Goal: Task Accomplishment & Management: Use online tool/utility

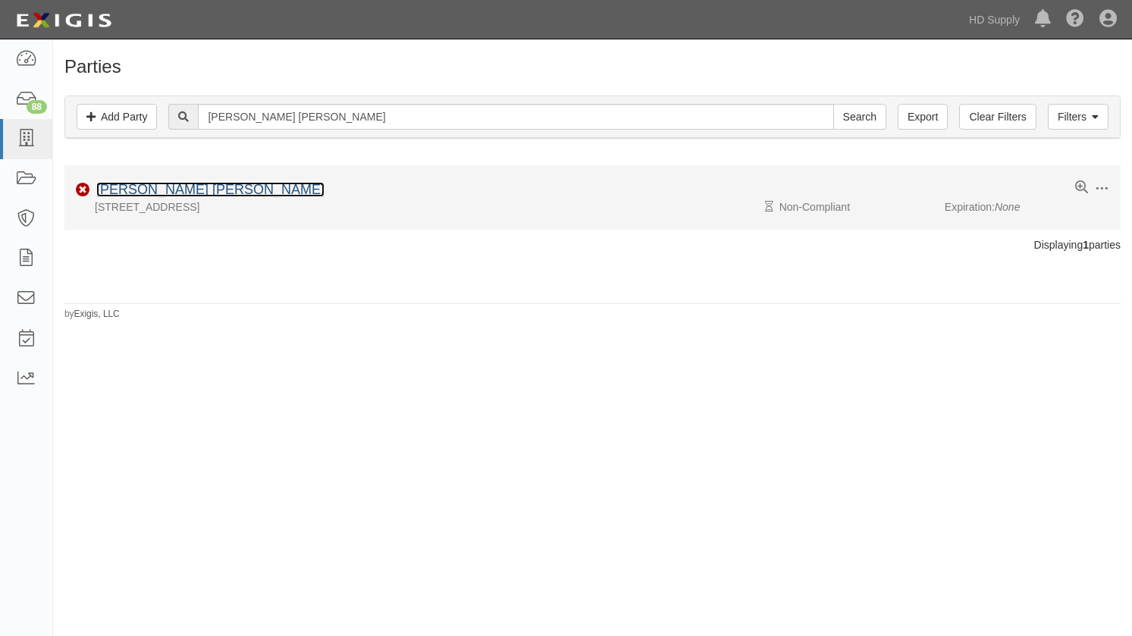
click at [196, 189] on link "[PERSON_NAME] [PERSON_NAME]" at bounding box center [210, 189] width 228 height 15
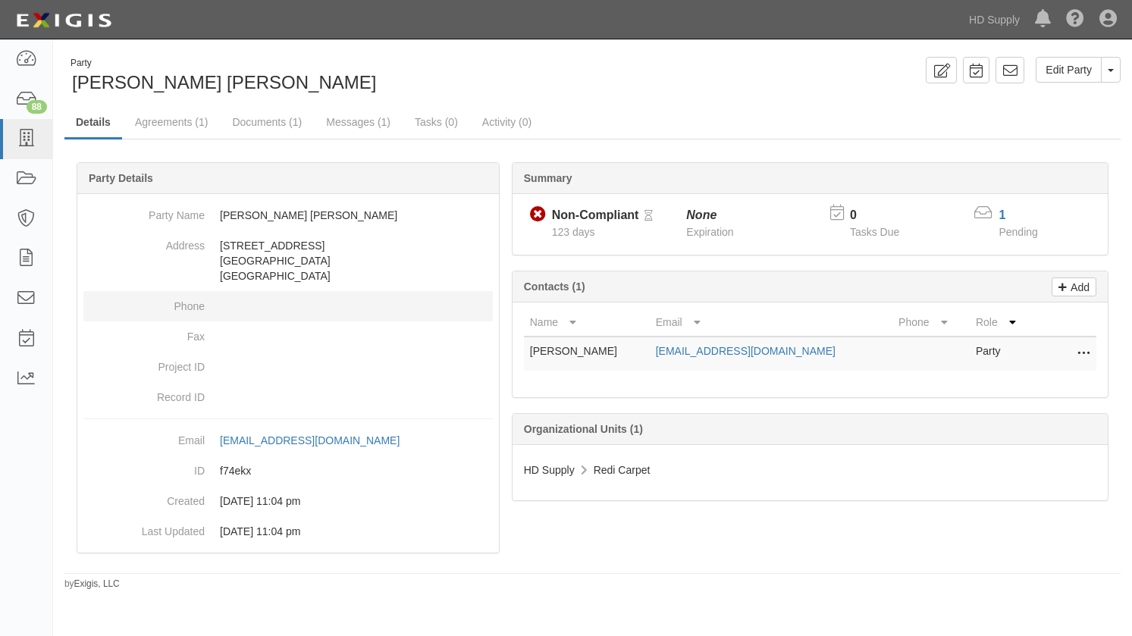
click at [91, 310] on dt "Phone" at bounding box center [143, 302] width 121 height 23
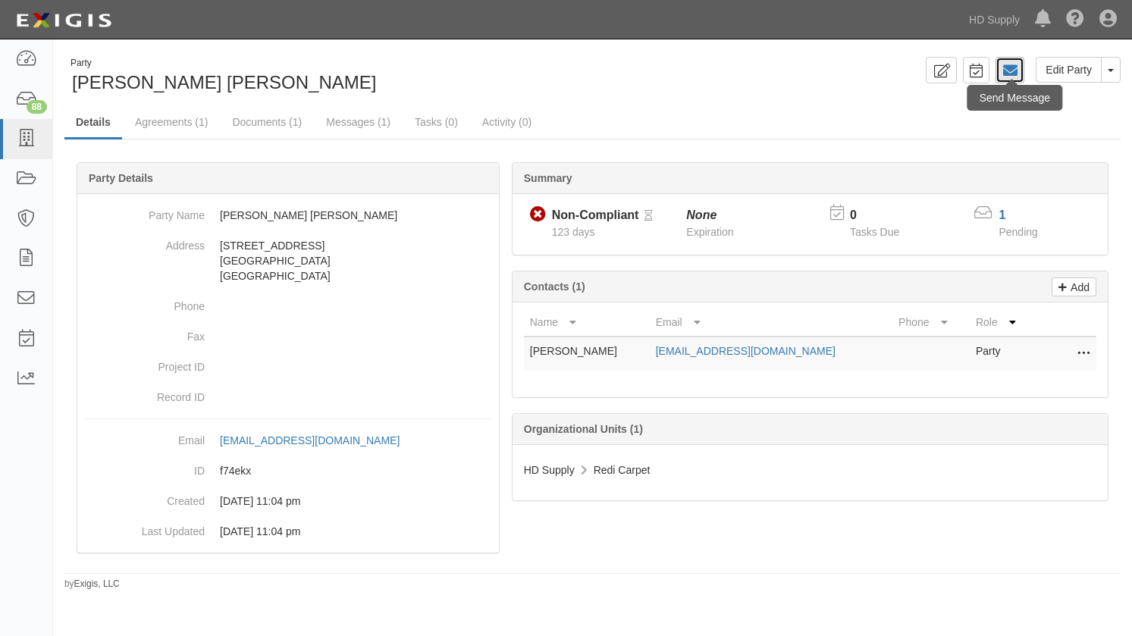
click at [1007, 71] on icon at bounding box center [1009, 70] width 15 height 15
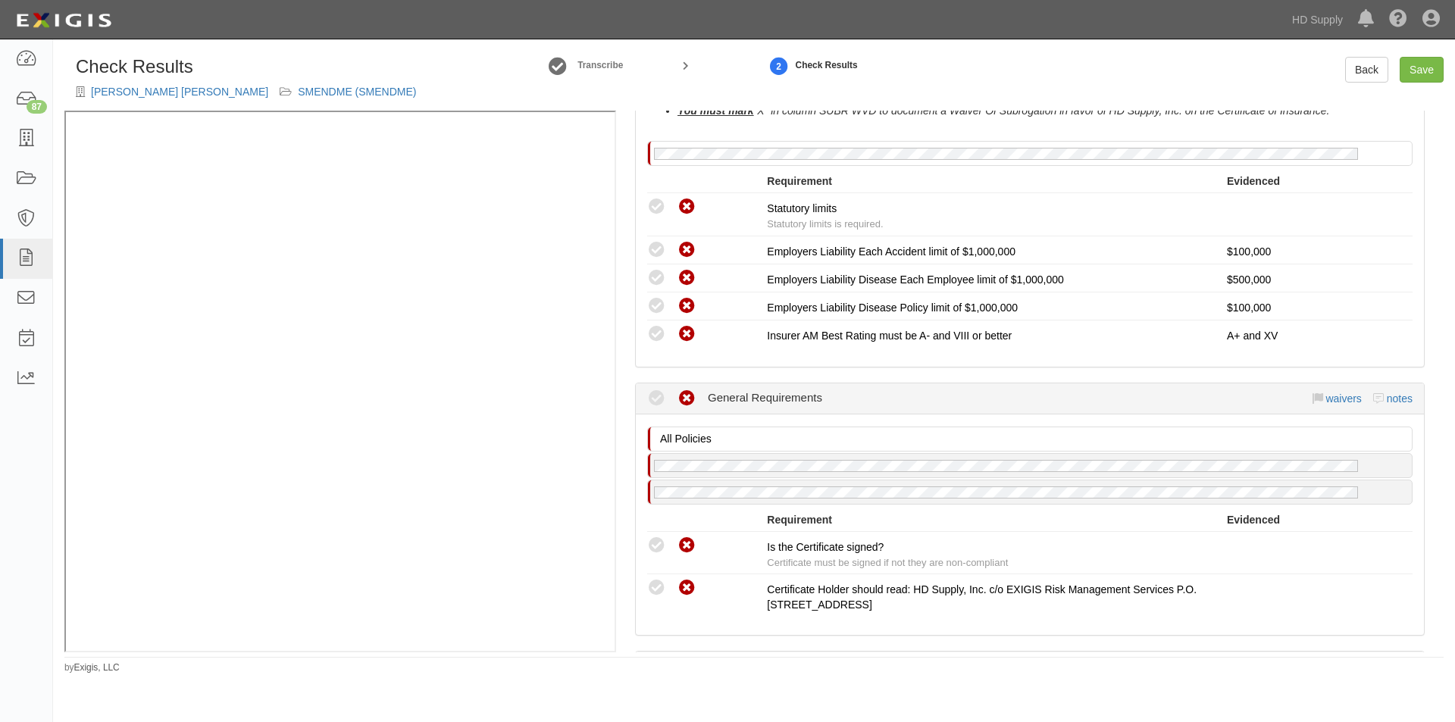
scroll to position [1195, 0]
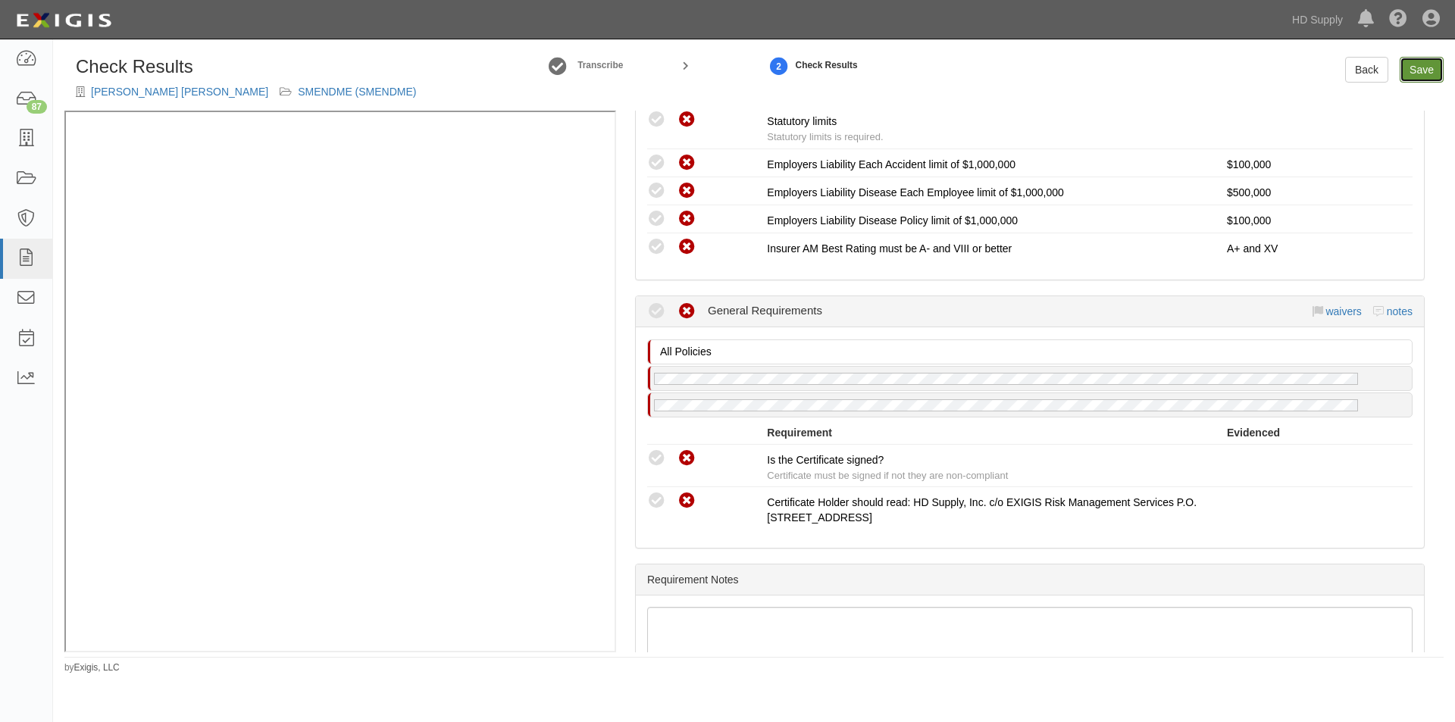
click at [1411, 77] on link "Save" at bounding box center [1422, 70] width 44 height 26
radio input "true"
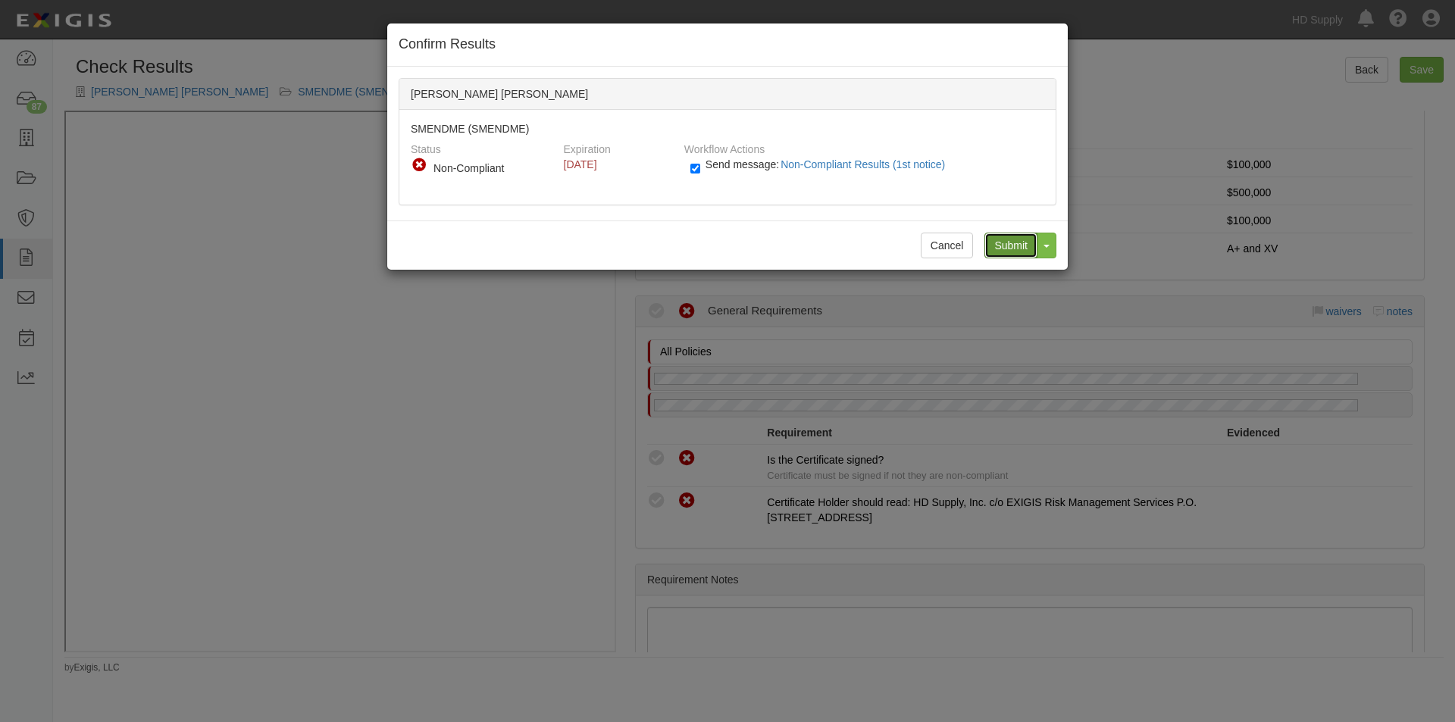
click at [1029, 255] on input "Submit" at bounding box center [1011, 246] width 53 height 26
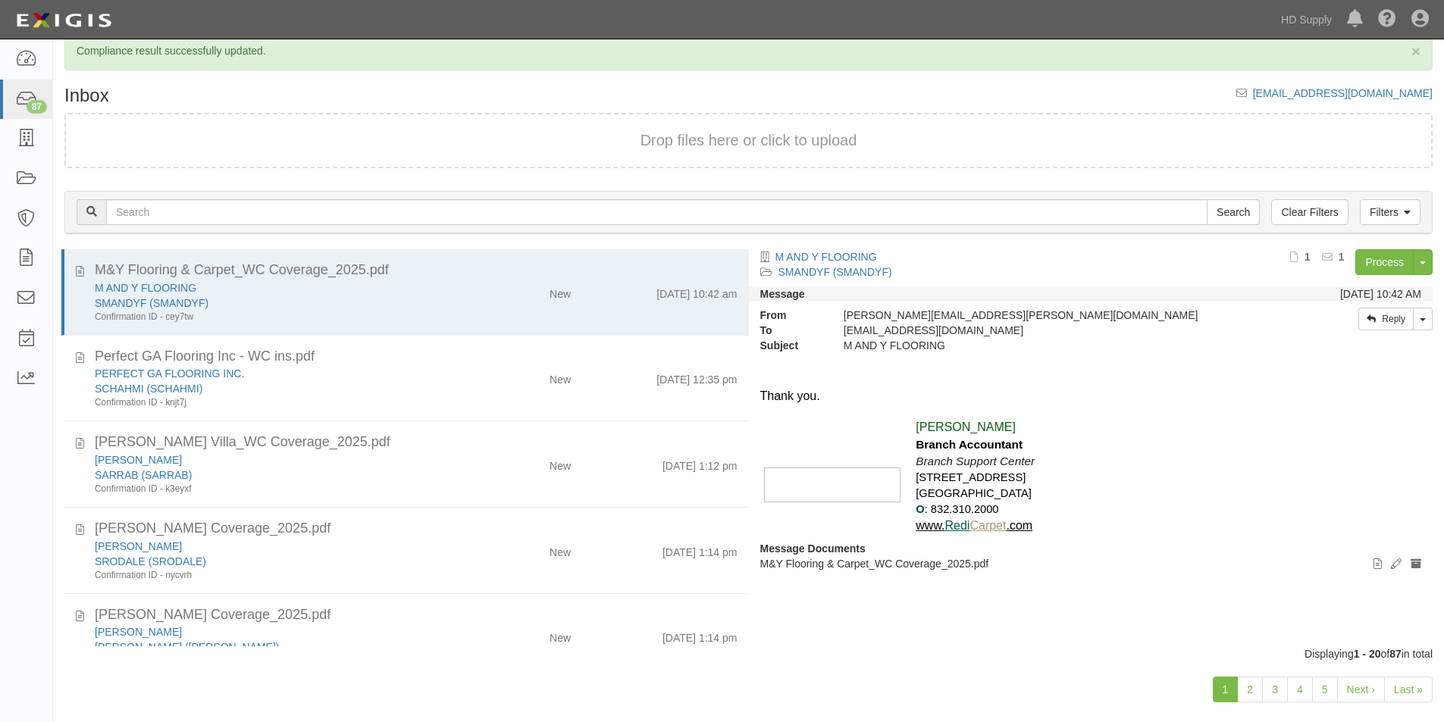
scroll to position [47, 0]
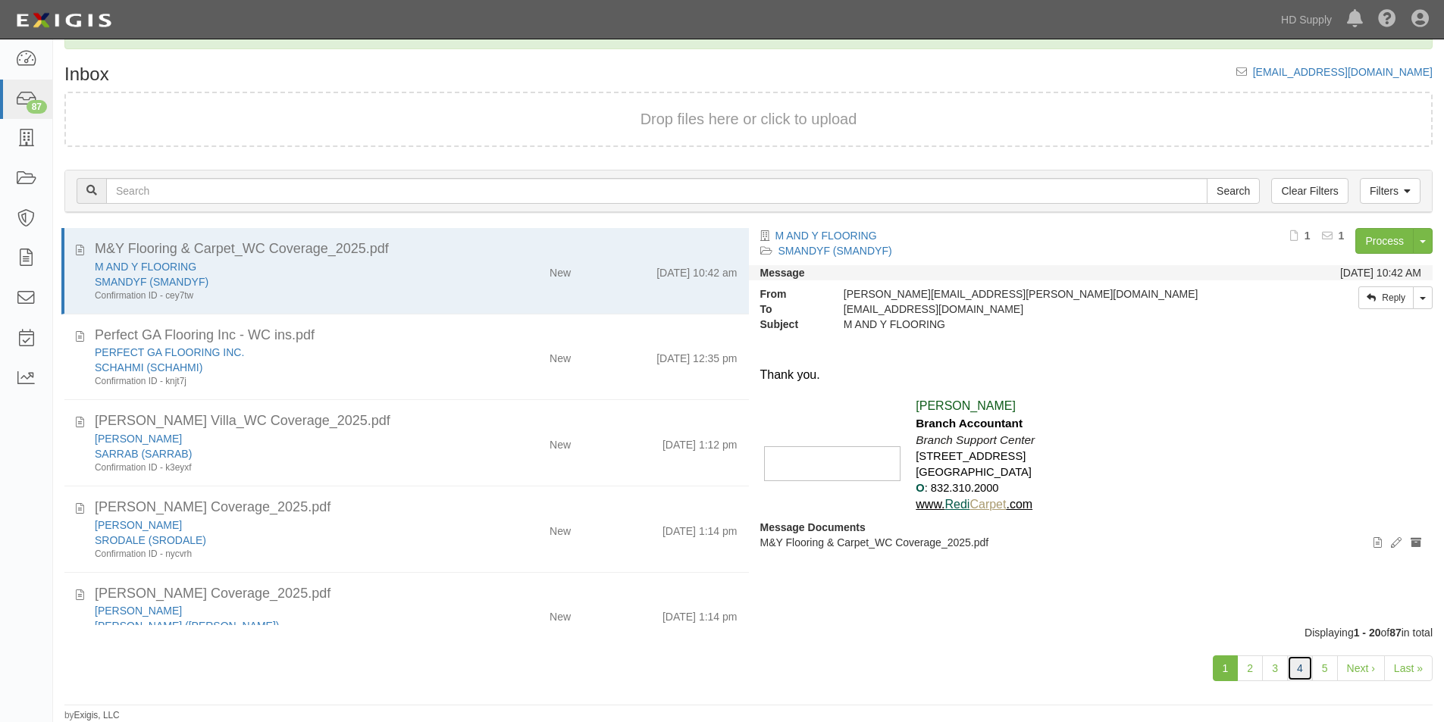
click at [1304, 669] on link "4" at bounding box center [1300, 669] width 26 height 26
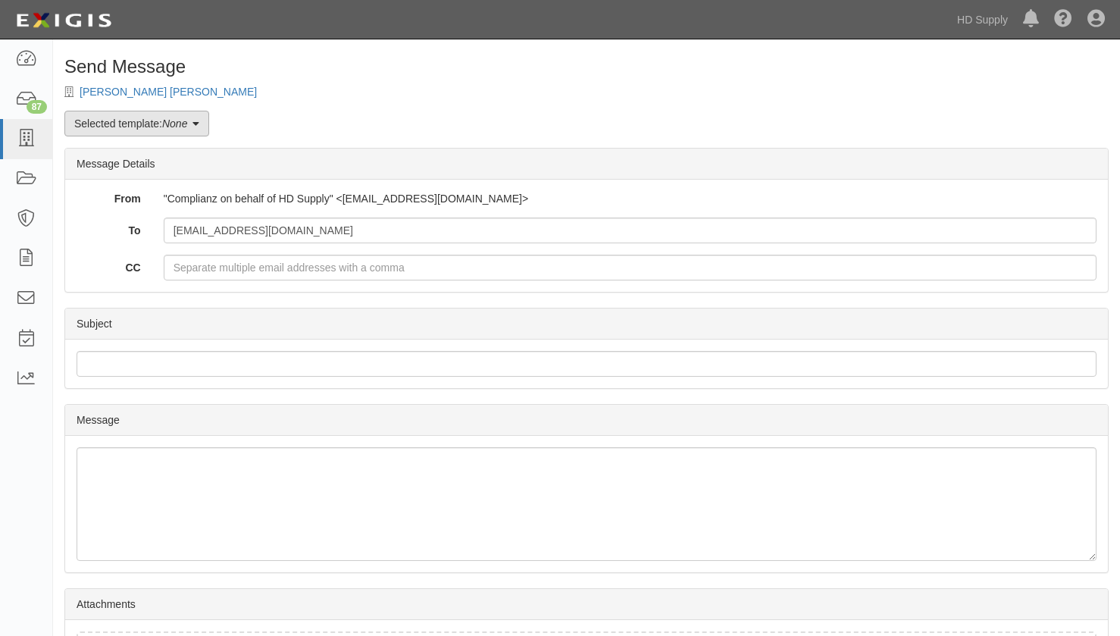
click at [208, 127] on link "Selected template: None" at bounding box center [136, 124] width 145 height 26
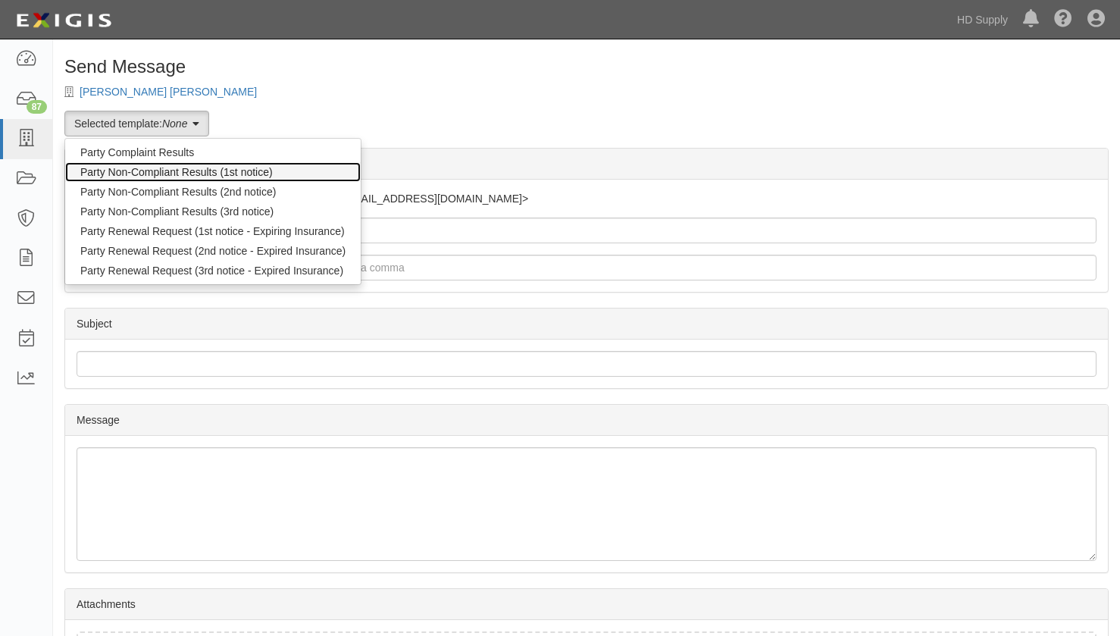
click at [156, 177] on link "Party Non-Compliant Results (1st notice)" at bounding box center [213, 172] width 296 height 20
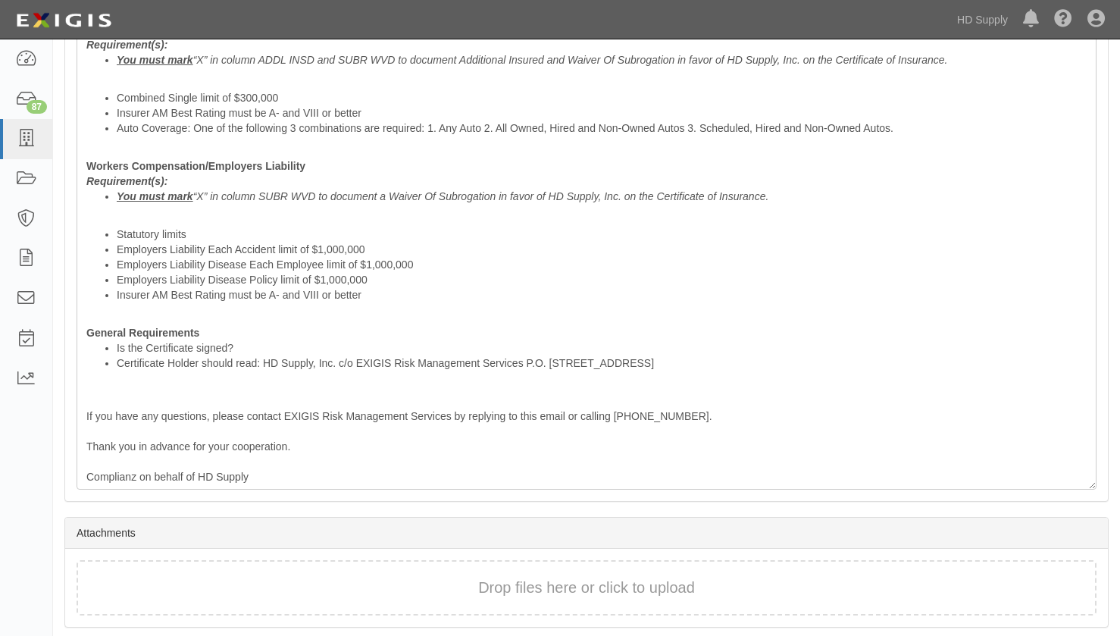
scroll to position [773, 0]
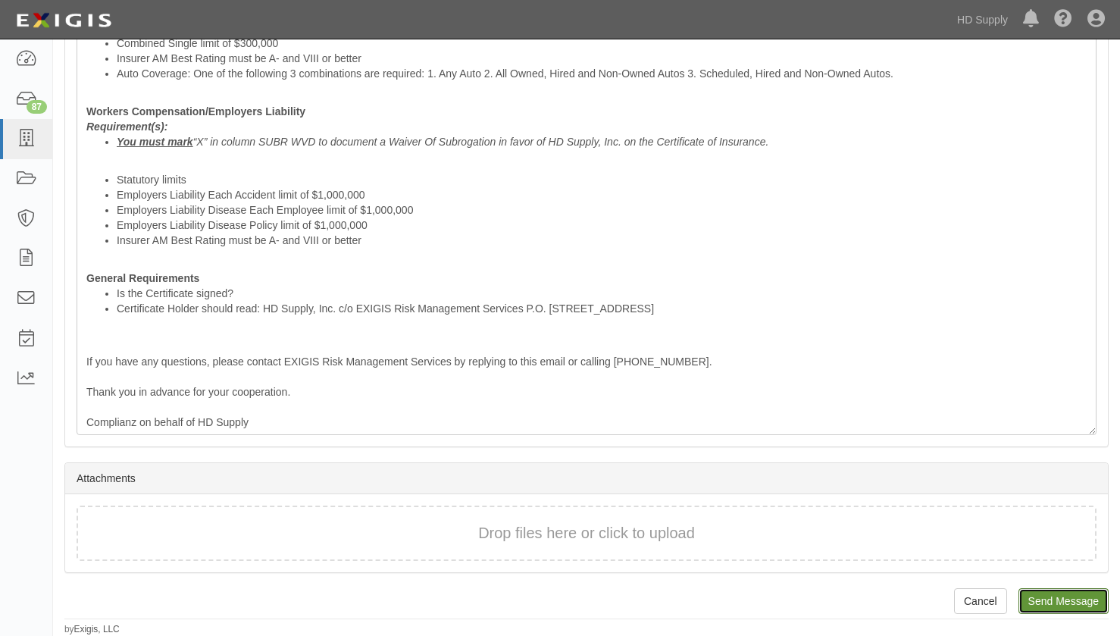
click at [1070, 595] on input "Send Message" at bounding box center [1064, 601] width 90 height 26
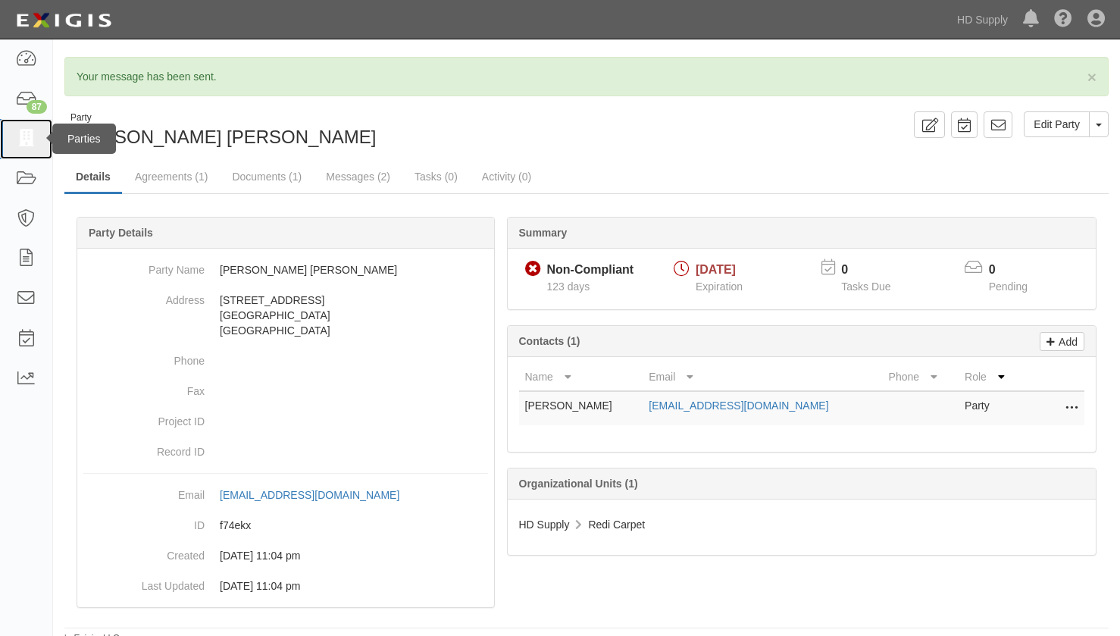
click at [33, 149] on link at bounding box center [26, 139] width 52 height 40
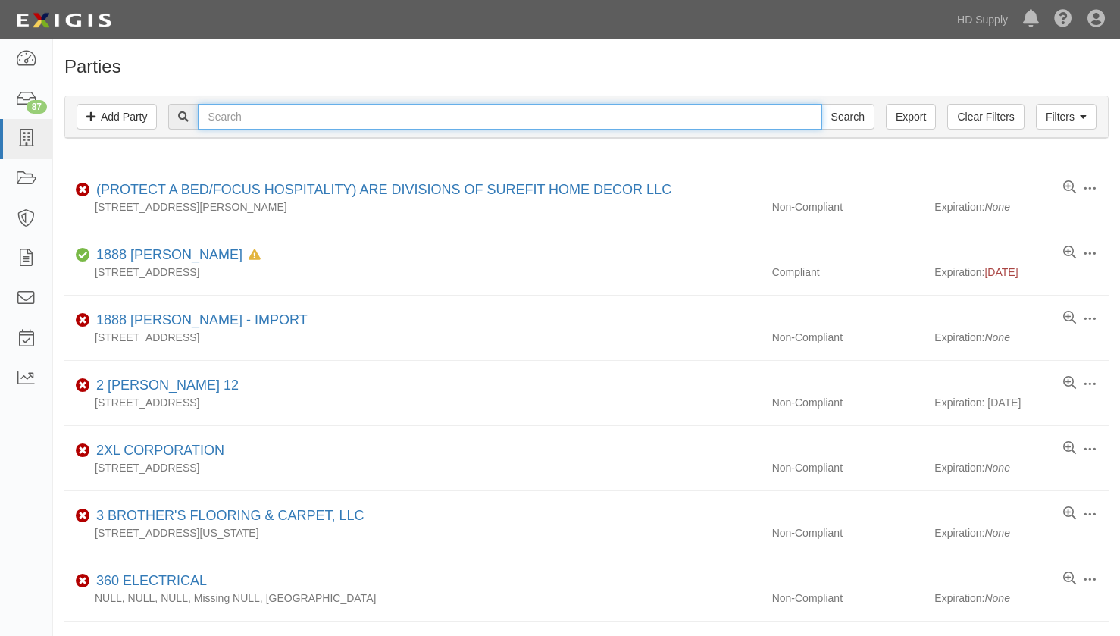
paste input "MENDOZA FLOORING"
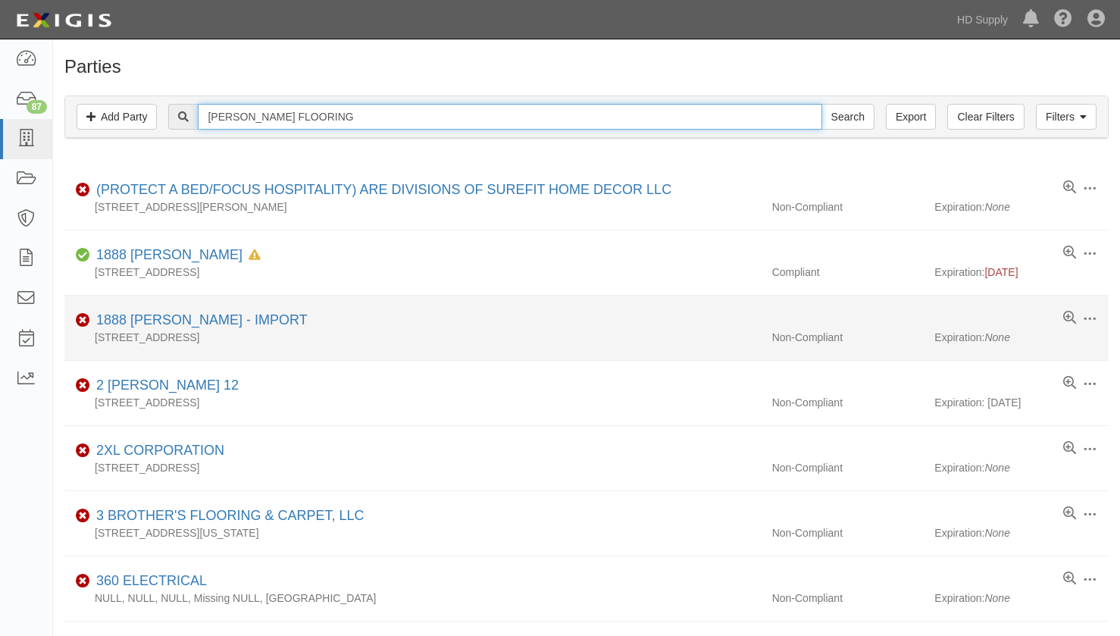
type input "[PERSON_NAME] FLOORING"
click at [822, 104] on input "Search" at bounding box center [848, 117] width 53 height 26
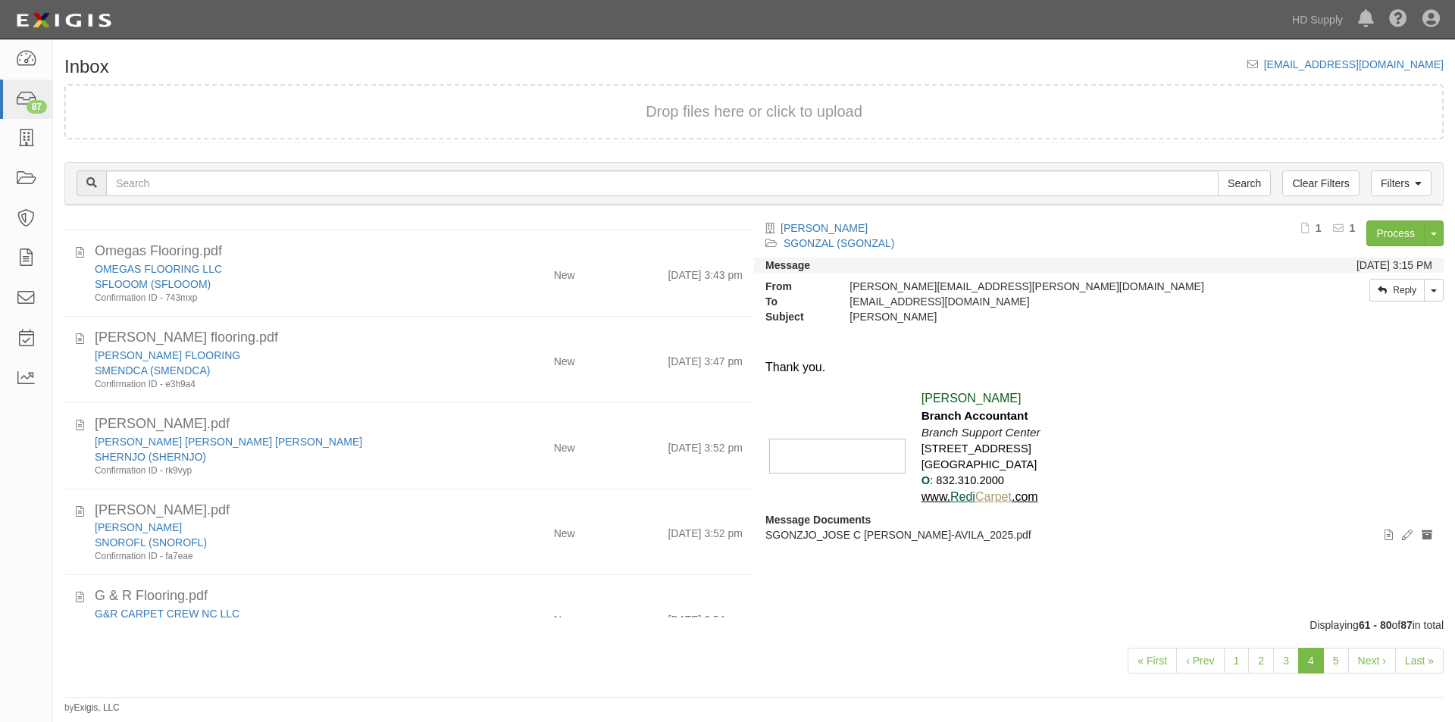
scroll to position [436, 0]
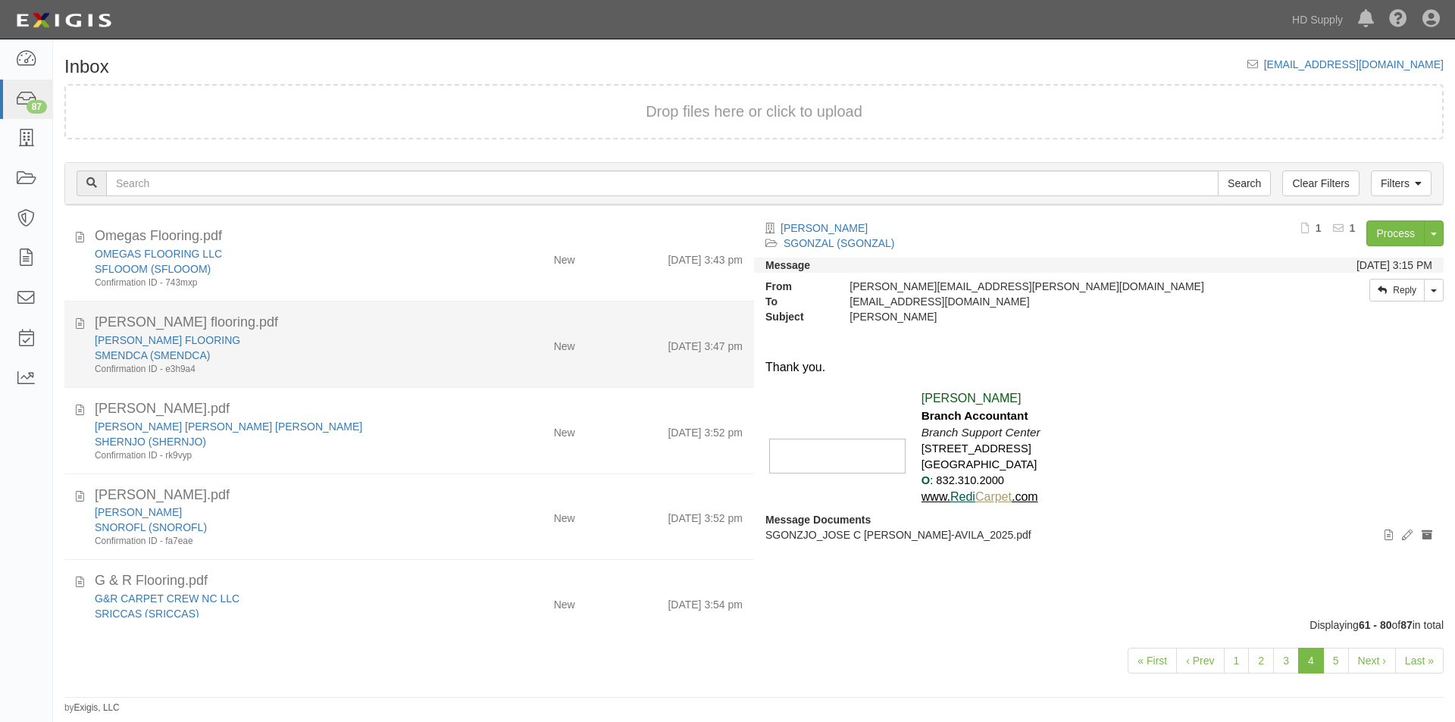
click at [86, 323] on div "Mendoza flooring.pdf" at bounding box center [418, 323] width 671 height 20
click at [82, 323] on icon at bounding box center [80, 321] width 8 height 17
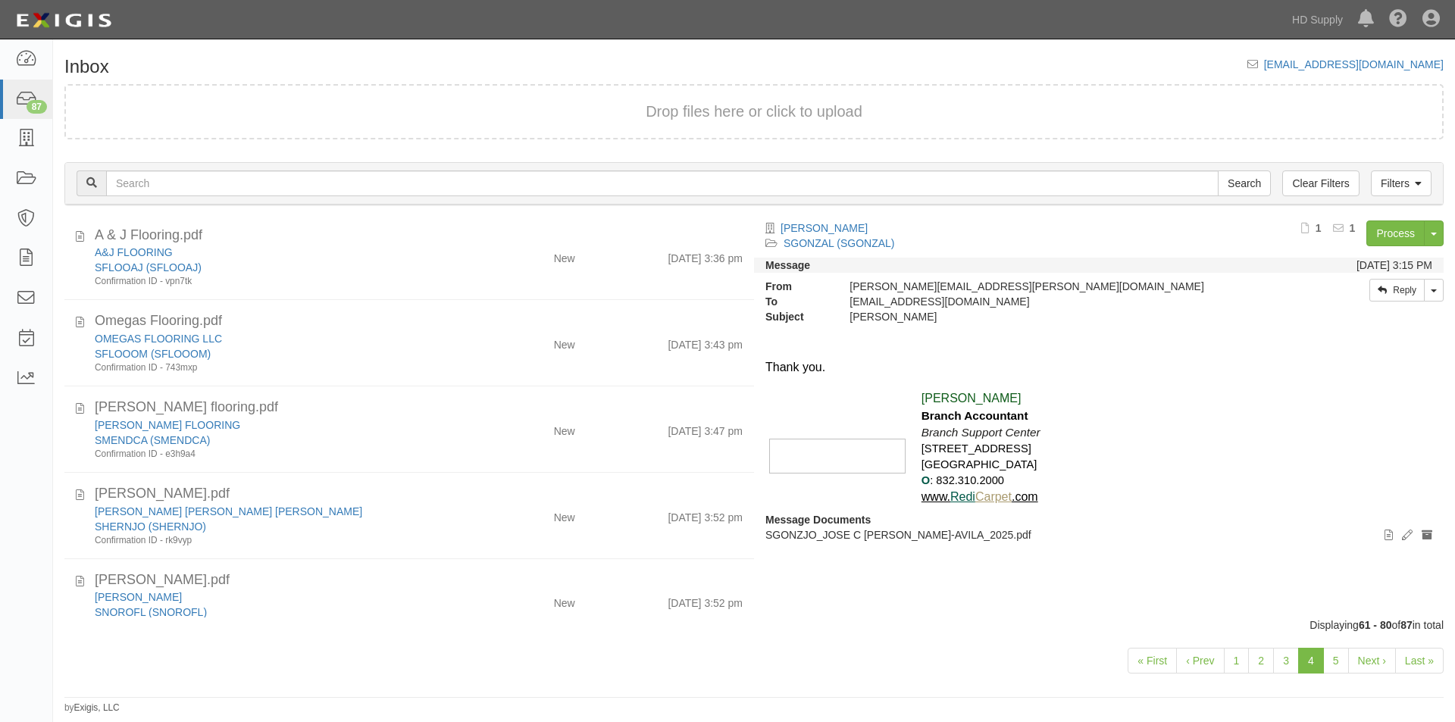
scroll to position [364, 0]
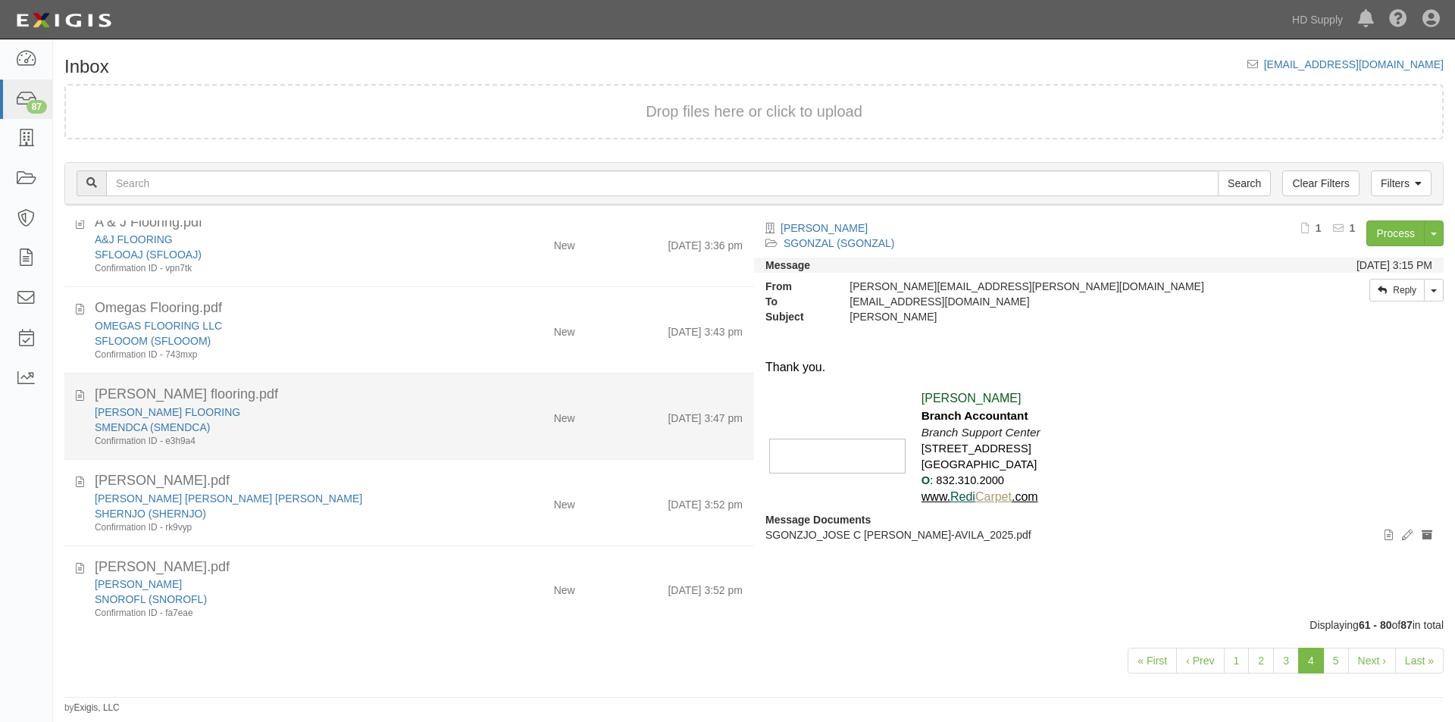
click at [318, 415] on div "[PERSON_NAME] FLOORING" at bounding box center [279, 412] width 368 height 15
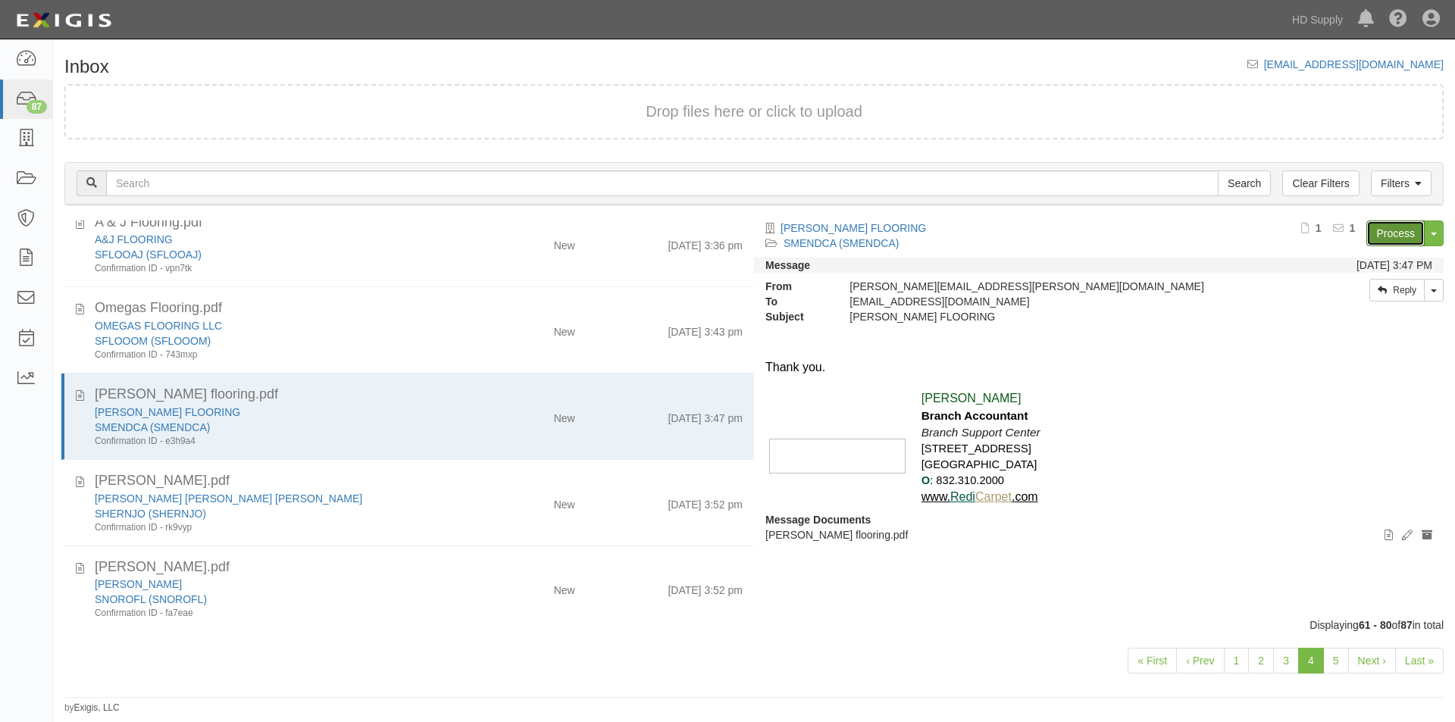
click at [1389, 227] on link "Process" at bounding box center [1396, 234] width 58 height 26
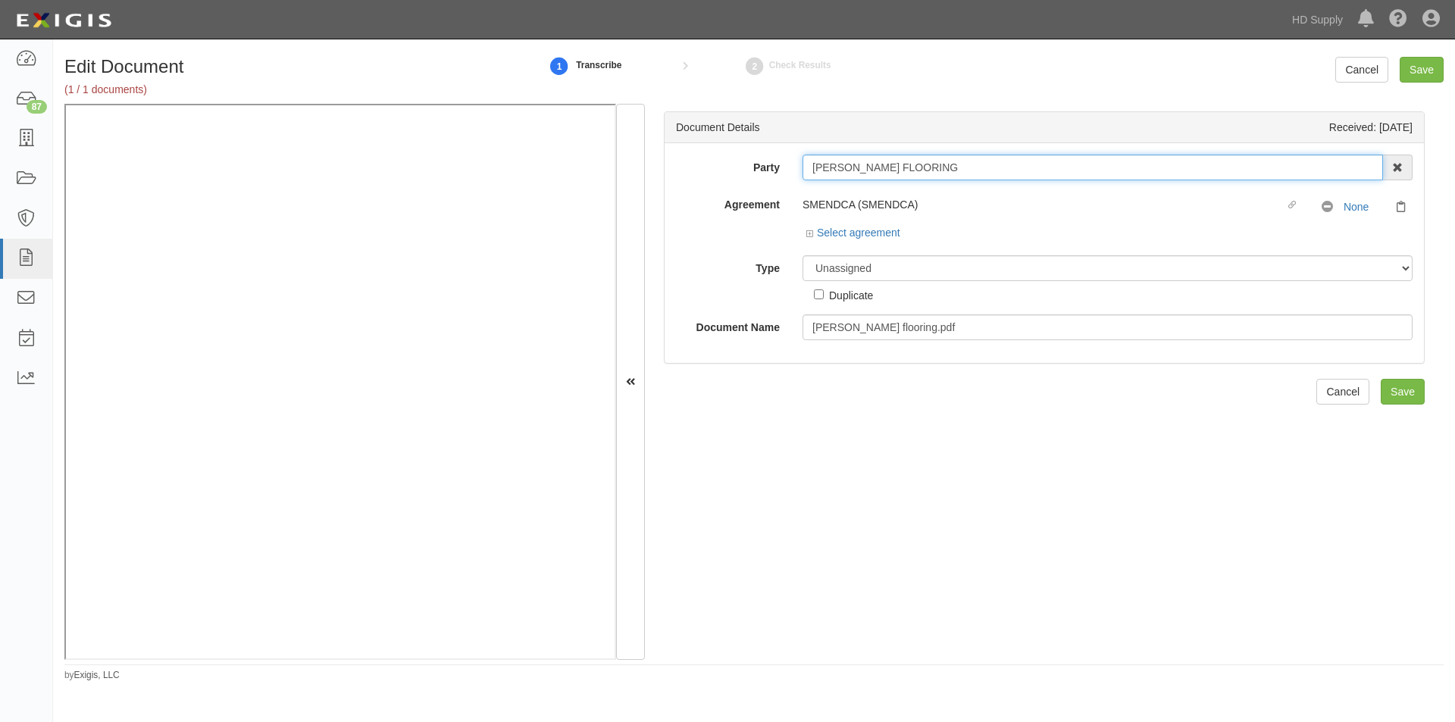
drag, startPoint x: 932, startPoint y: 169, endPoint x: 806, endPoint y: 164, distance: 126.7
click at [806, 164] on input "[PERSON_NAME] FLOORING" at bounding box center [1093, 168] width 581 height 26
click at [839, 271] on select "Unassigned Binder Cancellation Notice Certificate Contract Endorsement Insuranc…" at bounding box center [1108, 268] width 610 height 26
select select "CertificateDetail"
click at [803, 255] on select "Unassigned Binder Cancellation Notice Certificate Contract Endorsement Insuranc…" at bounding box center [1108, 268] width 610 height 26
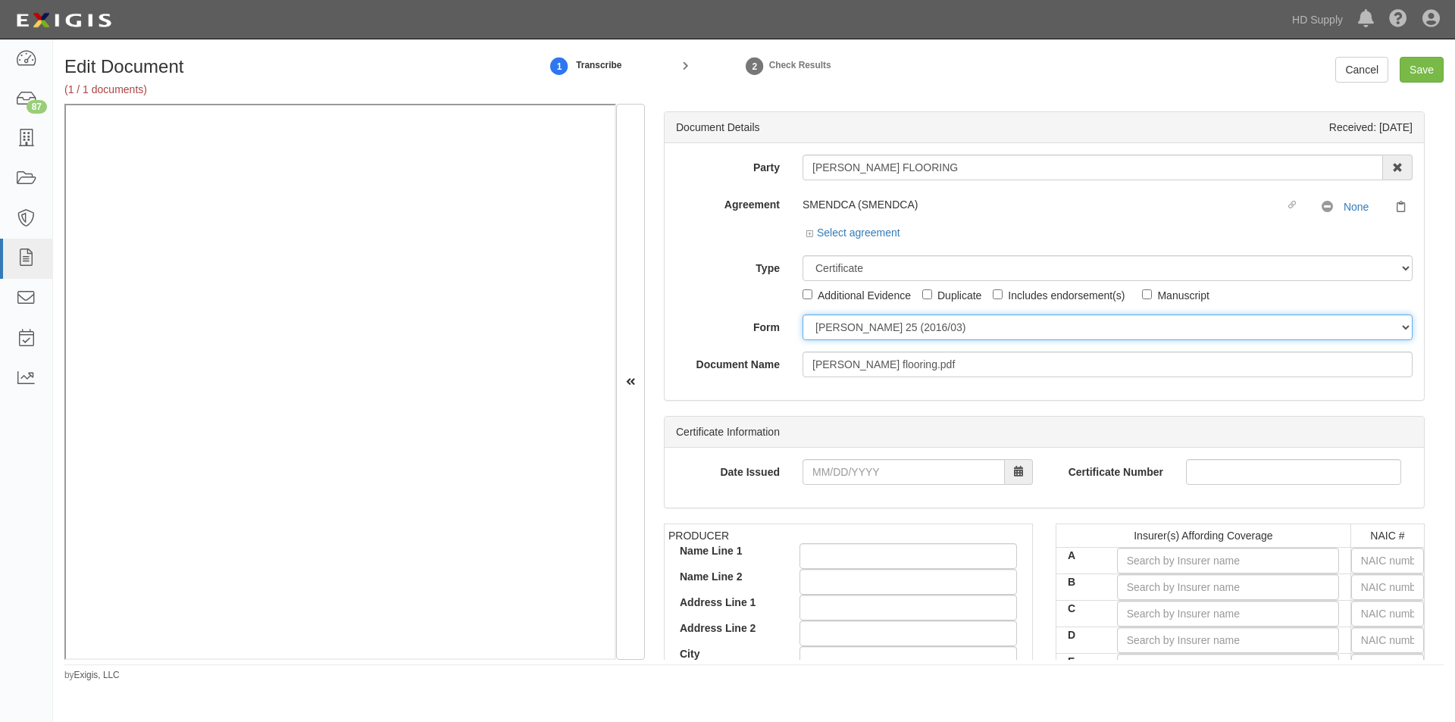
click at [847, 332] on select "ACORD 25 (2016/03) ACORD 101 ACORD 855 NY (2014/05) General" at bounding box center [1108, 328] width 610 height 26
select select "GeneralFormDetail"
click at [803, 315] on select "ACORD 25 (2016/03) ACORD 101 ACORD 855 NY (2014/05) General" at bounding box center [1108, 328] width 610 height 26
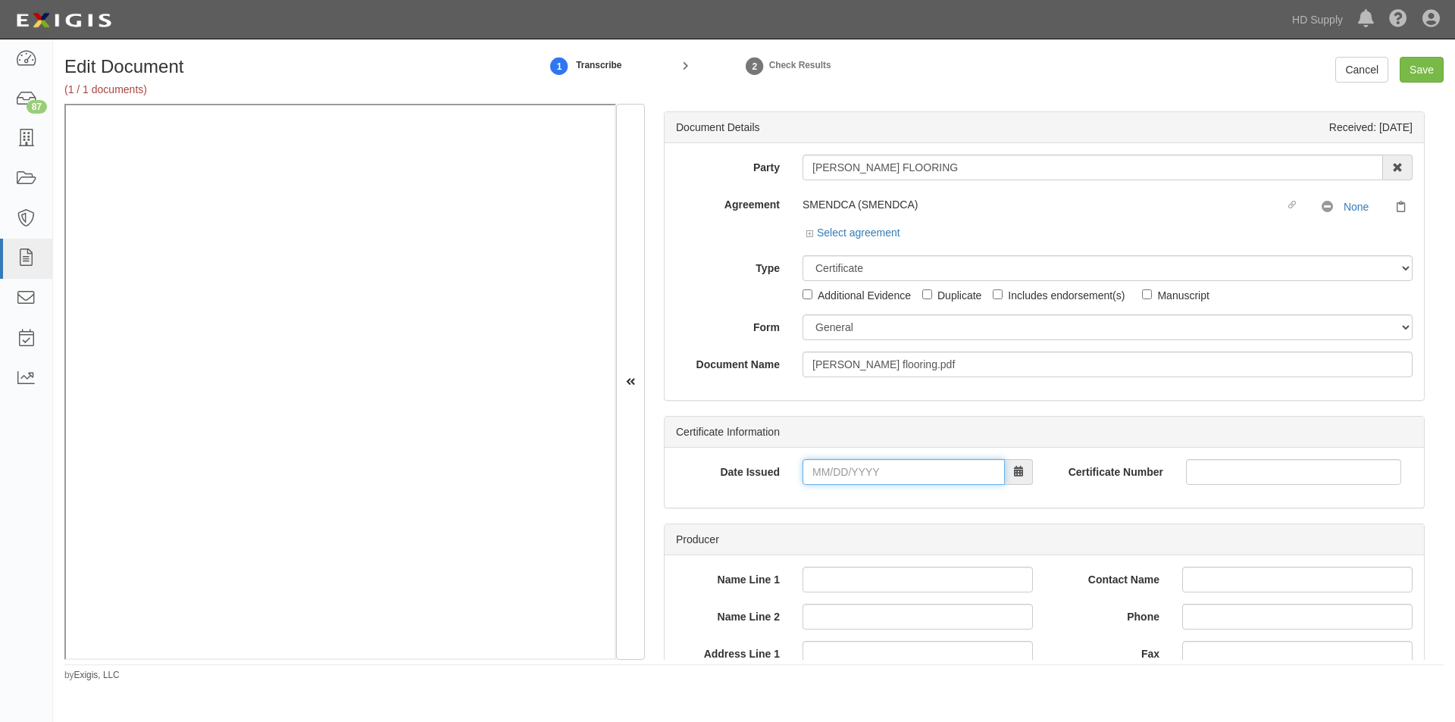
click at [851, 473] on input "Date Issued" at bounding box center [904, 472] width 202 height 26
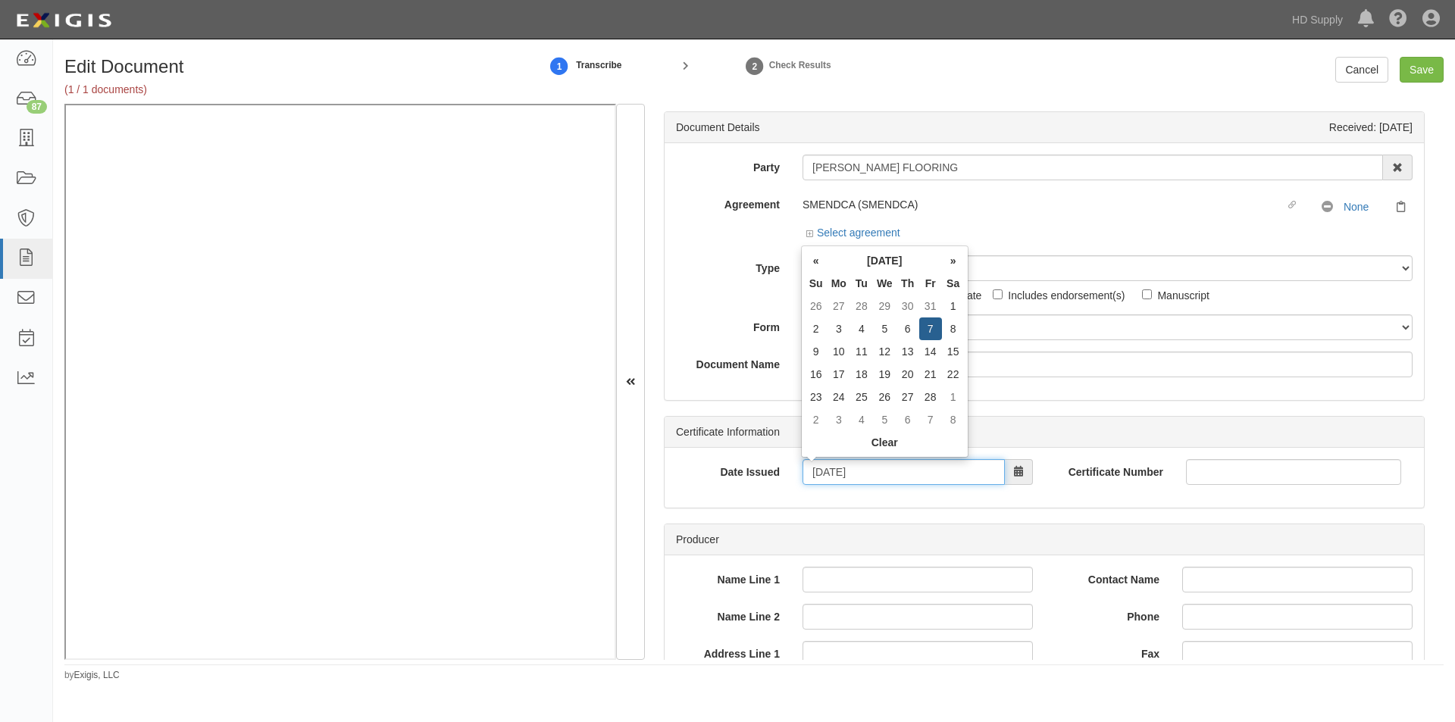
type input "02/07/2025"
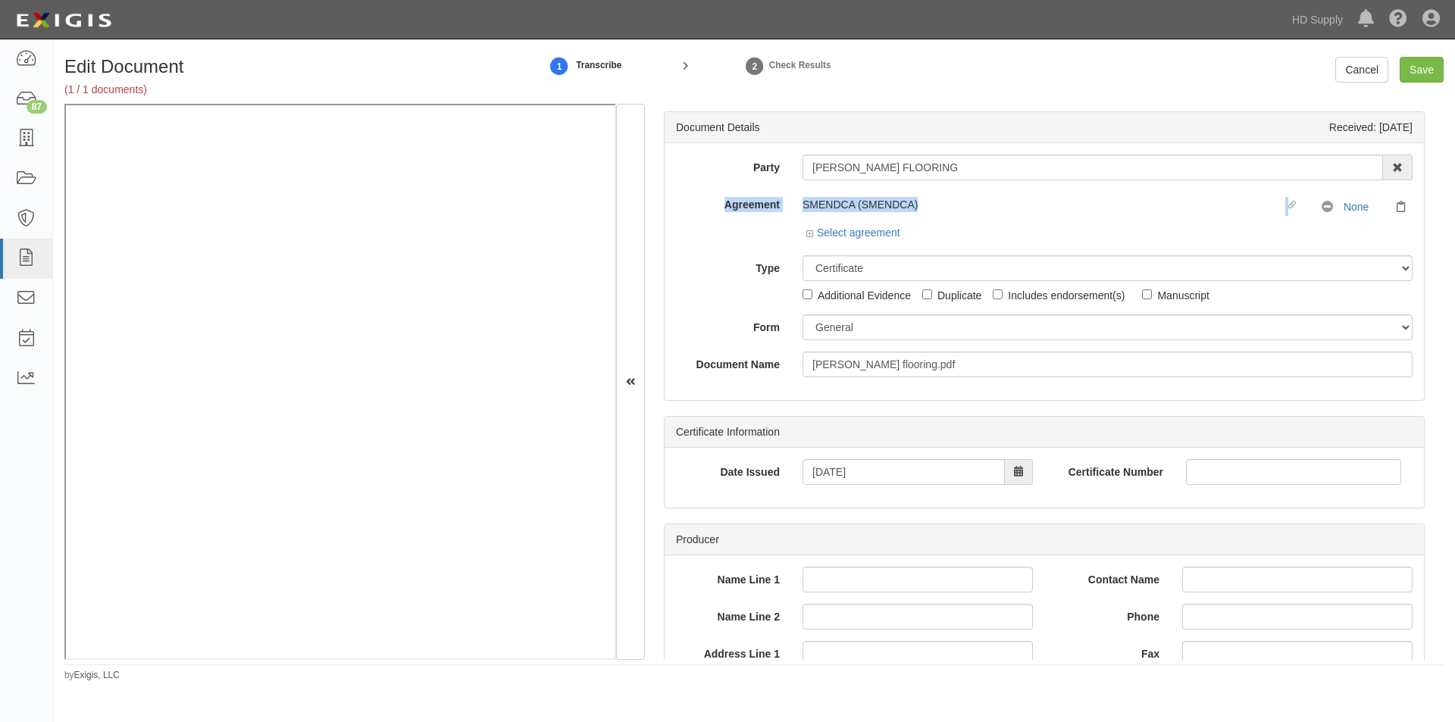
drag, startPoint x: 1446, startPoint y: 161, endPoint x: 1443, endPoint y: 191, distance: 30.5
click at [1443, 191] on div "Edit Document (1 / 1 documents) 1 Transcribe 2 Check Results Cancel Save Docume…" at bounding box center [754, 369] width 1402 height 625
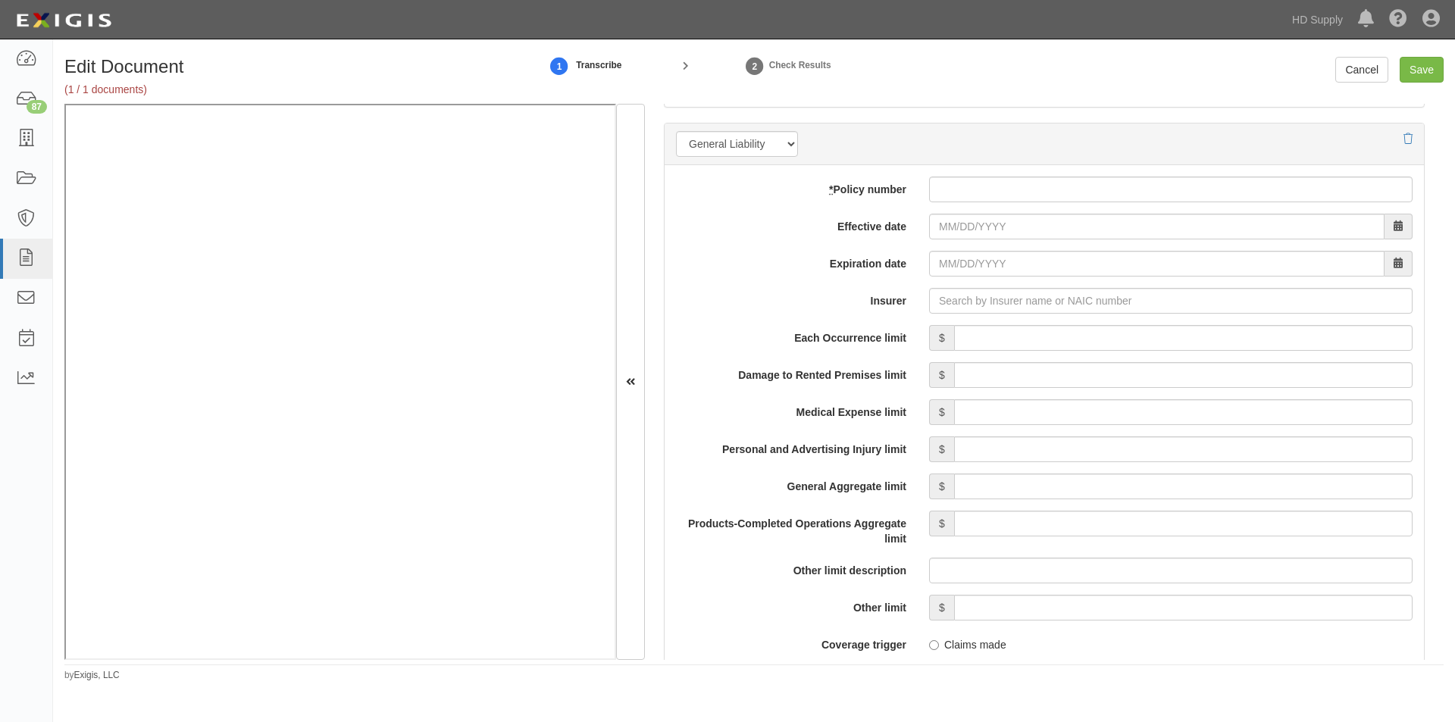
scroll to position [1070, 0]
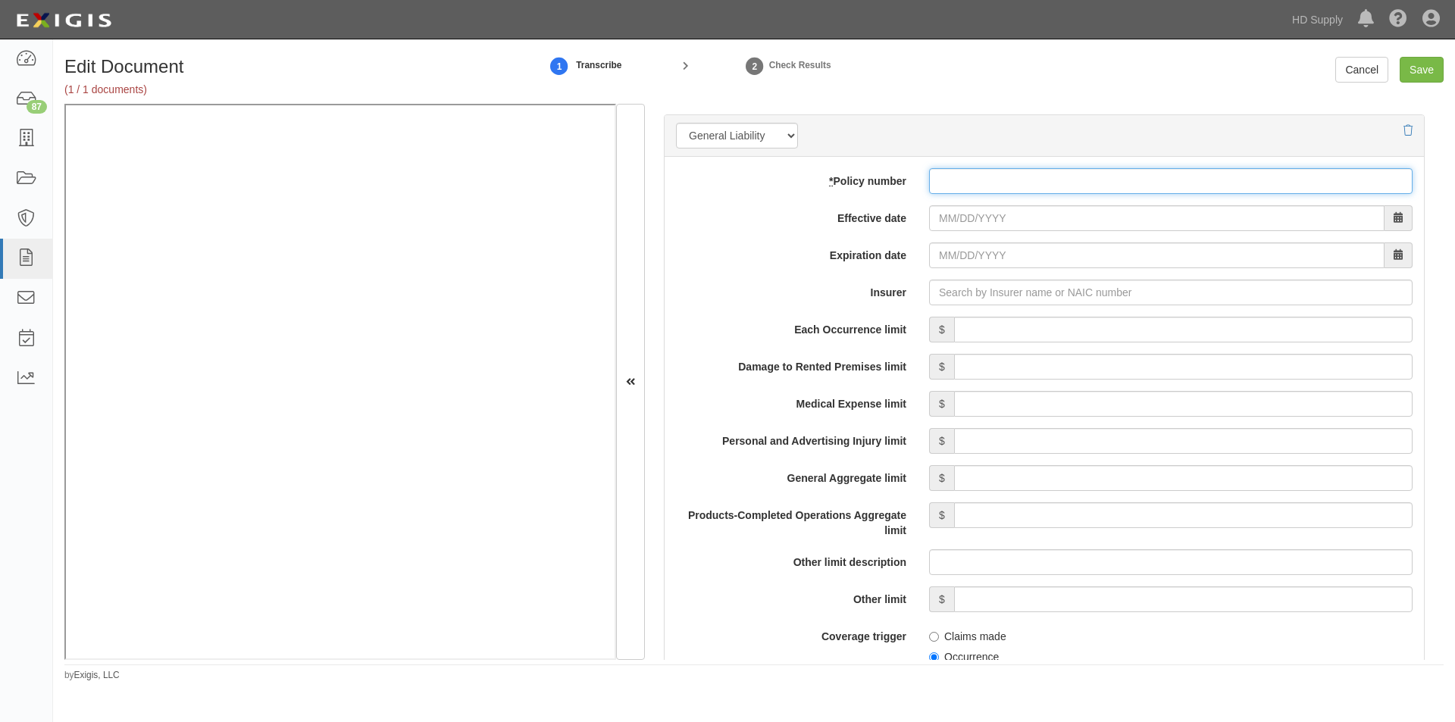
click at [976, 183] on input "* Policy number" at bounding box center [1171, 181] width 484 height 26
type input "Q610340134"
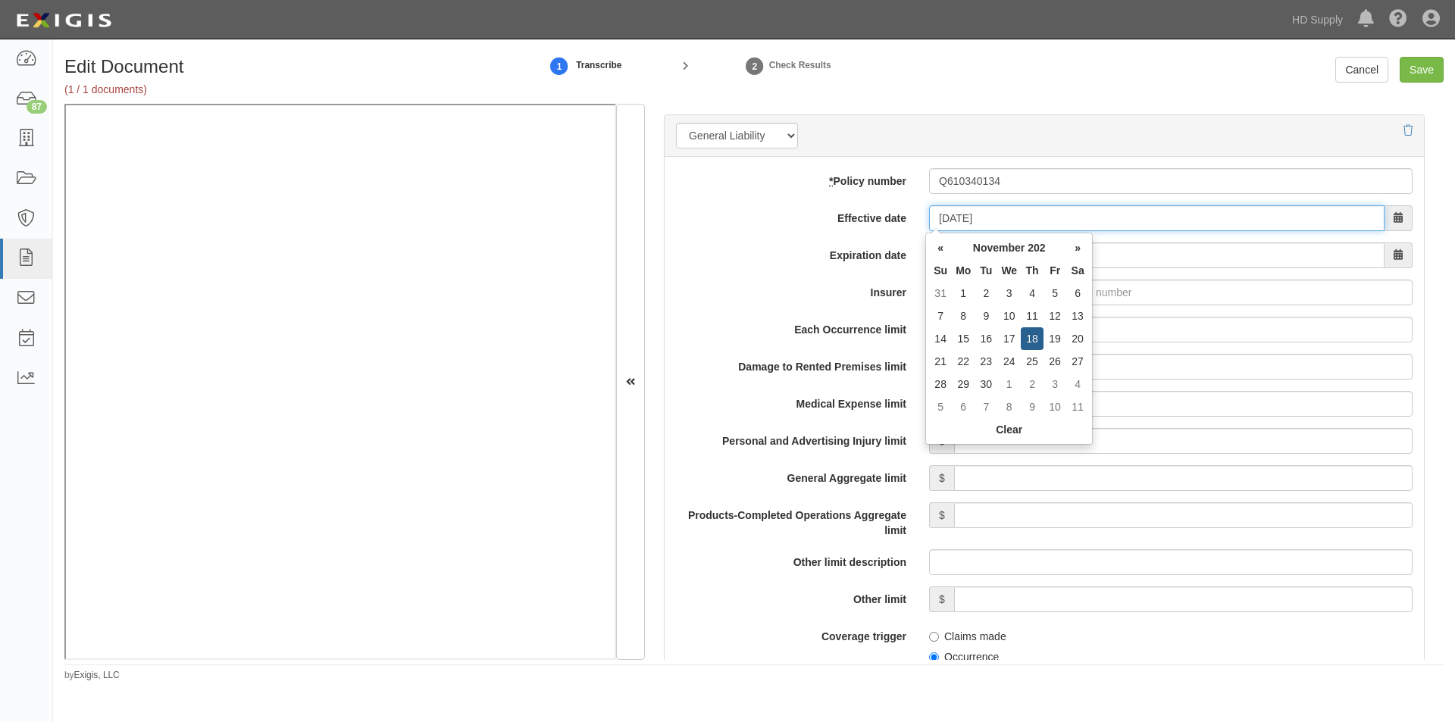
type input "11/18/2024"
type input "11/18/2025"
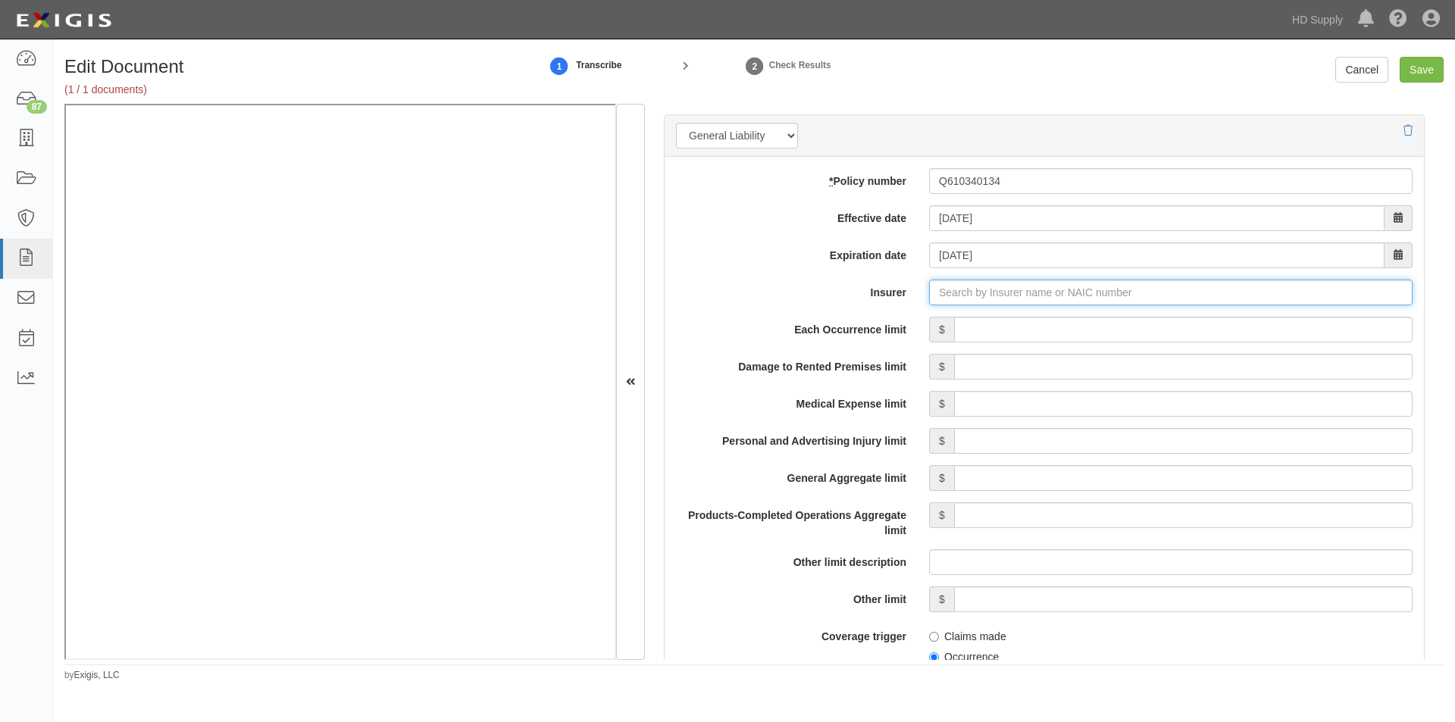
click at [966, 288] on input "Insurer" at bounding box center [1171, 293] width 484 height 26
type input "21st Century Advantage Insurance Company (25232) NR Rating"
type input "2"
click at [945, 319] on div "Erie Insurance Company ( 26263 ) A+ XV Rating" at bounding box center [958, 322] width 253 height 20
type input "Erie Insurance Company (26263) A+ XV Rating"
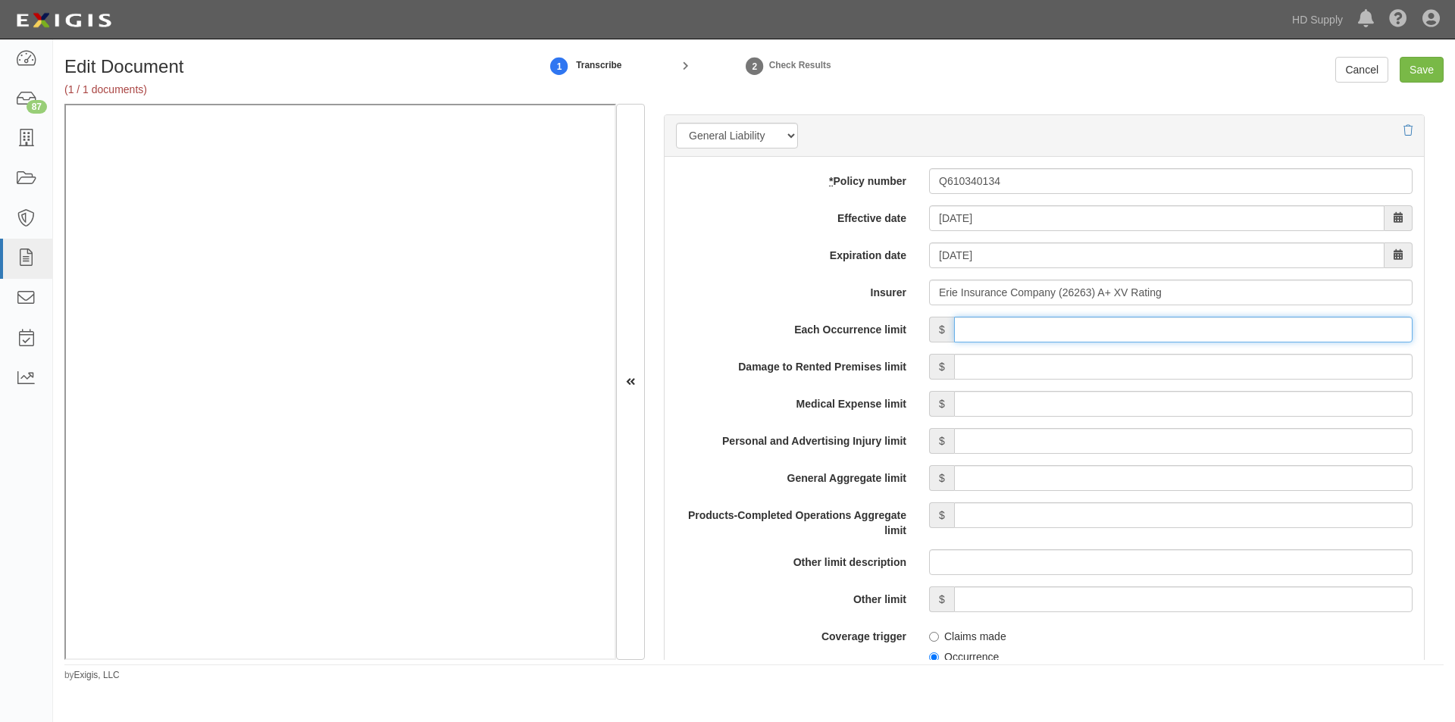
click at [1038, 322] on input "Each Occurrence limit" at bounding box center [1183, 330] width 459 height 26
type input "1,000,000"
click at [1211, 372] on input "Damage to Rented Premises limit" at bounding box center [1183, 367] width 459 height 26
type input "1,000,000"
click at [1223, 411] on input "Medical Expense limit" at bounding box center [1183, 404] width 459 height 26
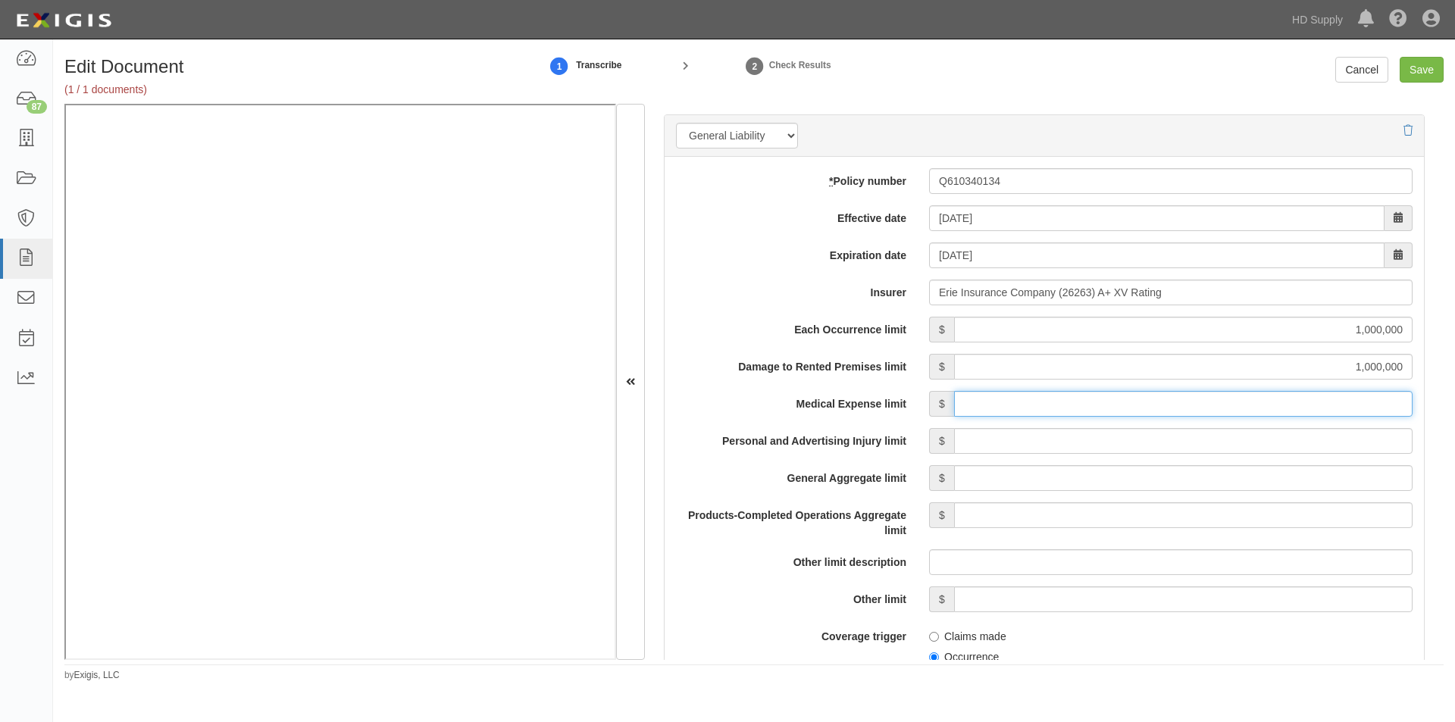
type input "5,000"
click at [1232, 436] on input "Personal and Advertising Injury limit" at bounding box center [1183, 441] width 459 height 26
type input "1,000,000"
click at [1234, 478] on input "General Aggregate limit" at bounding box center [1183, 478] width 459 height 26
type input "2,000,000"
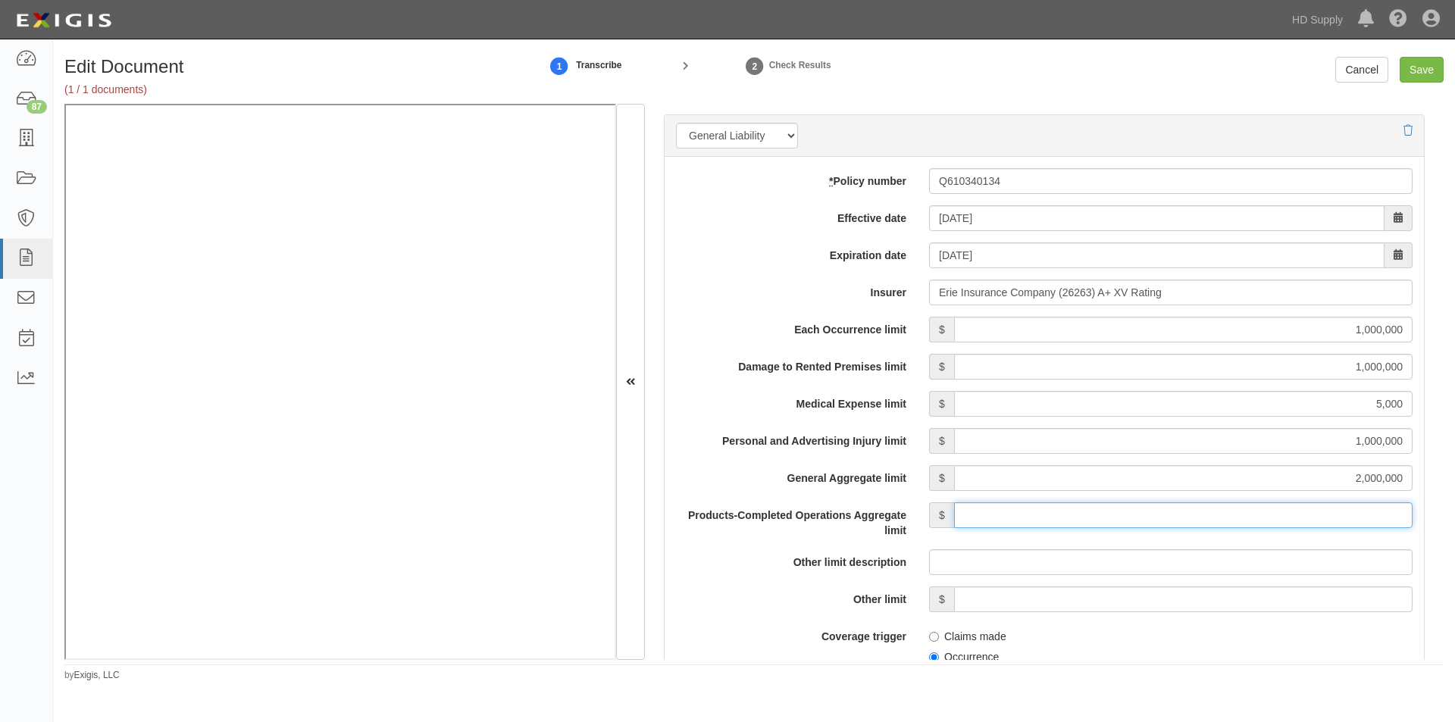
click at [1233, 514] on input "Products-Completed Operations Aggregate limit" at bounding box center [1183, 516] width 459 height 26
type input "2,000,000"
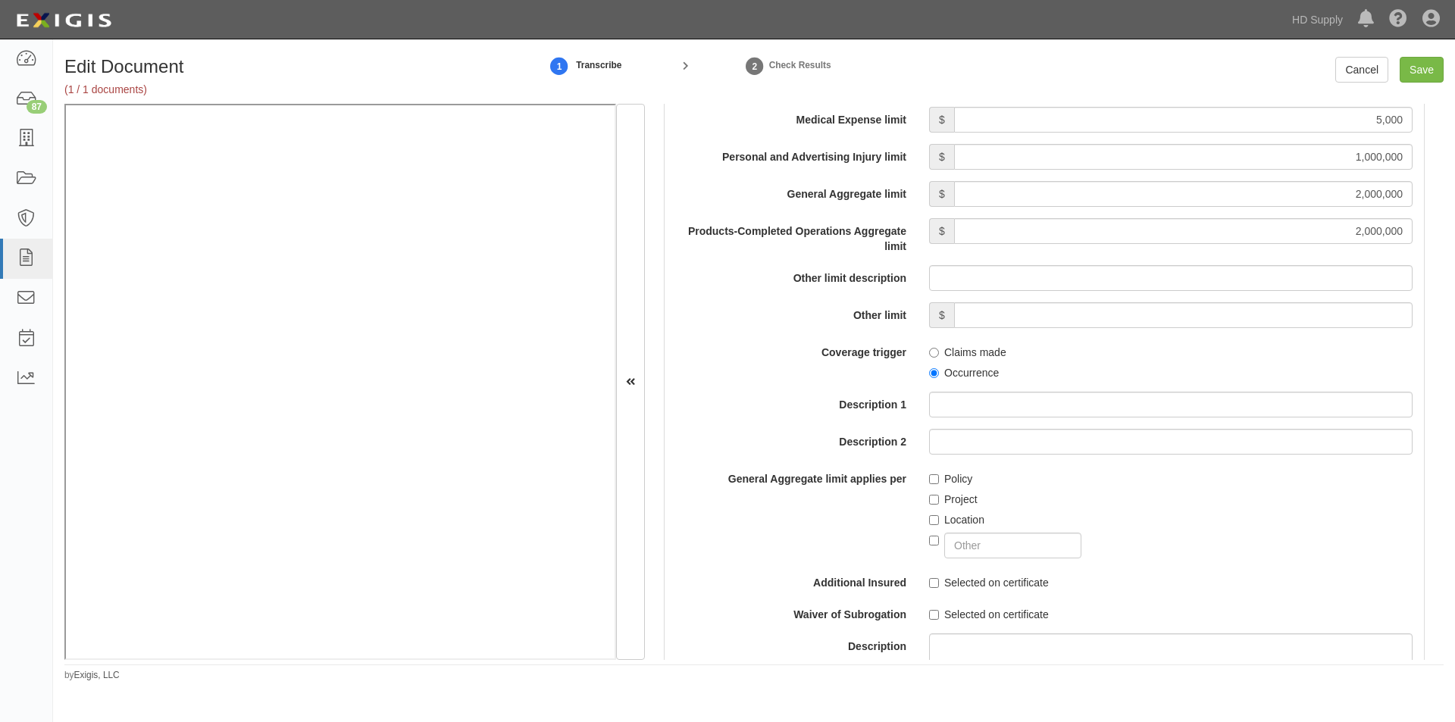
scroll to position [1440, 0]
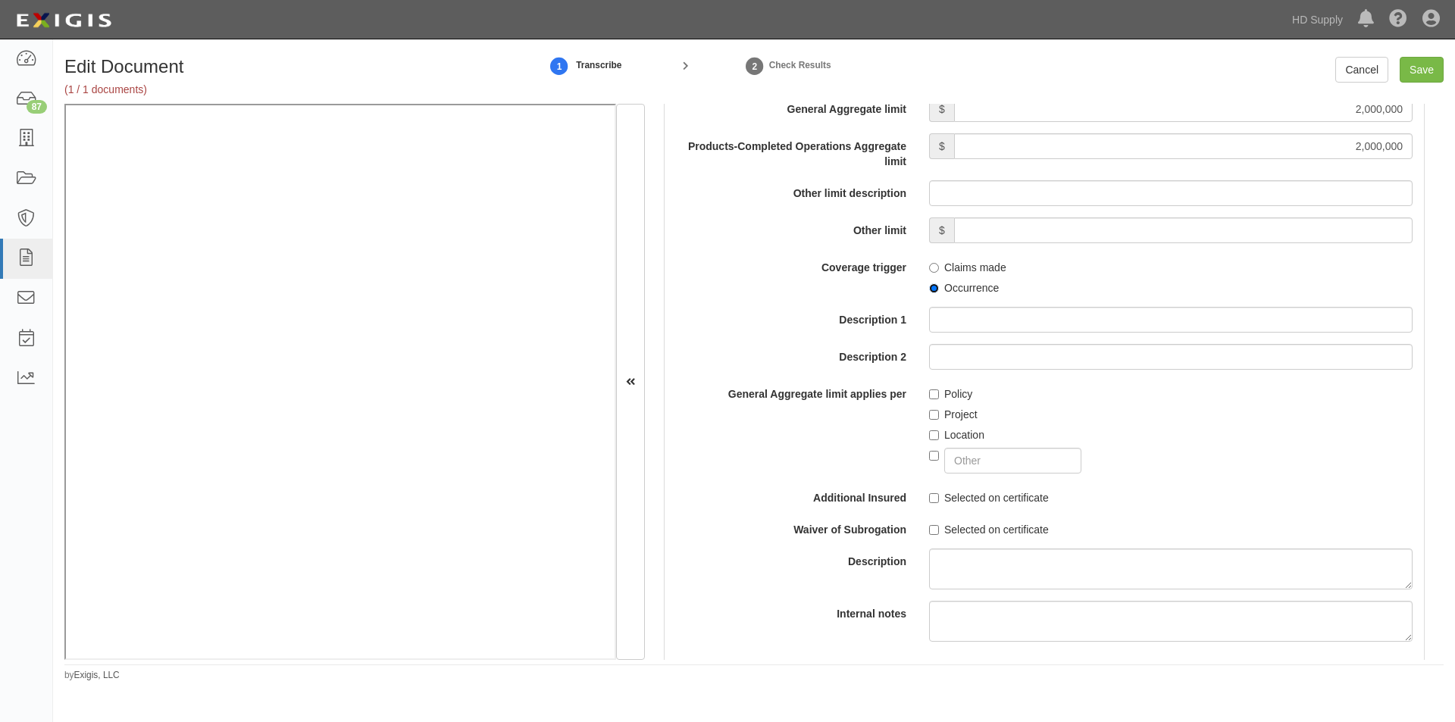
click at [932, 290] on input "Occurrence" at bounding box center [934, 289] width 10 height 10
radio input "true"
click at [937, 495] on label "Selected on certificate" at bounding box center [989, 497] width 120 height 15
click at [937, 495] on input "Selected on certificate" at bounding box center [934, 498] width 10 height 10
checkbox input "true"
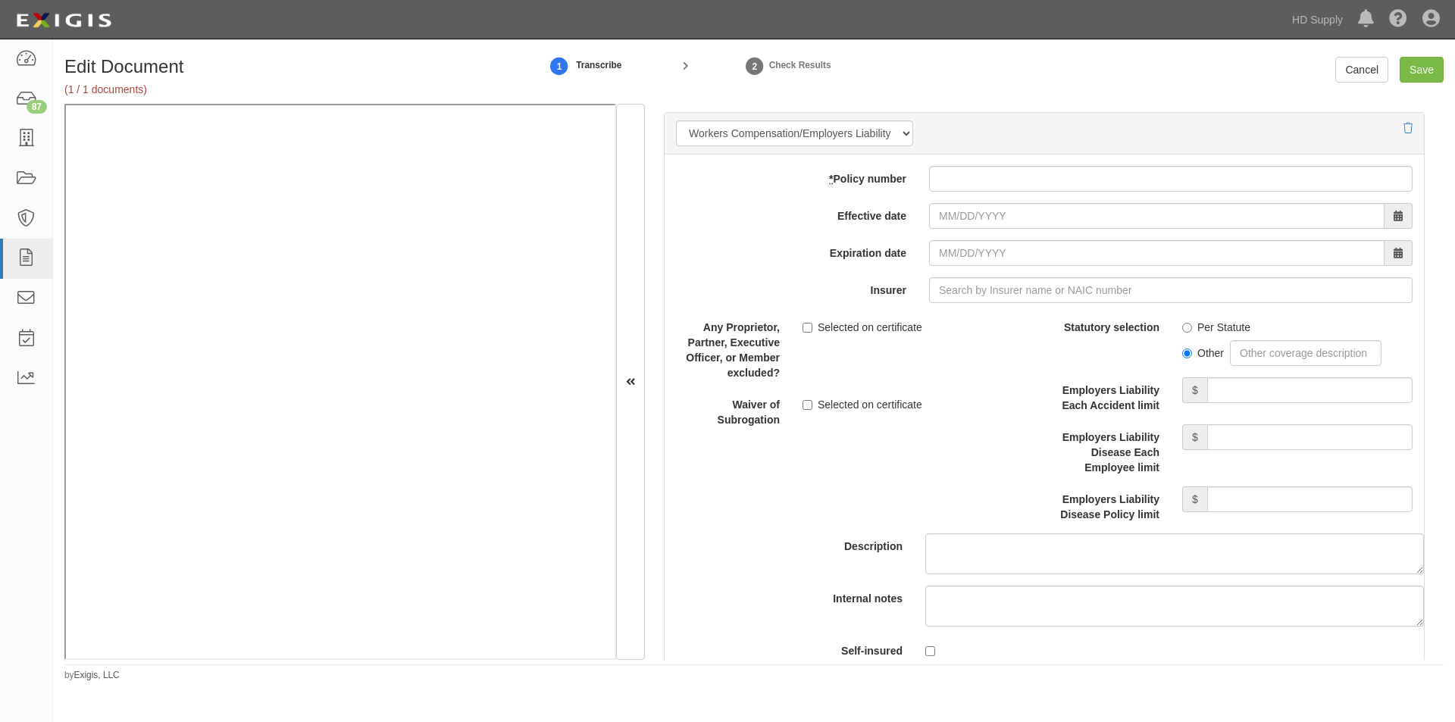
scroll to position [3680, 0]
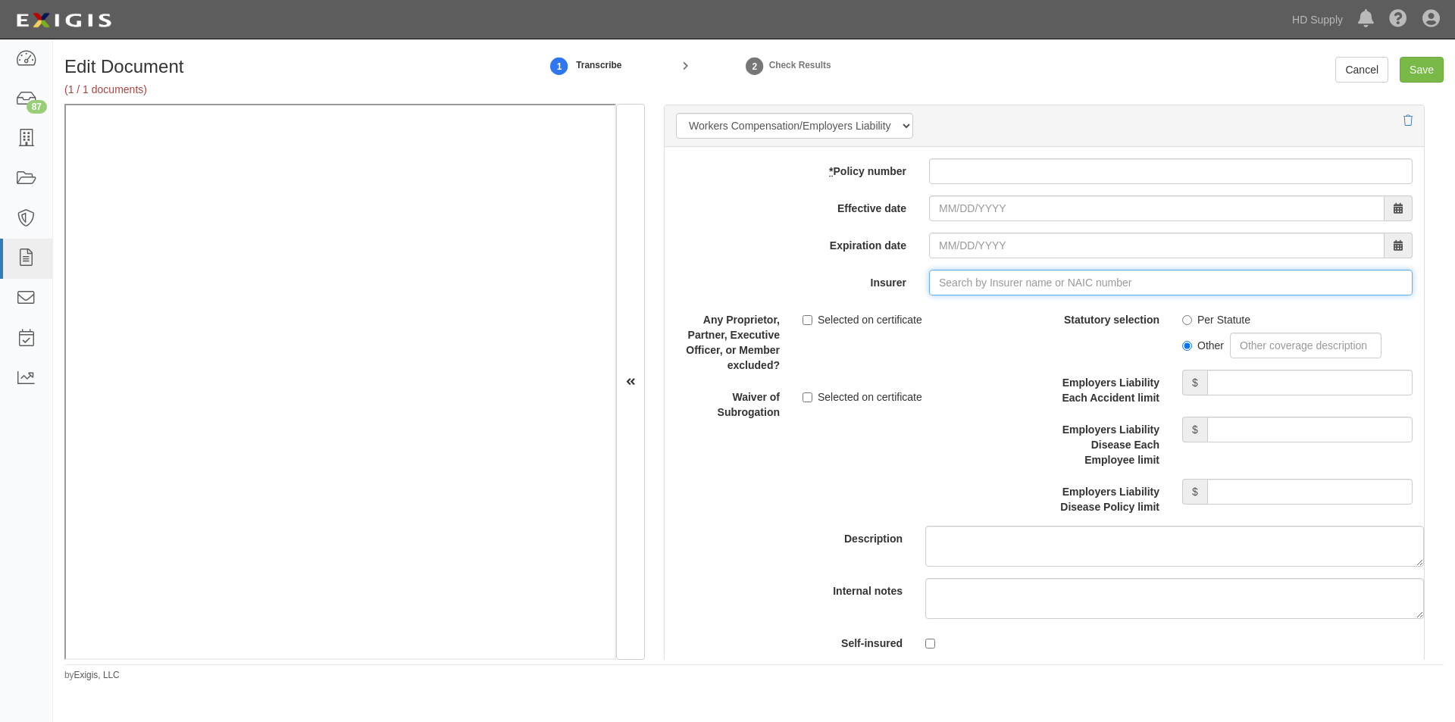
drag, startPoint x: 930, startPoint y: 290, endPoint x: 942, endPoint y: 290, distance: 11.4
click at [932, 290] on input "Insurer" at bounding box center [1171, 283] width 484 height 26
type input "21st Century Advantage Insurance Company (25232) NR Rating"
type input "2"
click at [897, 305] on div "Erie Insurance Exchange ( 26271 ) A+ XV Rating" at bounding box center [959, 312] width 255 height 20
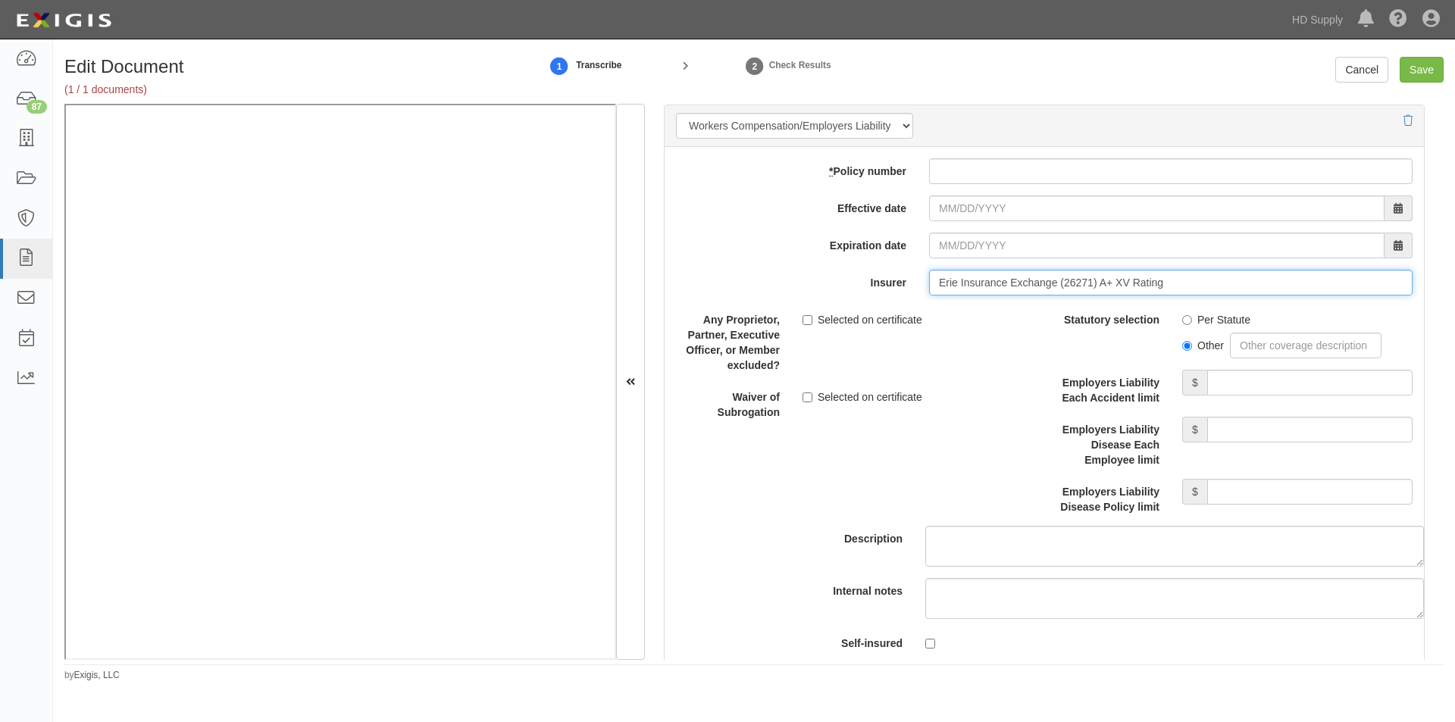
type input "Erie Insurance Exchange (26271) A+ XV Rating"
click at [1007, 218] on input "Effective date" at bounding box center [1157, 209] width 456 height 26
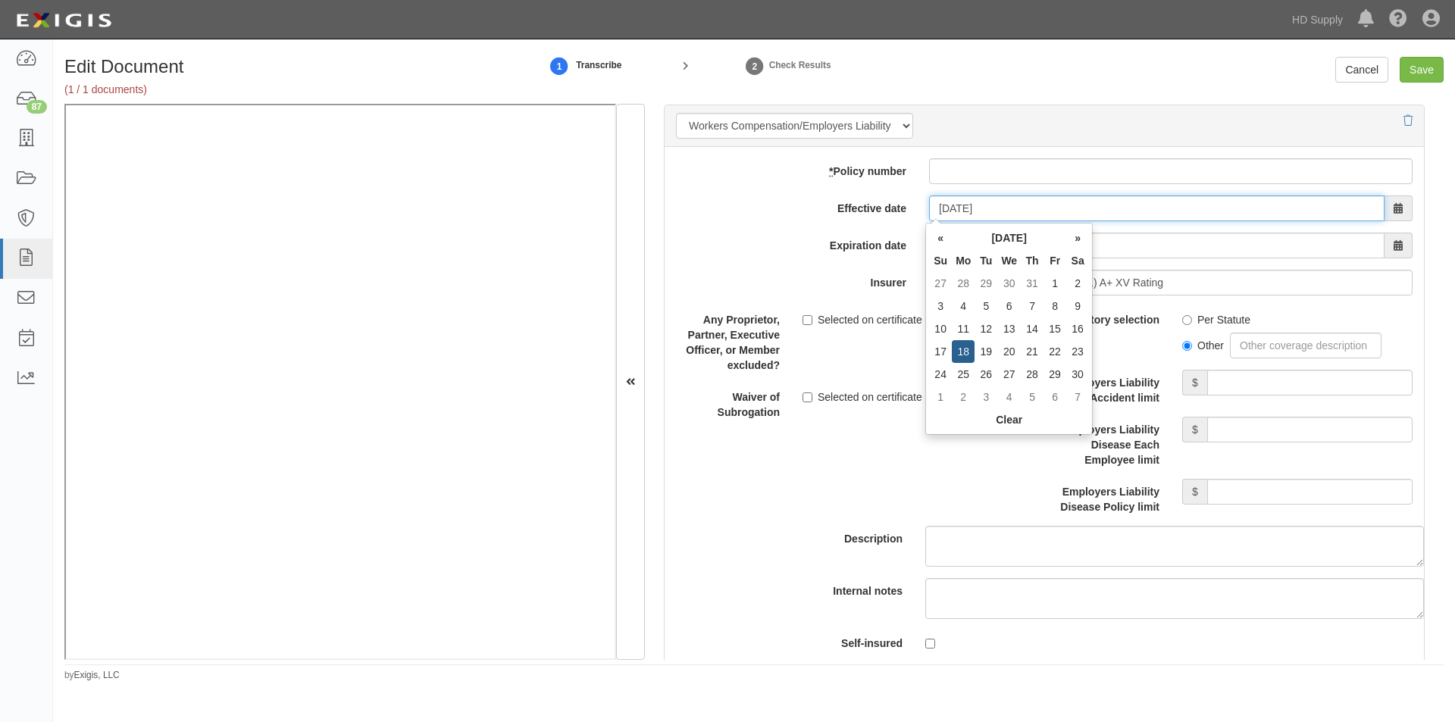
type input "11/18/2024"
type input "11/18/2025"
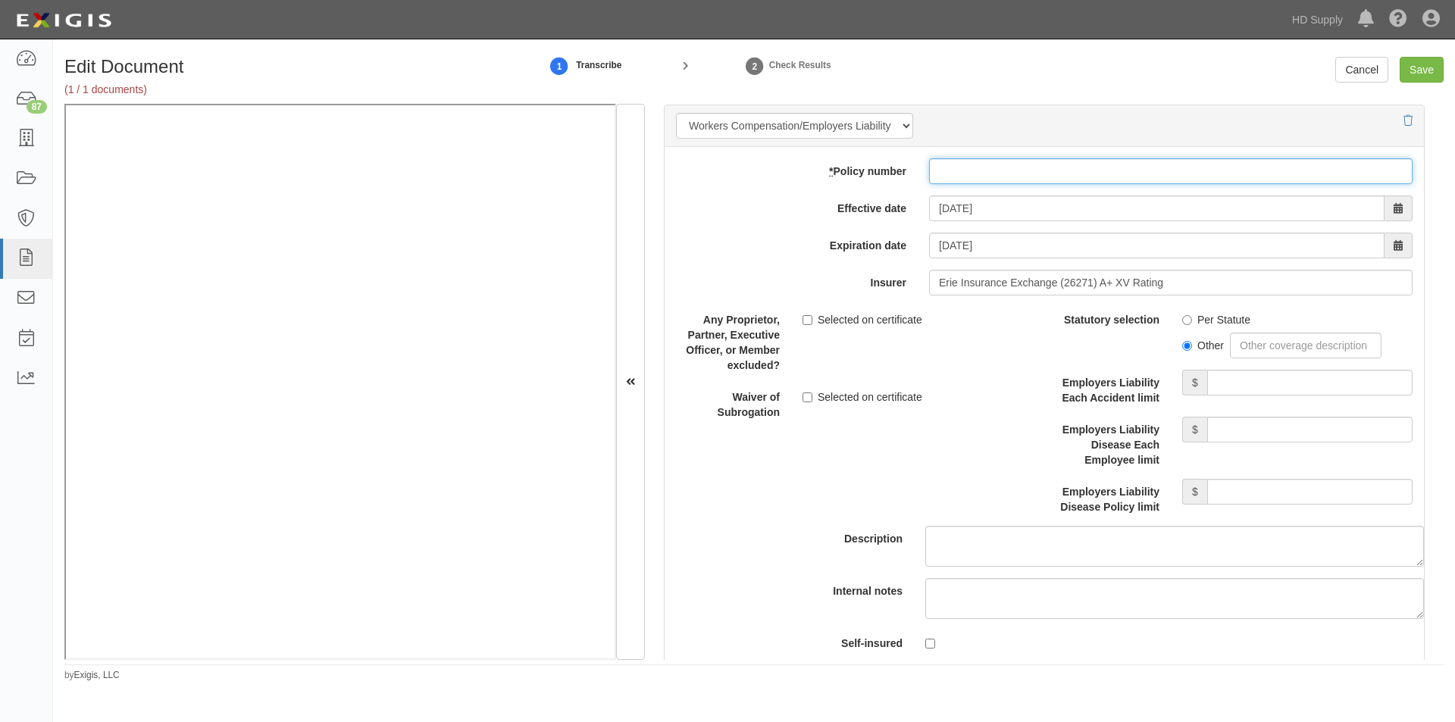
click at [984, 165] on input "* Policy number" at bounding box center [1171, 171] width 484 height 26
type input "Q951800680"
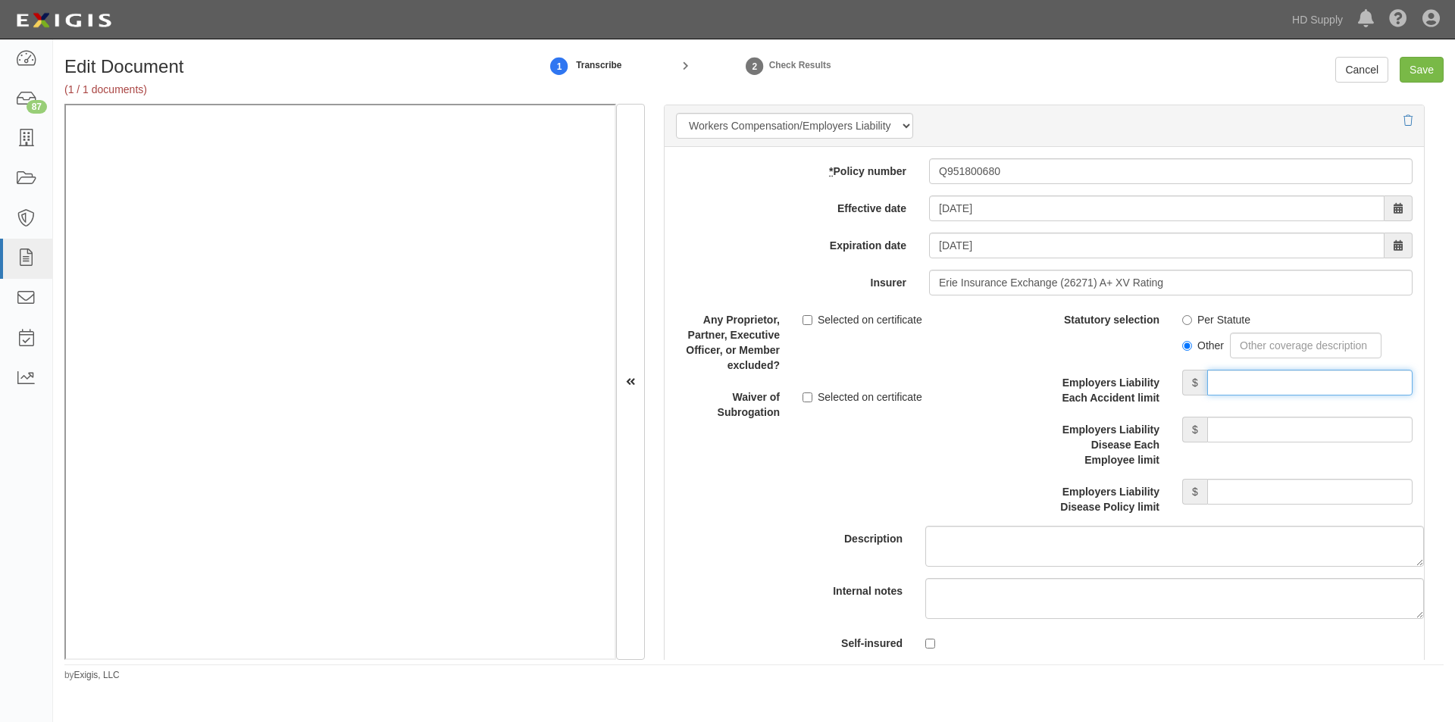
click at [1296, 393] on input "Employers Liability Each Accident limit" at bounding box center [1310, 383] width 205 height 26
type input "500,000"
click at [1242, 430] on input "Employers Liability Disease Each Employee limit" at bounding box center [1310, 430] width 205 height 26
type input "500,000"
click at [1245, 483] on input "Employers Liability Disease Policy limit" at bounding box center [1310, 492] width 205 height 26
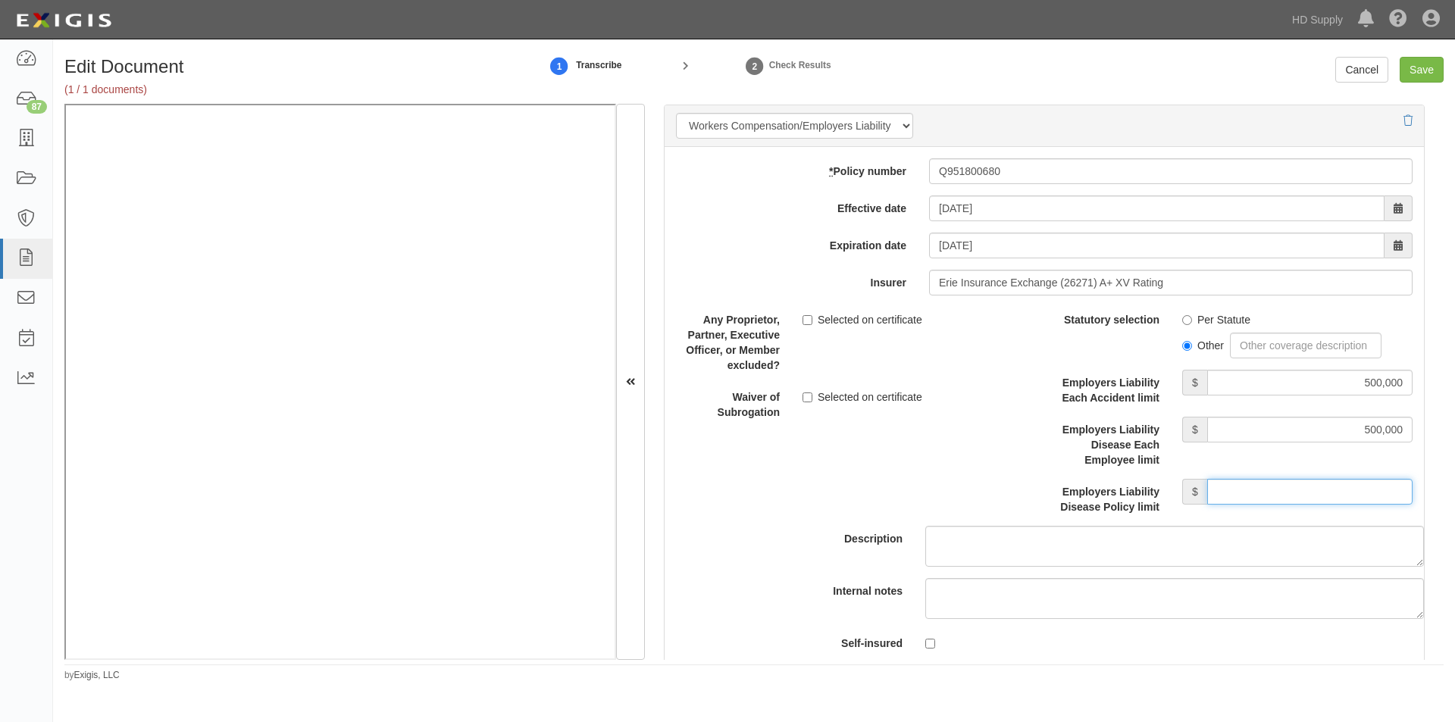
type input "500,000"
click at [1419, 67] on input "Save" at bounding box center [1422, 70] width 44 height 26
type input "1000000"
type input "5000"
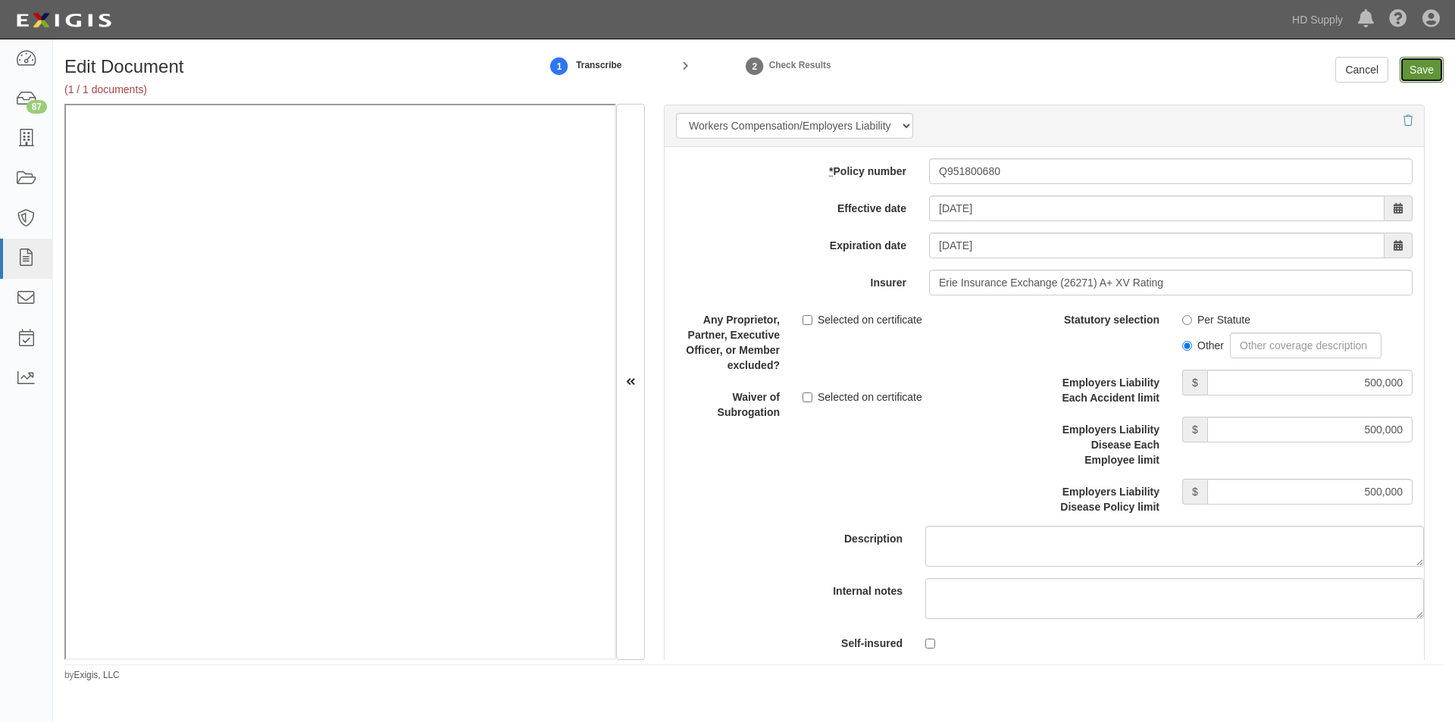
type input "1000000"
type input "2000000"
type input "500000"
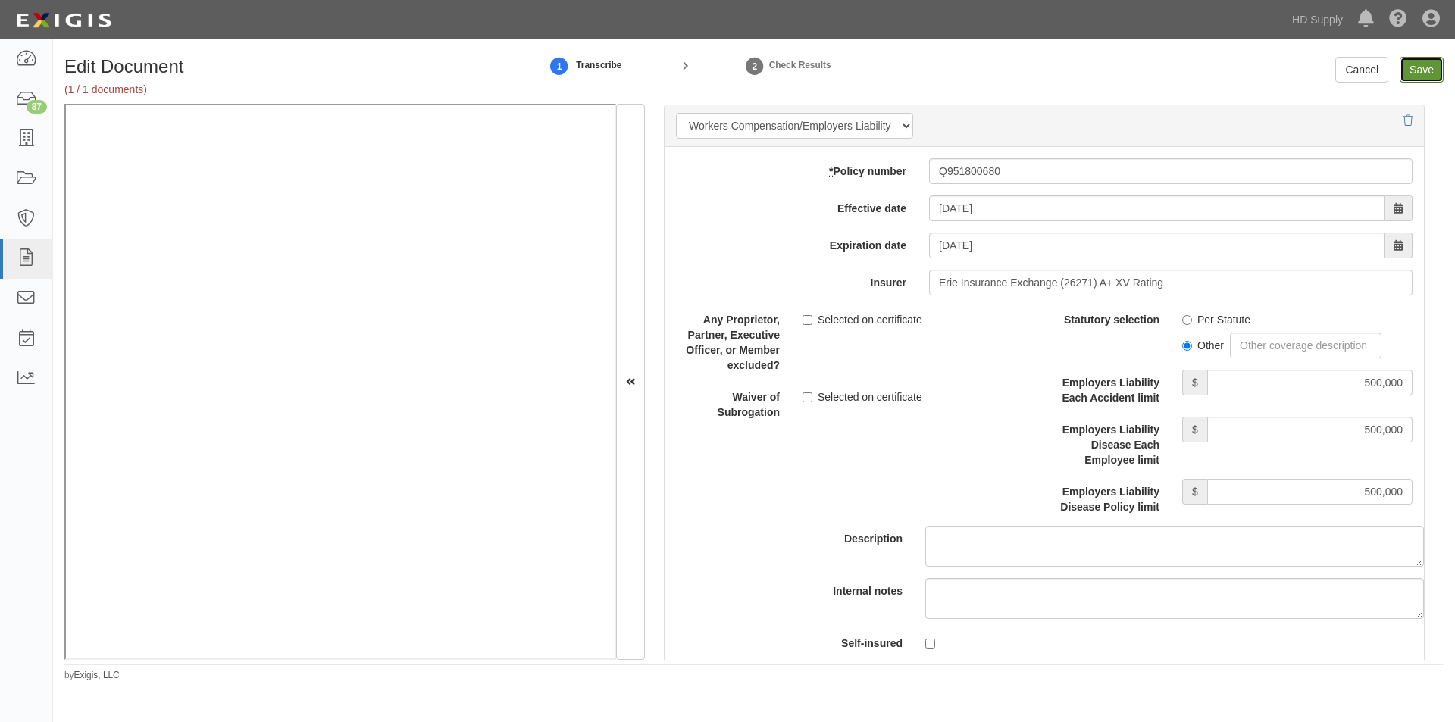
type input "500000"
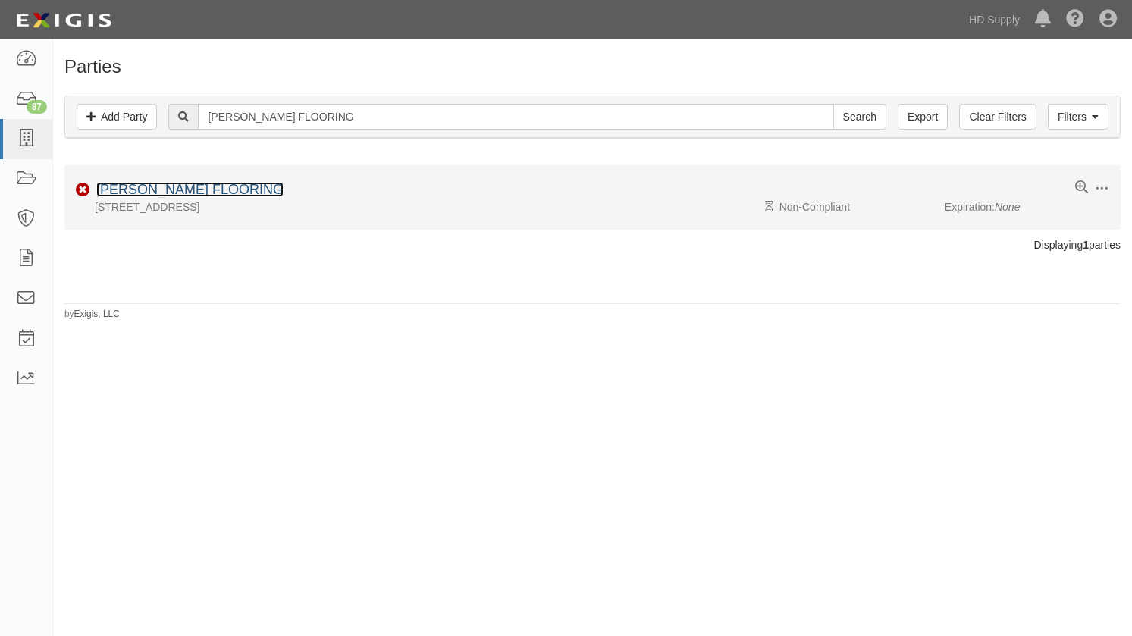
click at [193, 185] on link "[PERSON_NAME] FLOORING" at bounding box center [189, 189] width 187 height 15
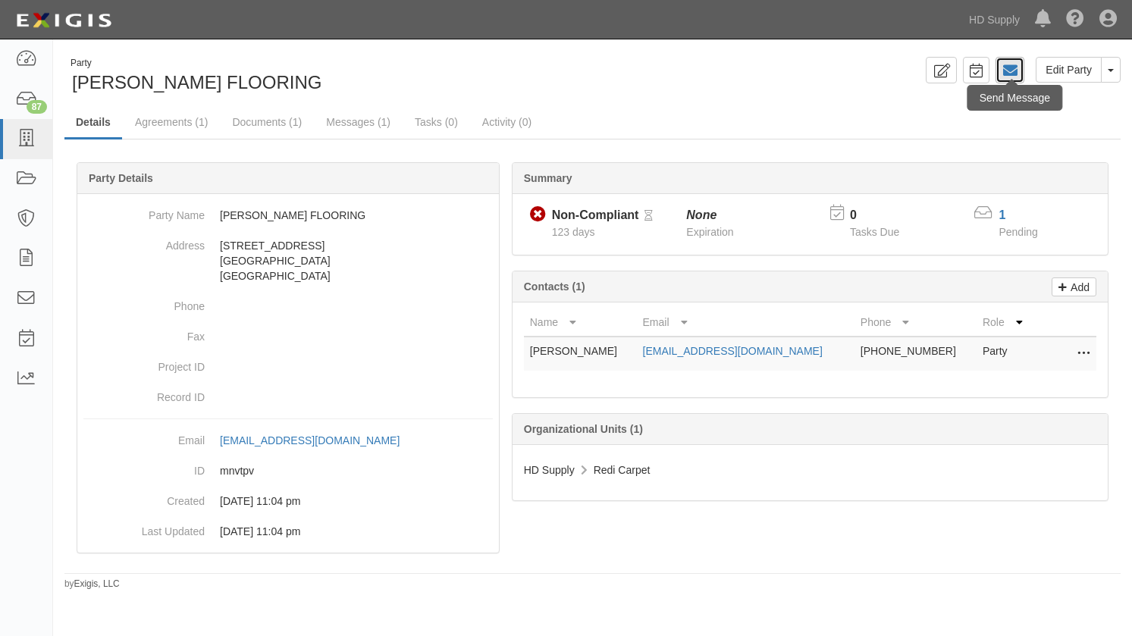
click at [1006, 71] on icon at bounding box center [1009, 70] width 15 height 15
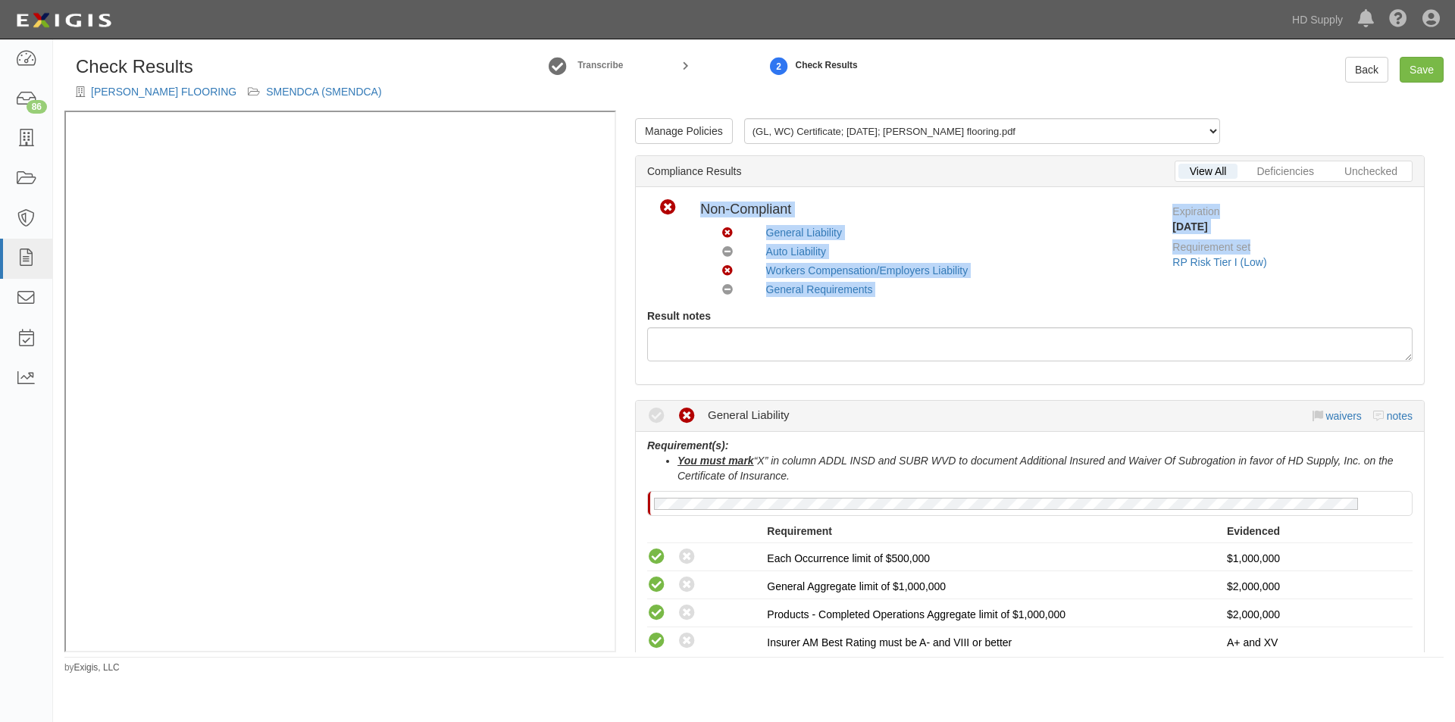
drag, startPoint x: 1432, startPoint y: 161, endPoint x: 1424, endPoint y: 246, distance: 84.6
click at [1424, 246] on div "Manage Policies (GL, WC) Certificate; [DATE]; [PERSON_NAME] flooring.pdf Unchec…" at bounding box center [1030, 382] width 828 height 542
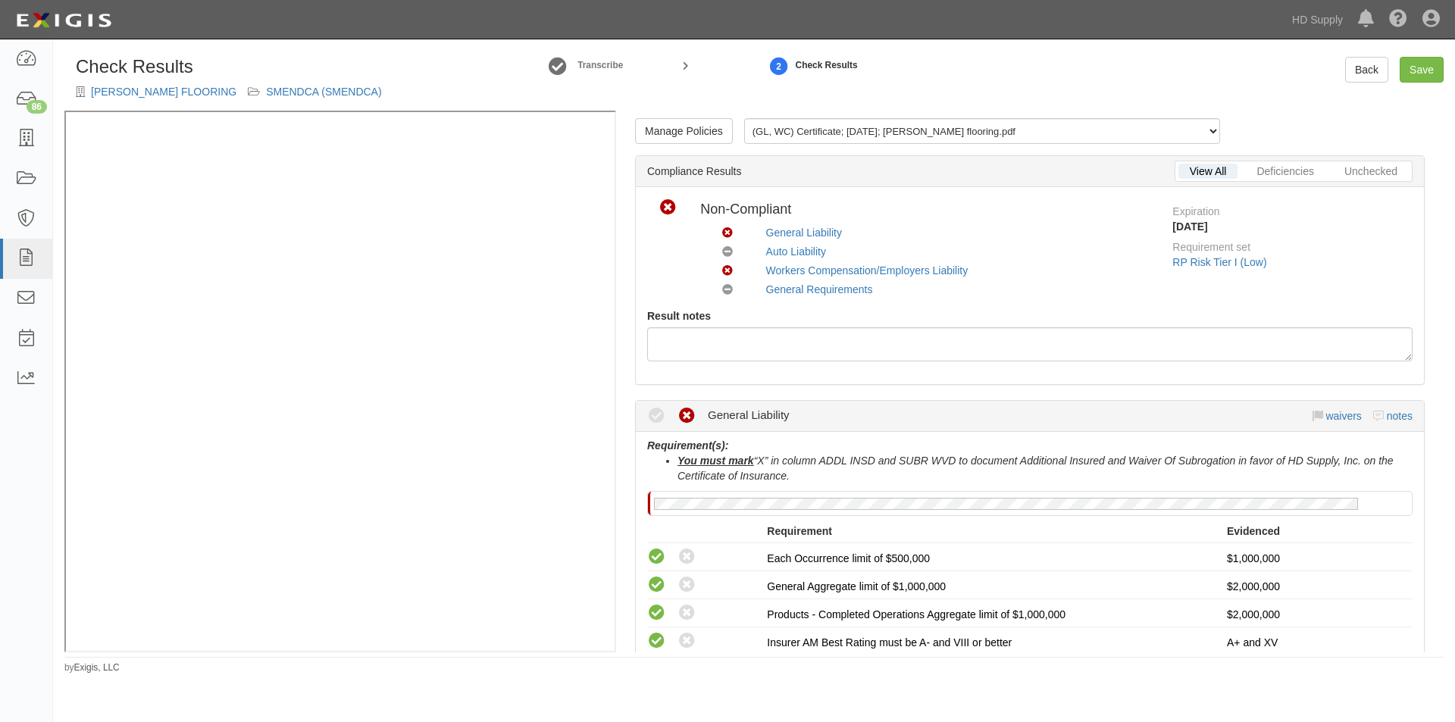
click at [1347, 242] on div "Expiration [DATE] Requirement set RP Risk Tier I (Low)" at bounding box center [1292, 238] width 263 height 79
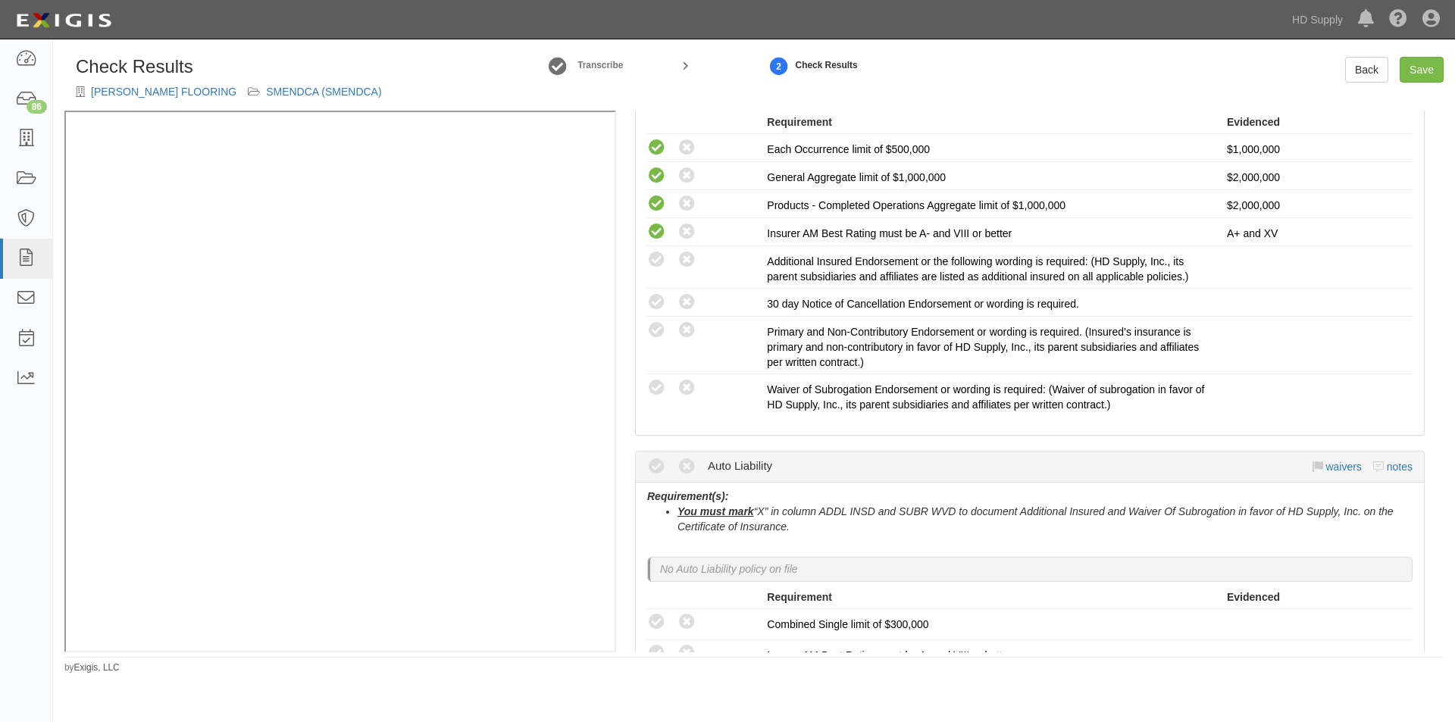
scroll to position [412, 0]
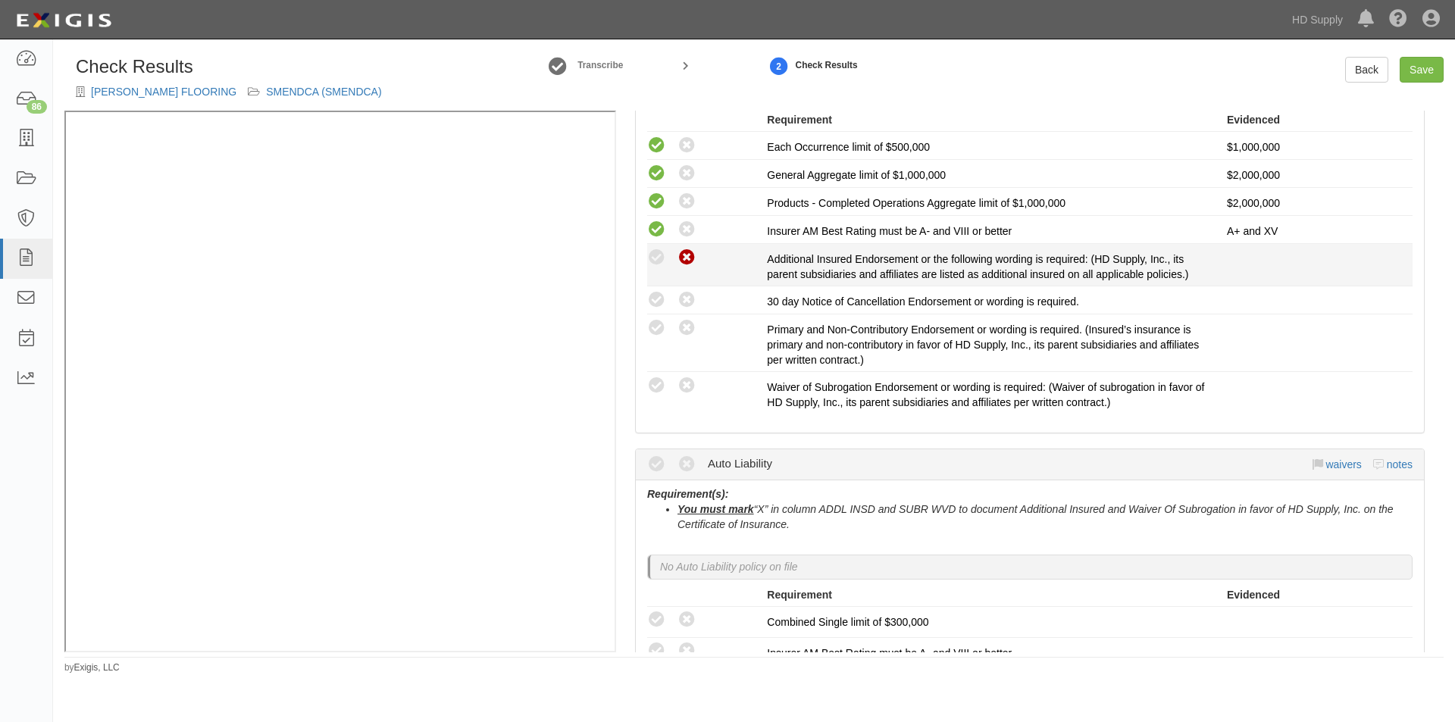
click at [684, 262] on icon at bounding box center [687, 258] width 19 height 19
radio input "true"
click at [690, 300] on icon at bounding box center [687, 300] width 19 height 19
radio input "true"
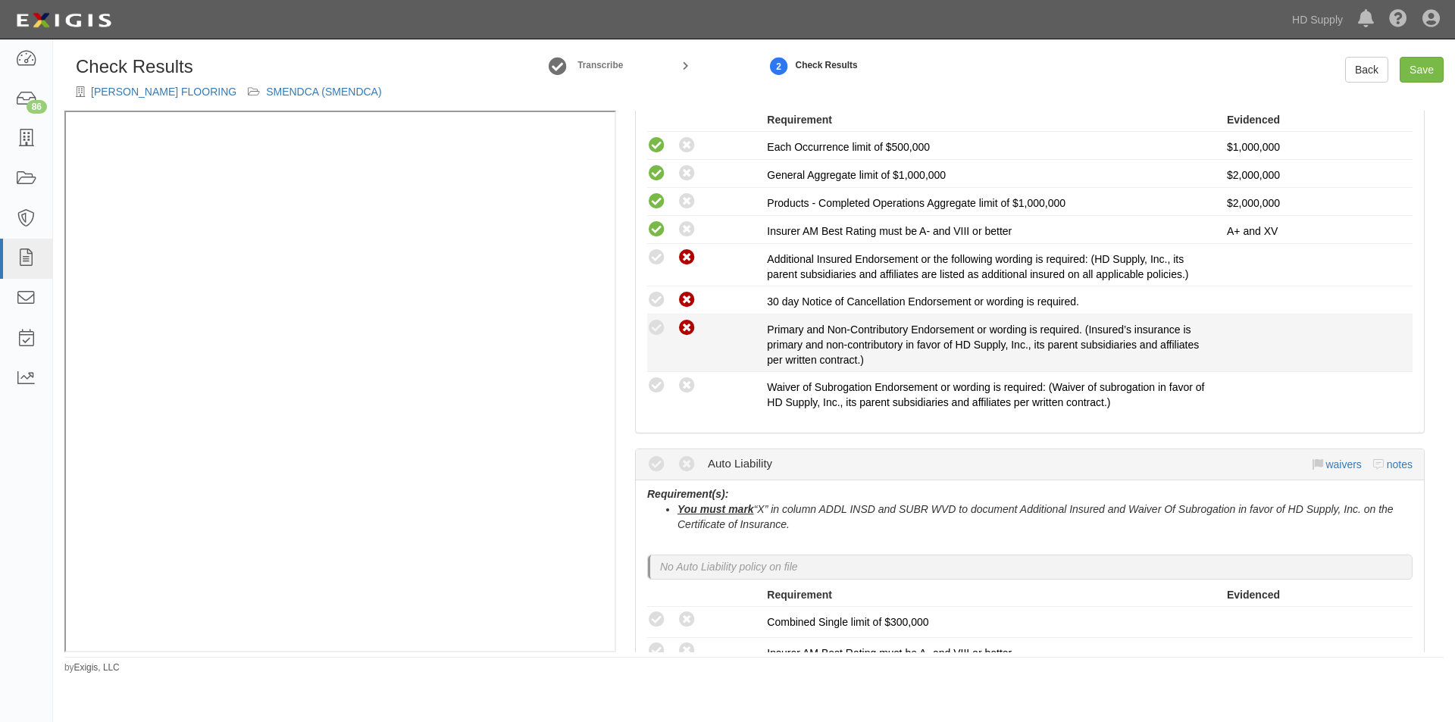
drag, startPoint x: 689, startPoint y: 327, endPoint x: 686, endPoint y: 365, distance: 38.0
click at [689, 328] on icon at bounding box center [687, 328] width 19 height 19
radio input "true"
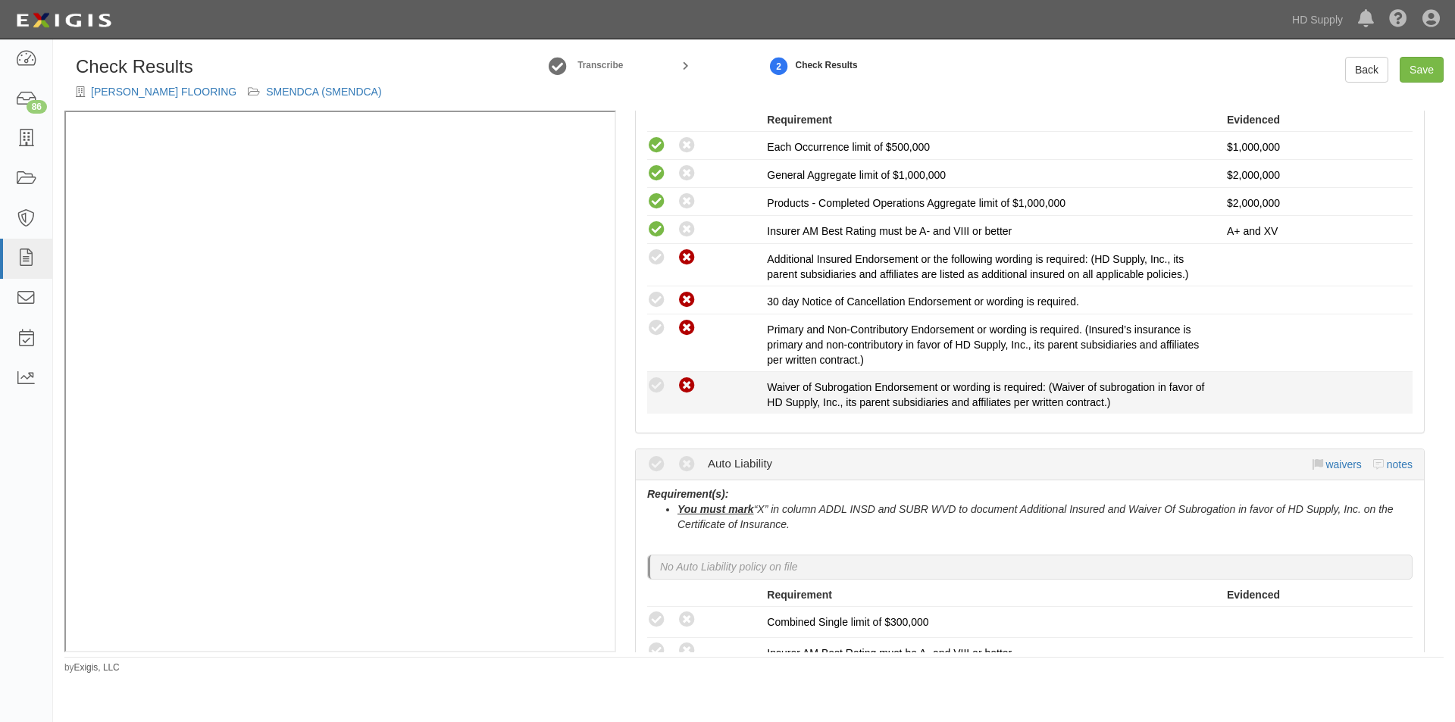
click at [687, 381] on icon at bounding box center [687, 386] width 19 height 19
radio input "true"
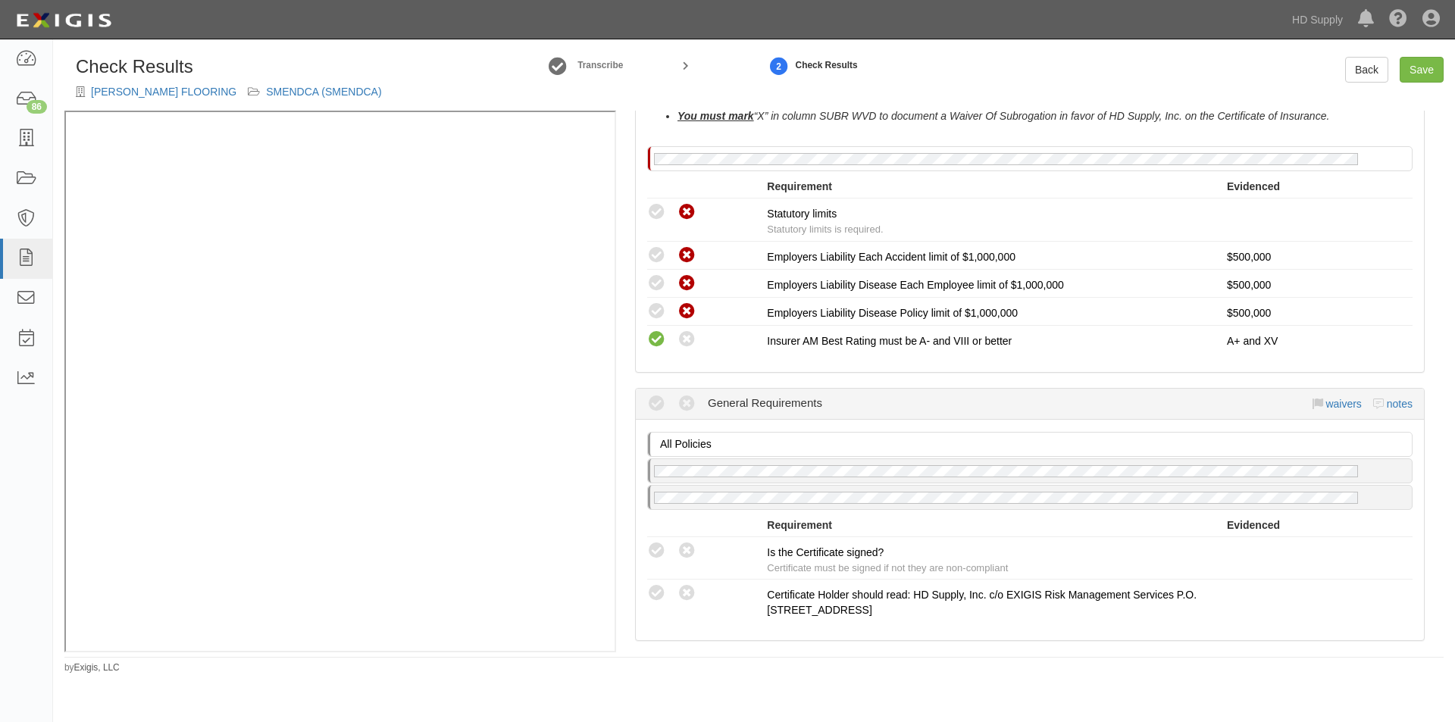
scroll to position [1309, 0]
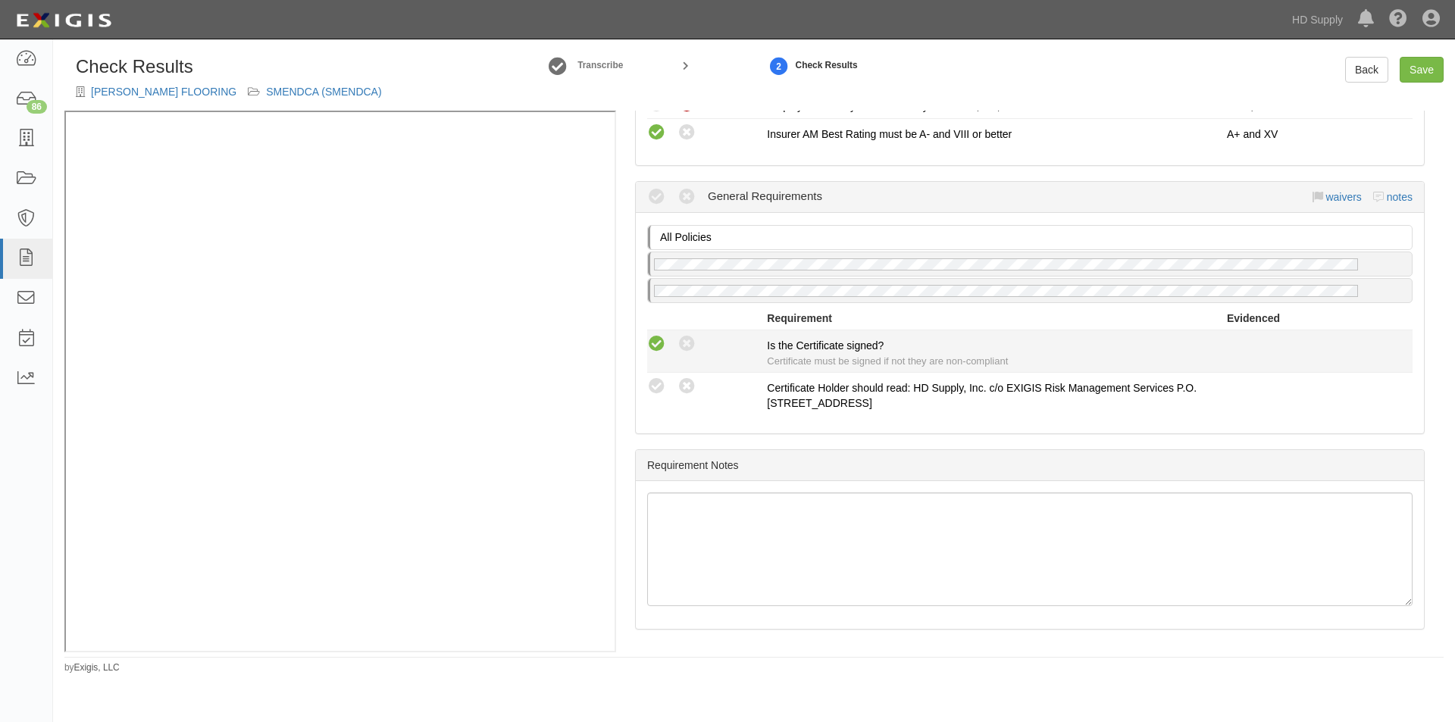
click at [657, 346] on icon at bounding box center [656, 344] width 19 height 19
radio input "true"
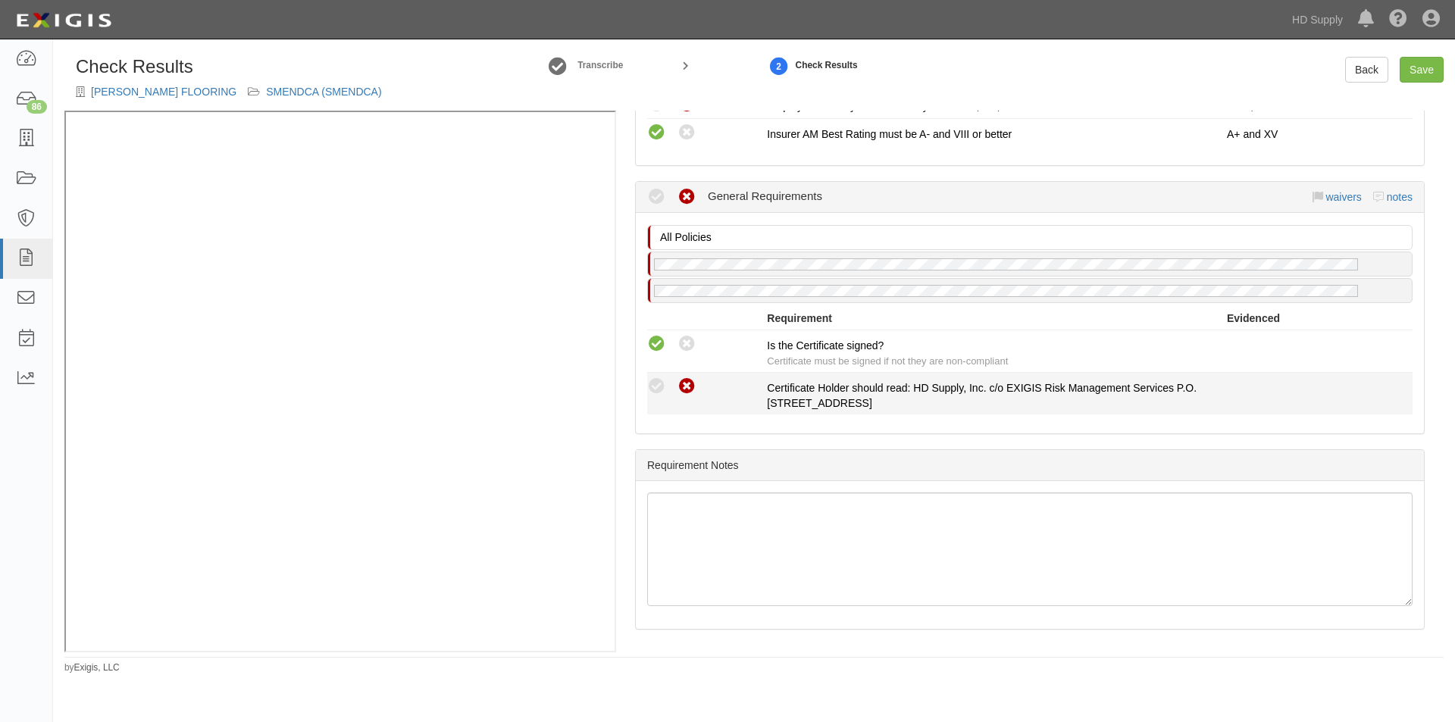
click at [688, 387] on icon at bounding box center [687, 387] width 19 height 19
radio input "true"
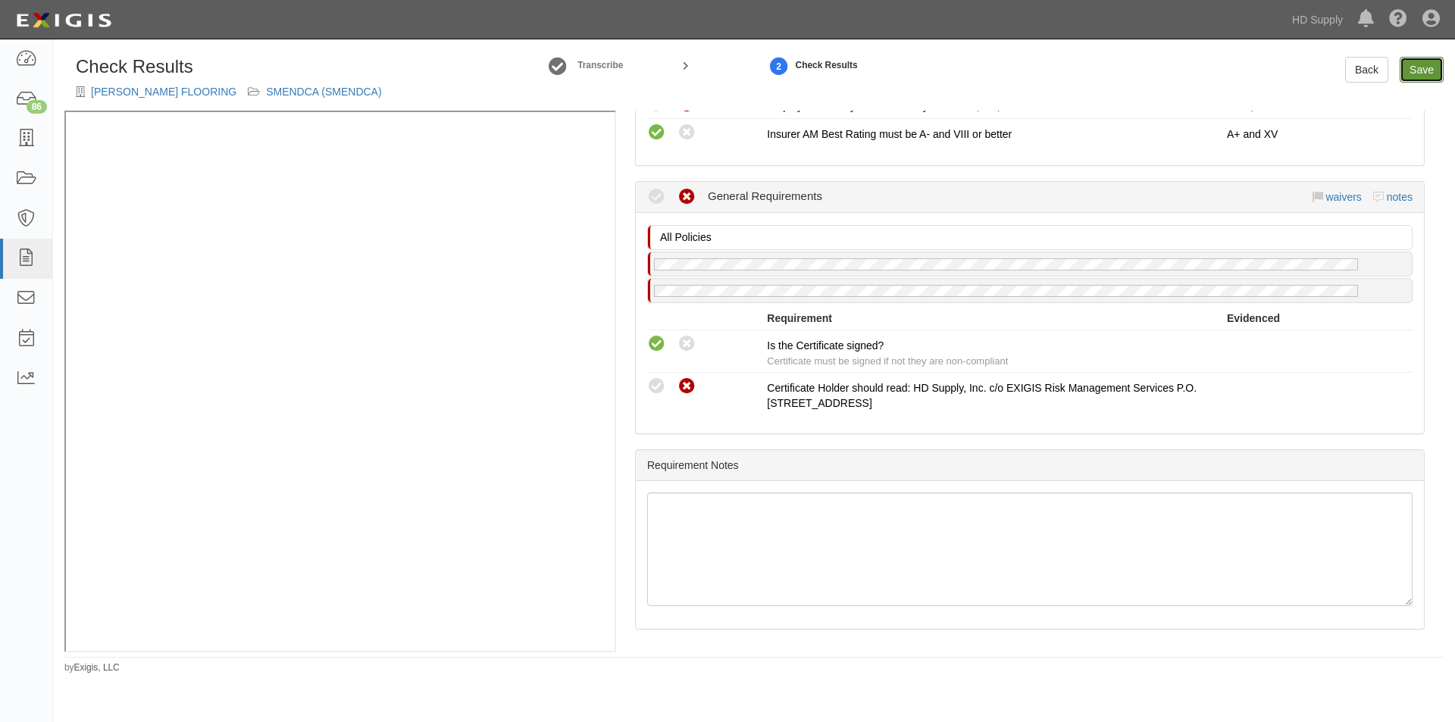
click at [1414, 78] on link "Save" at bounding box center [1422, 70] width 44 height 26
radio input "true"
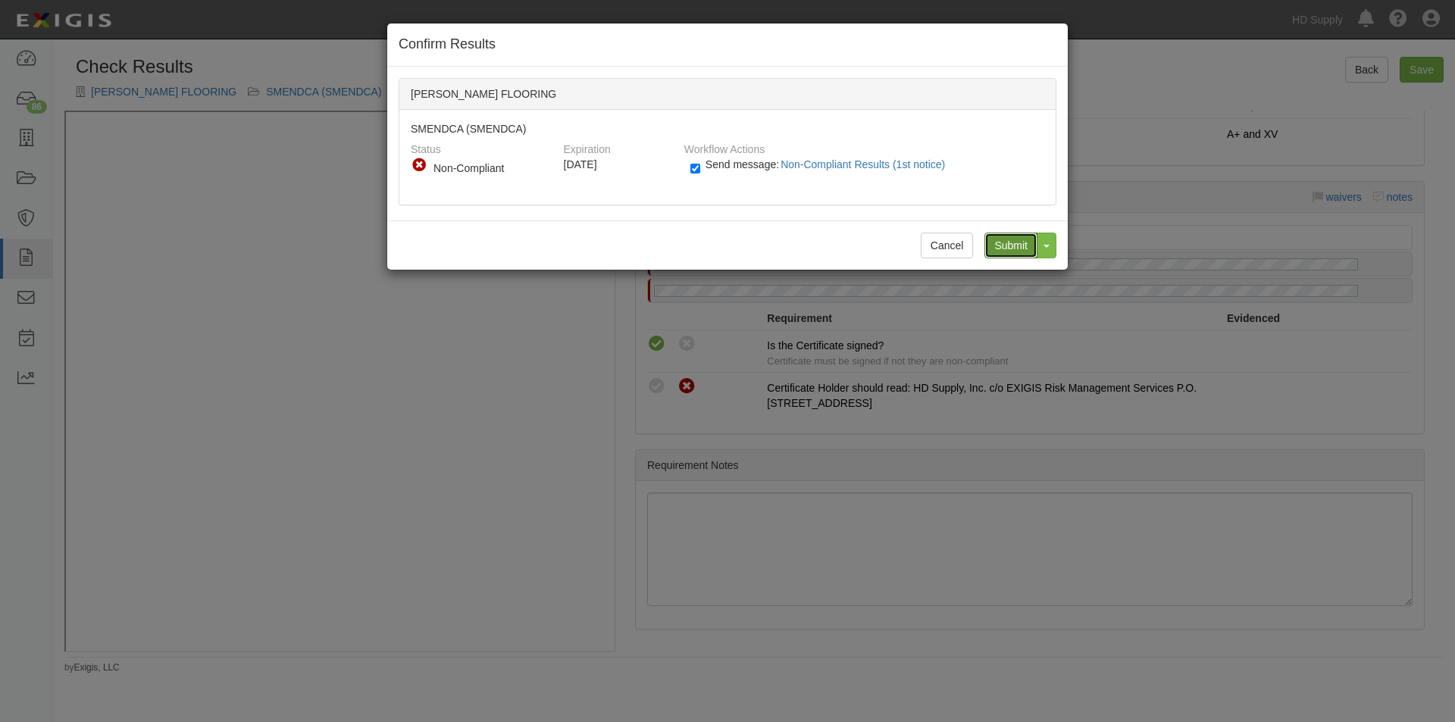
click at [997, 252] on input "Submit" at bounding box center [1011, 246] width 53 height 26
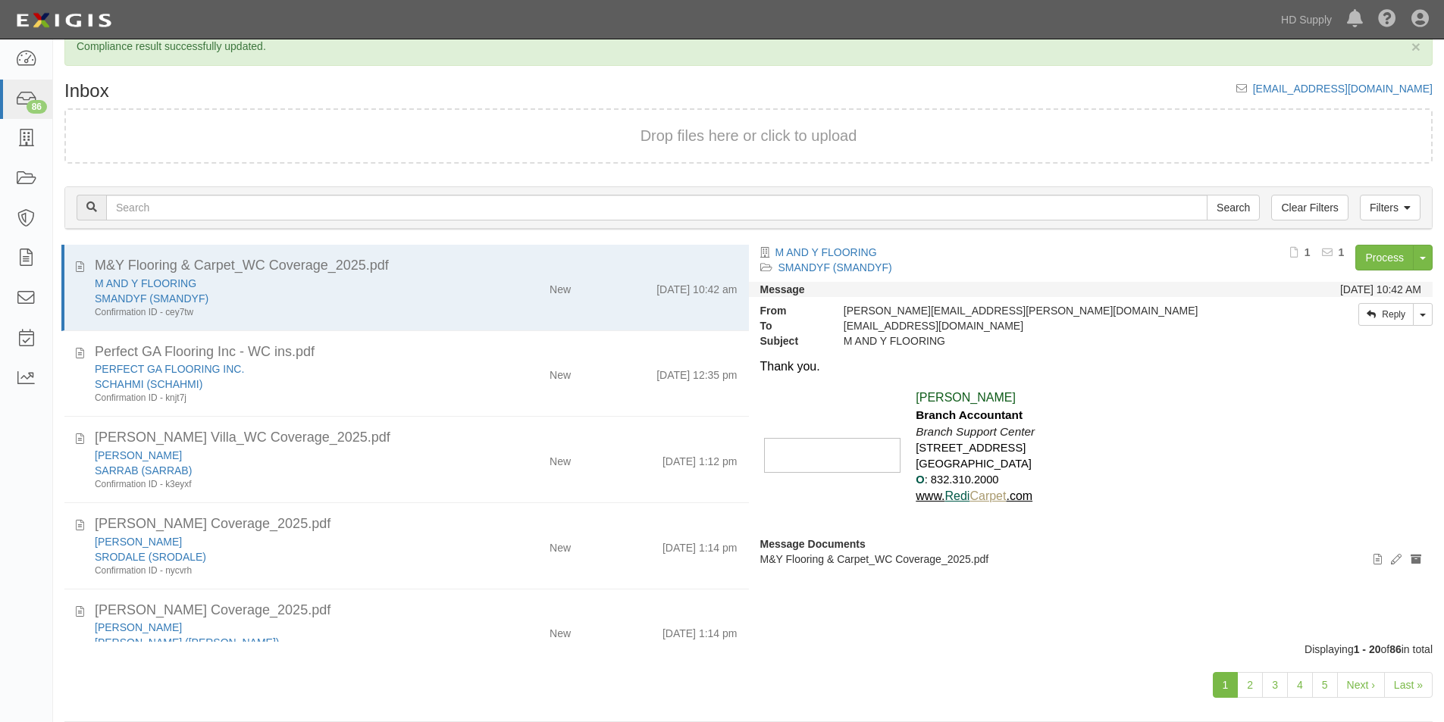
scroll to position [47, 0]
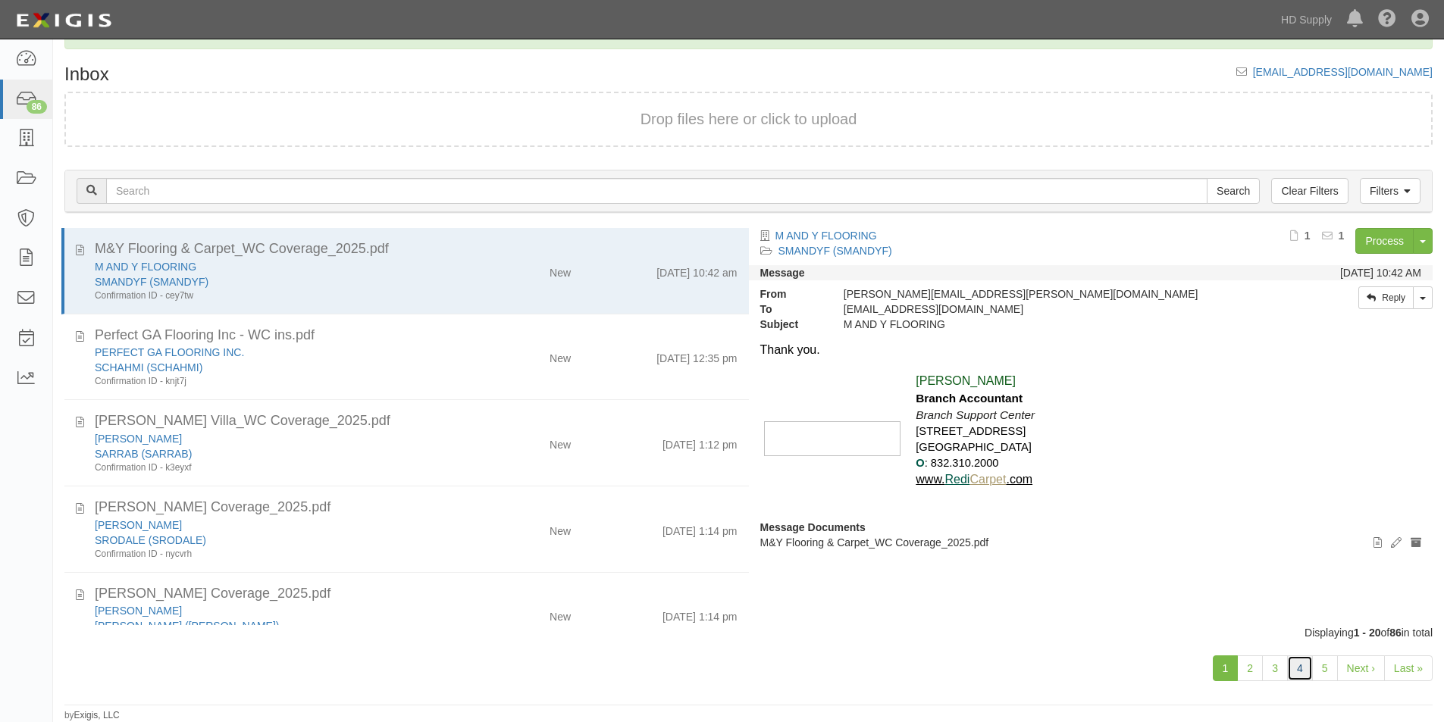
click at [1295, 669] on link "4" at bounding box center [1300, 669] width 26 height 26
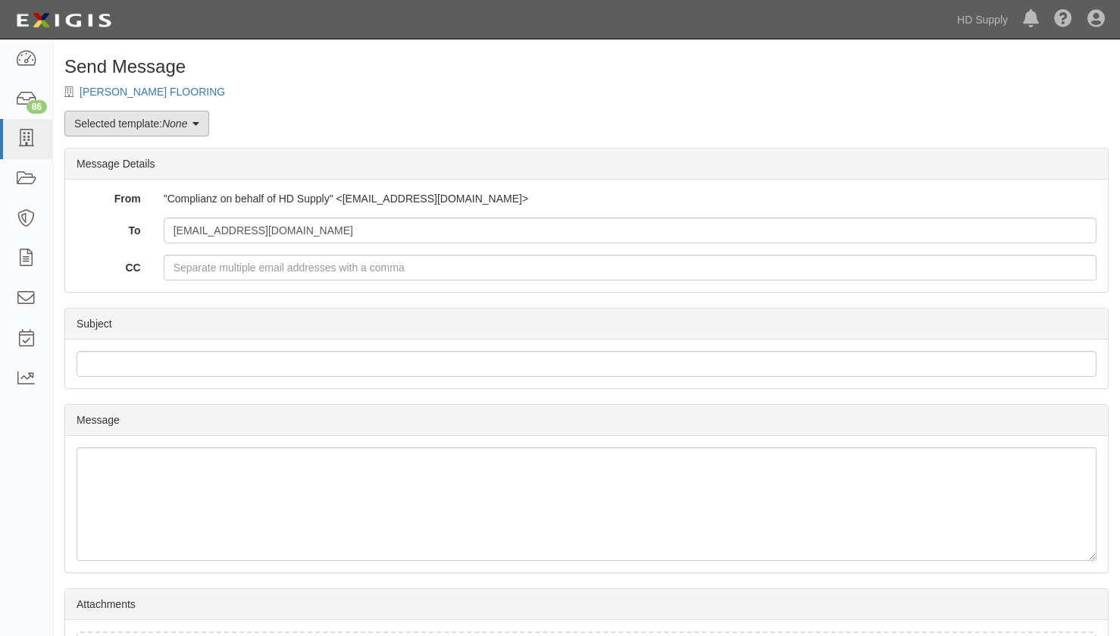
click at [196, 129] on icon at bounding box center [196, 124] width 7 height 11
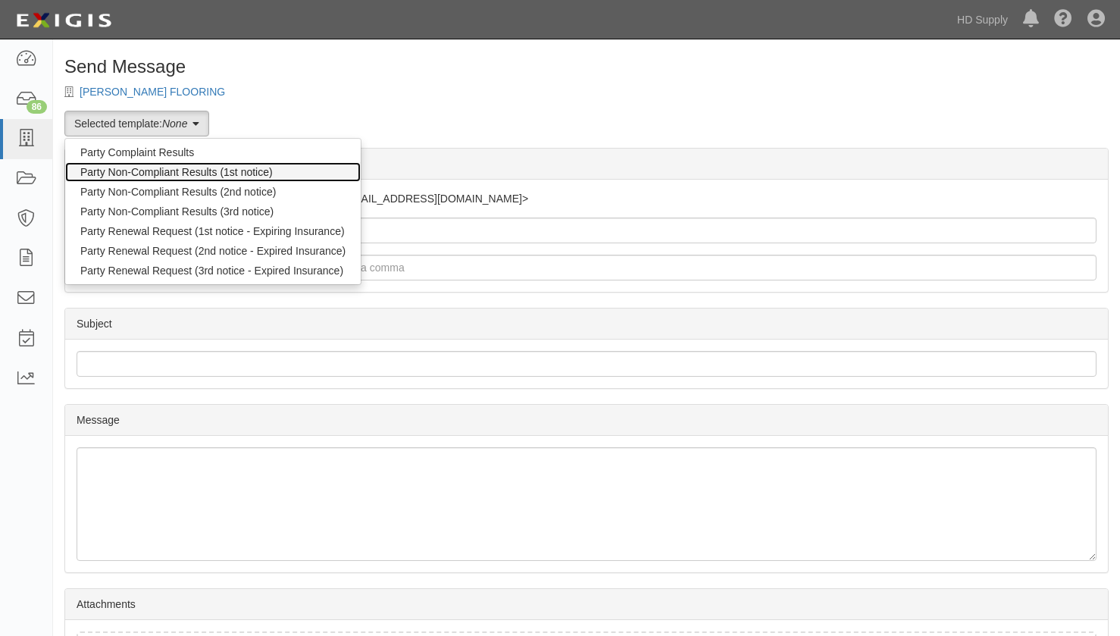
click at [149, 173] on link "Party Non-Compliant Results (1st notice)" at bounding box center [213, 172] width 296 height 20
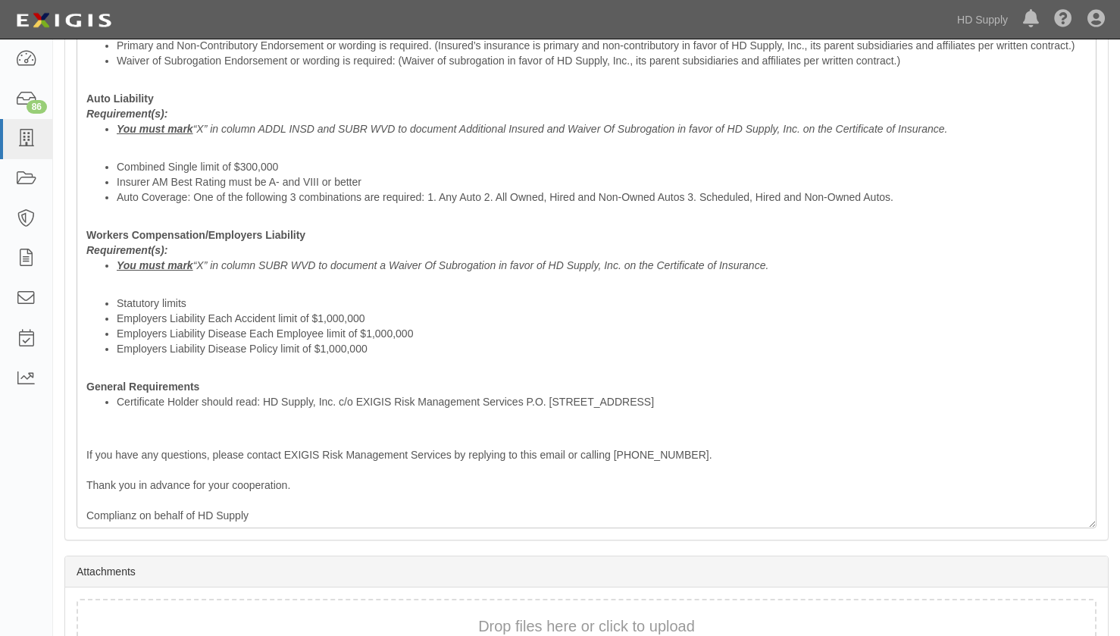
scroll to position [682, 0]
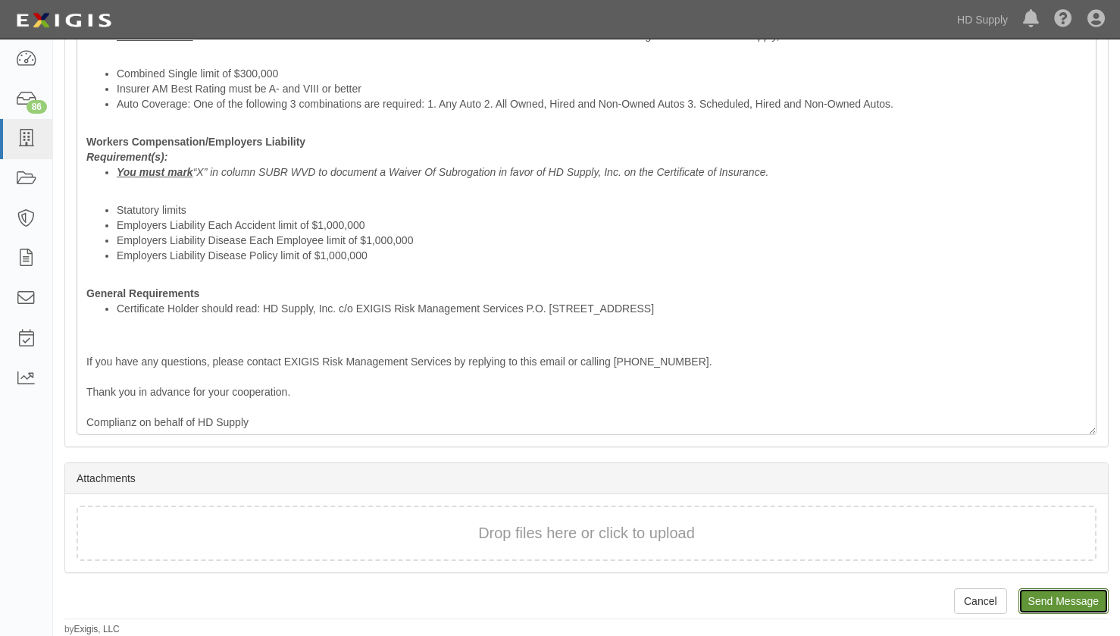
click at [1045, 610] on input "Send Message" at bounding box center [1064, 601] width 90 height 26
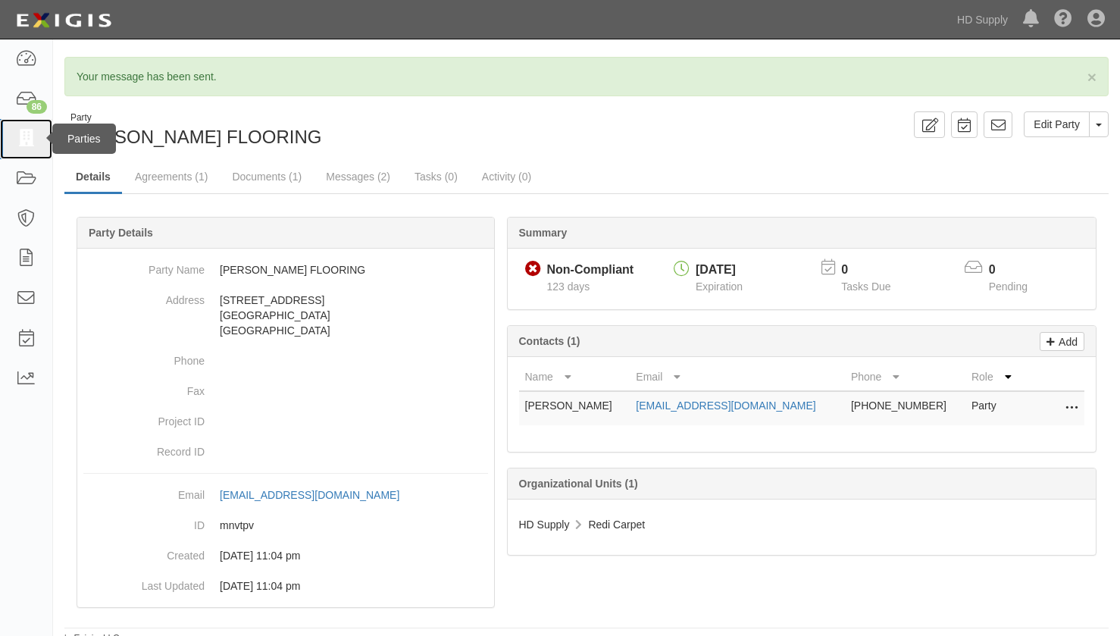
click at [24, 139] on icon at bounding box center [25, 138] width 21 height 17
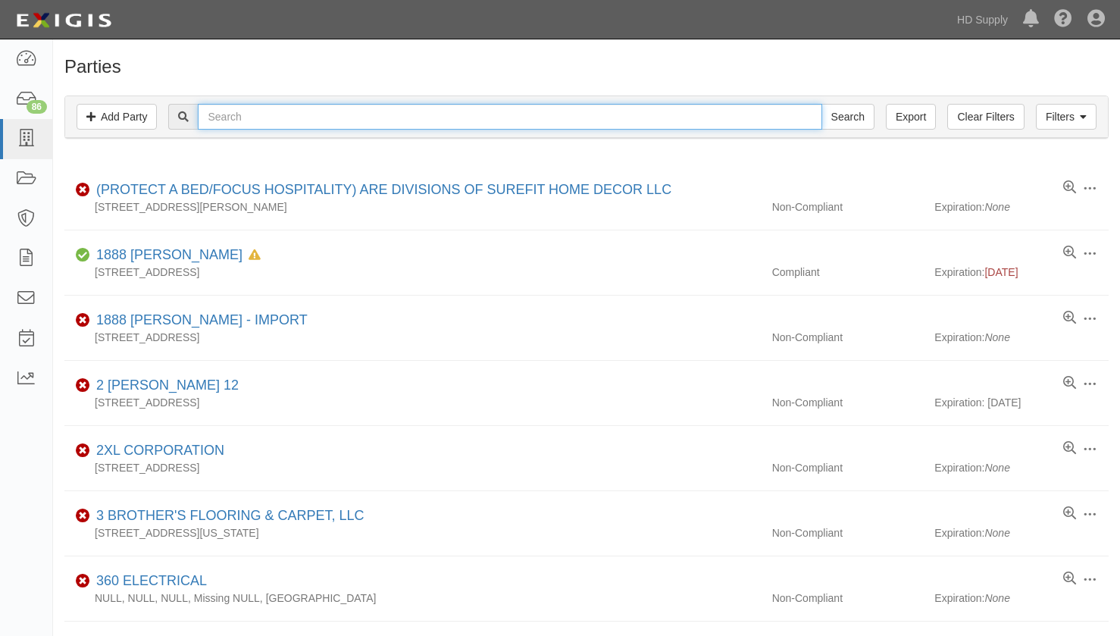
click at [235, 114] on input "text" at bounding box center [510, 117] width 624 height 26
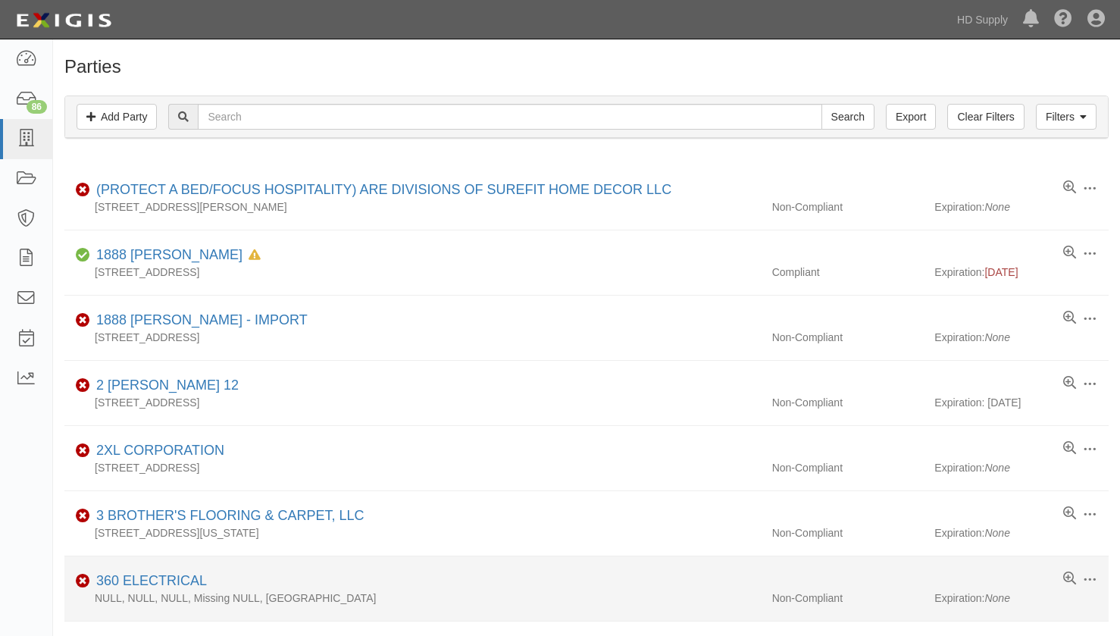
click at [499, 567] on li "Edit Log activity Add task Send message Archive Non-Compliant 360 ELECTRICAL NU…" at bounding box center [586, 588] width 1045 height 65
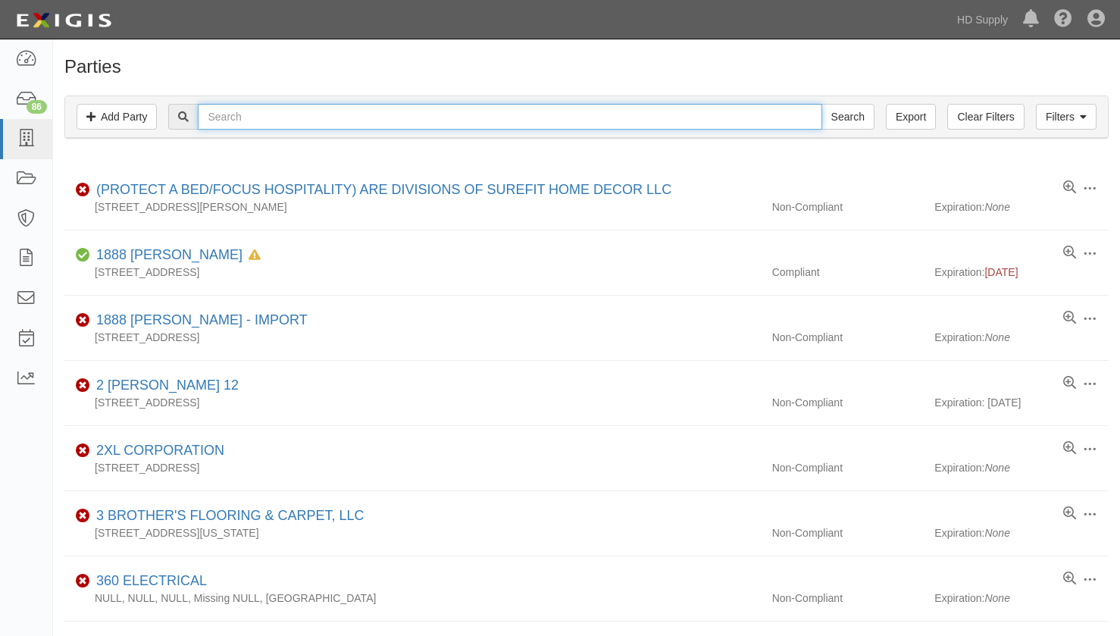
paste input "[PERSON_NAME]"
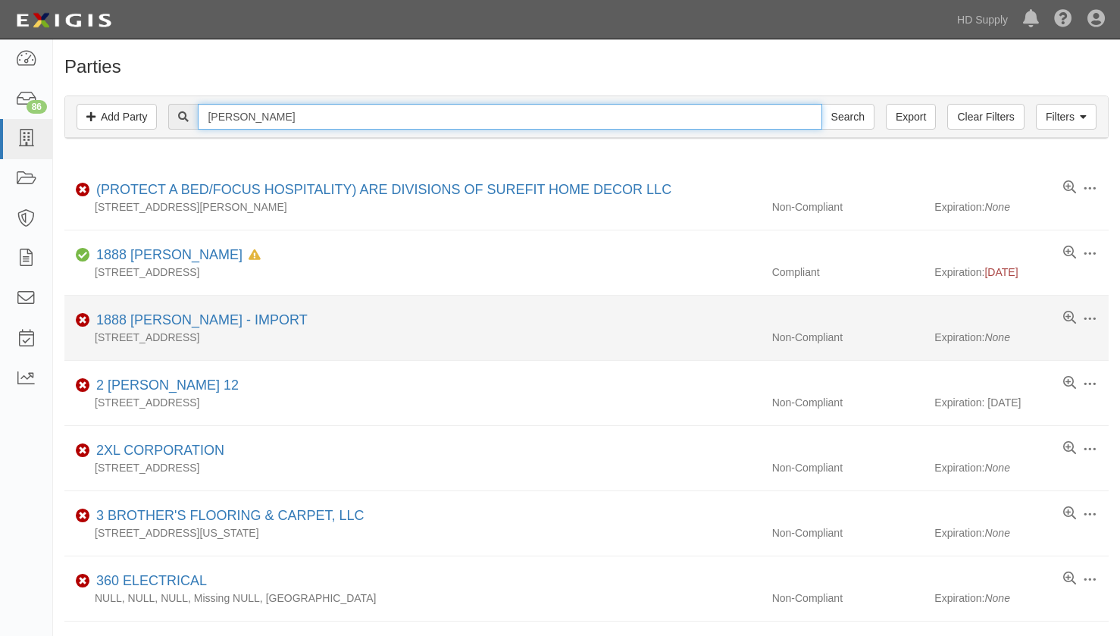
type input "[PERSON_NAME]"
click at [822, 104] on input "Search" at bounding box center [848, 117] width 53 height 26
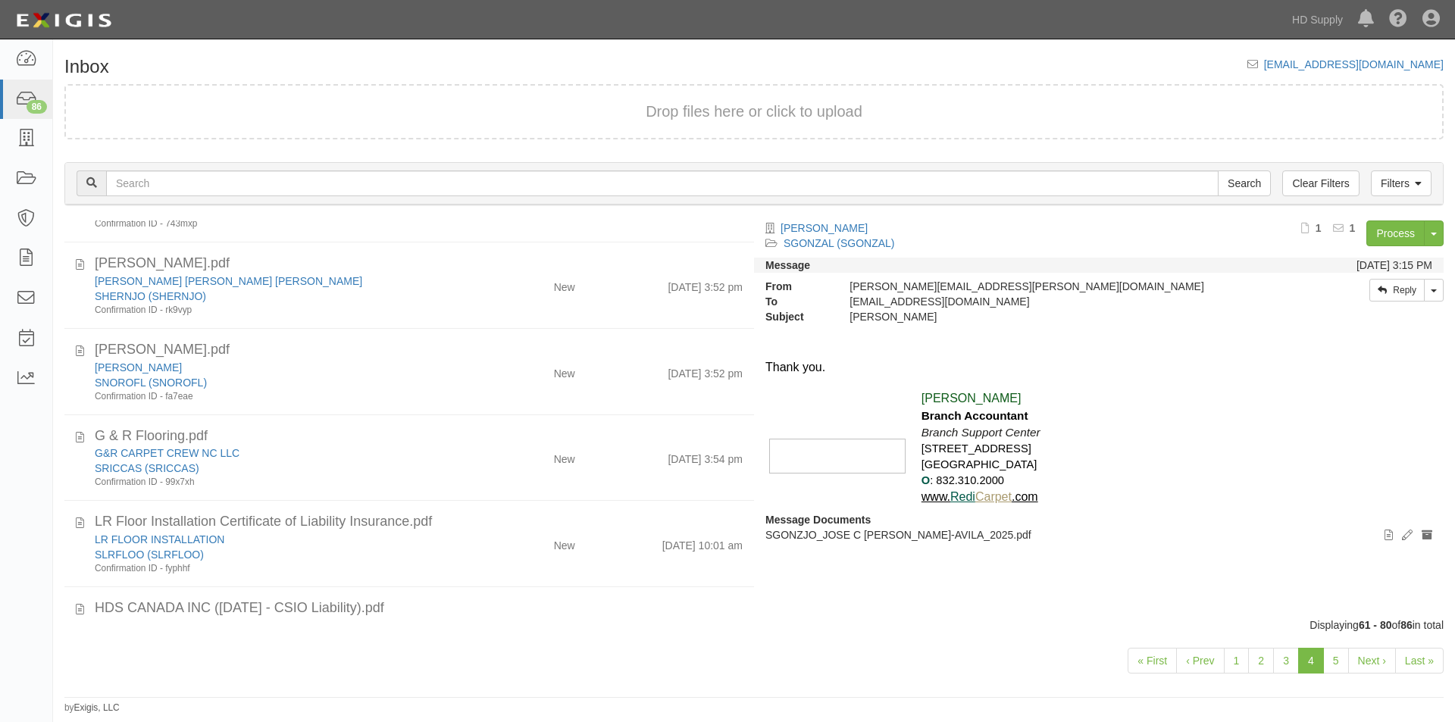
scroll to position [498, 0]
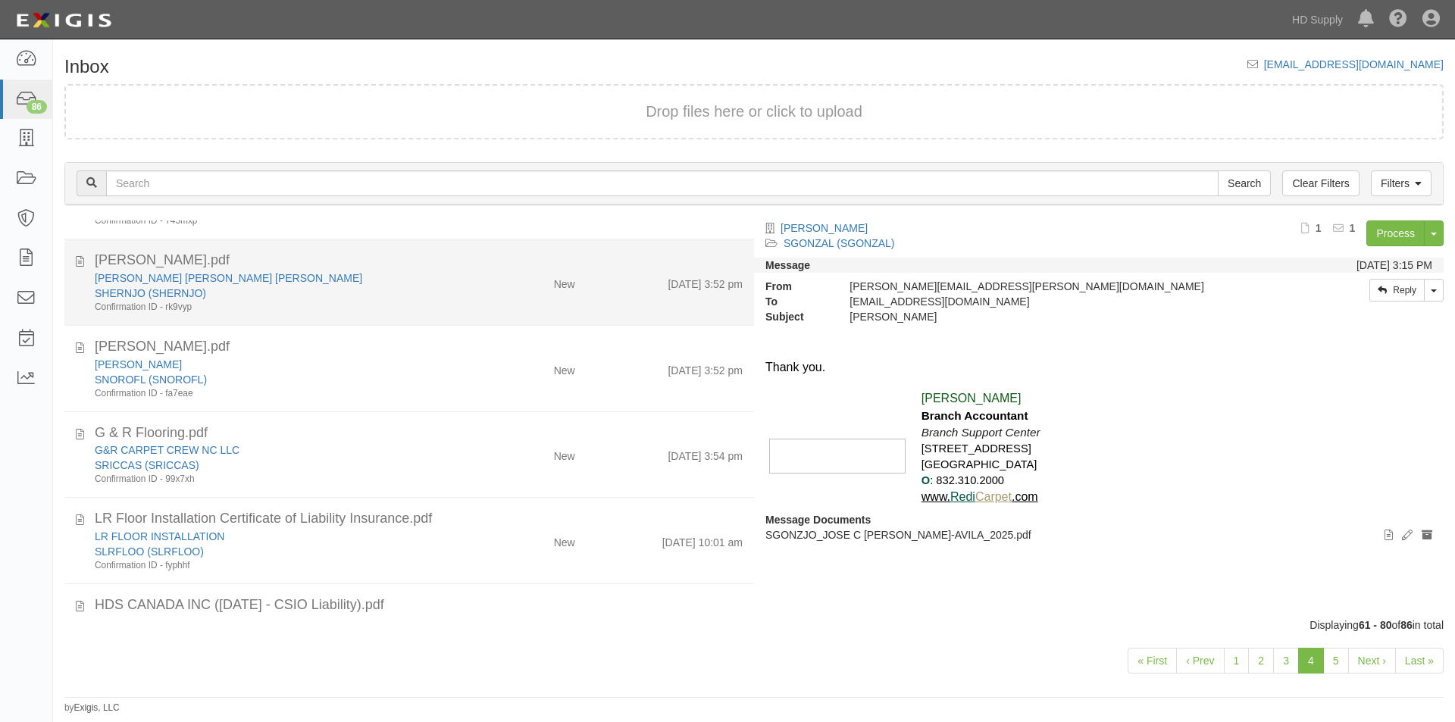
click at [84, 264] on div "[PERSON_NAME].pdf" at bounding box center [418, 261] width 671 height 20
click at [80, 262] on icon at bounding box center [80, 259] width 8 height 17
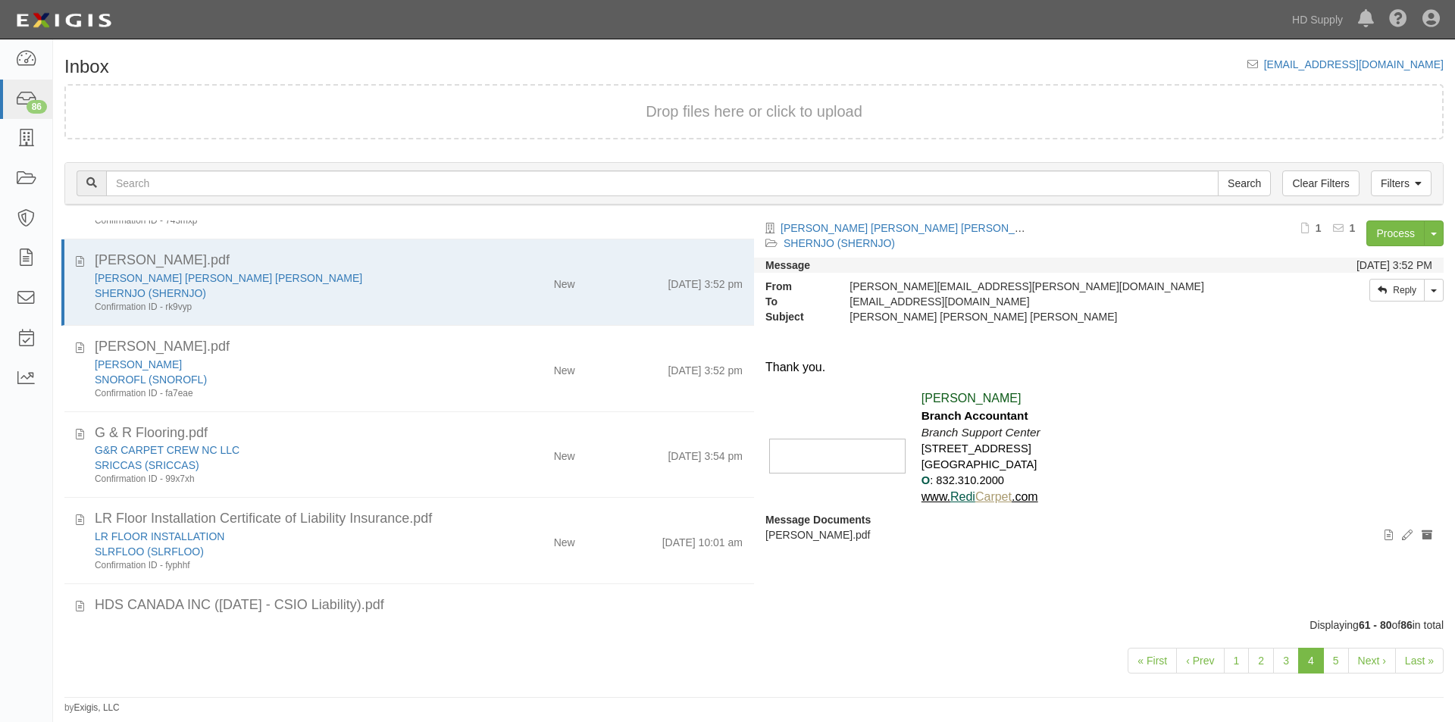
click at [1311, 663] on link "4" at bounding box center [1312, 661] width 26 height 26
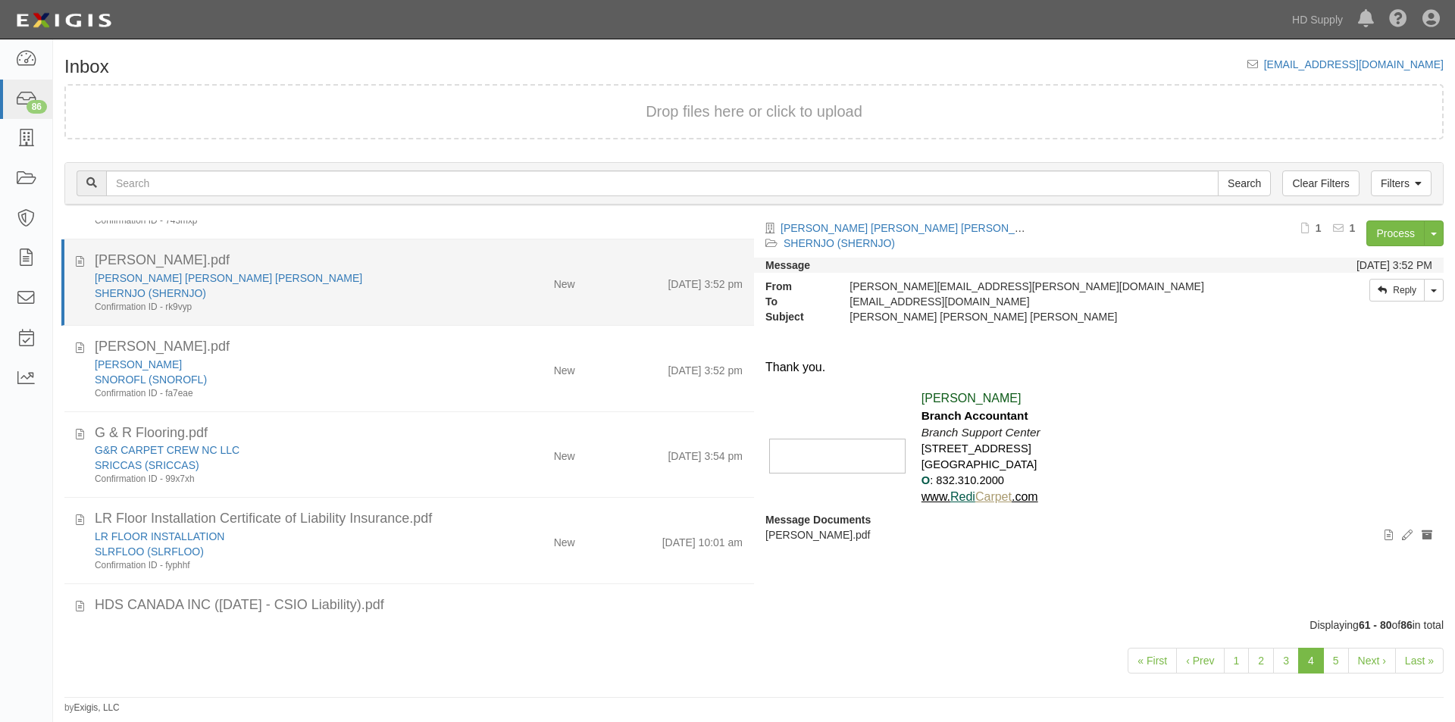
click at [446, 294] on div "SHERNJO (SHERNJO)" at bounding box center [279, 293] width 368 height 15
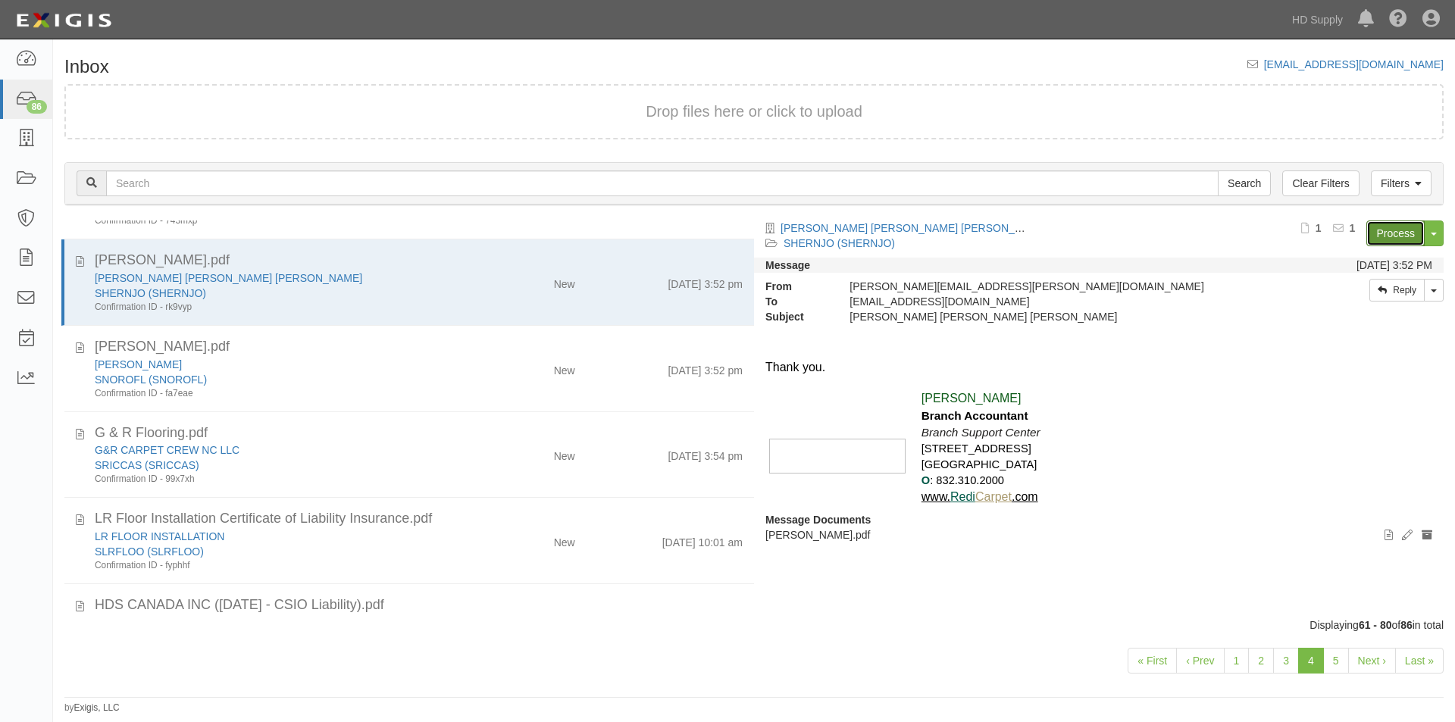
click at [1390, 243] on link "Process" at bounding box center [1396, 234] width 58 height 26
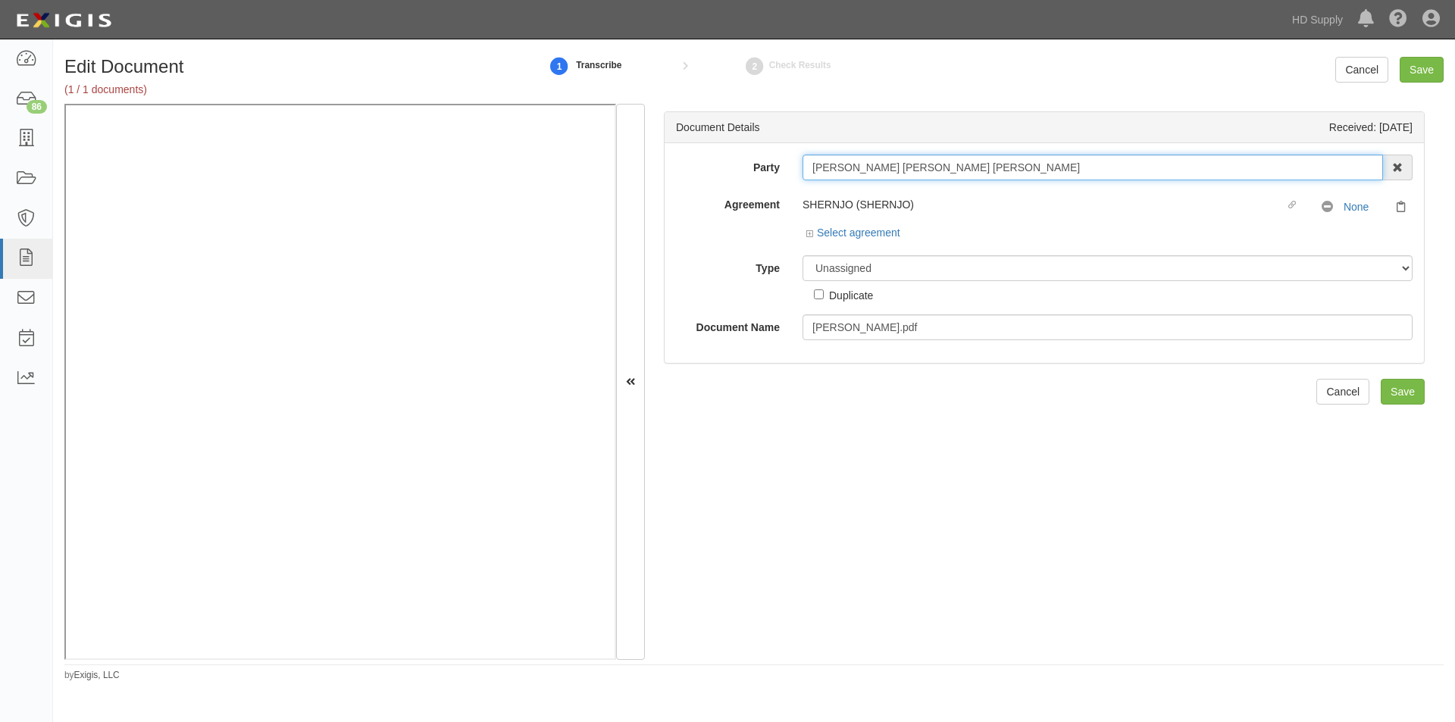
drag, startPoint x: 1057, startPoint y: 174, endPoint x: 796, endPoint y: 181, distance: 260.9
click at [796, 181] on div "Party JORGE ALEJANDRO HERNANDEZ CARDONA 1888 MILLS 1888 MILLS - IMPORT 2 PATRIC…" at bounding box center [1044, 248] width 737 height 186
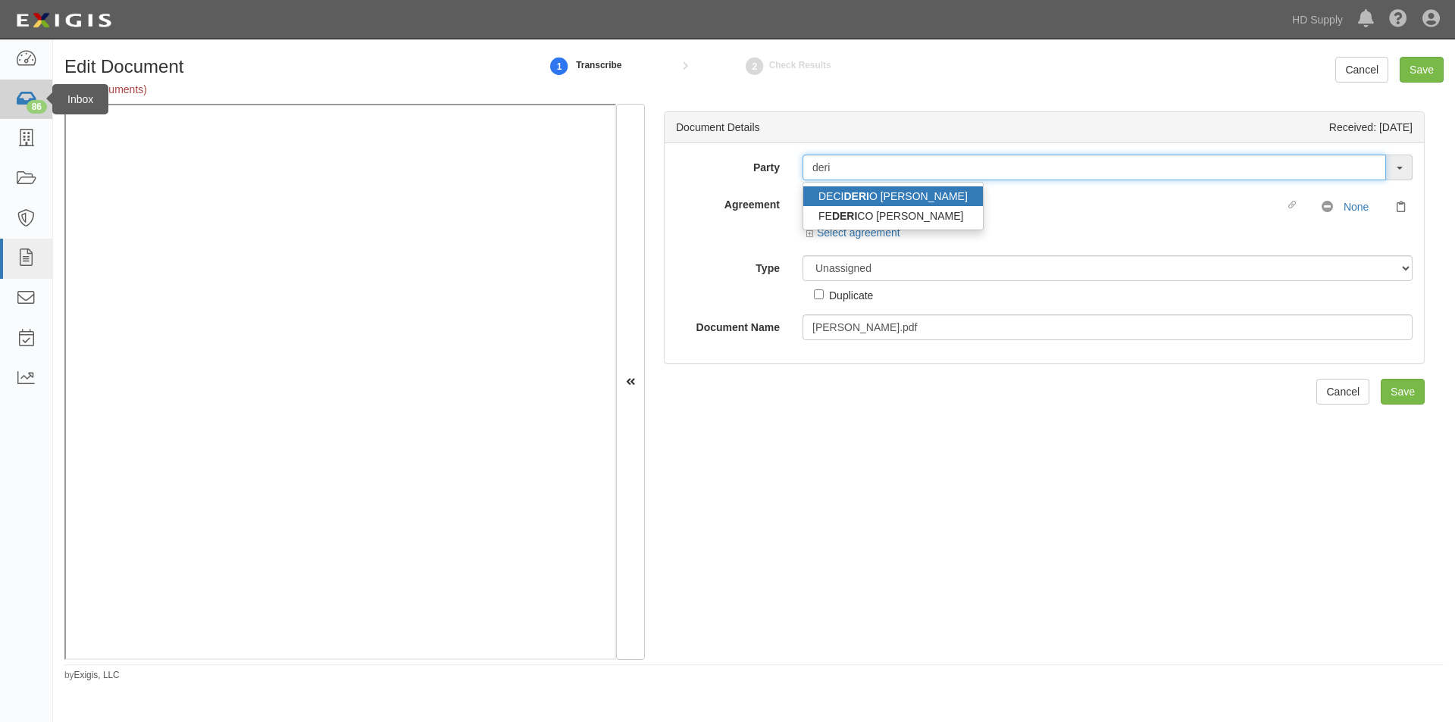
type input "deri"
click at [42, 104] on div "86" at bounding box center [37, 107] width 20 height 14
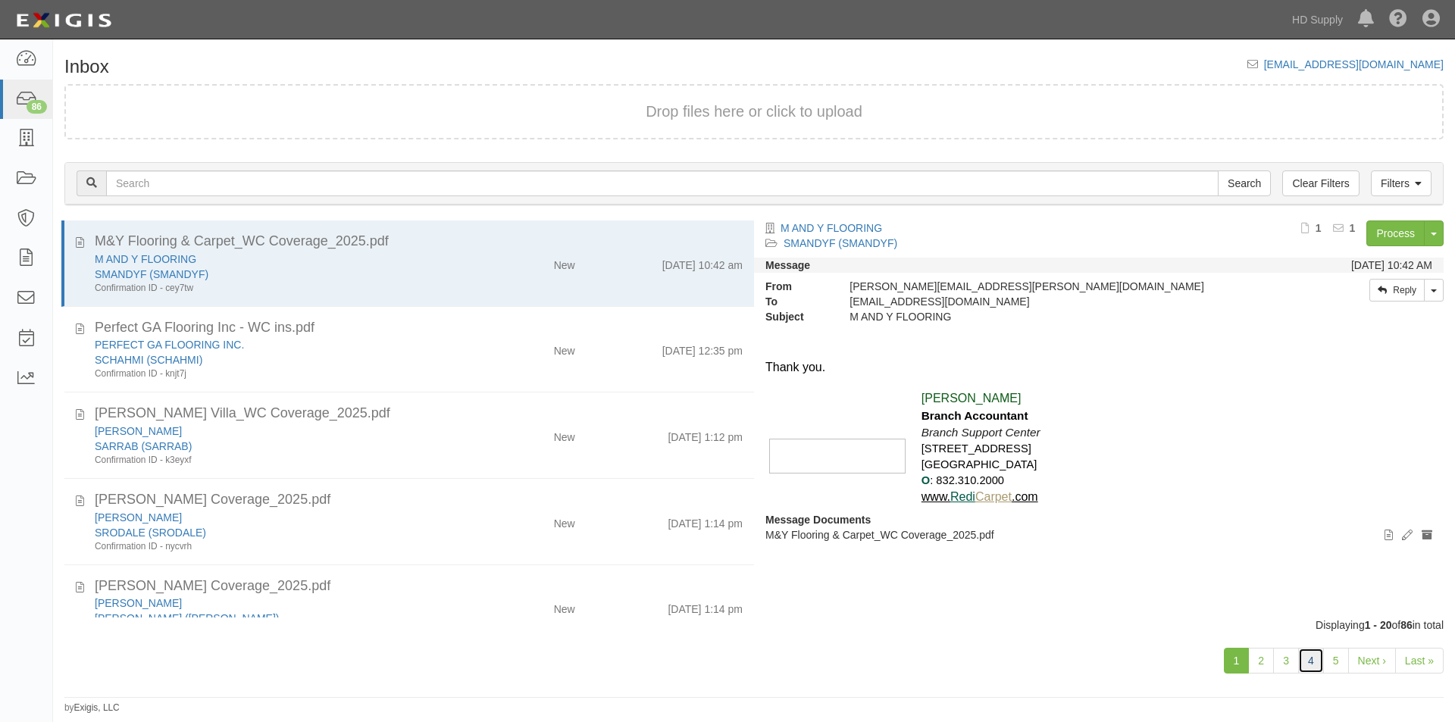
click at [1318, 672] on link "4" at bounding box center [1312, 661] width 26 height 26
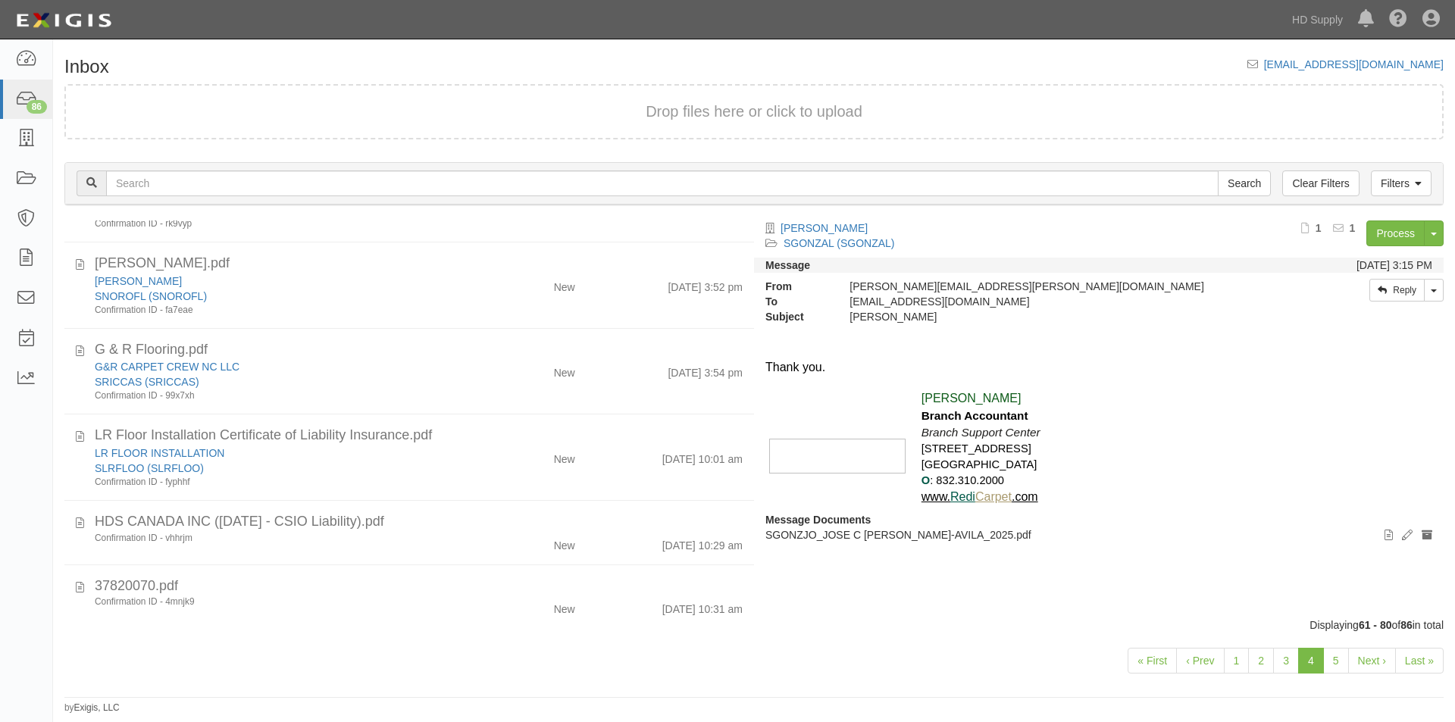
scroll to position [584, 0]
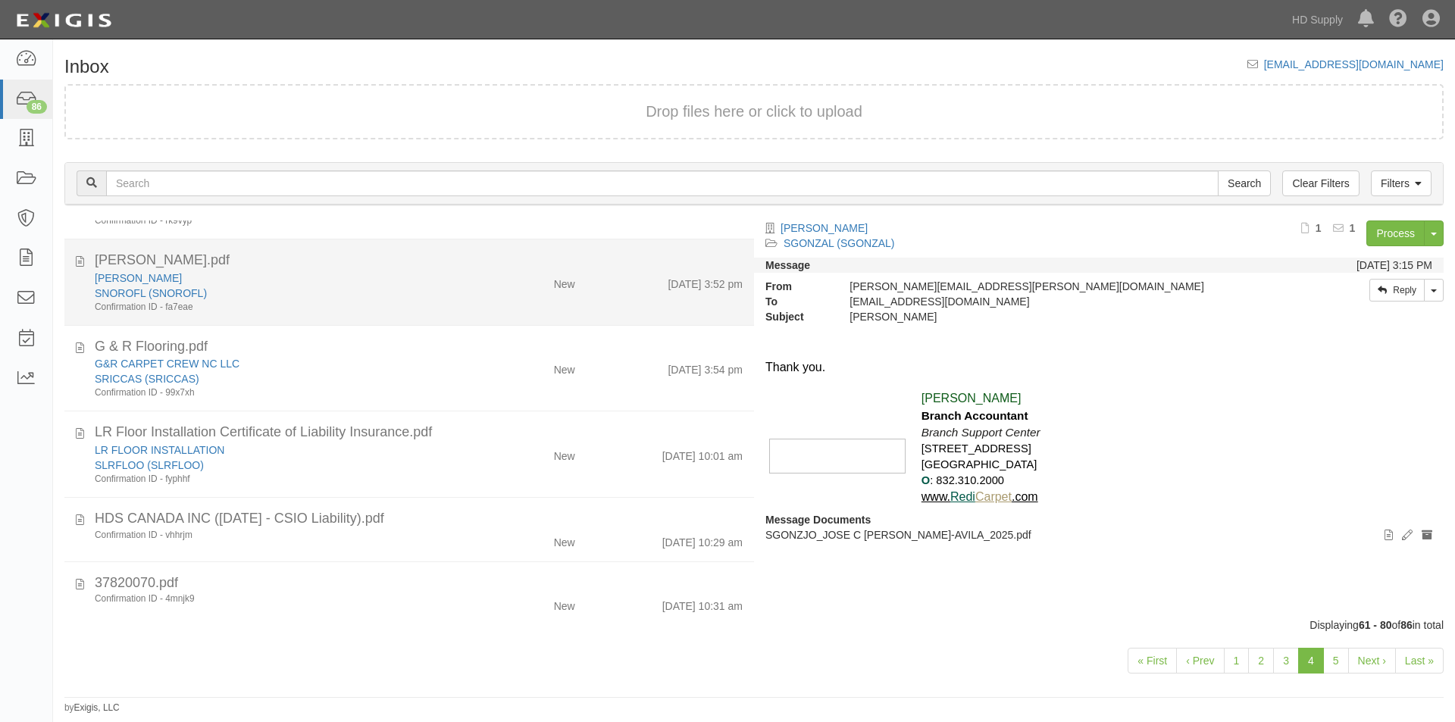
click at [83, 260] on div "[PERSON_NAME].pdf" at bounding box center [418, 261] width 671 height 20
click at [74, 259] on div "Noe Rodriguez.pdf NOE RODRIGUEZ FLORES SNOROFL (SNOROFL) Confirmation ID - fa7e…" at bounding box center [409, 282] width 690 height 63
click at [80, 260] on icon at bounding box center [80, 259] width 8 height 17
click at [277, 304] on div "Confirmation ID - fa7eae" at bounding box center [279, 307] width 368 height 13
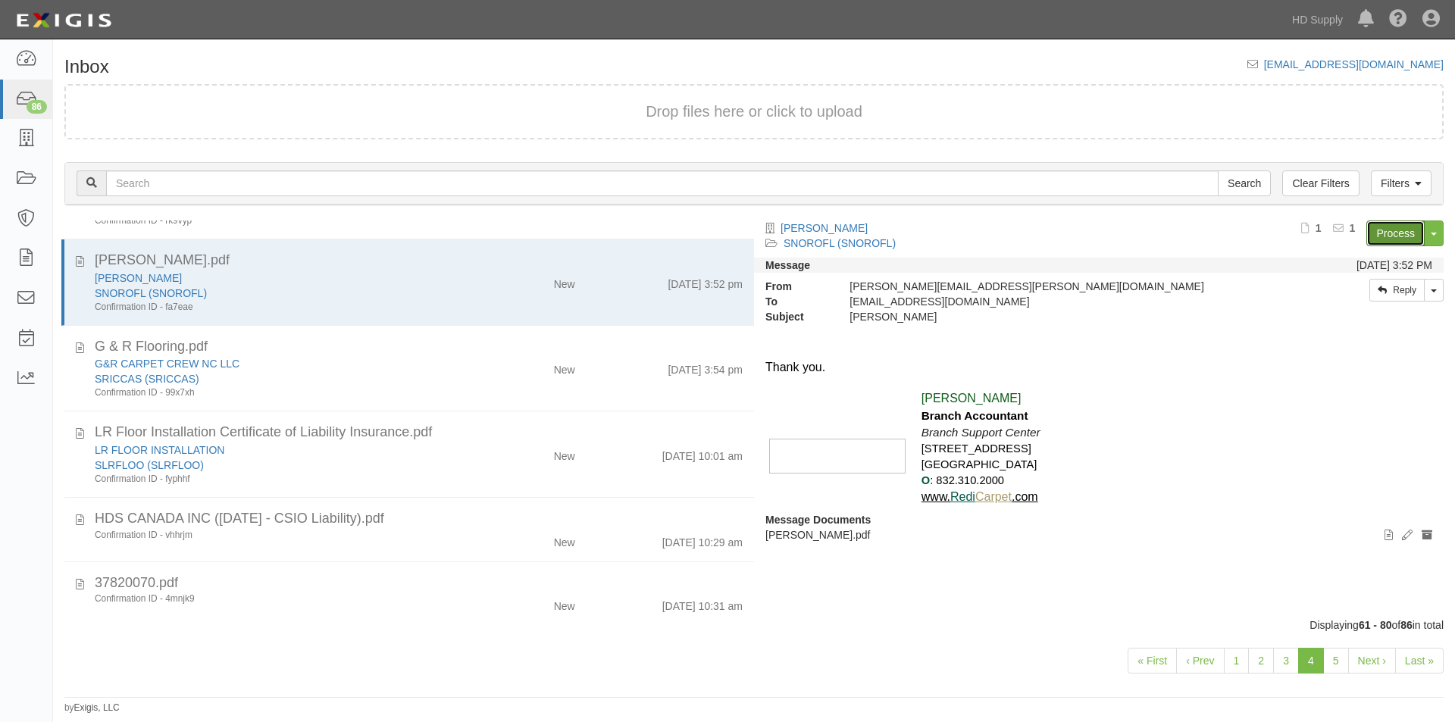
click at [1377, 238] on link "Process" at bounding box center [1396, 234] width 58 height 26
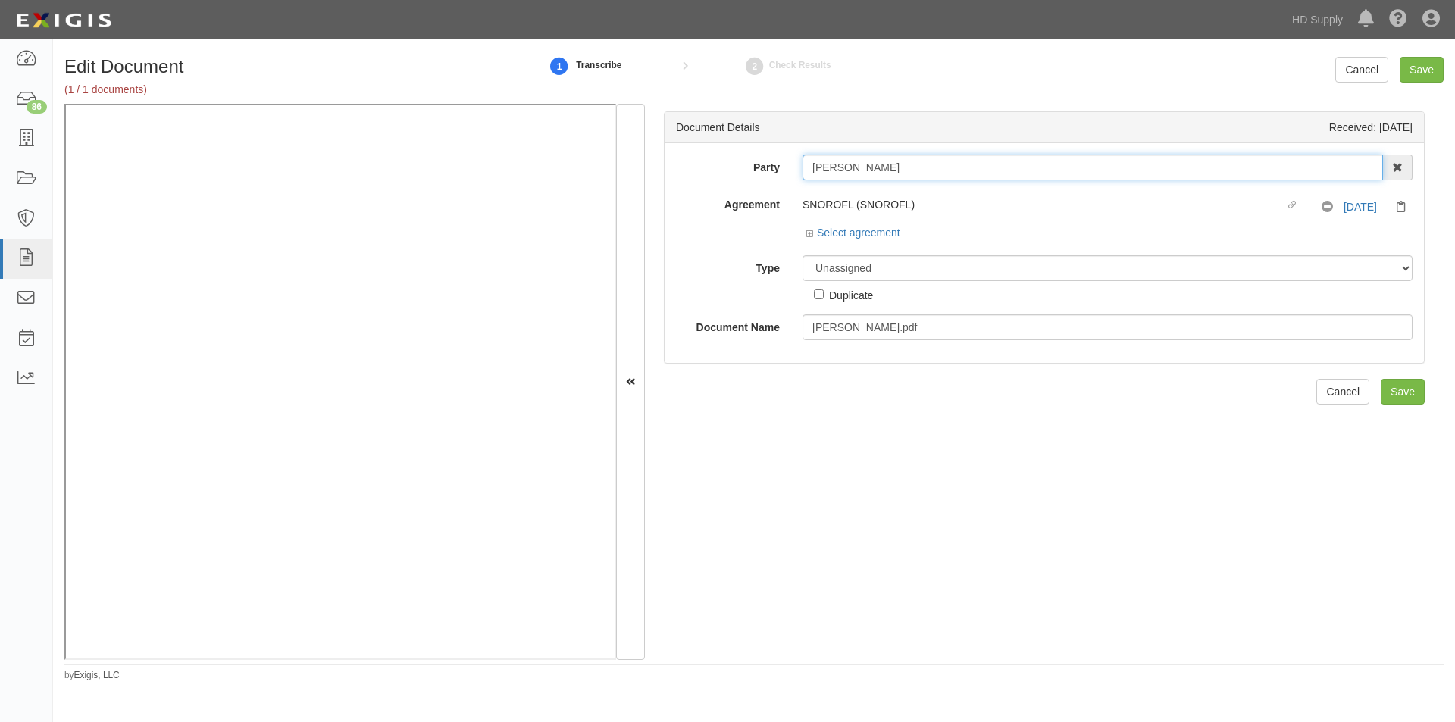
drag, startPoint x: 960, startPoint y: 171, endPoint x: 786, endPoint y: 167, distance: 173.7
click at [786, 167] on div "Party [PERSON_NAME] 1888 [PERSON_NAME] 1888 [PERSON_NAME] - IMPORT 2 [PERSON_NA…" at bounding box center [1045, 168] width 760 height 26
click at [843, 274] on select "Unassigned Binder Cancellation Notice Certificate Contract Endorsement Insuranc…" at bounding box center [1108, 268] width 610 height 26
select select "CertificateDetail"
click at [803, 255] on select "Unassigned Binder Cancellation Notice Certificate Contract Endorsement Insuranc…" at bounding box center [1108, 268] width 610 height 26
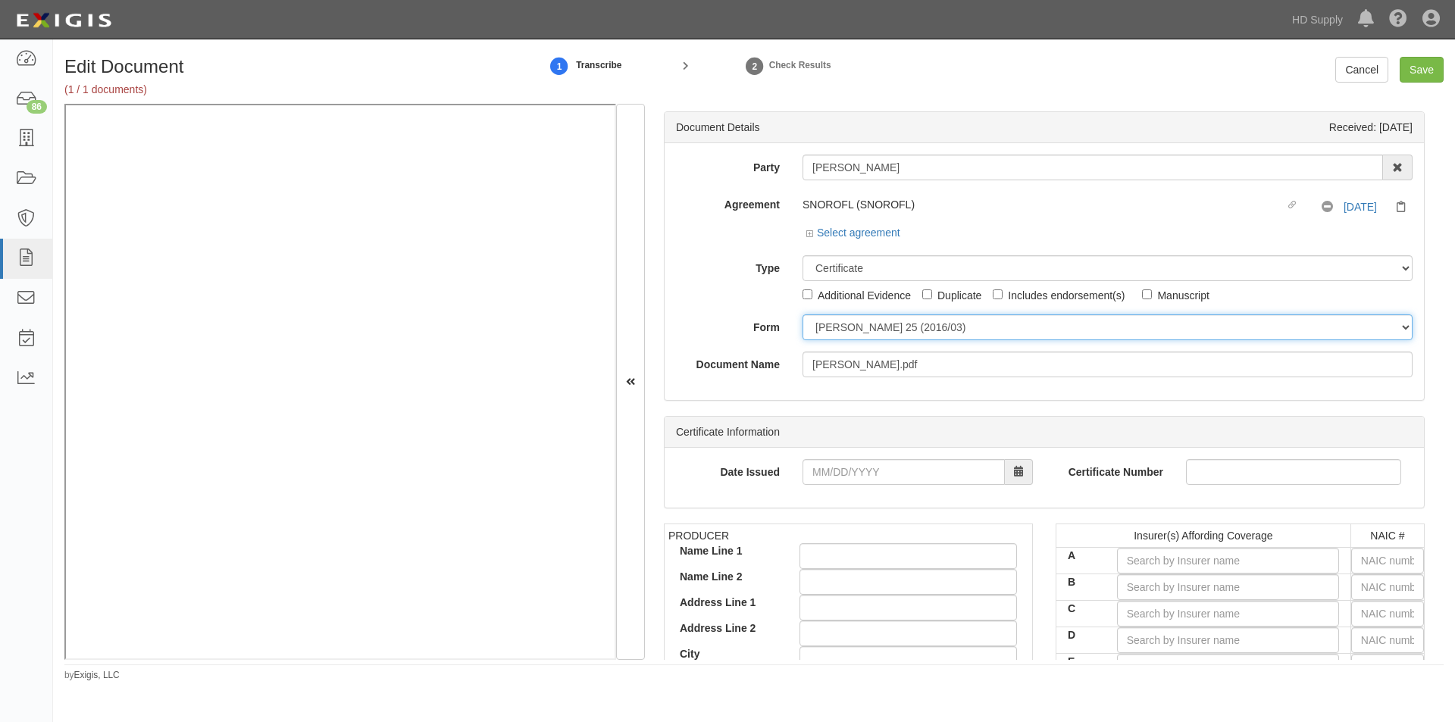
click at [836, 328] on select "ACORD 25 (2016/03) ACORD 101 ACORD 855 NY (2014/05) General" at bounding box center [1108, 328] width 610 height 26
select select "GeneralFormDetail"
click at [803, 315] on select "ACORD 25 (2016/03) ACORD 101 ACORD 855 NY (2014/05) General" at bounding box center [1108, 328] width 610 height 26
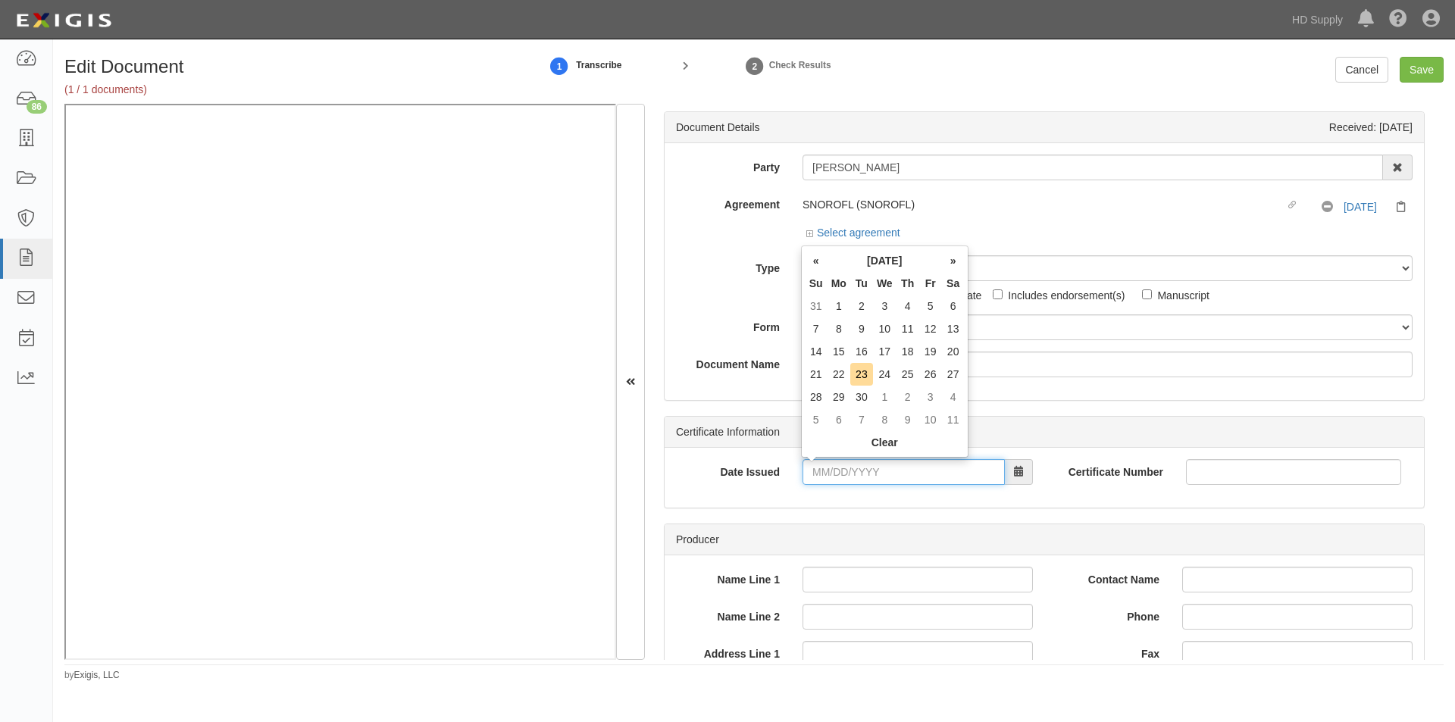
drag, startPoint x: 865, startPoint y: 475, endPoint x: 843, endPoint y: 485, distance: 24.4
click at [865, 475] on input "Date Issued" at bounding box center [904, 472] width 202 height 26
click at [886, 468] on input "Date Issued" at bounding box center [904, 472] width 202 height 26
type input "09/16/2024"
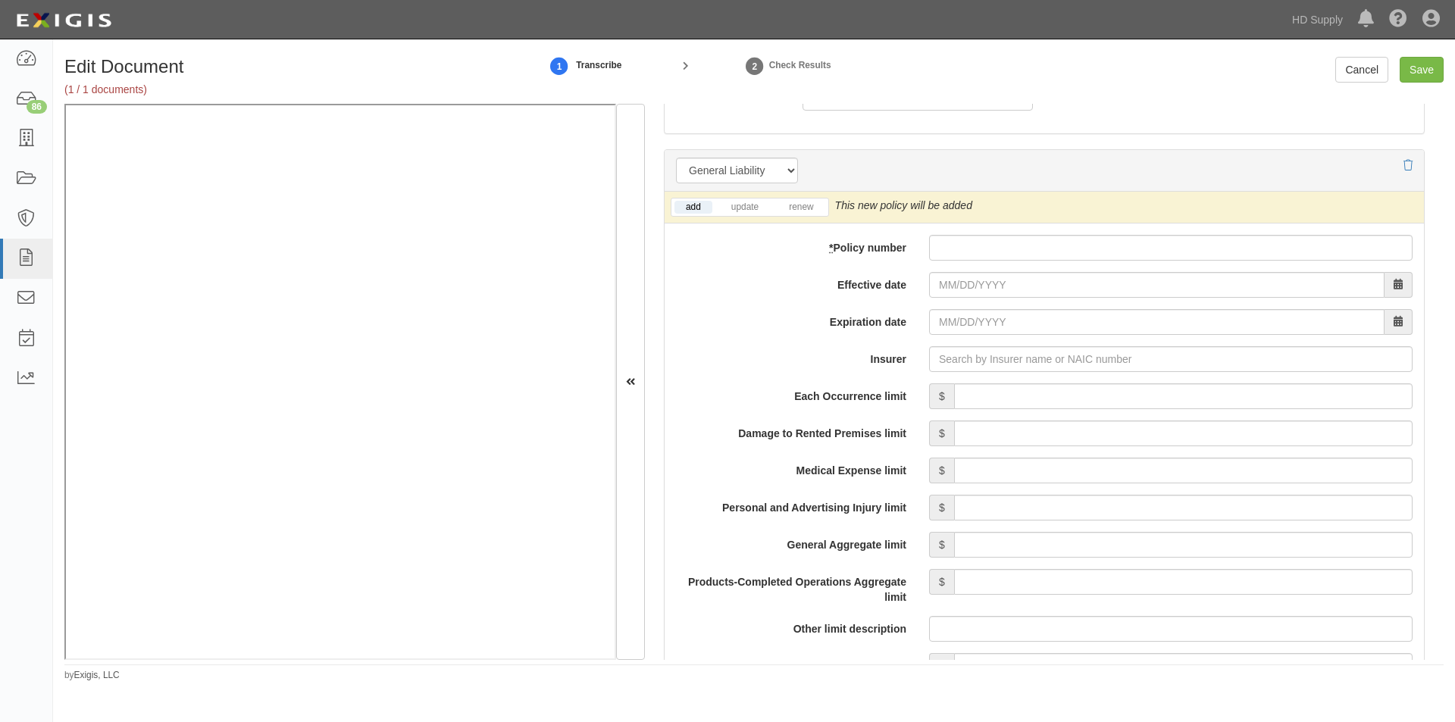
scroll to position [1051, 0]
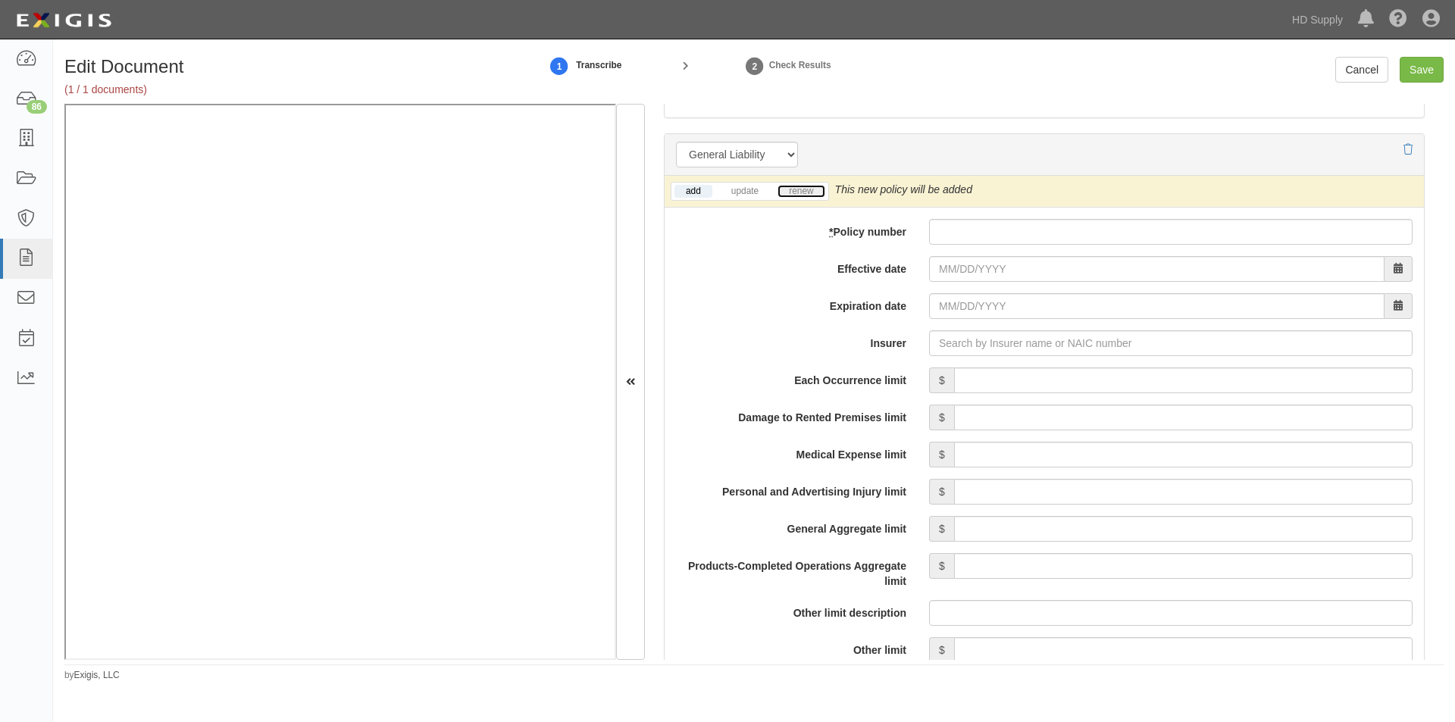
click at [807, 196] on link "renew" at bounding box center [801, 191] width 47 height 13
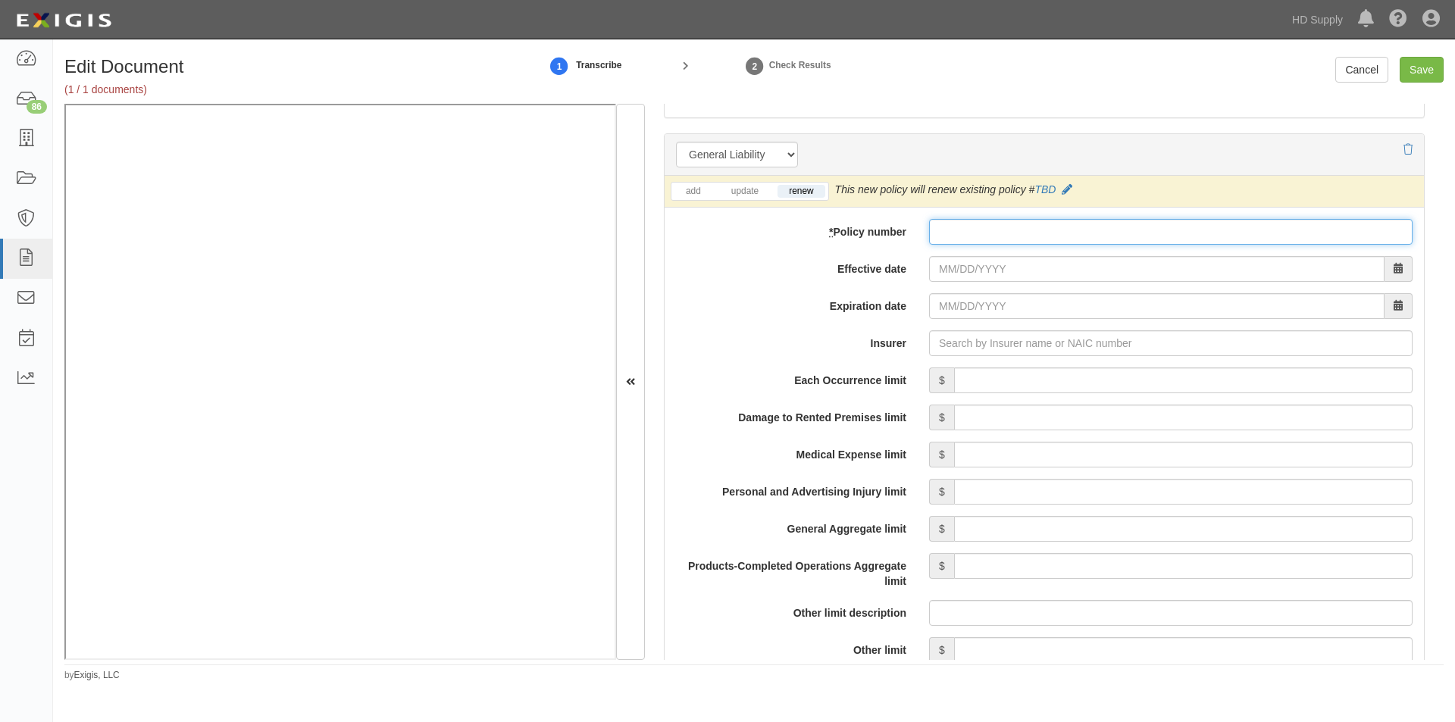
click at [935, 232] on input "* Policy number" at bounding box center [1171, 232] width 484 height 26
type input "NN1656248"
click at [983, 271] on input "Effective date" at bounding box center [1157, 269] width 456 height 26
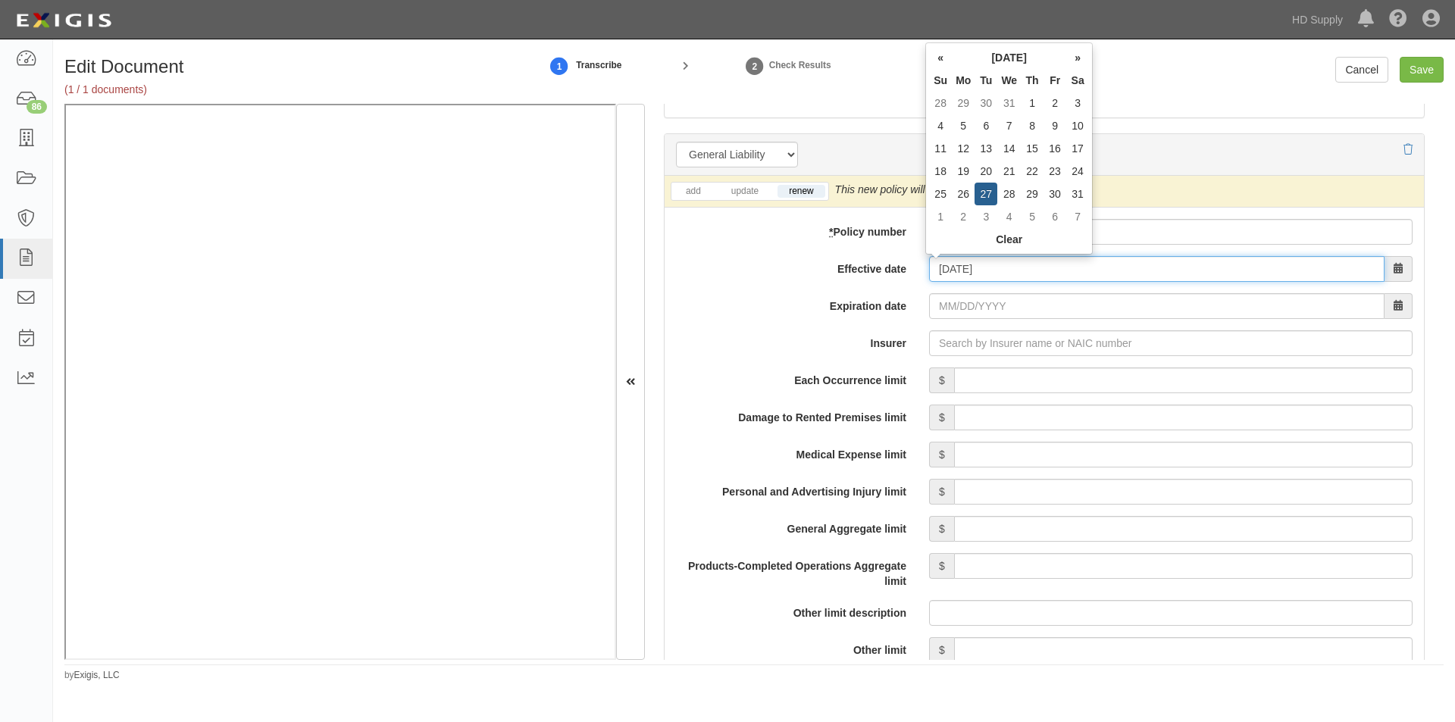
type input "08/27/2024"
type input "08/27/2025"
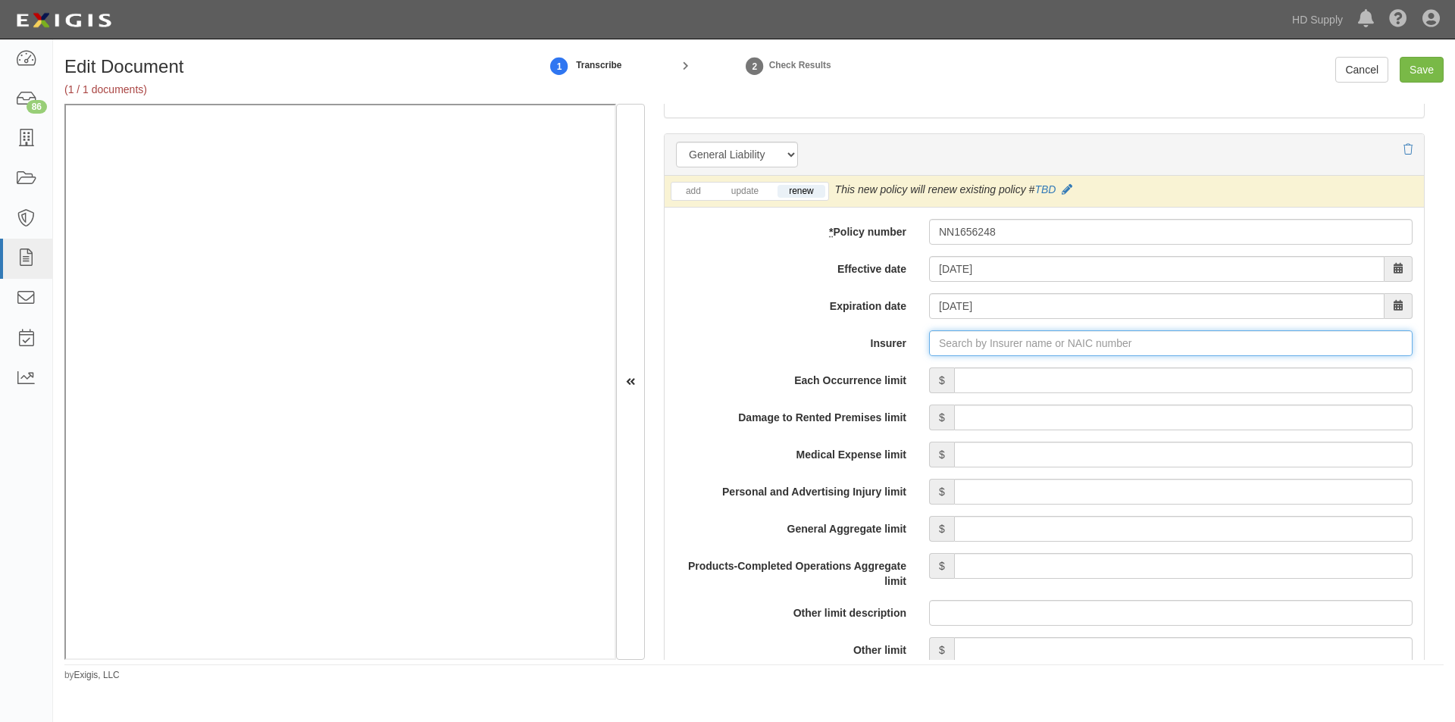
click at [955, 331] on input "Insurer" at bounding box center [1171, 344] width 484 height 26
type input "180 Seguros S.A. (0) NR Rating"
type input "1"
click at [941, 369] on div "Nautilus Insurance Company ( 17370 ) A+ XV Rating" at bounding box center [968, 372] width 272 height 20
type input "Nautilus Insurance Company (17370) A+ XV Rating"
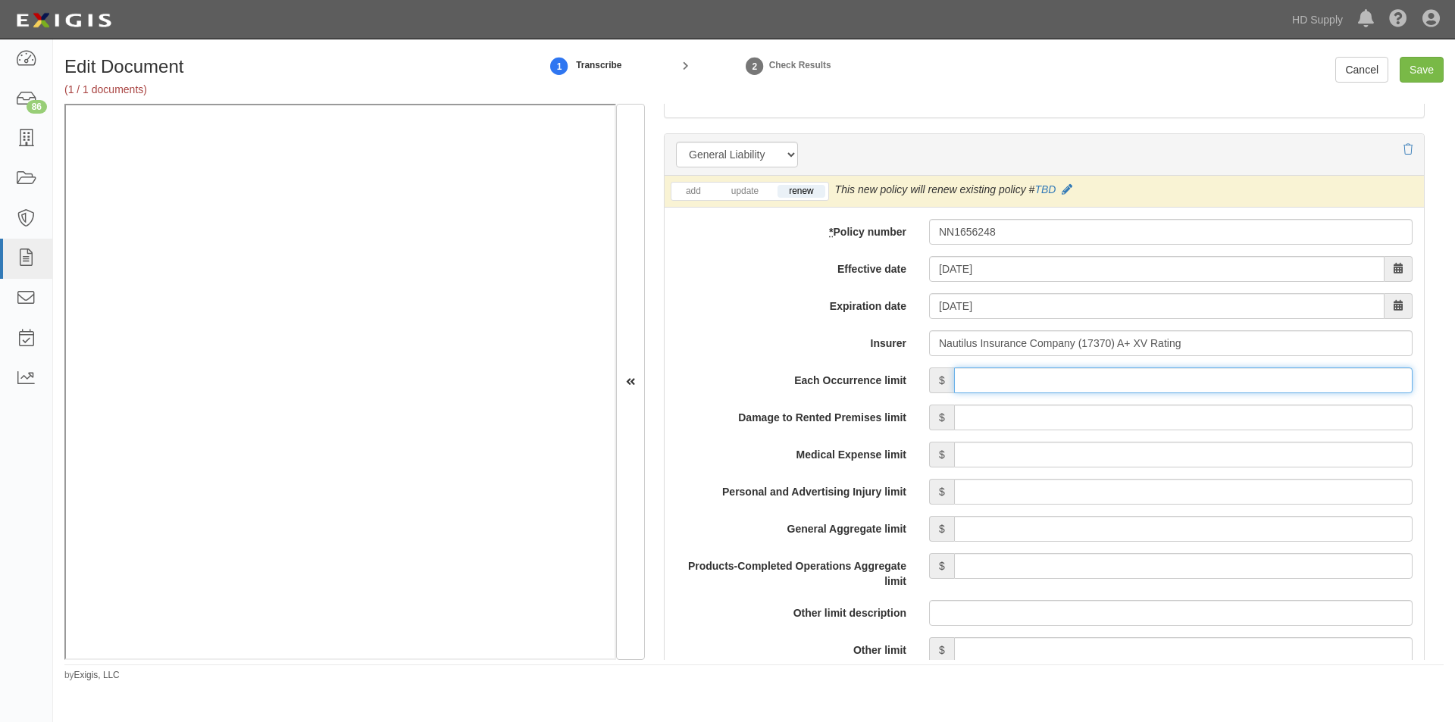
click at [1030, 384] on input "Each Occurrence limit" at bounding box center [1183, 381] width 459 height 26
type input "1,000,000"
click at [1242, 421] on input "Damage to Rented Premises limit" at bounding box center [1183, 418] width 459 height 26
type input "100,000"
click at [1246, 453] on input "Medical Expense limit" at bounding box center [1183, 455] width 459 height 26
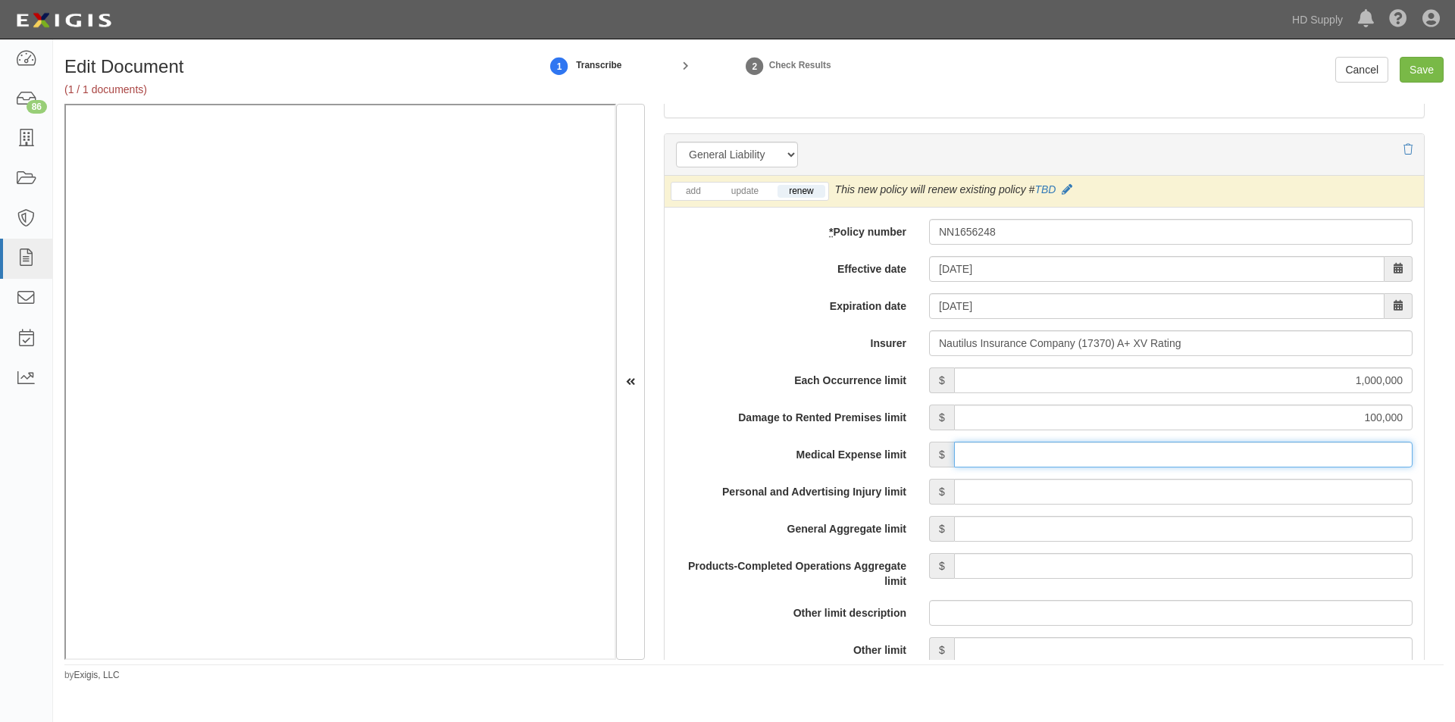
type input "5,000"
click at [1247, 490] on input "Personal and Advertising Injury limit" at bounding box center [1183, 492] width 459 height 26
type input "1,000,000"
click at [1245, 528] on input "General Aggregate limit" at bounding box center [1183, 529] width 459 height 26
type input "2,000,000"
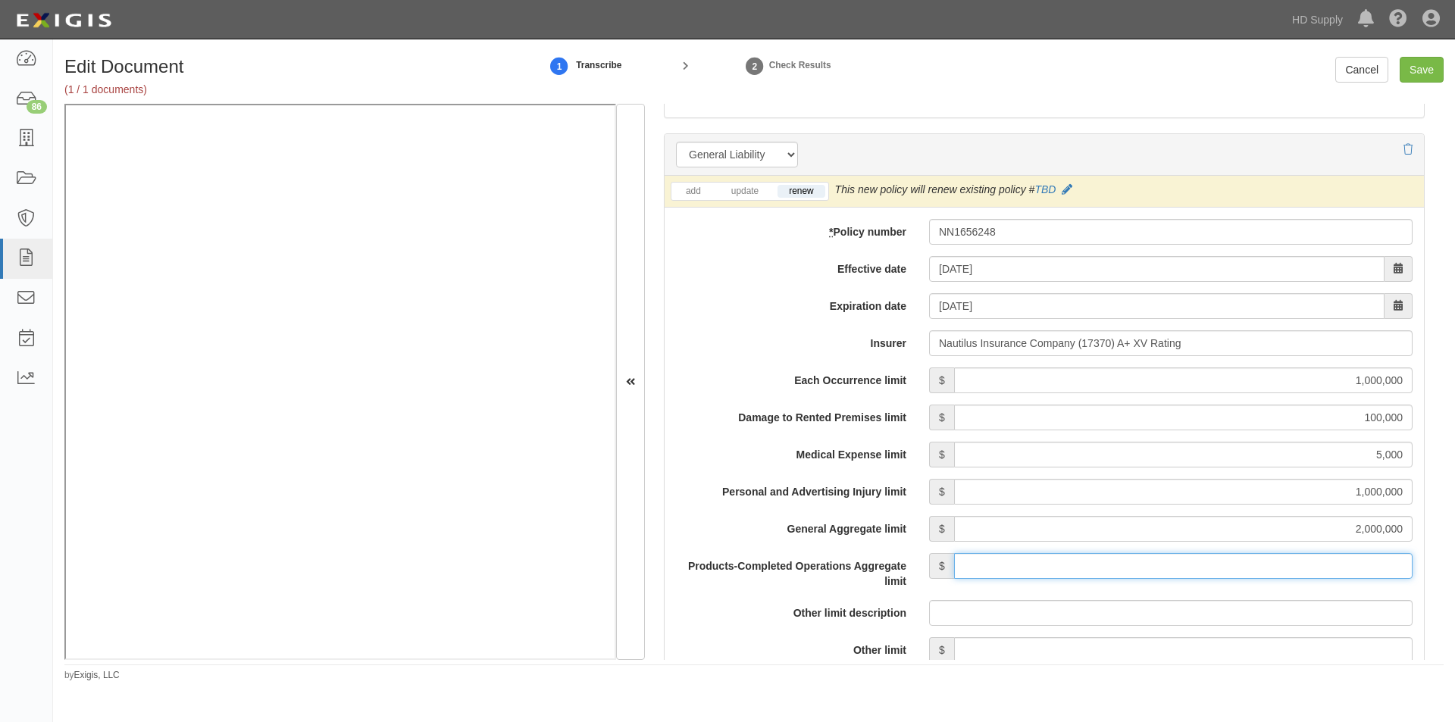
click at [1241, 561] on input "Products-Completed Operations Aggregate limit" at bounding box center [1183, 566] width 459 height 26
type input "2,000,000"
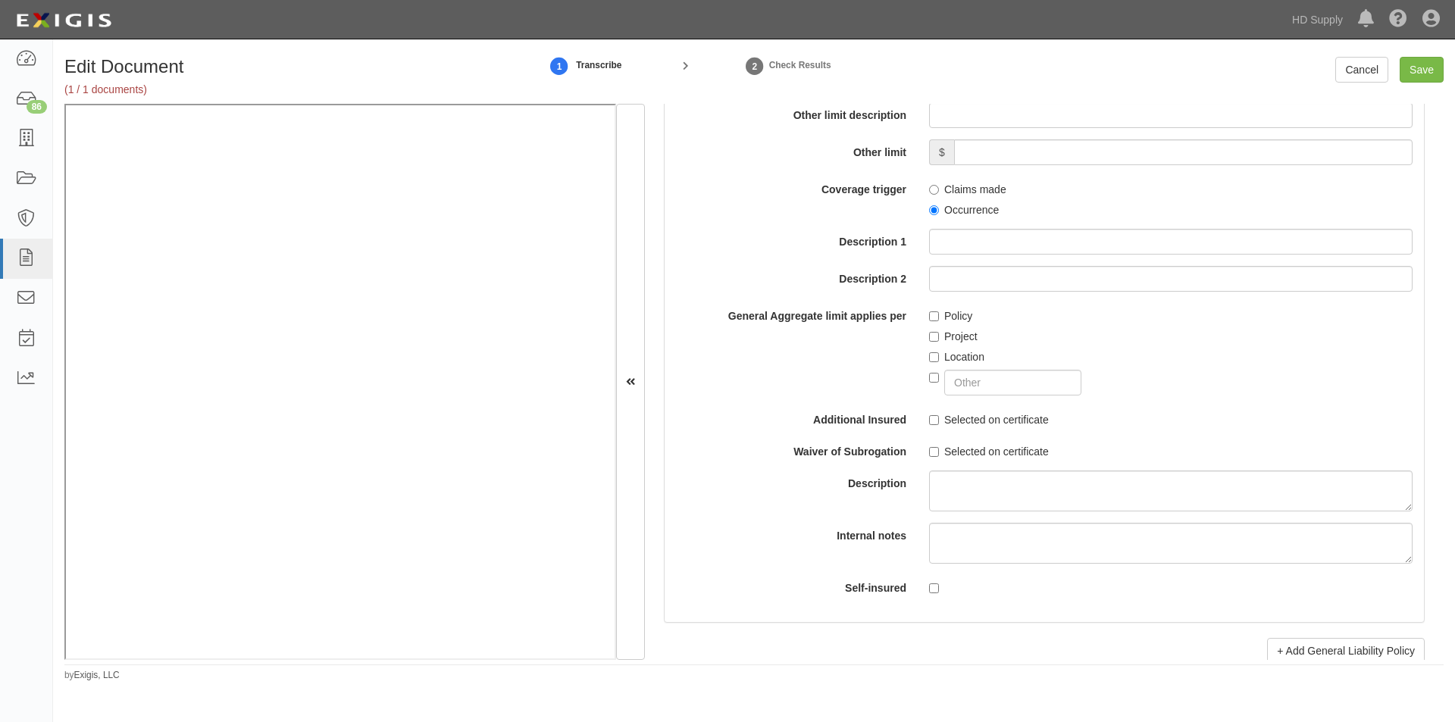
scroll to position [1565, 0]
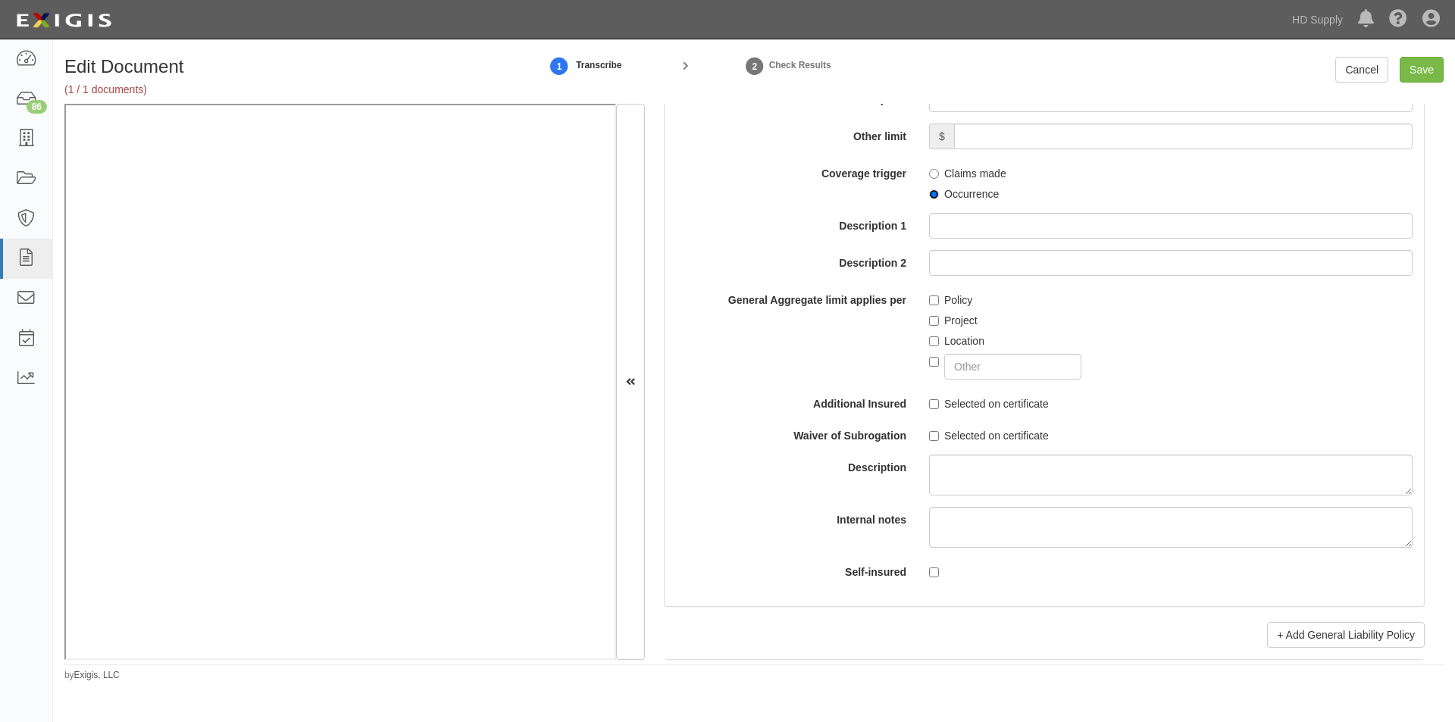
click at [929, 193] on input "Occurrence" at bounding box center [934, 195] width 10 height 10
radio input "true"
click at [933, 298] on input "Policy" at bounding box center [934, 301] width 10 height 10
checkbox input "true"
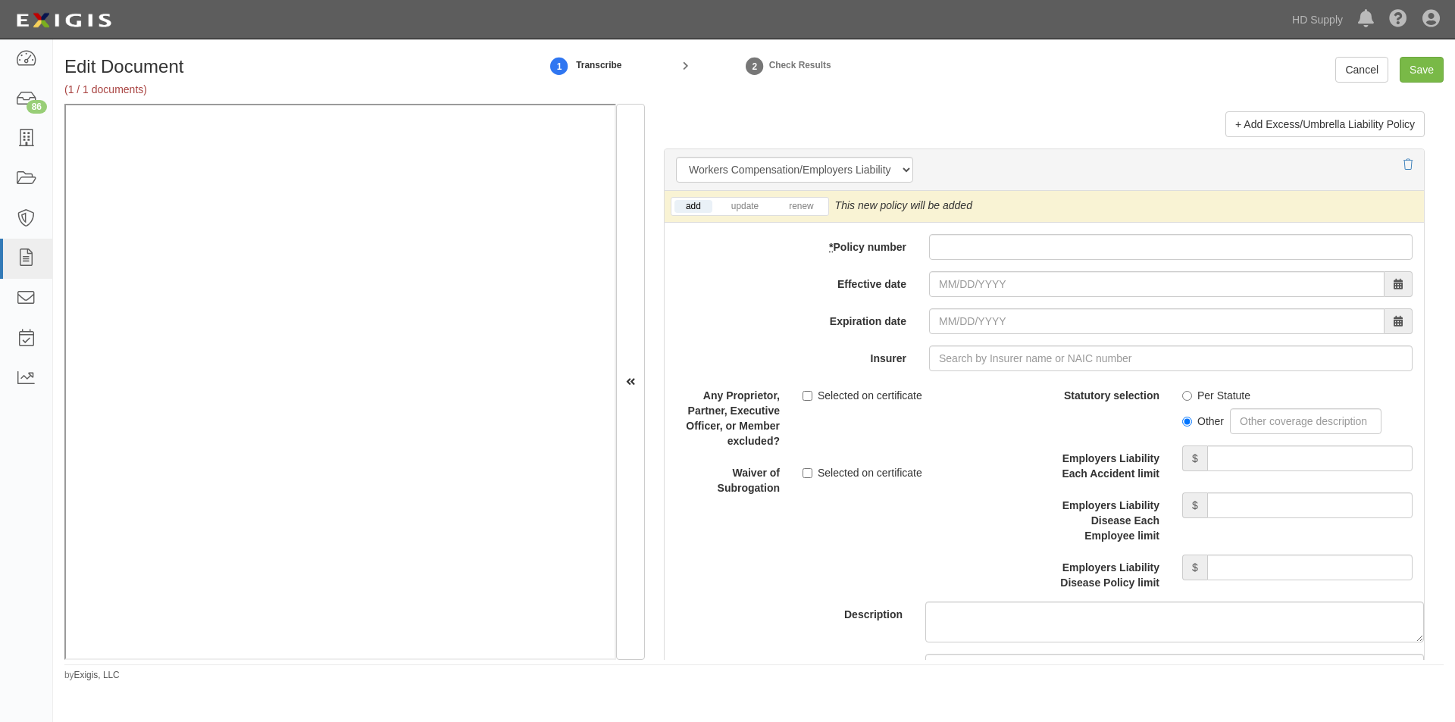
scroll to position [3714, 0]
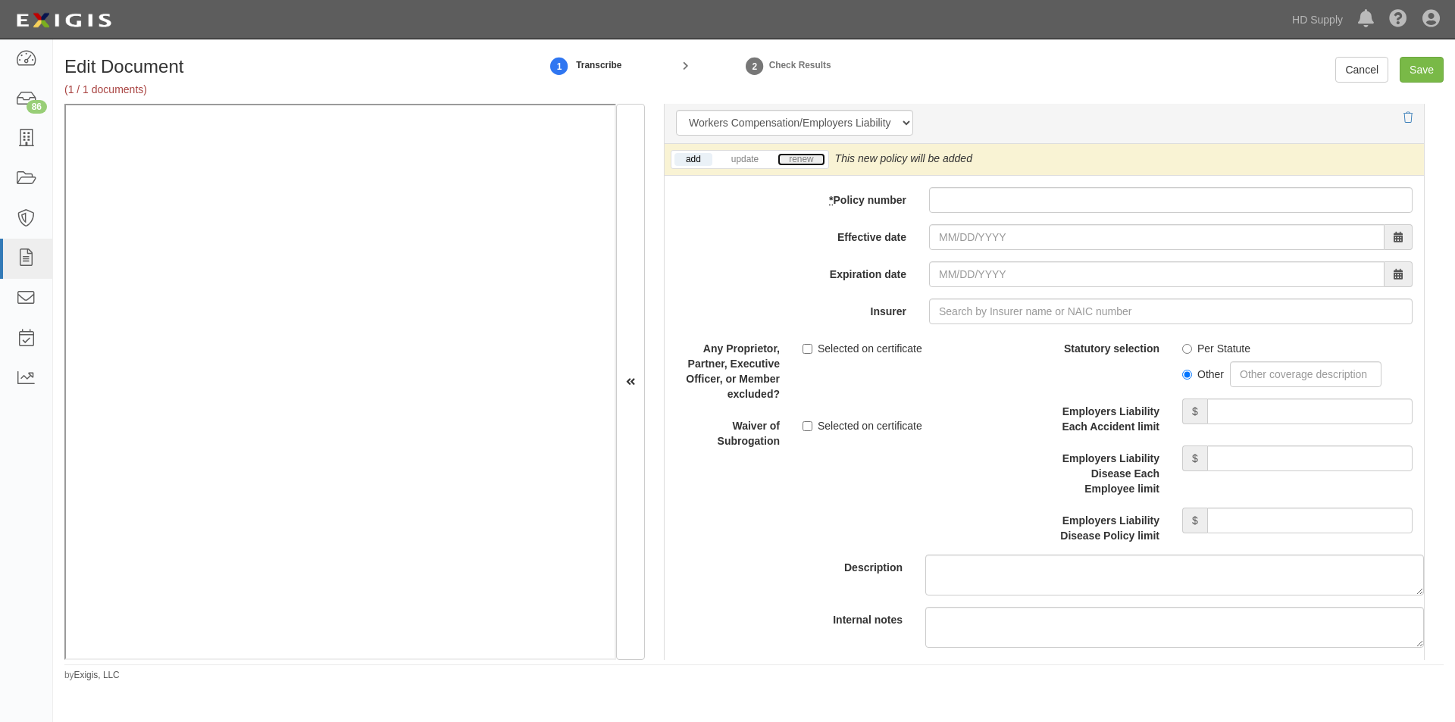
click at [809, 161] on link "renew" at bounding box center [801, 159] width 47 height 13
click at [1334, 418] on input "Employers Liability Each Accident limit" at bounding box center [1310, 412] width 205 height 26
type input "500,000"
click at [1274, 465] on input "Employers Liability Disease Each Employee limit" at bounding box center [1310, 459] width 205 height 26
type input "500,000"
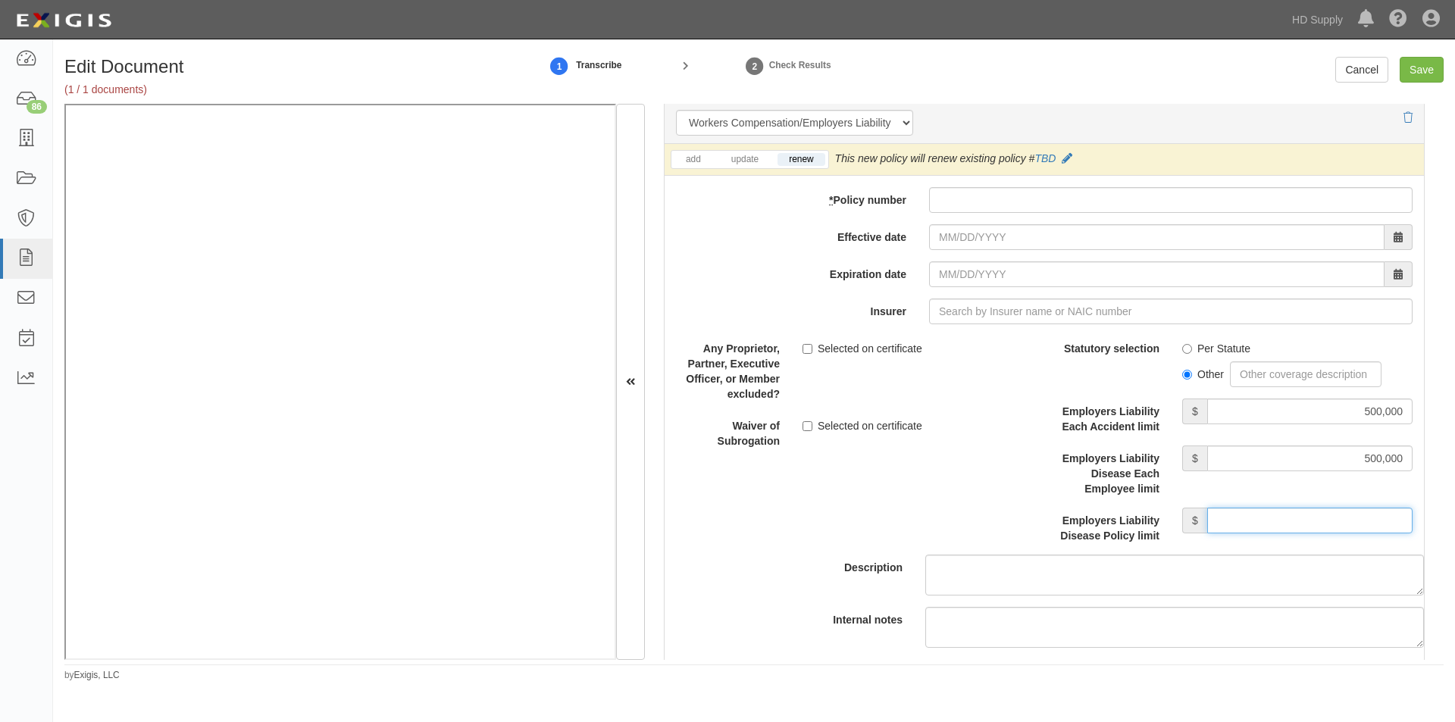
click at [1252, 515] on input "Employers Liability Disease Policy limit" at bounding box center [1310, 521] width 205 height 26
type input "500,000"
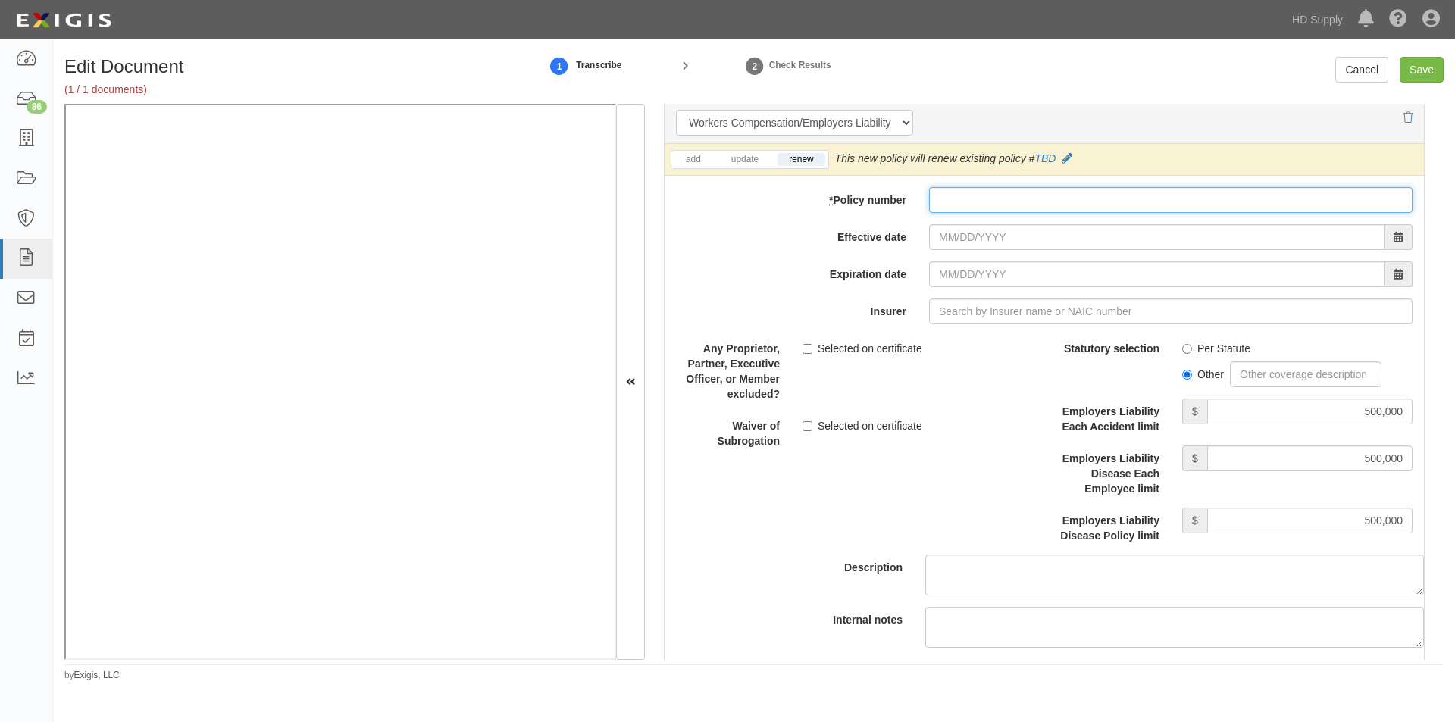
click at [943, 199] on input "* Policy number" at bounding box center [1171, 200] width 484 height 26
type input "6975014"
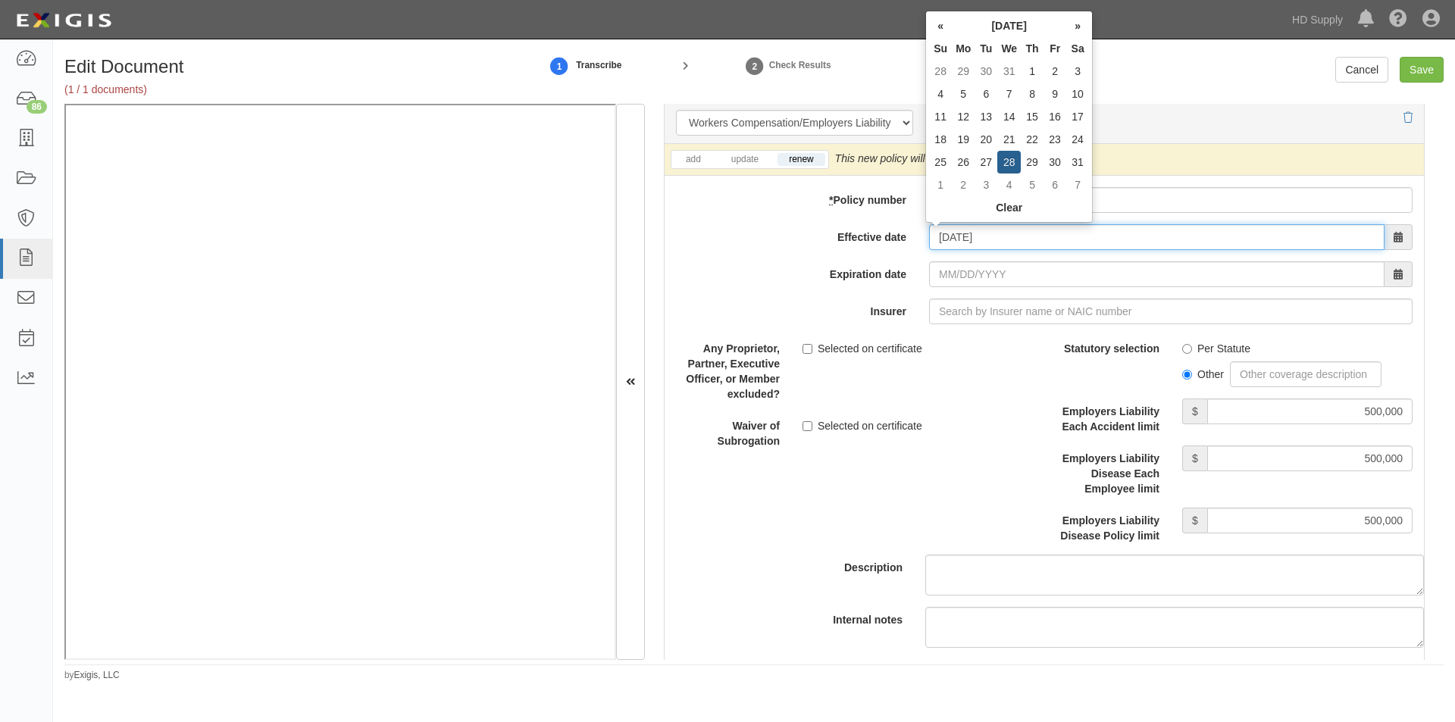
type input "08/28/2024"
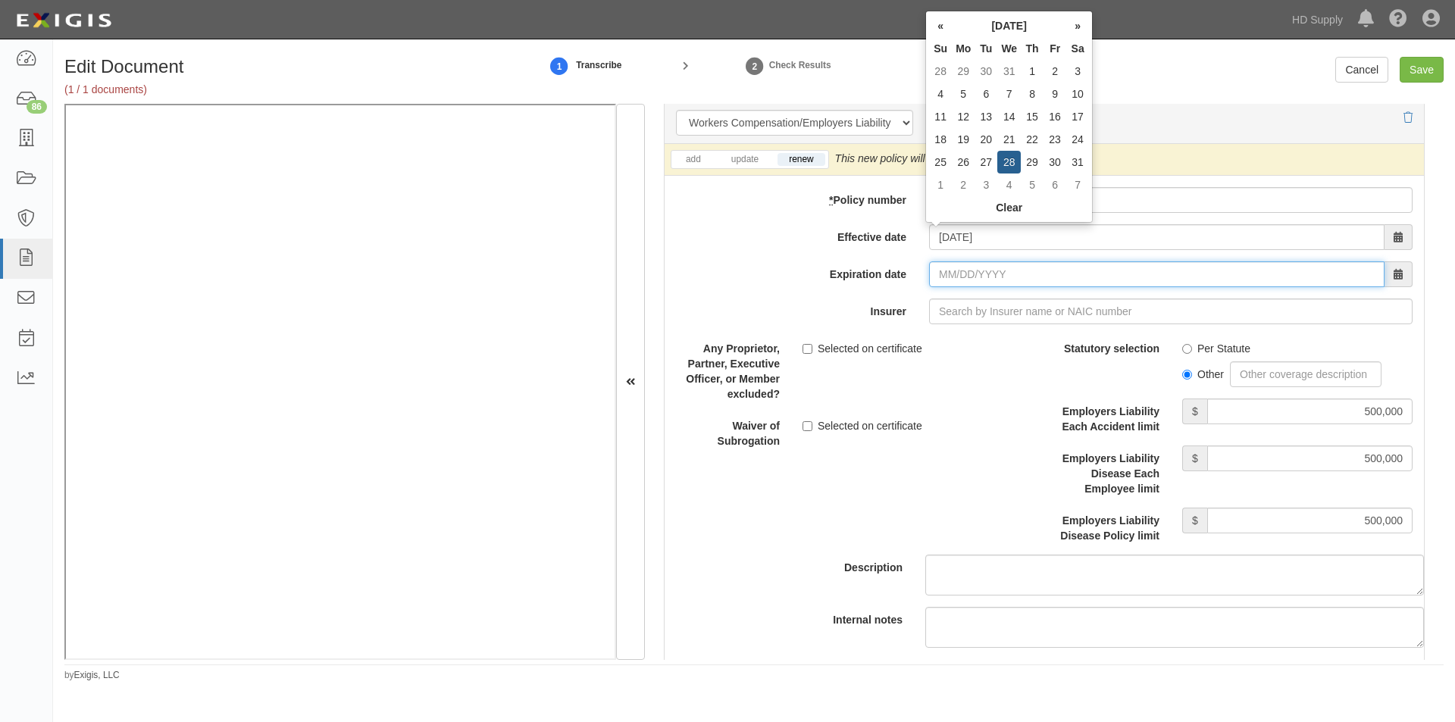
type input "08/28/2025"
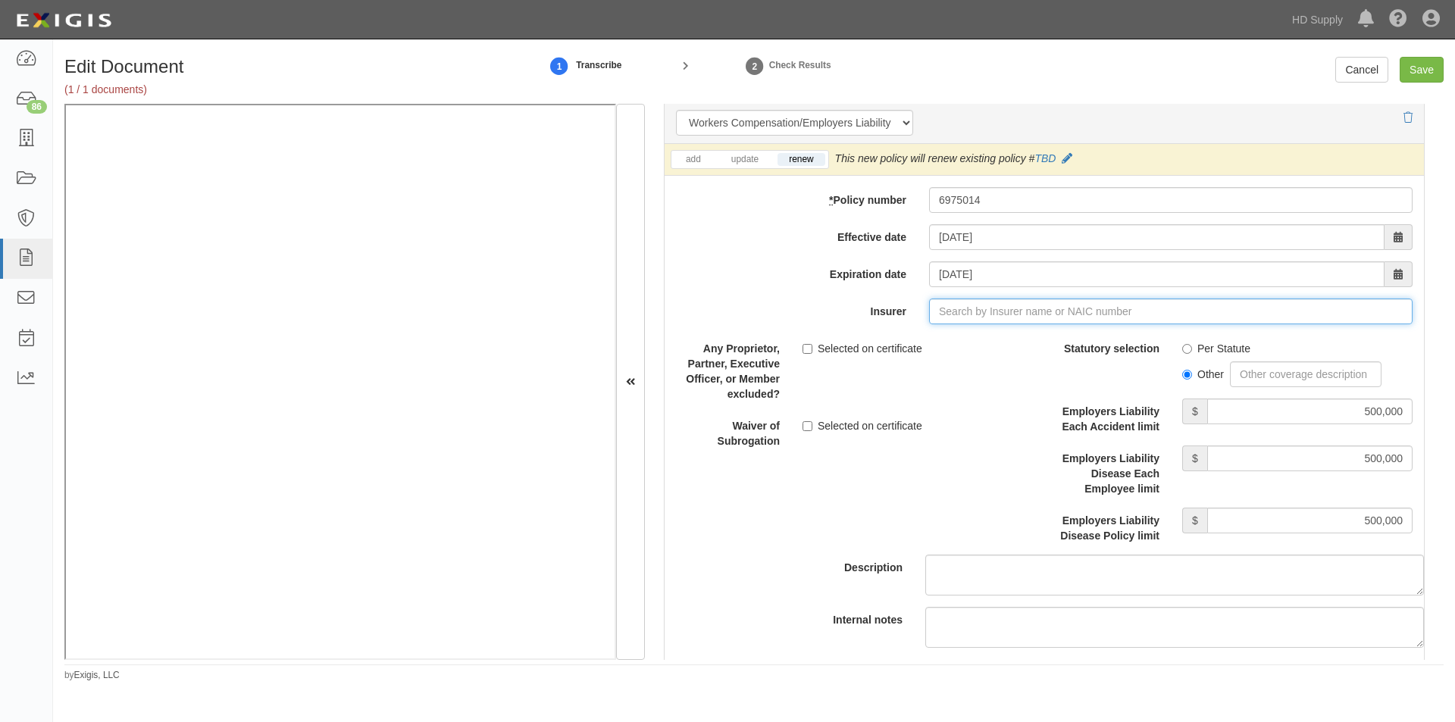
click at [944, 316] on input "Insurer" at bounding box center [1171, 312] width 484 height 26
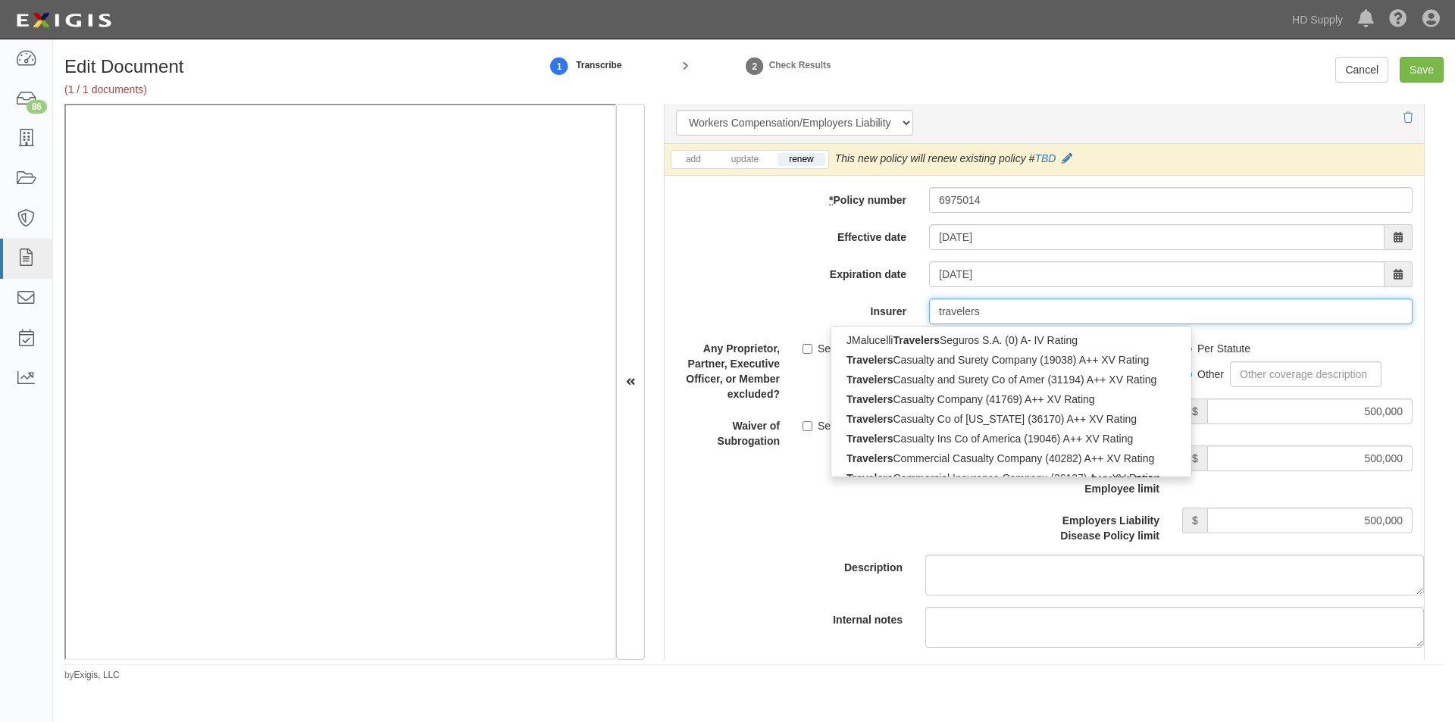
type input "travelers"
type input "travelers property Casualty Co of Amer (25674) A++ XV Rating"
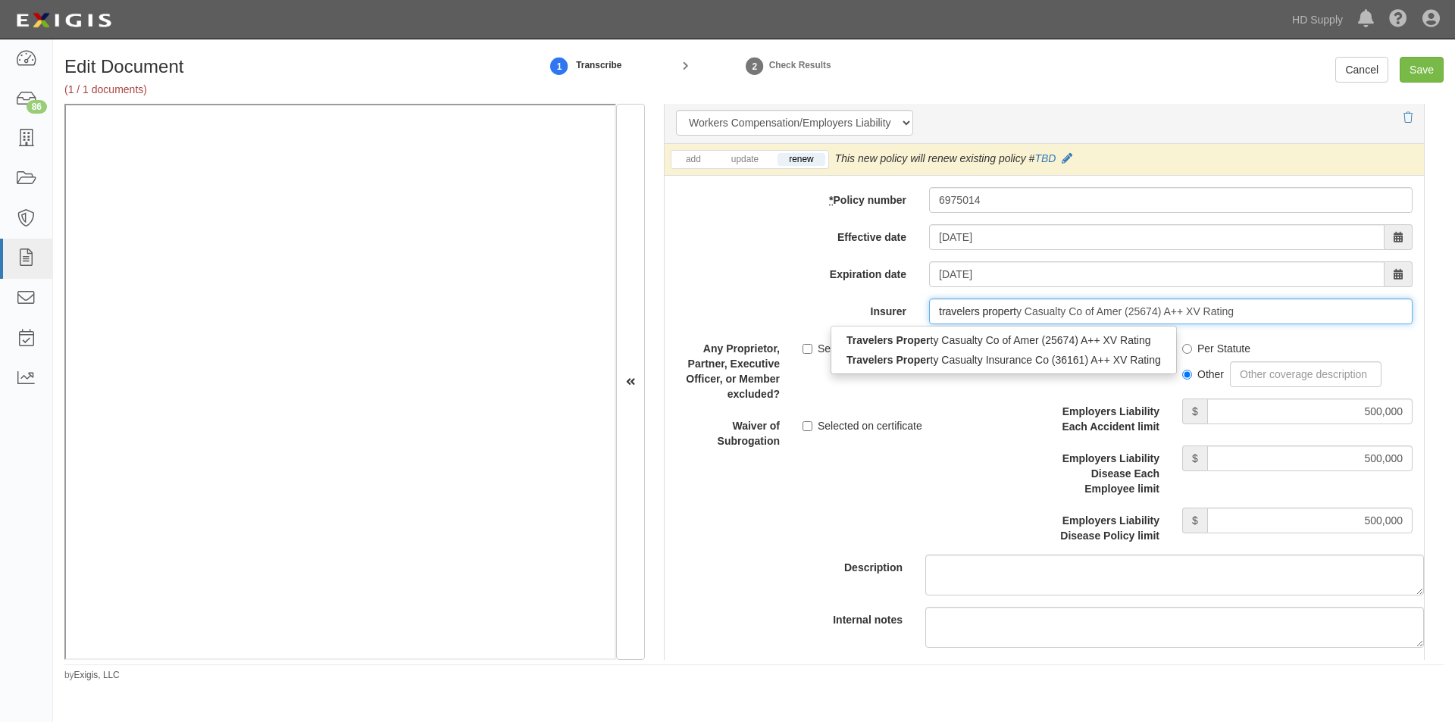
type input "travelers property"
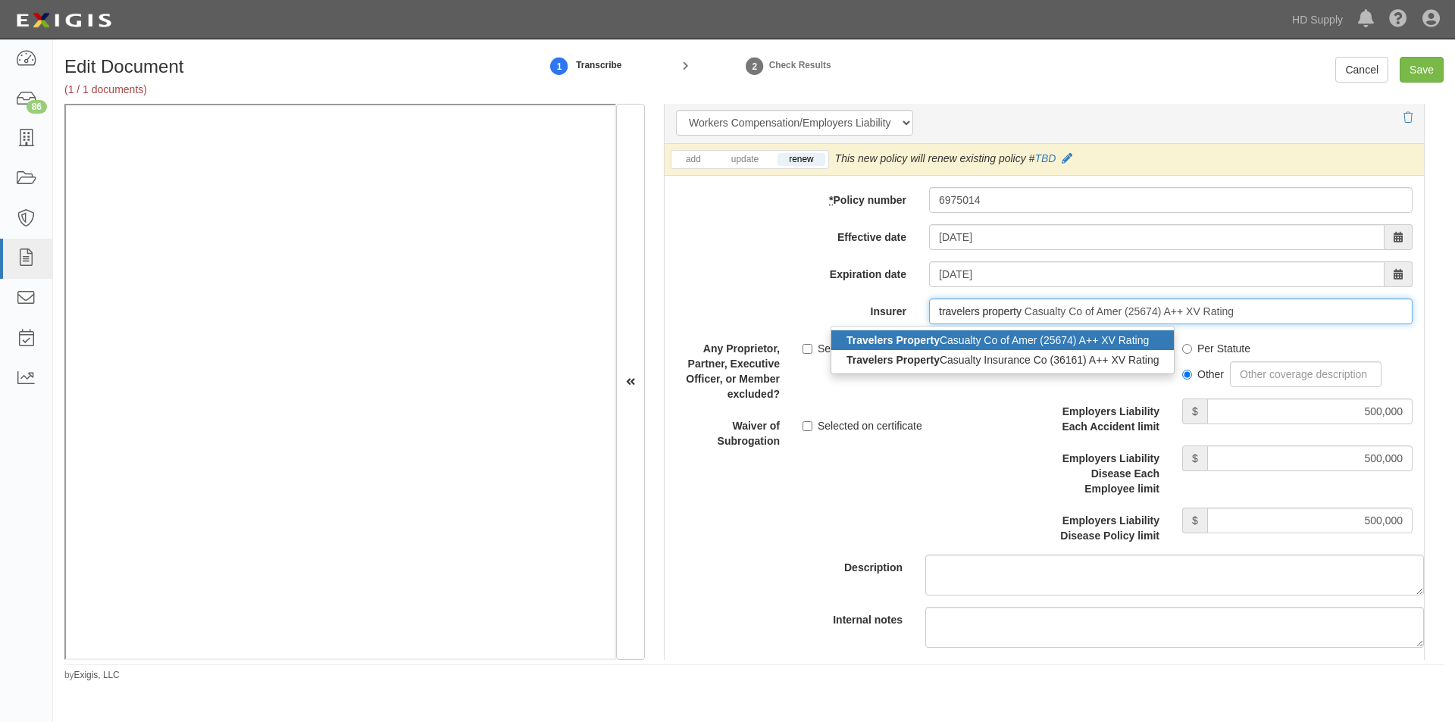
click at [895, 340] on strong "Travelers Property" at bounding box center [893, 340] width 93 height 12
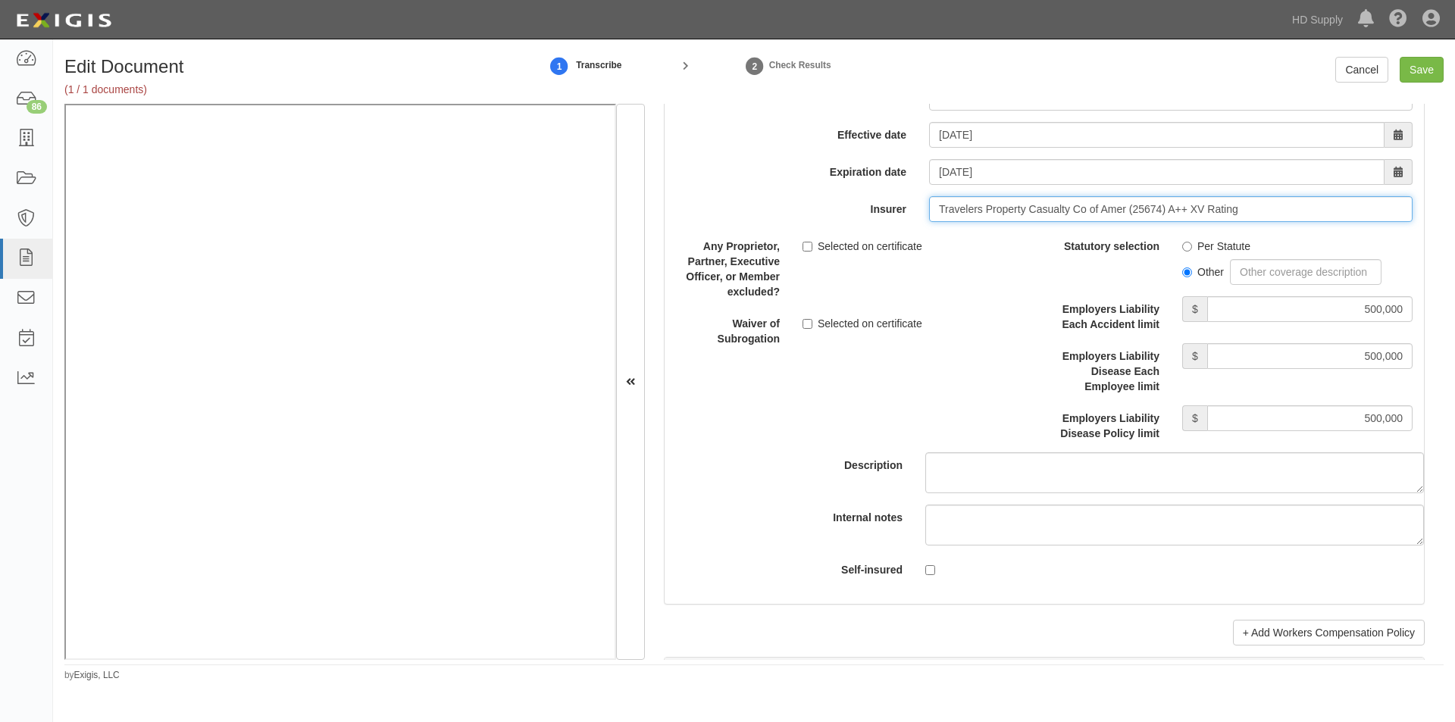
scroll to position [4018, 0]
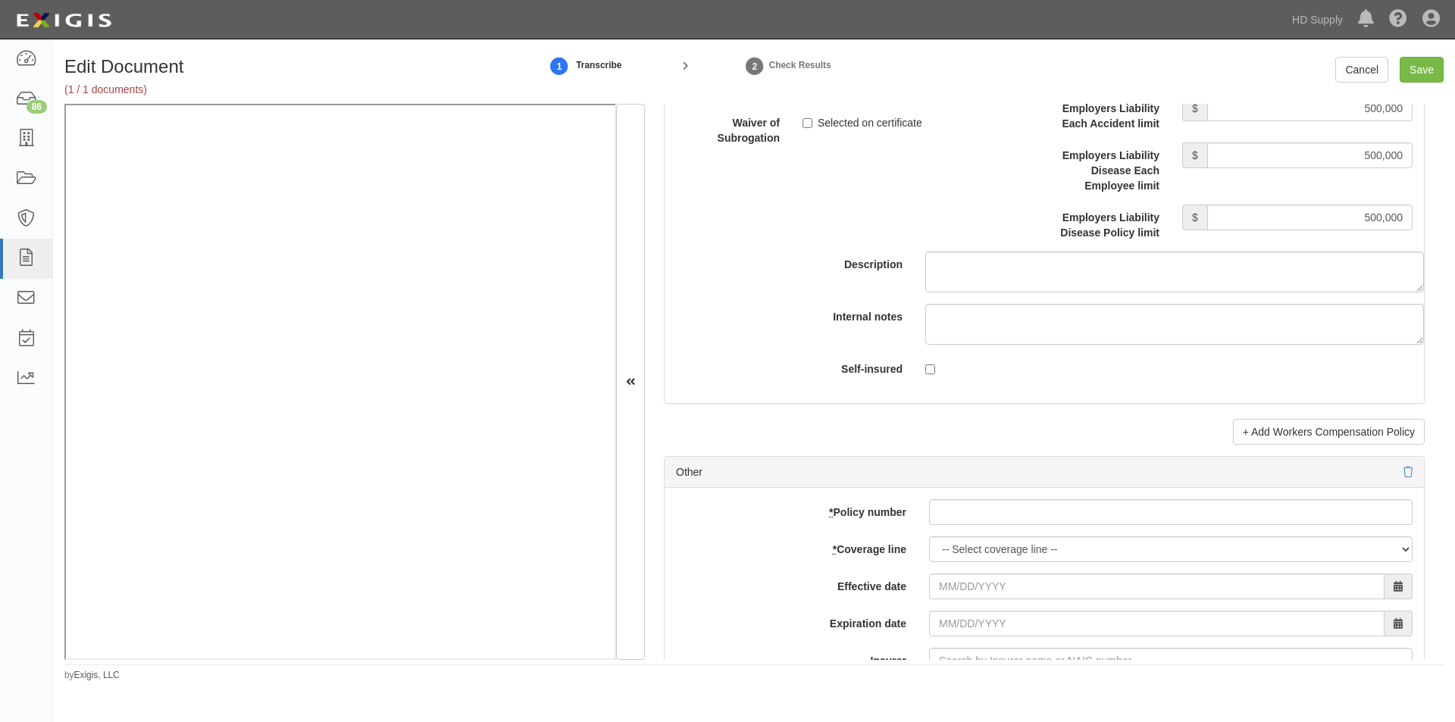
type input "Travelers Property Casualty Co of Amer (25674) A++ XV Rating"
click at [1421, 64] on input "Save" at bounding box center [1422, 70] width 44 height 26
type input "1000000"
type input "100000"
type input "5000"
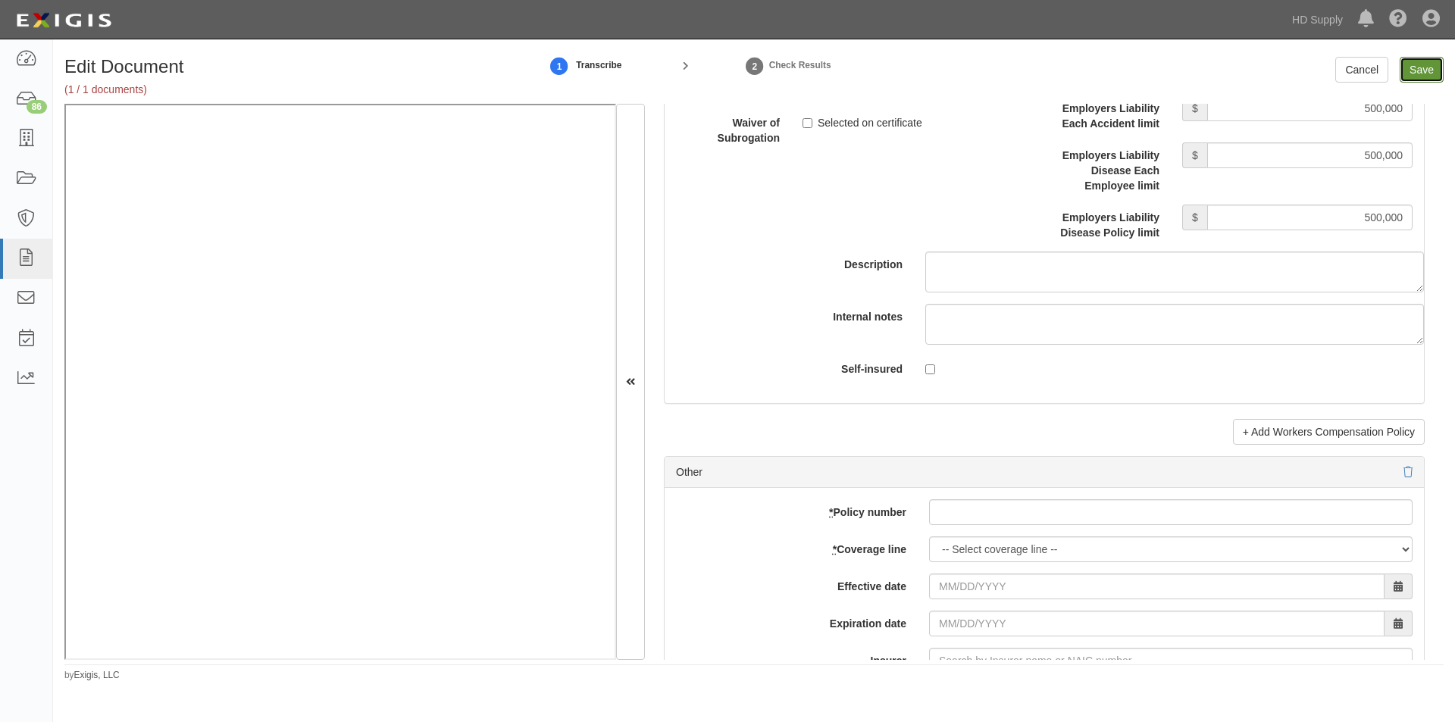
type input "1000000"
type input "2000000"
type input "500000"
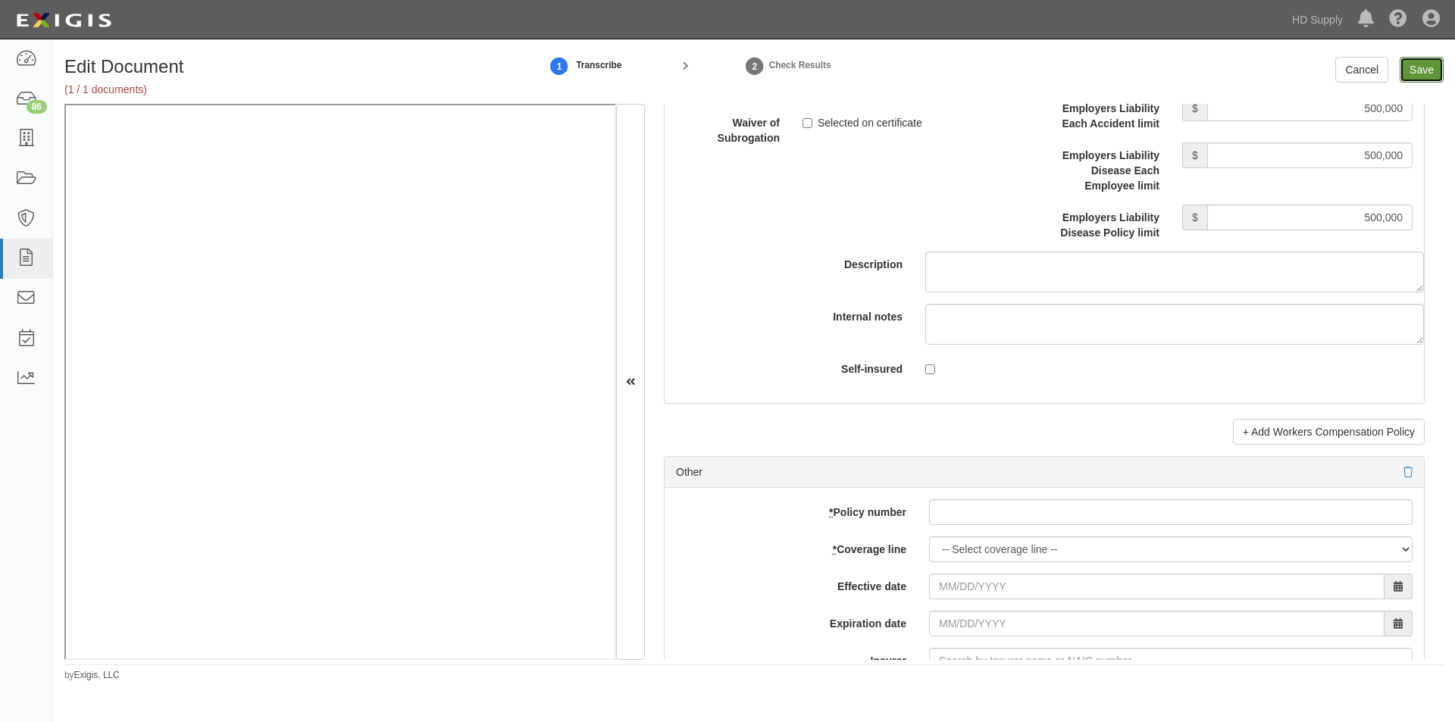
type input "500000"
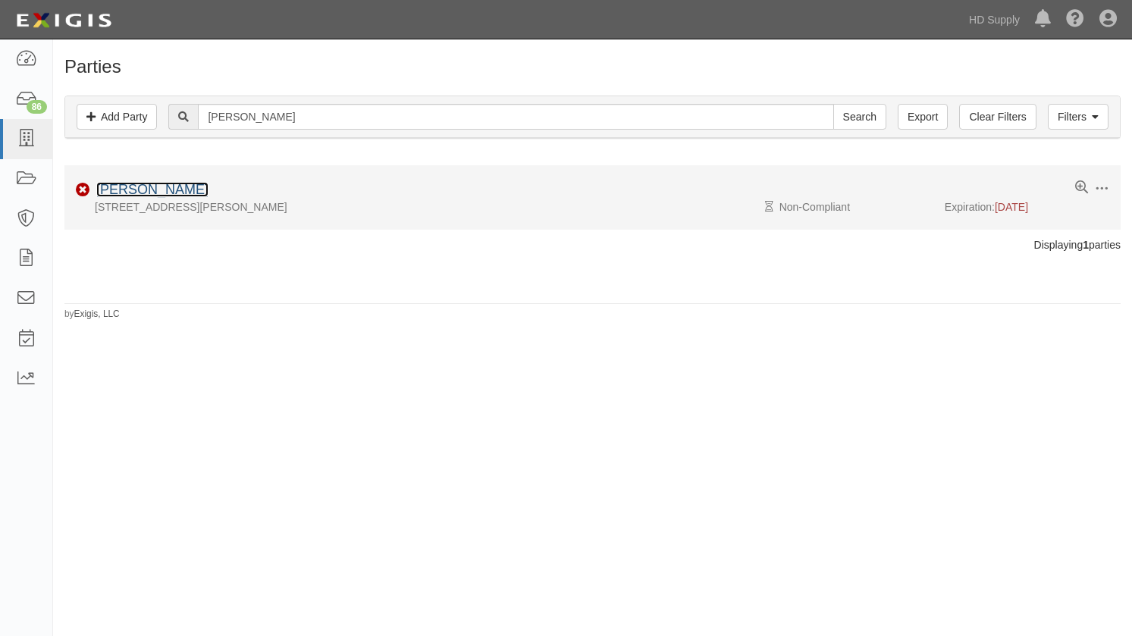
click at [183, 186] on link "[PERSON_NAME]" at bounding box center [152, 189] width 112 height 15
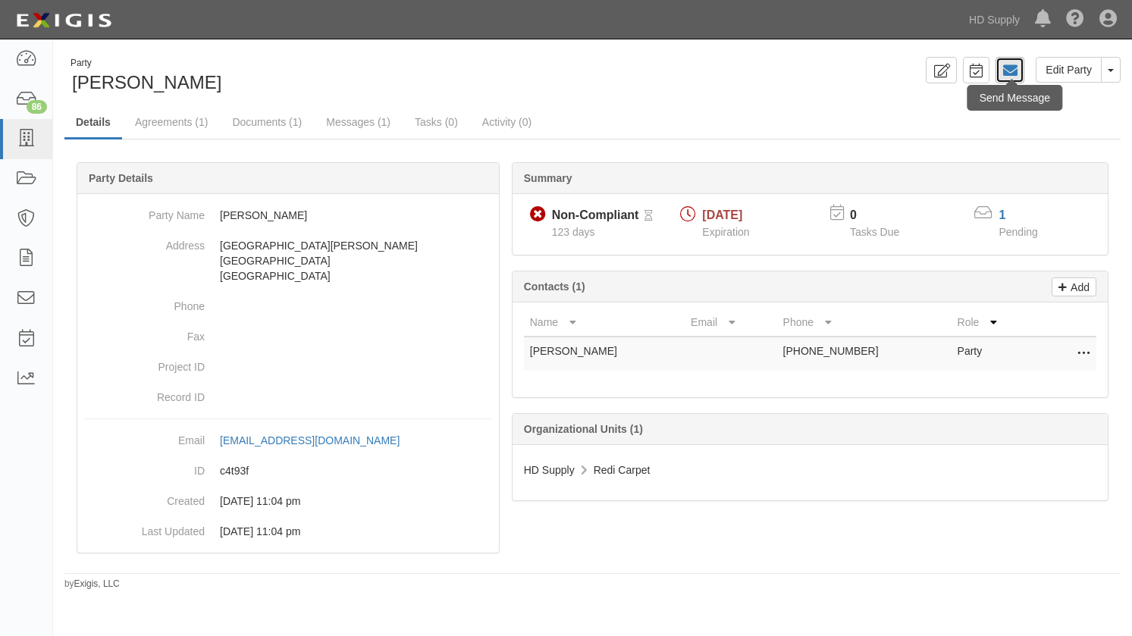
click at [1010, 77] on icon at bounding box center [1009, 70] width 15 height 15
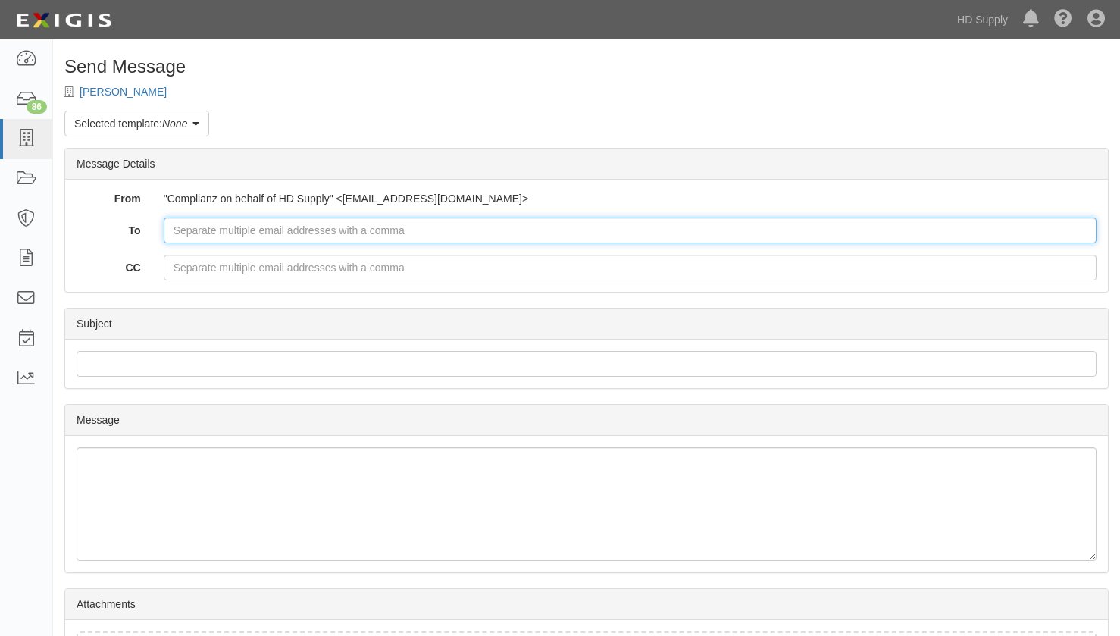
click at [376, 233] on input "To" at bounding box center [630, 231] width 933 height 26
type input "[PERSON_NAME][EMAIL_ADDRESS][DOMAIN_NAME]"
drag, startPoint x: 261, startPoint y: 232, endPoint x: 156, endPoint y: 236, distance: 104.7
click at [156, 236] on div "[PERSON_NAME][EMAIL_ADDRESS][DOMAIN_NAME]" at bounding box center [630, 231] width 956 height 26
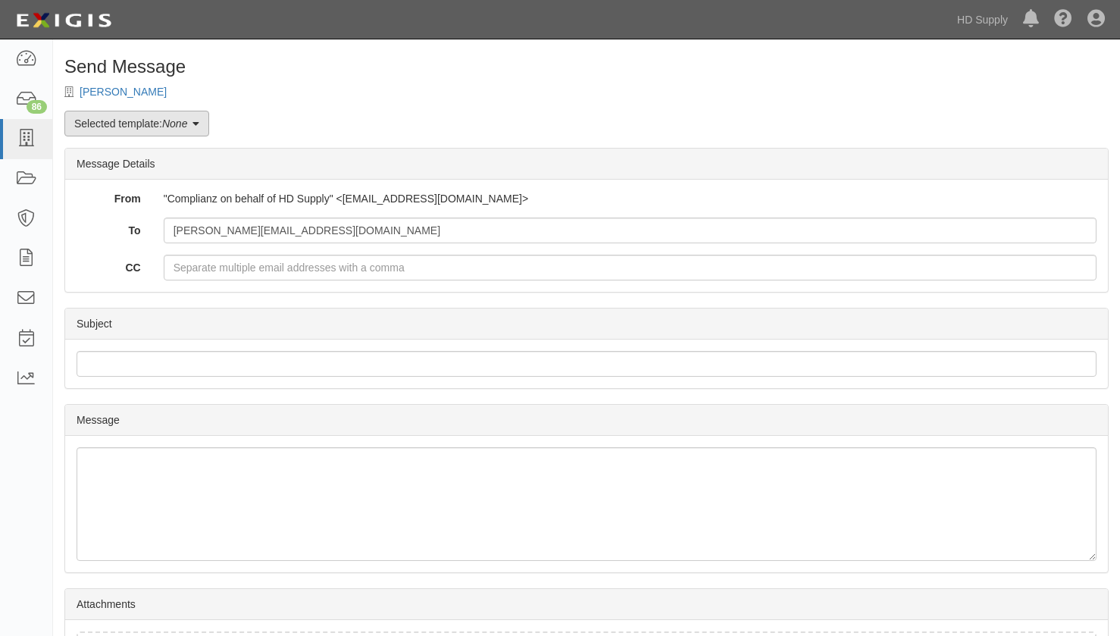
click at [208, 121] on link "Selected template: None" at bounding box center [136, 124] width 145 height 26
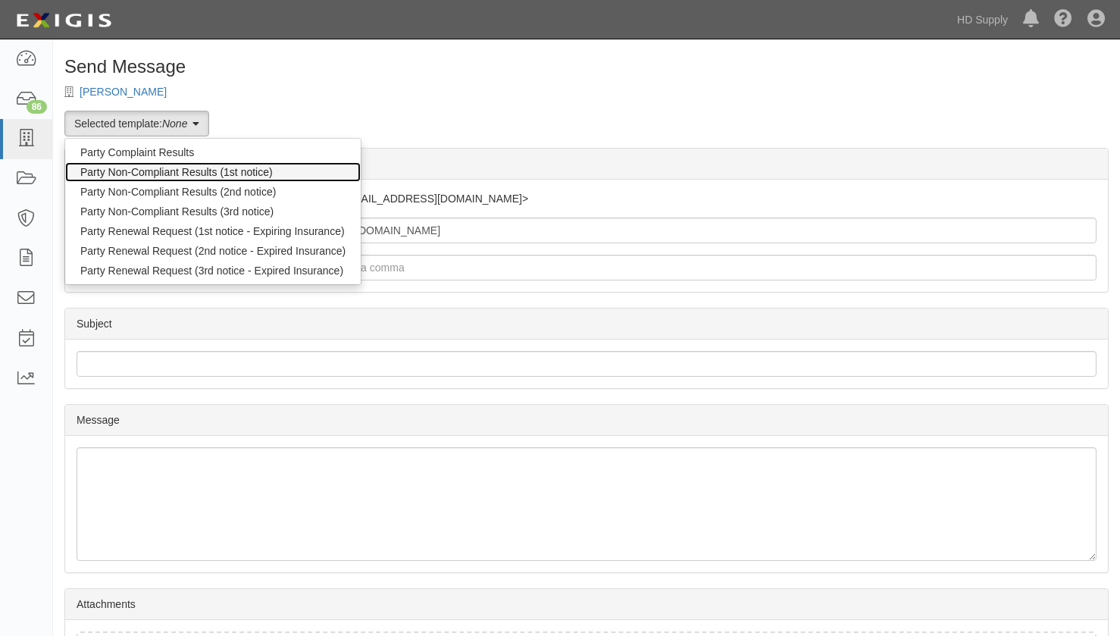
click at [175, 175] on link "Party Non-Compliant Results (1st notice)" at bounding box center [213, 172] width 296 height 20
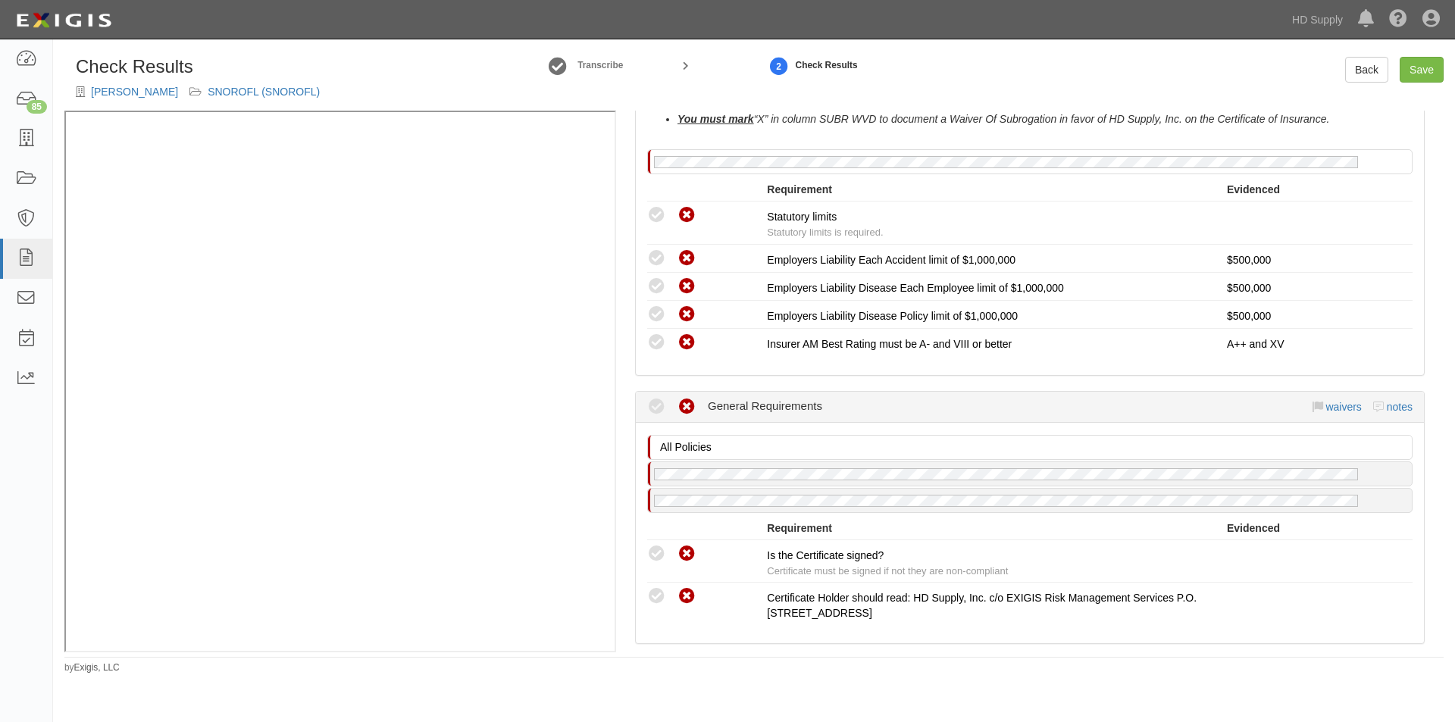
scroll to position [1110, 0]
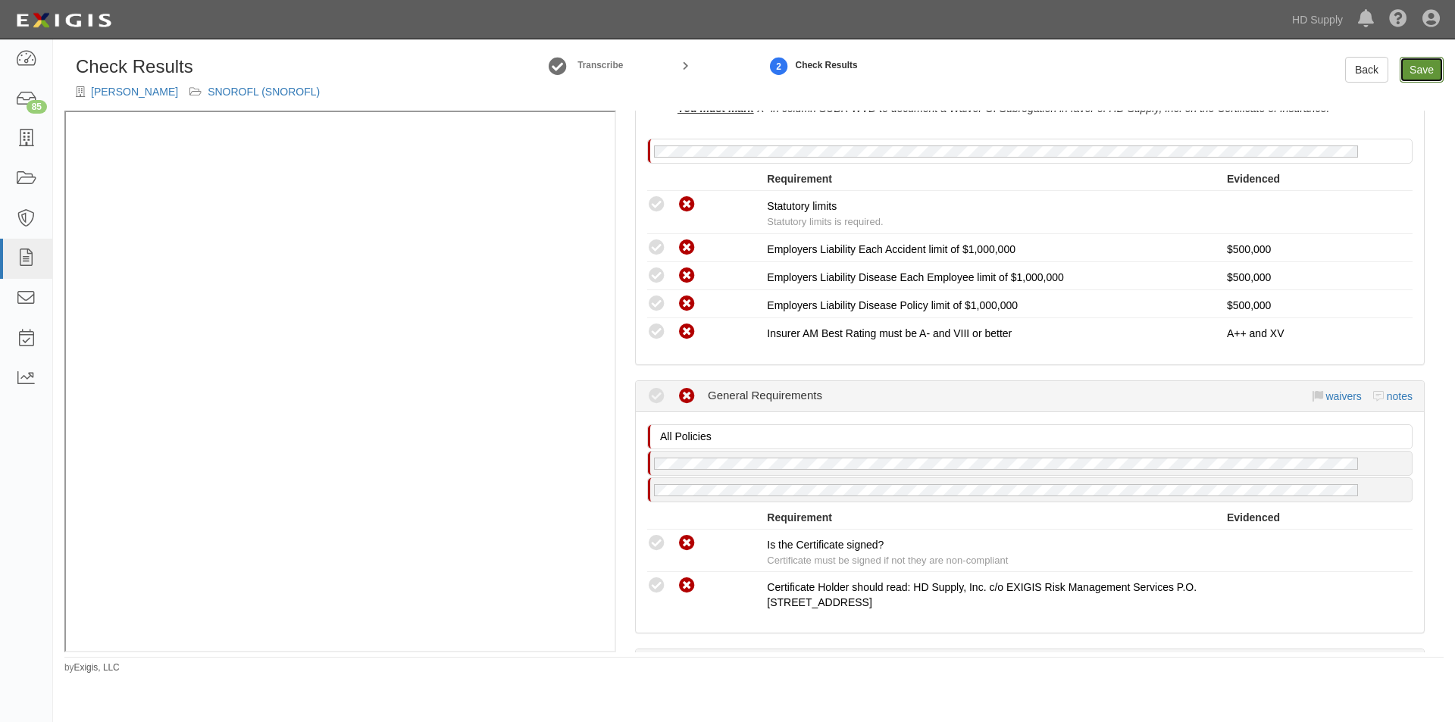
click at [1412, 71] on link "Save" at bounding box center [1422, 70] width 44 height 26
radio input "true"
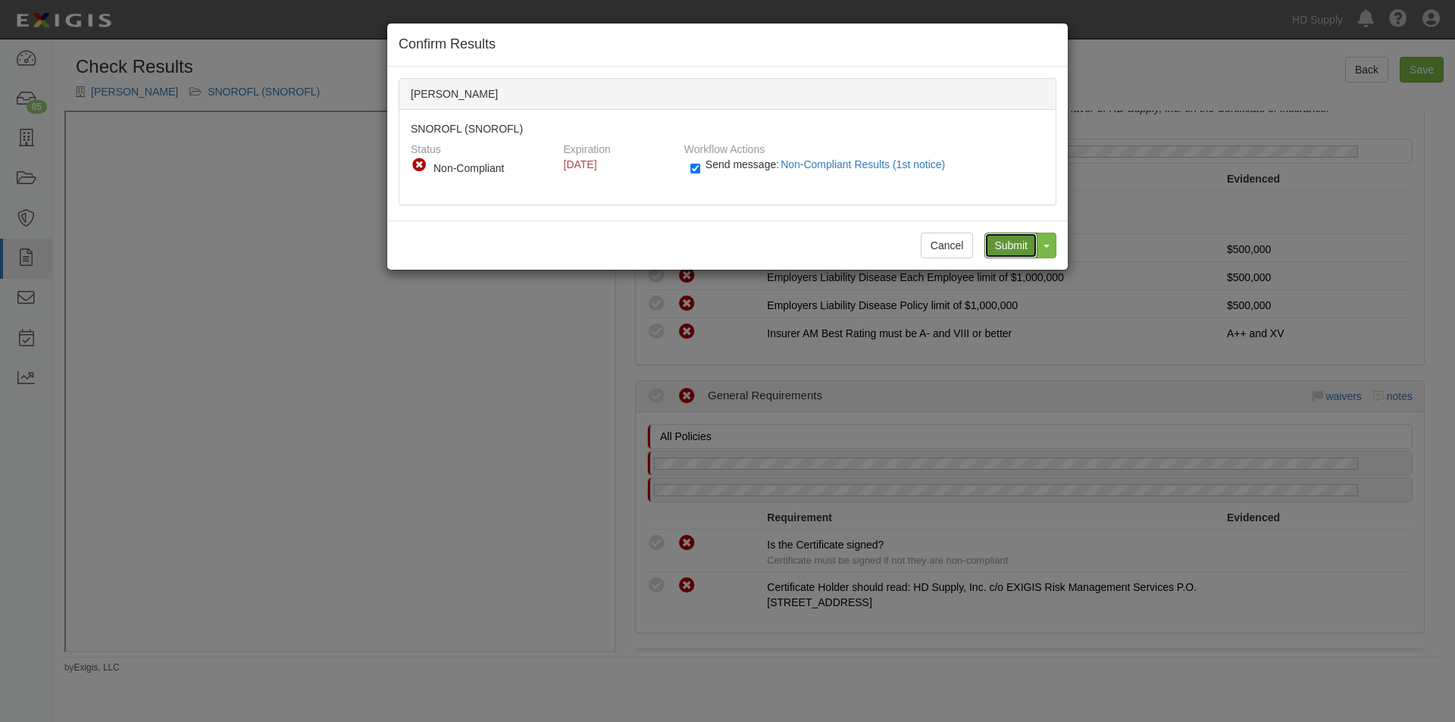
click at [1017, 243] on input "Submit" at bounding box center [1011, 246] width 53 height 26
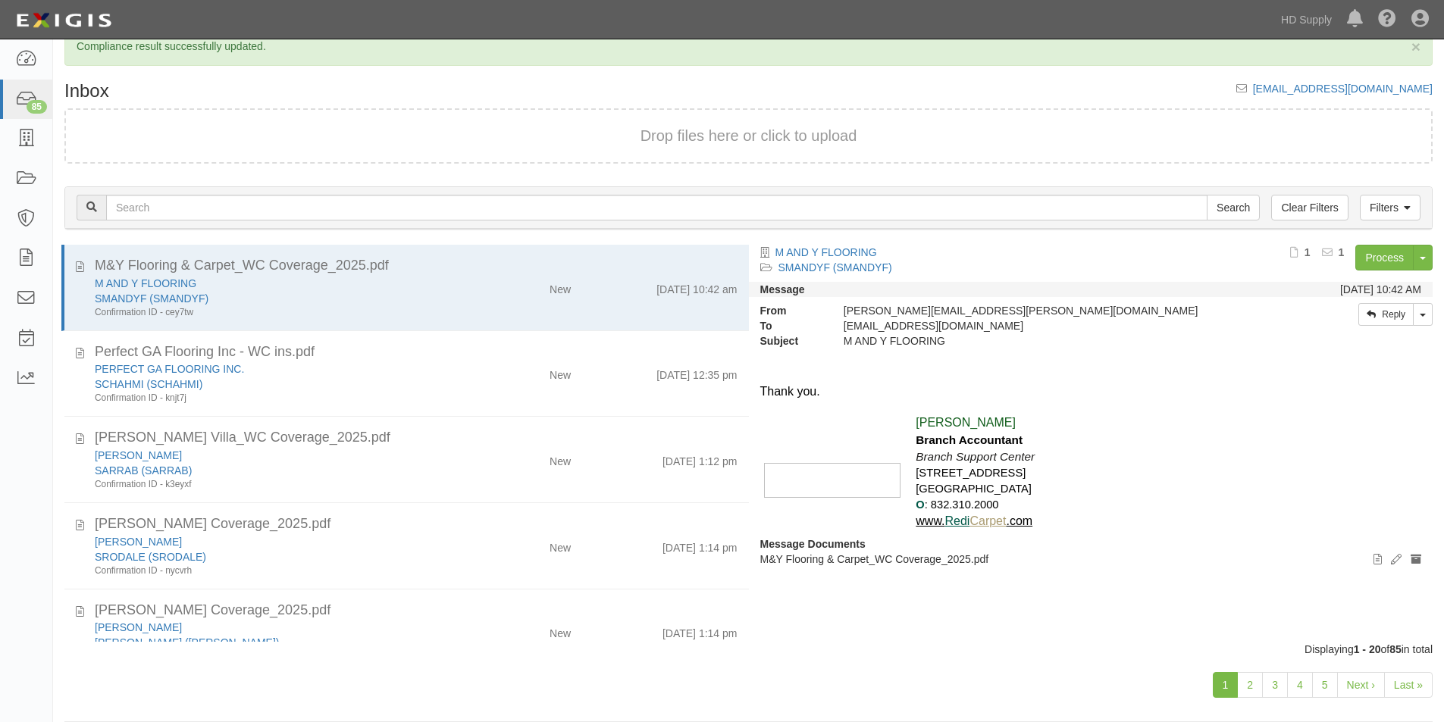
scroll to position [47, 0]
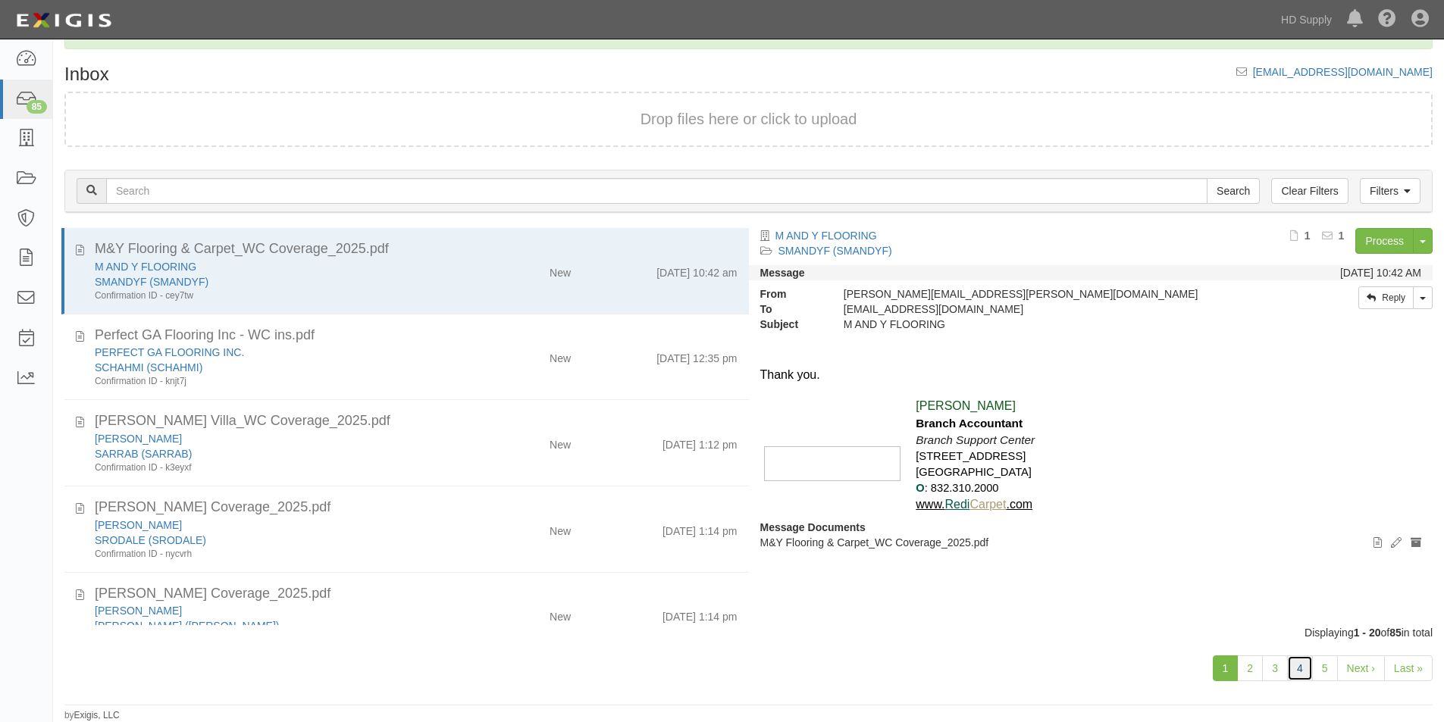
click at [1297, 666] on link "4" at bounding box center [1300, 669] width 26 height 26
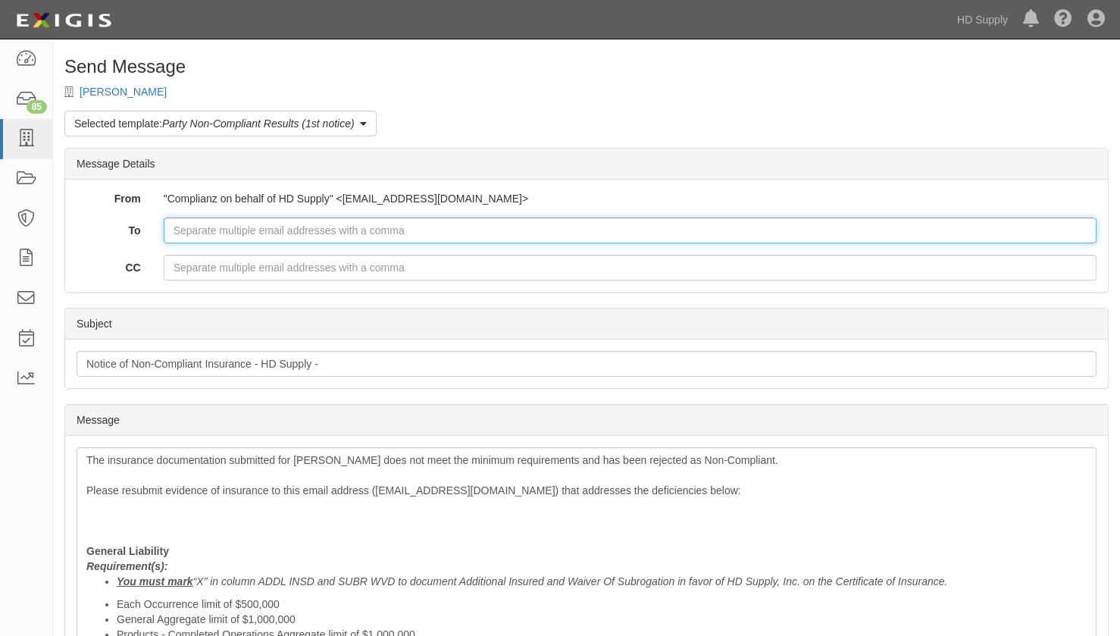
paste input "[PERSON_NAME][EMAIL_ADDRESS][DOMAIN_NAME]"
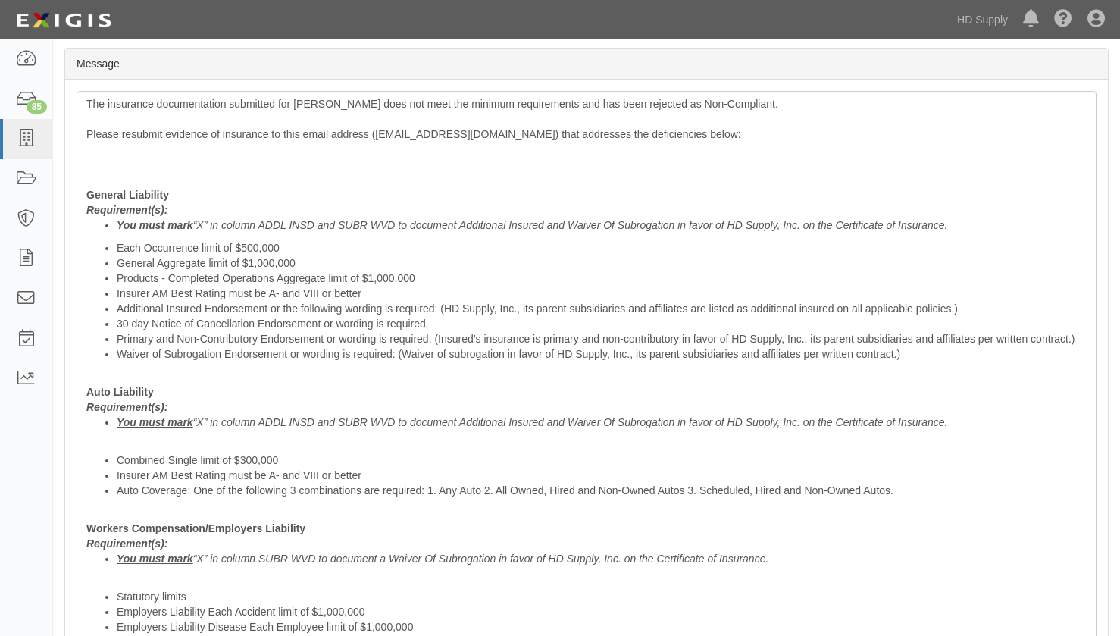
scroll to position [773, 0]
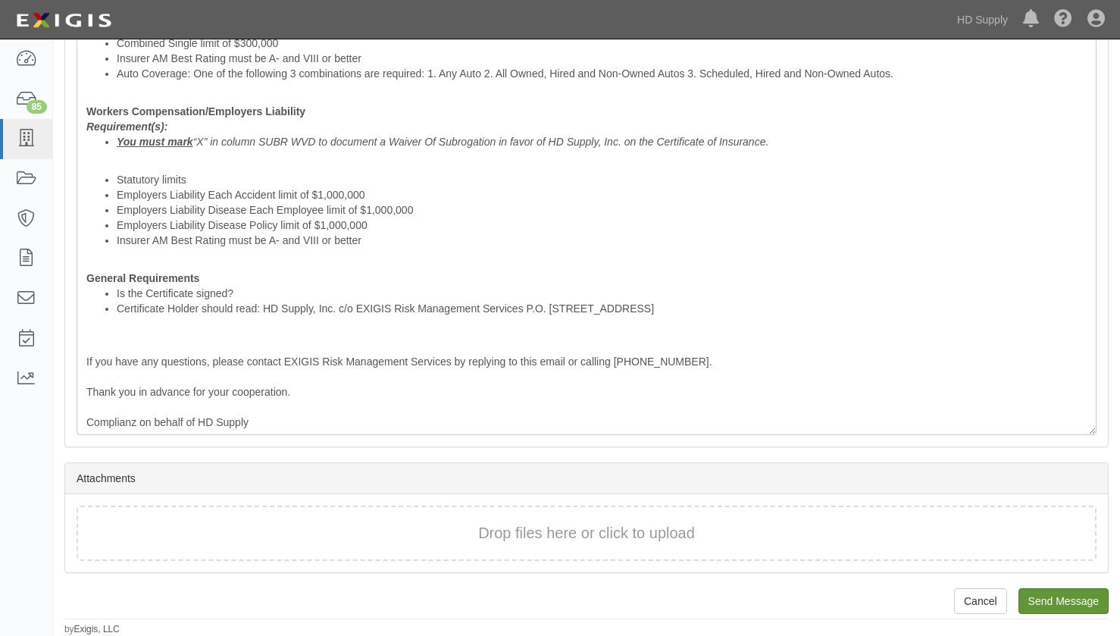
type input "[PERSON_NAME][EMAIL_ADDRESS][DOMAIN_NAME]"
click at [1037, 597] on input "Send Message" at bounding box center [1064, 601] width 90 height 26
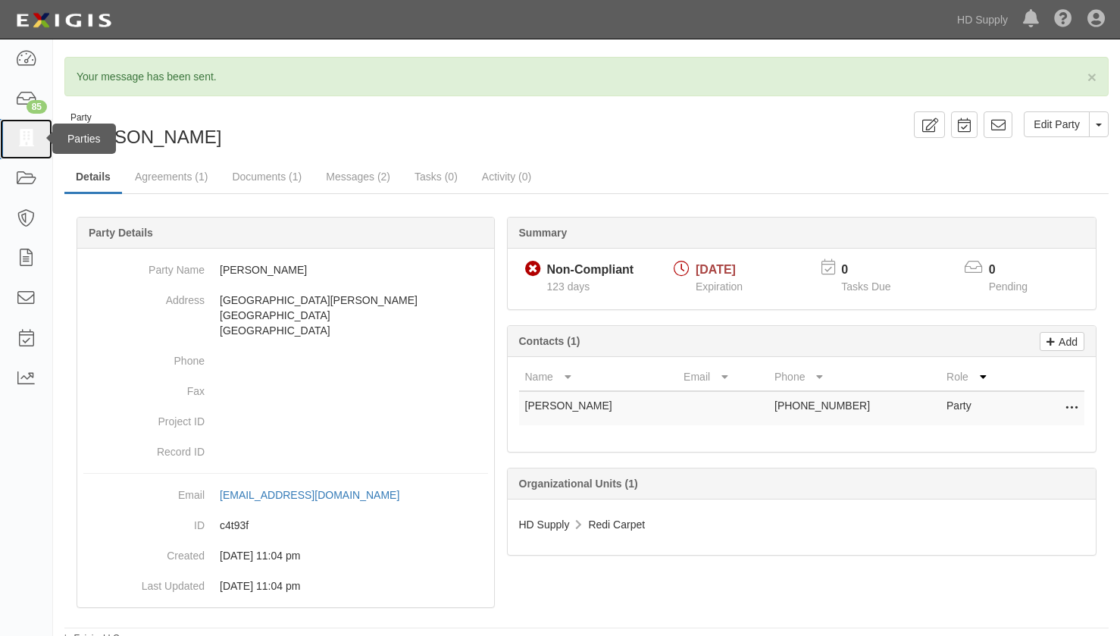
click at [21, 149] on link at bounding box center [26, 139] width 52 height 40
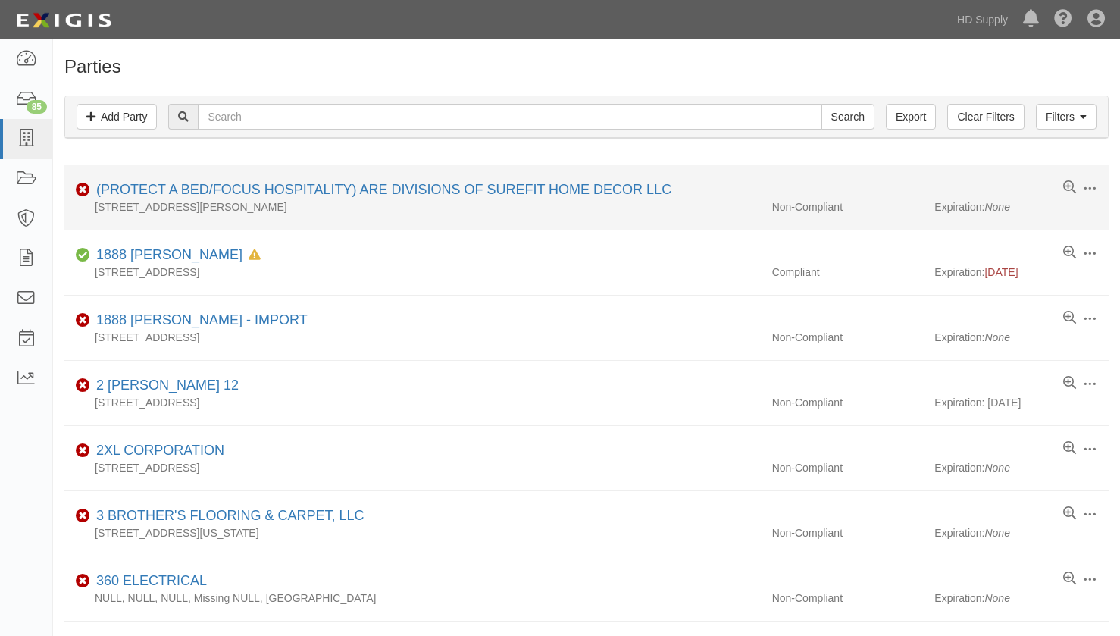
click at [484, 230] on li "Edit Log activity Add task Send message Archive Non-Compliant (PROTECT A BED/FO…" at bounding box center [586, 197] width 1045 height 65
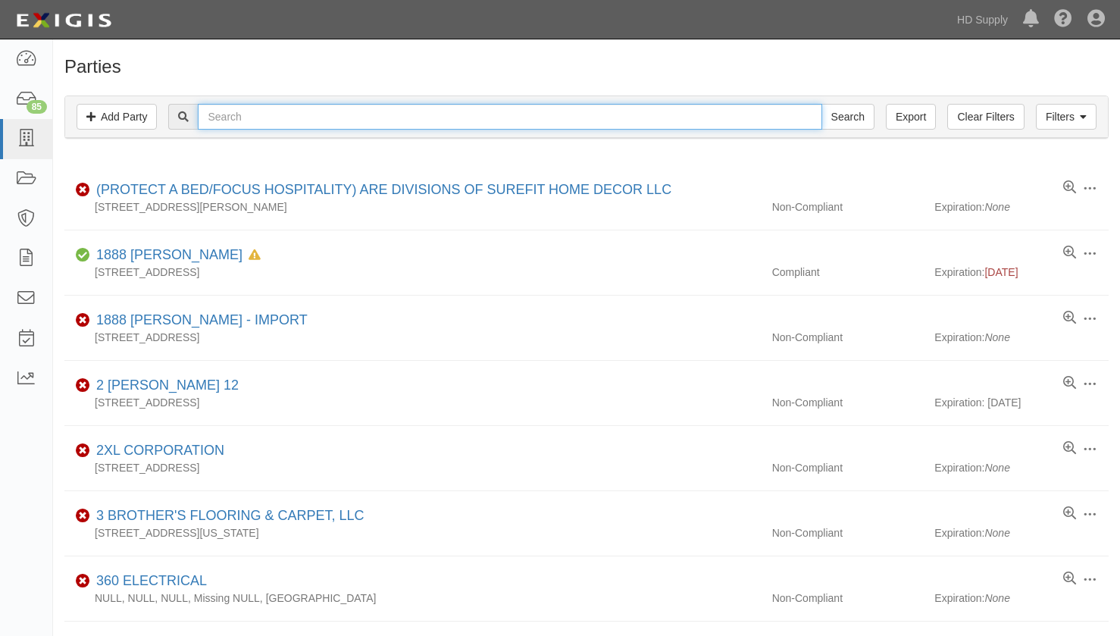
paste input "G&R CARPET CREW NC LLC"
type input "G&R CARPET CREW NC LLC"
click at [822, 104] on input "Search" at bounding box center [848, 117] width 53 height 26
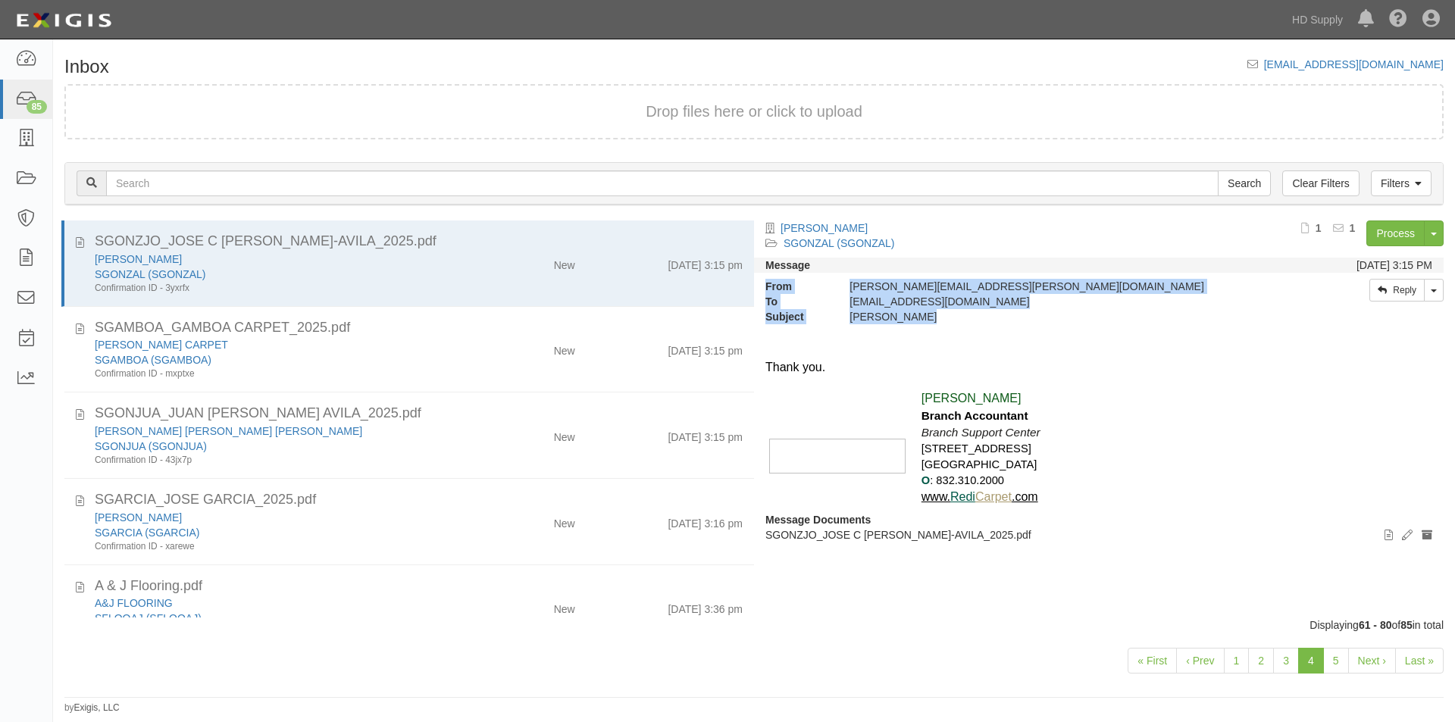
drag, startPoint x: 754, startPoint y: 290, endPoint x: 754, endPoint y: 337, distance: 46.2
click at [754, 324] on div "From [PERSON_NAME][EMAIL_ADDRESS][PERSON_NAME][DOMAIN_NAME] To [EMAIL_ADDRESS][…" at bounding box center [1099, 273] width 690 height 104
click at [812, 331] on div at bounding box center [1099, 332] width 667 height 17
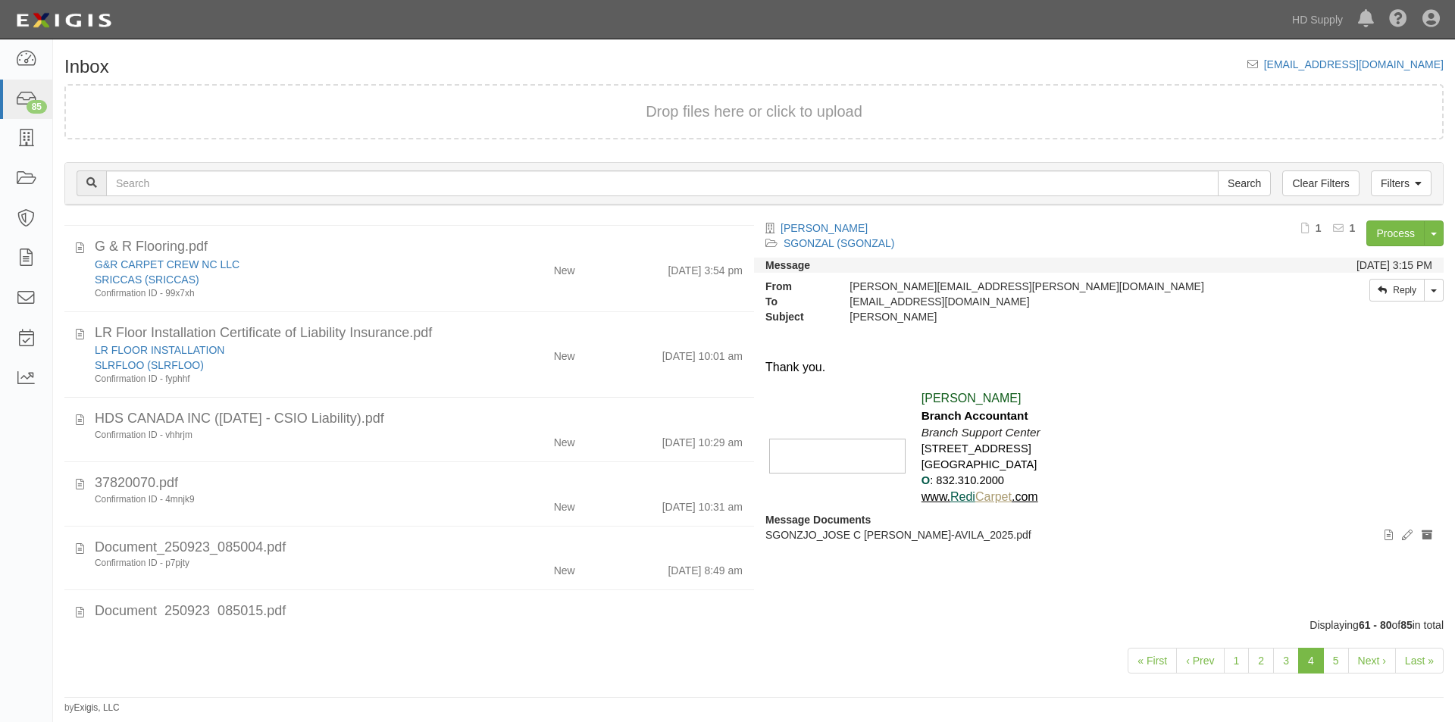
scroll to position [604, 0]
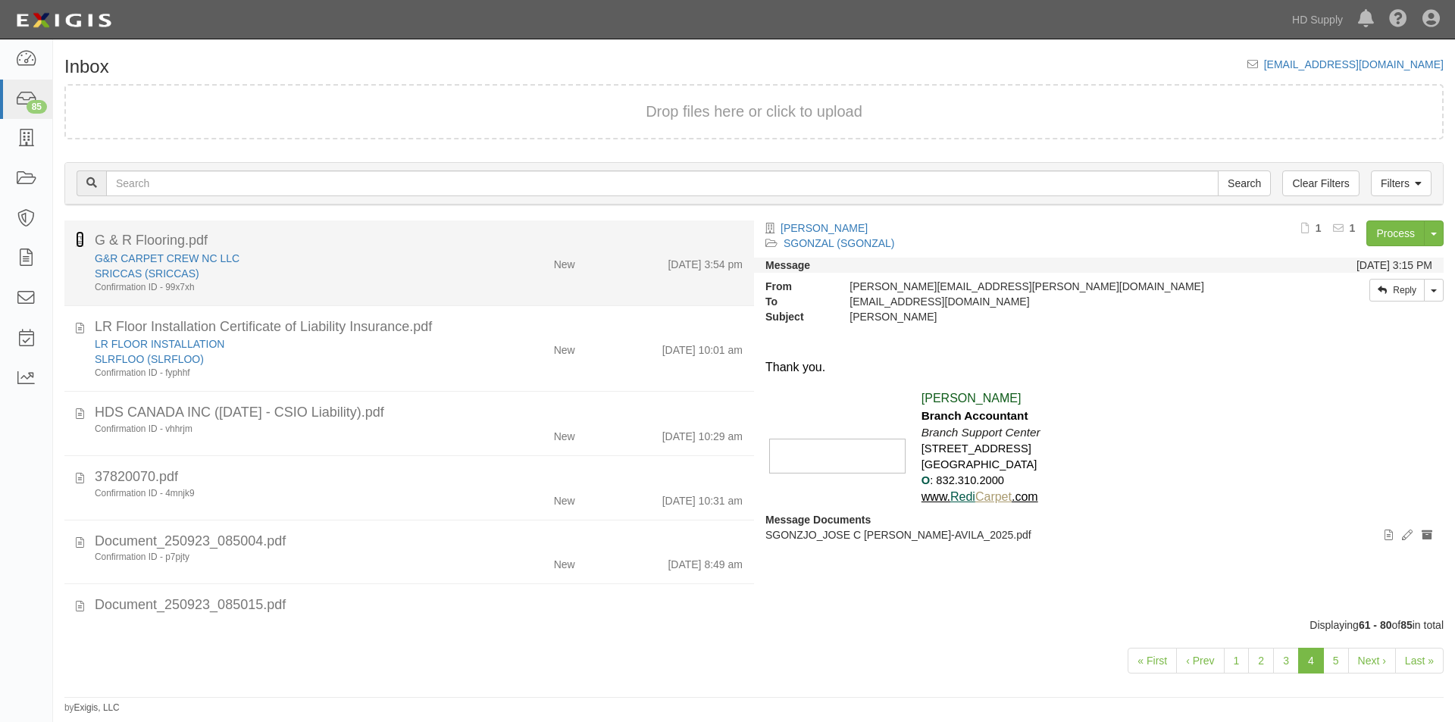
click at [77, 240] on icon at bounding box center [80, 239] width 8 height 17
click at [389, 271] on div "SRICCAS (SRICCAS)" at bounding box center [279, 273] width 368 height 15
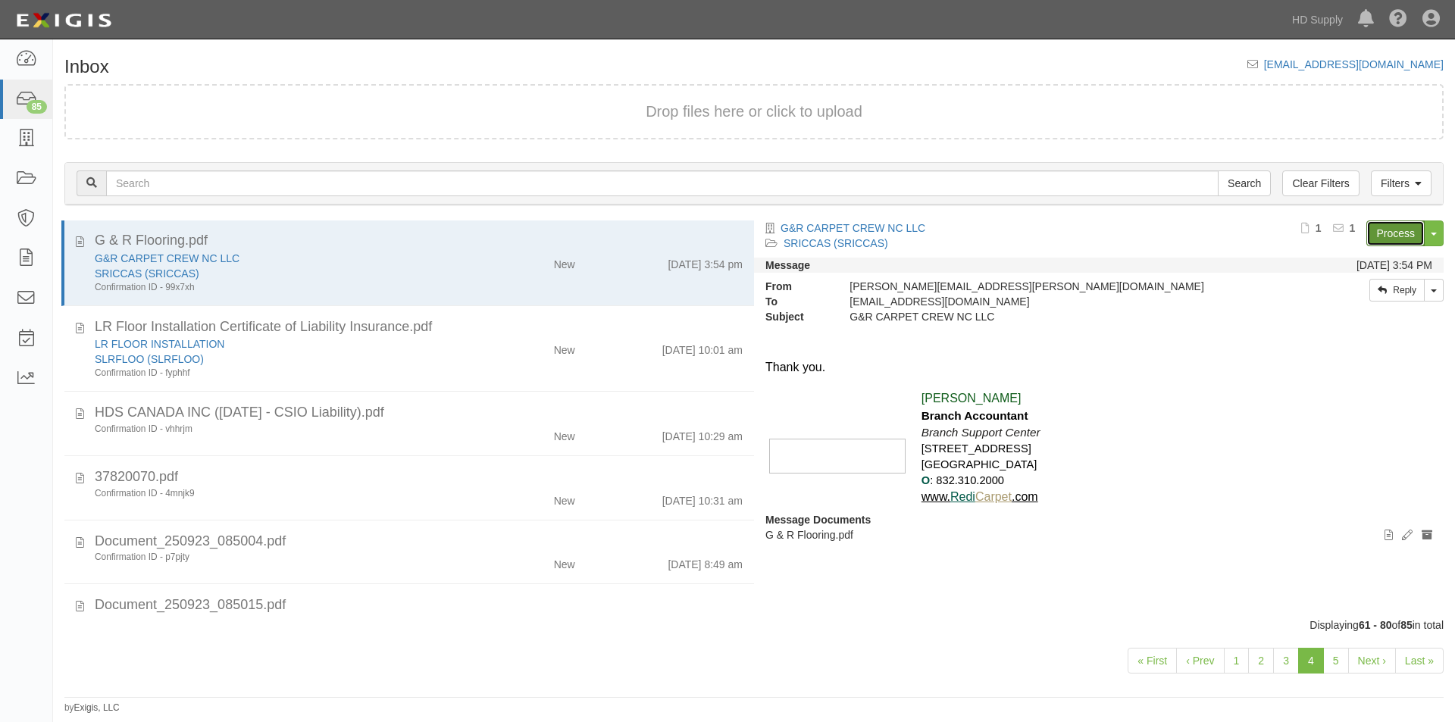
click at [1375, 230] on link "Process" at bounding box center [1396, 234] width 58 height 26
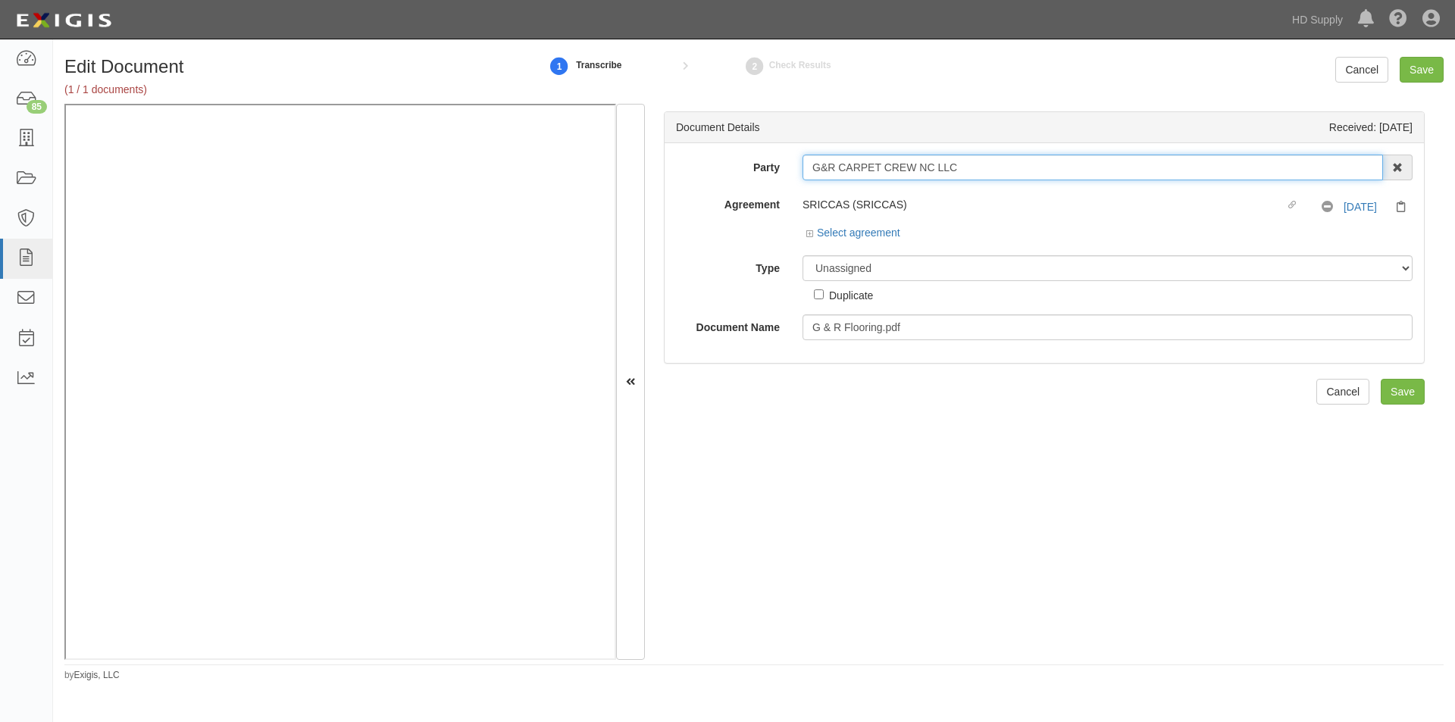
drag, startPoint x: 966, startPoint y: 168, endPoint x: 809, endPoint y: 176, distance: 157.1
click at [809, 176] on input "G&R CARPET CREW NC LLC" at bounding box center [1093, 168] width 581 height 26
click at [849, 272] on select "Unassigned Binder Cancellation Notice Certificate Contract Endorsement Insuranc…" at bounding box center [1108, 268] width 610 height 26
select select "CertificateDetail"
click at [803, 255] on select "Unassigned Binder Cancellation Notice Certificate Contract Endorsement Insuranc…" at bounding box center [1108, 268] width 610 height 26
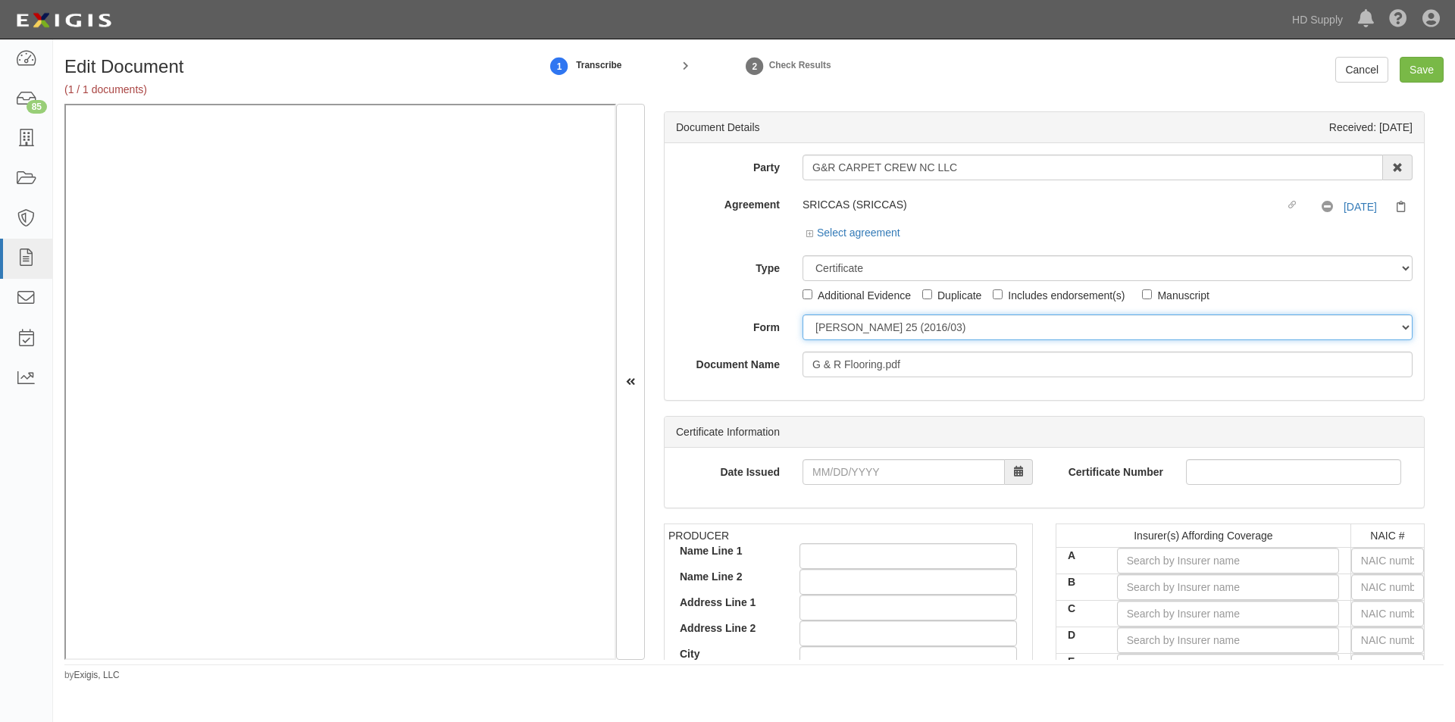
click at [839, 328] on select "ACORD 25 (2016/03) ACORD 101 ACORD 855 NY (2014/05) General" at bounding box center [1108, 328] width 610 height 26
select select "GeneralFormDetail"
click at [803, 315] on select "ACORD 25 (2016/03) ACORD 101 ACORD 855 NY (2014/05) General" at bounding box center [1108, 328] width 610 height 26
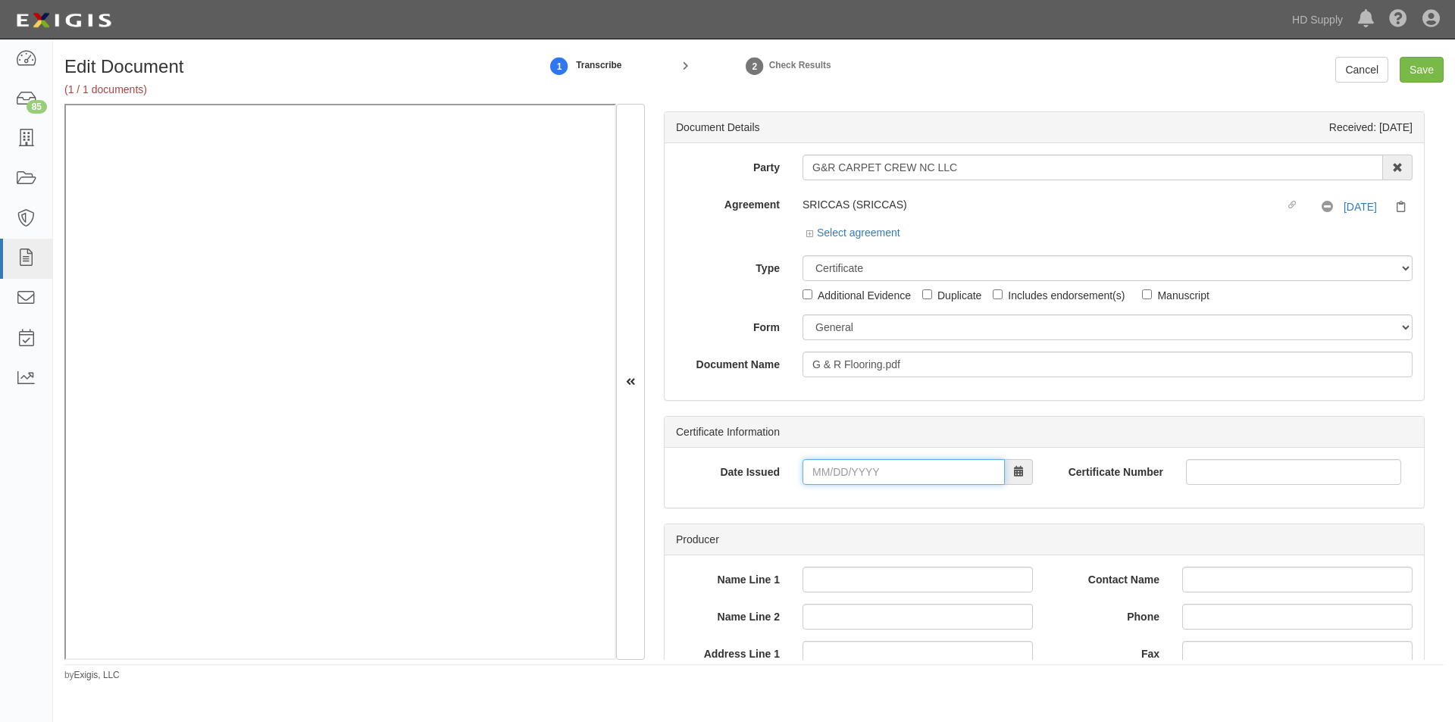
click at [879, 474] on input "Date Issued" at bounding box center [904, 472] width 202 height 26
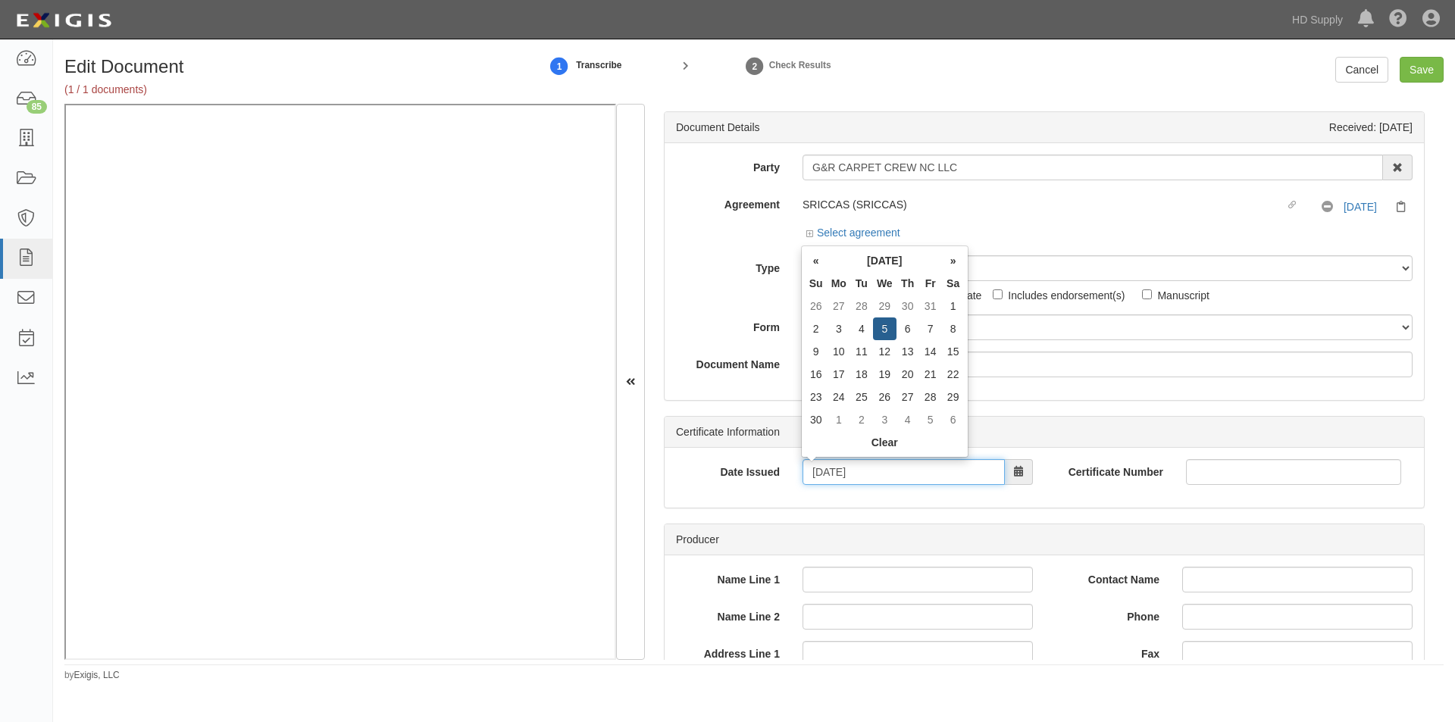
type input "11/05/2025"
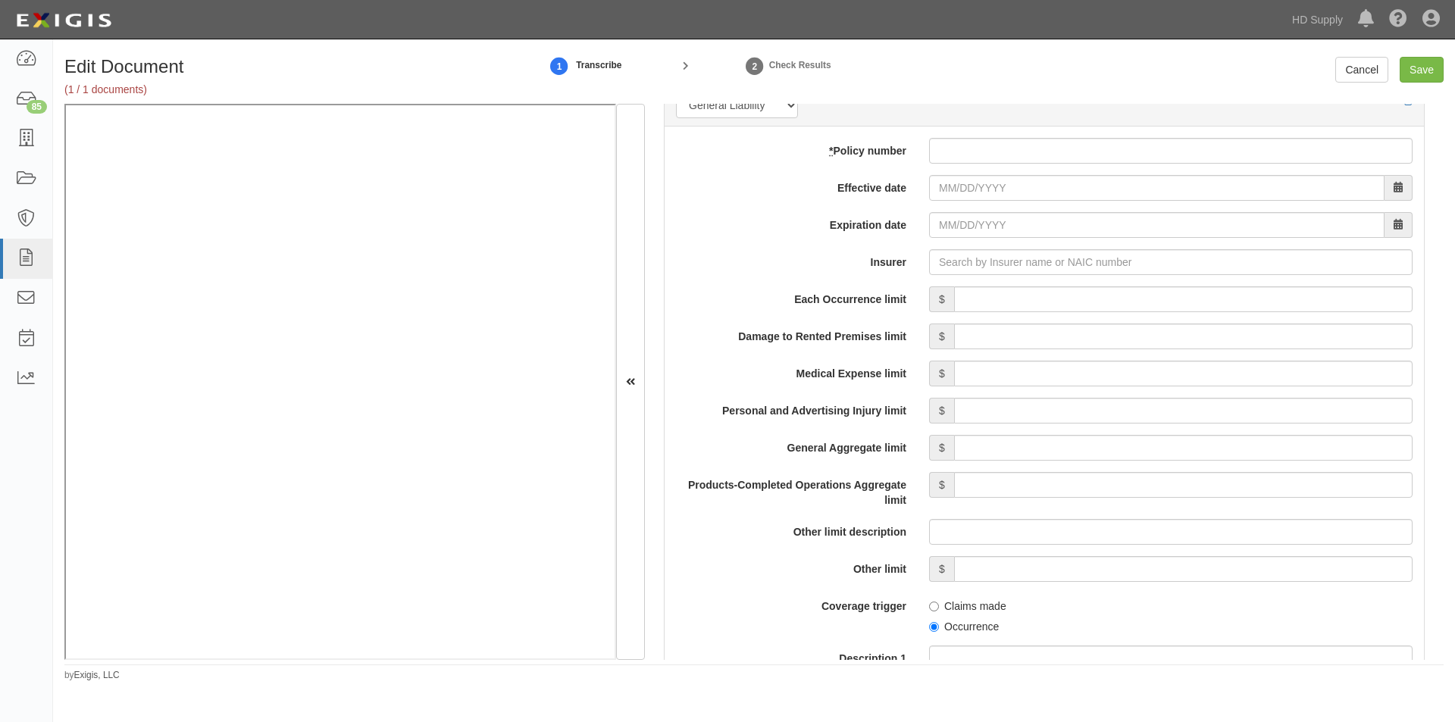
scroll to position [1054, 0]
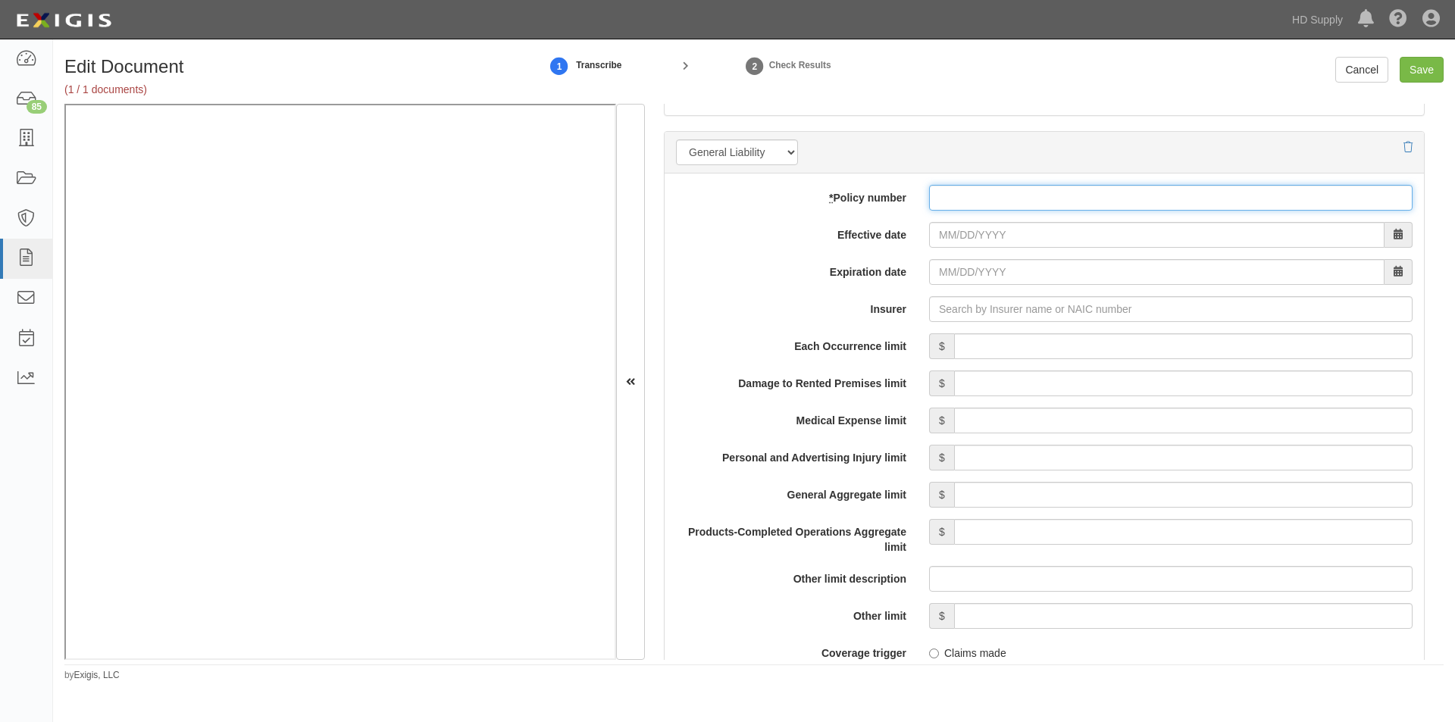
drag, startPoint x: 972, startPoint y: 205, endPoint x: 982, endPoint y: 235, distance: 31.4
click at [976, 205] on input "* Policy number" at bounding box center [1171, 198] width 484 height 26
click at [1020, 190] on input "FGNC00299" at bounding box center [1171, 198] width 484 height 26
type input "FGNC0029973000"
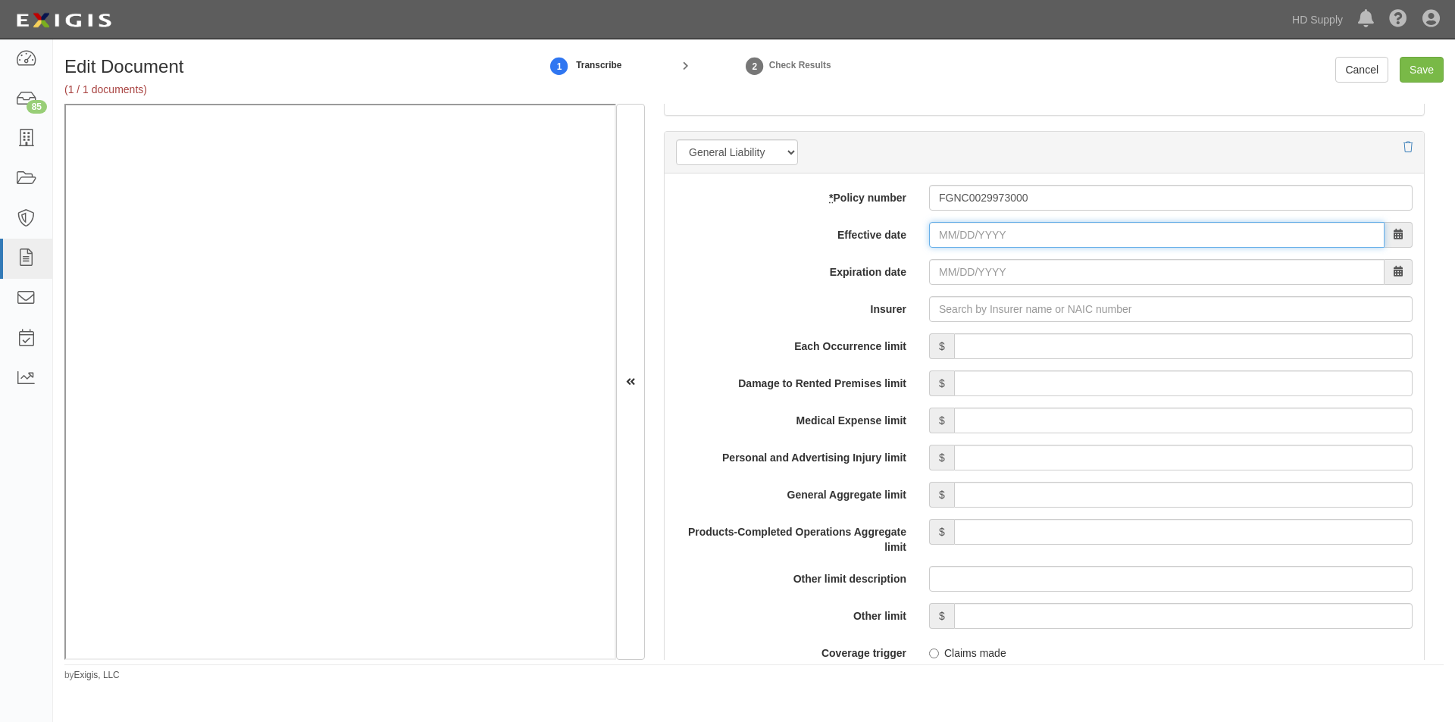
click at [1000, 241] on input "Effective date" at bounding box center [1157, 235] width 456 height 26
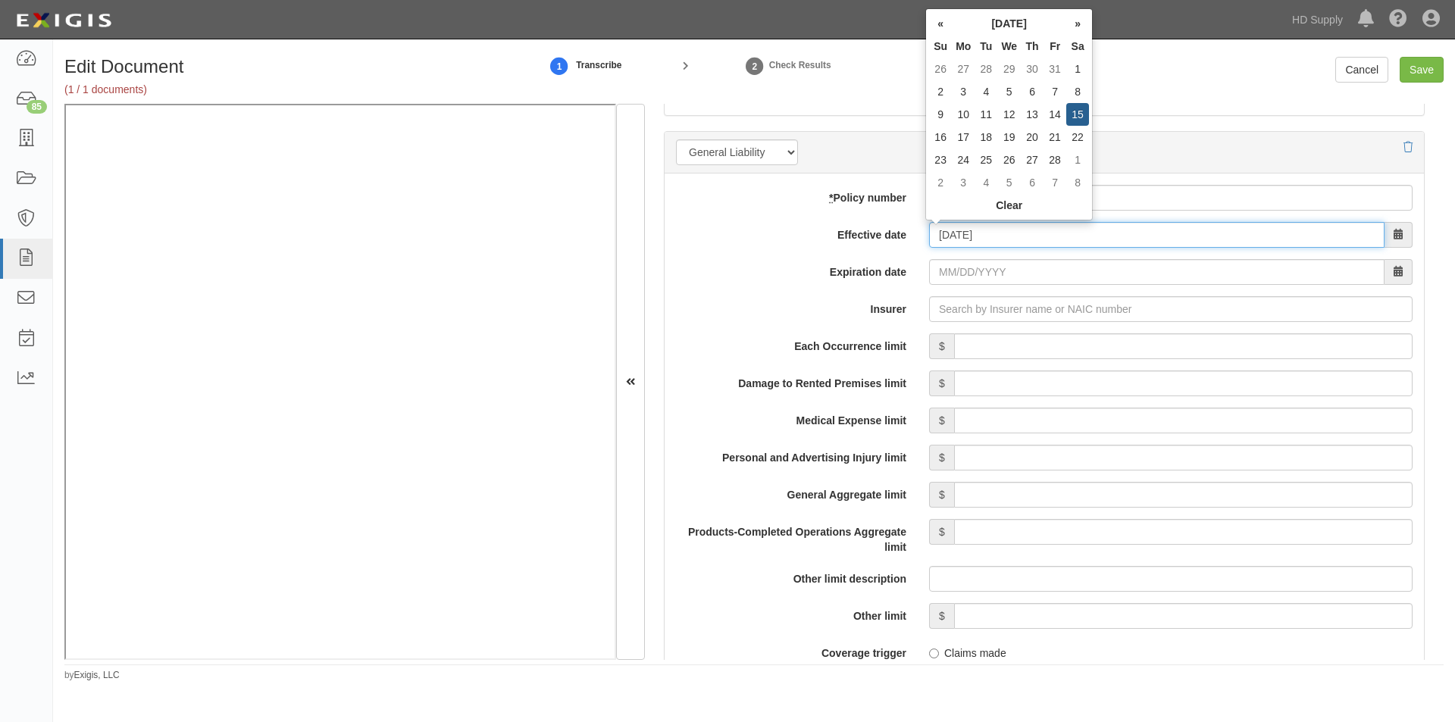
type input "02/15/2025"
type input "02/15/2026"
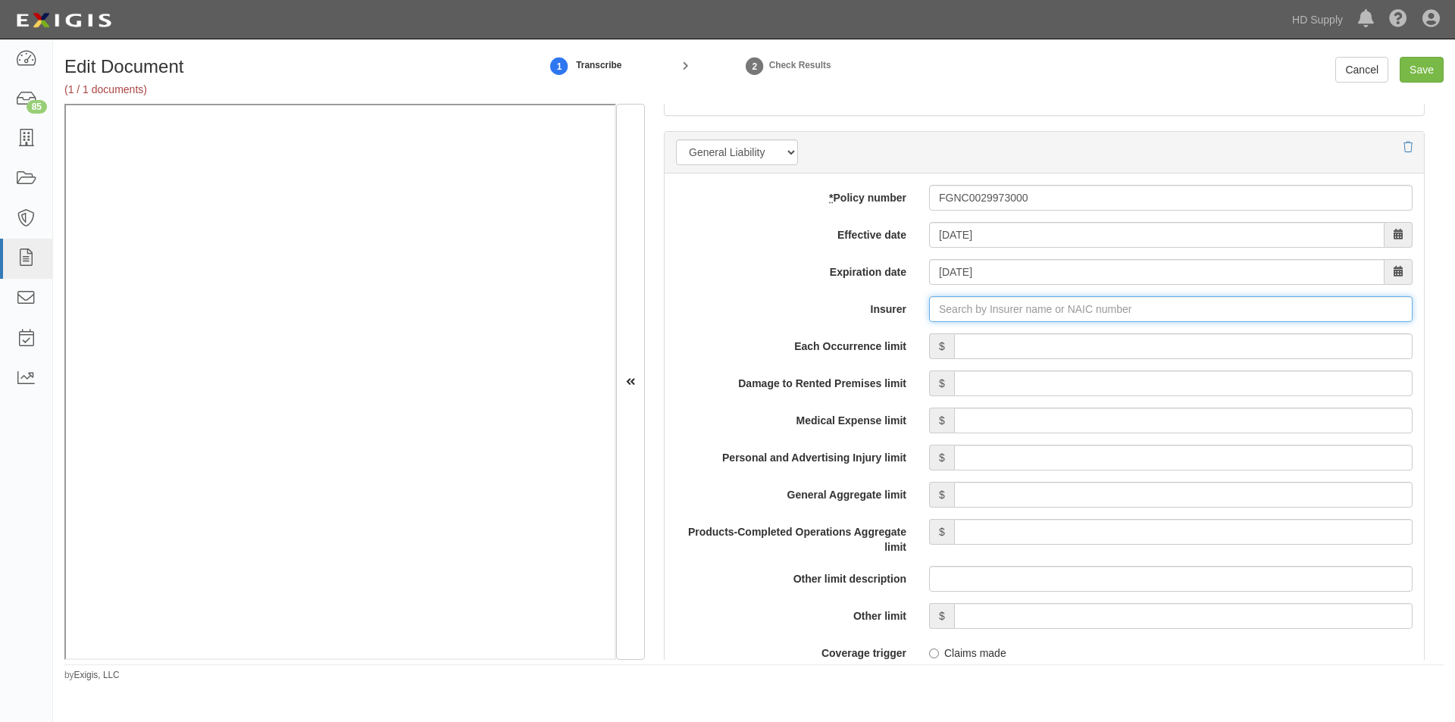
click at [1026, 311] on input "Insurer" at bounding box center [1171, 309] width 484 height 26
type input "180 Seguros S.A. (0) NR Rating"
type input "1"
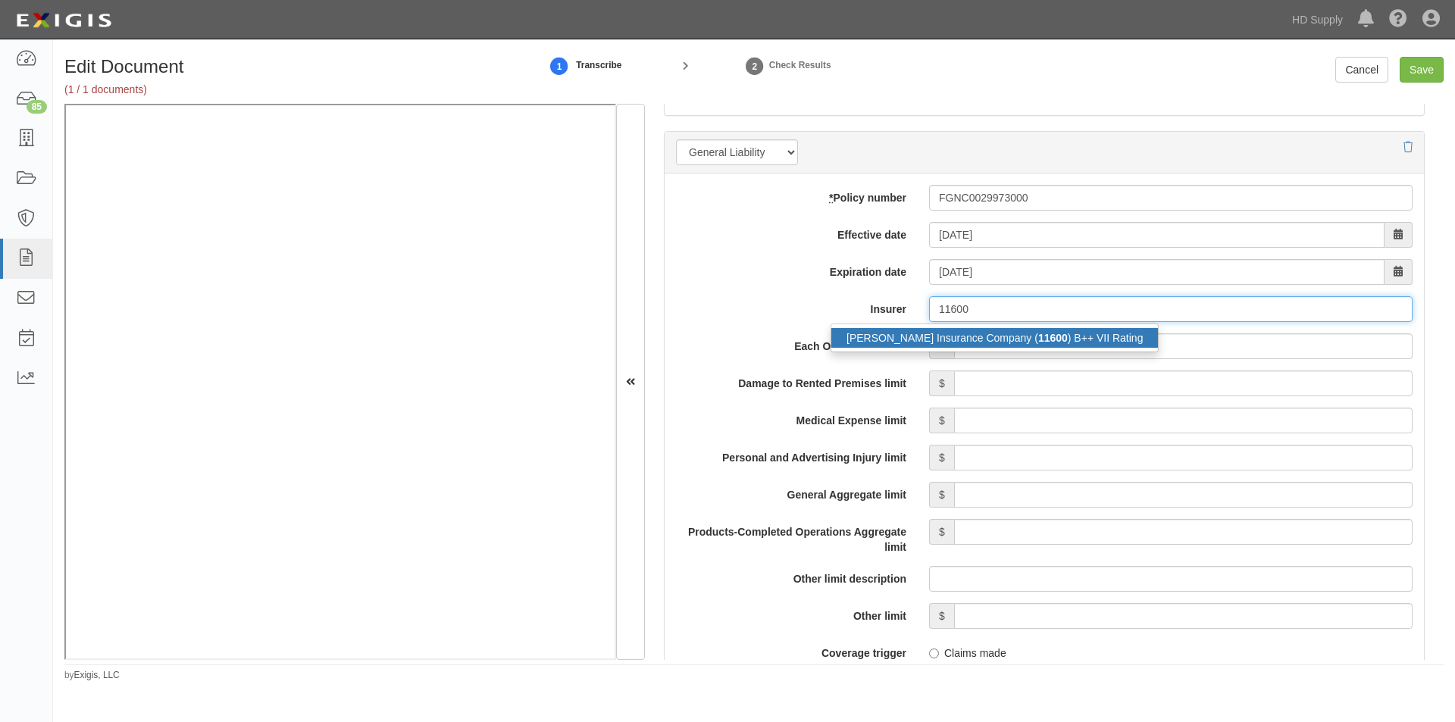
click at [993, 341] on div "Frank Winston Crum Insurance Company ( 11600 ) B++ VII Rating" at bounding box center [995, 338] width 327 height 20
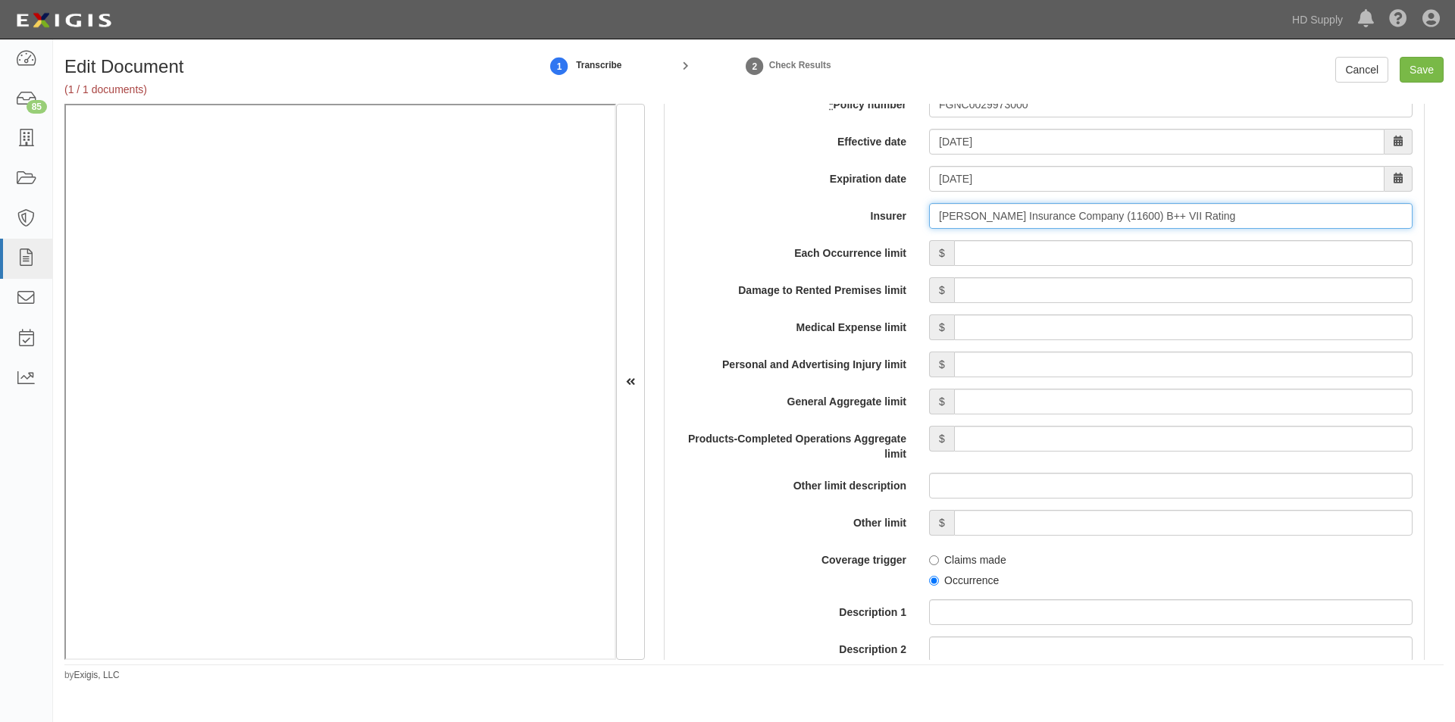
scroll to position [1201, 0]
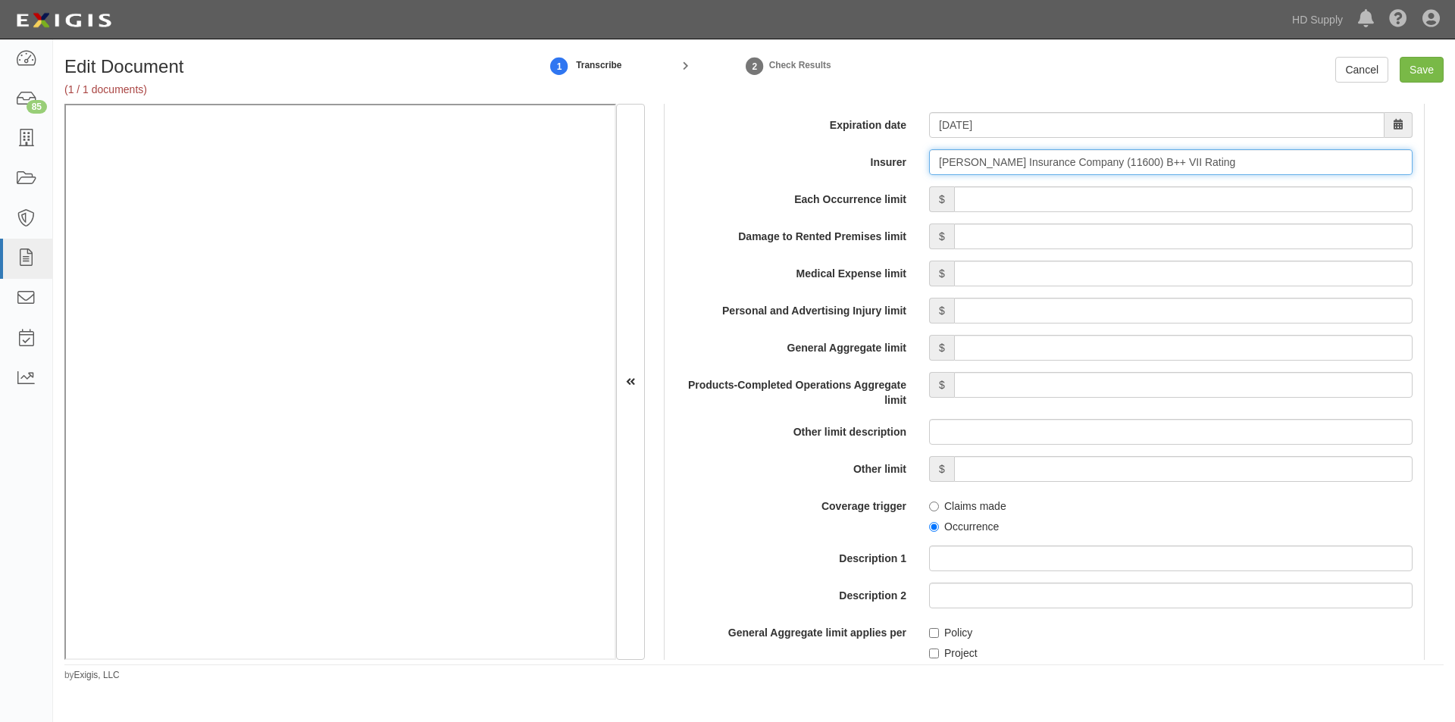
type input "Frank Winston Crum Insurance Company (11600) B++ VII Rating"
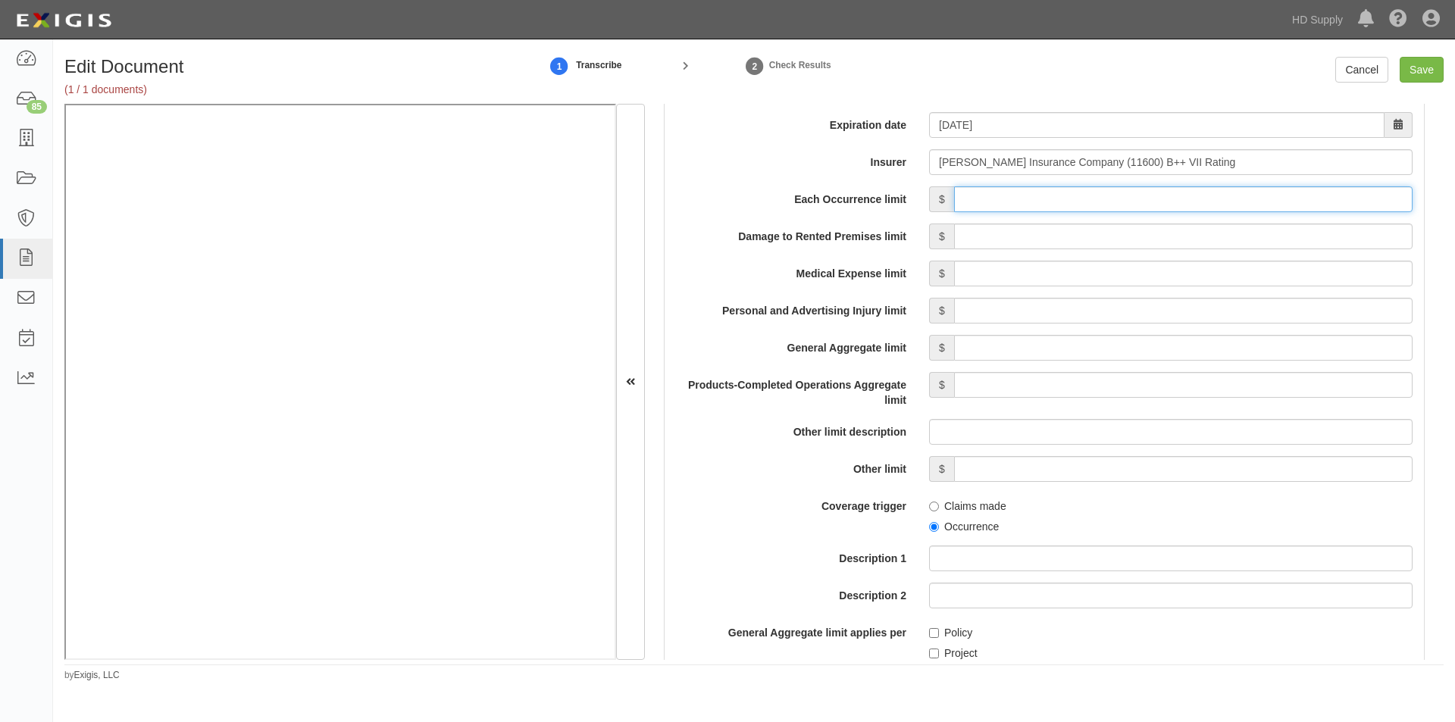
click at [1137, 203] on input "Each Occurrence limit" at bounding box center [1183, 199] width 459 height 26
type input "1,000,000"
click at [1189, 243] on input "Damage to Rented Premises limit" at bounding box center [1183, 237] width 459 height 26
type input "300,000"
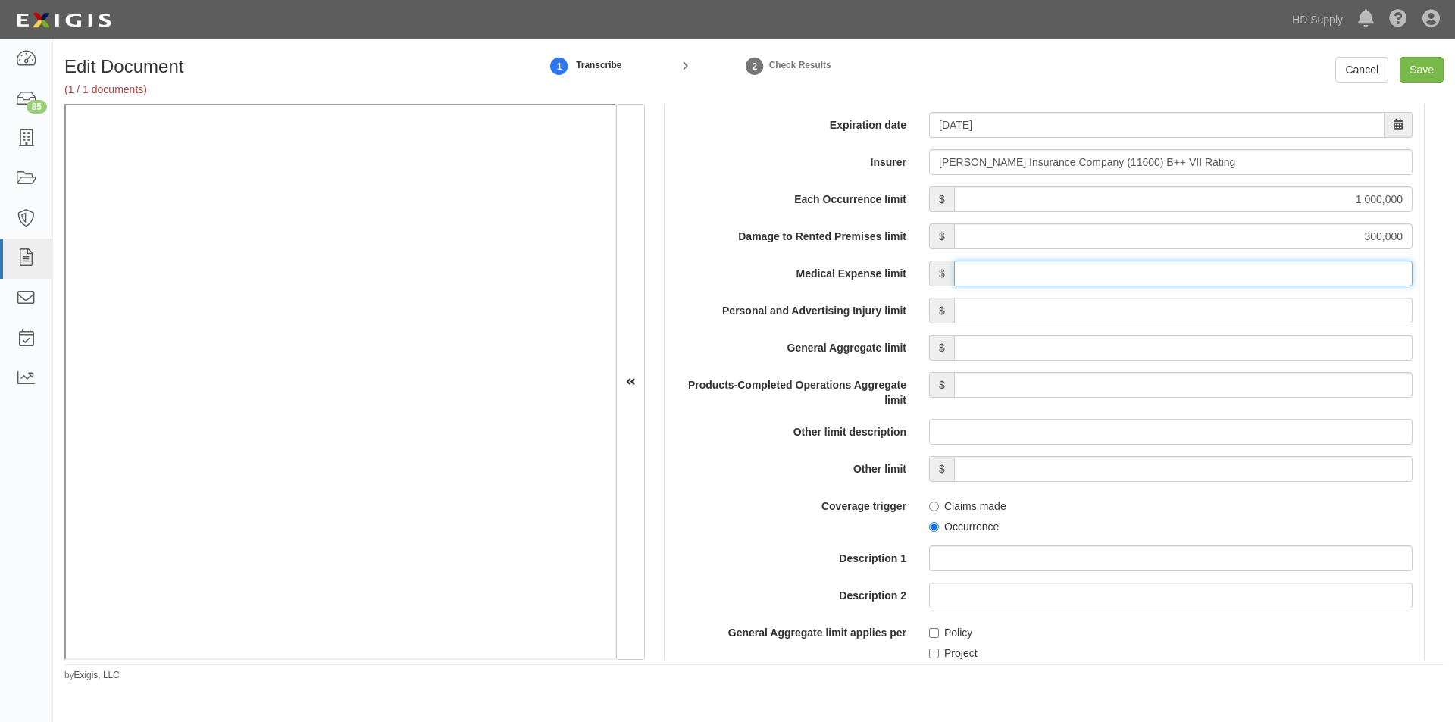
click at [1225, 277] on input "Medical Expense limit" at bounding box center [1183, 274] width 459 height 26
type input "10,000"
click at [1245, 318] on input "Personal and Advertising Injury limit" at bounding box center [1183, 311] width 459 height 26
type input "1,000,000"
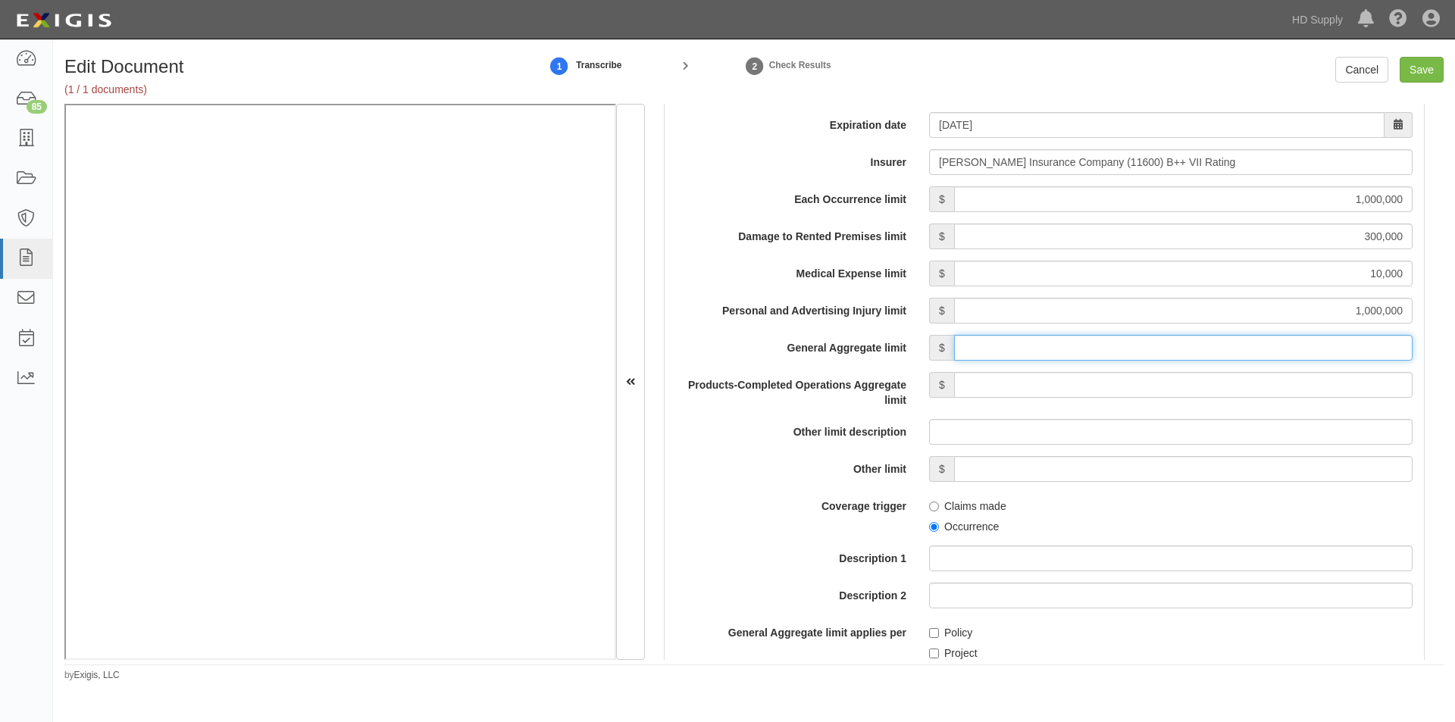
click at [1249, 354] on input "General Aggregate limit" at bounding box center [1183, 348] width 459 height 26
type input "2,000,000"
click at [1240, 387] on input "Products-Completed Operations Aggregate limit" at bounding box center [1183, 385] width 459 height 26
type input "2,000,000"
click at [924, 530] on div "Claims made Occurrence" at bounding box center [1171, 513] width 506 height 41
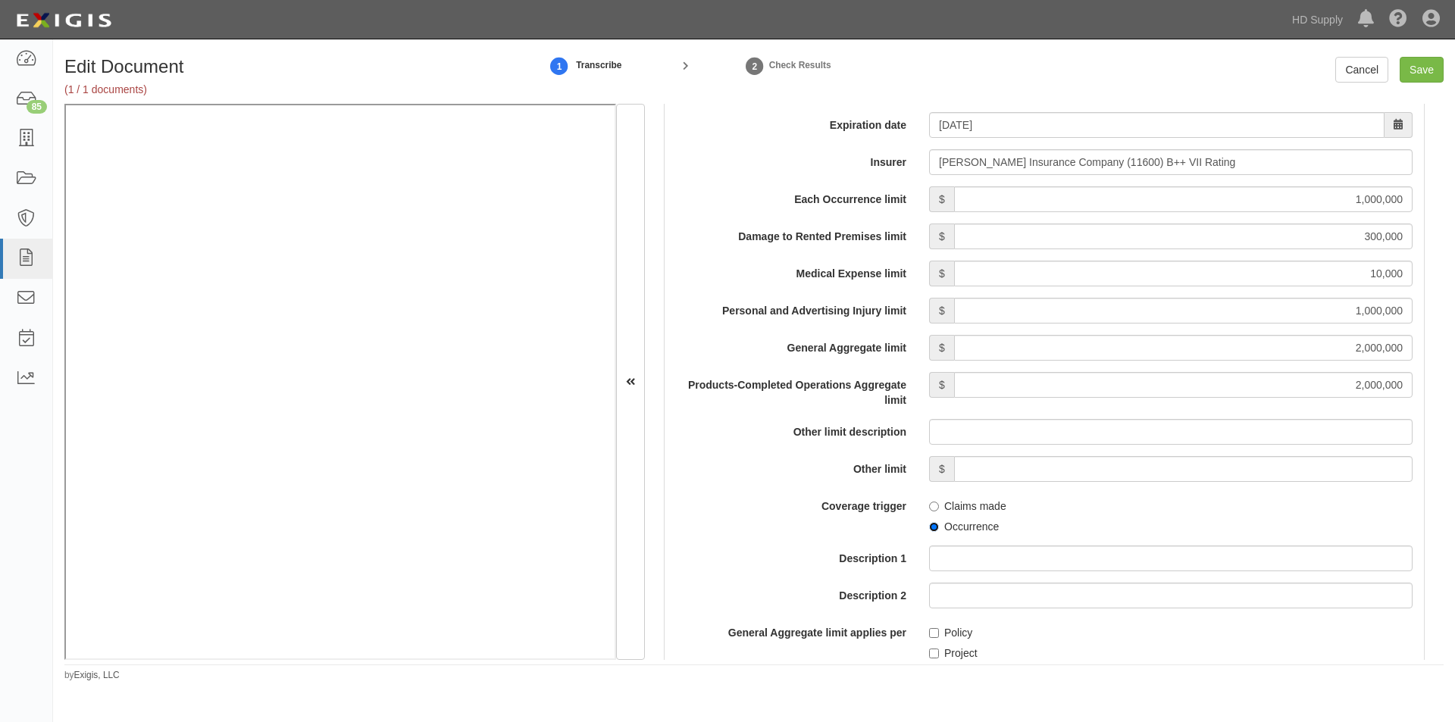
click at [933, 528] on input "Occurrence" at bounding box center [934, 527] width 10 height 10
radio input "true"
click at [932, 631] on input "Policy" at bounding box center [934, 633] width 10 height 10
checkbox input "true"
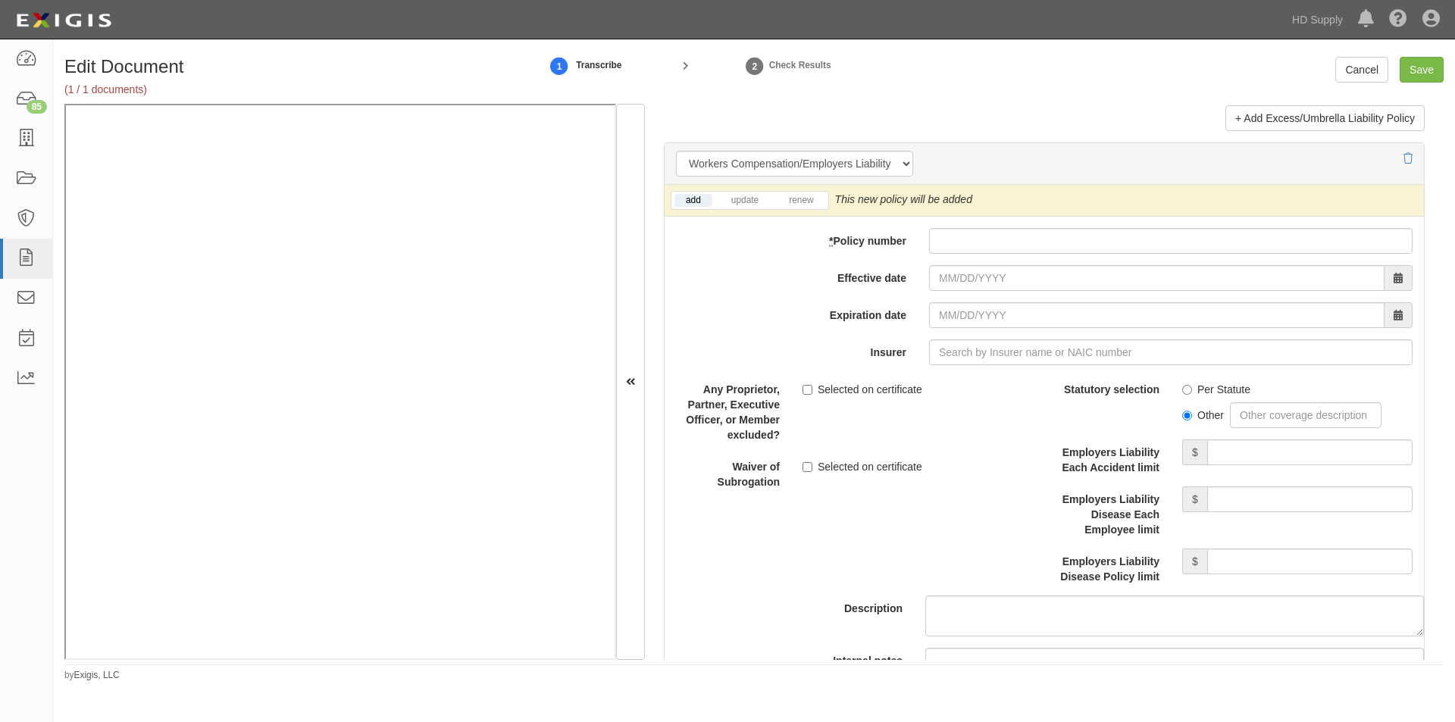
scroll to position [3680, 0]
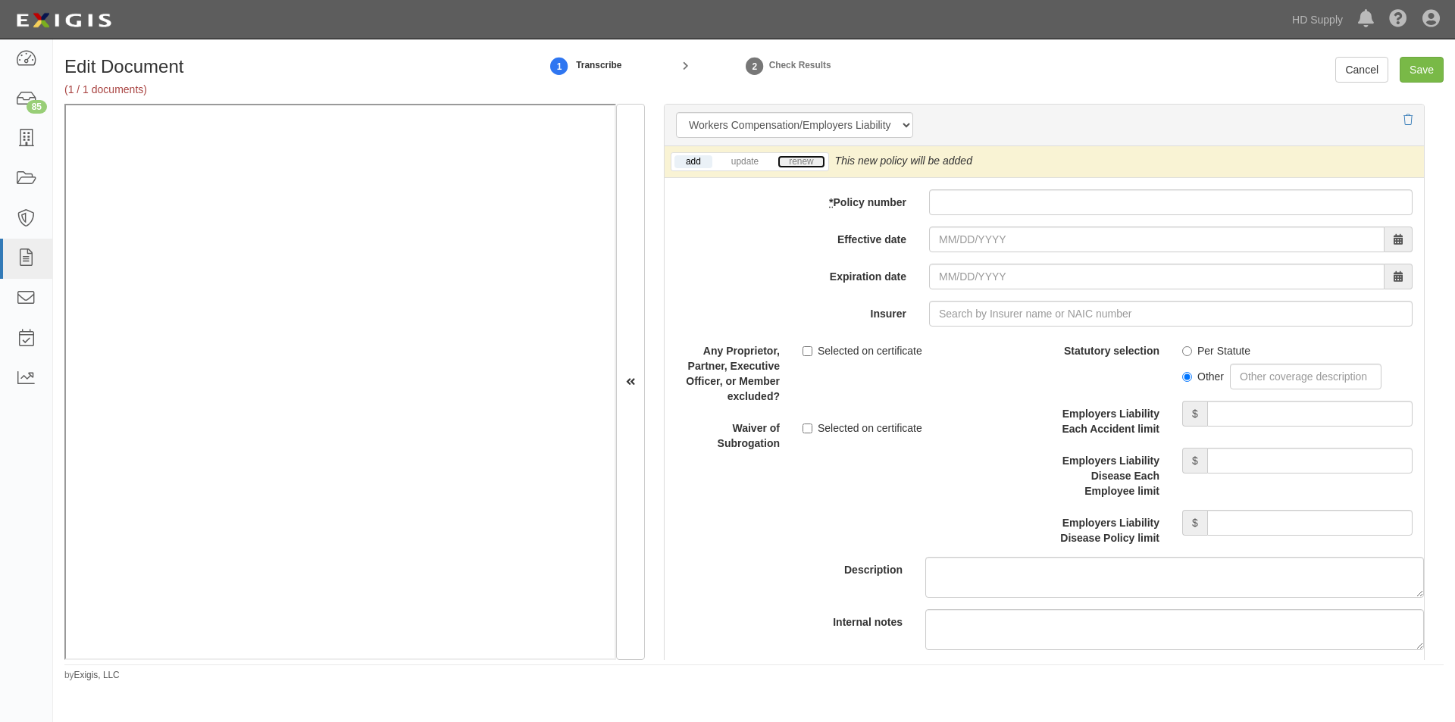
drag, startPoint x: 788, startPoint y: 168, endPoint x: 810, endPoint y: 174, distance: 22.8
click at [790, 168] on link "renew" at bounding box center [801, 161] width 47 height 13
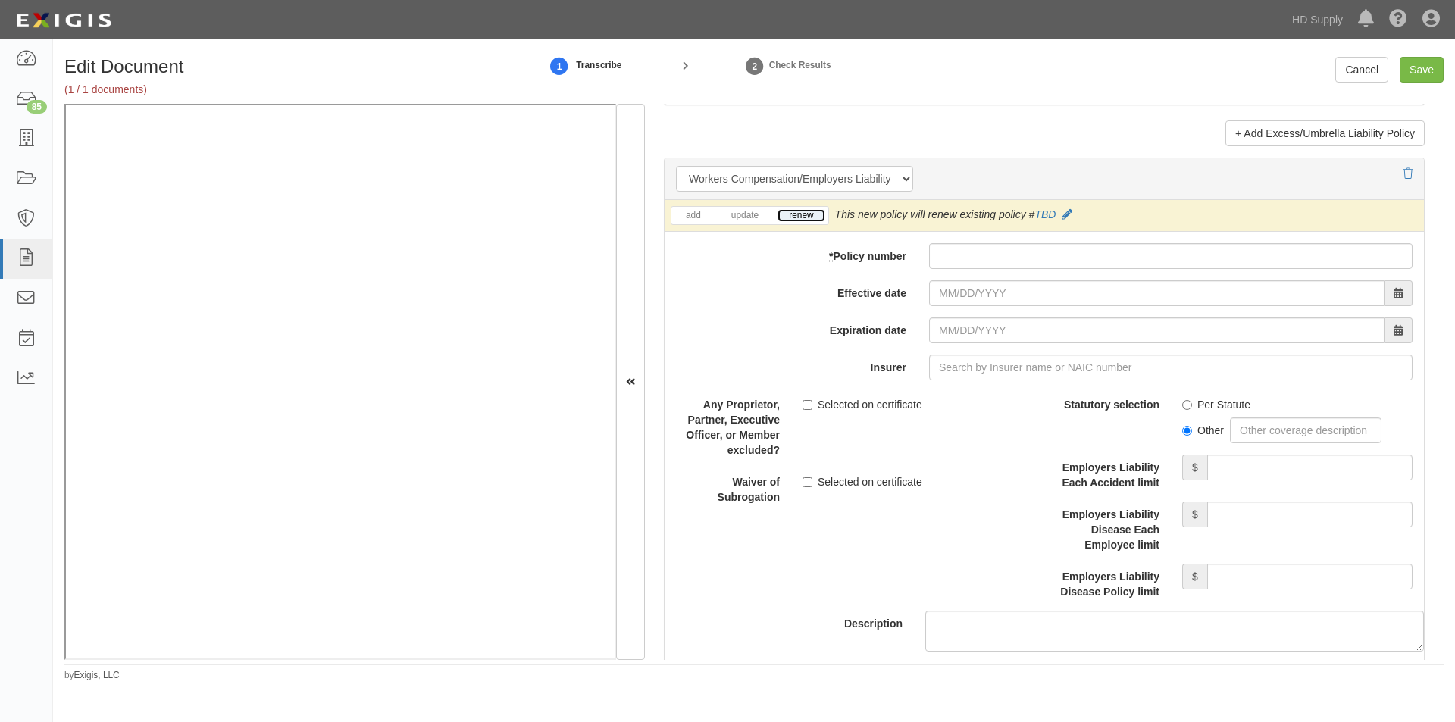
scroll to position [3642, 0]
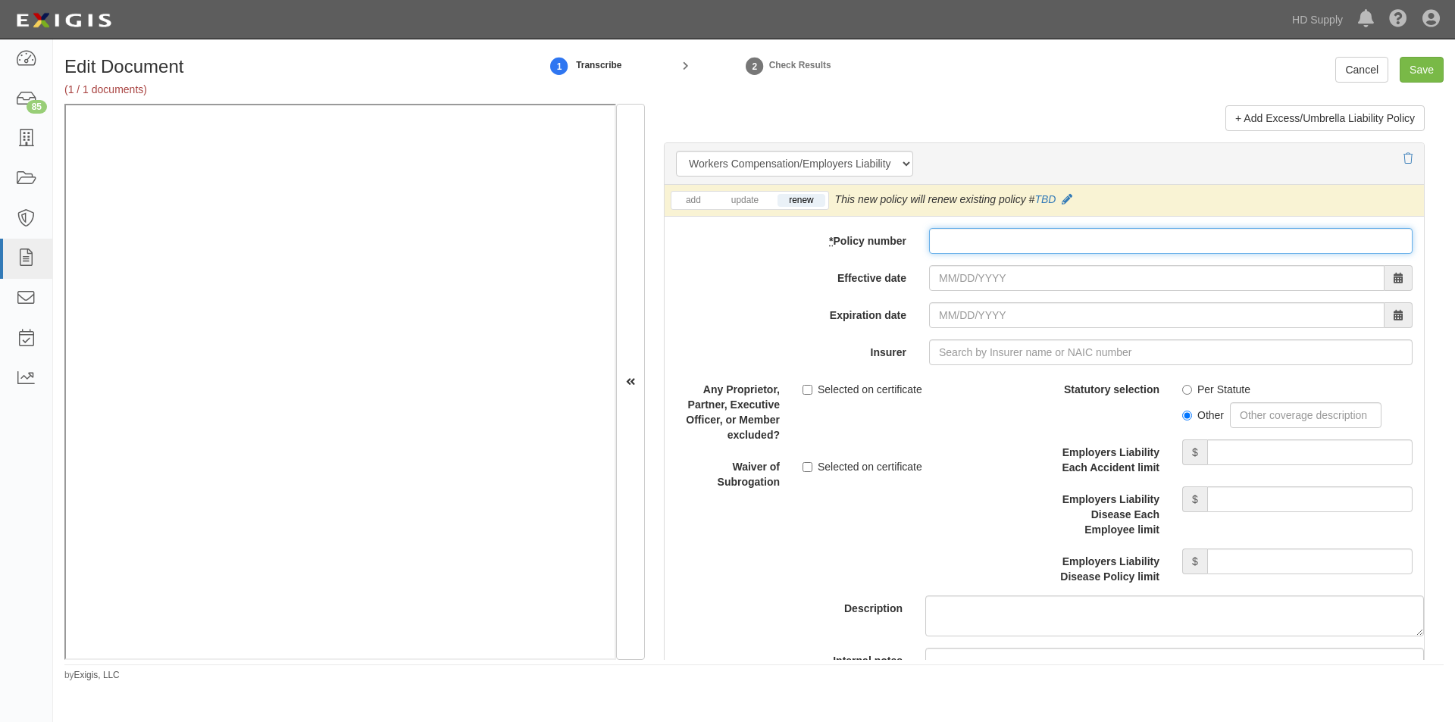
click at [942, 237] on input "* Policy number" at bounding box center [1171, 241] width 484 height 26
type input "22WECBA8A00MK"
click at [1040, 271] on input "Effective date" at bounding box center [1157, 278] width 456 height 26
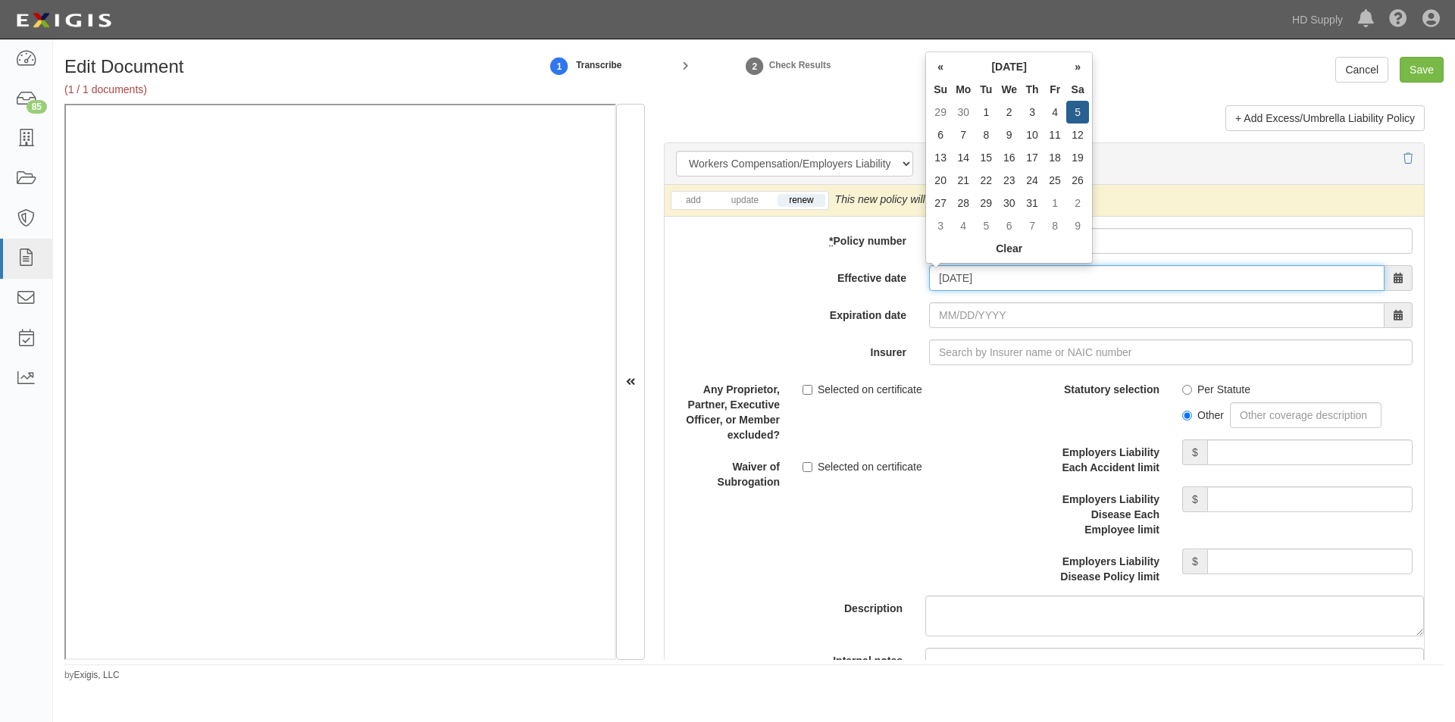
type input "10/05/2024"
type input "[DATE]"
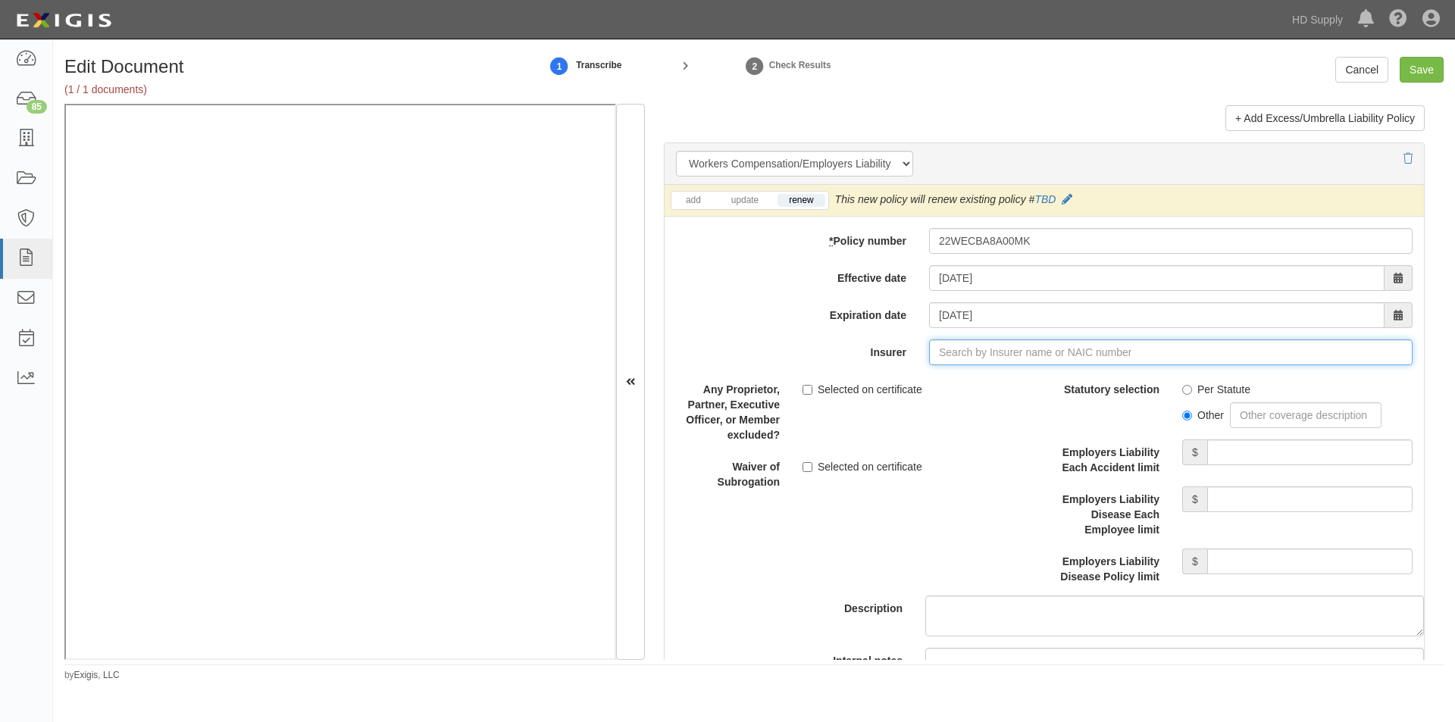
click at [973, 355] on input "Insurer" at bounding box center [1171, 353] width 484 height 26
type input "21st Century Advantage Insurance Company (25232) NR Rating"
type input "2"
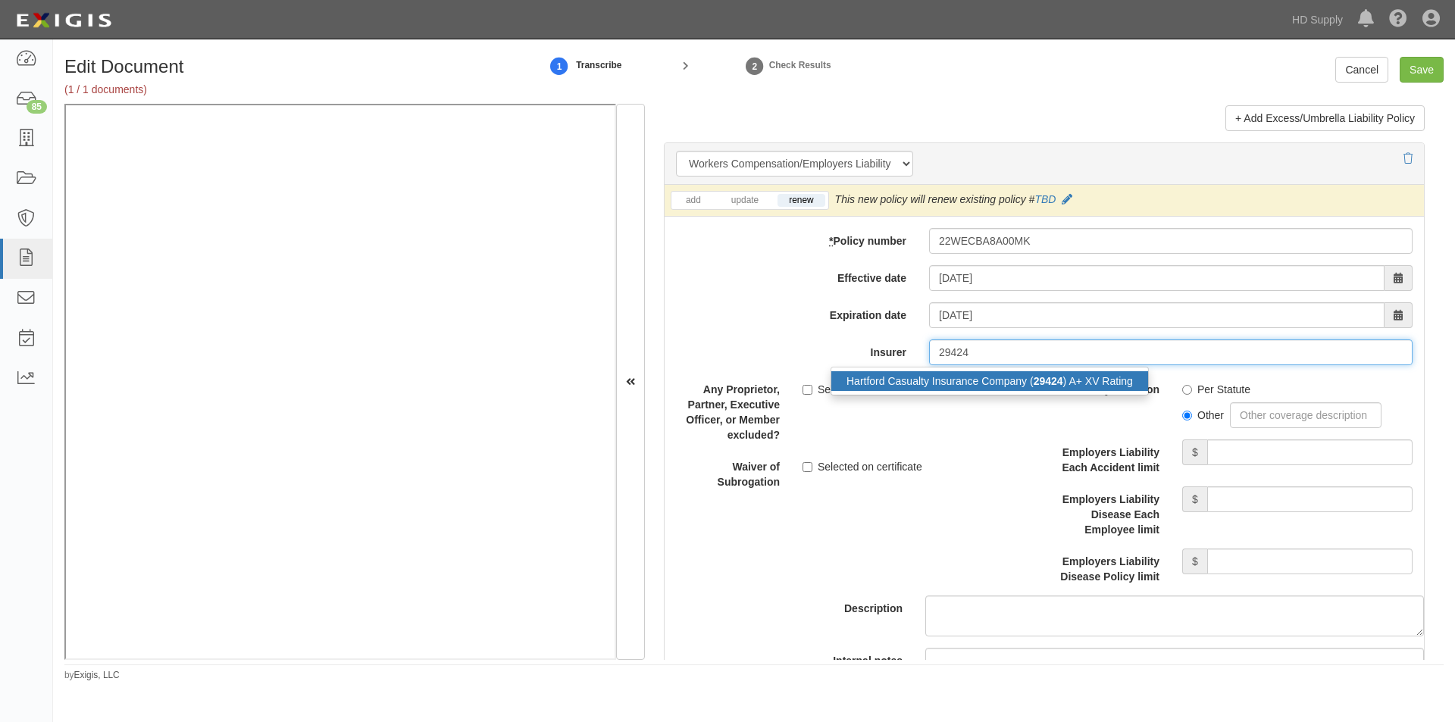
click at [962, 378] on div "Hartford Casualty Insurance Company ( 29424 ) A+ XV Rating" at bounding box center [990, 381] width 317 height 20
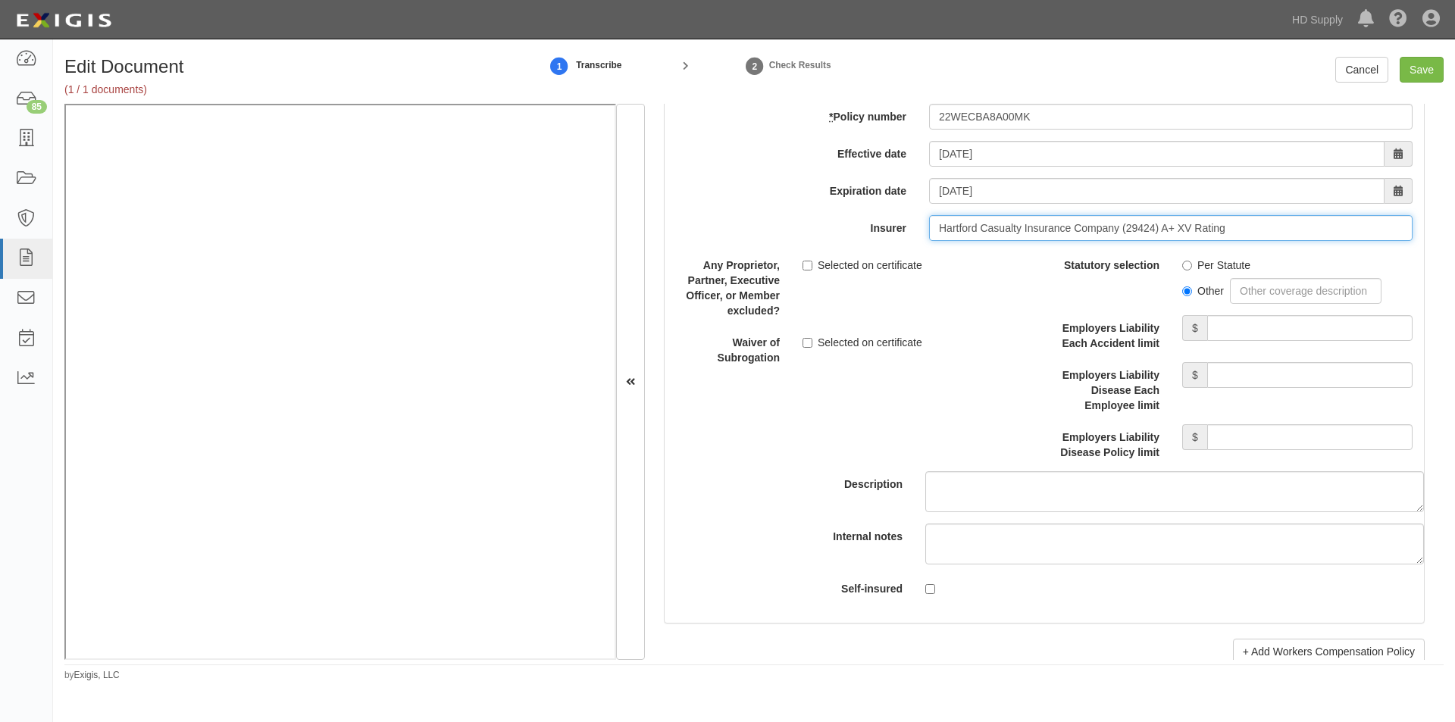
scroll to position [3843, 0]
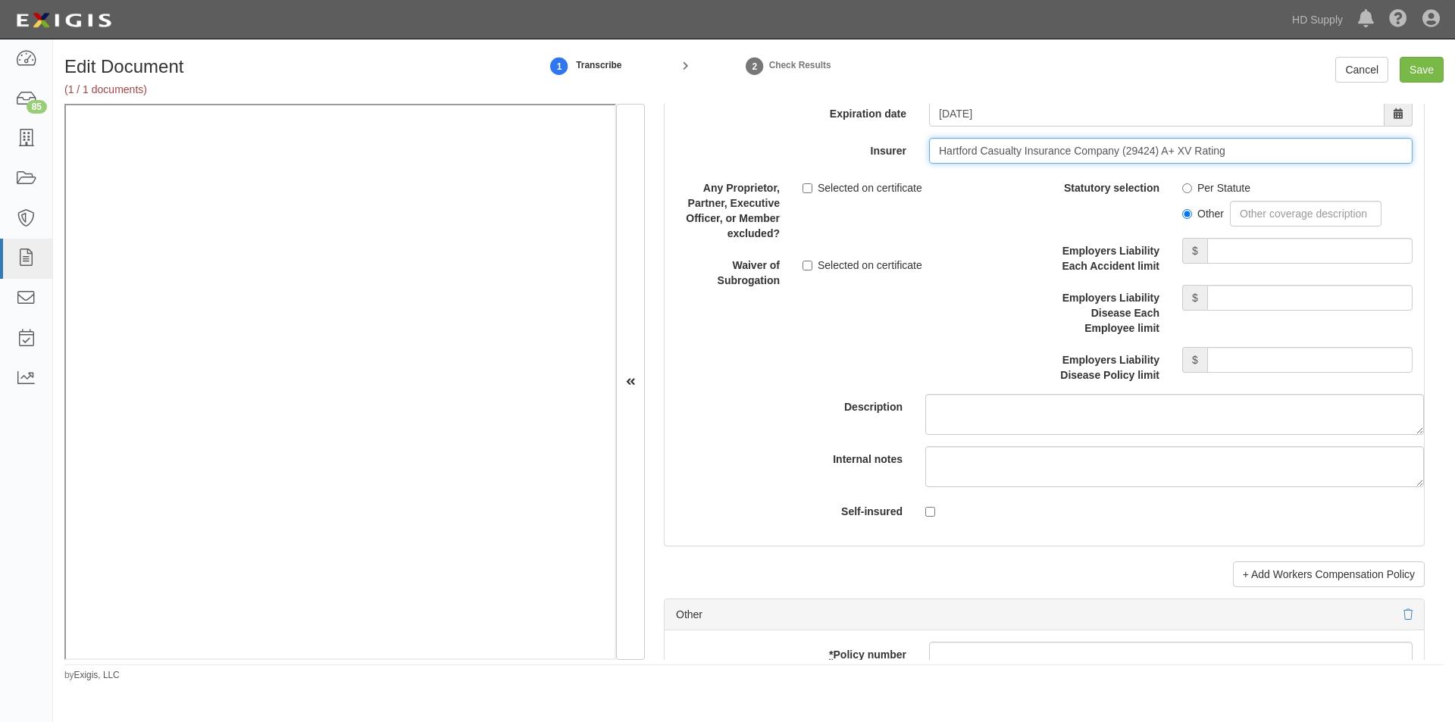
type input "Hartford Casualty Insurance Company (29424) A+ XV Rating"
click at [1183, 185] on input "Per Statute" at bounding box center [1188, 188] width 10 height 10
radio input "true"
click at [1234, 255] on input "Employers Liability Each Accident limit" at bounding box center [1310, 251] width 205 height 26
type input "1,000,000"
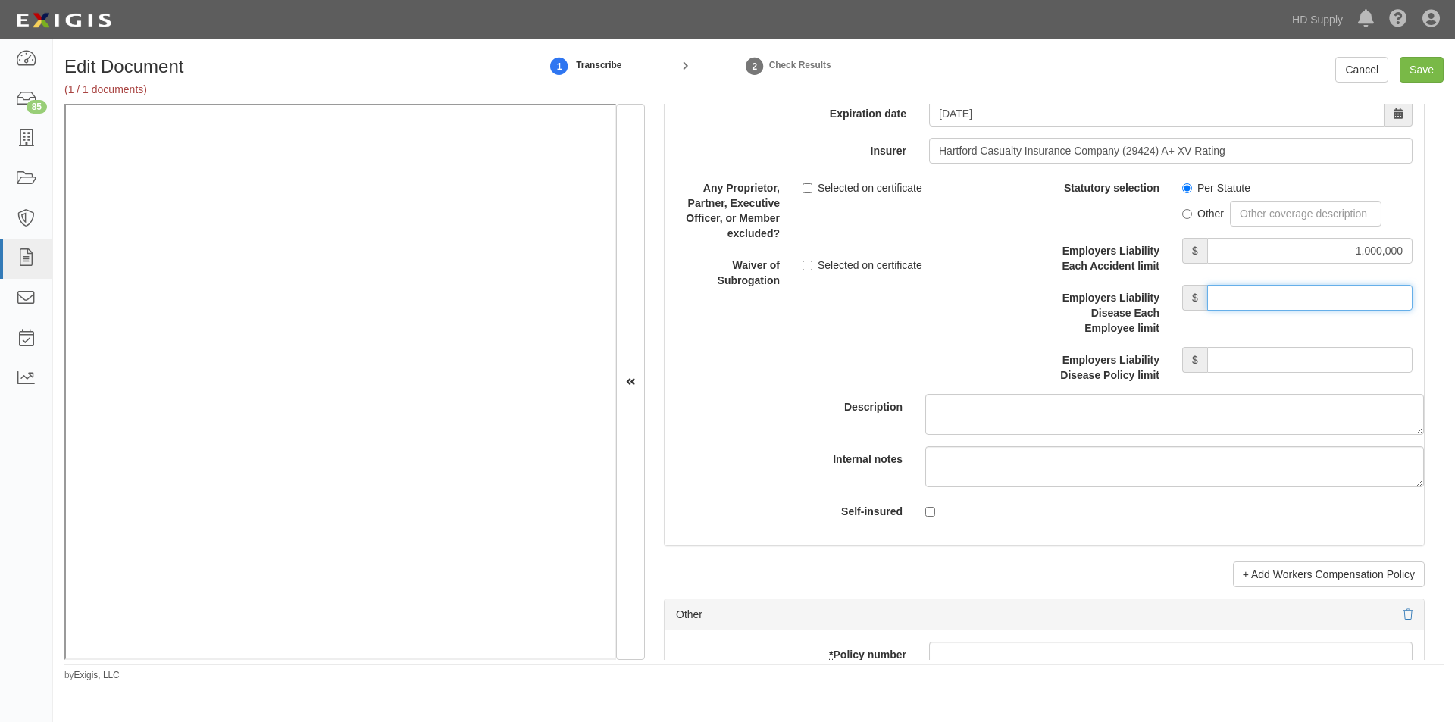
click at [1244, 298] on input "Employers Liability Disease Each Employee limit" at bounding box center [1310, 298] width 205 height 26
type input "1,000,000"
drag, startPoint x: 1246, startPoint y: 358, endPoint x: 1247, endPoint y: 367, distance: 9.1
click at [1246, 359] on input "Employers Liability Disease Policy limit" at bounding box center [1310, 360] width 205 height 26
type input "1,000,000"
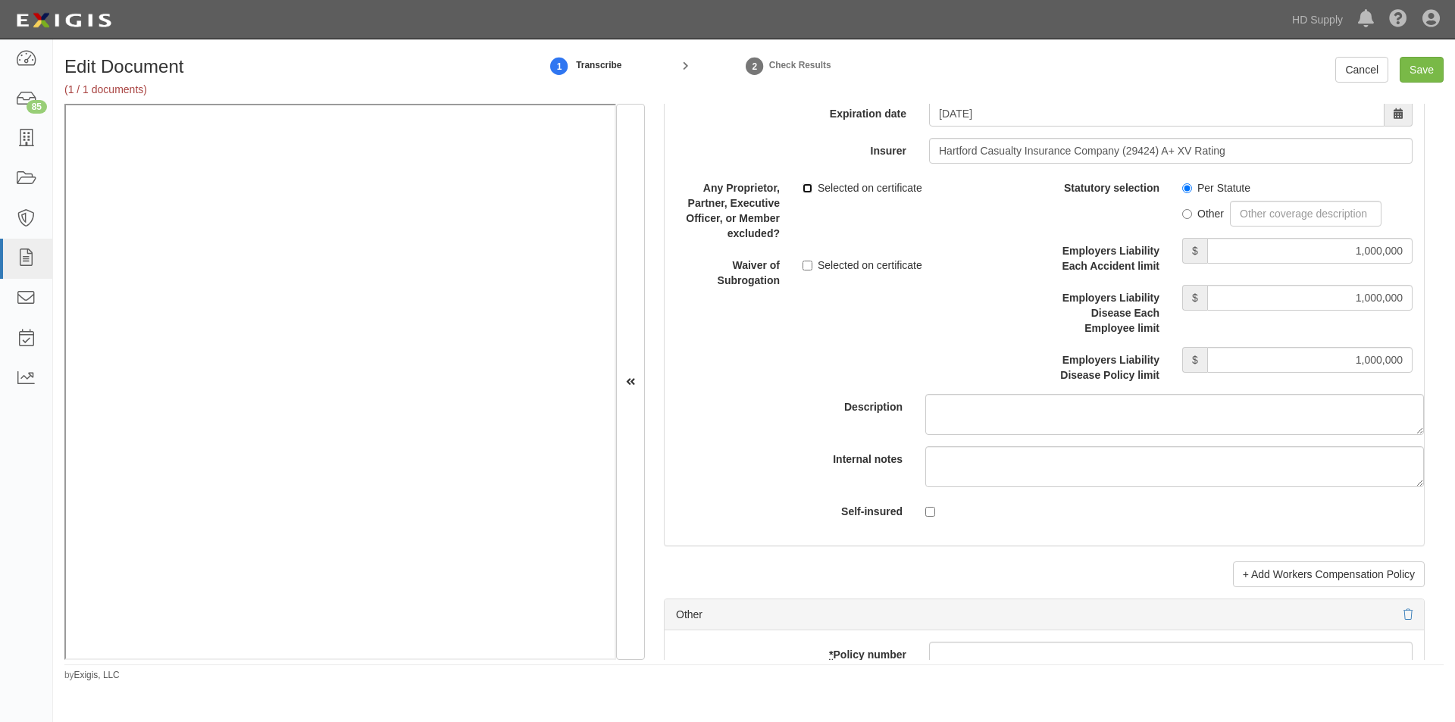
click at [803, 185] on input "Selected on certificate" at bounding box center [808, 188] width 10 height 10
checkbox input "true"
click at [1431, 67] on input "Save" at bounding box center [1422, 70] width 44 height 26
type input "1000000"
type input "300000"
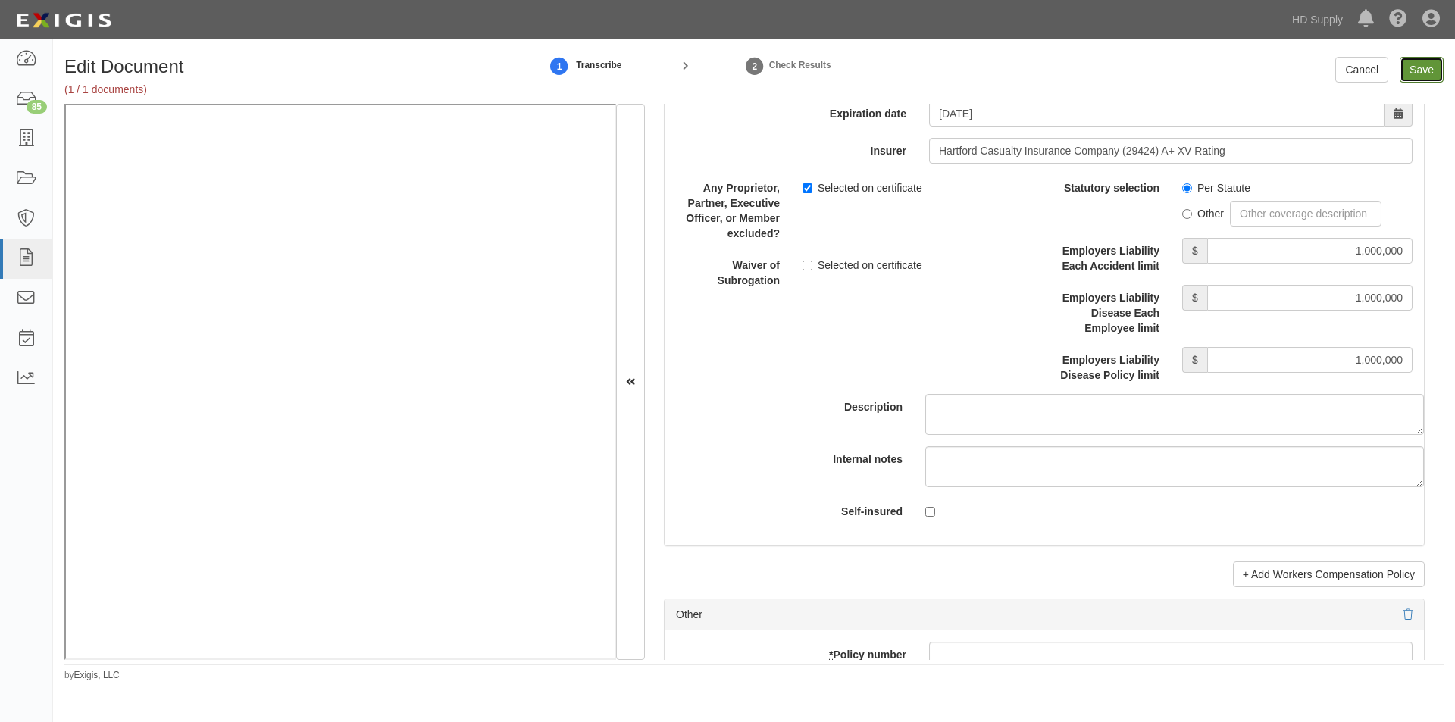
type input "10000"
type input "1000000"
type input "2000000"
type input "1000000"
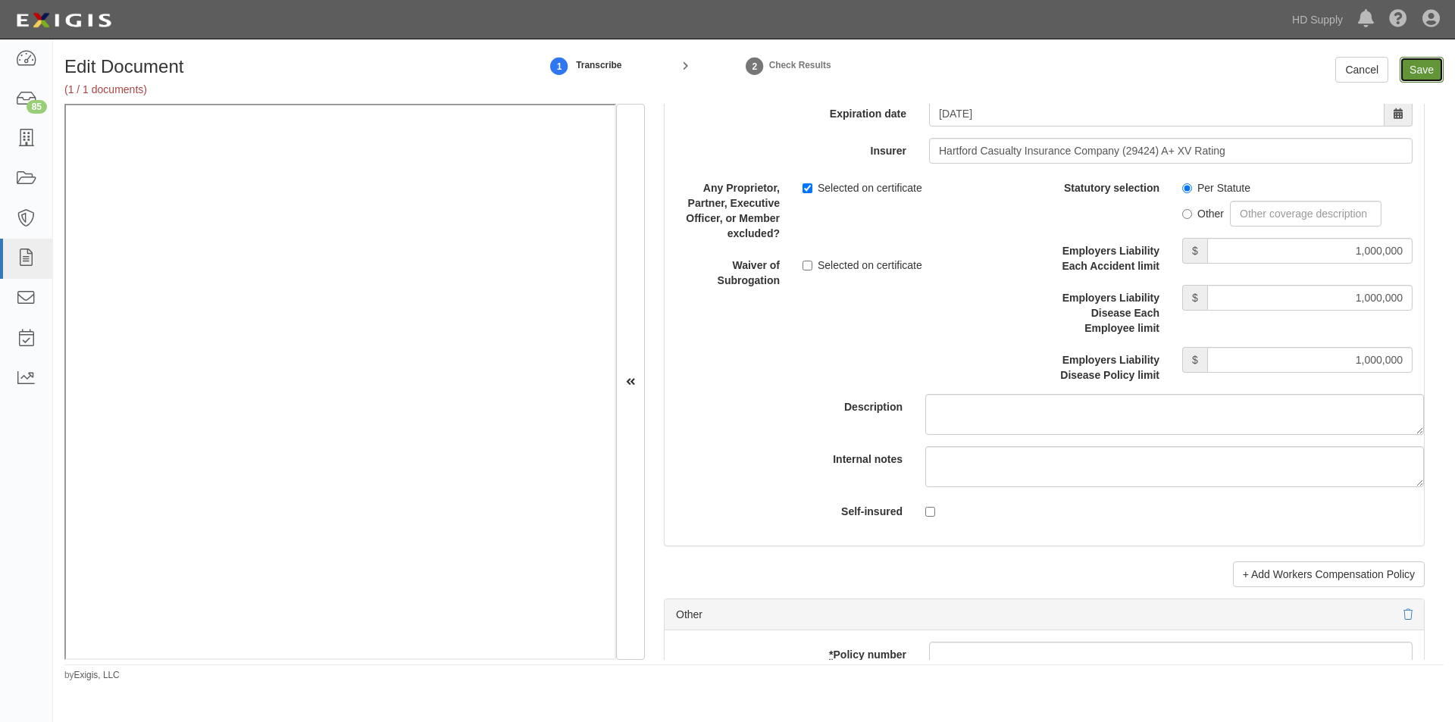
type input "1000000"
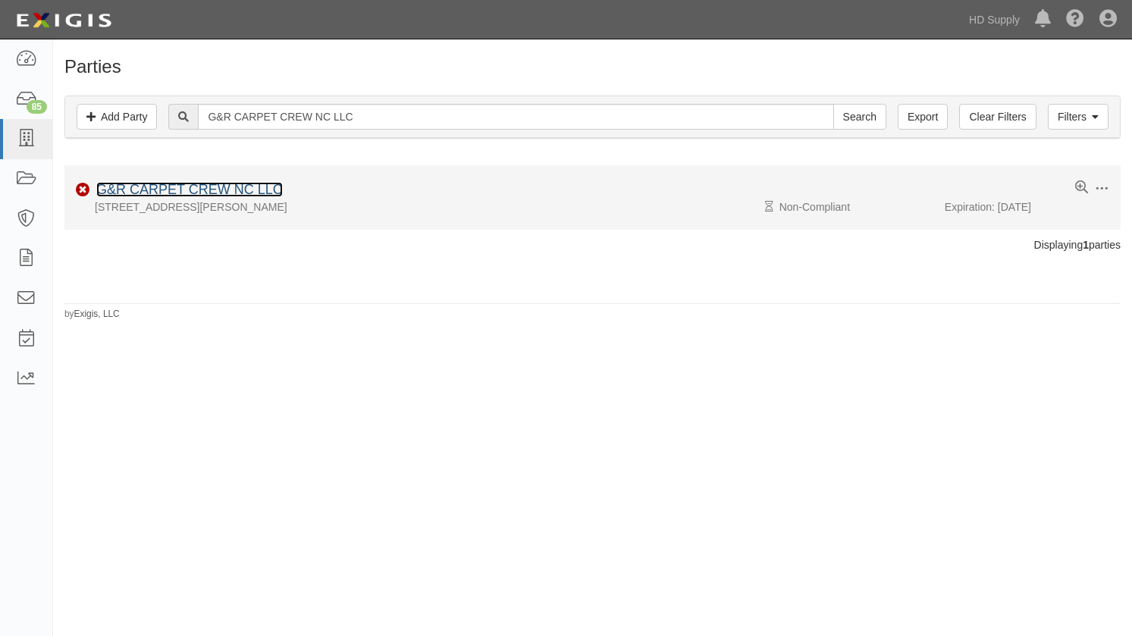
click at [169, 190] on link "G&R CARPET CREW NC LLC" at bounding box center [189, 189] width 186 height 15
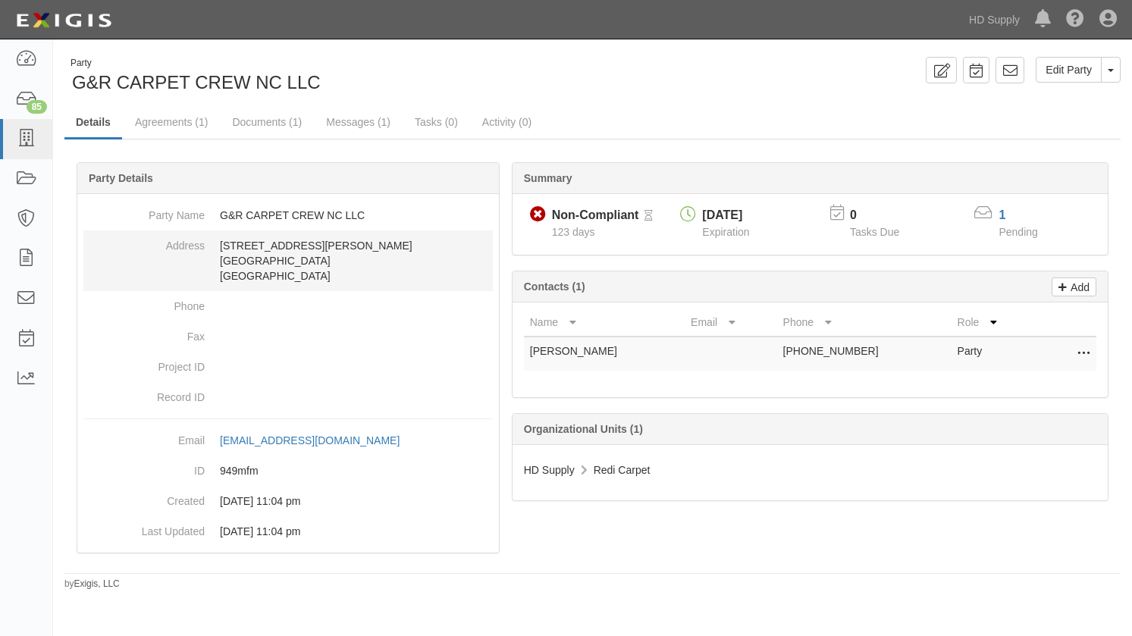
click at [143, 255] on dd "[STREET_ADDRESS][PERSON_NAME][PERSON_NAME]" at bounding box center [287, 260] width 409 height 61
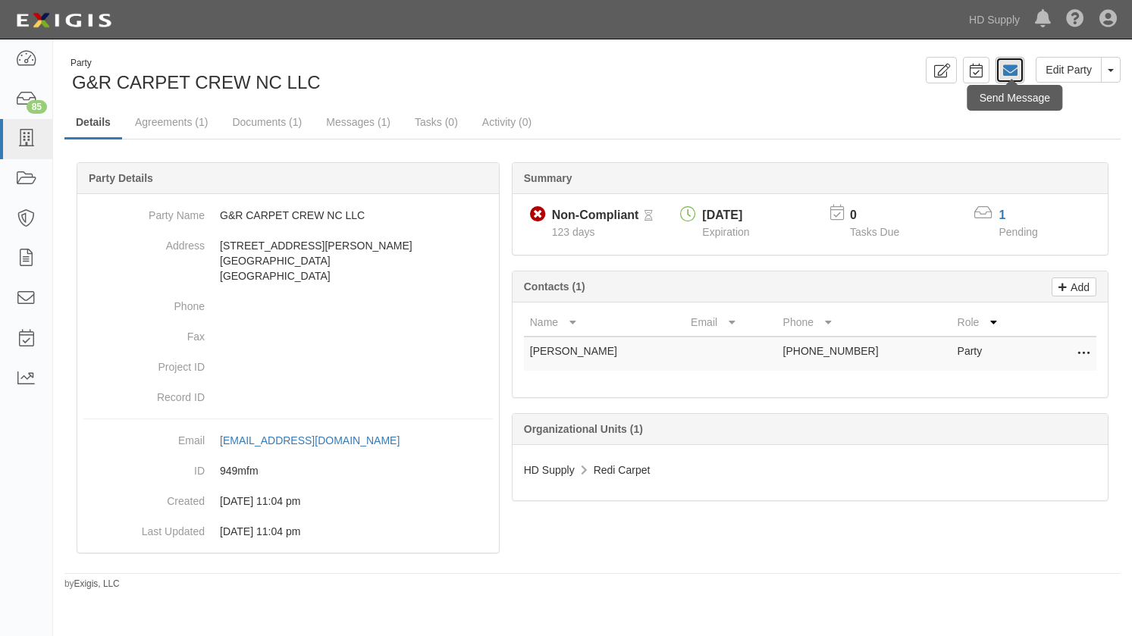
click at [1020, 71] on link at bounding box center [1009, 70] width 29 height 27
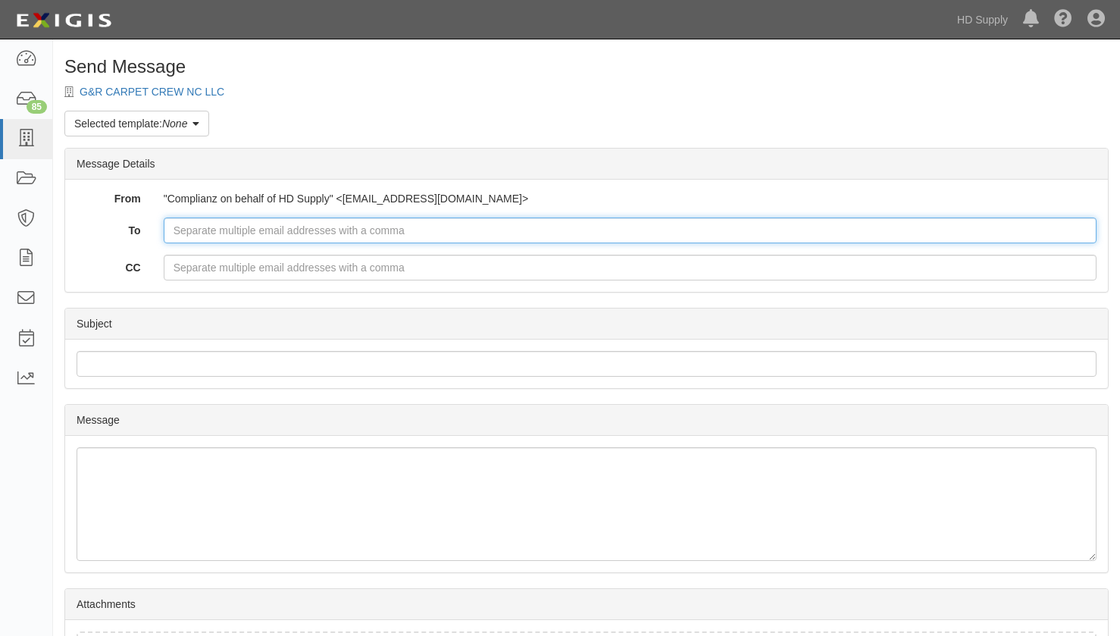
click at [310, 230] on input "To" at bounding box center [630, 231] width 933 height 26
type input "[PERSON_NAME][EMAIL_ADDRESS][DOMAIN_NAME]"
drag, startPoint x: 371, startPoint y: 236, endPoint x: 199, endPoint y: 233, distance: 172.9
click at [159, 237] on div "[PERSON_NAME][EMAIL_ADDRESS][DOMAIN_NAME]" at bounding box center [630, 231] width 956 height 26
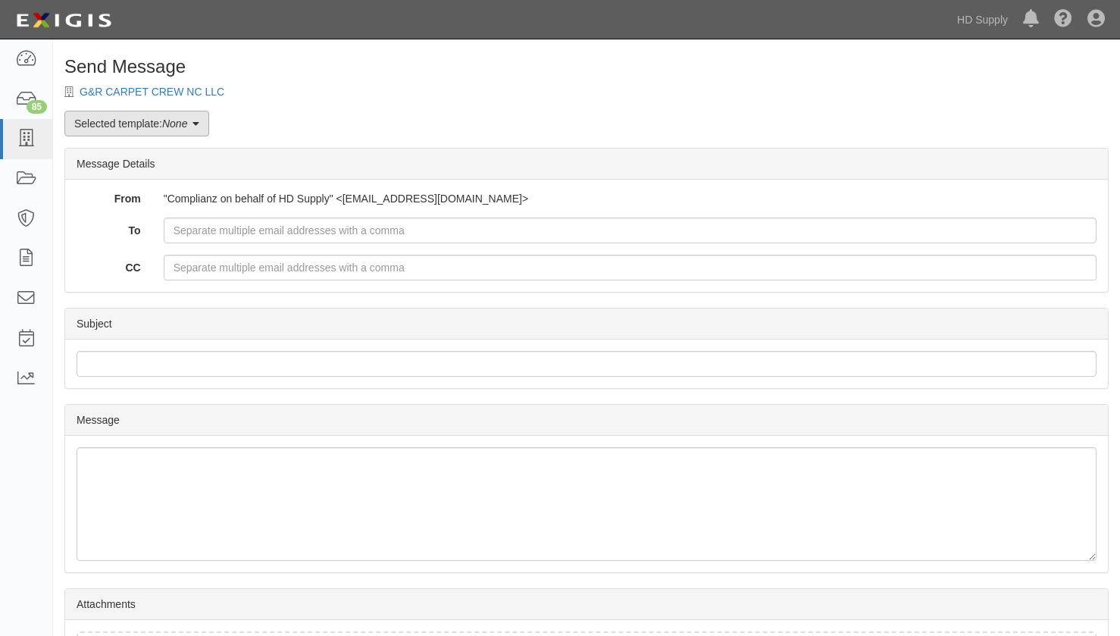
click at [196, 131] on link "Selected template: None" at bounding box center [136, 124] width 145 height 26
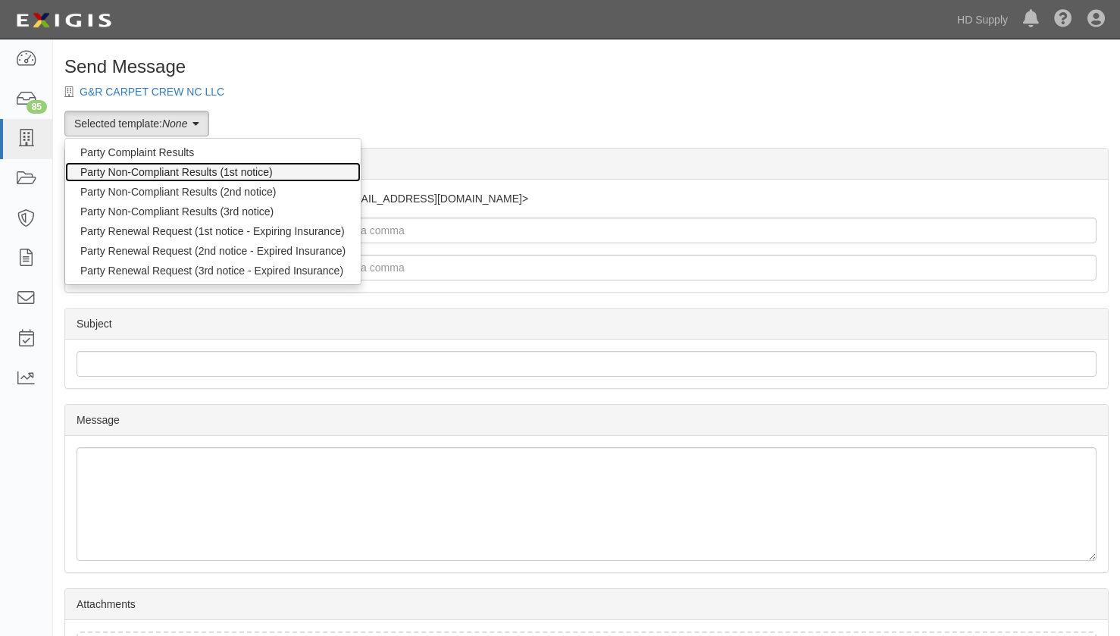
click at [148, 174] on link "Party Non-Compliant Results (1st notice)" at bounding box center [213, 172] width 296 height 20
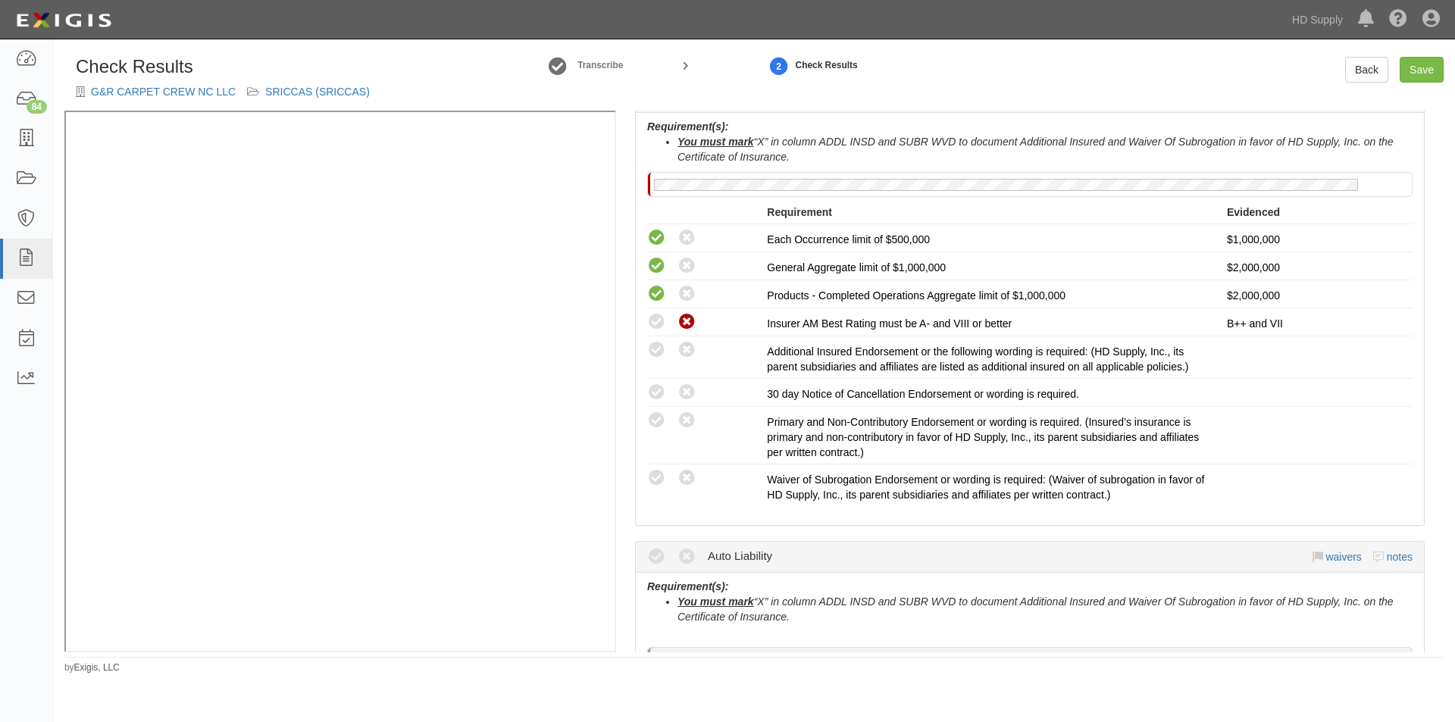
scroll to position [322, 0]
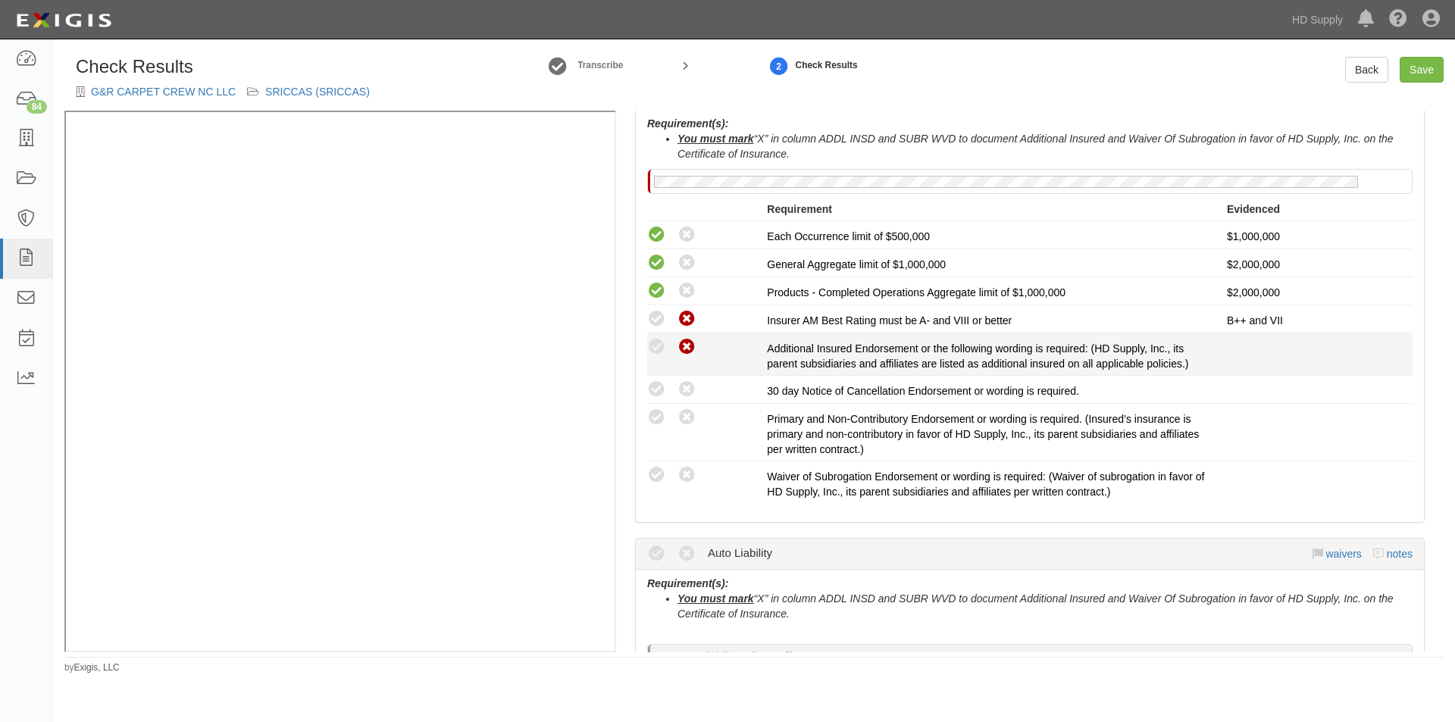
click at [690, 352] on icon at bounding box center [687, 347] width 19 height 19
radio input "true"
click at [685, 390] on icon at bounding box center [687, 390] width 19 height 19
radio input "true"
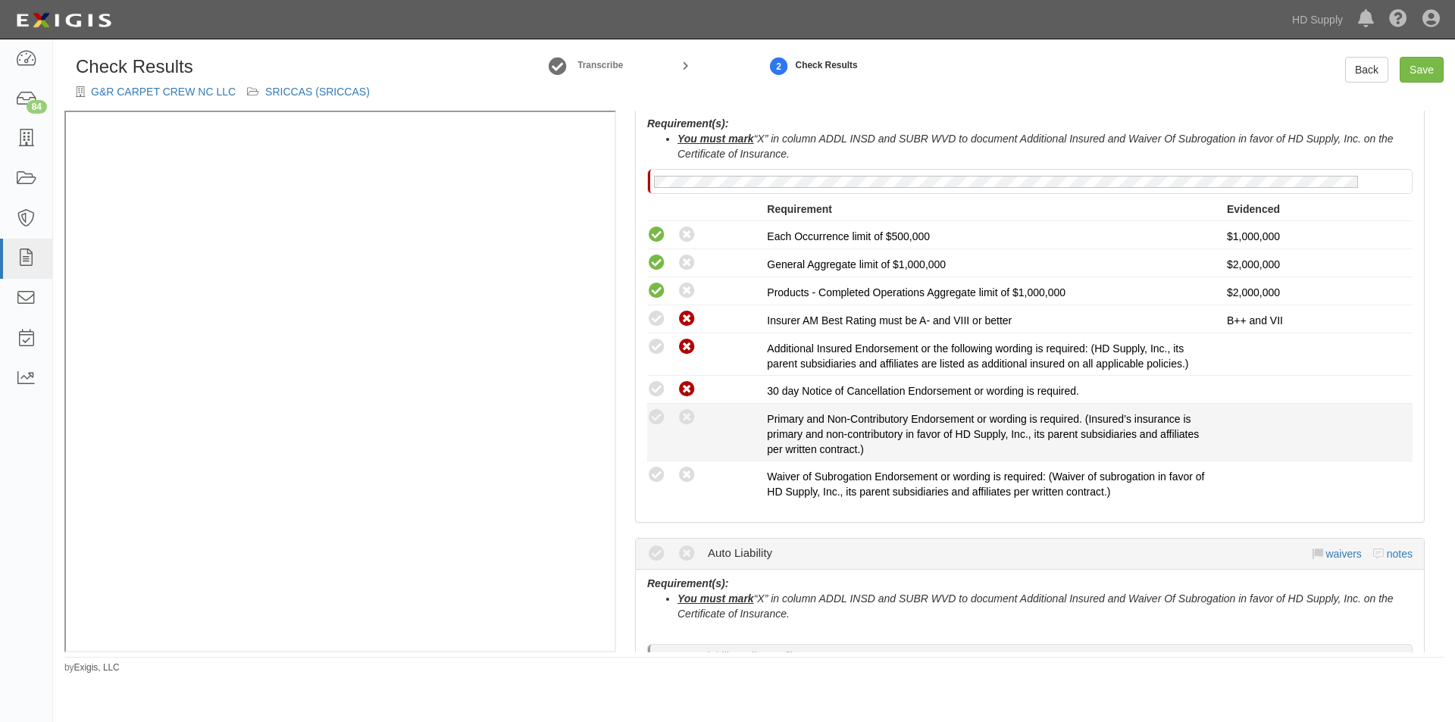
drag, startPoint x: 686, startPoint y: 413, endPoint x: 688, endPoint y: 441, distance: 28.1
click at [687, 419] on icon at bounding box center [687, 418] width 19 height 19
radio input "true"
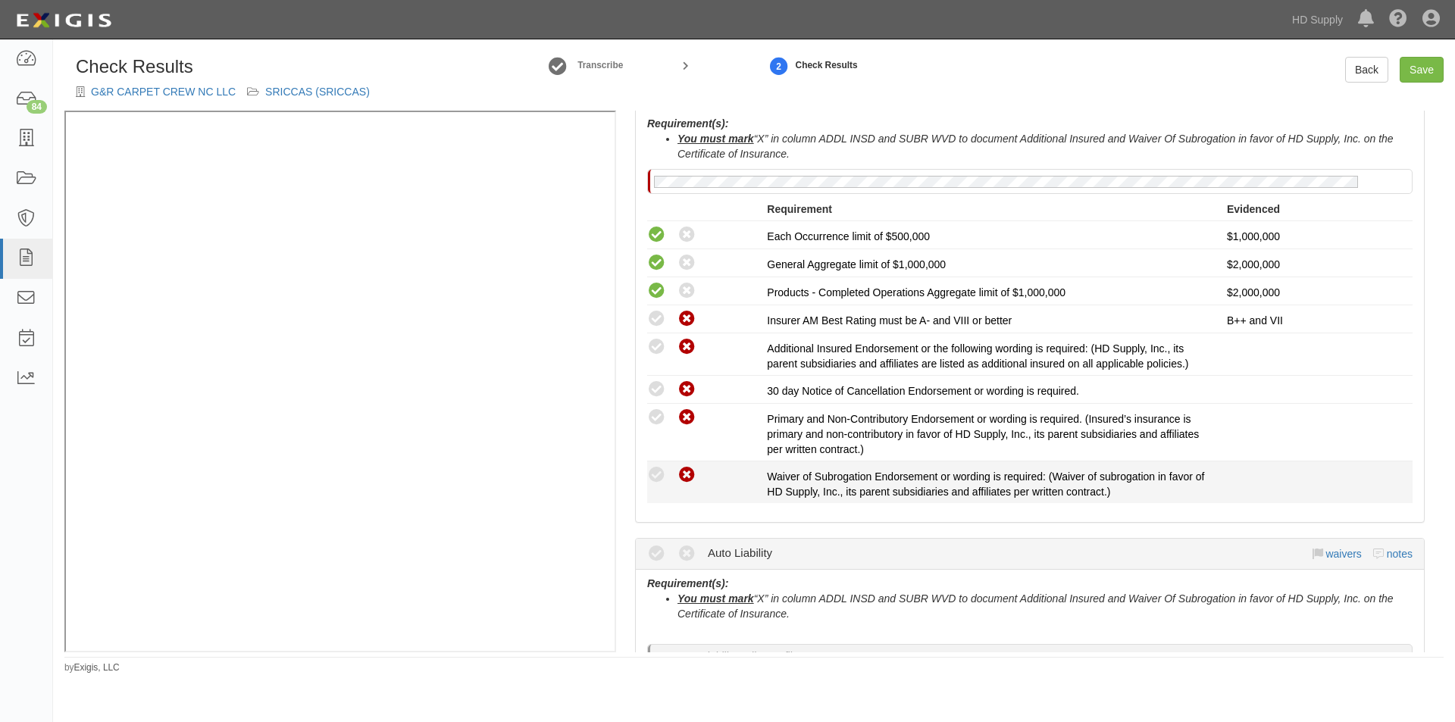
click at [688, 470] on icon at bounding box center [687, 475] width 19 height 19
radio input "true"
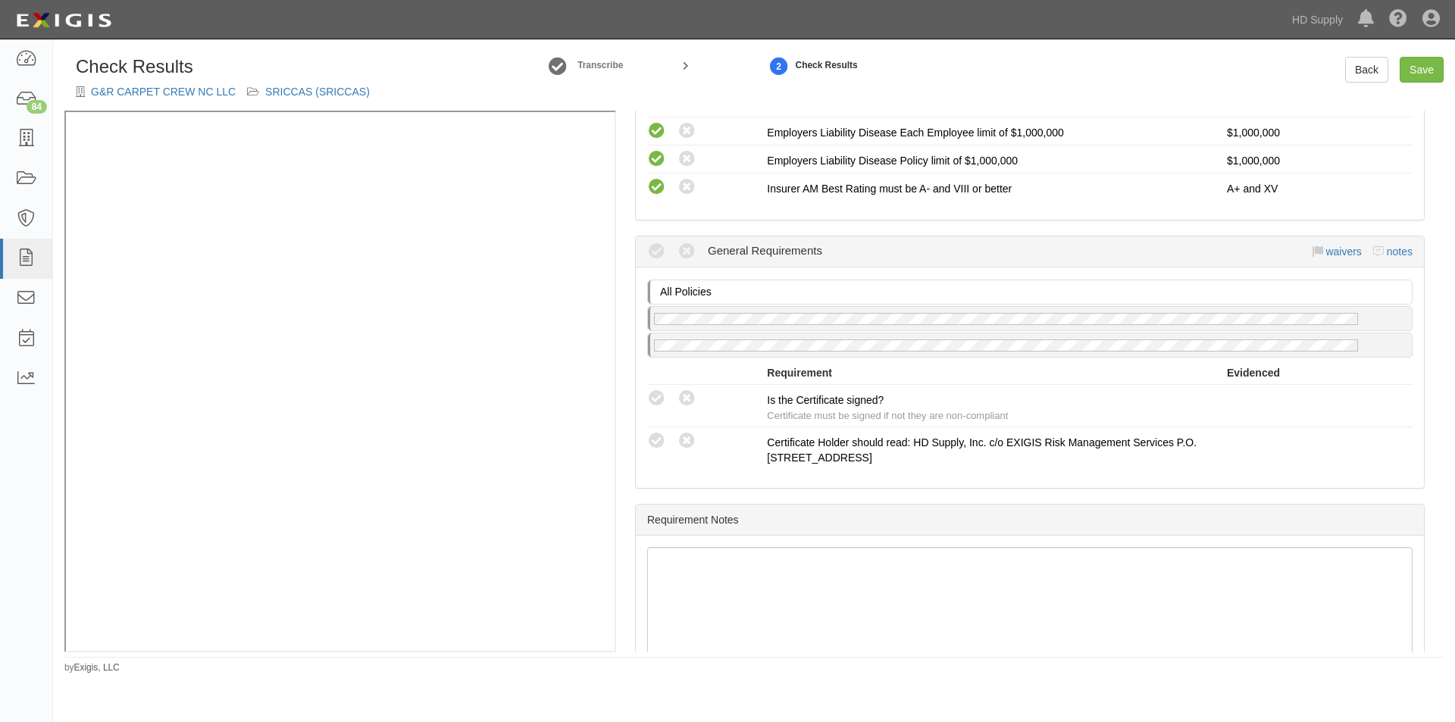
scroll to position [1263, 0]
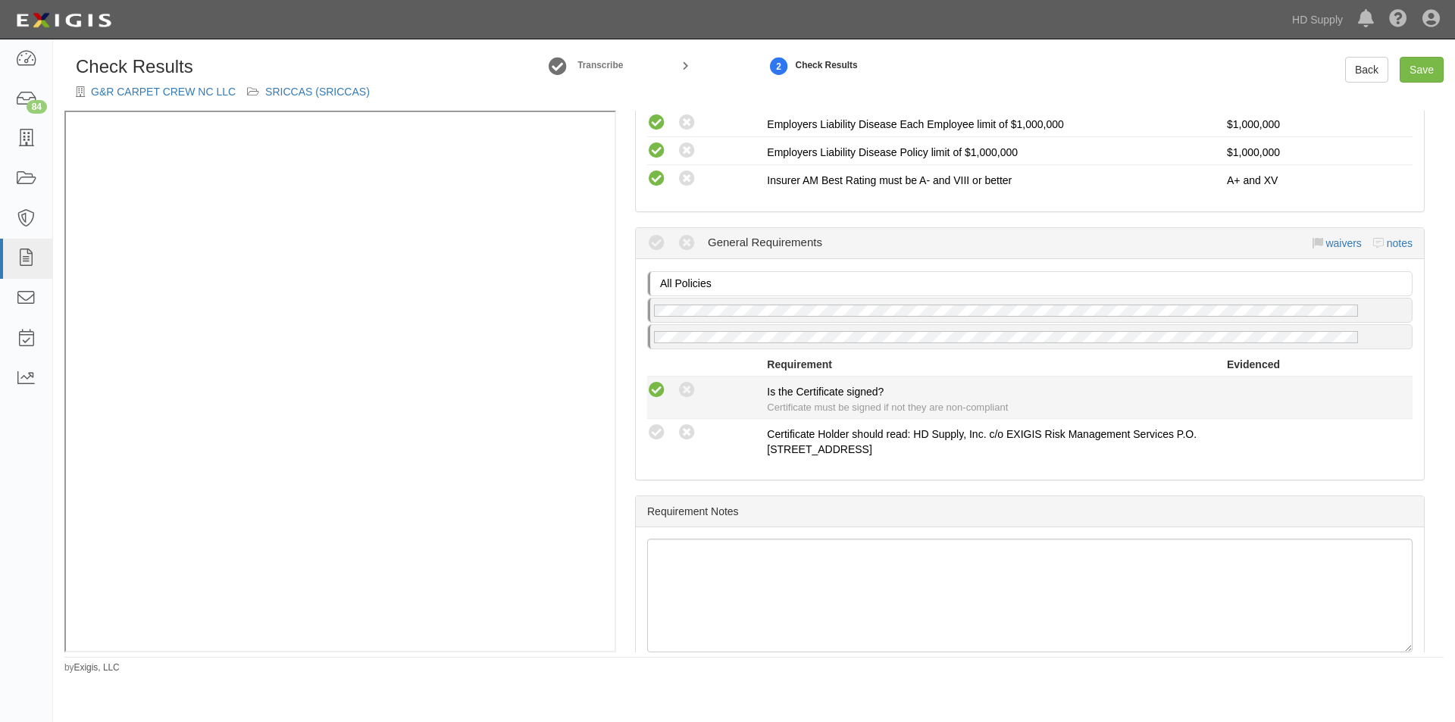
click at [653, 392] on icon at bounding box center [656, 390] width 19 height 19
radio input "true"
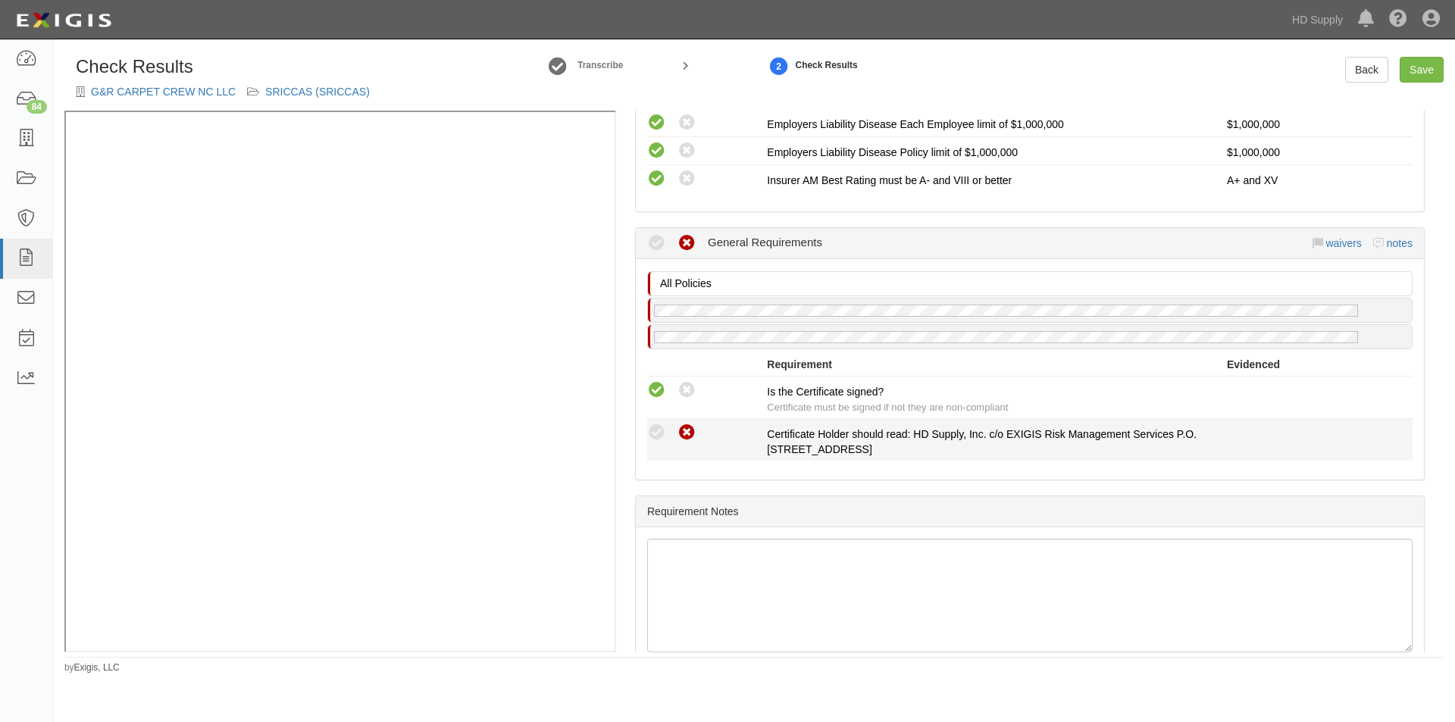
click at [683, 432] on icon at bounding box center [687, 433] width 19 height 19
radio input "true"
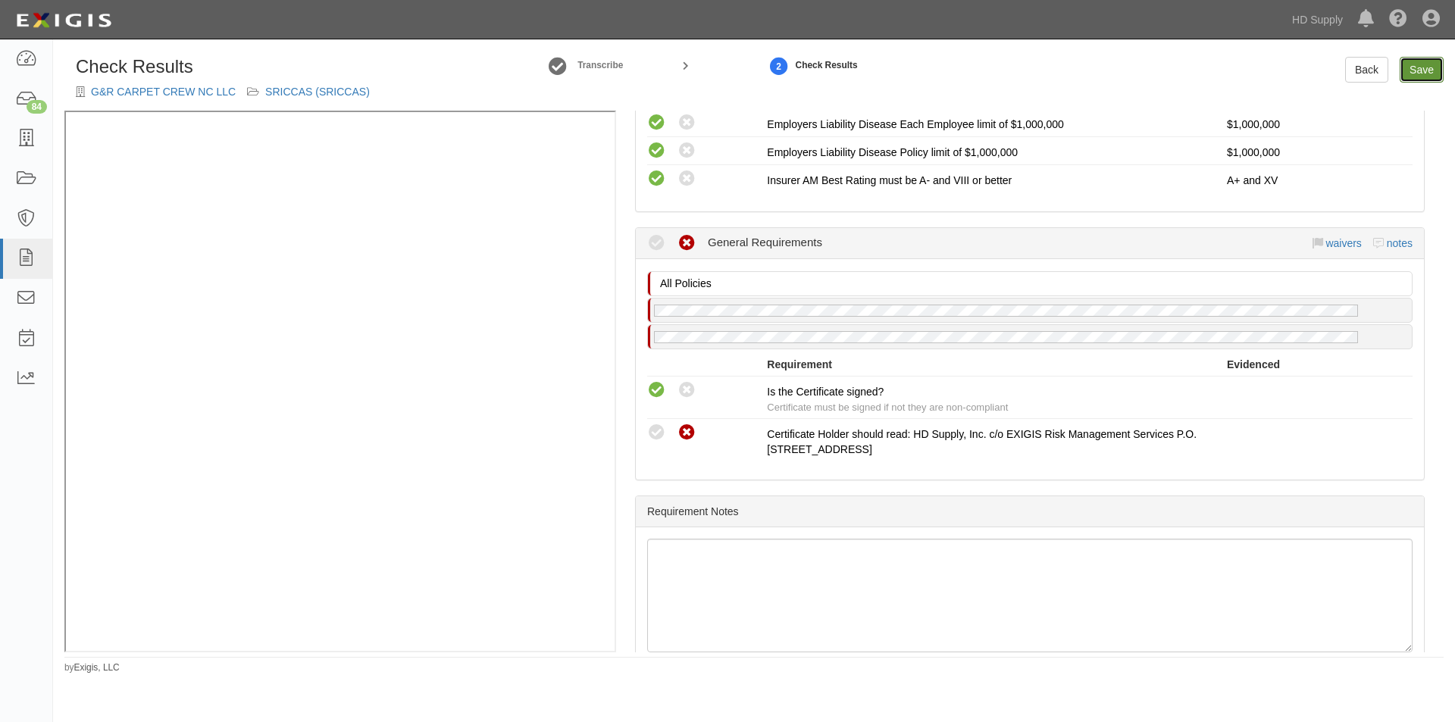
click at [1424, 78] on link "Save" at bounding box center [1422, 70] width 44 height 26
radio input "true"
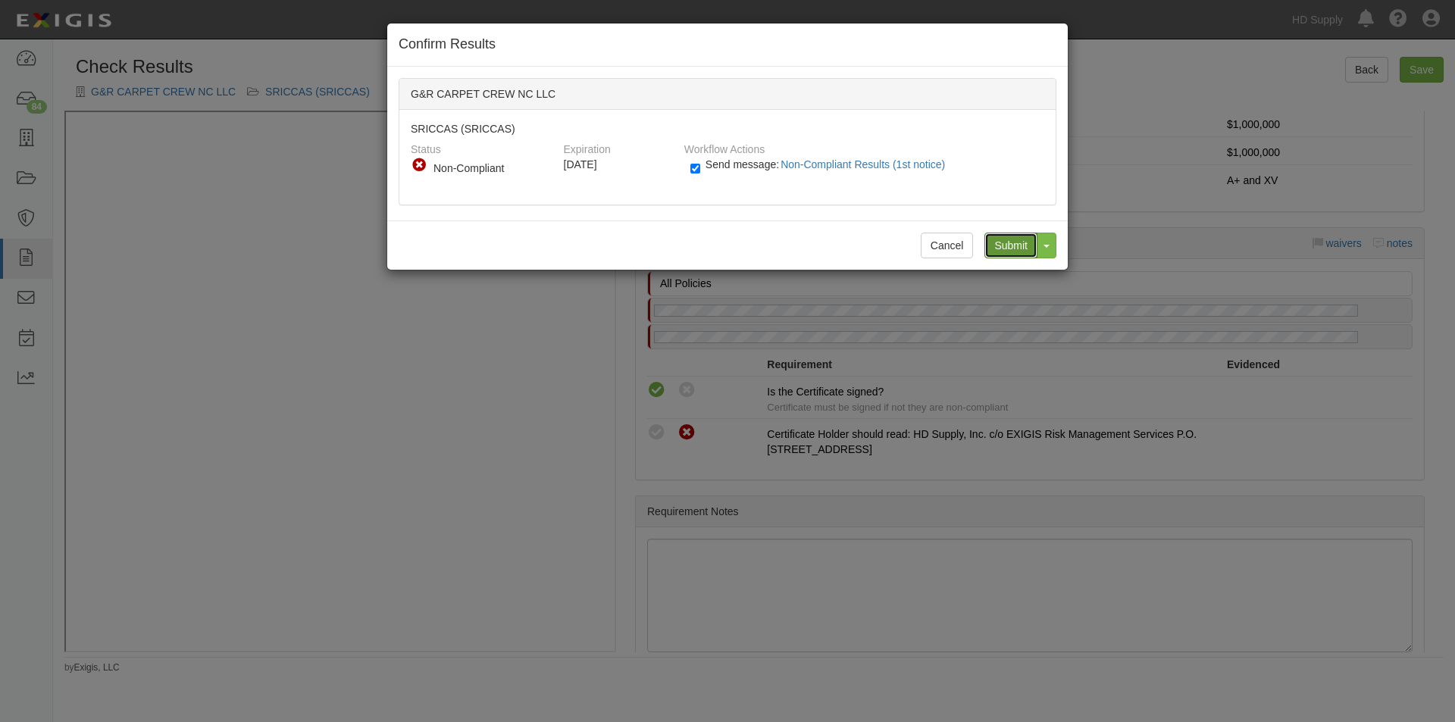
click at [1013, 244] on input "Submit" at bounding box center [1011, 246] width 53 height 26
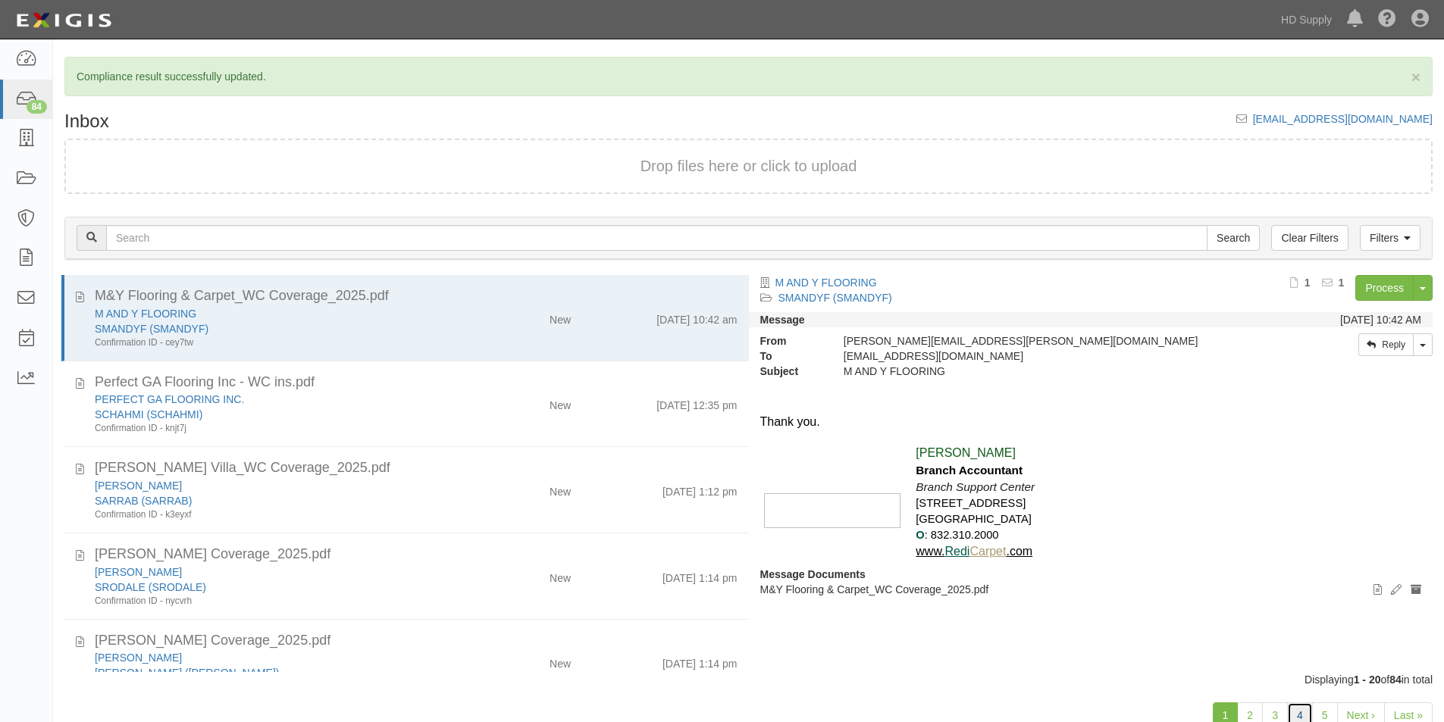
click at [1308, 714] on link "4" at bounding box center [1300, 716] width 26 height 26
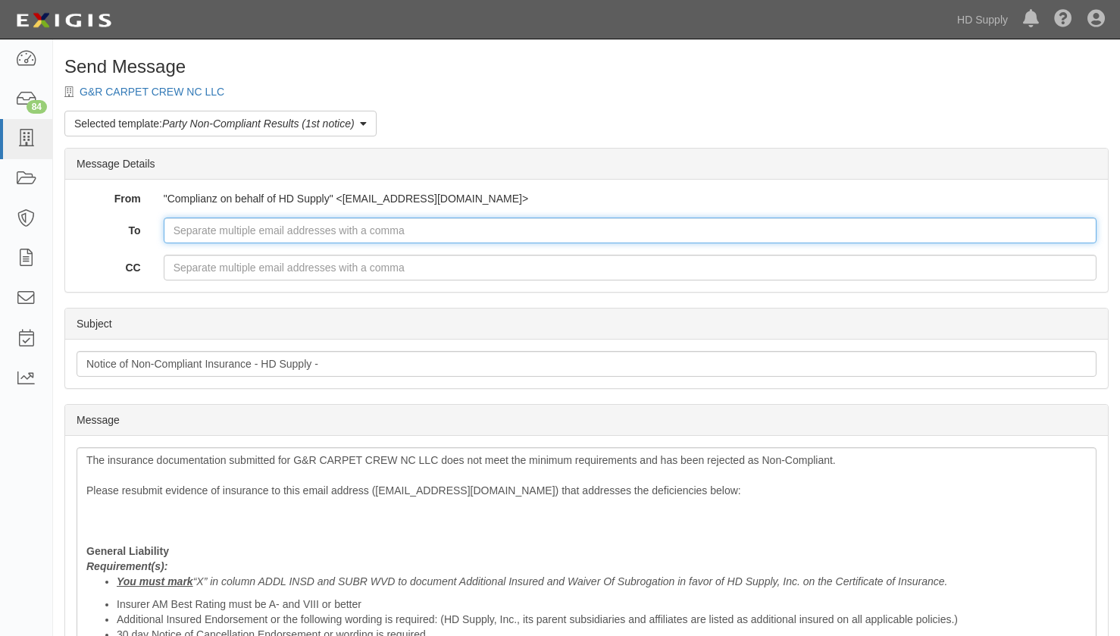
paste input "[PERSON_NAME][EMAIL_ADDRESS][DOMAIN_NAME]"
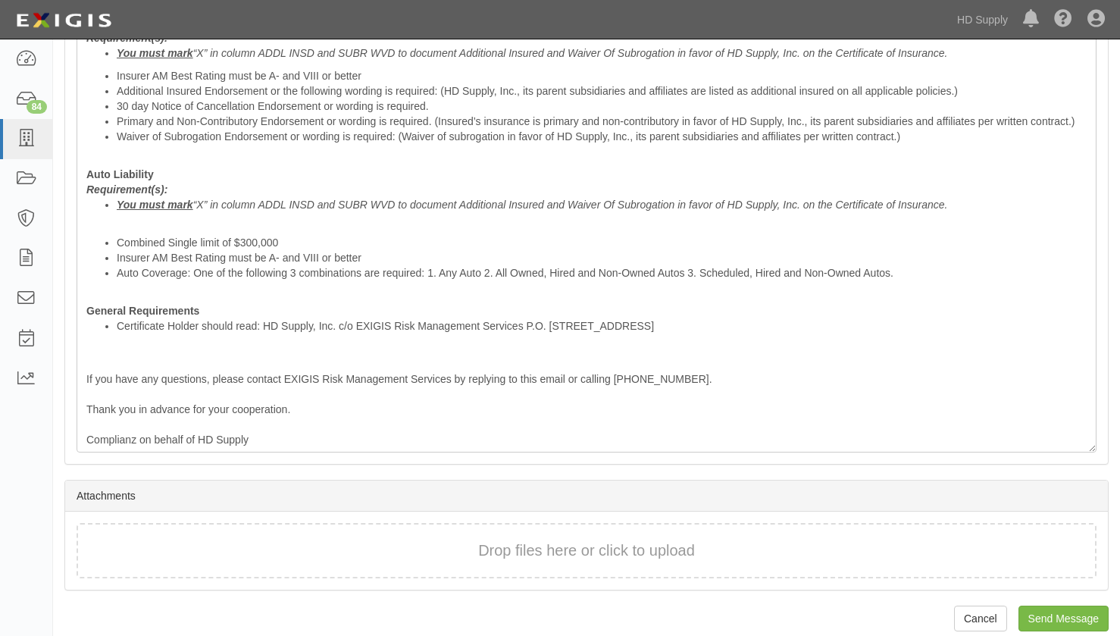
scroll to position [546, 0]
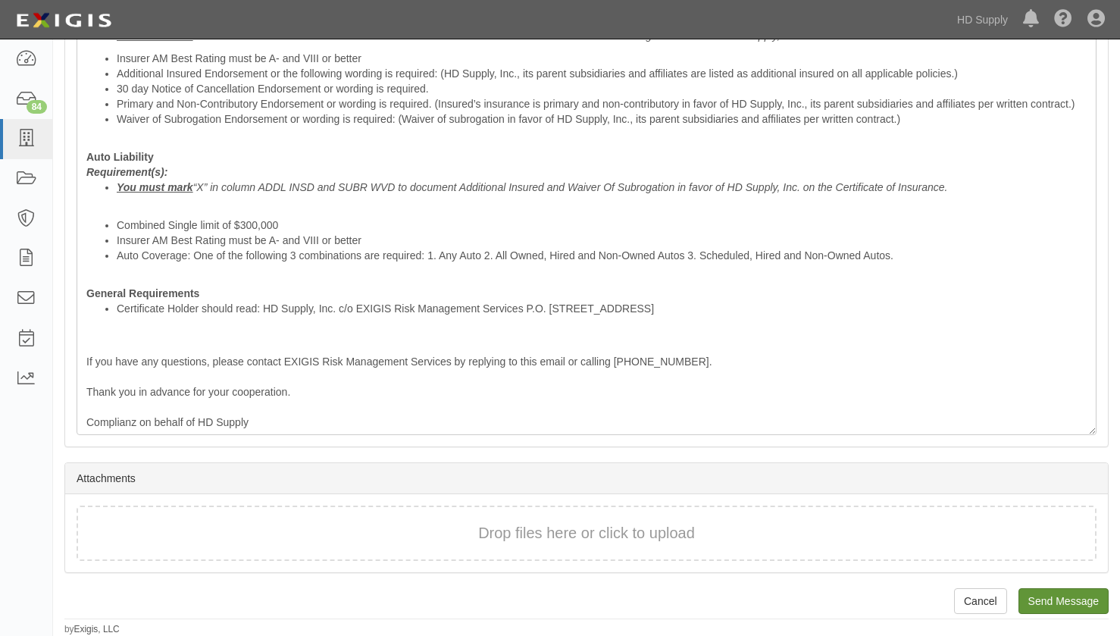
type input "[PERSON_NAME][EMAIL_ADDRESS][DOMAIN_NAME]"
click at [1041, 596] on input "Send Message" at bounding box center [1064, 601] width 90 height 26
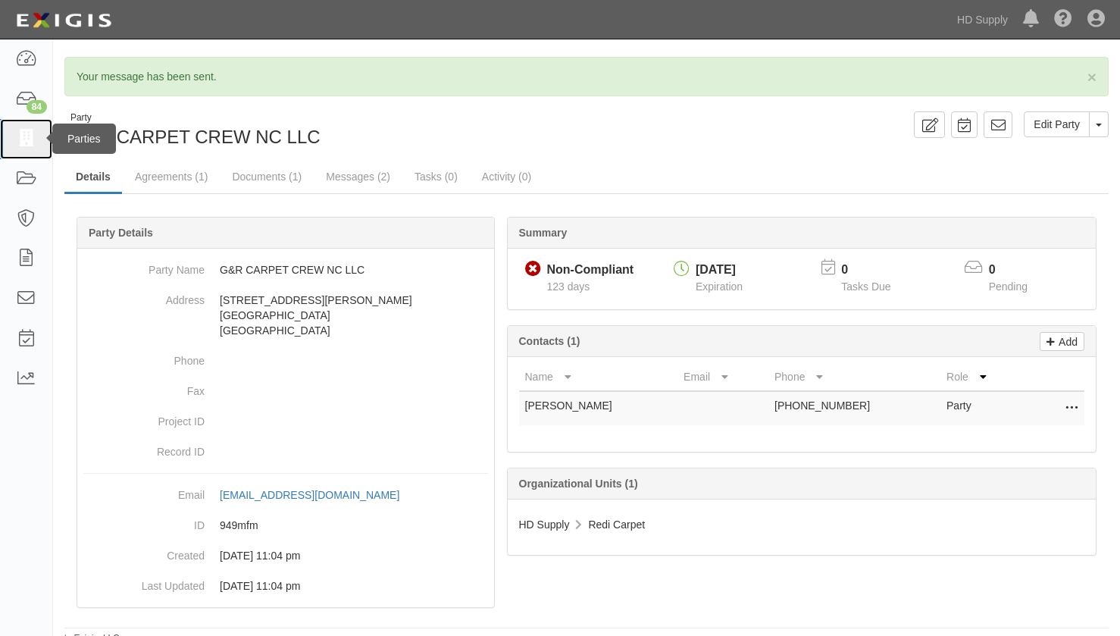
click at [34, 136] on icon at bounding box center [25, 138] width 21 height 17
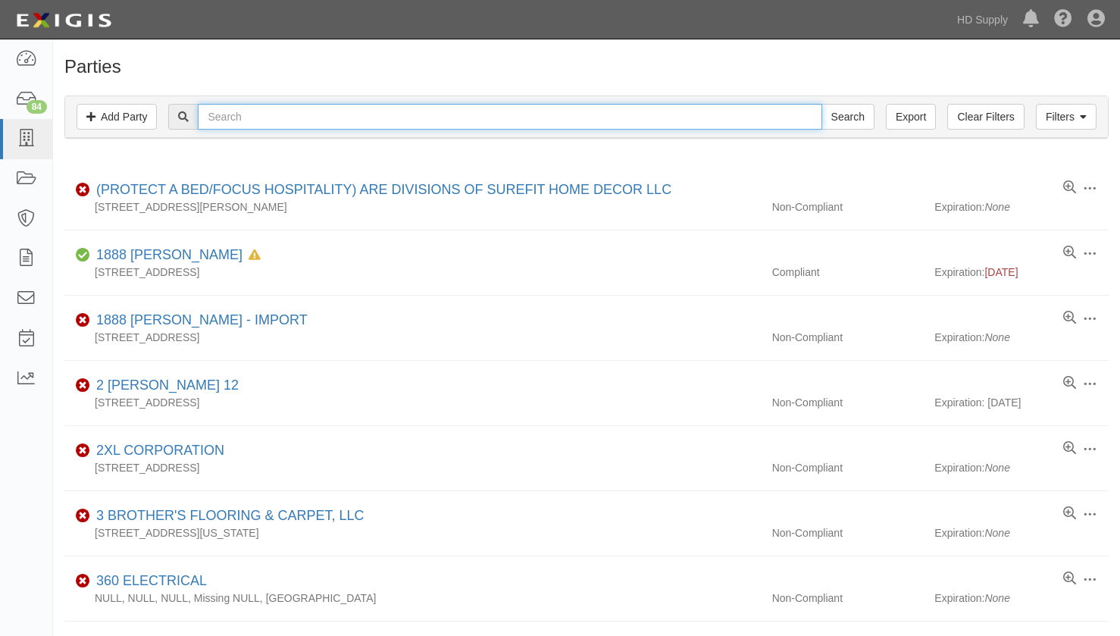
click at [411, 115] on input "text" at bounding box center [510, 117] width 624 height 26
type input "harts"
click at [822, 104] on input "Search" at bounding box center [848, 117] width 53 height 26
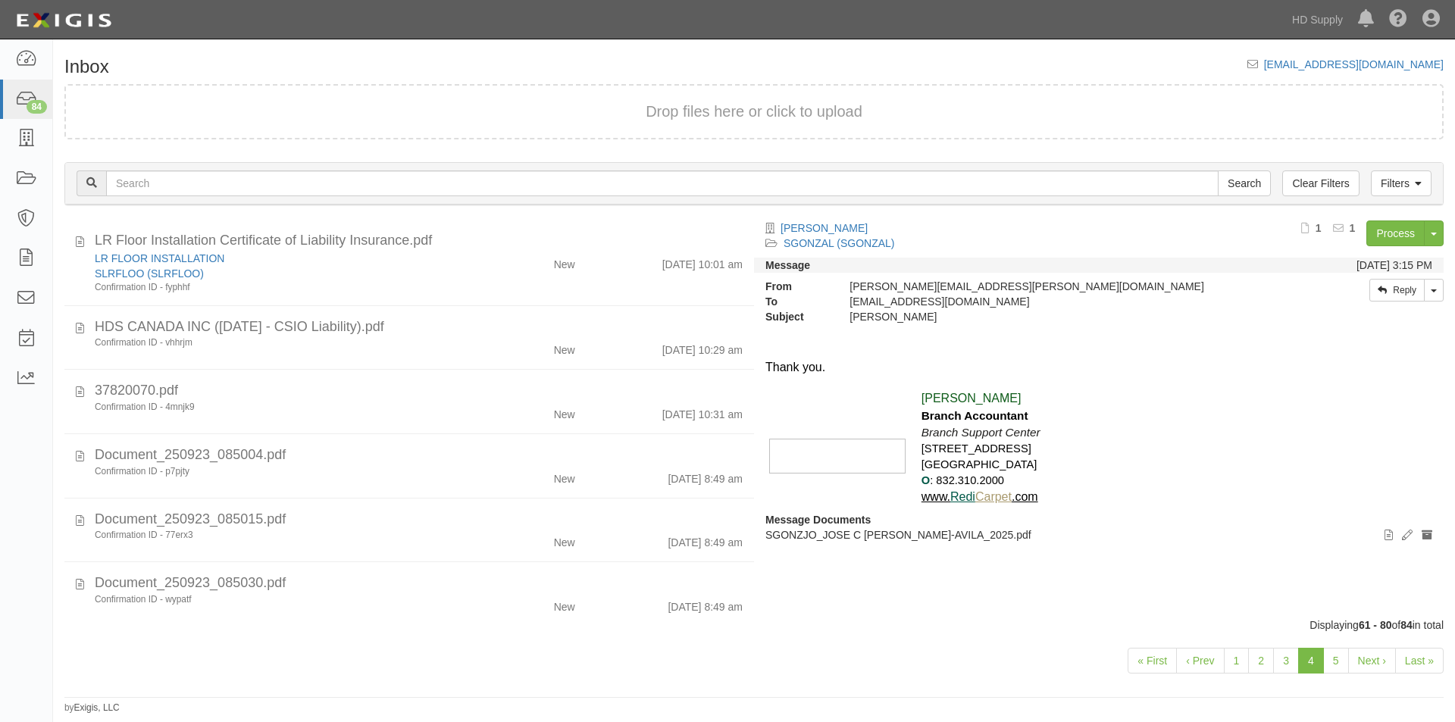
scroll to position [616, 0]
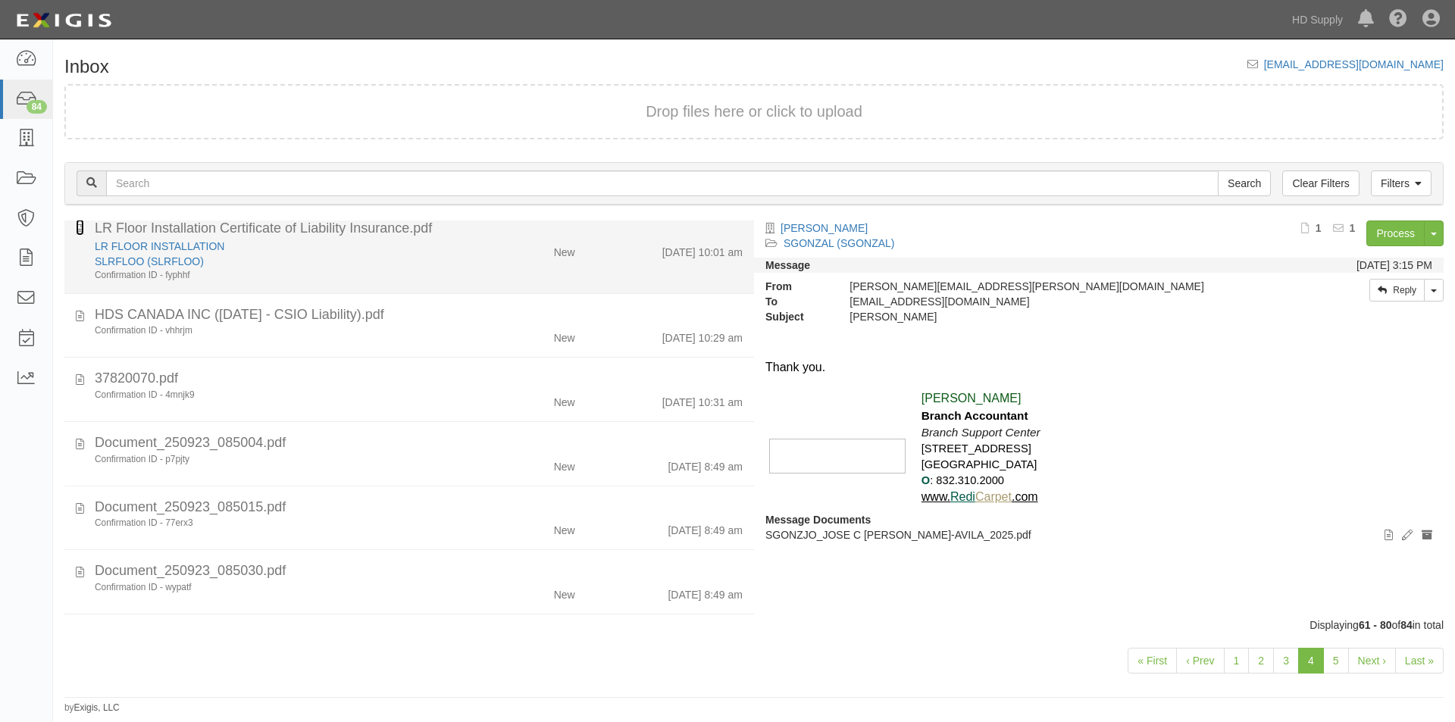
click at [78, 231] on icon at bounding box center [80, 227] width 8 height 17
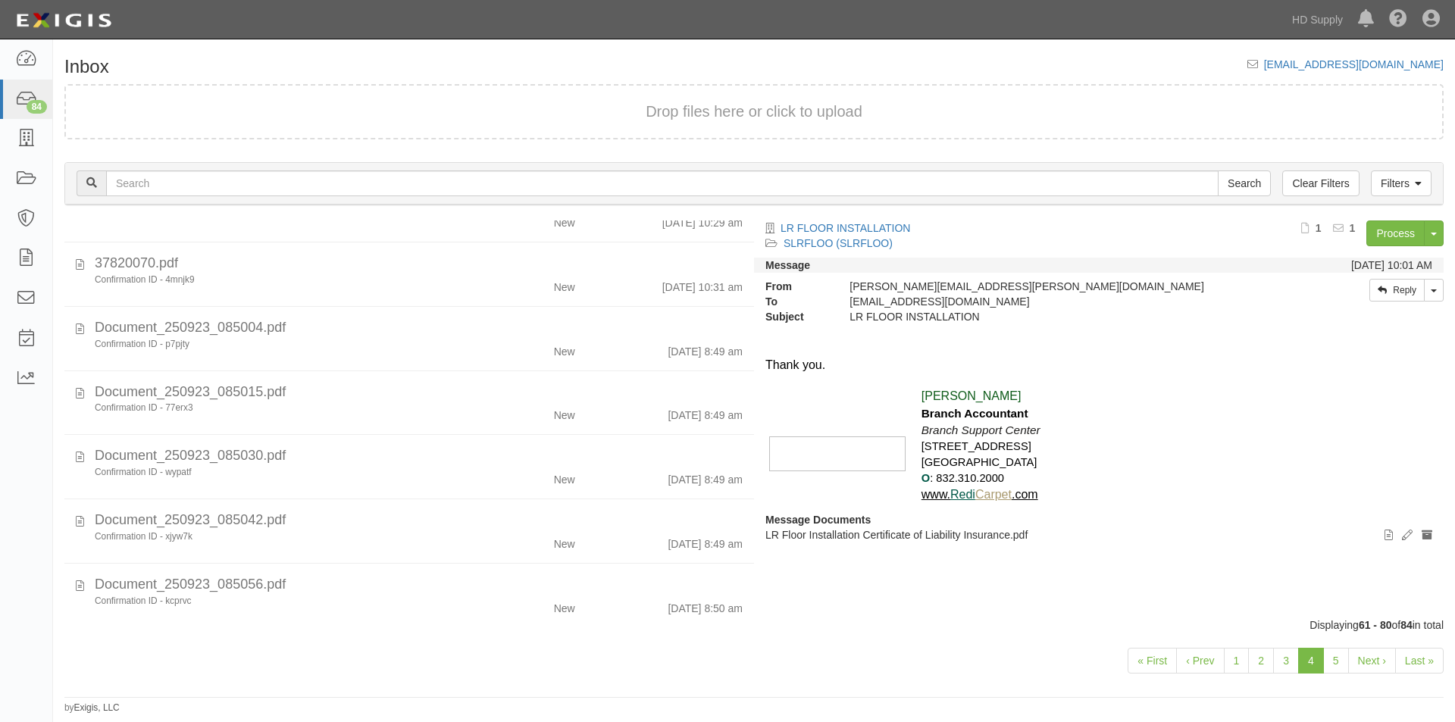
scroll to position [744, 0]
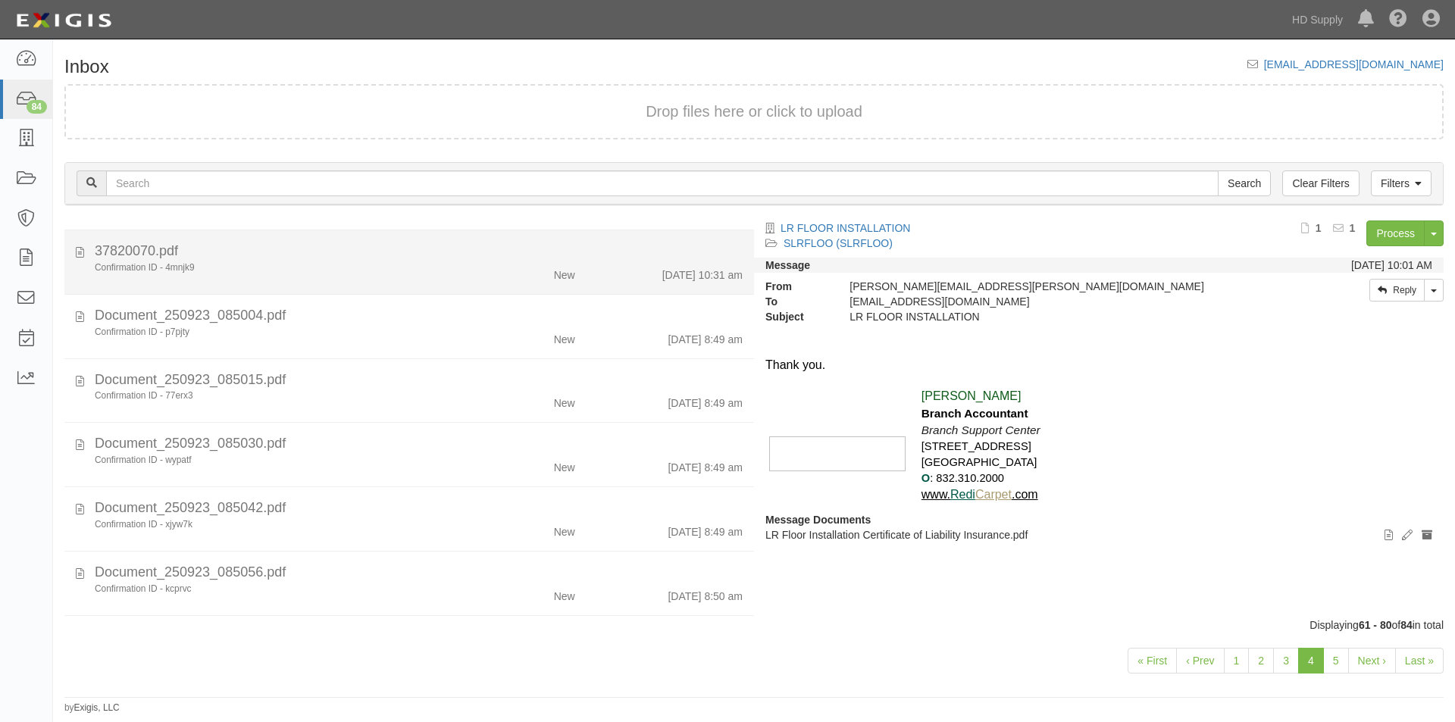
click at [356, 263] on div "Confirmation ID - 4mnjk9" at bounding box center [279, 268] width 368 height 13
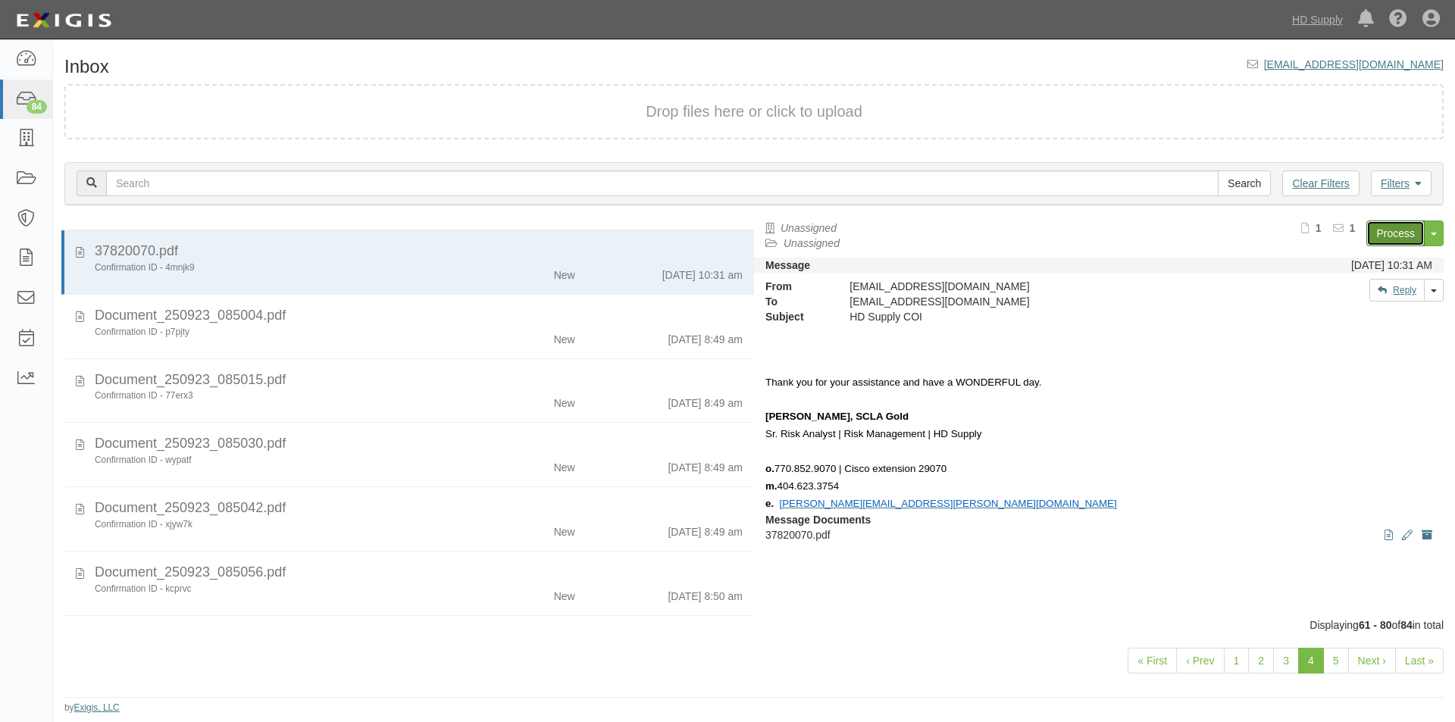
click at [1390, 229] on link "Process" at bounding box center [1396, 234] width 58 height 26
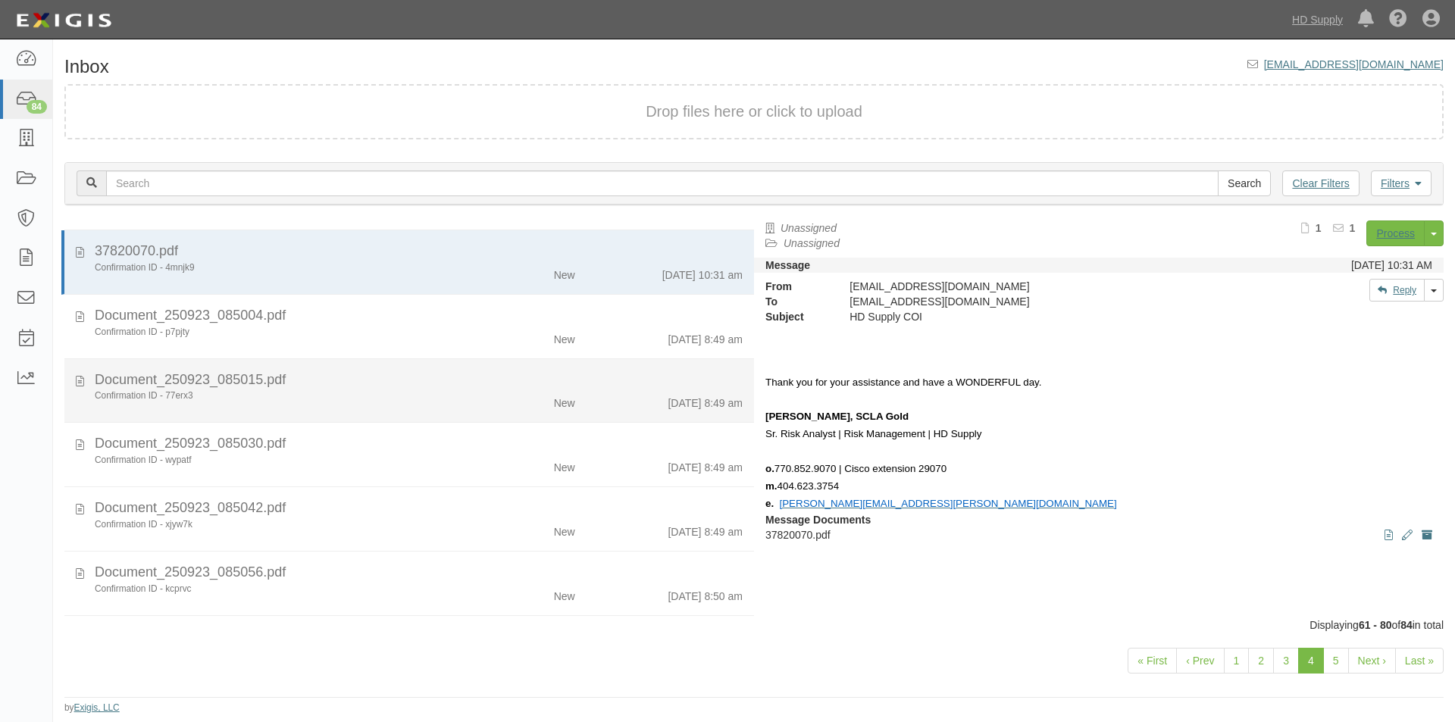
click at [297, 406] on div "Confirmation ID - 77erx3 New [DATE] 8:49 am" at bounding box center [418, 400] width 671 height 21
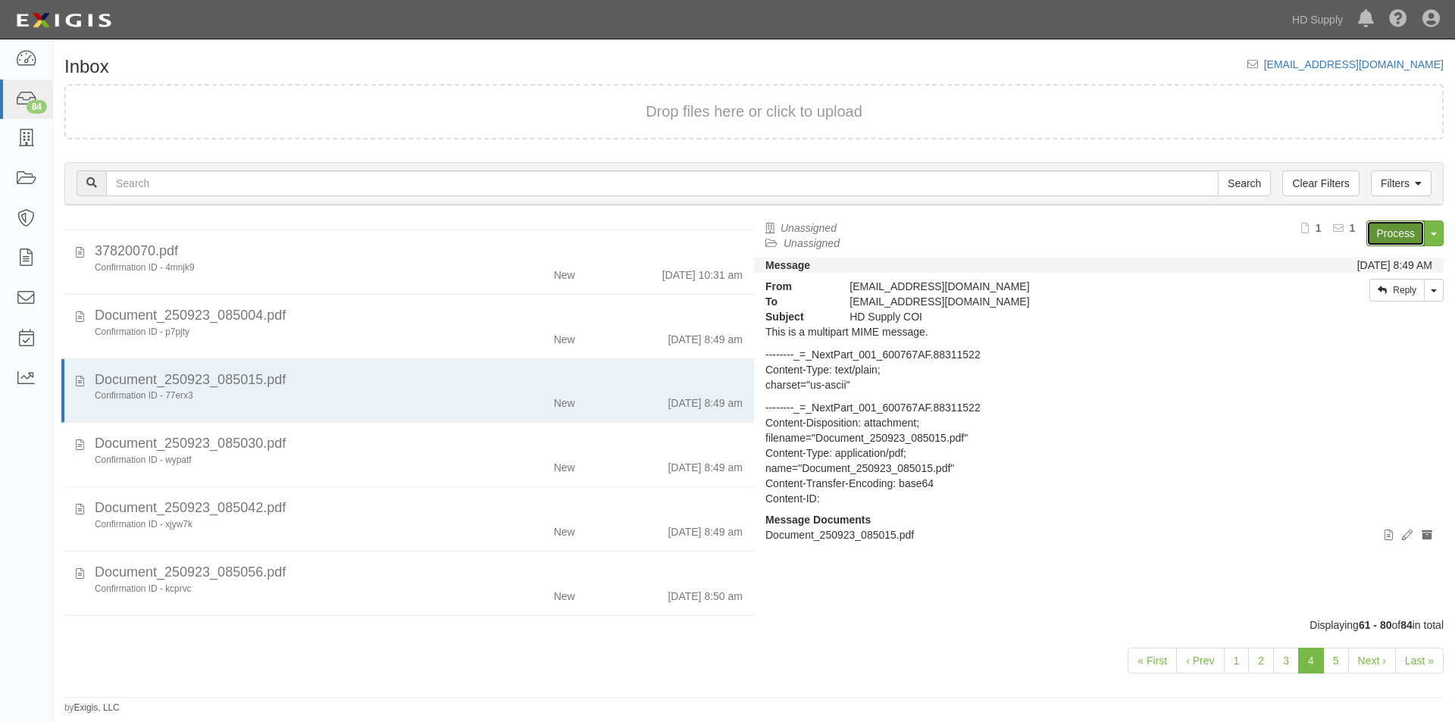
click at [1390, 238] on link "Process" at bounding box center [1396, 234] width 58 height 26
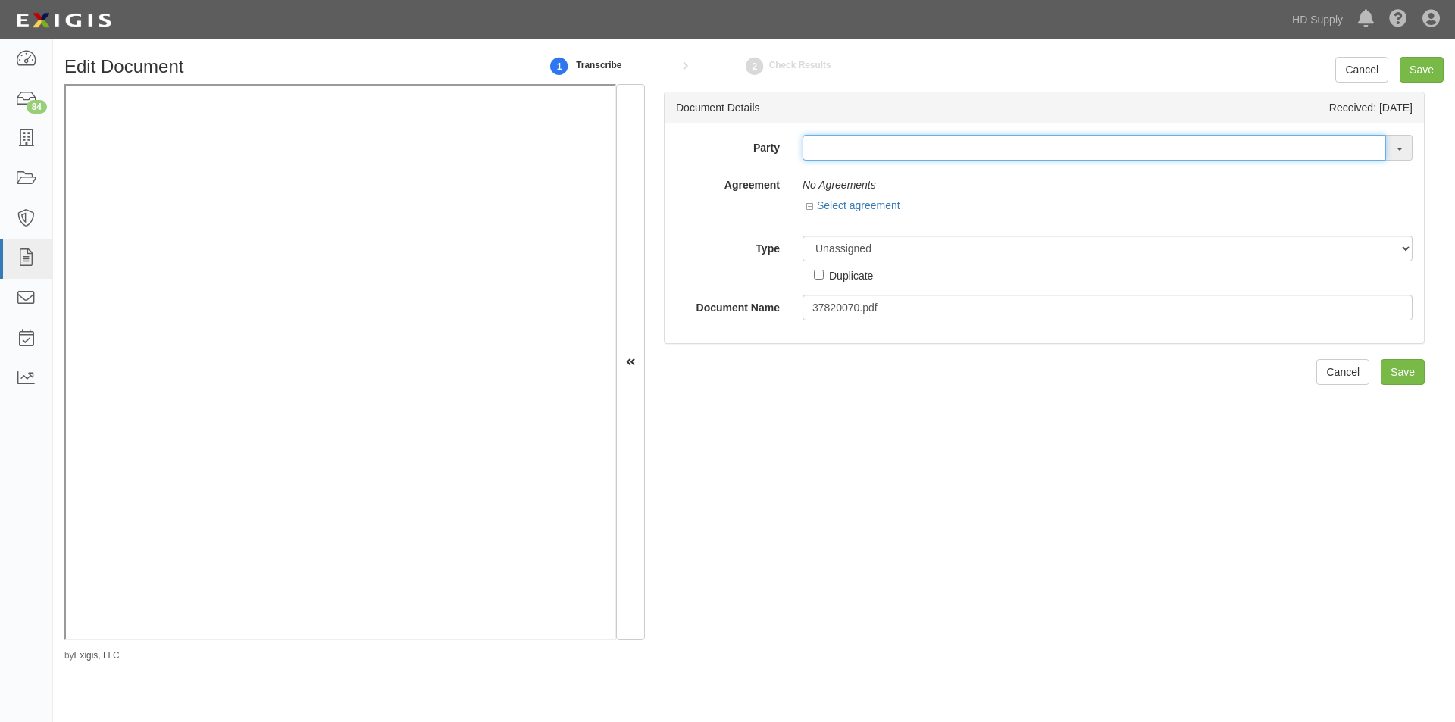
click at [823, 149] on input "text" at bounding box center [1095, 148] width 584 height 26
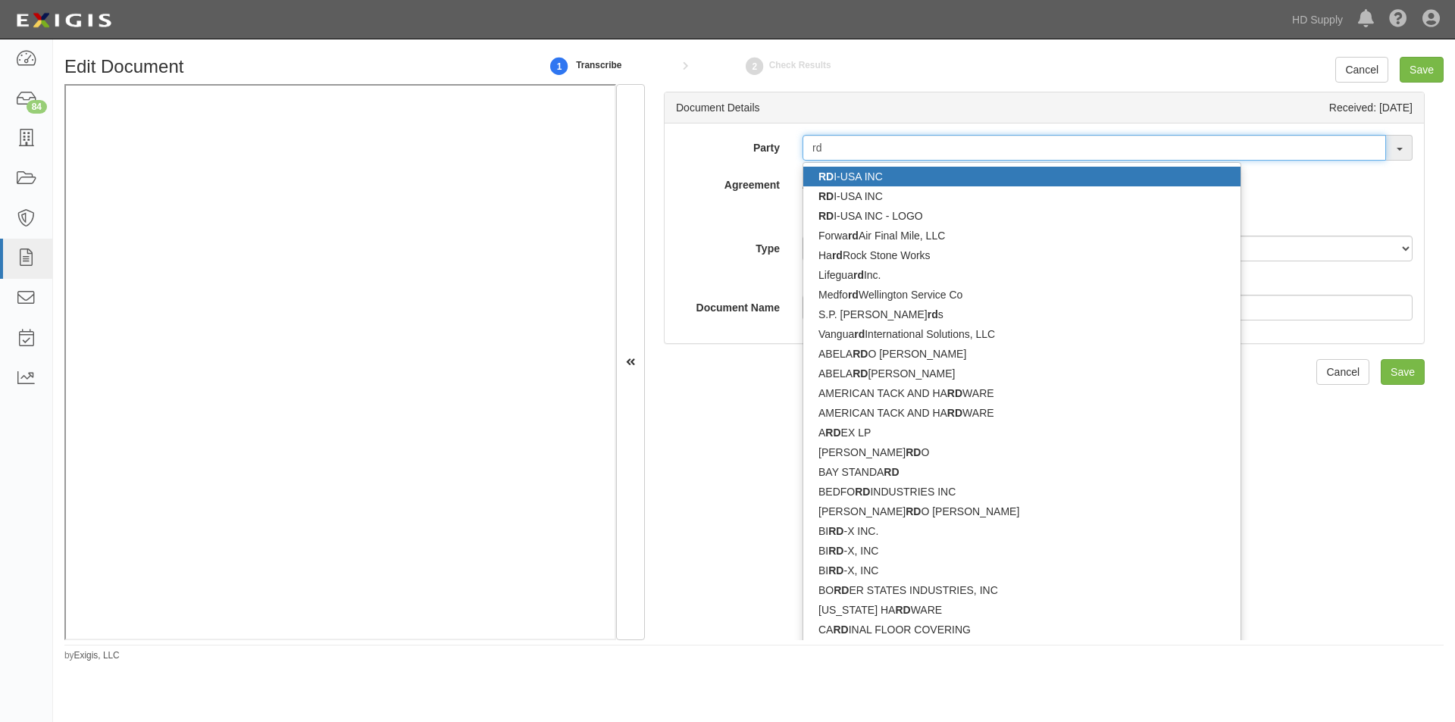
type input "rdi"
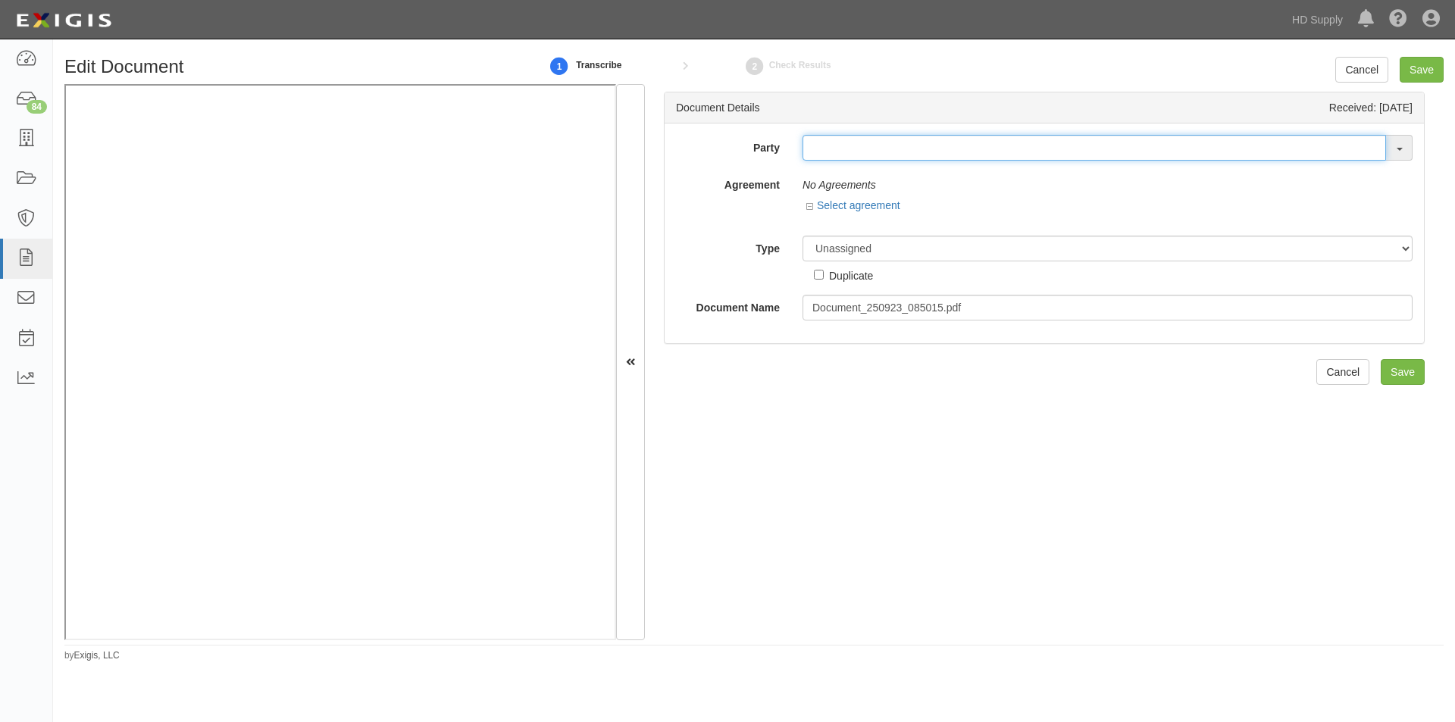
click at [807, 152] on input "text" at bounding box center [1095, 148] width 584 height 26
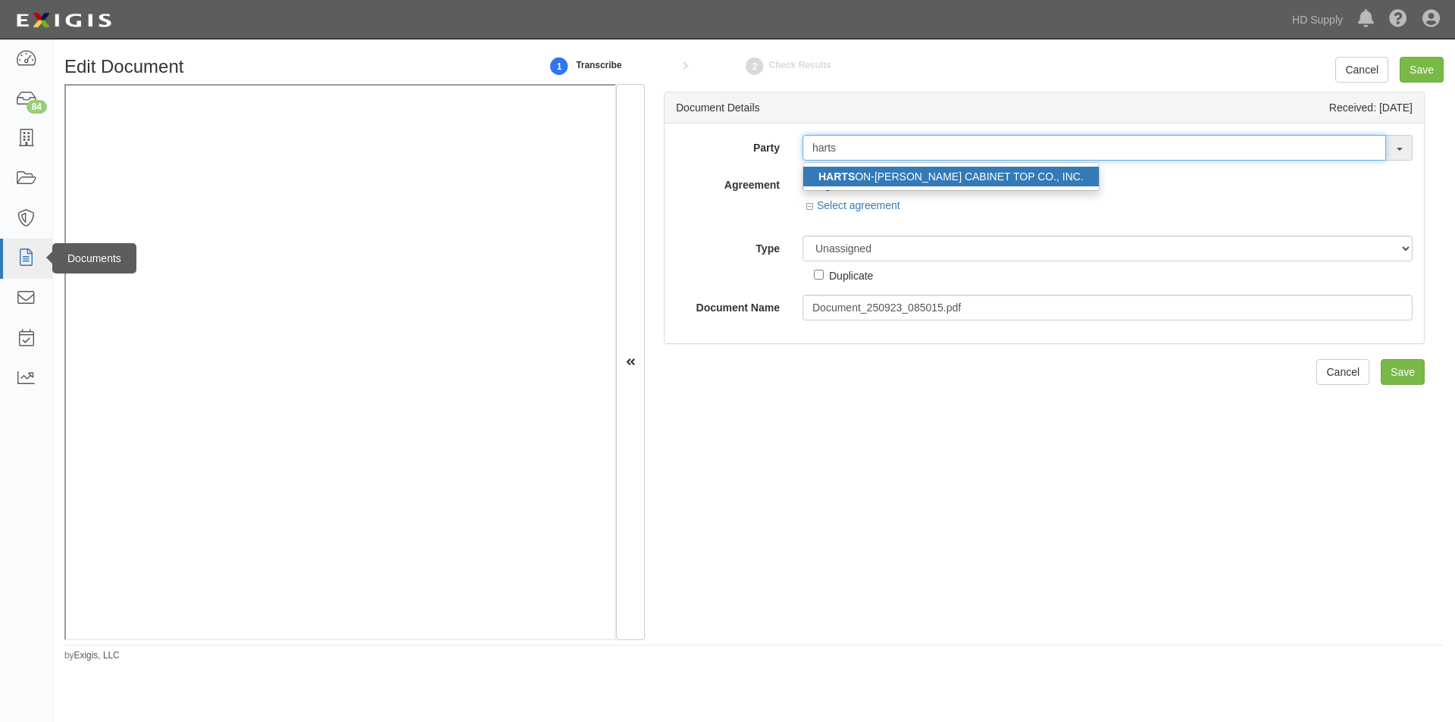
type input "harts"
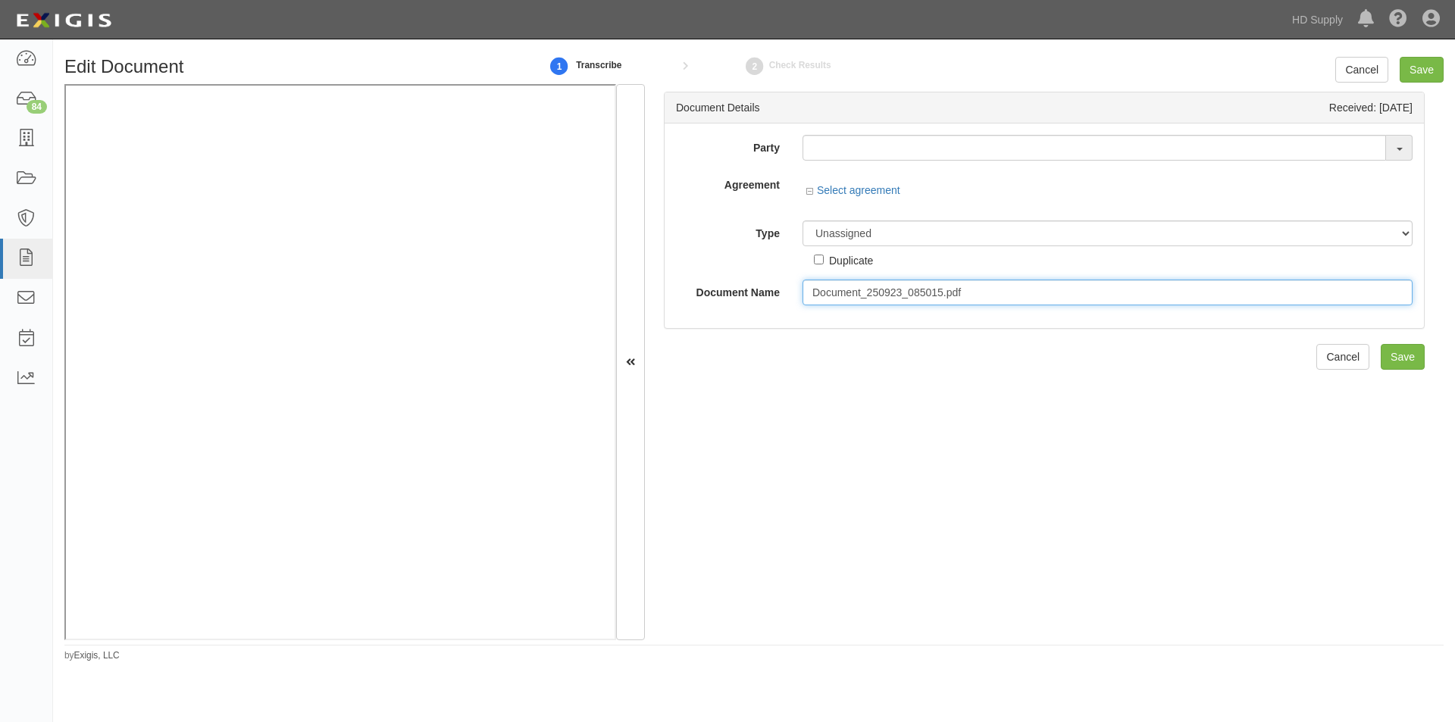
drag, startPoint x: 980, startPoint y: 300, endPoint x: 793, endPoint y: 297, distance: 187.3
click at [793, 297] on div "Document_250923_085015.pdf" at bounding box center [1107, 293] width 633 height 26
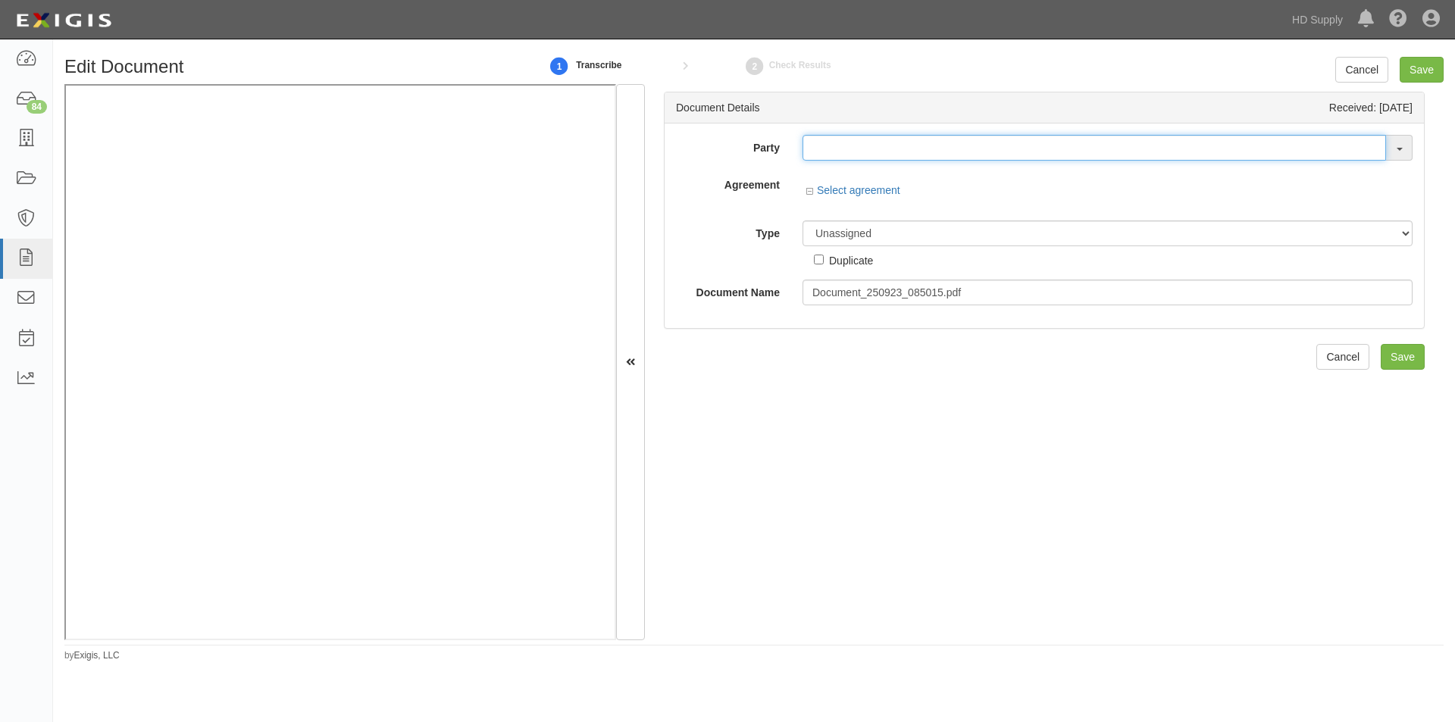
click at [823, 143] on input "text" at bounding box center [1095, 148] width 584 height 26
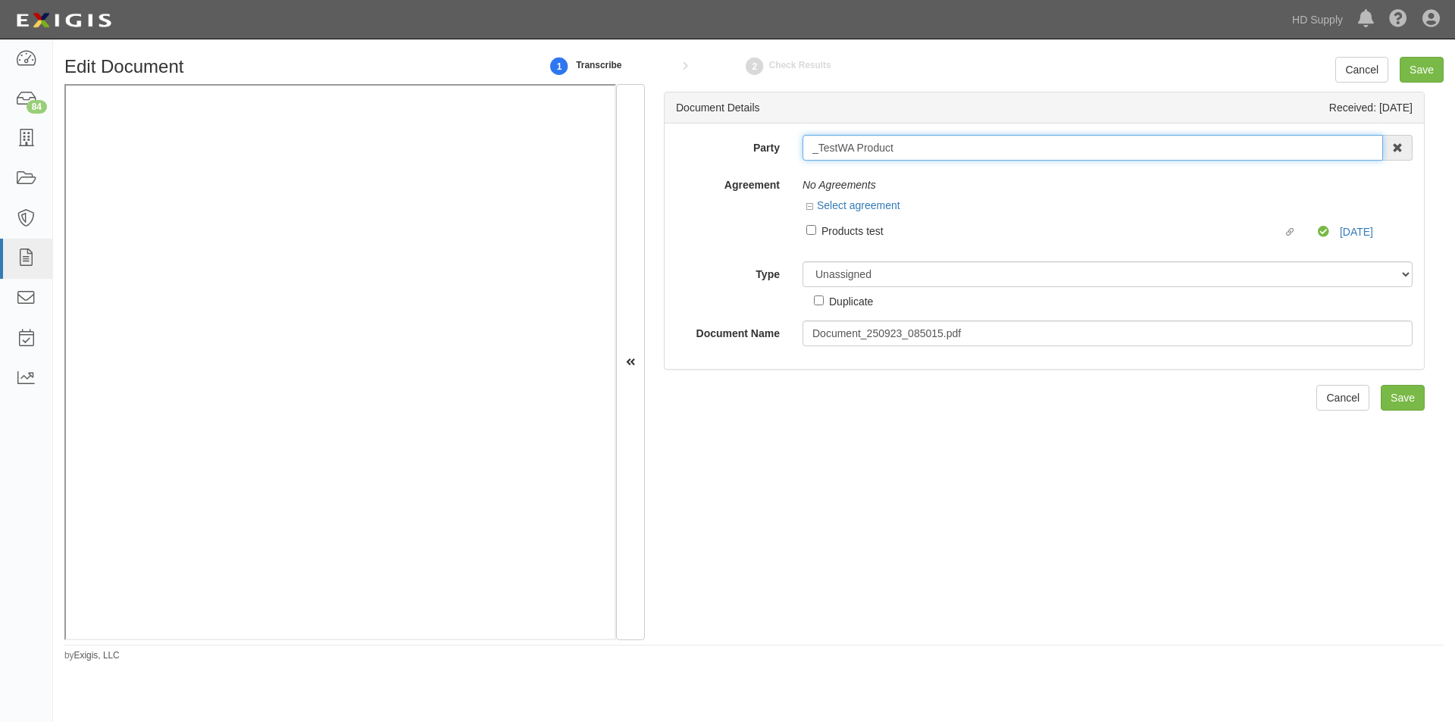
type input "_TestWA Product"
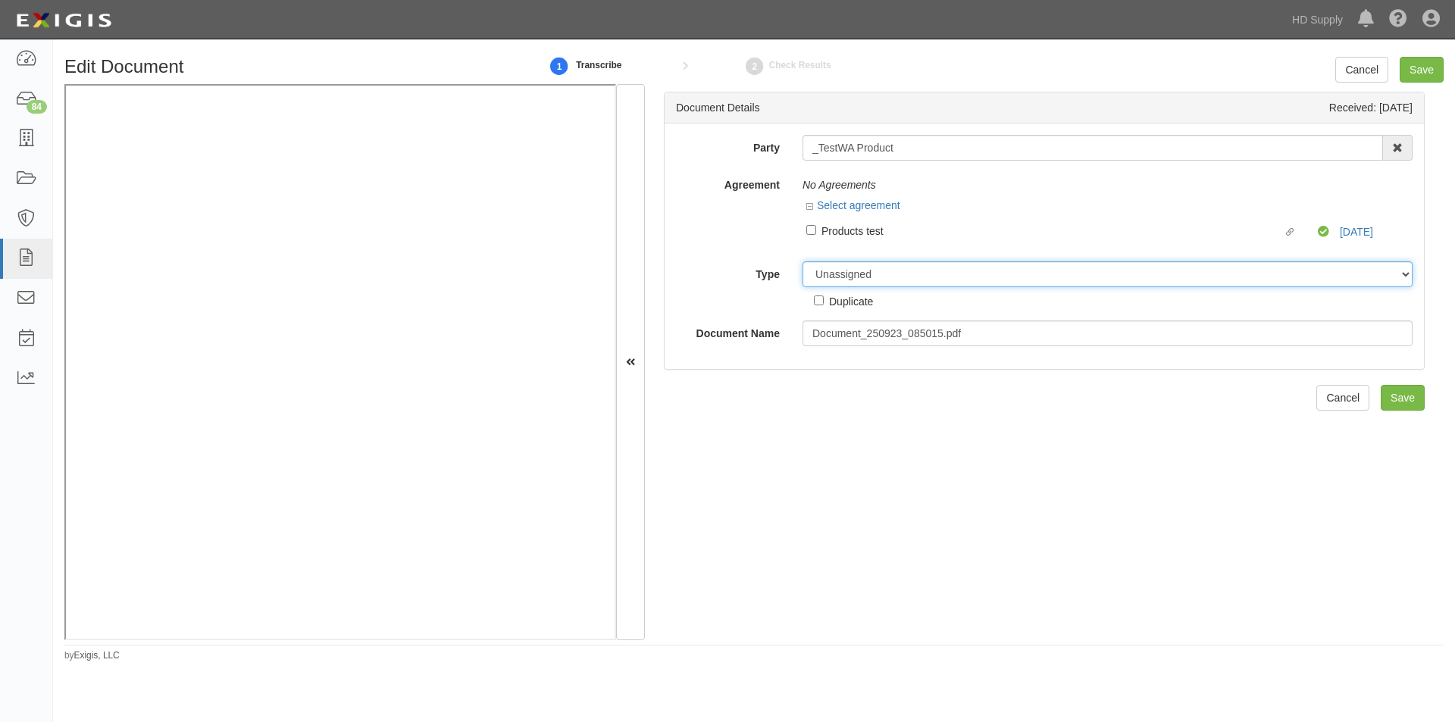
click at [873, 277] on select "Unassigned Binder Cancellation Notice Certificate Contract Endorsement Insuranc…" at bounding box center [1108, 275] width 610 height 26
select select "OtherDetail"
click at [803, 262] on select "Unassigned Binder Cancellation Notice Certificate Contract Endorsement Insuranc…" at bounding box center [1108, 275] width 610 height 26
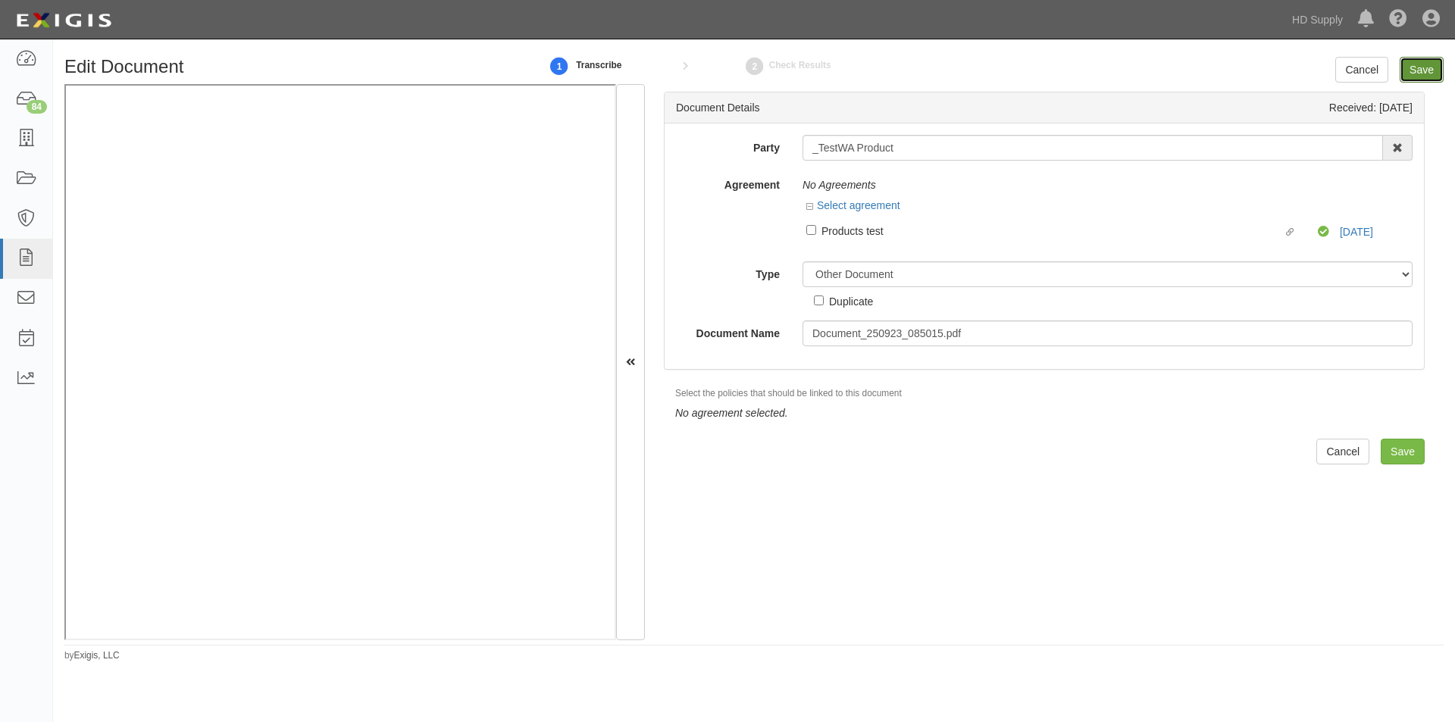
click at [1415, 77] on input "Save" at bounding box center [1422, 70] width 44 height 26
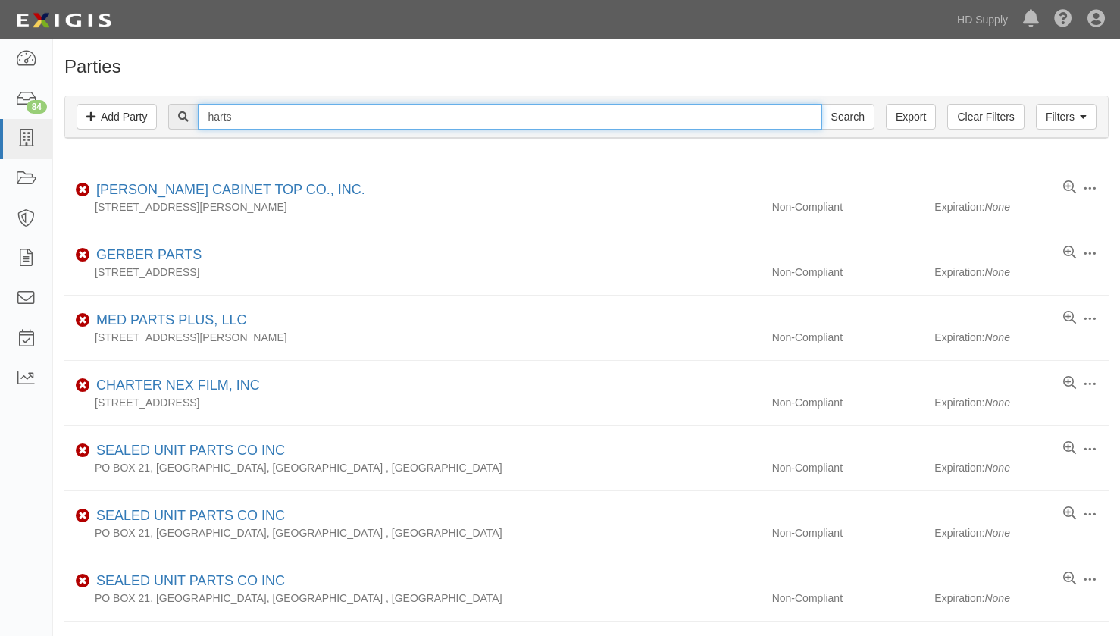
click at [321, 114] on input "harts" at bounding box center [510, 117] width 624 height 26
type input "harts plumb"
click at [822, 104] on input "Search" at bounding box center [848, 117] width 53 height 26
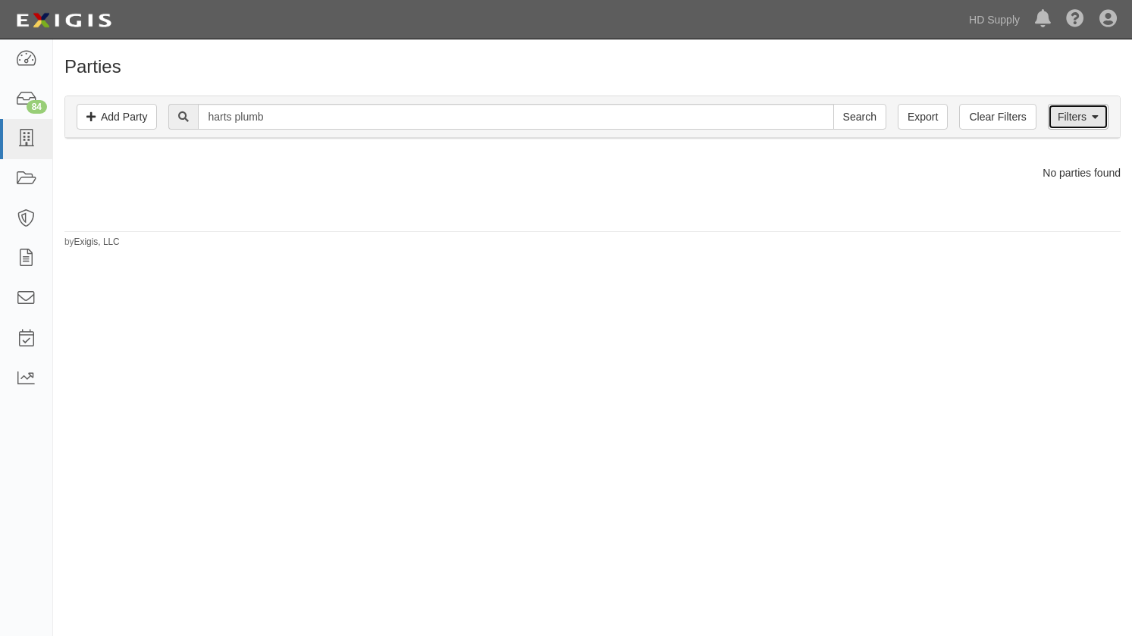
click at [1063, 119] on link "Filters" at bounding box center [1078, 117] width 61 height 26
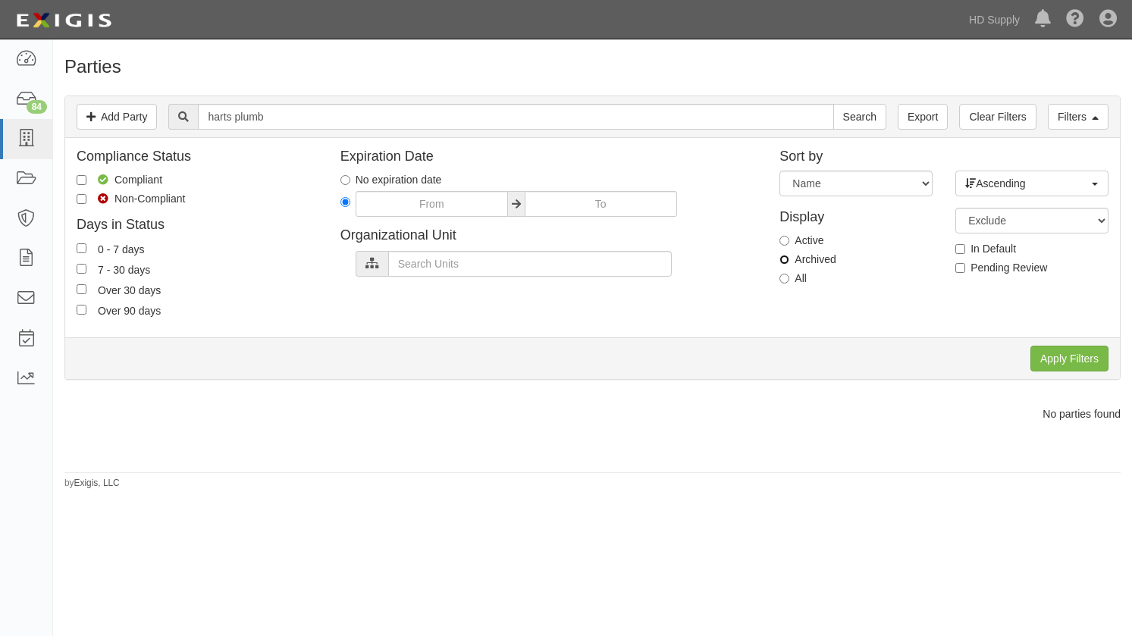
click at [784, 258] on input "Archived" at bounding box center [784, 260] width 10 height 10
radio input "true"
click at [1065, 348] on input "Apply Filters" at bounding box center [1069, 359] width 78 height 26
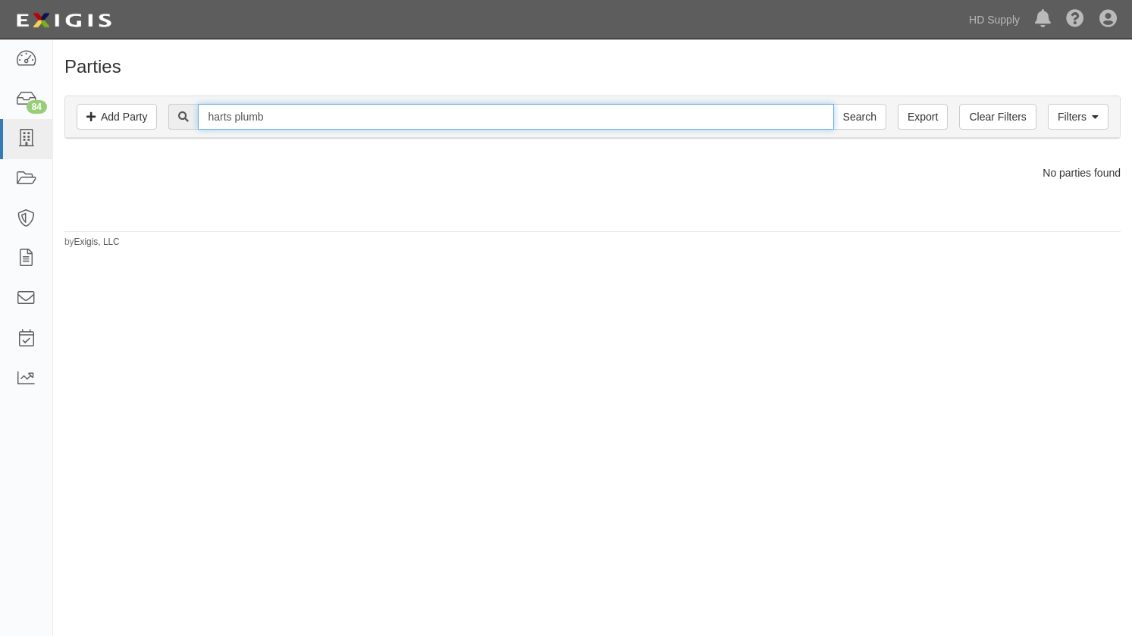
click at [230, 114] on input "harts plumb" at bounding box center [515, 117] width 635 height 26
type input "hart's plumb"
click at [833, 104] on input "Search" at bounding box center [859, 117] width 53 height 26
drag, startPoint x: 271, startPoint y: 119, endPoint x: 177, endPoint y: 121, distance: 93.3
click at [177, 121] on div "[PERSON_NAME] [PERSON_NAME] Search" at bounding box center [526, 117] width 717 height 26
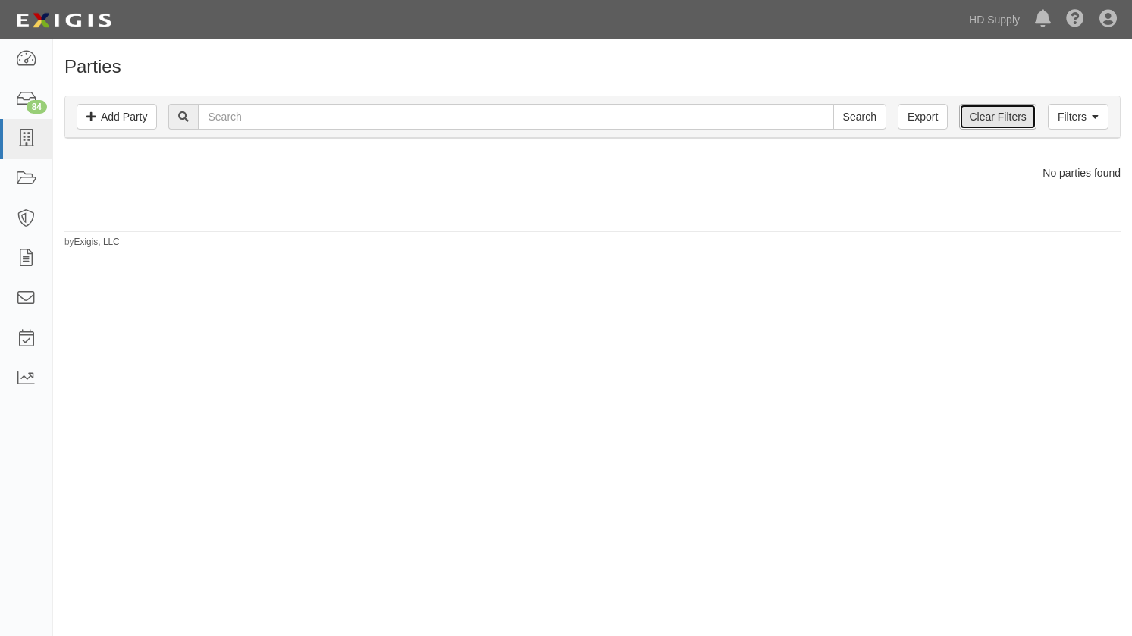
click at [970, 116] on link "Clear Filters" at bounding box center [997, 117] width 77 height 26
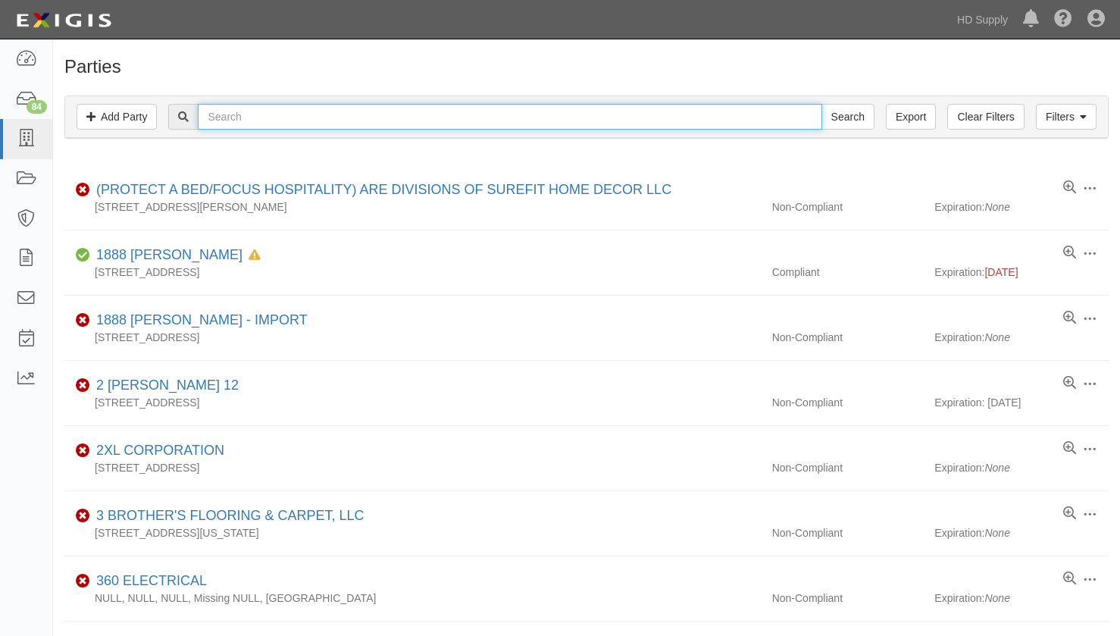
paste input "[PERSON_NAME] [PERSON_NAME]"
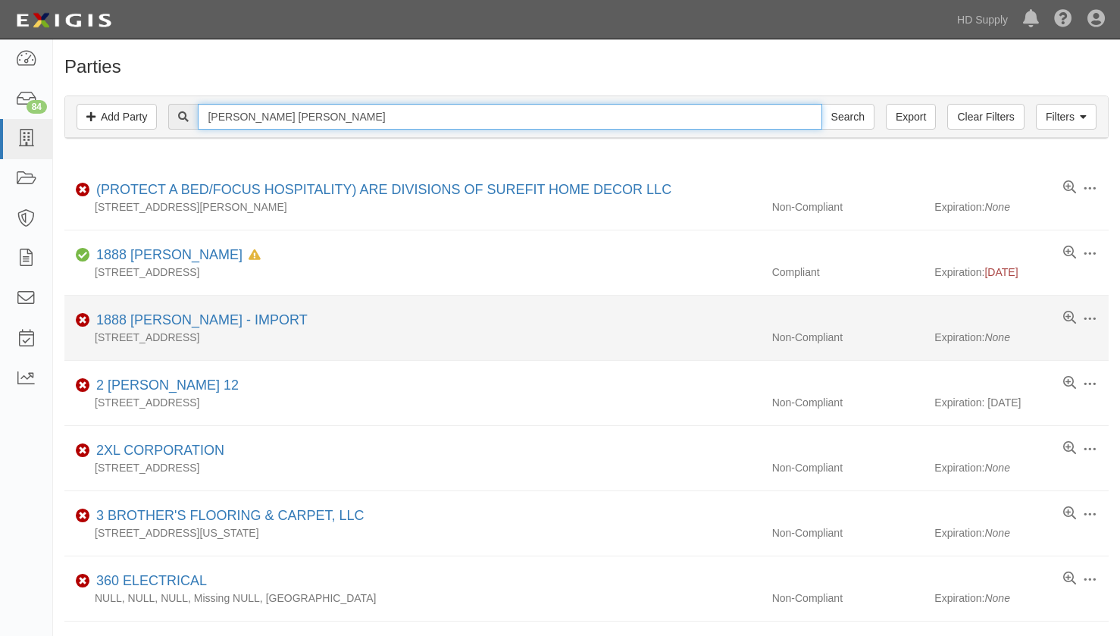
type input "[PERSON_NAME] [PERSON_NAME]"
click at [822, 104] on input "Search" at bounding box center [848, 117] width 53 height 26
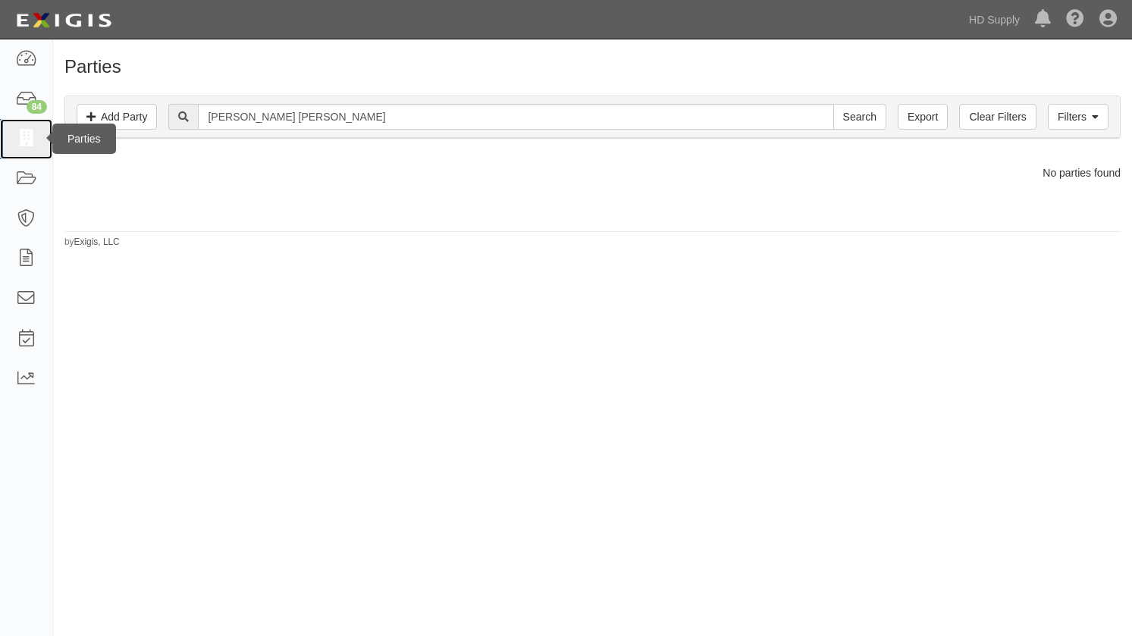
click at [22, 142] on icon at bounding box center [25, 138] width 21 height 17
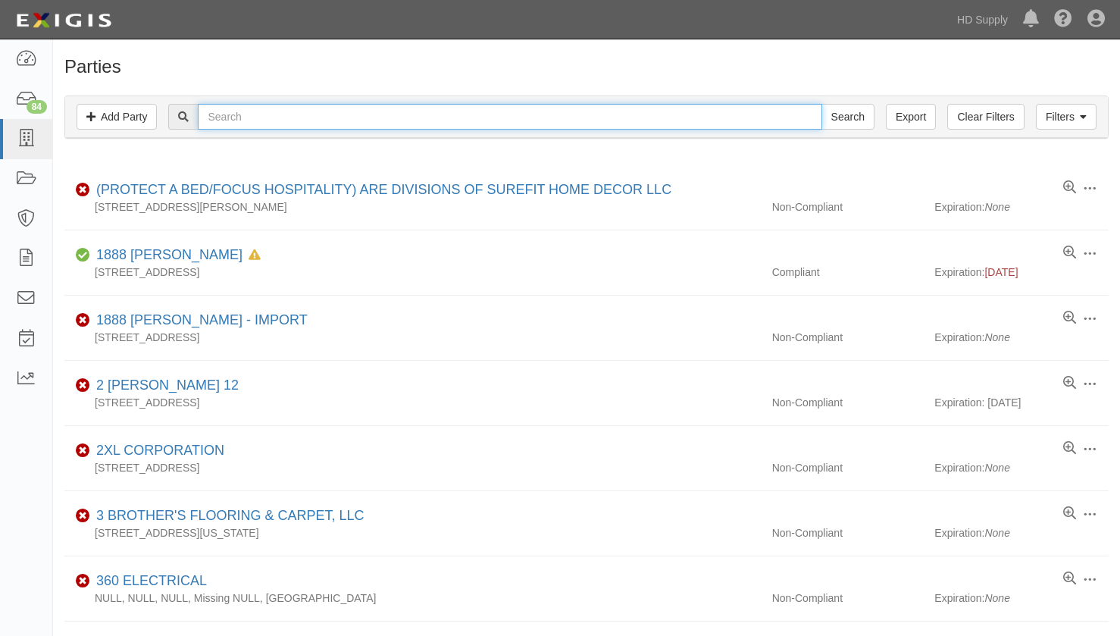
click at [298, 111] on input "text" at bounding box center [510, 117] width 624 height 26
type input "hary"
click at [822, 104] on input "Search" at bounding box center [848, 117] width 53 height 26
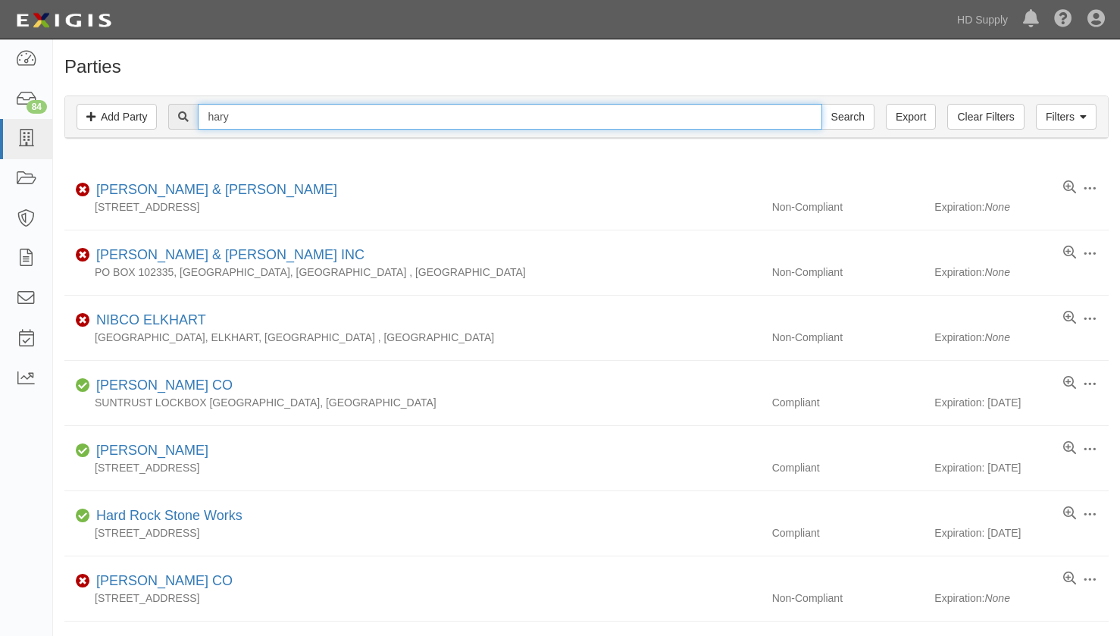
click at [258, 117] on input "hary" at bounding box center [510, 117] width 624 height 26
type input "[PERSON_NAME]"
click at [822, 104] on input "Search" at bounding box center [848, 117] width 53 height 26
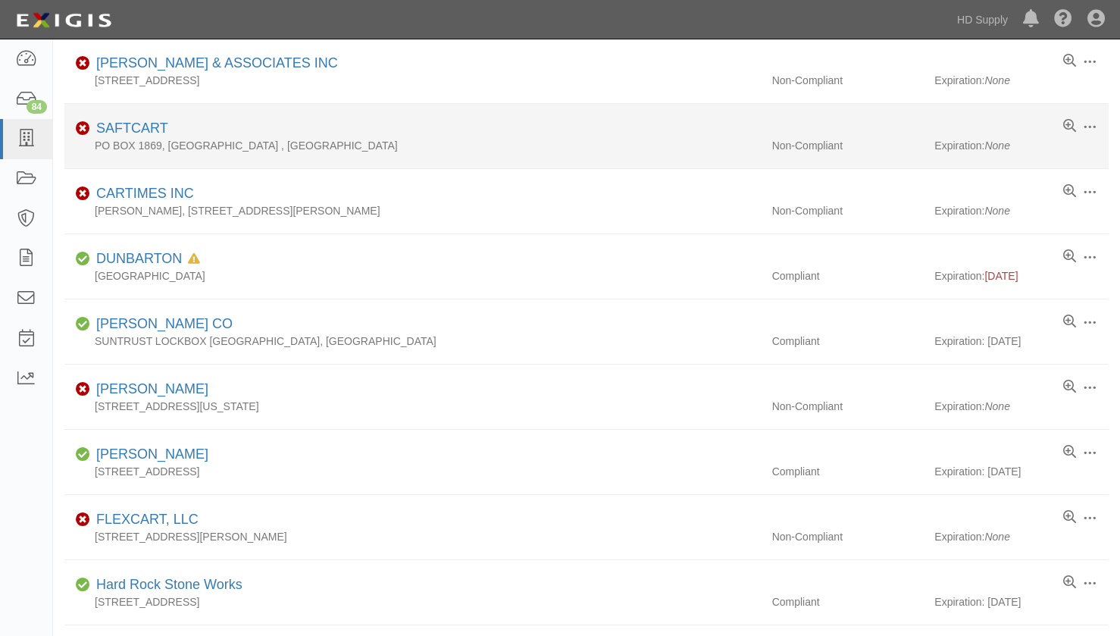
scroll to position [606, 0]
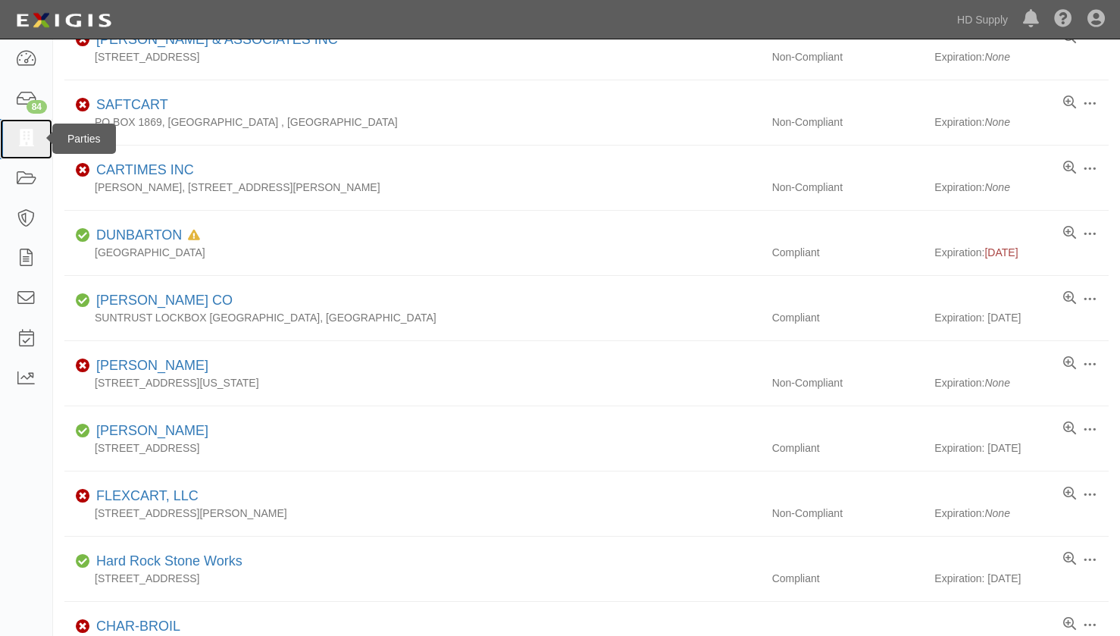
click at [24, 137] on icon at bounding box center [25, 138] width 21 height 17
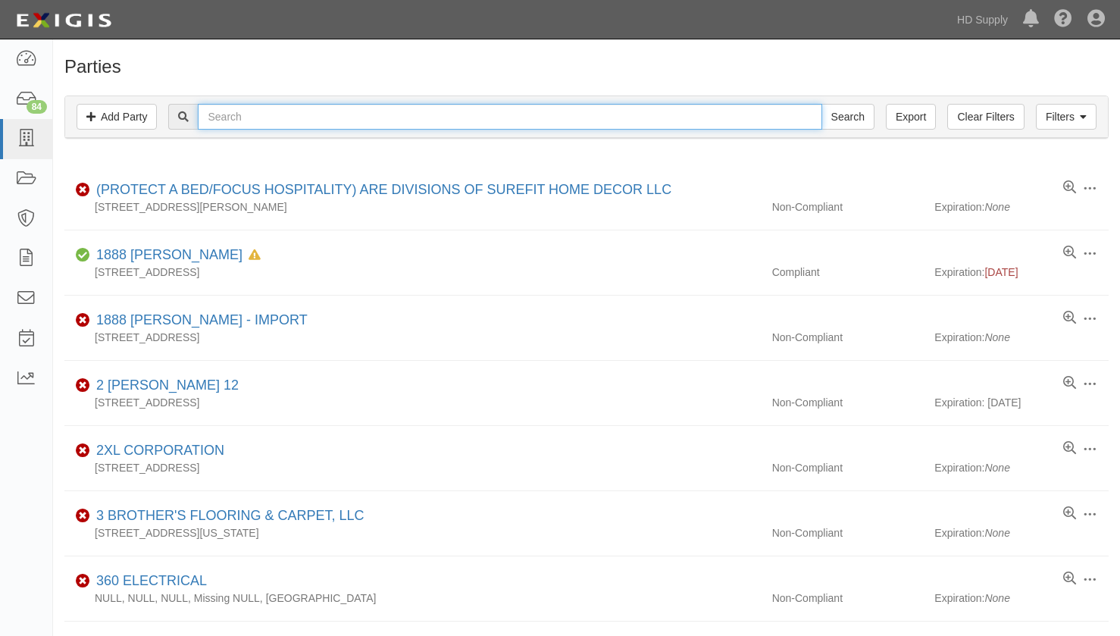
click at [393, 114] on input "text" at bounding box center [510, 117] width 624 height 26
type input "excavation"
click at [822, 104] on input "Search" at bounding box center [848, 117] width 53 height 26
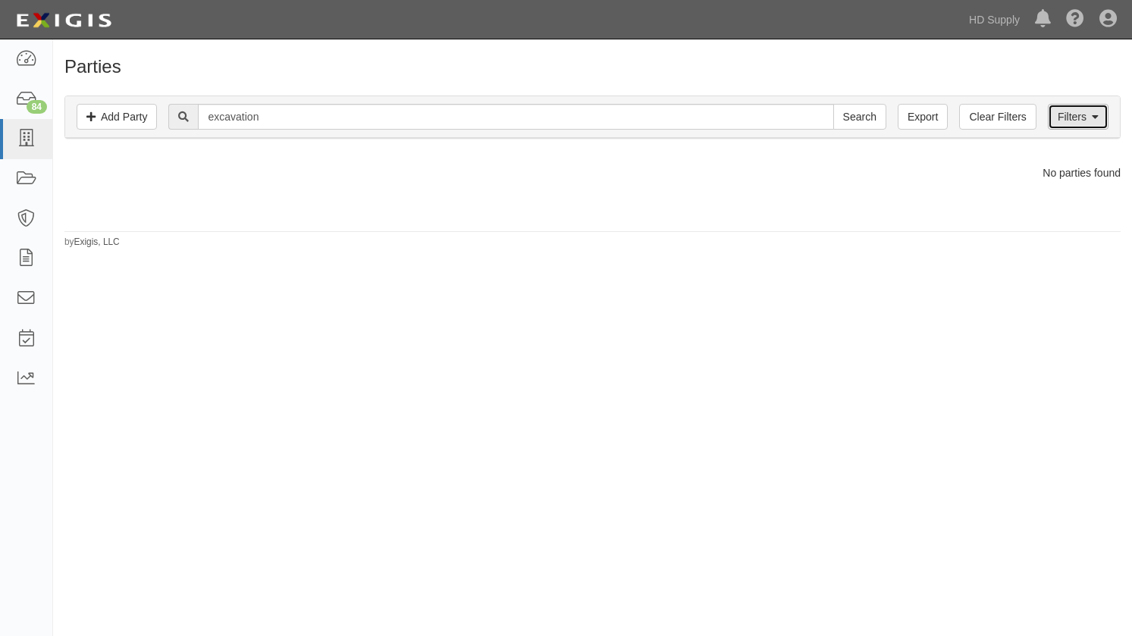
click at [1060, 114] on link "Filters" at bounding box center [1078, 117] width 61 height 26
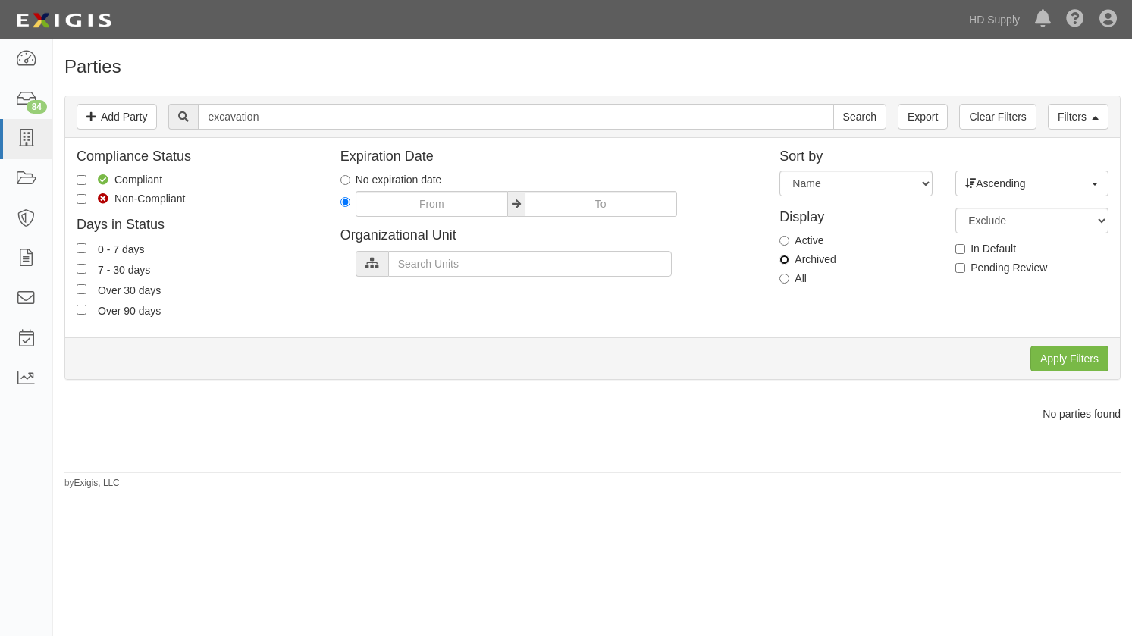
click at [788, 256] on input "Archived" at bounding box center [784, 260] width 10 height 10
radio input "true"
click at [1045, 352] on input "Apply Filters" at bounding box center [1069, 359] width 78 height 26
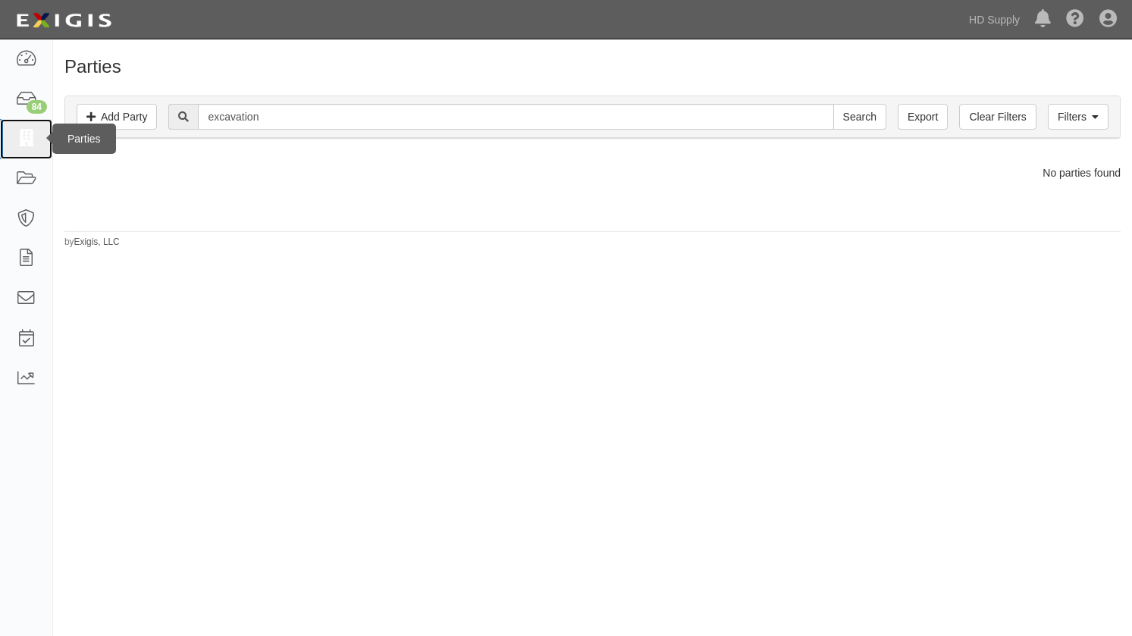
click at [39, 134] on link at bounding box center [26, 139] width 52 height 40
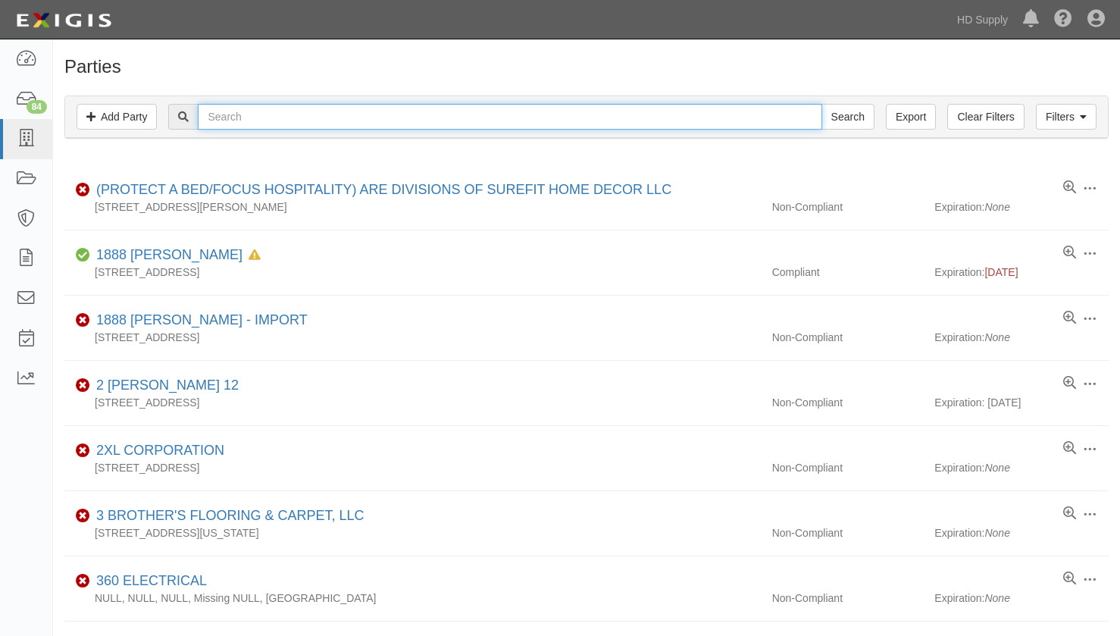
paste input "FDG Multiservice LLC"
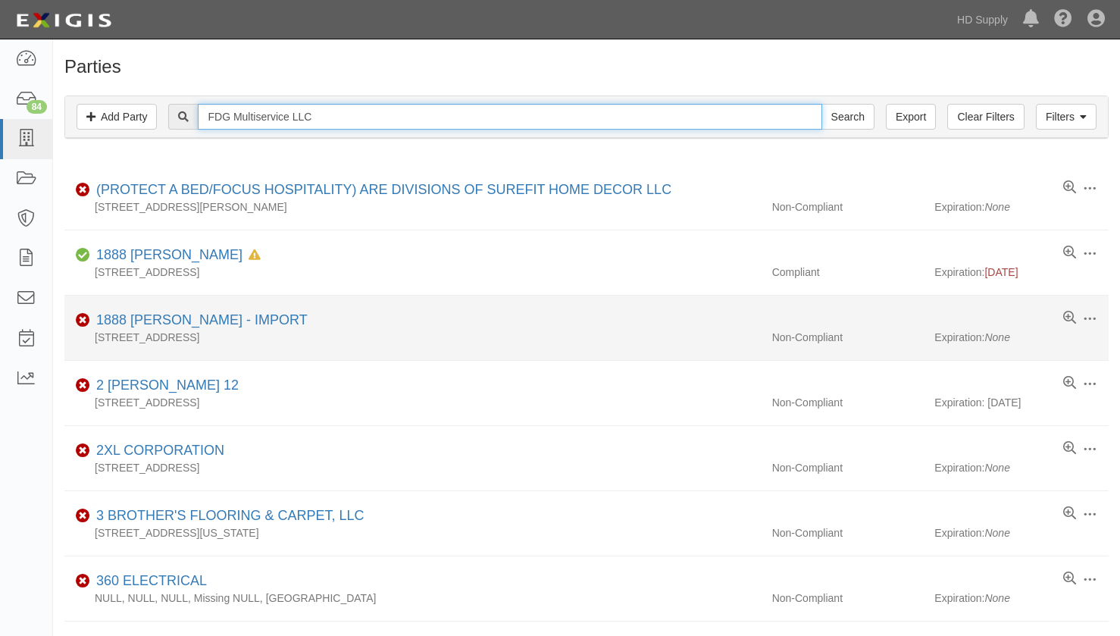
type input "FDG Multiservice LLC"
click at [822, 104] on input "Search" at bounding box center [848, 117] width 53 height 26
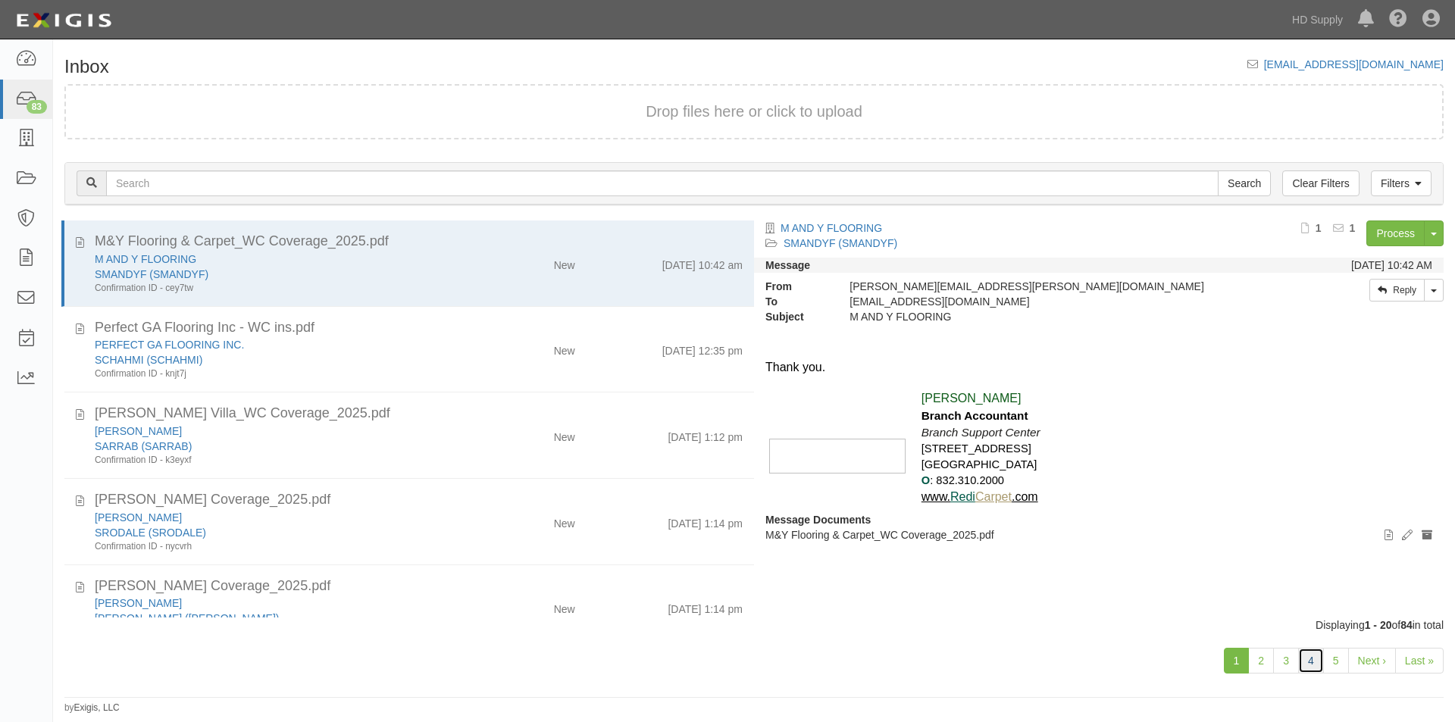
click at [1314, 660] on link "4" at bounding box center [1312, 661] width 26 height 26
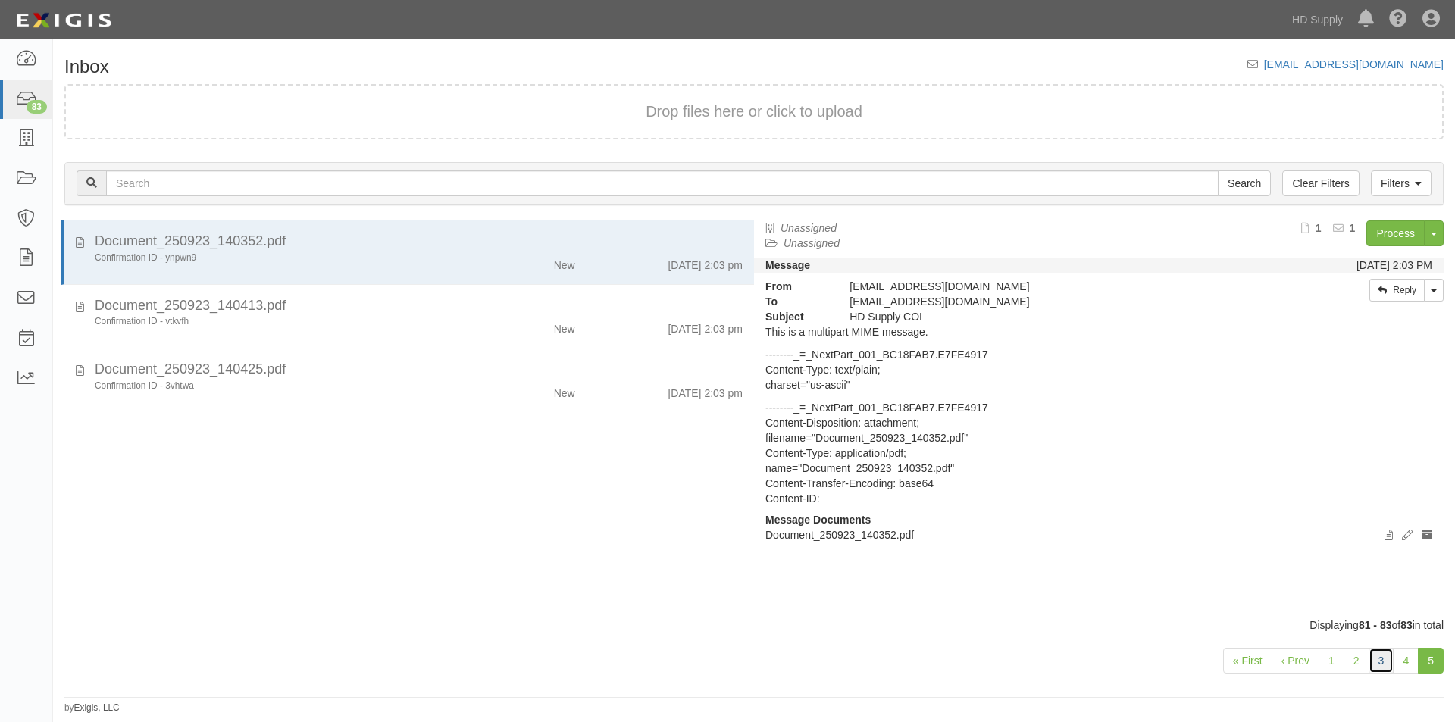
click at [1385, 664] on link "3" at bounding box center [1382, 661] width 26 height 26
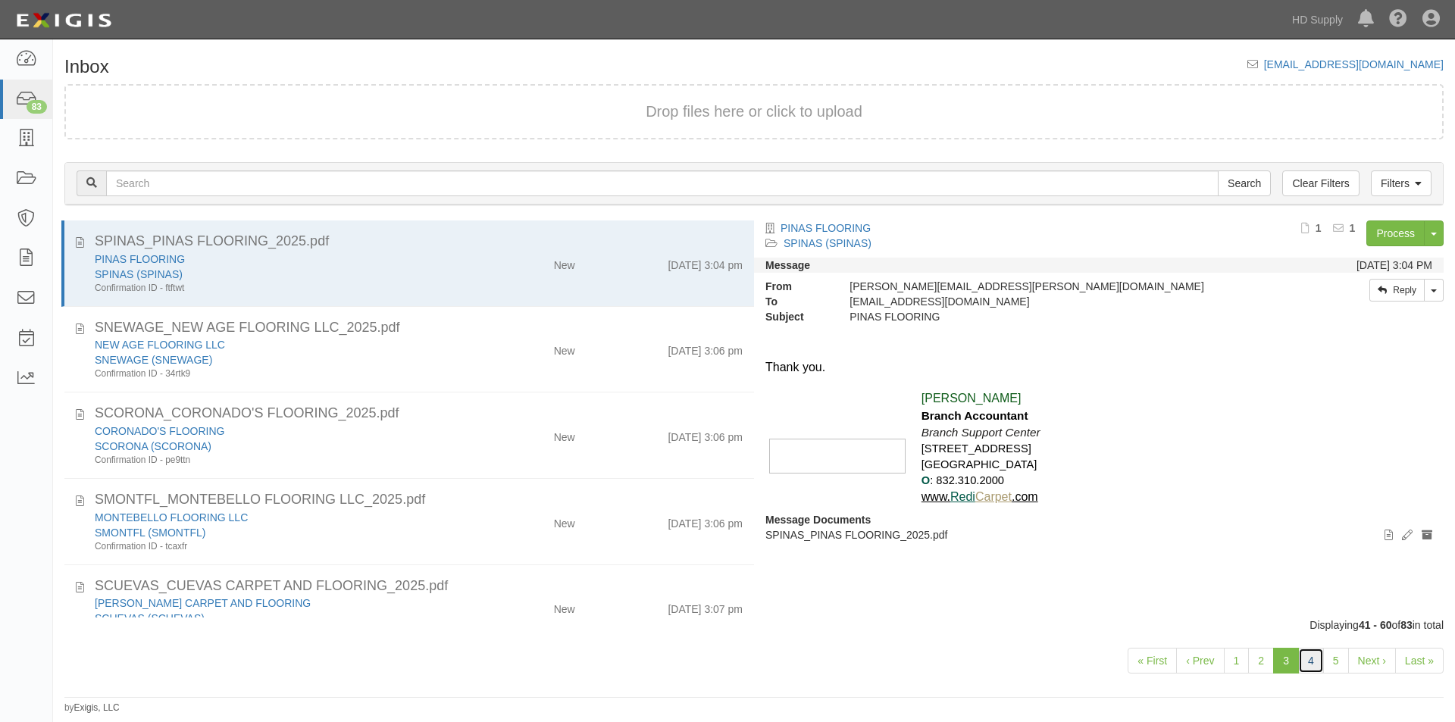
click at [1314, 668] on link "4" at bounding box center [1312, 661] width 26 height 26
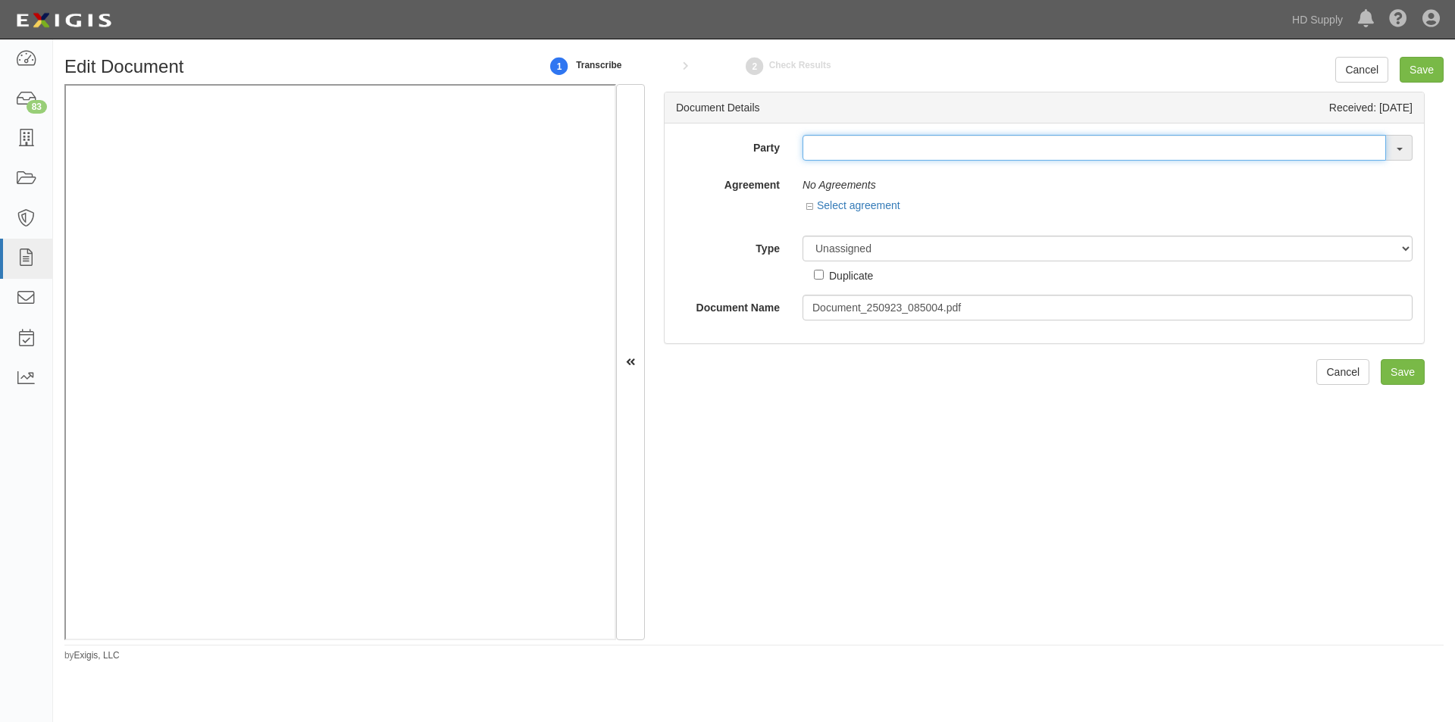
click at [819, 149] on input "text" at bounding box center [1095, 148] width 584 height 26
type input "fdg"
click at [843, 183] on link "FDG Multiservice LLC" at bounding box center [869, 177] width 131 height 20
type input "FDG Multiservice LLC"
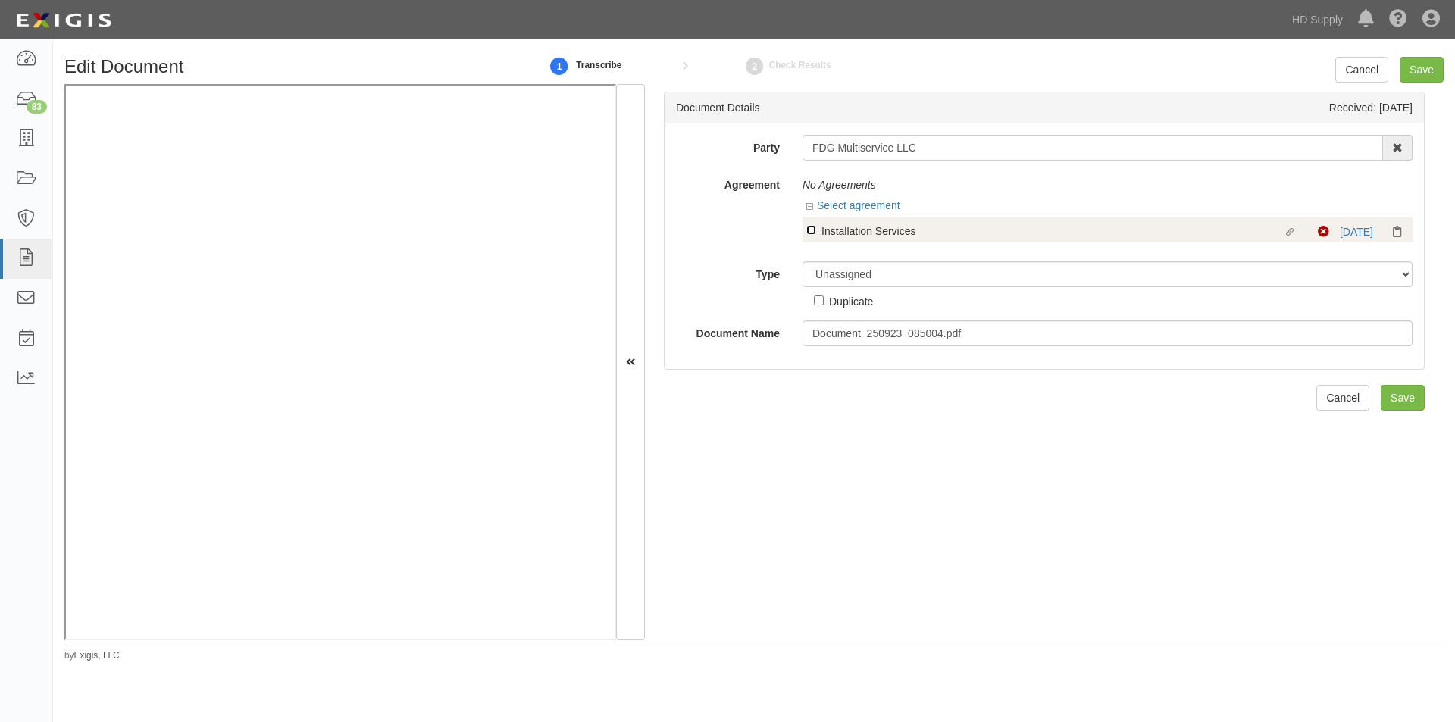
click at [807, 227] on input "Linked agreement Installation Services Linked agreement" at bounding box center [812, 230] width 10 height 10
checkbox input "true"
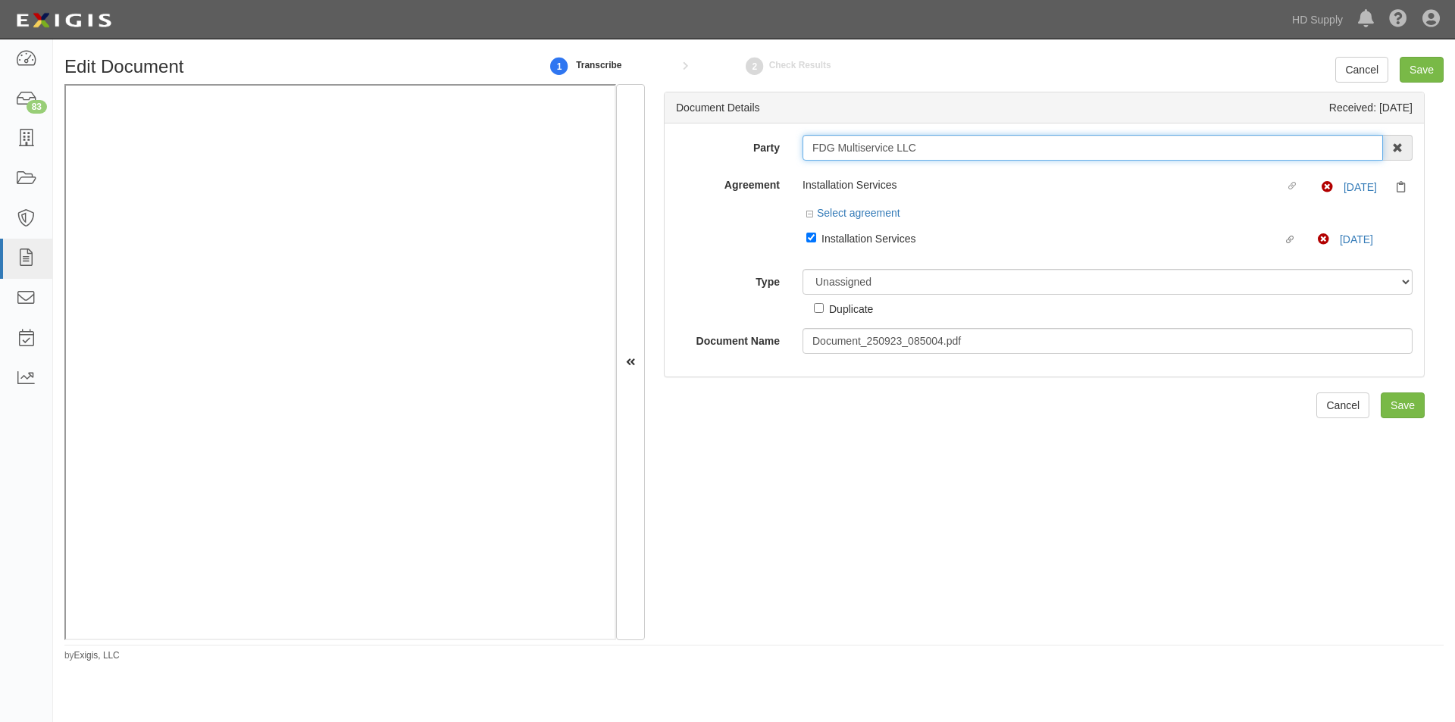
drag, startPoint x: 920, startPoint y: 149, endPoint x: 795, endPoint y: 149, distance: 124.3
click at [795, 149] on div "FDG Multiservice LLC FDG Multiservice LLC 1888 MILLS 1888 MILLS - IMPORT 2 PATR…" at bounding box center [1107, 148] width 633 height 26
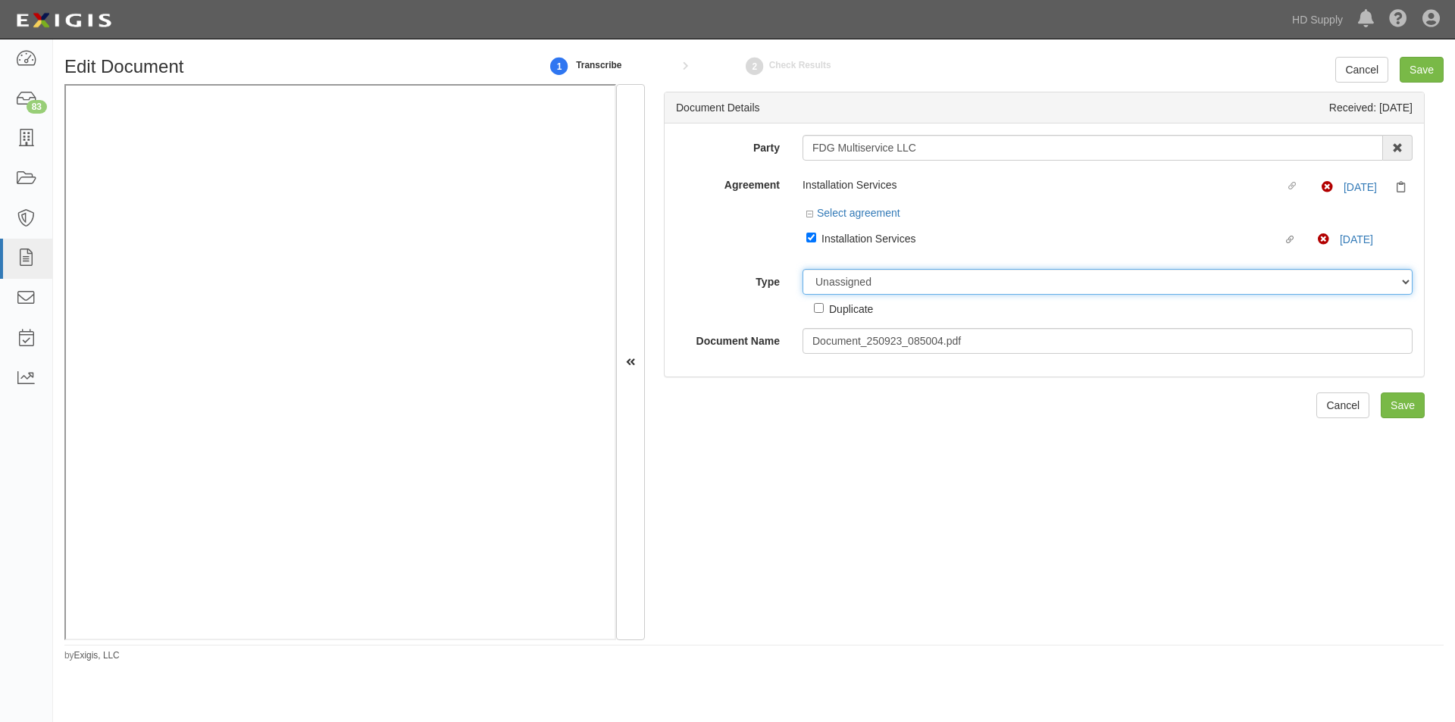
click at [886, 282] on select "Unassigned Binder Cancellation Notice Certificate Contract Endorsement Insuranc…" at bounding box center [1108, 282] width 610 height 26
select select "CertificateDetail"
click at [803, 269] on select "Unassigned Binder Cancellation Notice Certificate Contract Endorsement Insuranc…" at bounding box center [1108, 282] width 610 height 26
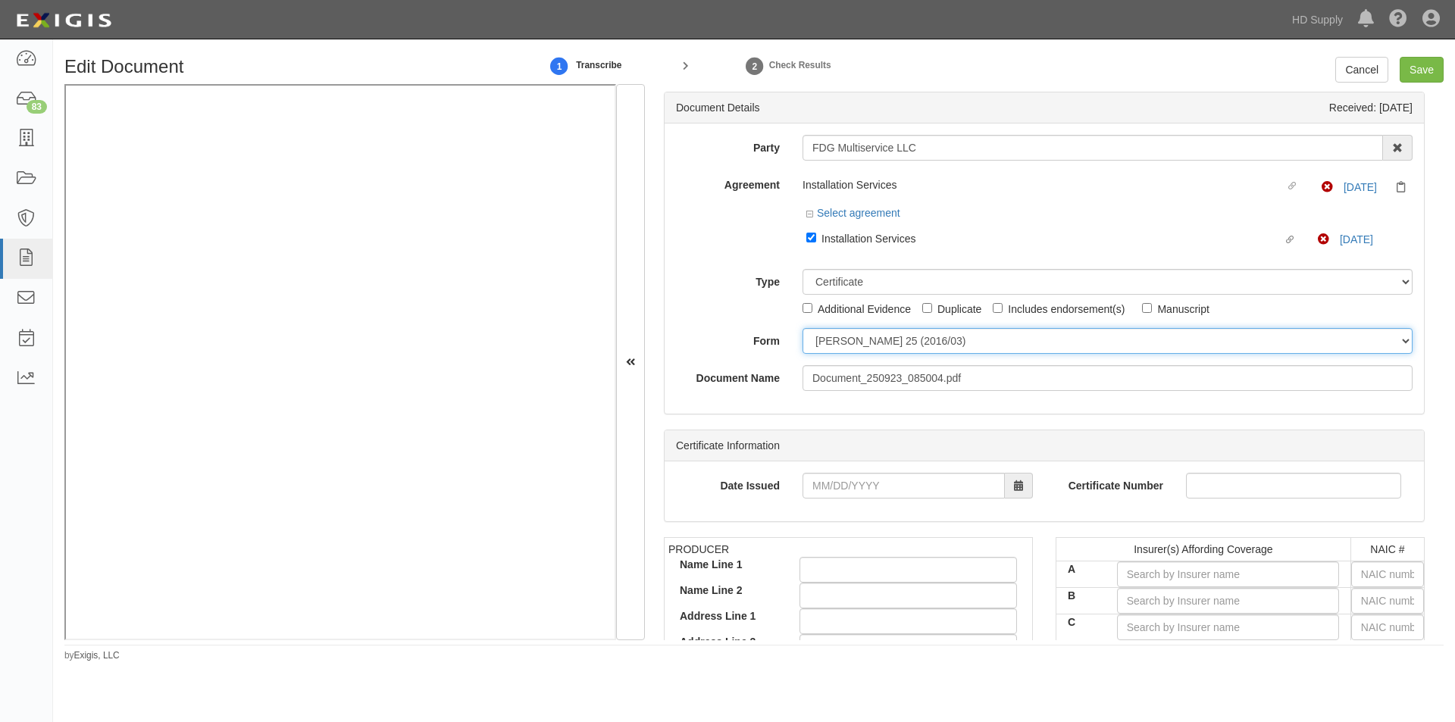
click at [830, 346] on select "ACORD 25 (2016/03) ACORD 101 ACORD 855 NY (2014/05) General" at bounding box center [1108, 341] width 610 height 26
select select "GeneralFormDetail"
click at [803, 328] on select "ACORD 25 (2016/03) ACORD 101 ACORD 855 NY (2014/05) General" at bounding box center [1108, 341] width 610 height 26
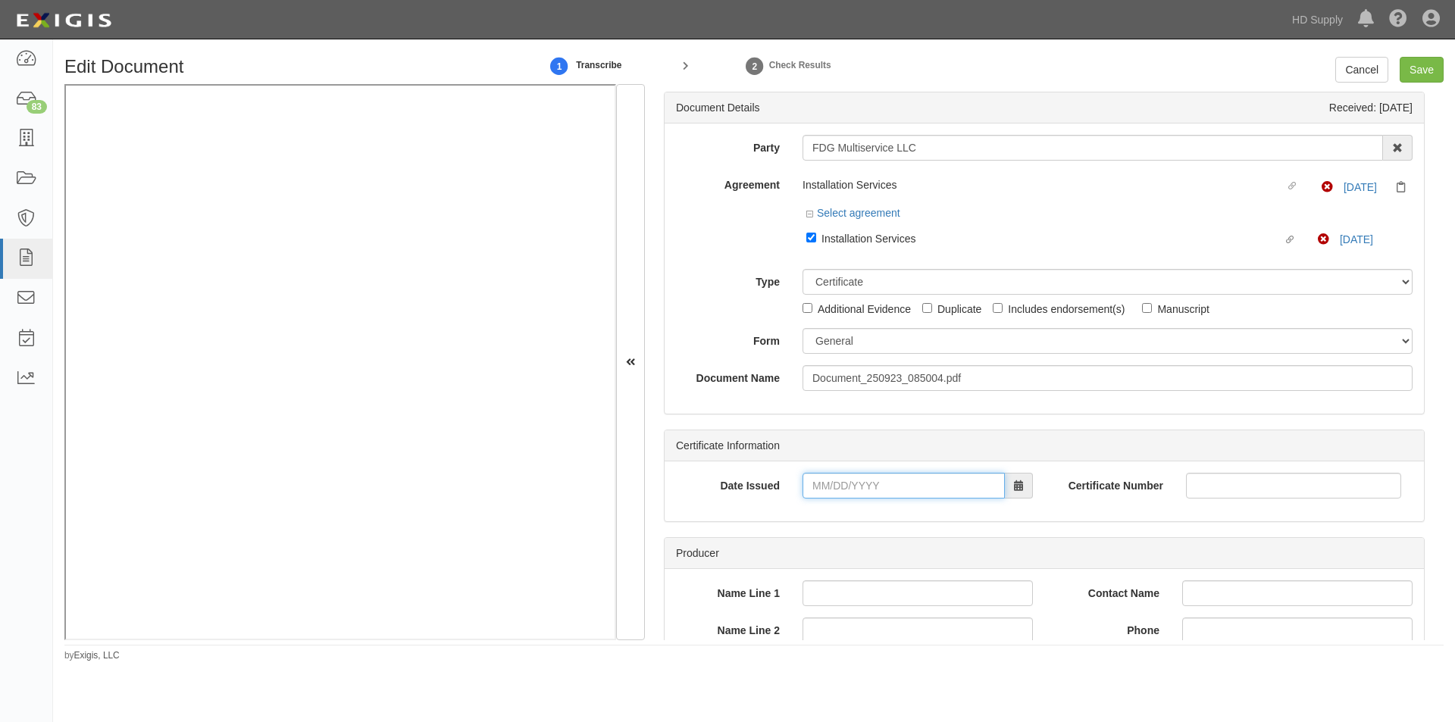
click at [860, 483] on input "Date Issued" at bounding box center [904, 486] width 202 height 26
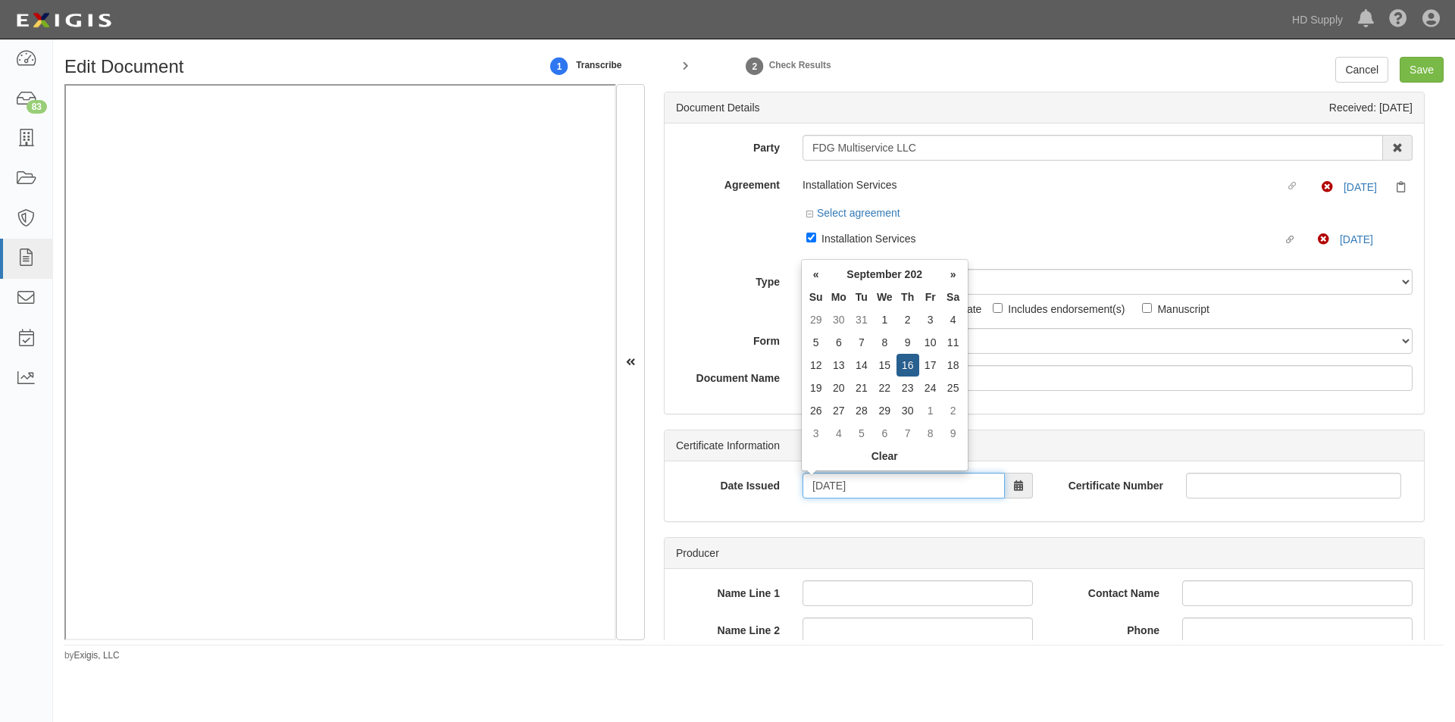
type input "09/16/2025"
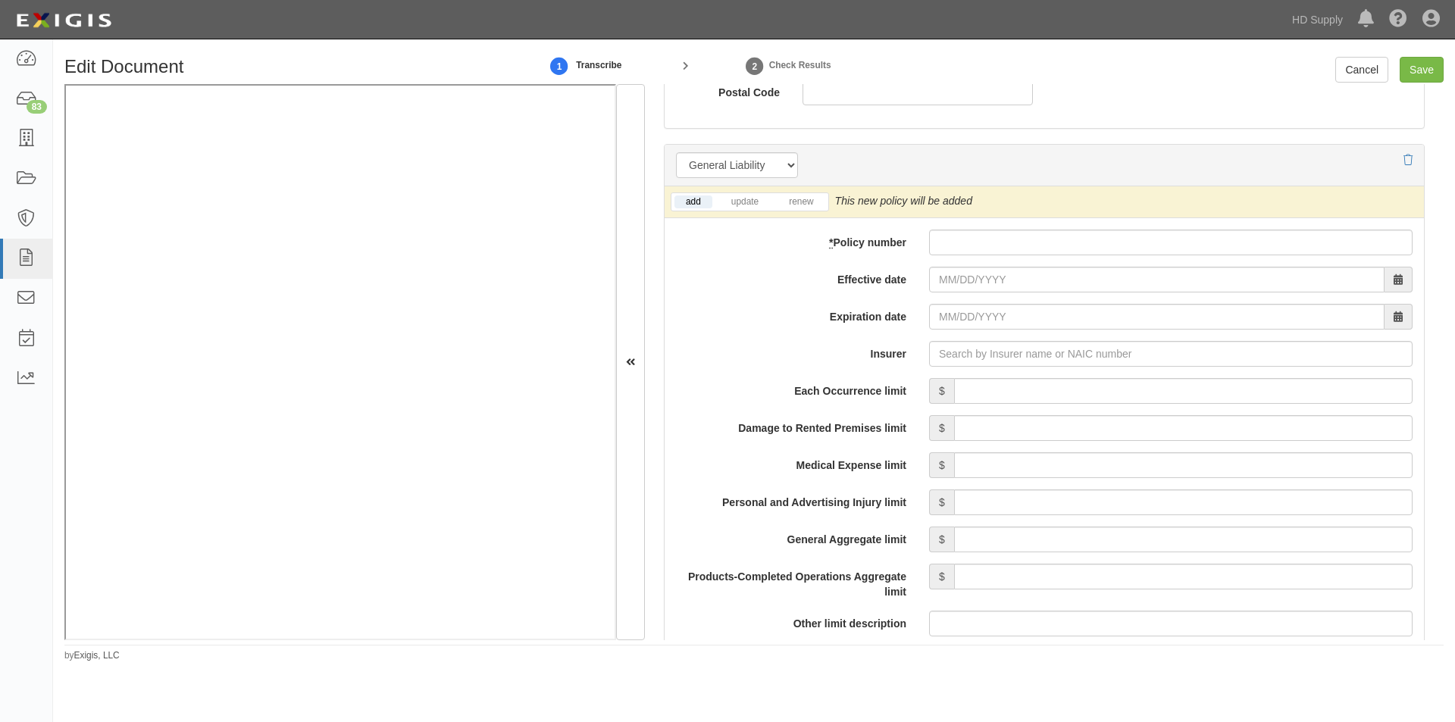
scroll to position [1111, 0]
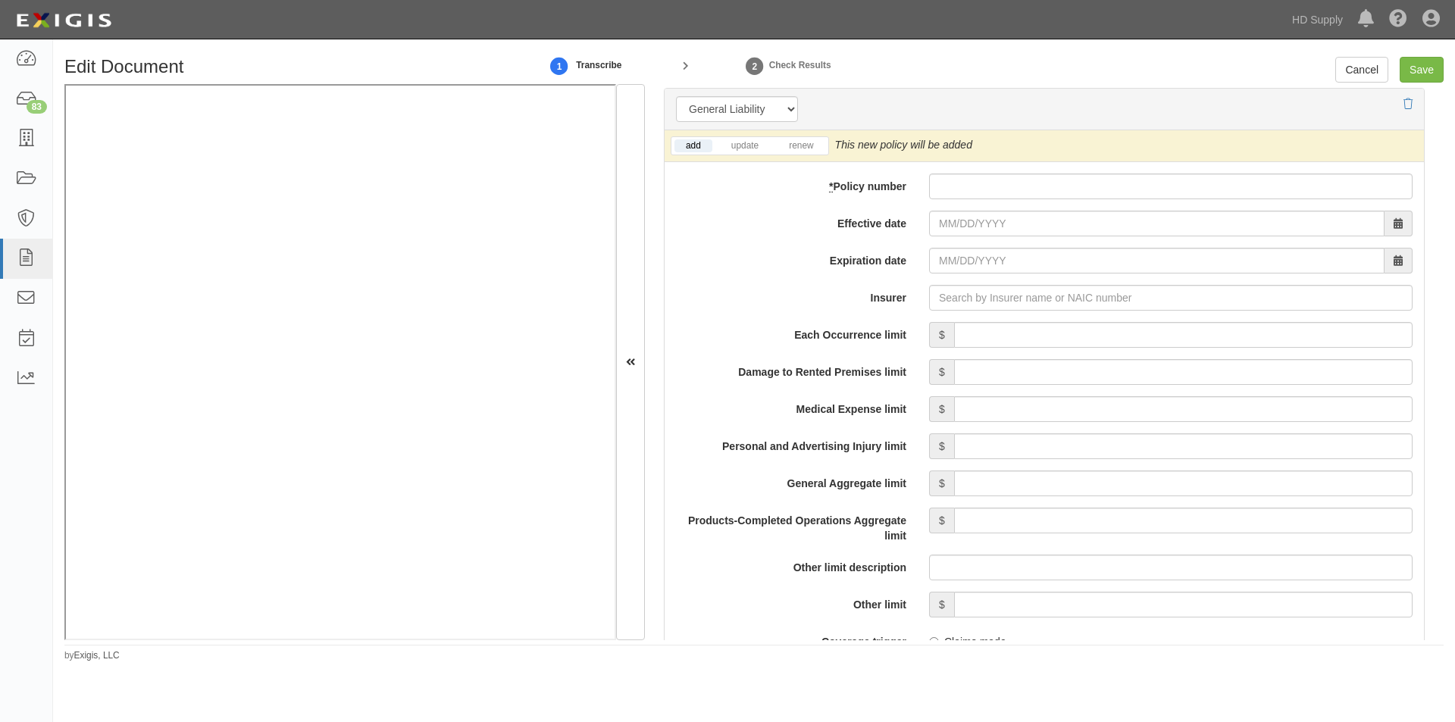
click at [794, 156] on div "add update renew This new policy will be added This new policy will update exis…" at bounding box center [1045, 146] width 760 height 32
click at [801, 139] on link "renew" at bounding box center [801, 145] width 47 height 13
click at [681, 150] on link "add" at bounding box center [694, 145] width 38 height 13
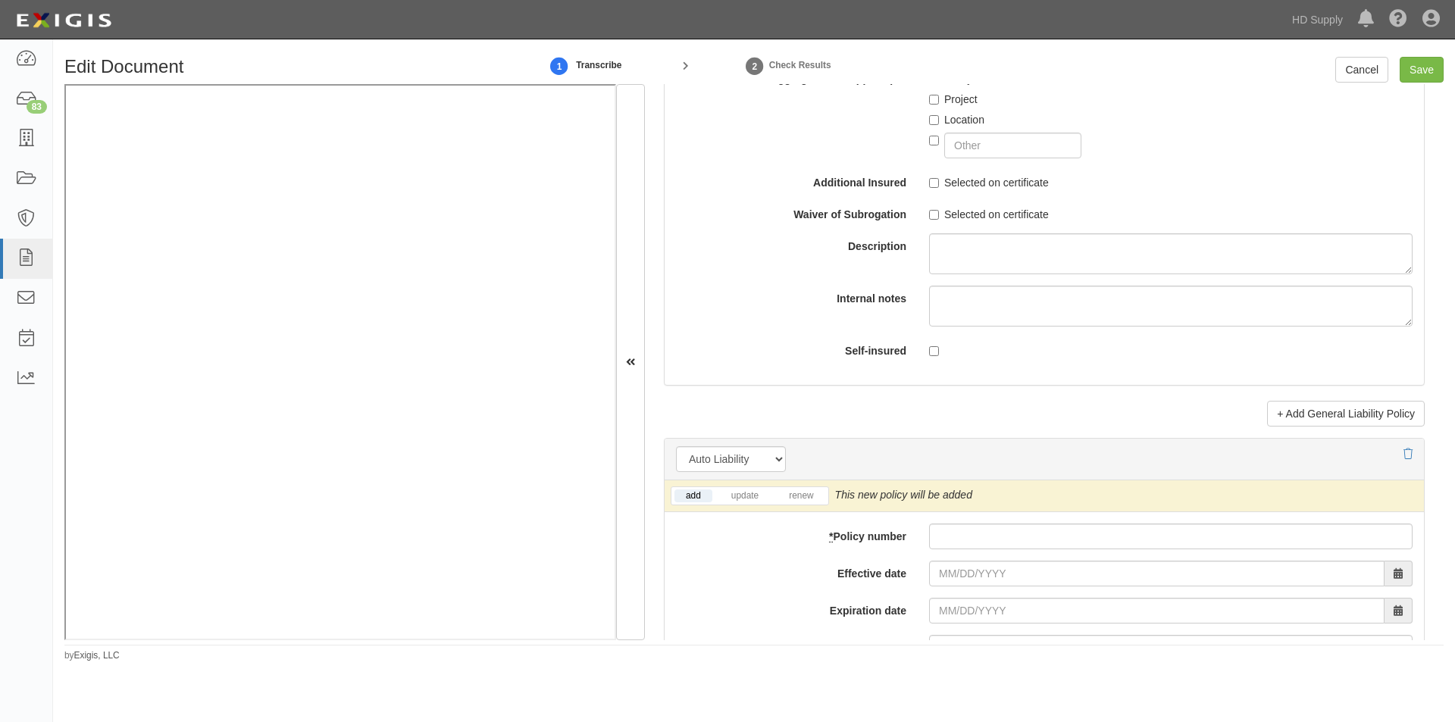
scroll to position [2165, 0]
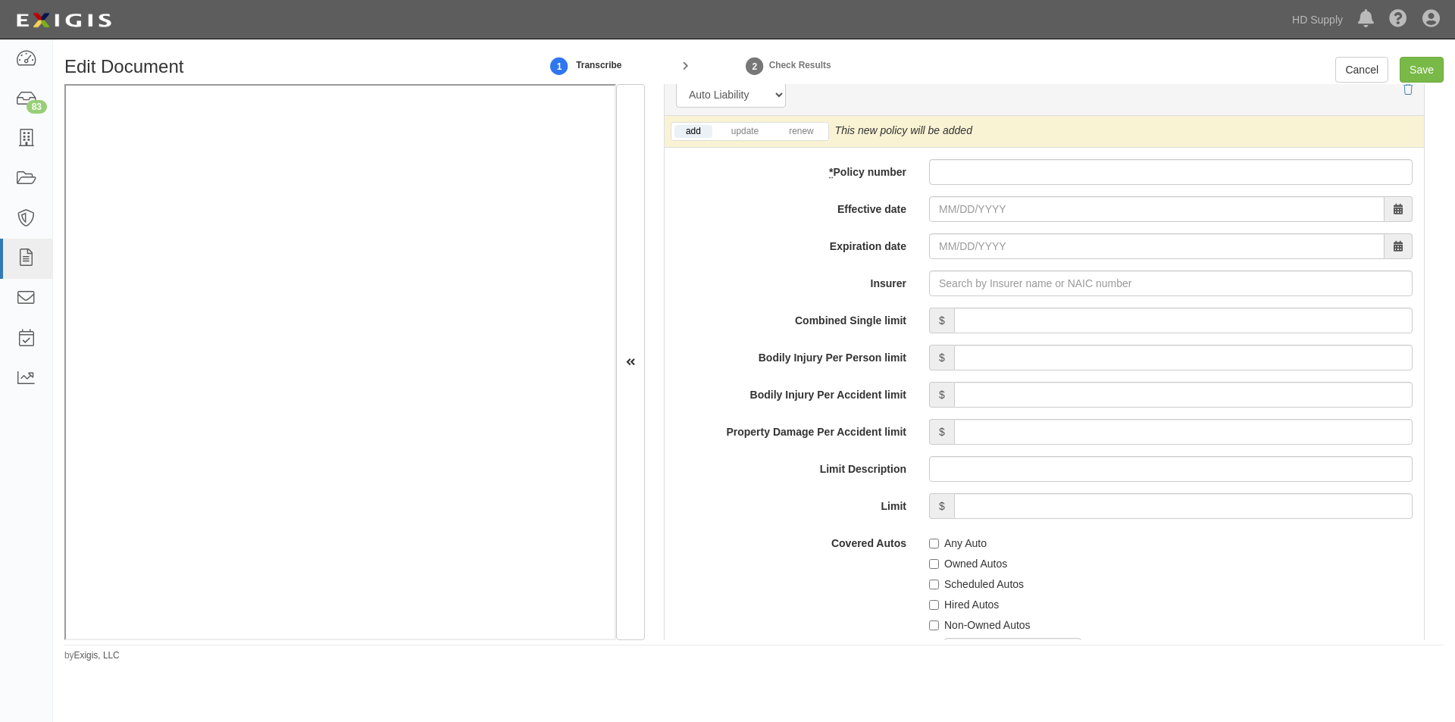
click at [812, 124] on li "renew" at bounding box center [801, 131] width 53 height 17
click at [788, 131] on link "renew" at bounding box center [801, 131] width 47 height 13
click at [700, 135] on link "add" at bounding box center [694, 131] width 38 height 13
click at [967, 168] on input "* Policy number" at bounding box center [1171, 172] width 484 height 26
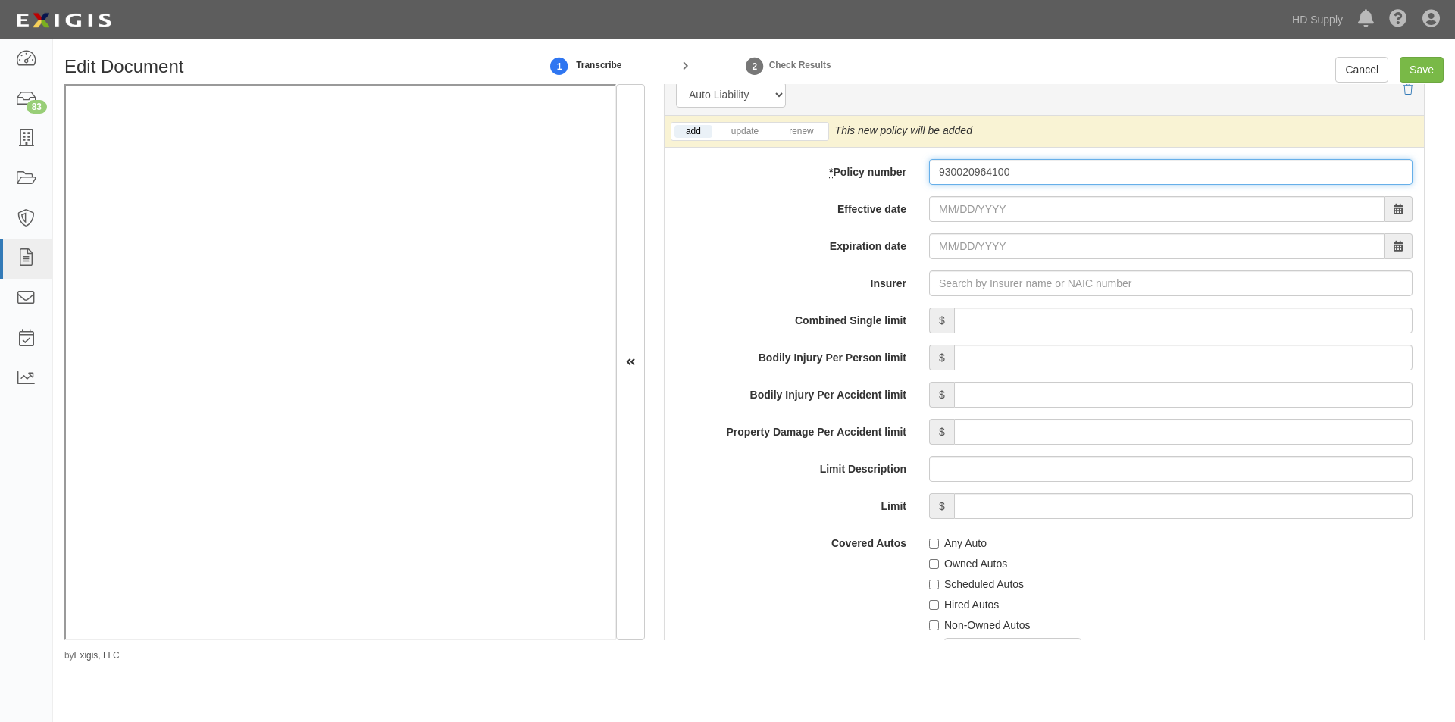
type input "930020964100"
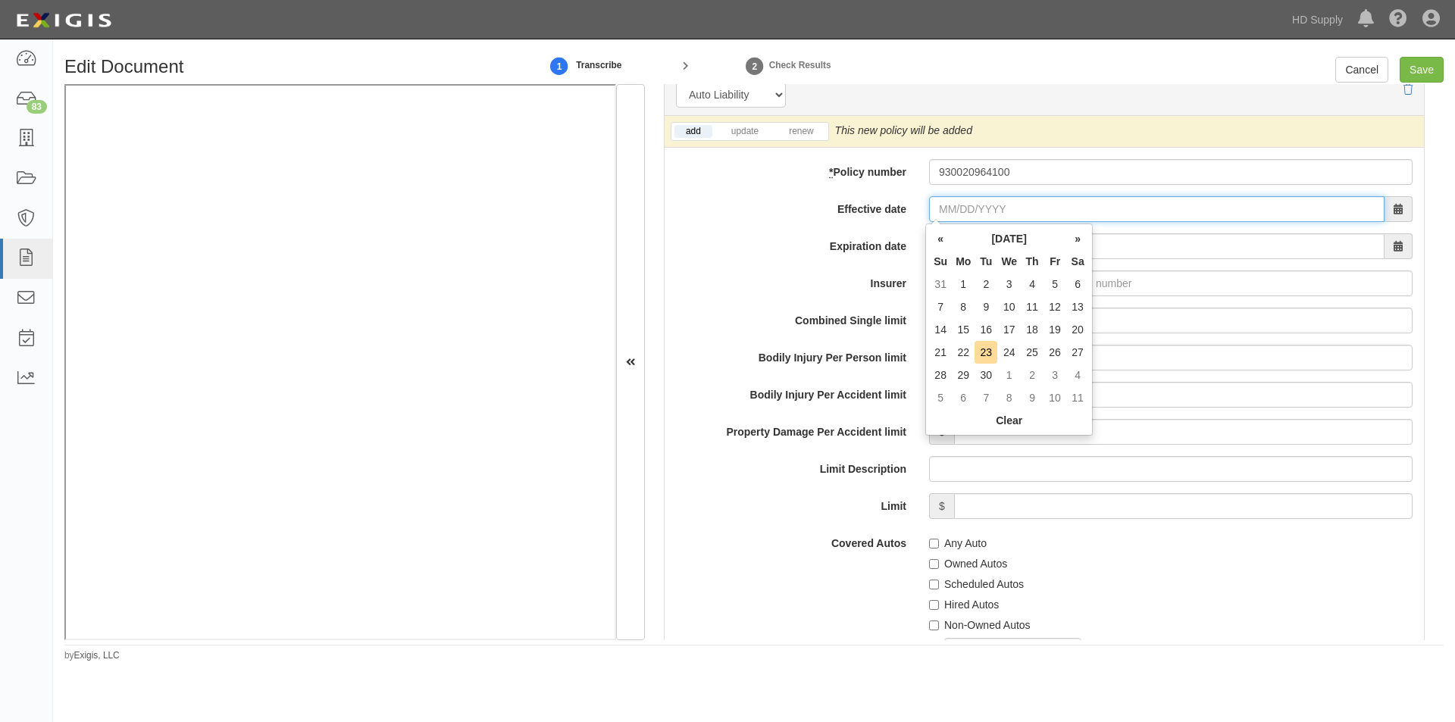
click at [961, 215] on input "Effective date" at bounding box center [1157, 209] width 456 height 26
type input "09/18/2025"
type input "09/18/2026"
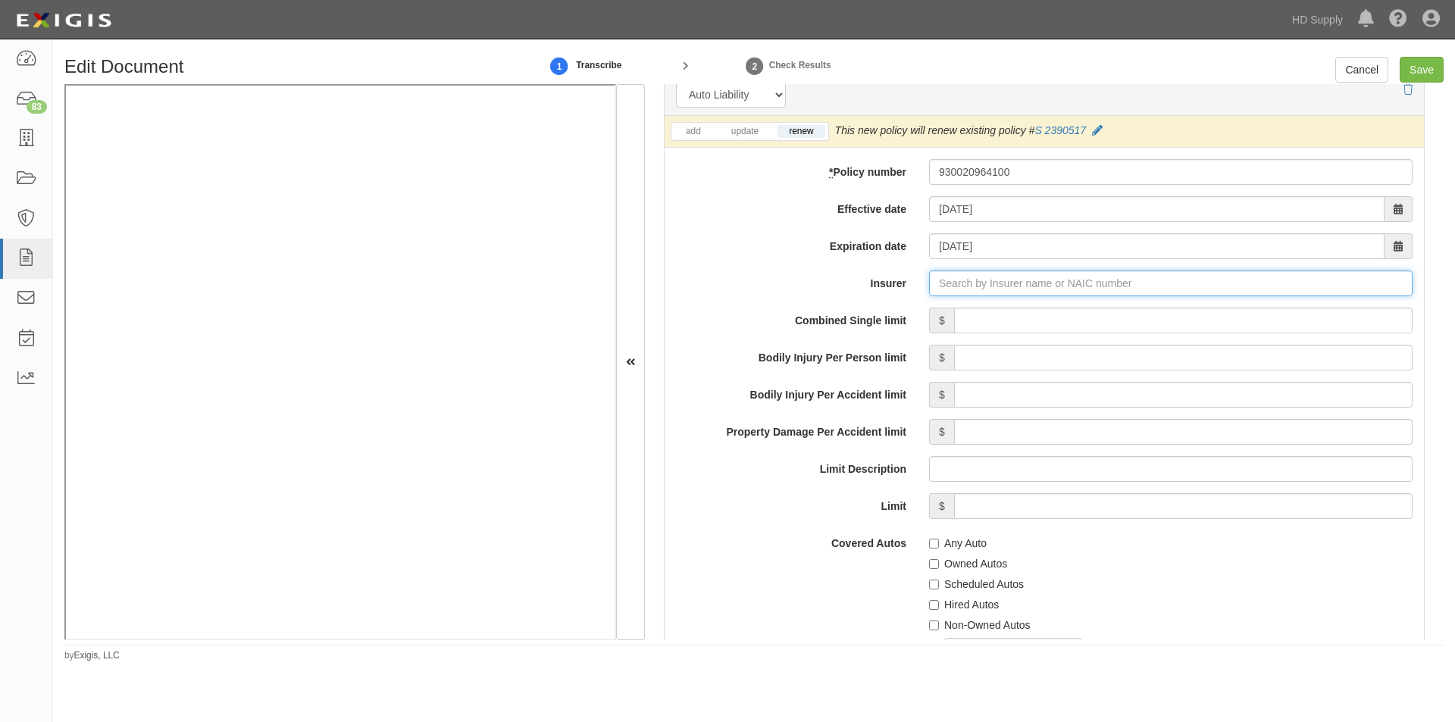
click at [1013, 286] on input "Insurer" at bounding box center [1171, 284] width 484 height 26
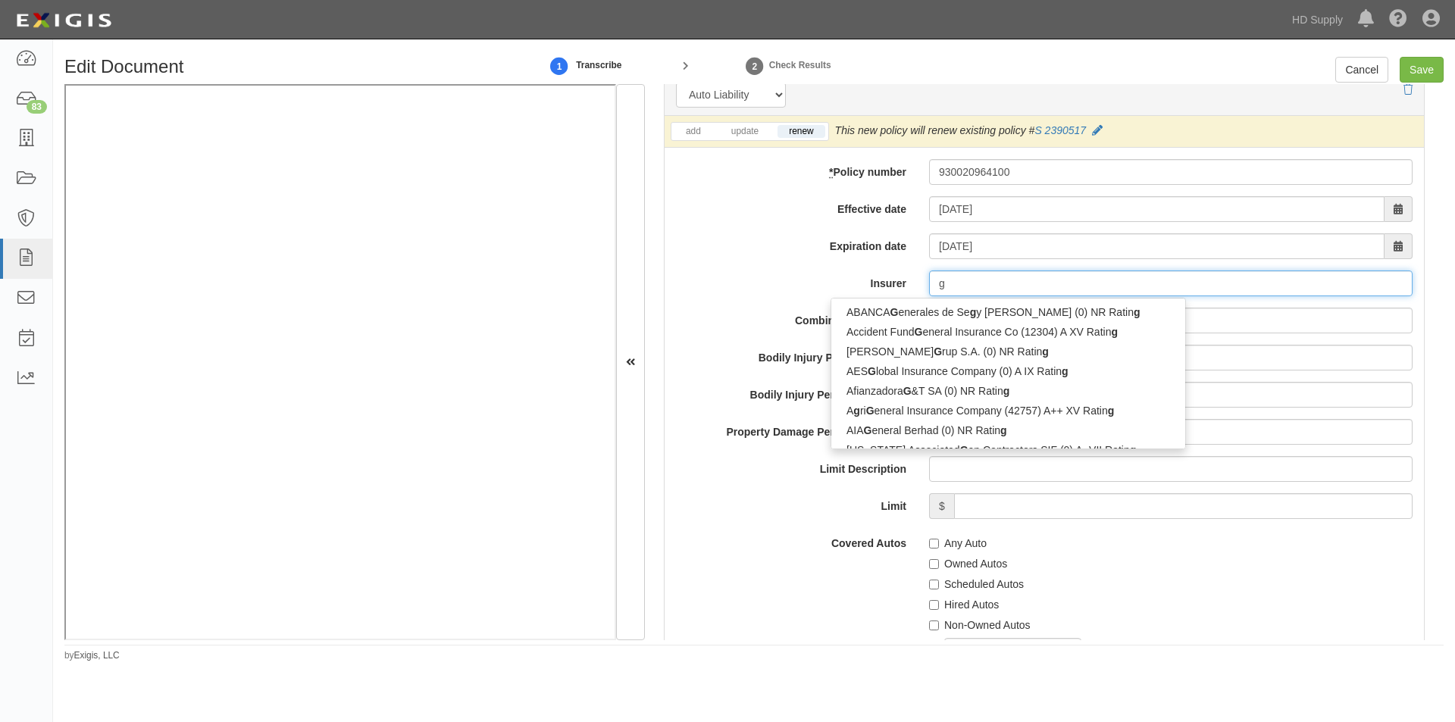
type input "ge"
type input "geiCO Advantage Insurance Company (14138) A++ XV Rating"
type input "gei"
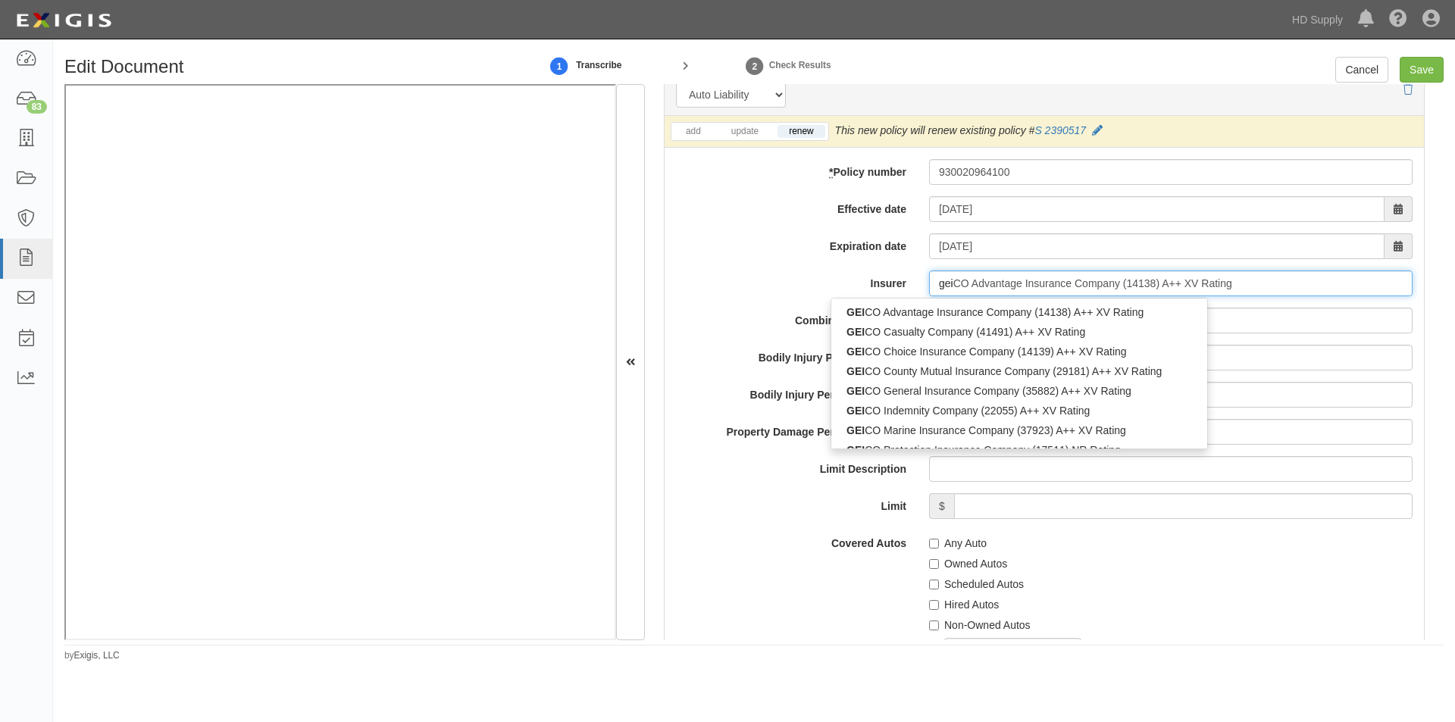
type input "geicO Advantage Insurance Company (14138) A++ XV Rating"
type input "geic"
type input "geico Advantage Insurance Company (14138) A++ XV Rating"
type input "geico"
type input "geico m"
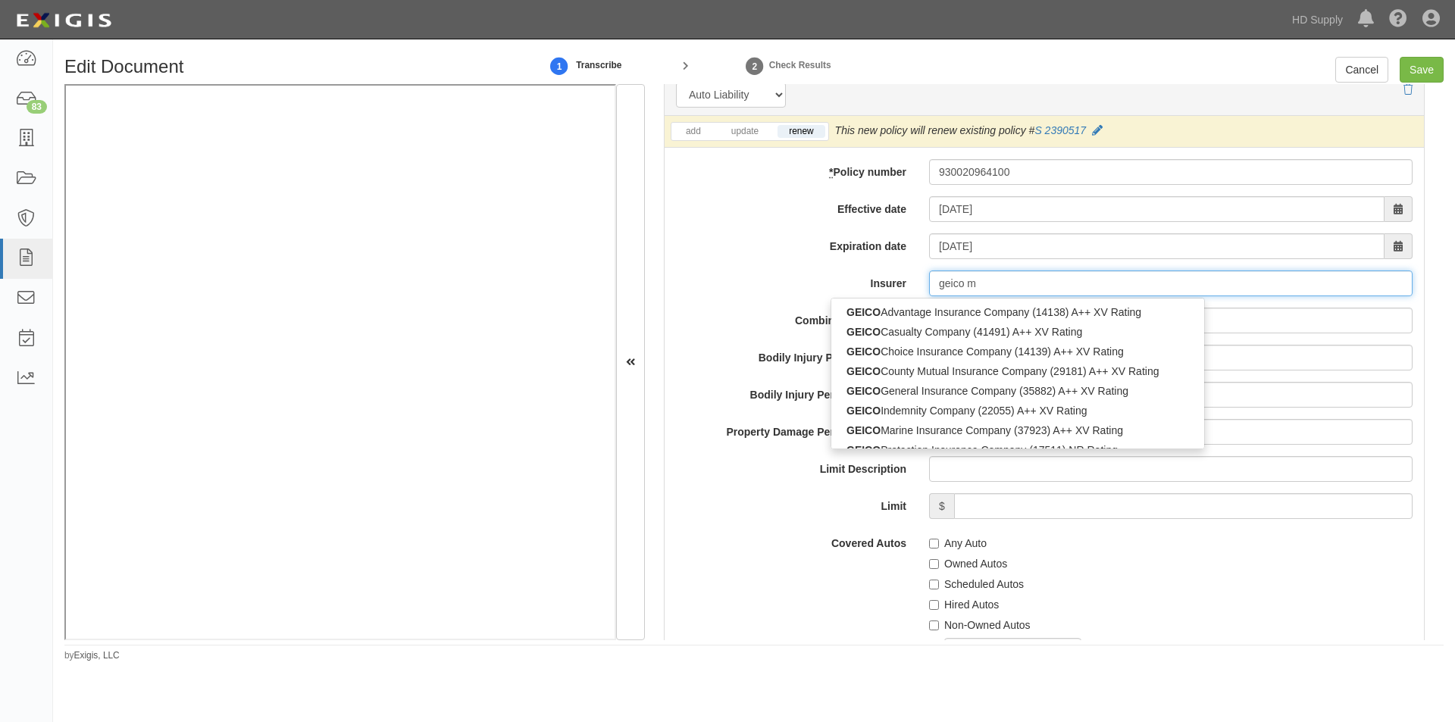
type input "geico marine Insurance Company (37923) A++ XV Rating"
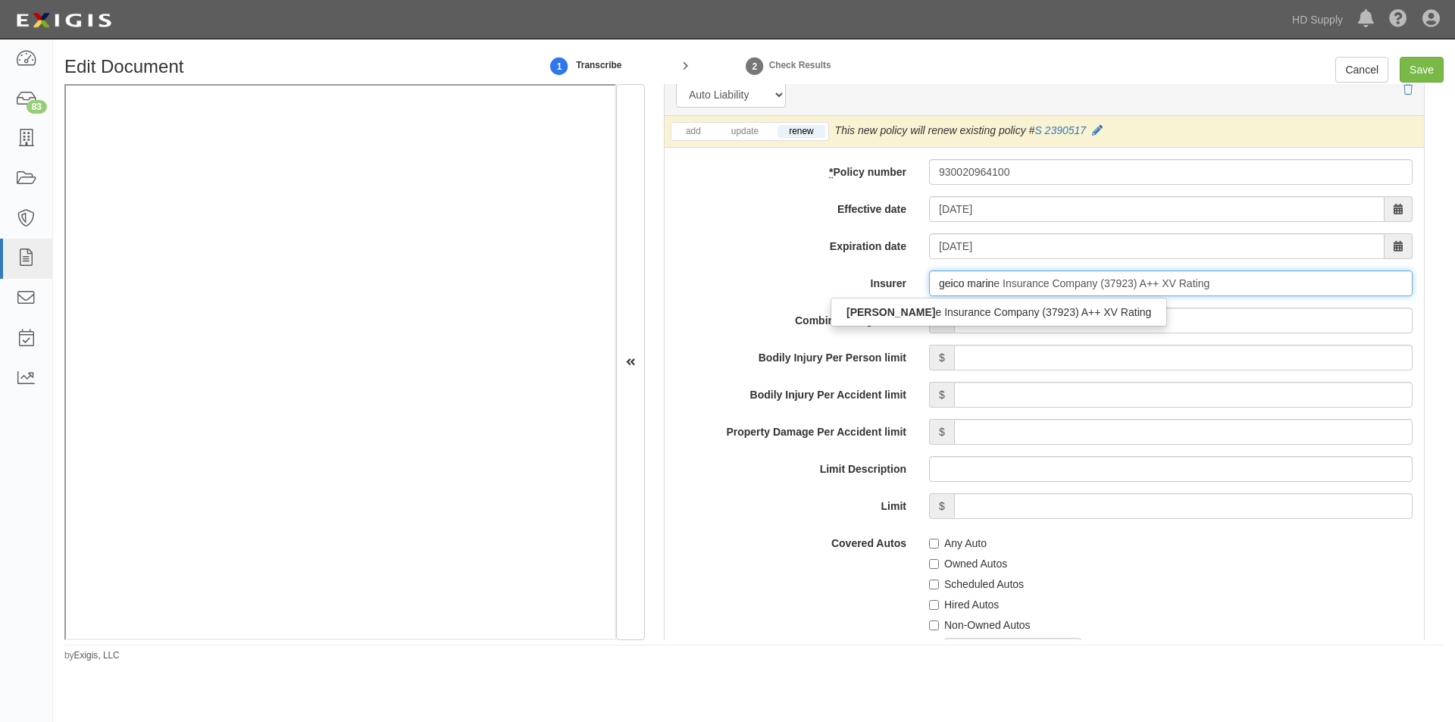
type input "geico marine"
click at [1014, 305] on div "GEICO Marine Insurance Company (37923) A++ XV Rating" at bounding box center [986, 312] width 309 height 20
type input "GEICO Marine Insurance Company (37923) A++ XV Rating"
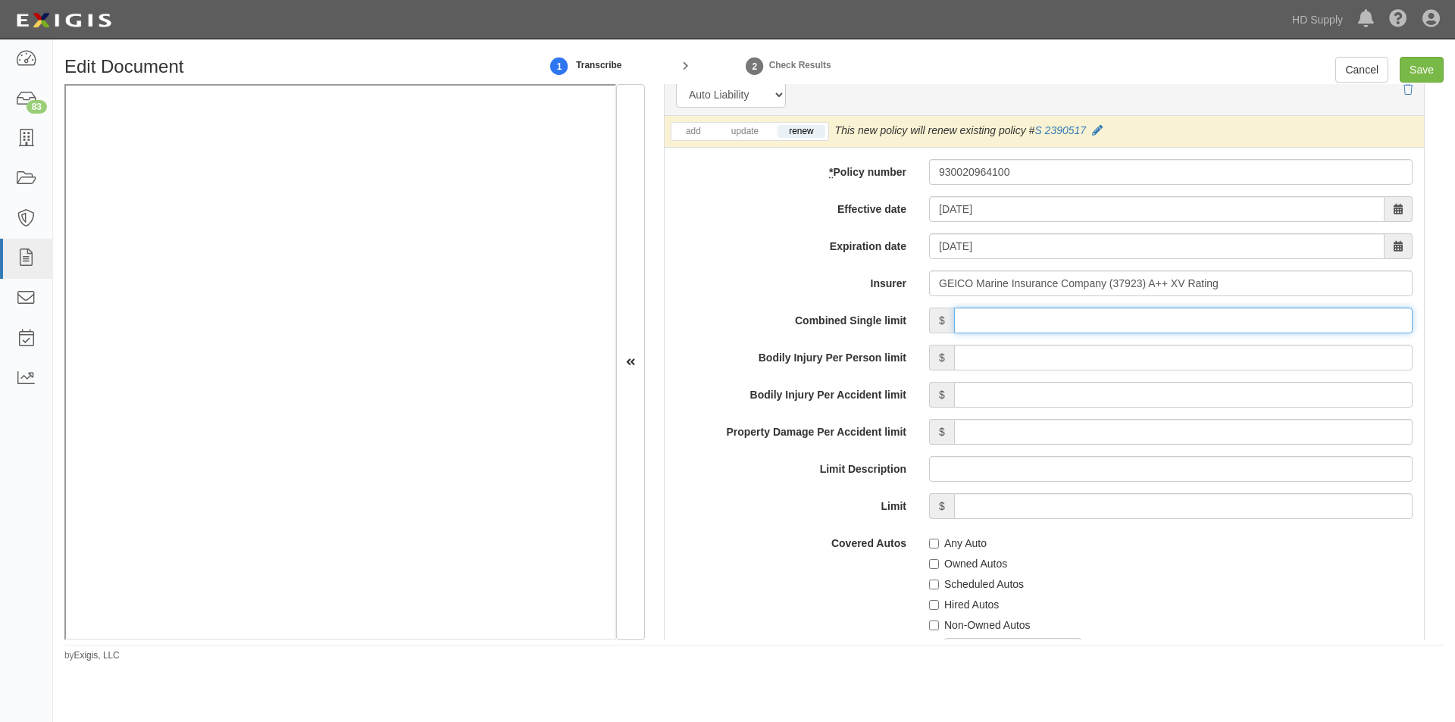
click at [1083, 322] on input "Combined Single limit" at bounding box center [1183, 321] width 459 height 26
type input "1,000,000"
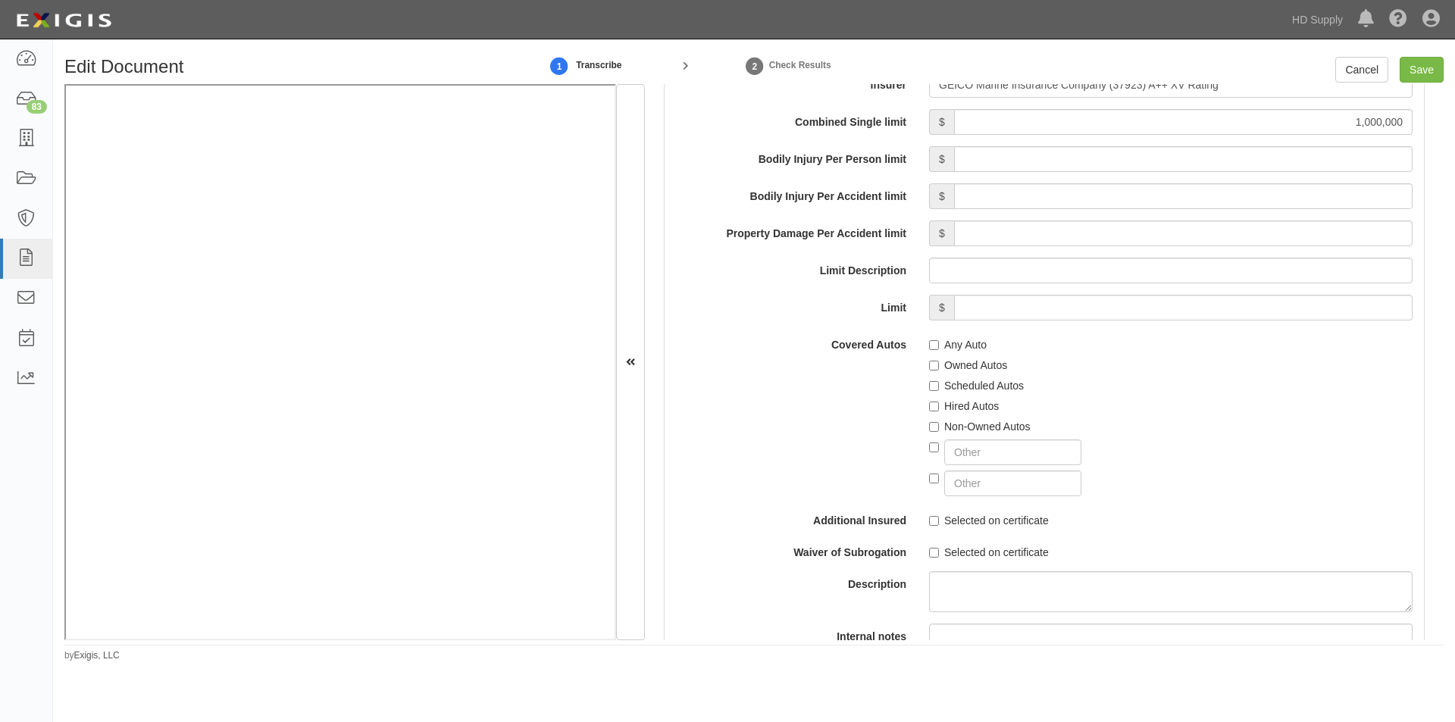
scroll to position [2544, 0]
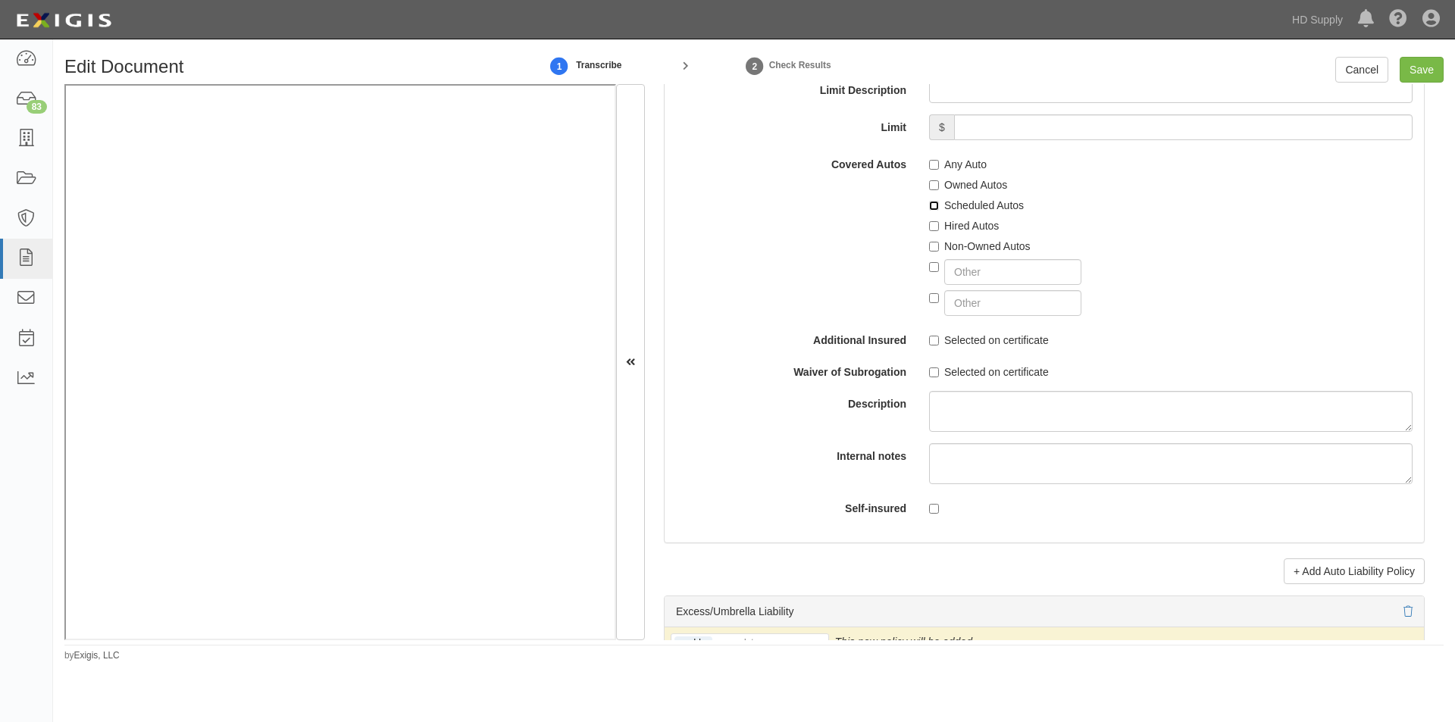
click at [929, 206] on input "Scheduled Autos" at bounding box center [934, 206] width 10 height 10
checkbox input "true"
click at [934, 340] on input "Selected on certificate" at bounding box center [934, 341] width 10 height 10
checkbox input "true"
click at [930, 374] on input "Selected on certificate" at bounding box center [934, 373] width 10 height 10
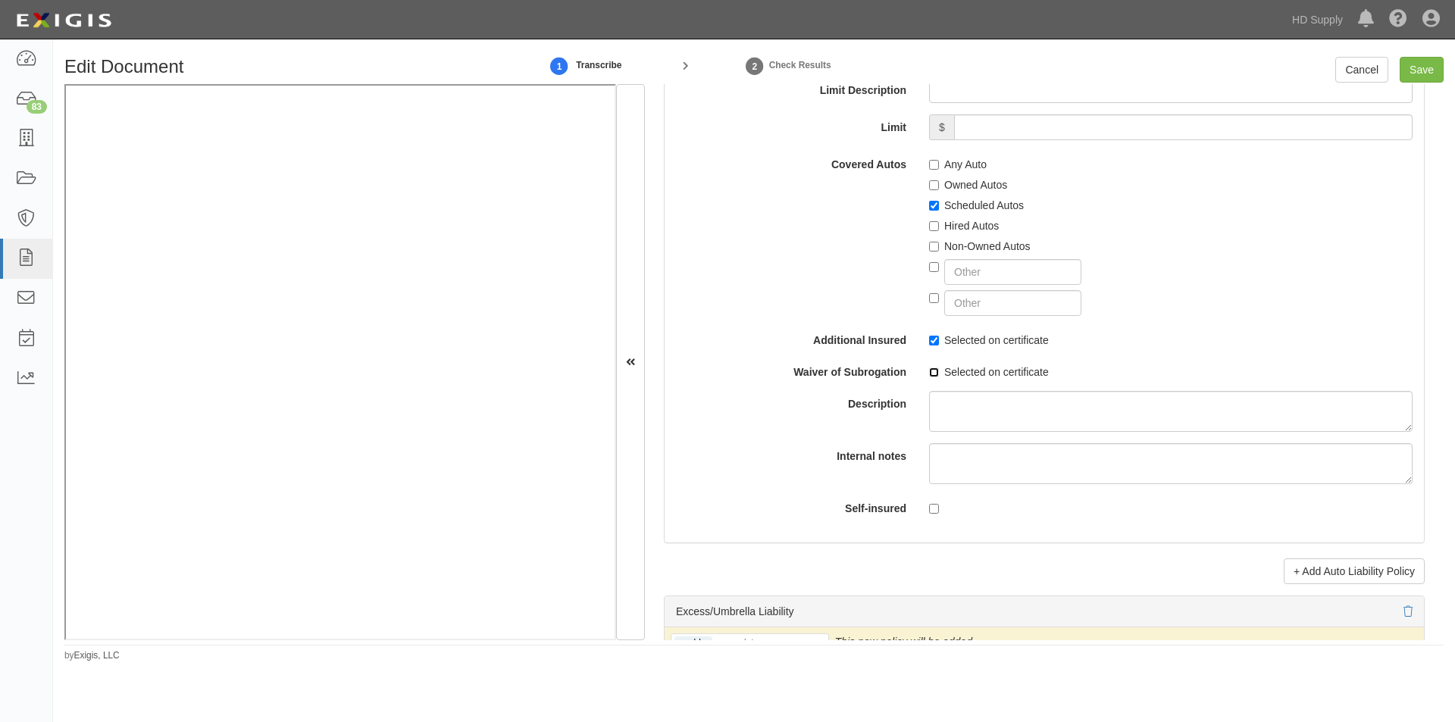
checkbox input "true"
click at [1410, 71] on input "Save" at bounding box center [1422, 70] width 44 height 26
type input "1000000"
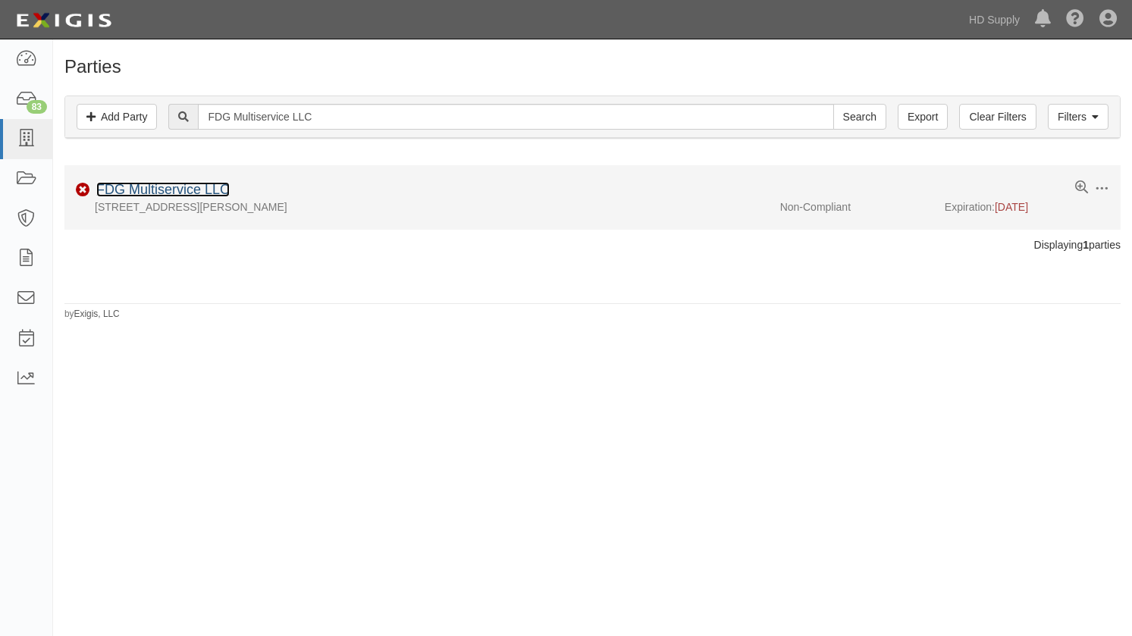
click at [191, 192] on link "FDG Multiservice LLC" at bounding box center [162, 189] width 133 height 15
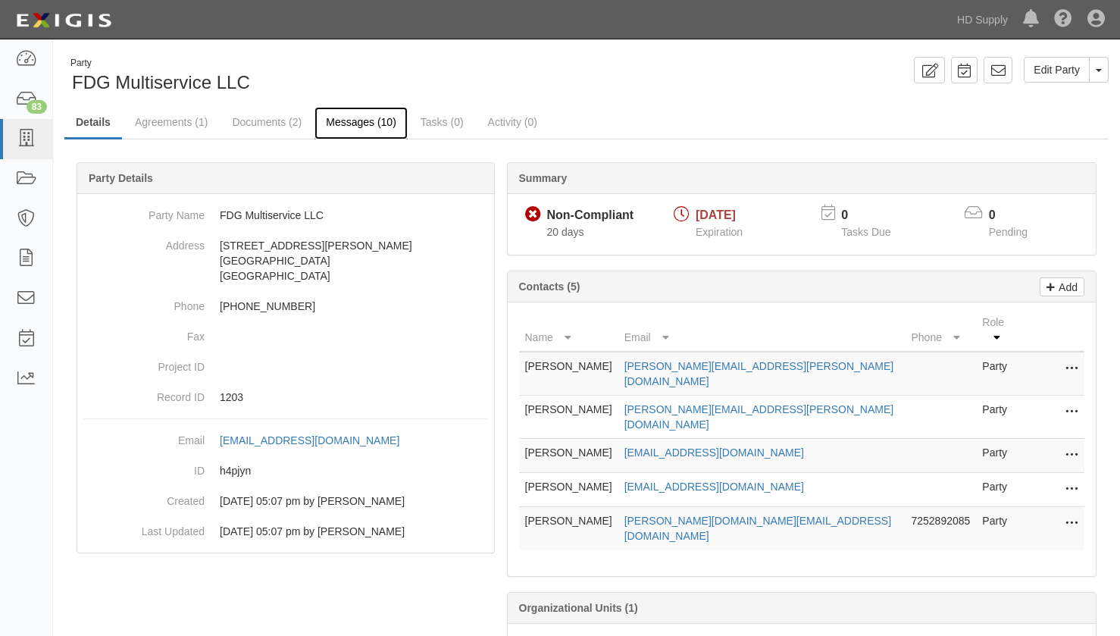
click at [363, 123] on link "Messages (10)" at bounding box center [361, 123] width 93 height 33
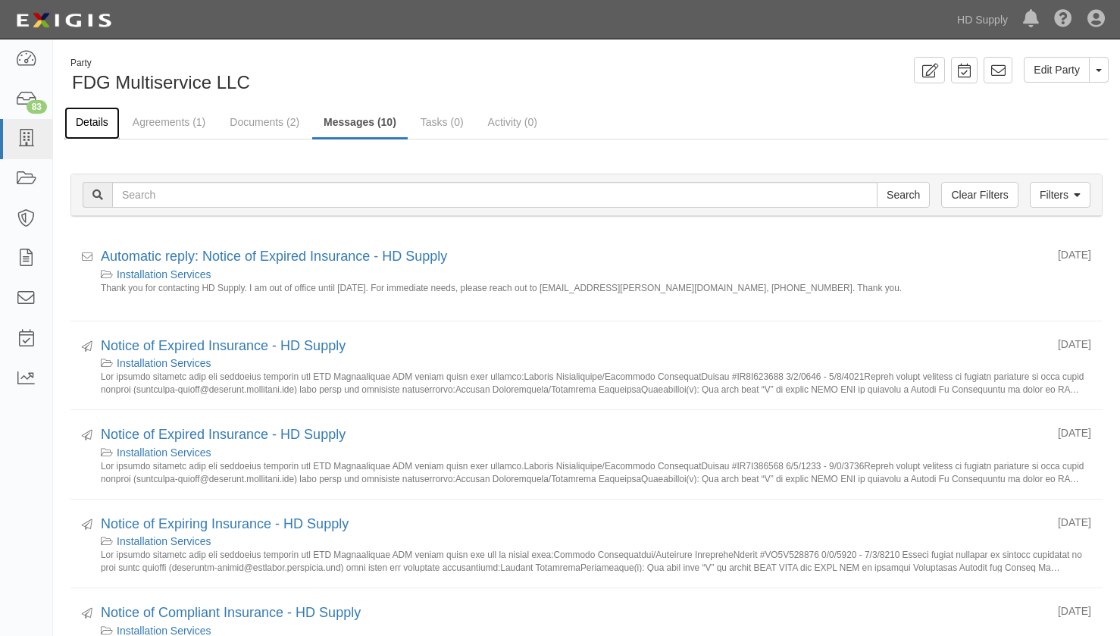
click at [105, 123] on link "Details" at bounding box center [91, 123] width 55 height 33
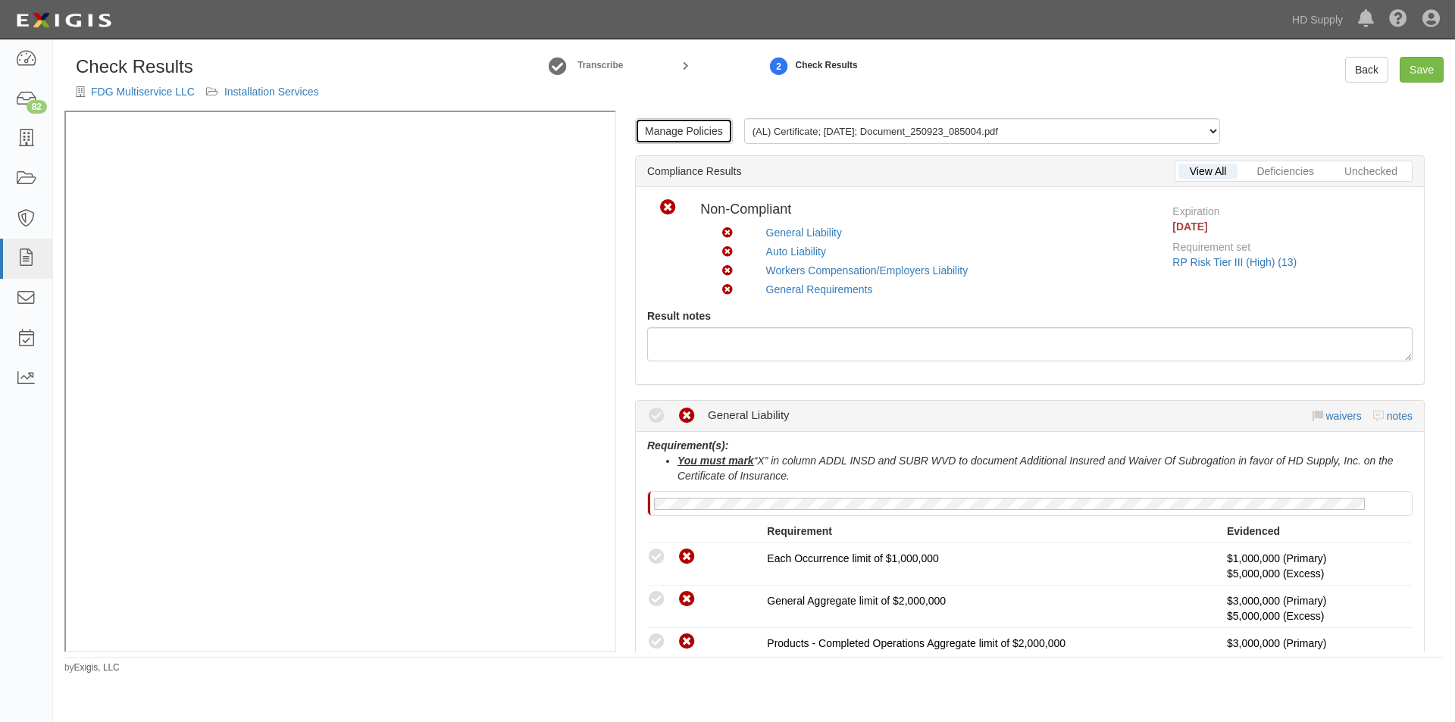
click at [672, 139] on link "Manage Policies" at bounding box center [684, 131] width 98 height 26
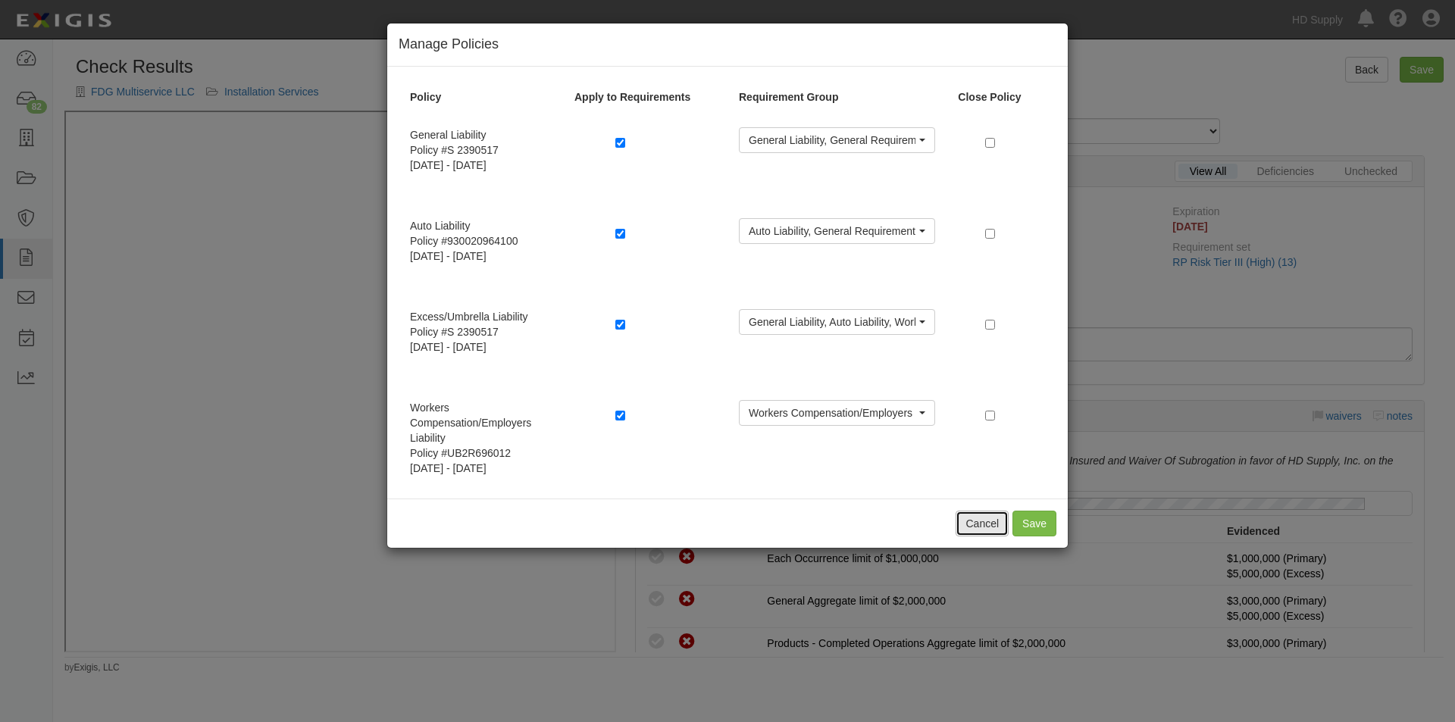
click at [976, 524] on button "Cancel" at bounding box center [982, 524] width 53 height 26
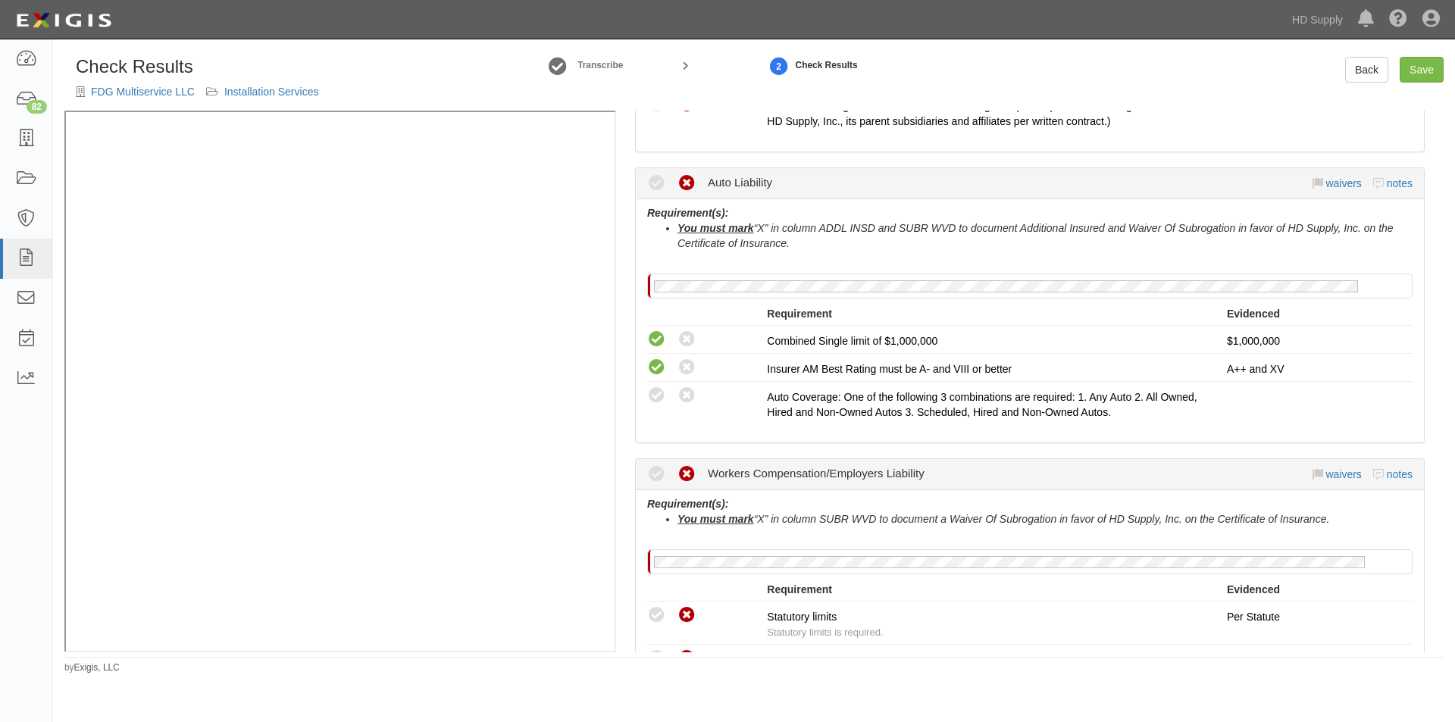
scroll to position [797, 0]
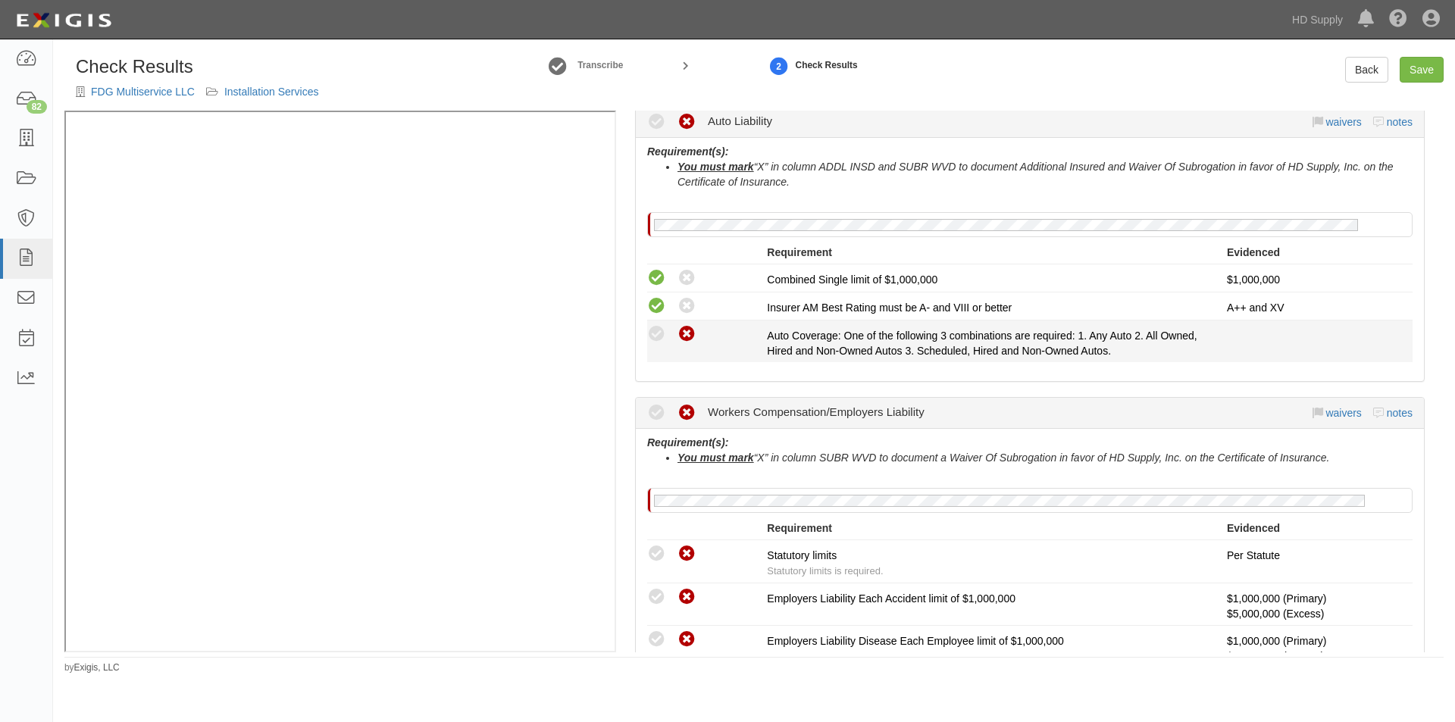
click at [688, 334] on icon at bounding box center [687, 334] width 19 height 19
radio input "true"
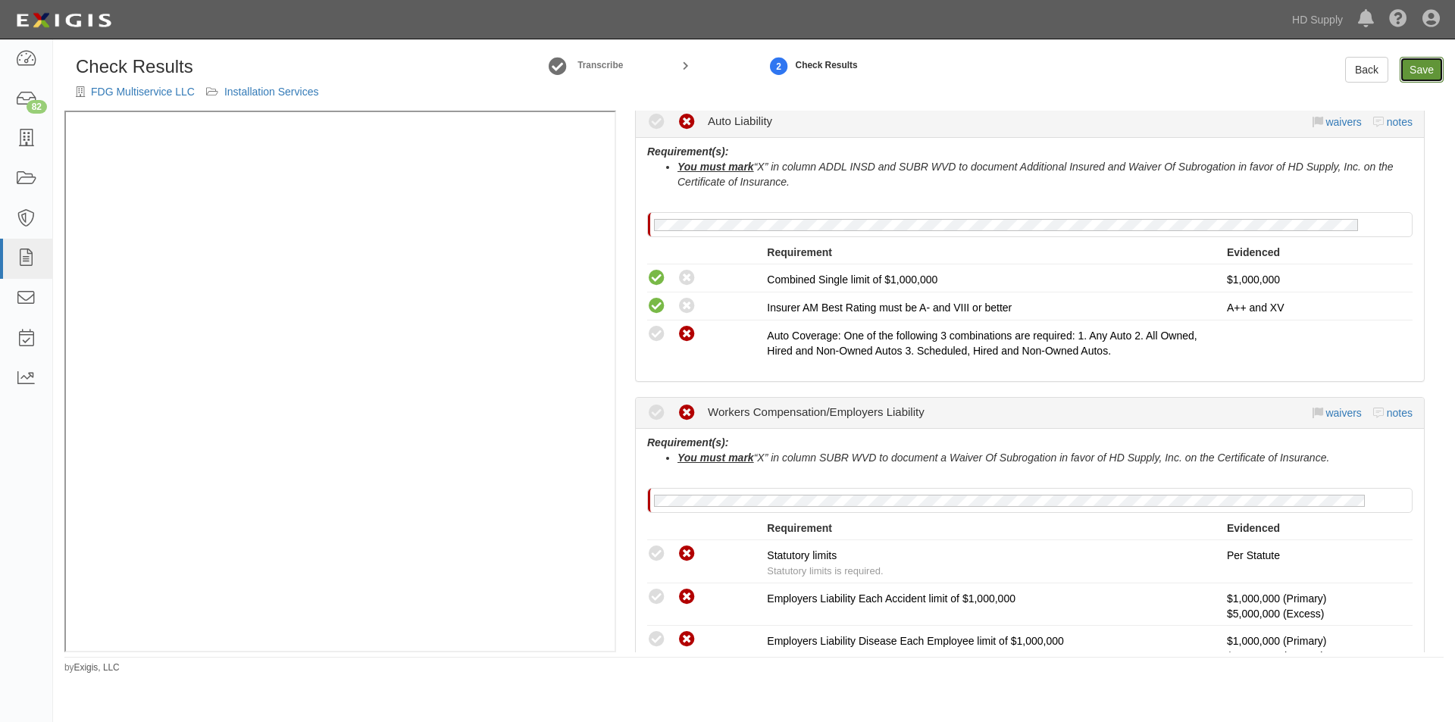
click at [1415, 74] on link "Save" at bounding box center [1422, 70] width 44 height 26
radio input "true"
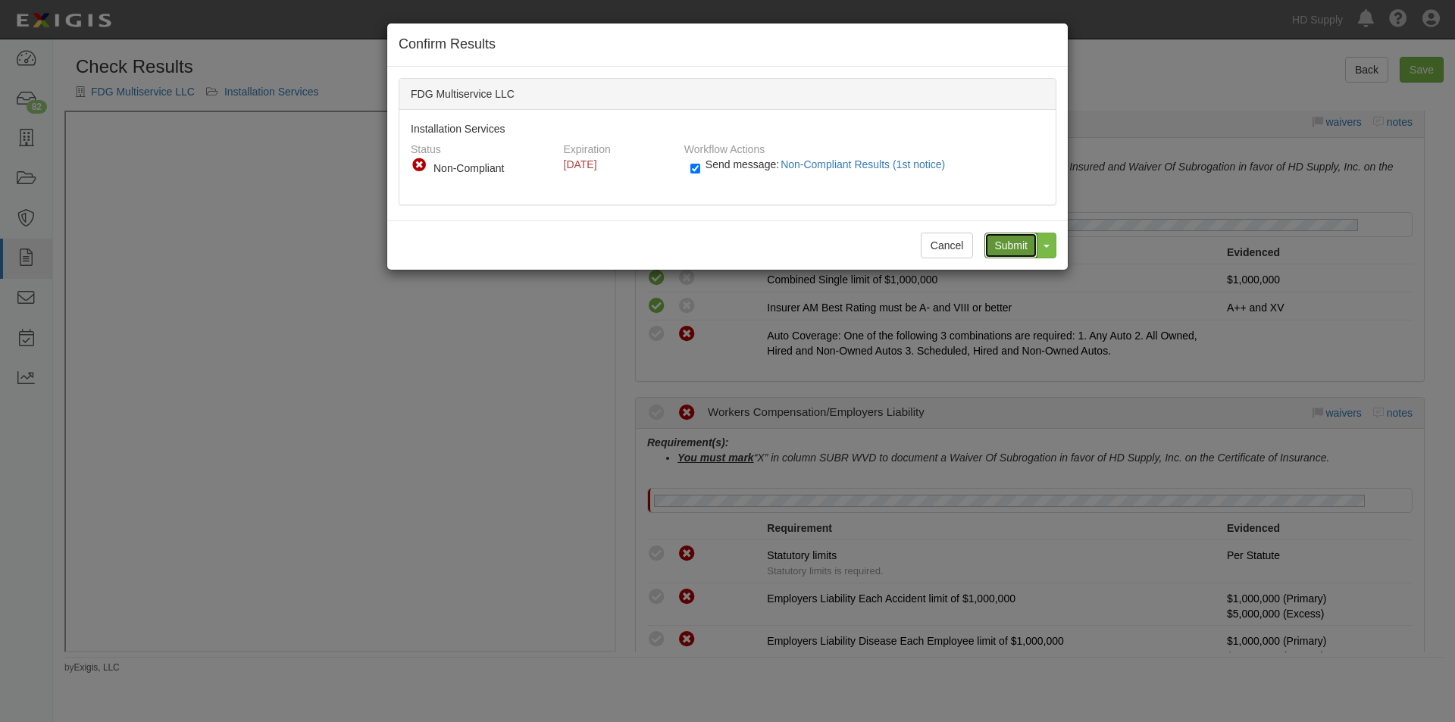
click at [1002, 245] on input "Submit" at bounding box center [1011, 246] width 53 height 26
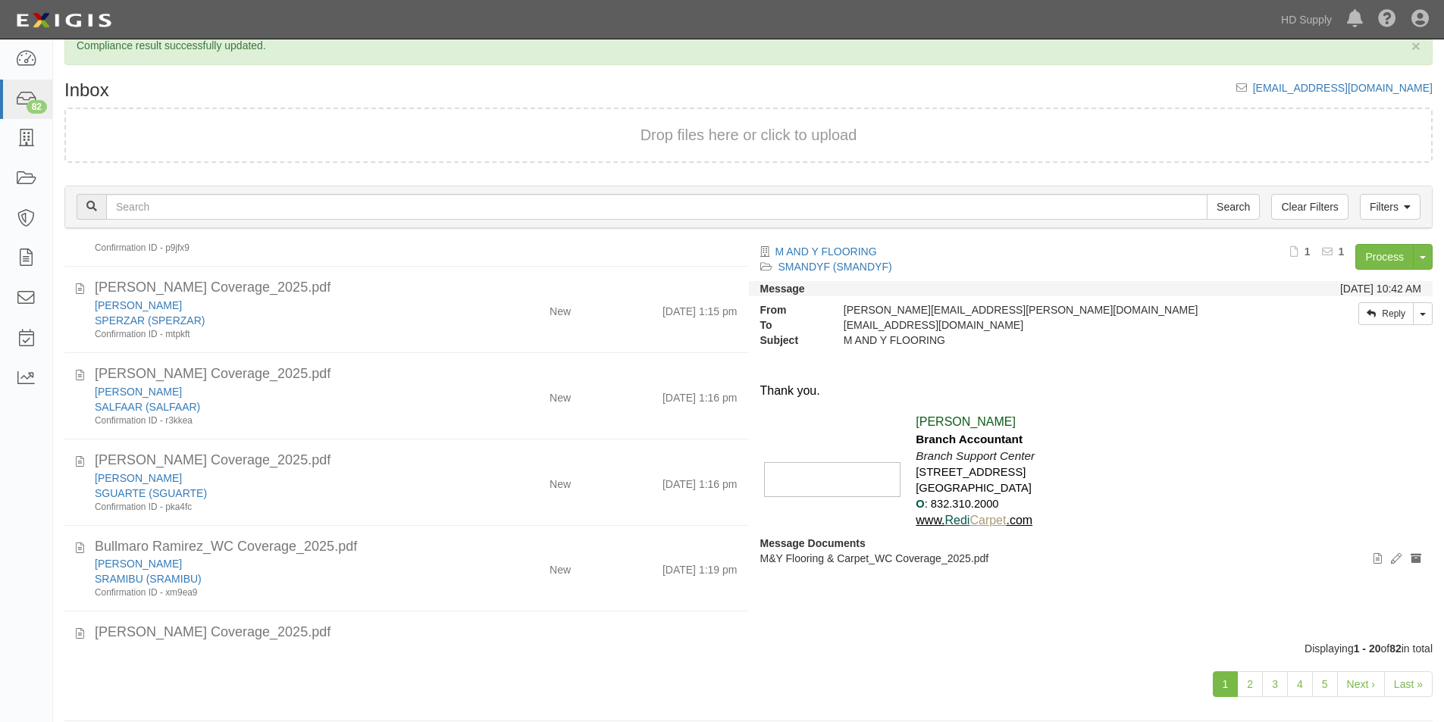
scroll to position [47, 0]
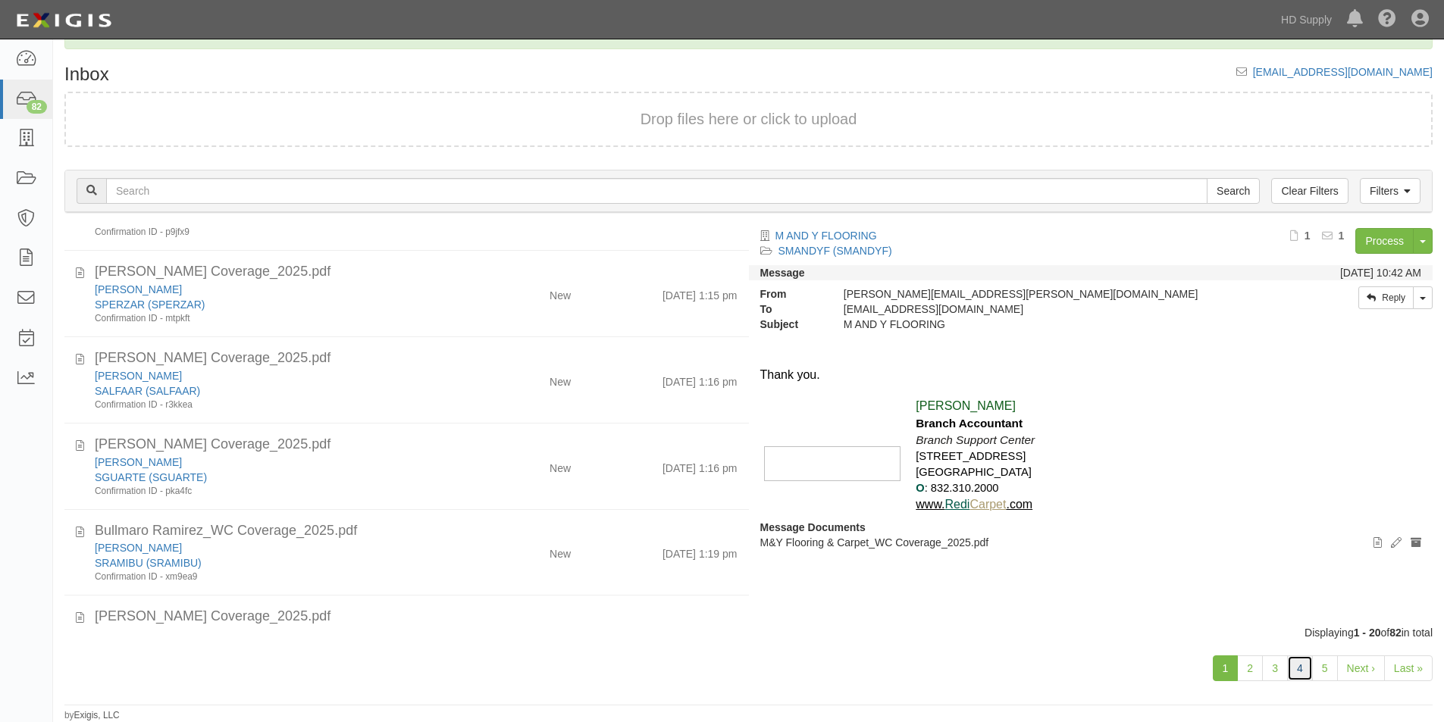
click at [1299, 673] on link "4" at bounding box center [1300, 669] width 26 height 26
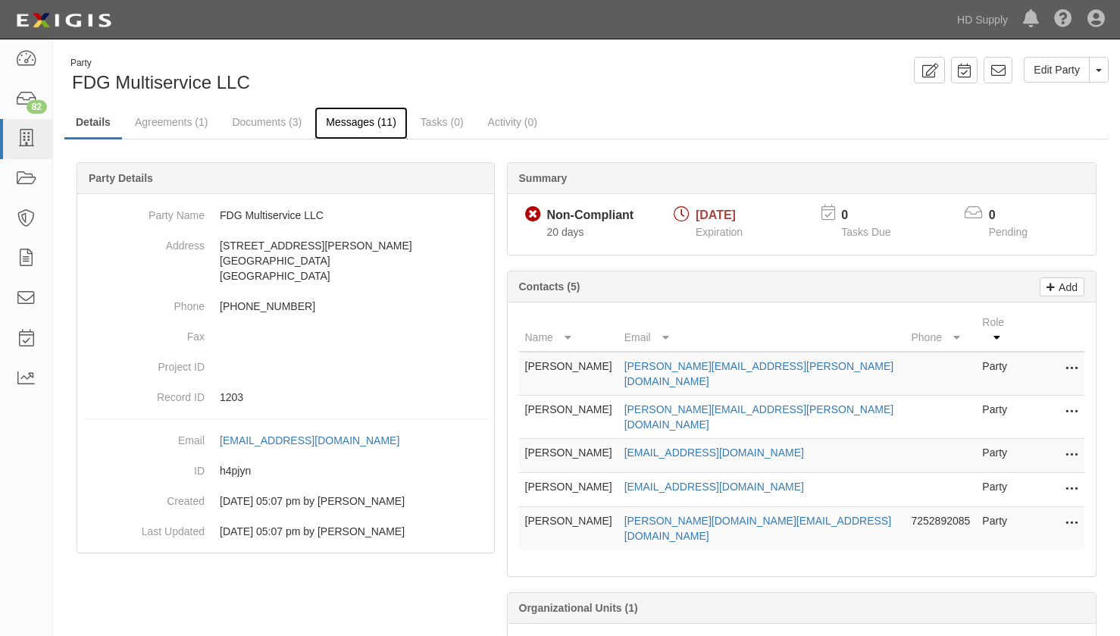
click at [357, 127] on link "Messages (11)" at bounding box center [361, 123] width 93 height 33
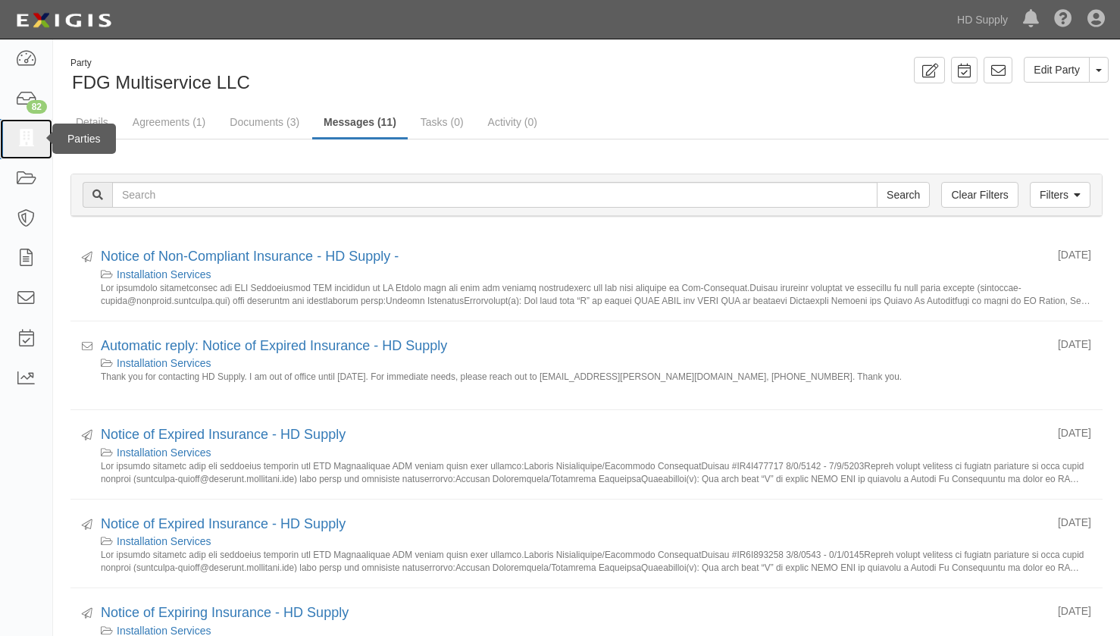
click at [36, 139] on icon at bounding box center [25, 138] width 21 height 17
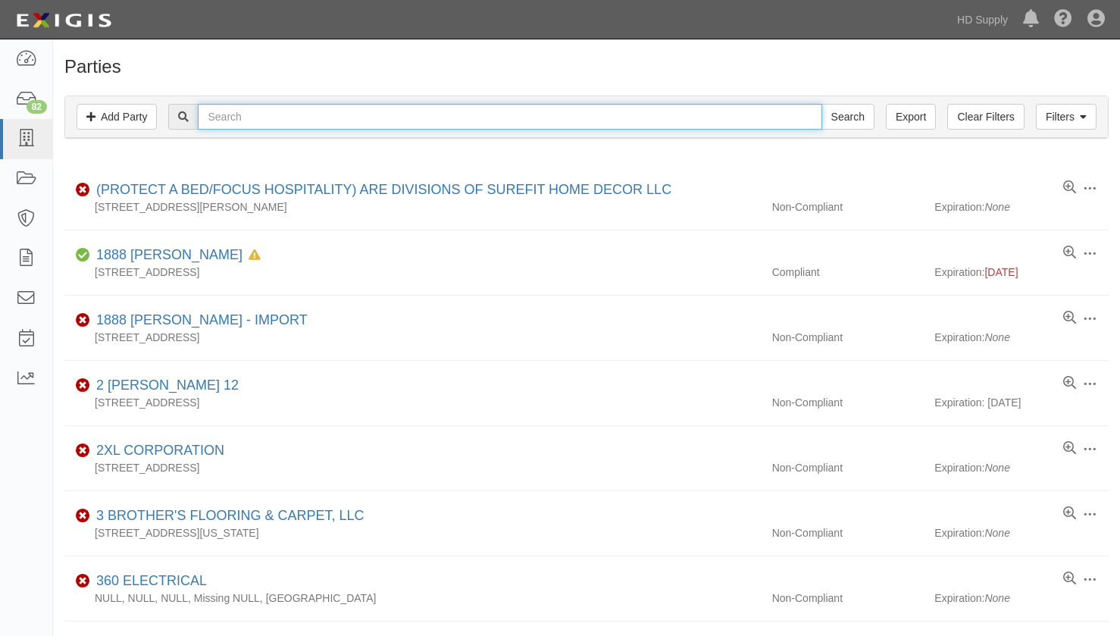
click at [393, 124] on input "text" at bounding box center [510, 117] width 624 height 26
type input "beacon"
click at [822, 104] on input "Search" at bounding box center [848, 117] width 53 height 26
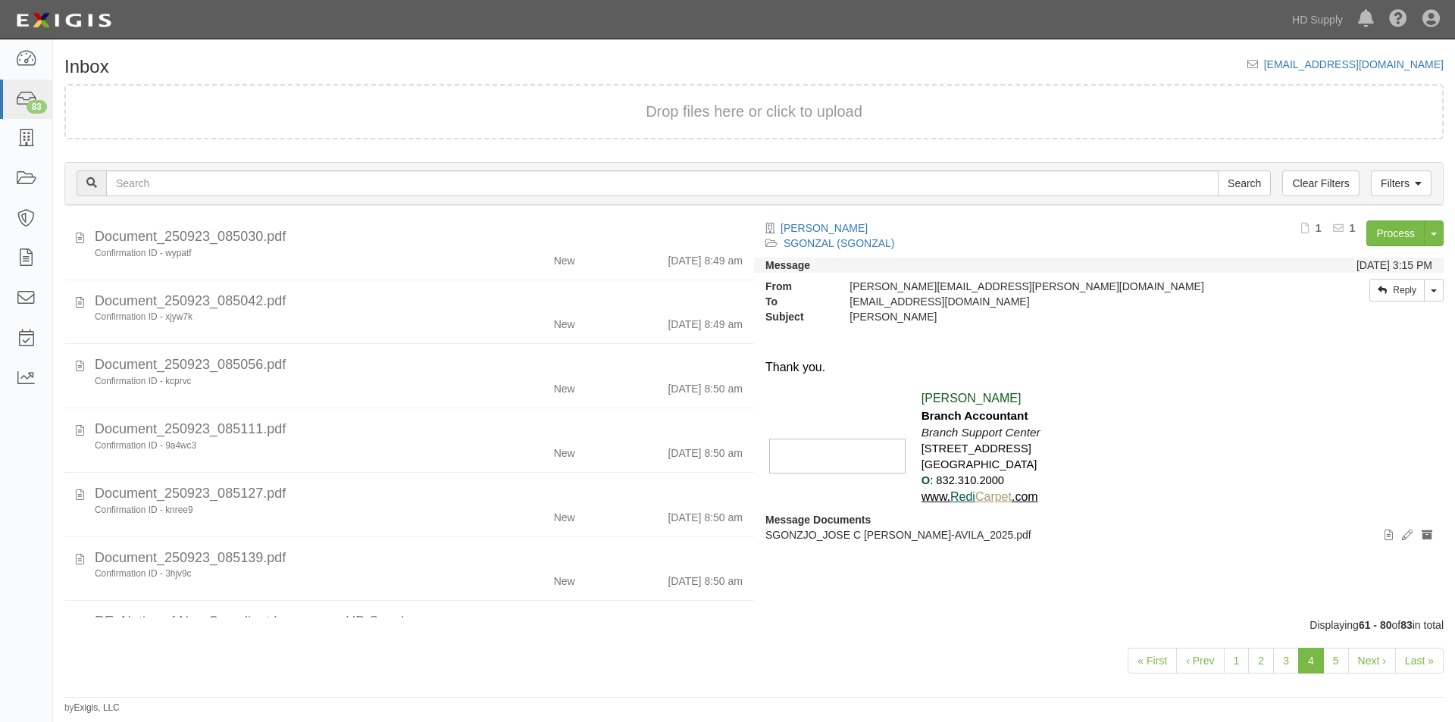
scroll to position [829, 0]
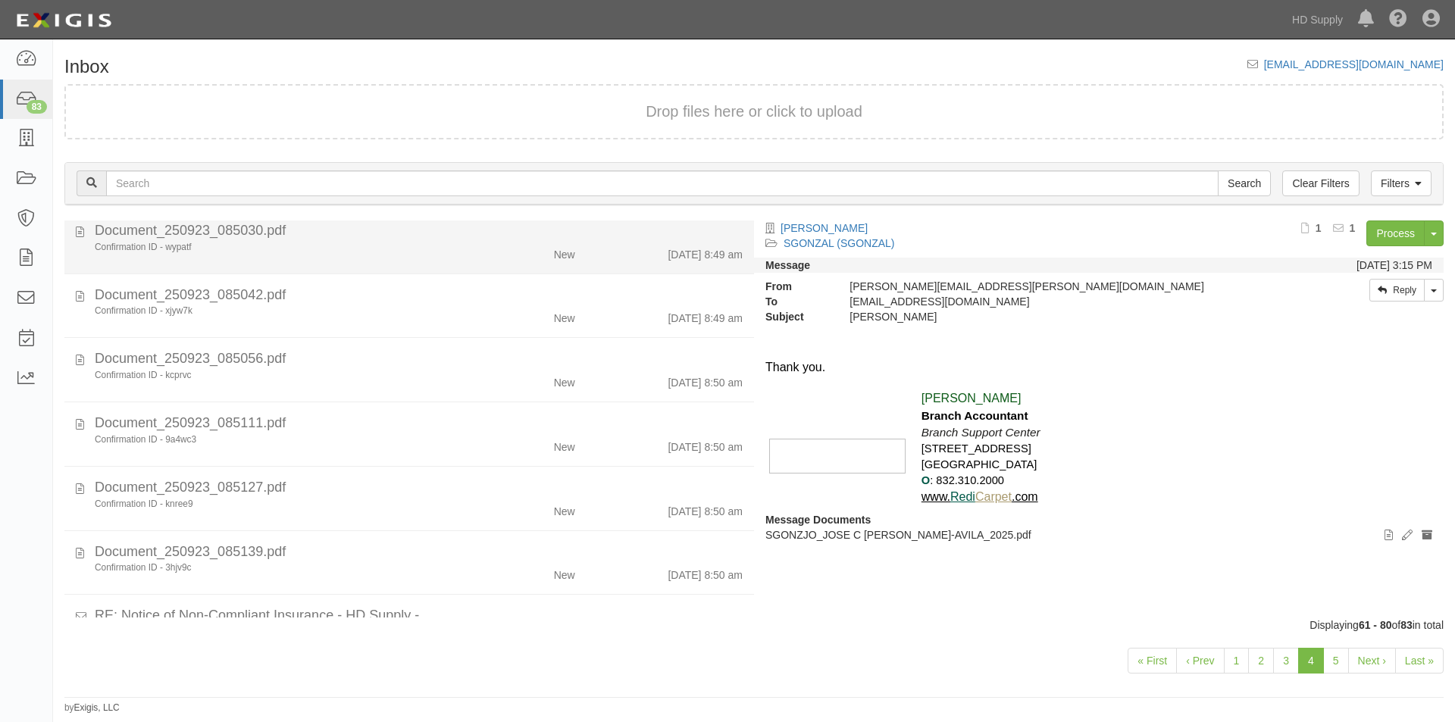
click at [344, 227] on div "Document_250923_085030.pdf" at bounding box center [419, 231] width 648 height 20
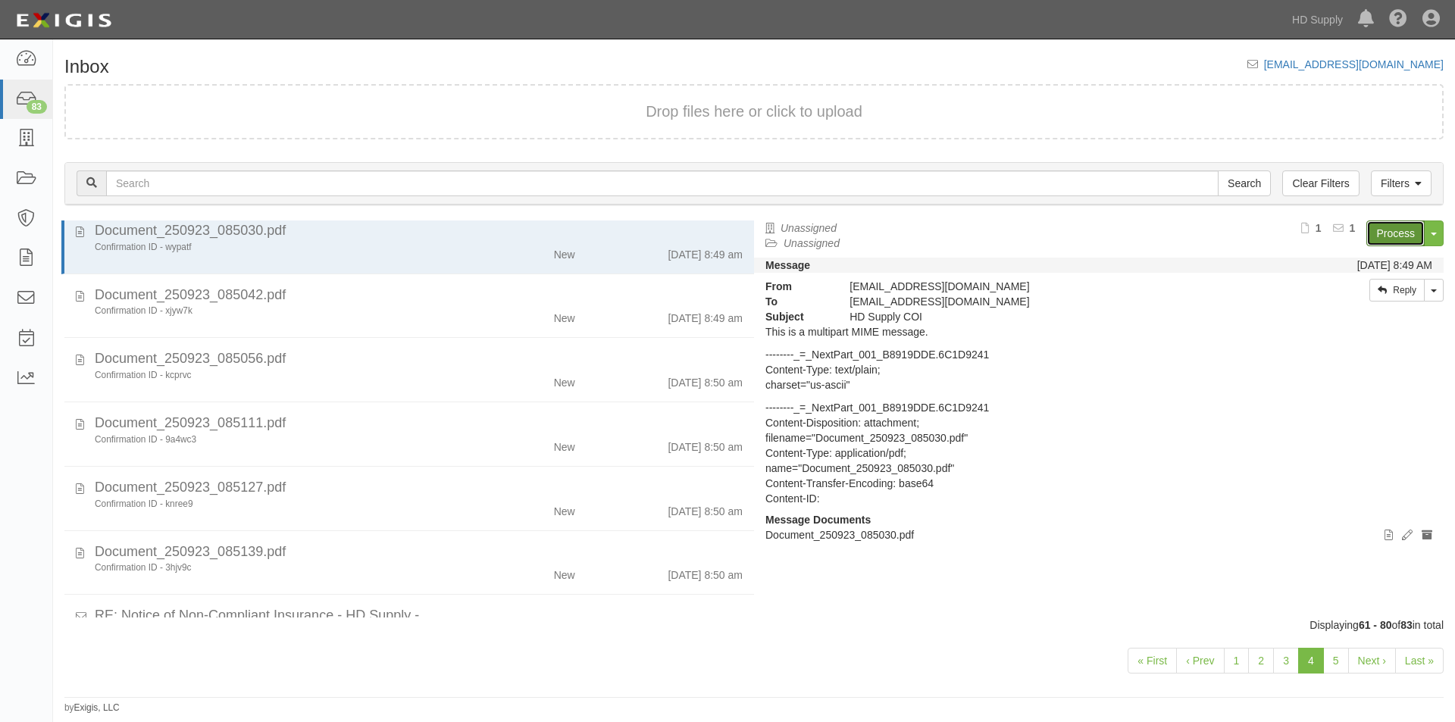
click at [1376, 234] on link "Process" at bounding box center [1396, 234] width 58 height 26
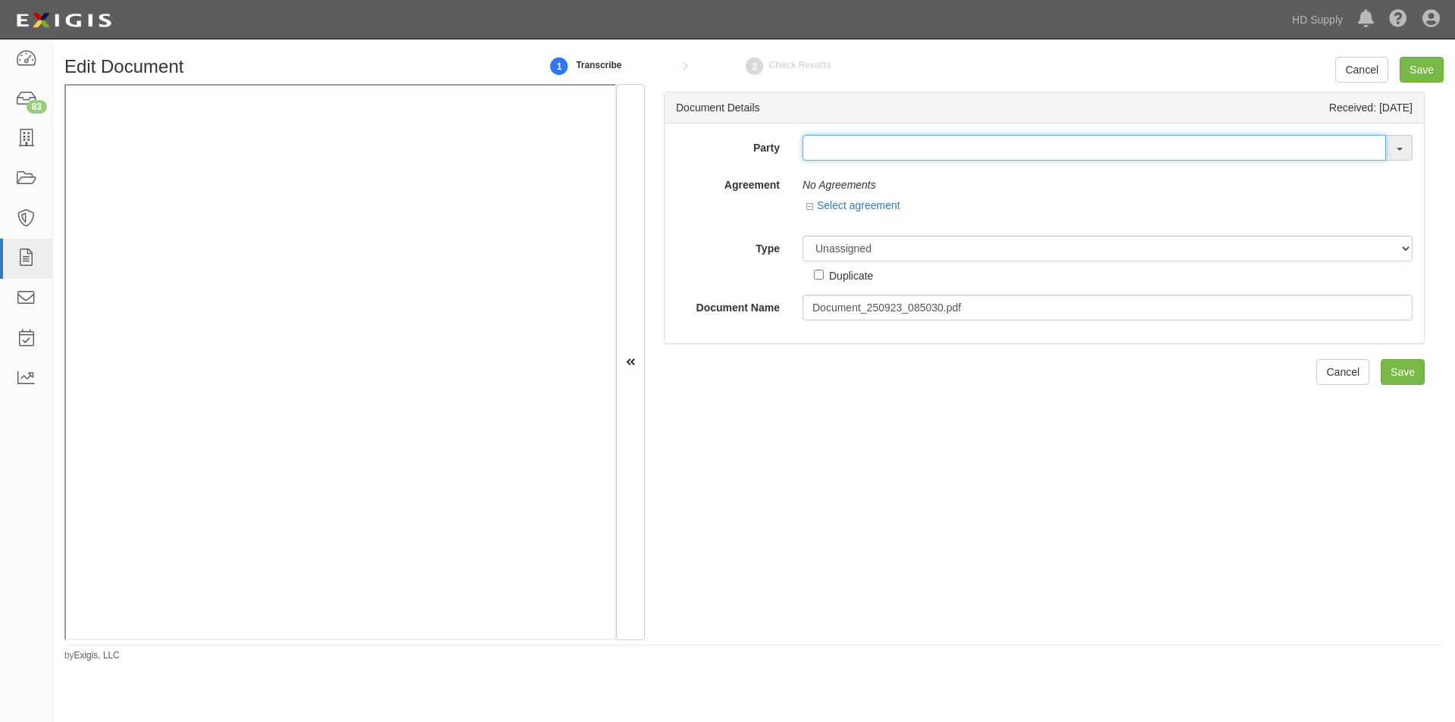
click at [819, 144] on input "text" at bounding box center [1095, 148] width 584 height 26
type input "beacon"
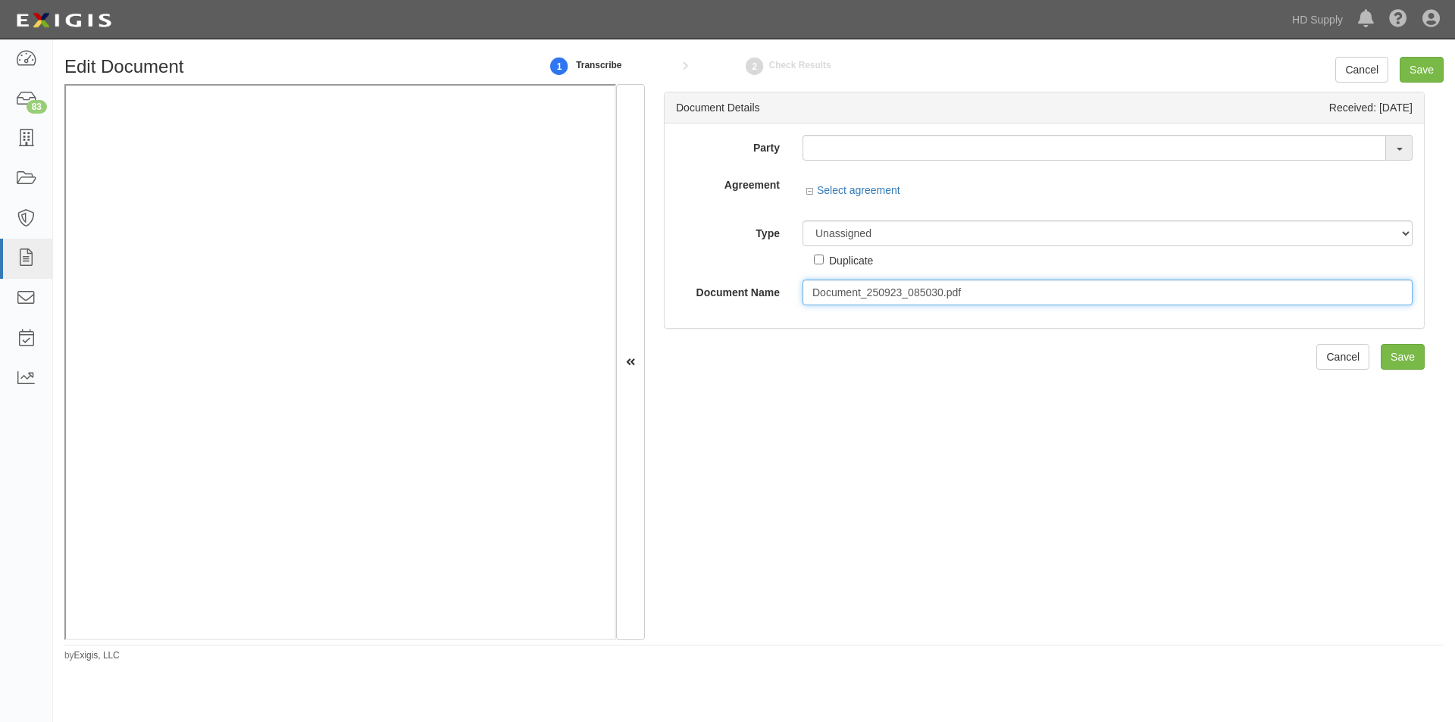
drag, startPoint x: 973, startPoint y: 293, endPoint x: 798, endPoint y: 292, distance: 174.4
click at [798, 293] on div "Document_250923_085030.pdf" at bounding box center [1107, 293] width 633 height 26
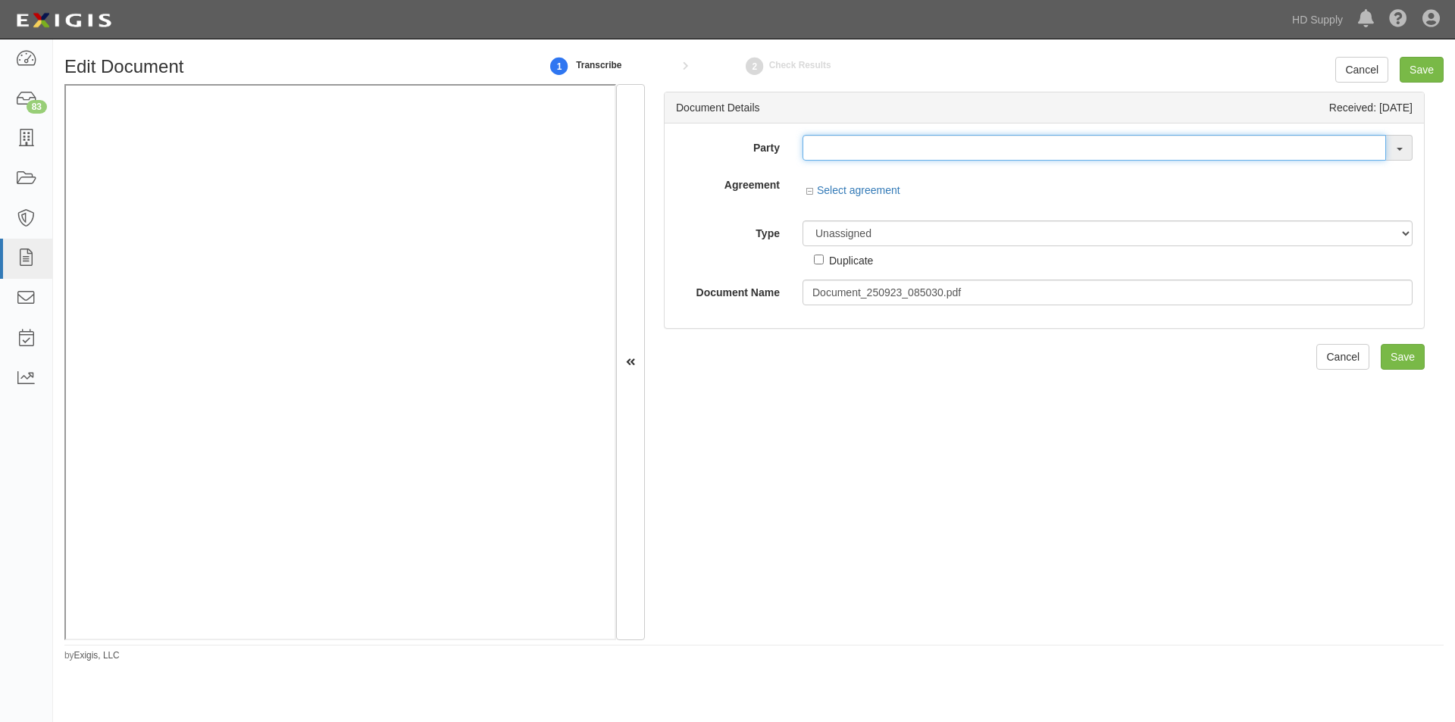
click at [832, 155] on input "text" at bounding box center [1095, 148] width 584 height 26
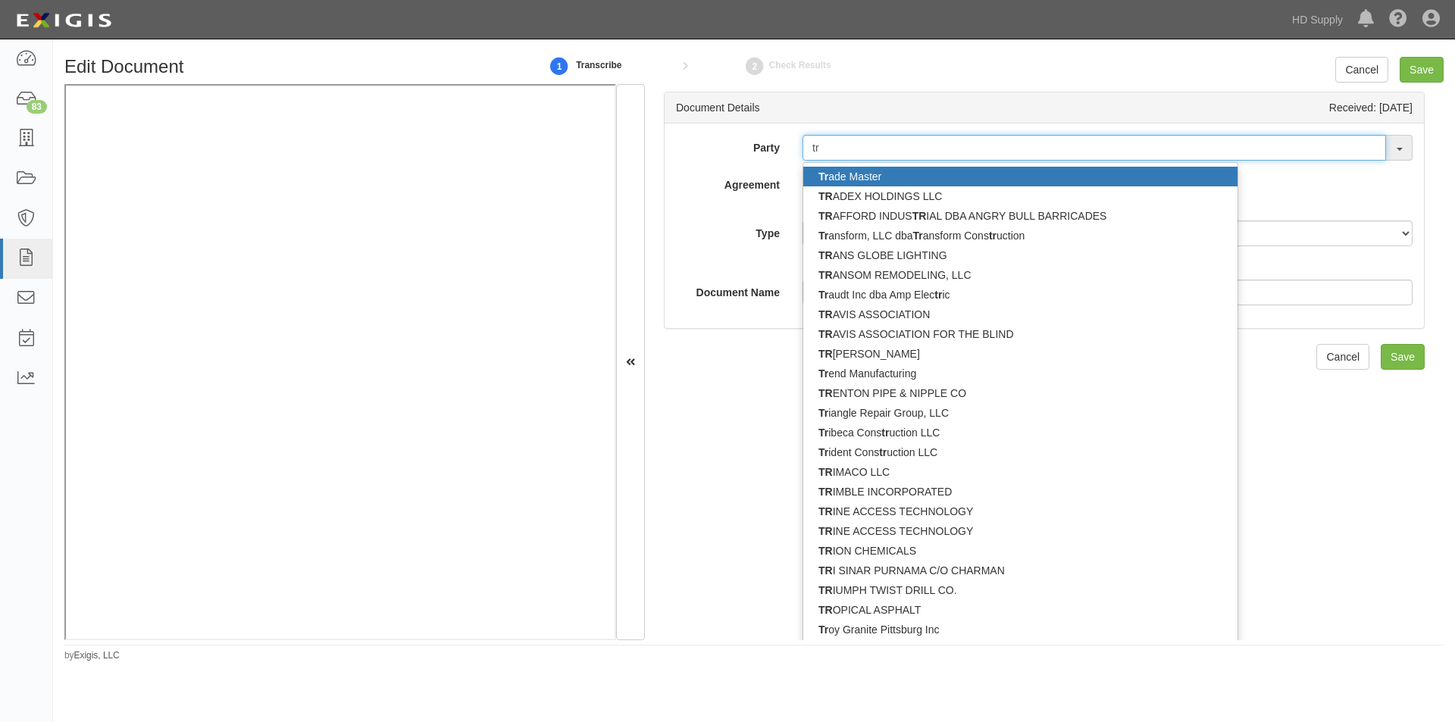
type input "t"
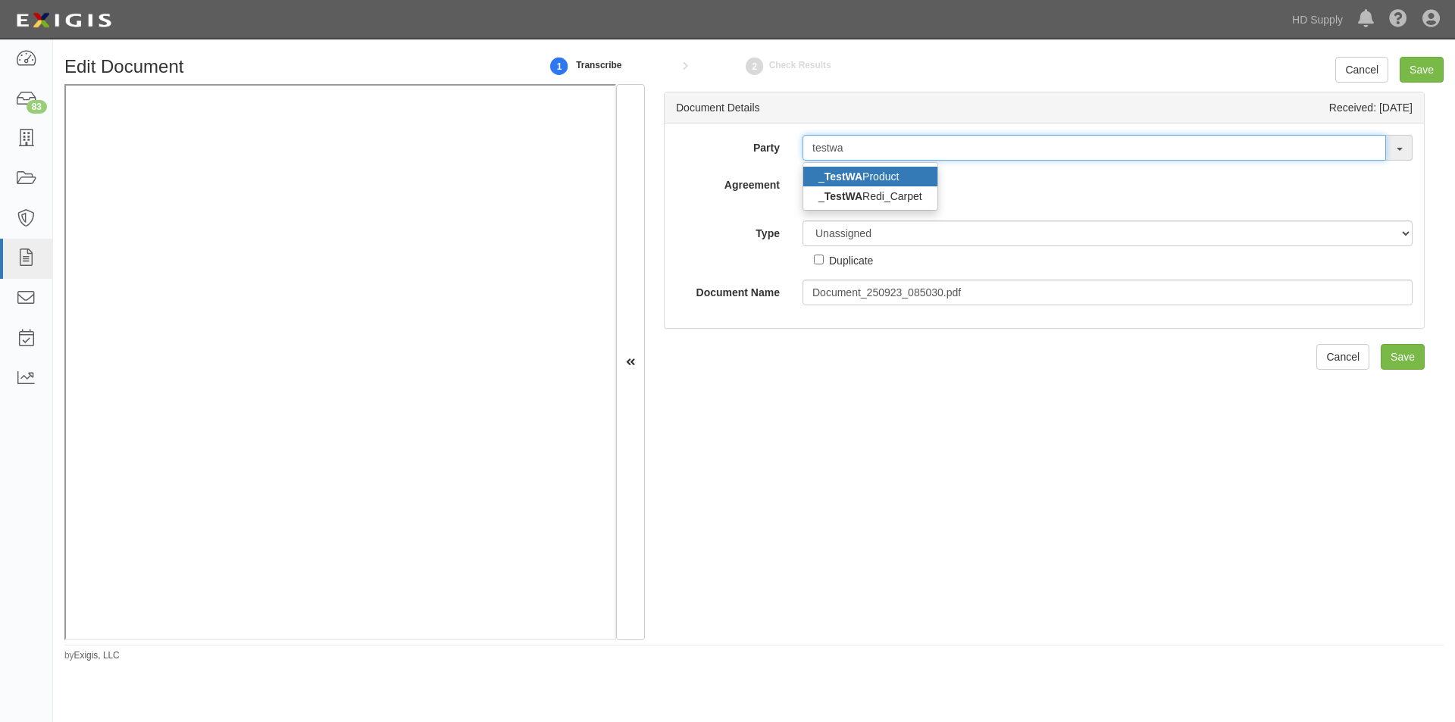
click at [832, 155] on input "testwa" at bounding box center [1095, 148] width 584 height 26
type input "testwa"
click at [832, 177] on strong "TestWA" at bounding box center [844, 177] width 38 height 12
type input "_TestWA Product"
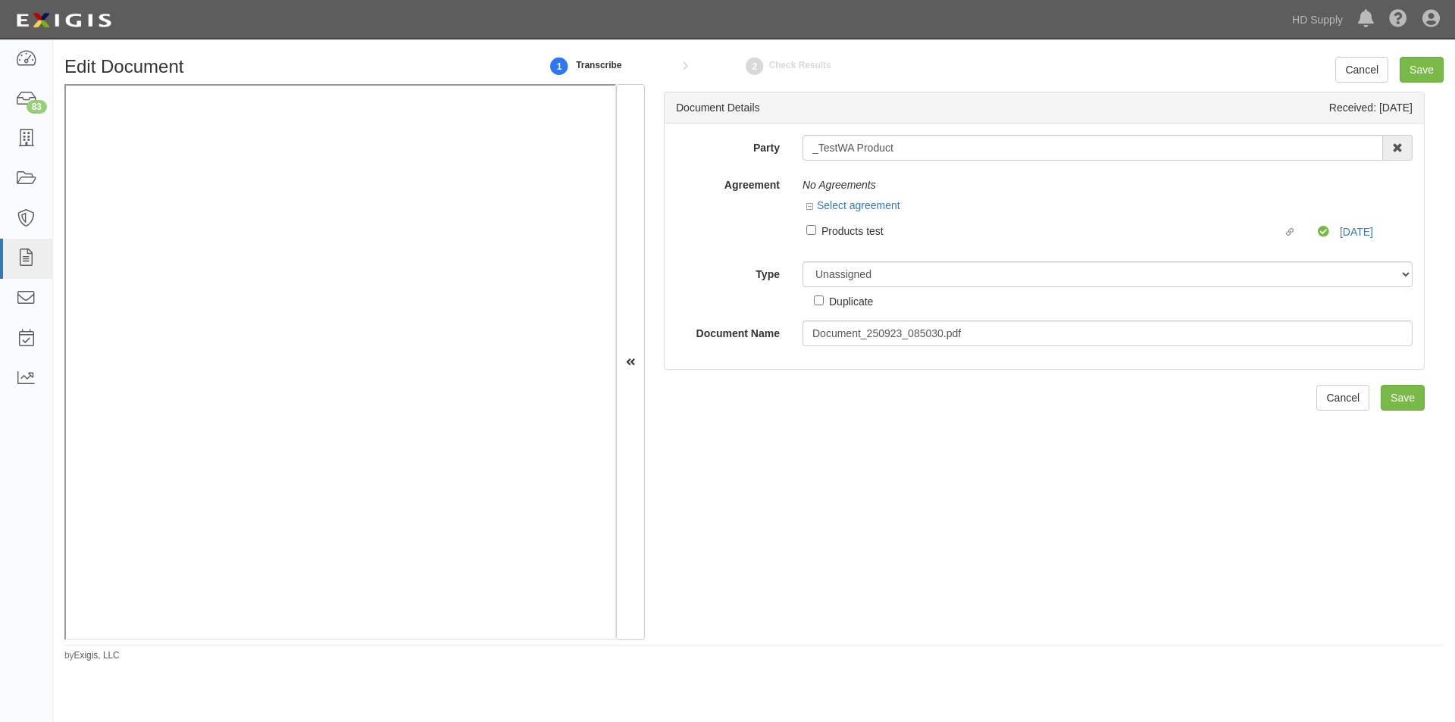
click at [843, 232] on div "Products test" at bounding box center [1053, 230] width 462 height 17
click at [816, 232] on input "Linked agreement Products test Linked agreement" at bounding box center [812, 230] width 10 height 10
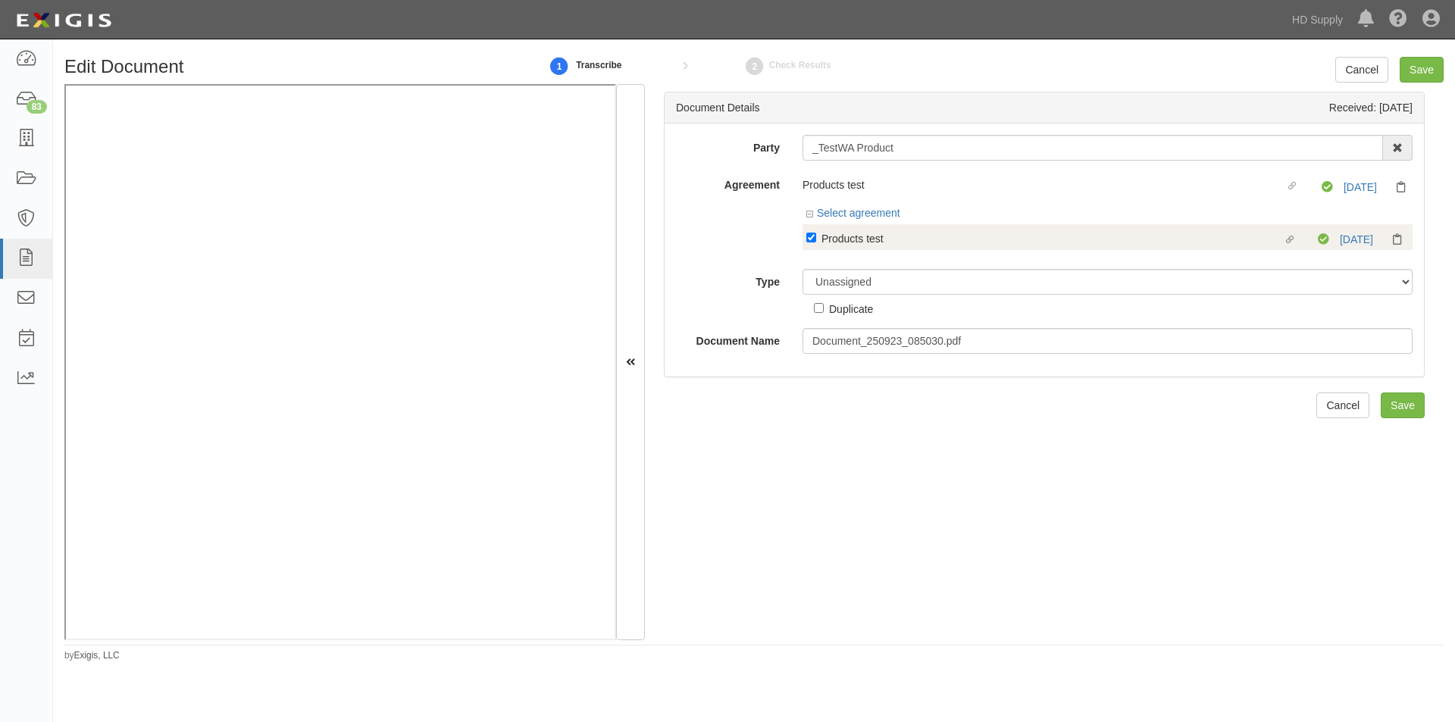
click at [841, 235] on div "Products test" at bounding box center [1053, 238] width 462 height 17
click at [816, 235] on input "Linked agreement Products test Linked agreement" at bounding box center [812, 238] width 10 height 10
checkbox input "false"
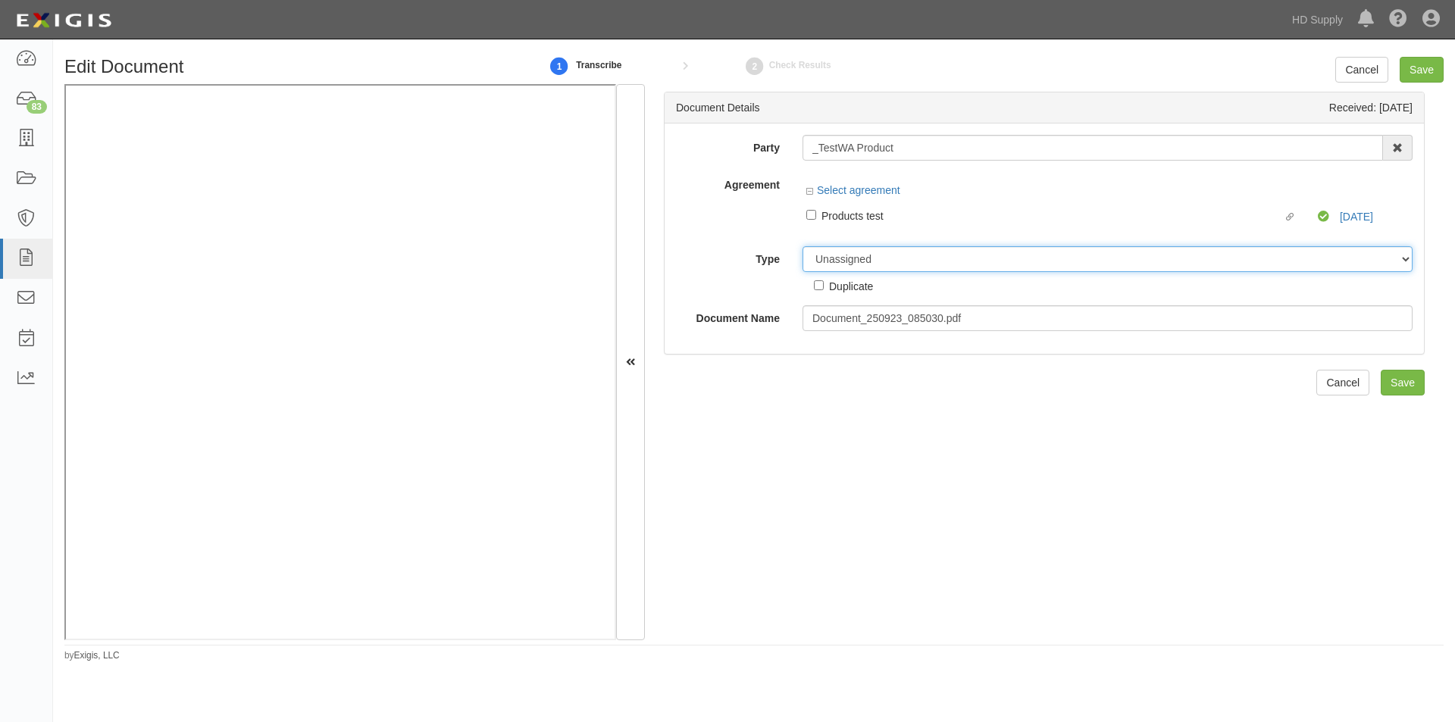
click at [846, 263] on select "Unassigned Binder Cancellation Notice Certificate Contract Endorsement Insuranc…" at bounding box center [1108, 259] width 610 height 26
select select "OtherDetail"
click at [803, 246] on select "Unassigned Binder Cancellation Notice Certificate Contract Endorsement Insuranc…" at bounding box center [1108, 259] width 610 height 26
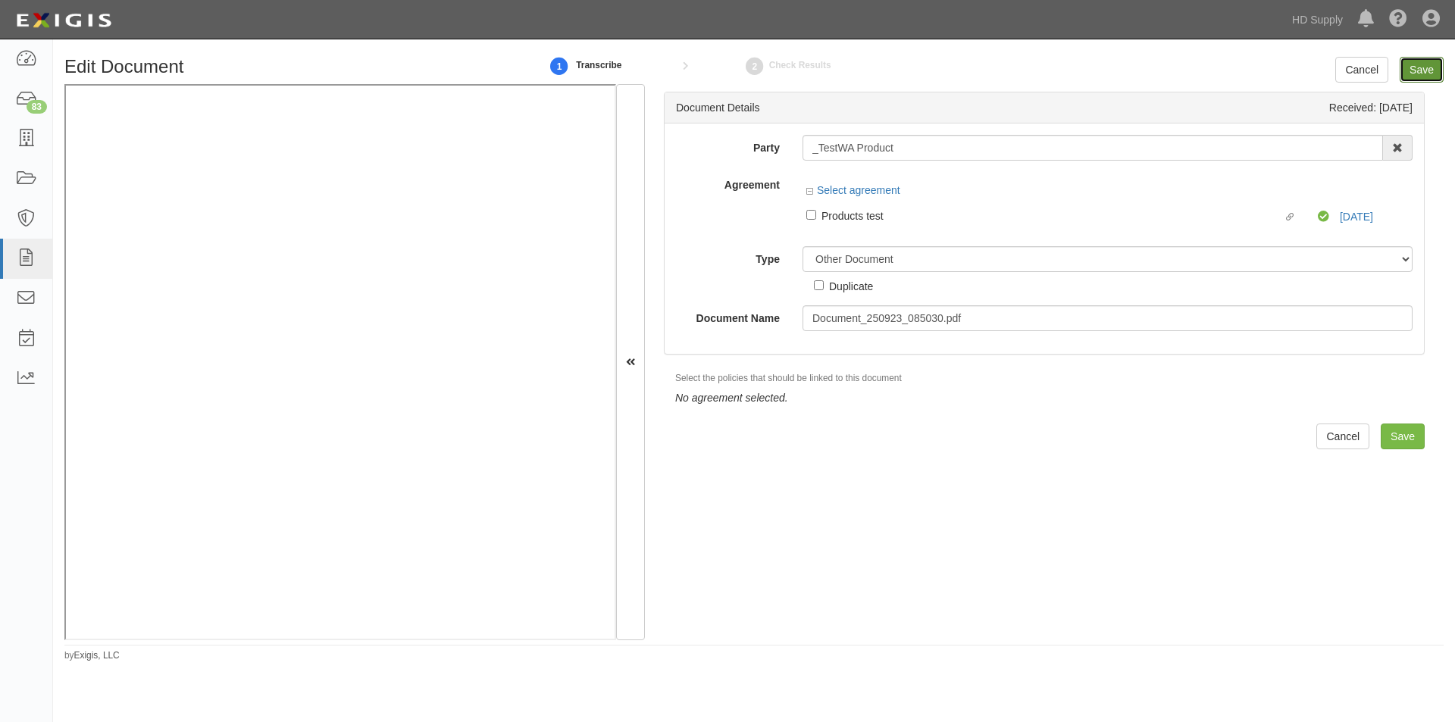
click at [1430, 70] on input "Save" at bounding box center [1422, 70] width 44 height 26
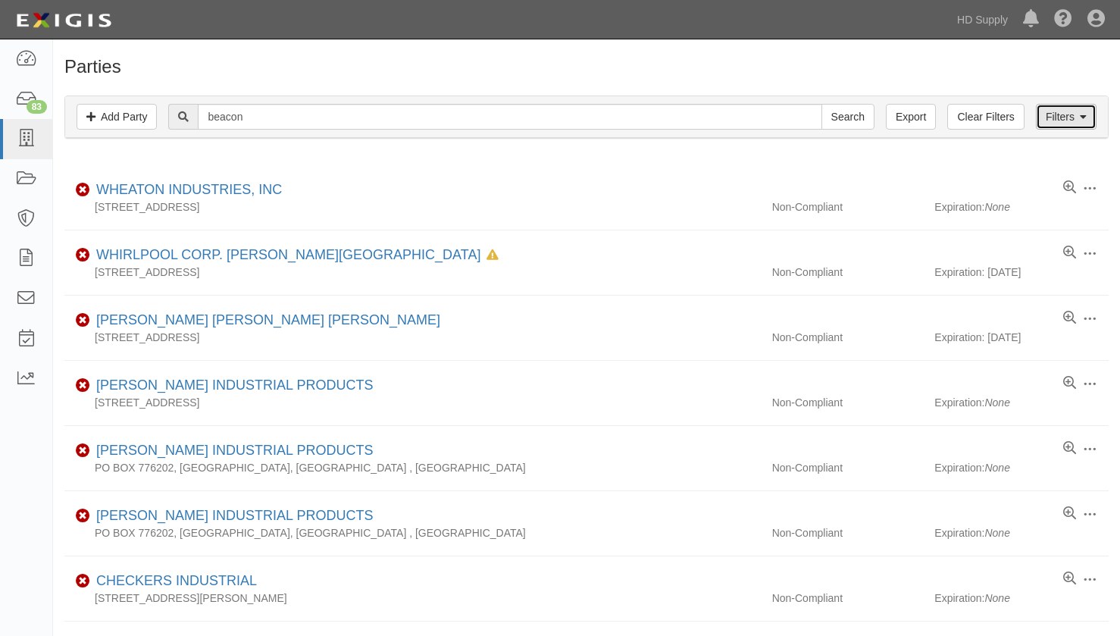
click at [1064, 111] on link "Filters" at bounding box center [1066, 117] width 61 height 26
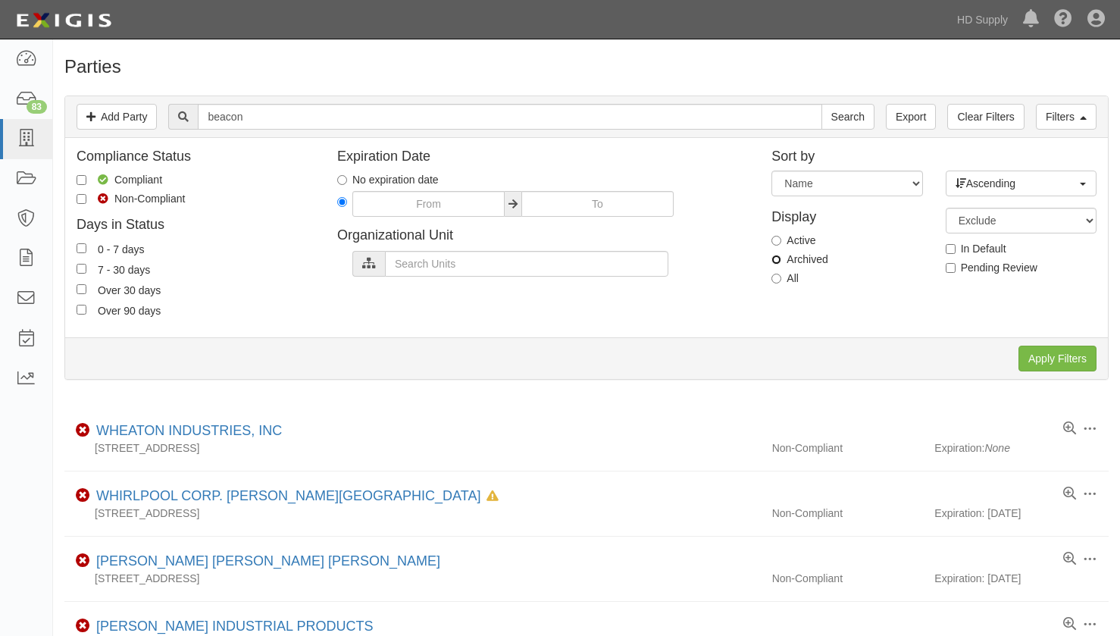
click at [781, 260] on input "Archived" at bounding box center [777, 260] width 10 height 10
radio input "true"
click at [1051, 361] on input "Apply Filters" at bounding box center [1058, 359] width 78 height 26
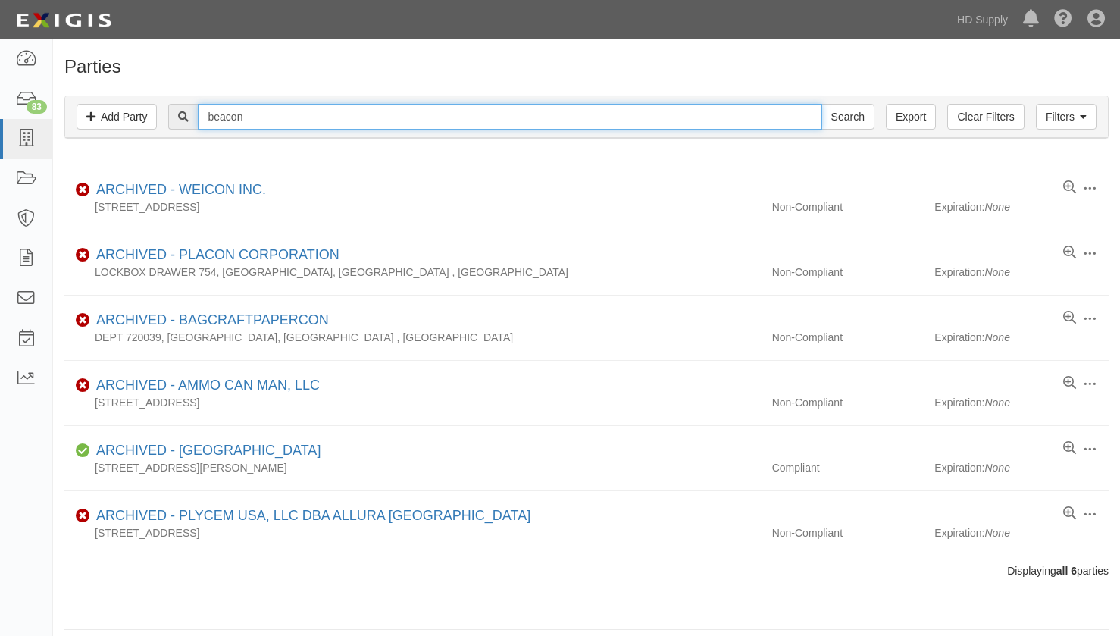
drag, startPoint x: 246, startPoint y: 118, endPoint x: 190, endPoint y: 123, distance: 55.5
click at [190, 123] on div "beacon Search" at bounding box center [521, 117] width 706 height 26
type input "fdg"
click at [822, 104] on input "Search" at bounding box center [848, 117] width 53 height 26
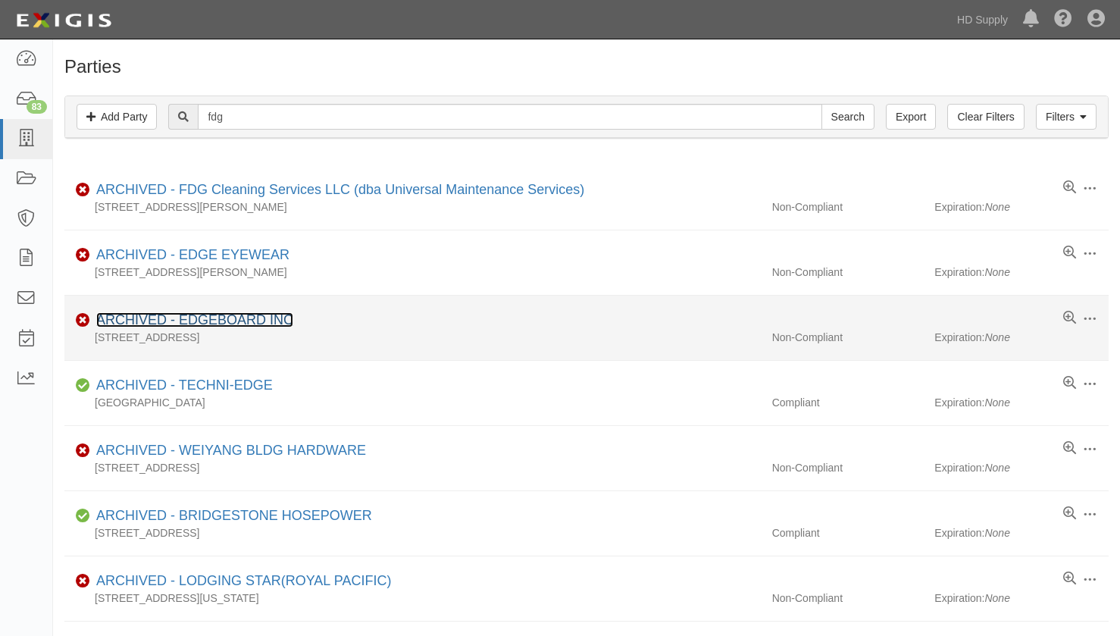
click at [207, 327] on link "ARCHIVED - EDGEBOARD INC" at bounding box center [194, 319] width 197 height 15
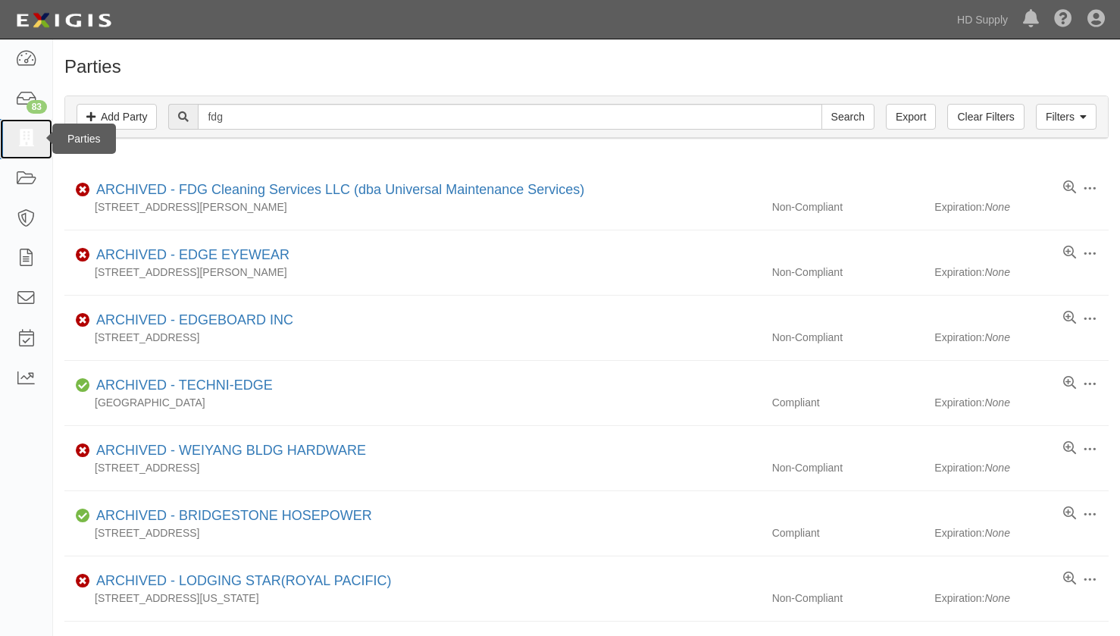
click at [23, 145] on icon at bounding box center [25, 138] width 21 height 17
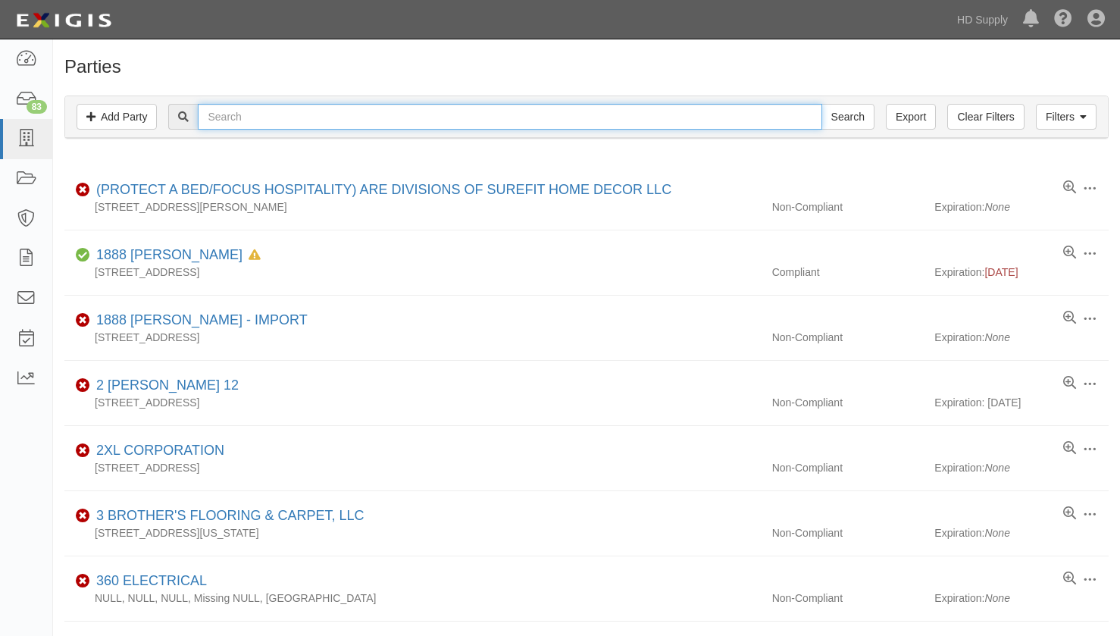
paste input "FDG Multiservice LLC"
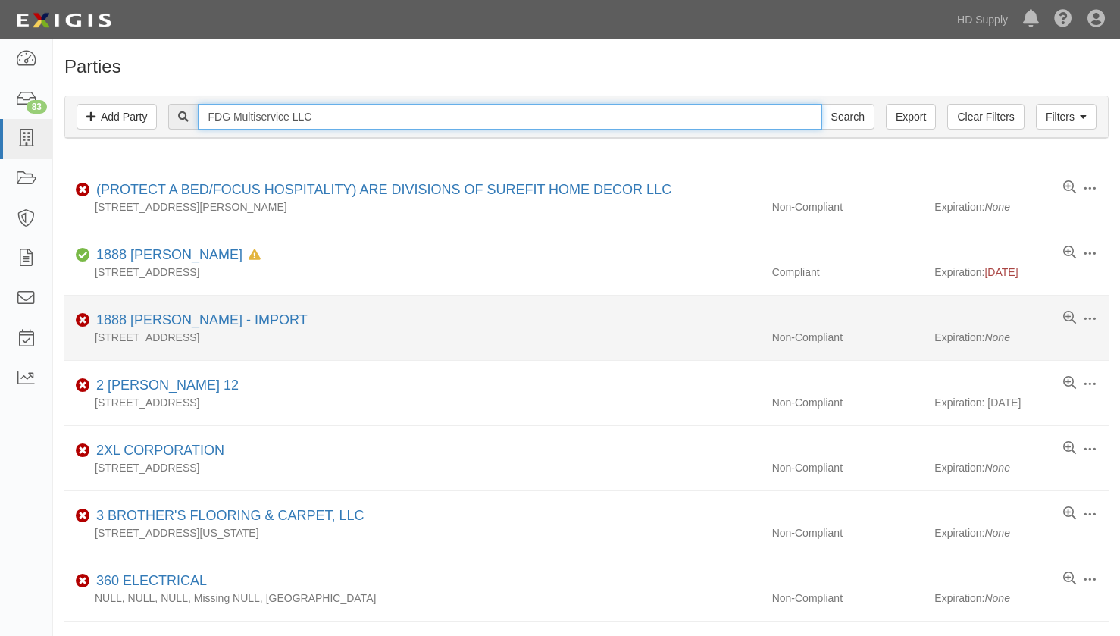
type input "FDG Multiservice LLC"
click at [822, 104] on input "Search" at bounding box center [848, 117] width 53 height 26
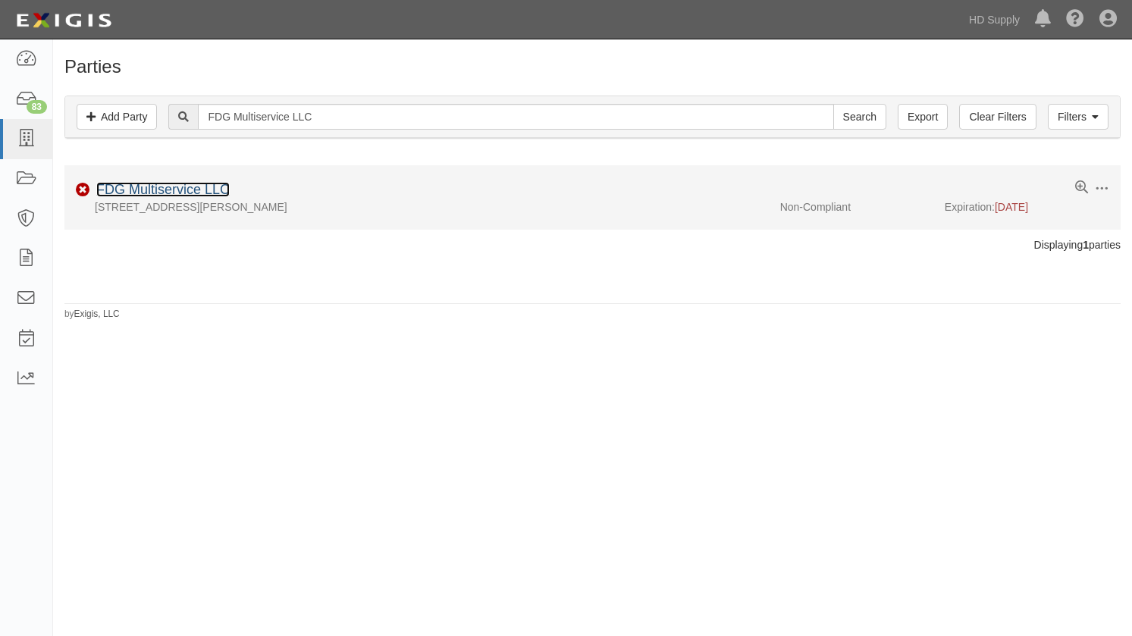
click at [169, 194] on link "FDG Multiservice LLC" at bounding box center [162, 189] width 133 height 15
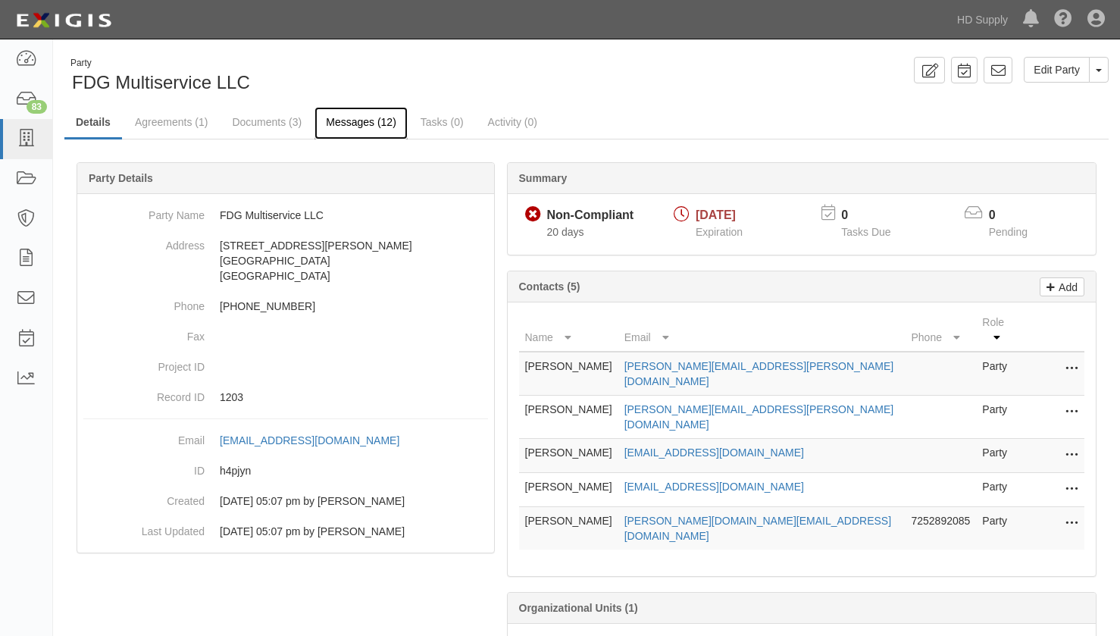
click at [337, 121] on link "Messages (12)" at bounding box center [361, 123] width 93 height 33
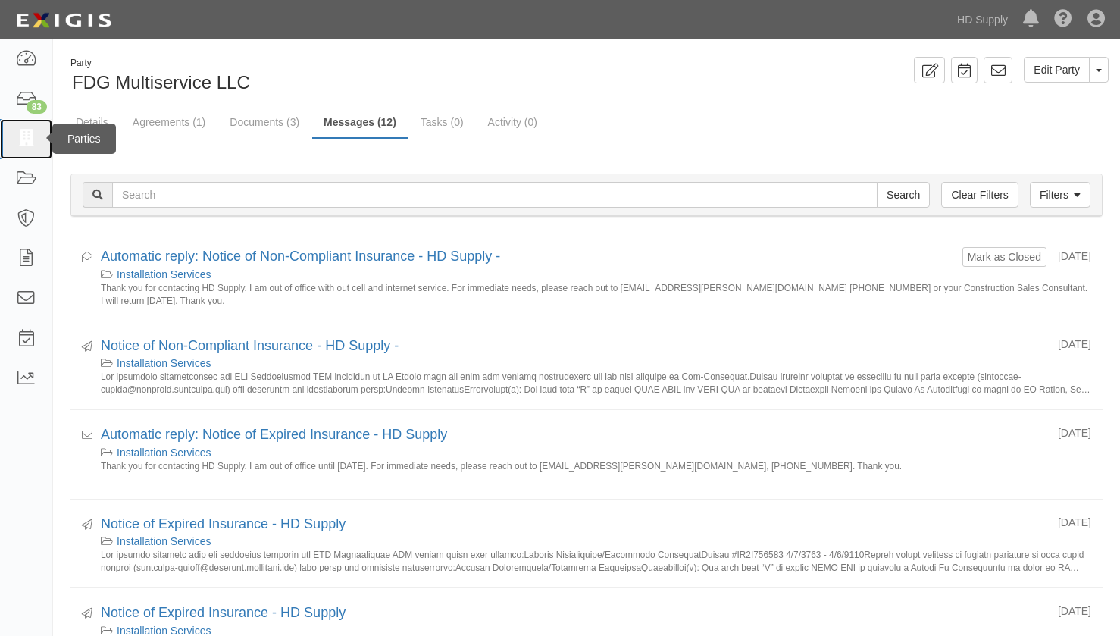
click at [29, 136] on icon at bounding box center [25, 138] width 21 height 17
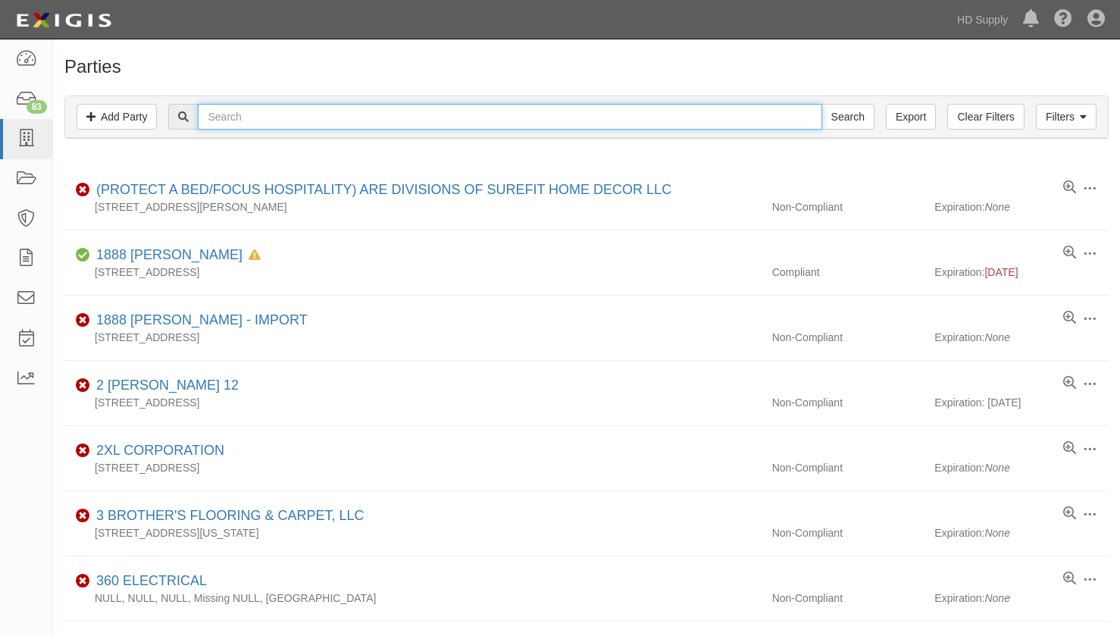
click at [541, 117] on input "text" at bounding box center [510, 117] width 624 height 26
type input "putman"
click at [822, 104] on input "Search" at bounding box center [848, 117] width 53 height 26
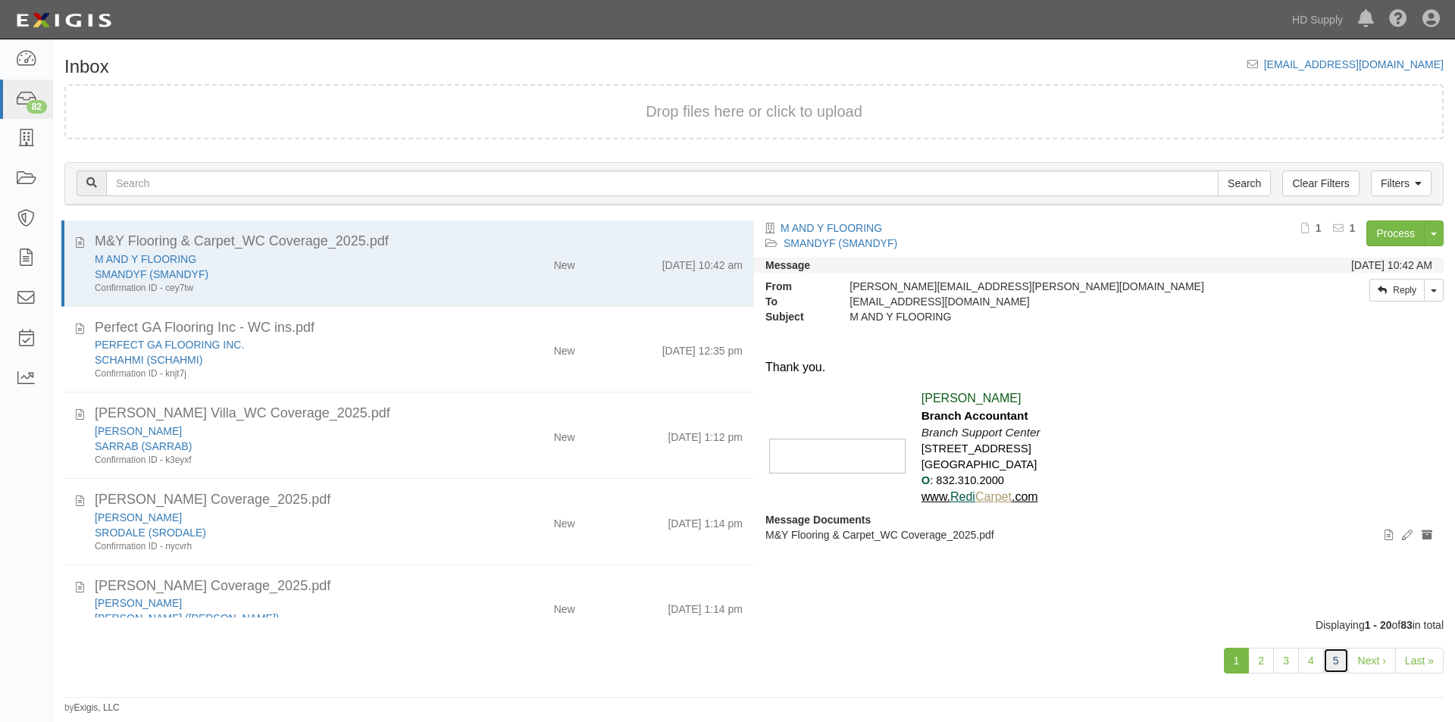
click at [1329, 661] on link "5" at bounding box center [1337, 661] width 26 height 26
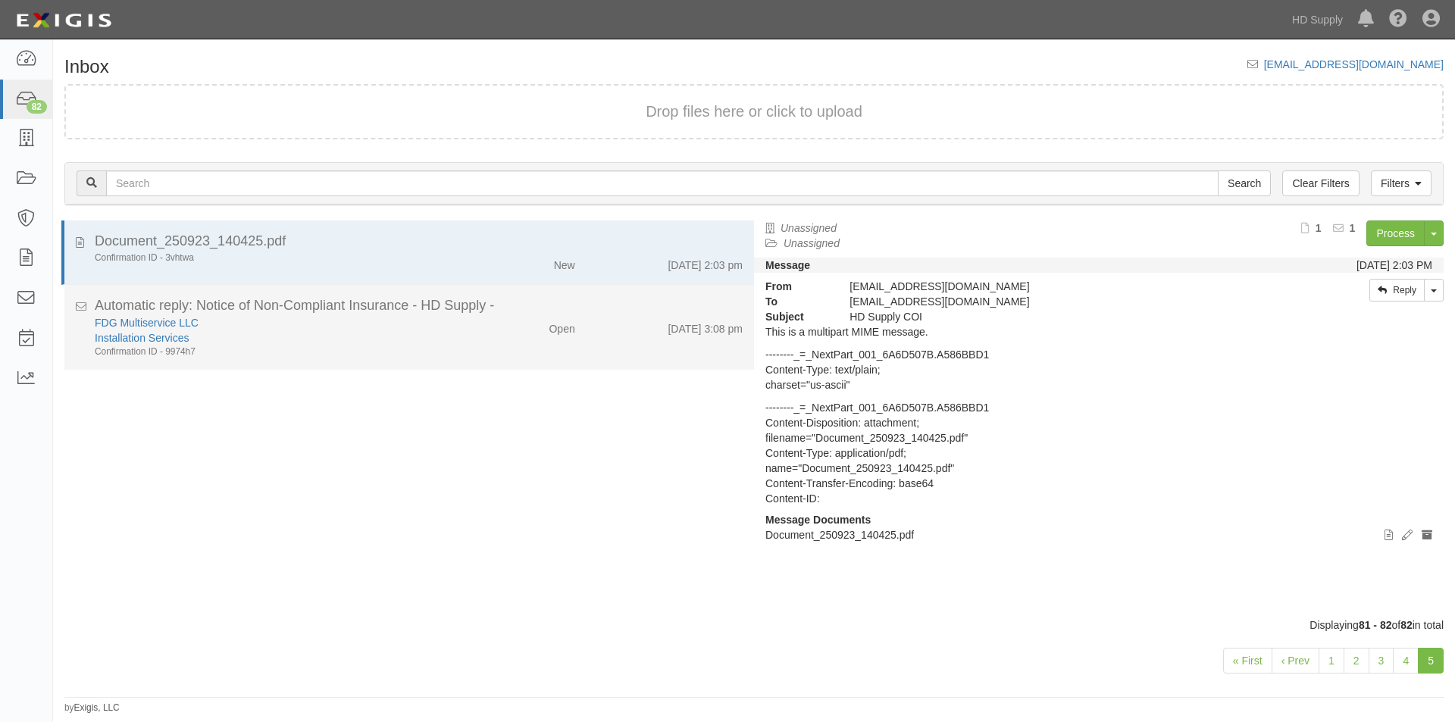
click at [449, 331] on div "Installation Services" at bounding box center [279, 338] width 368 height 15
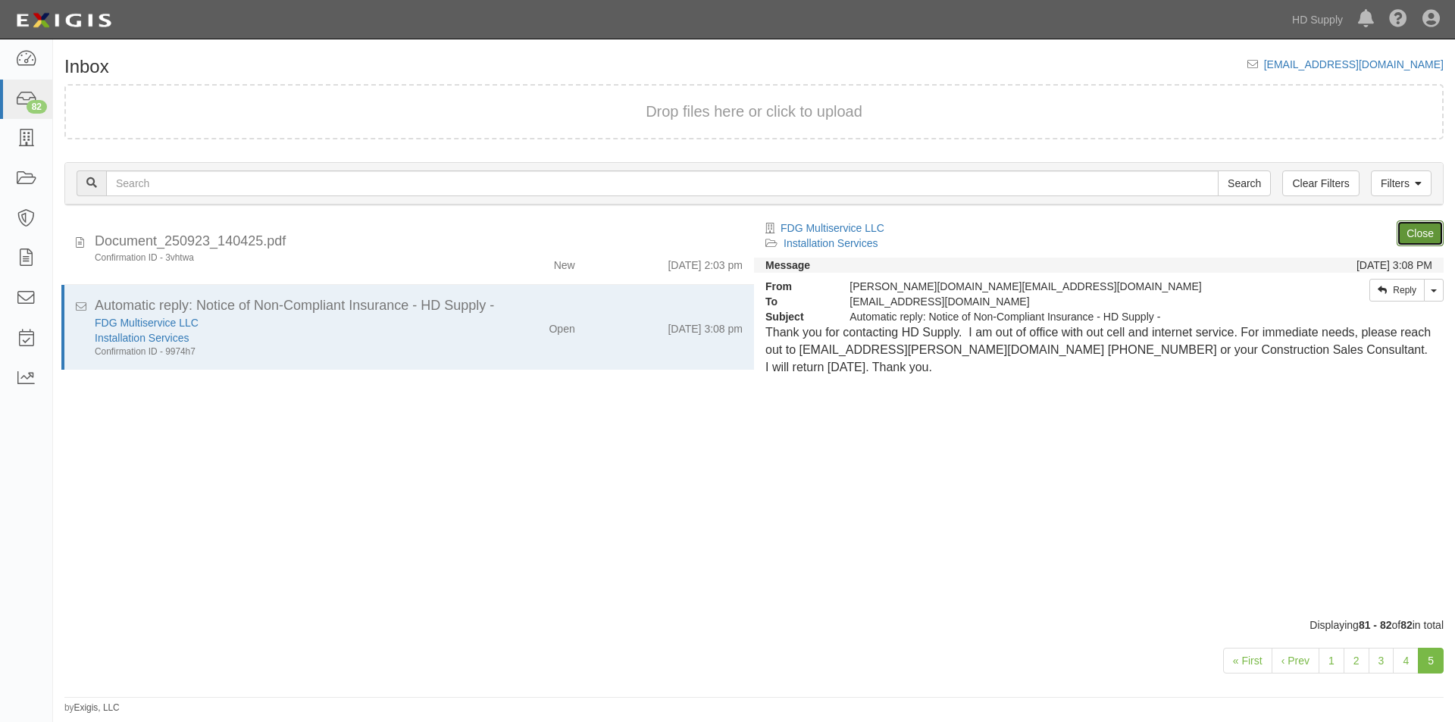
click at [1414, 240] on link "Close" at bounding box center [1420, 234] width 47 height 26
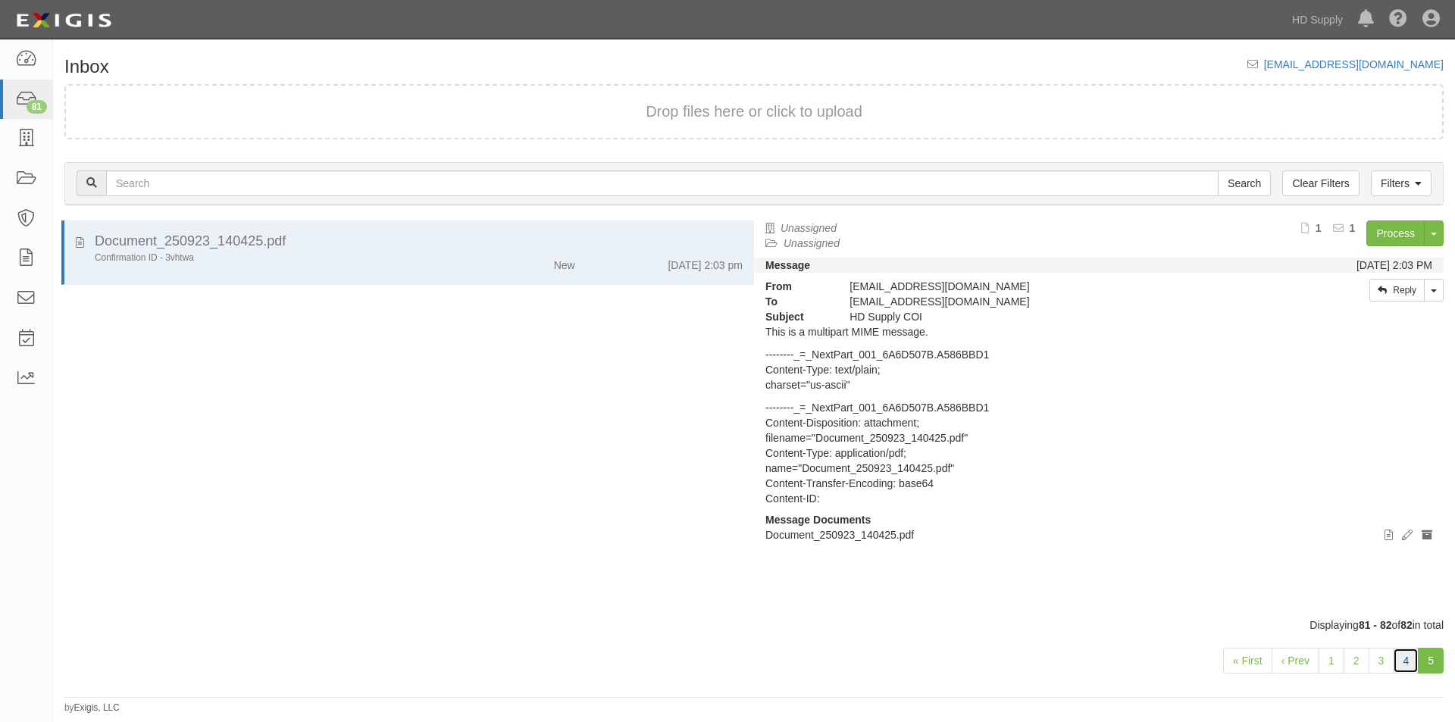
click at [1410, 662] on link "4" at bounding box center [1406, 661] width 26 height 26
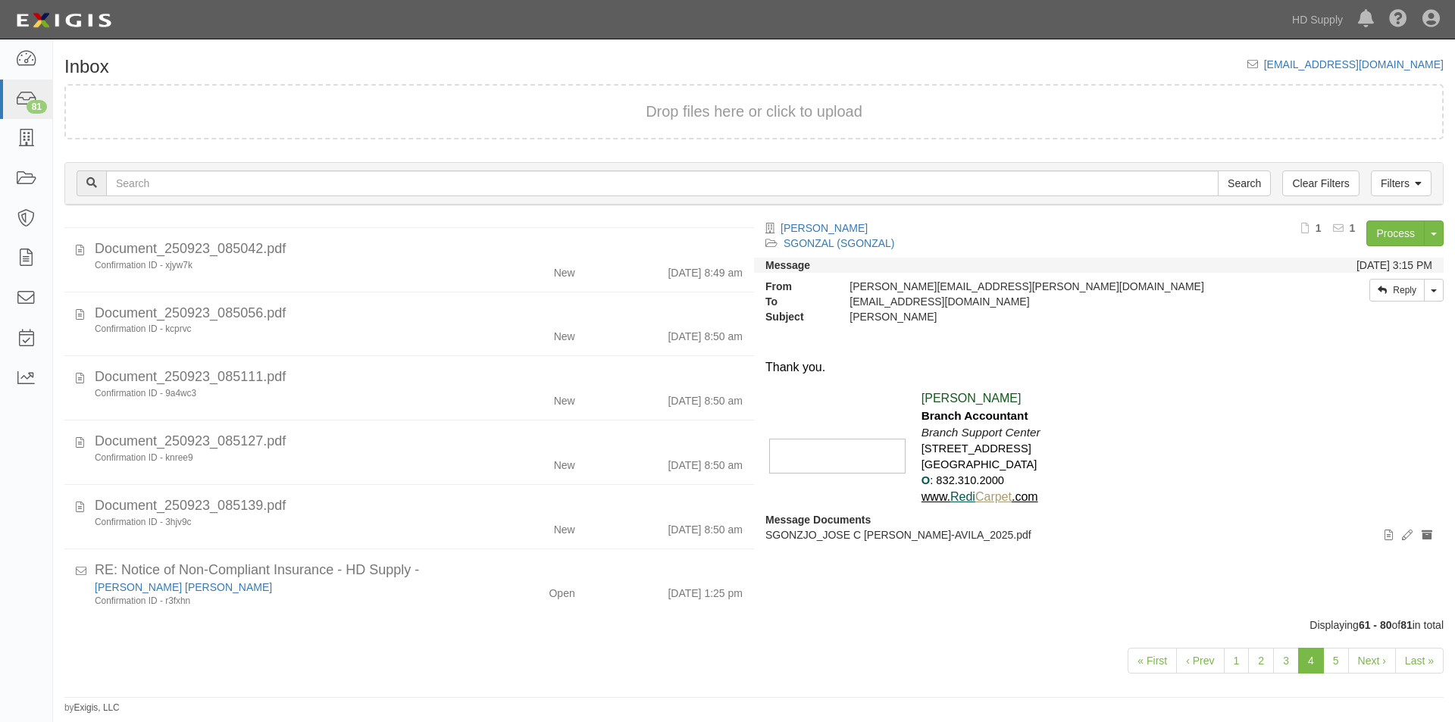
scroll to position [816, 0]
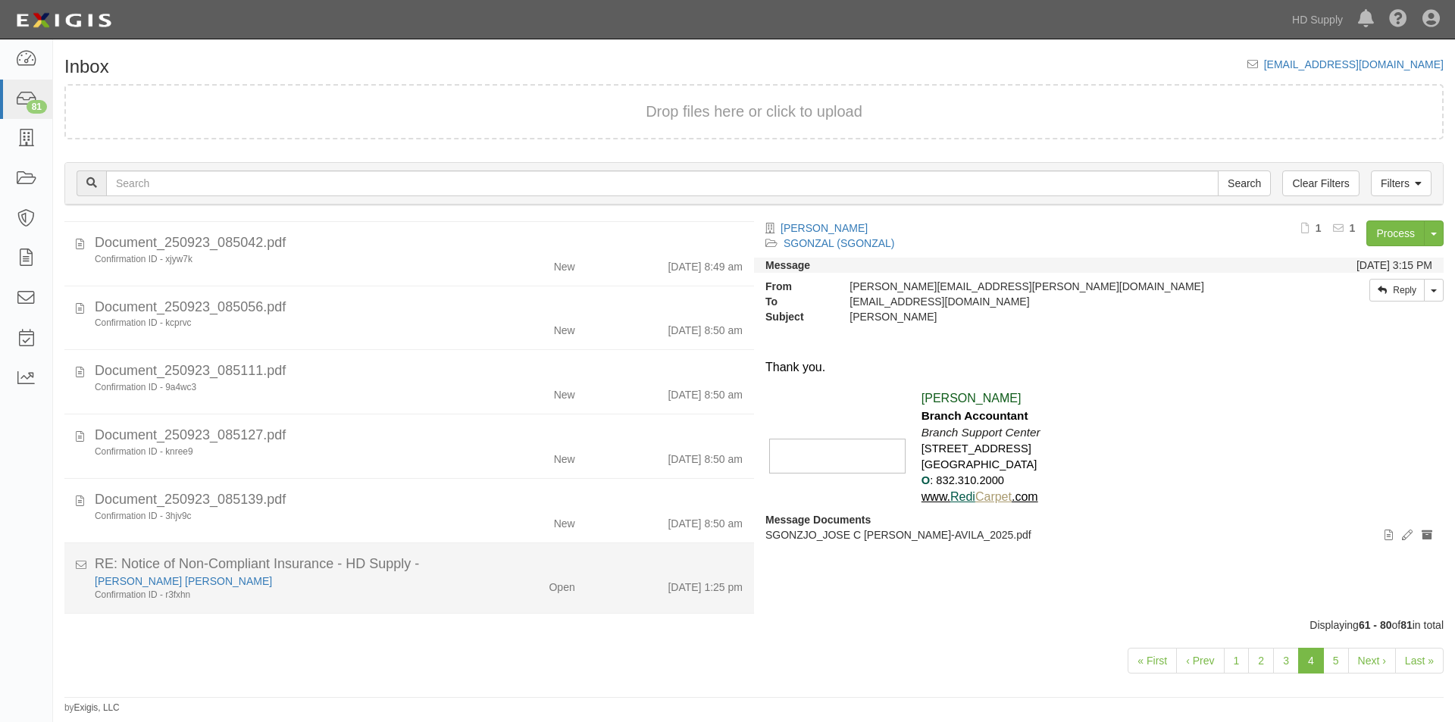
click at [439, 584] on div "[PERSON_NAME] [PERSON_NAME]" at bounding box center [279, 581] width 368 height 15
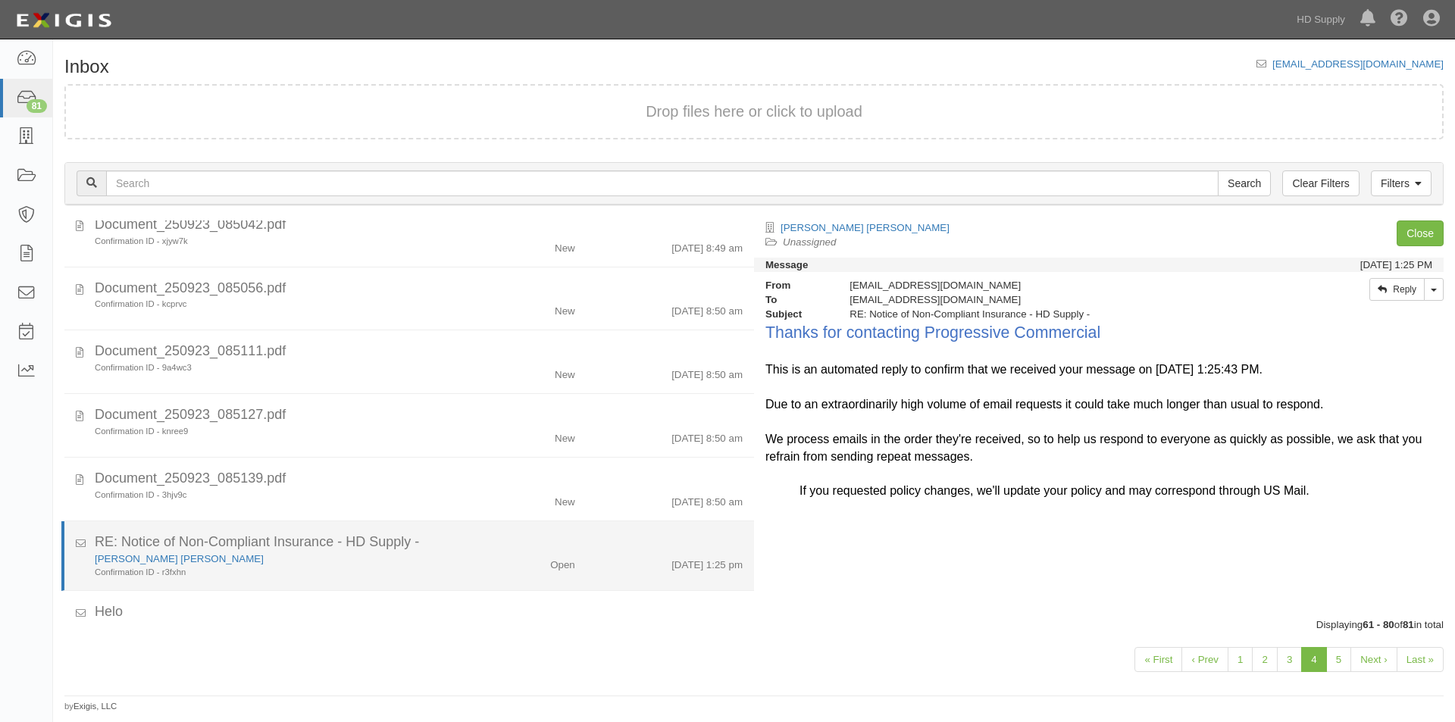
scroll to position [799, 0]
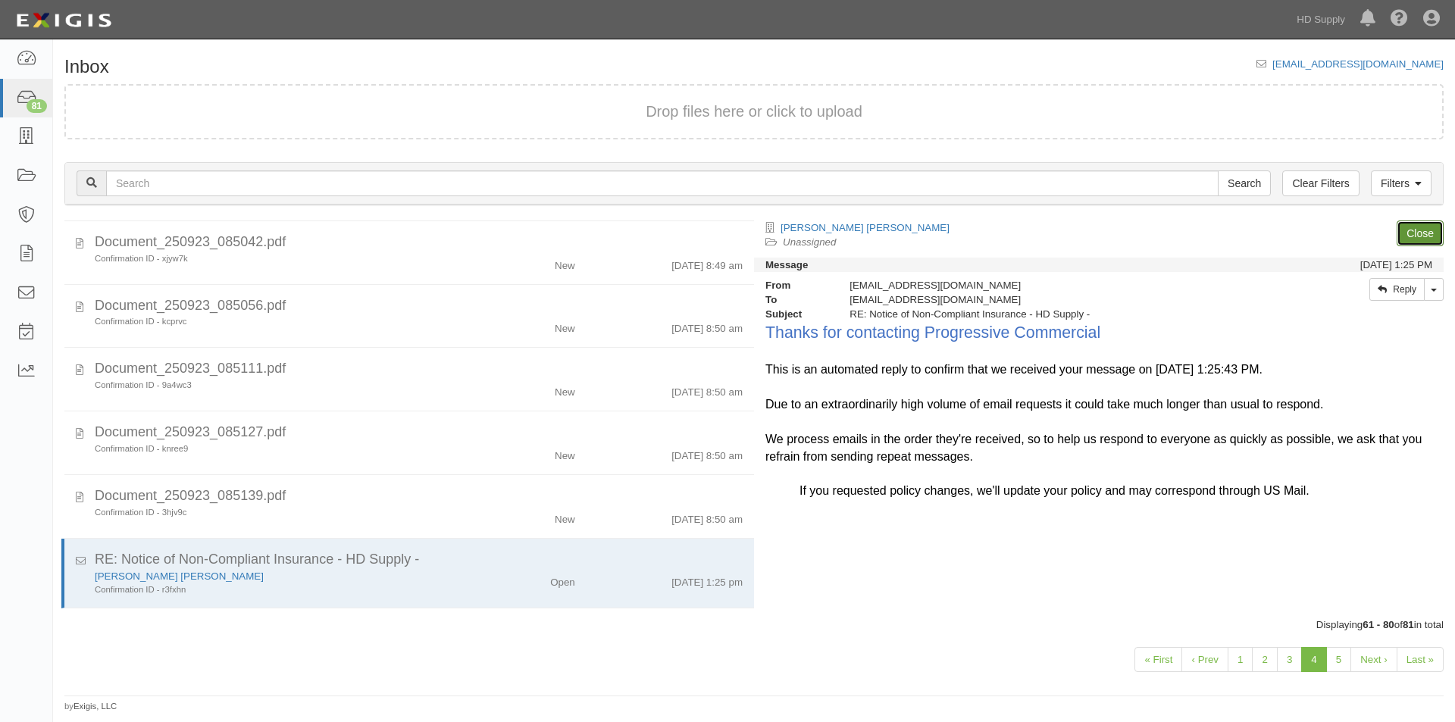
click at [1422, 233] on link "Close" at bounding box center [1420, 234] width 47 height 26
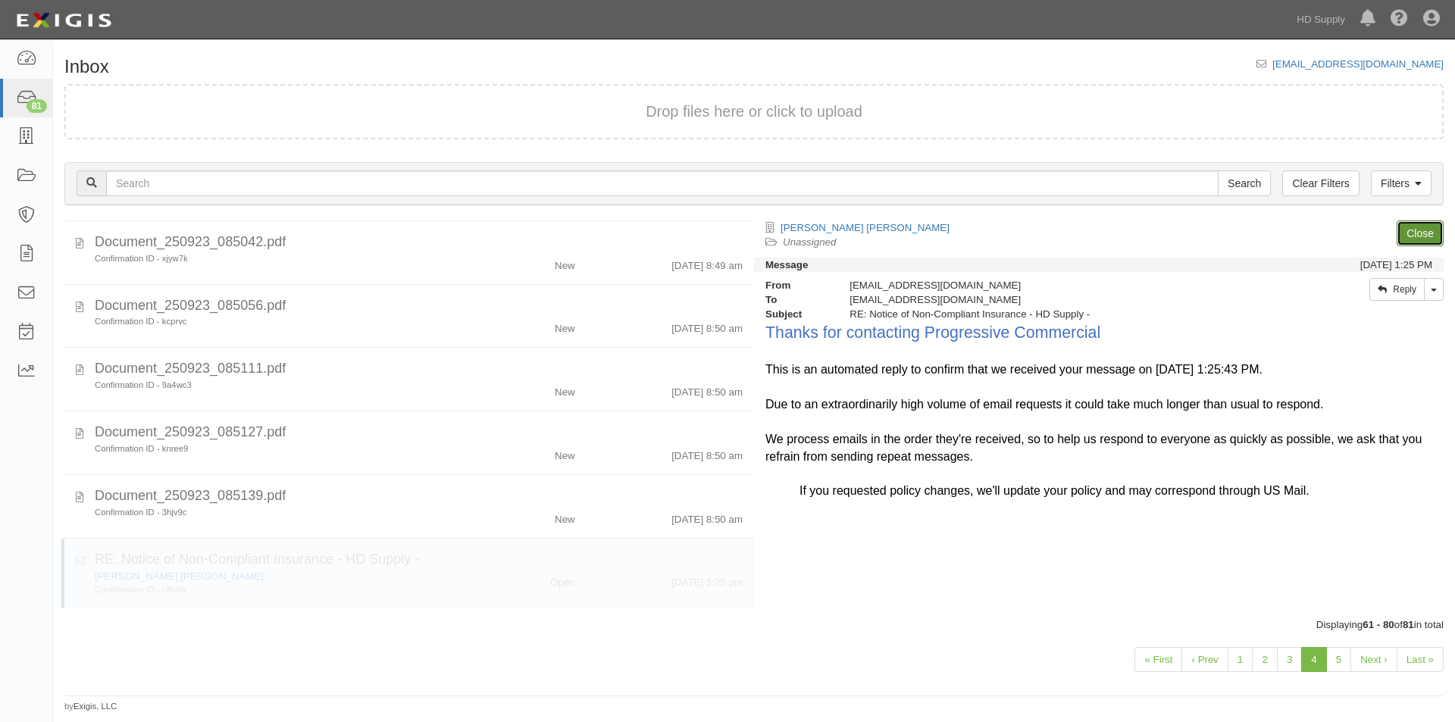
scroll to position [816, 0]
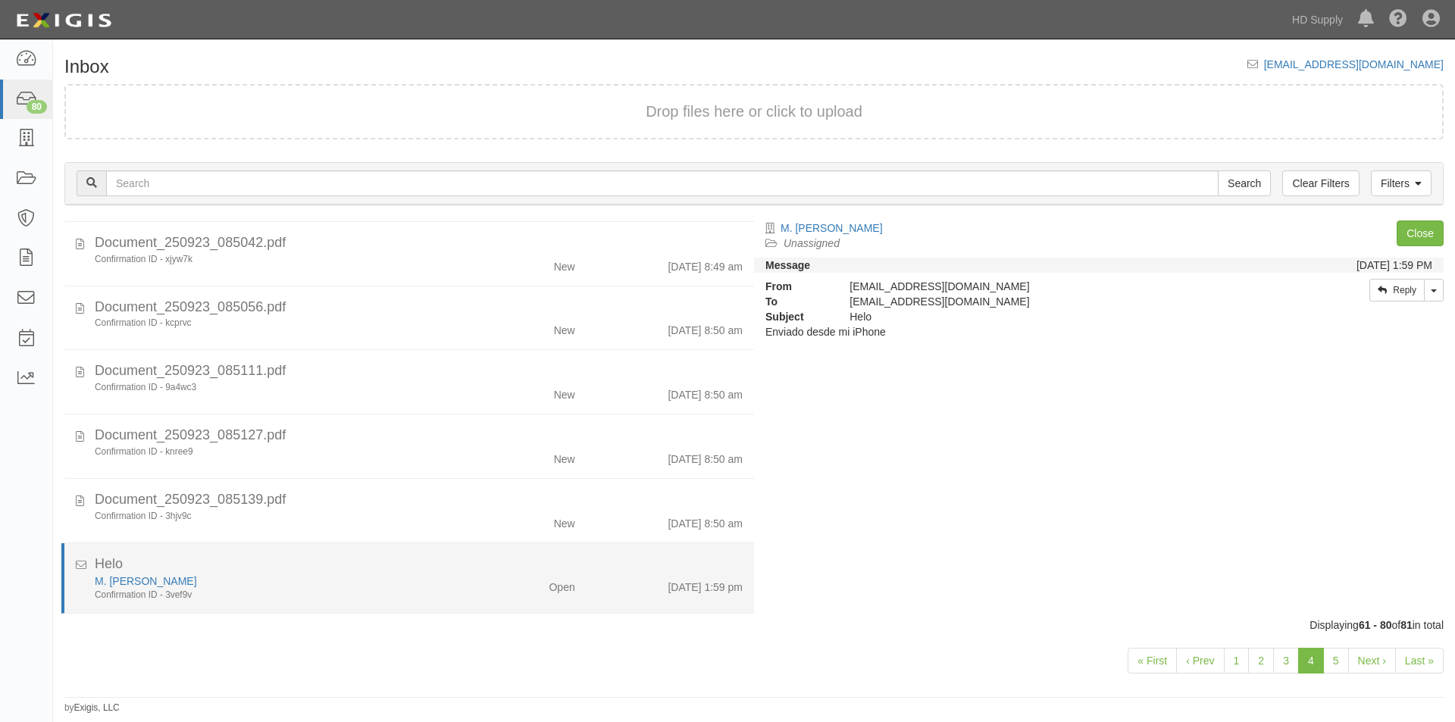
click at [465, 574] on div "M. [PERSON_NAME] Confirmation ID - 3vef9v" at bounding box center [278, 588] width 391 height 28
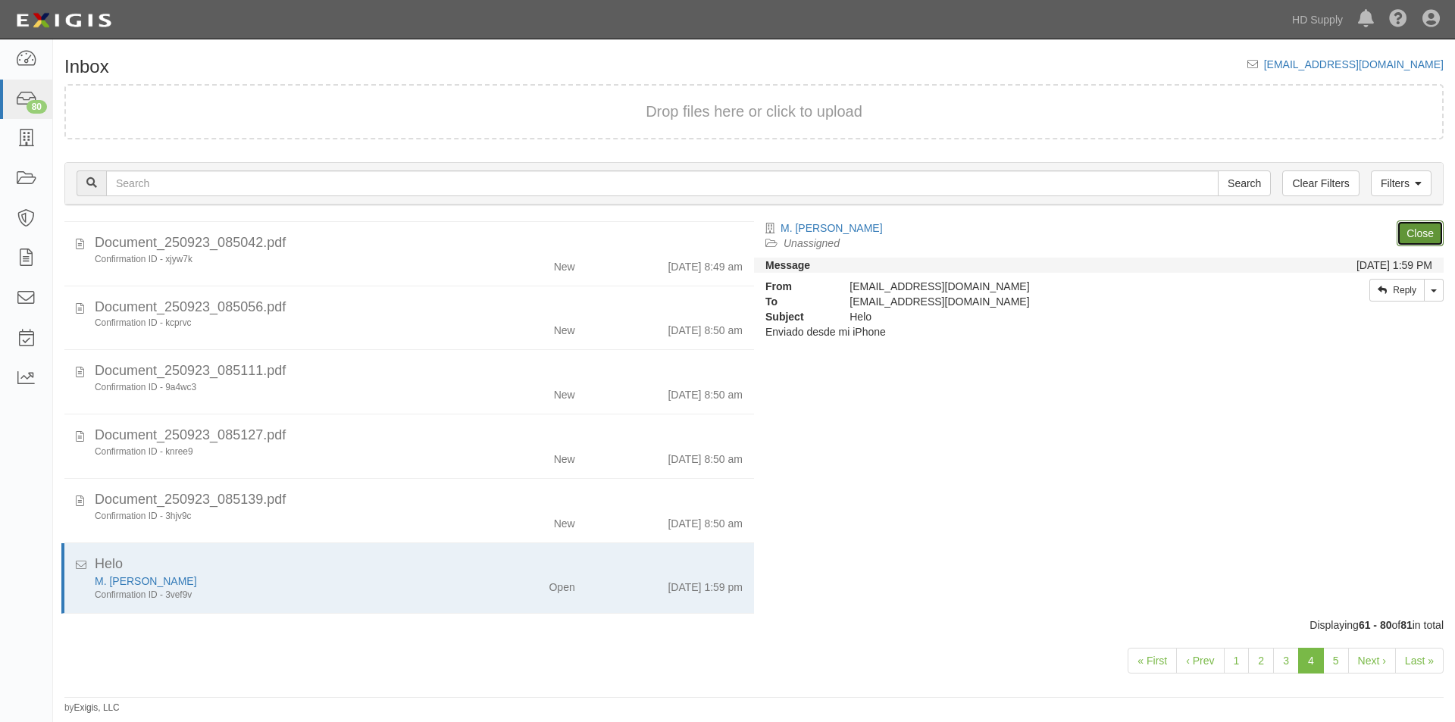
click at [1424, 233] on link "Close" at bounding box center [1420, 234] width 47 height 26
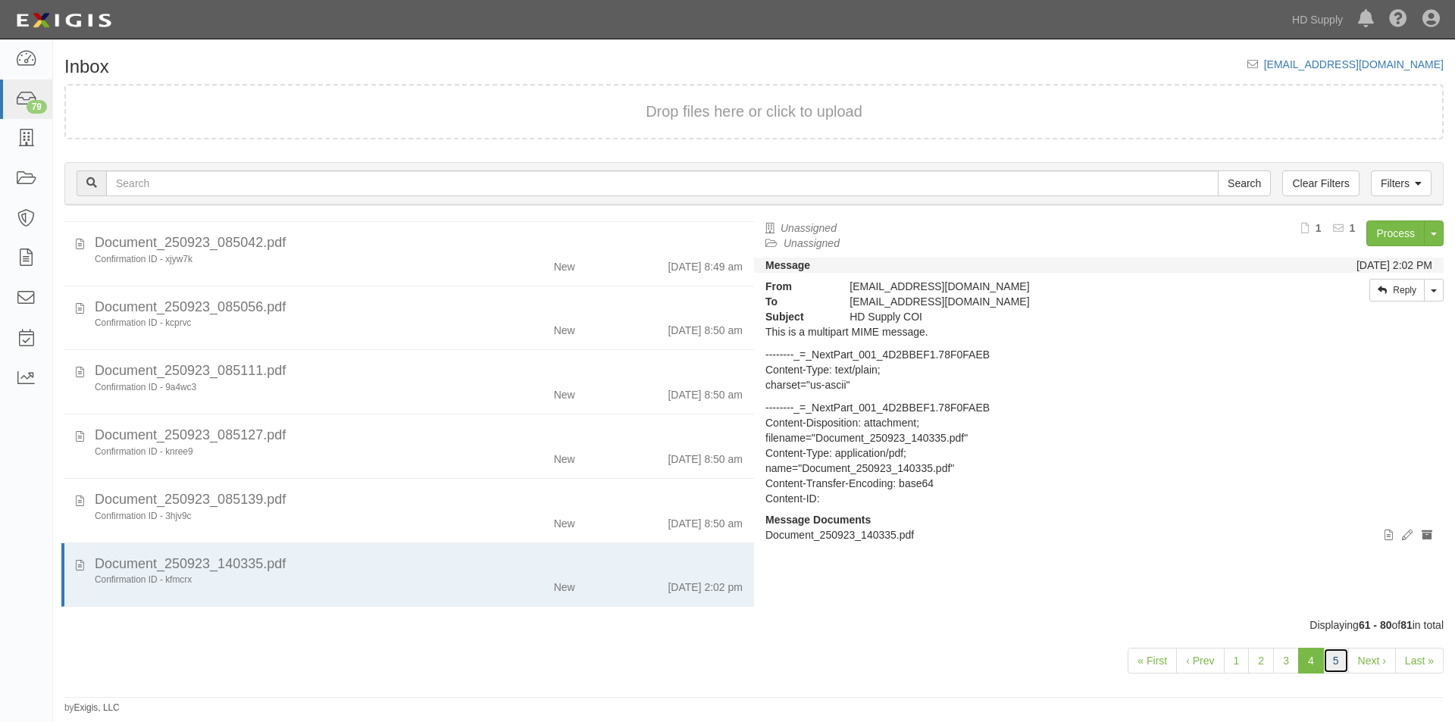
click at [1339, 659] on link "5" at bounding box center [1337, 661] width 26 height 26
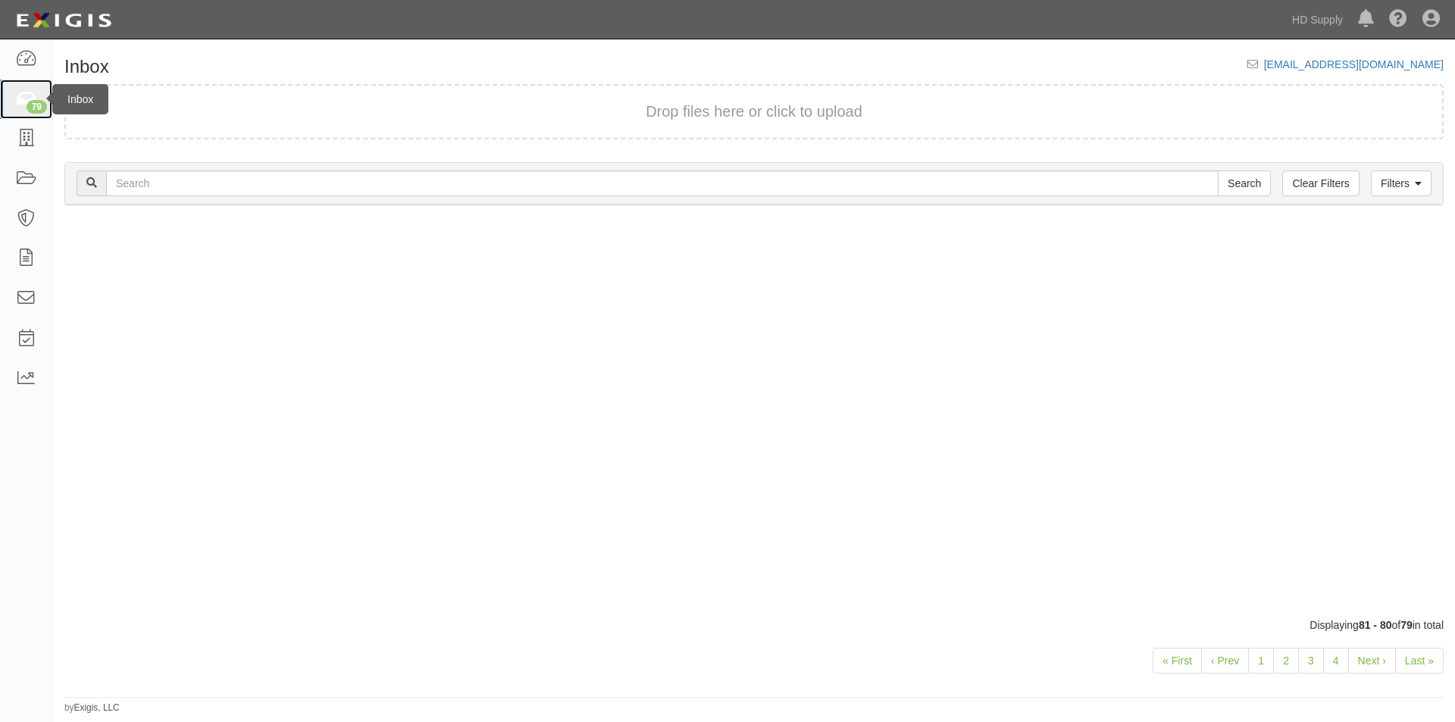
click at [20, 99] on icon at bounding box center [25, 99] width 21 height 17
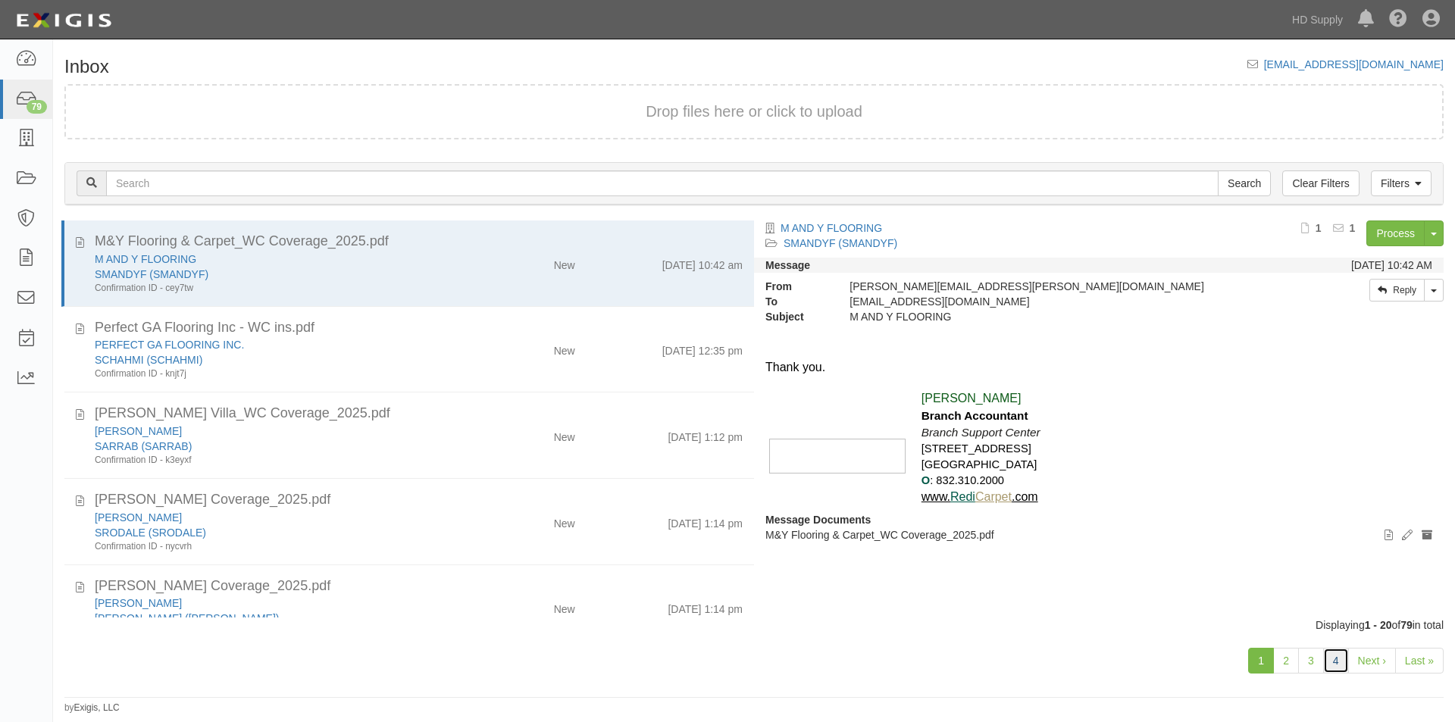
click at [1340, 672] on link "4" at bounding box center [1337, 661] width 26 height 26
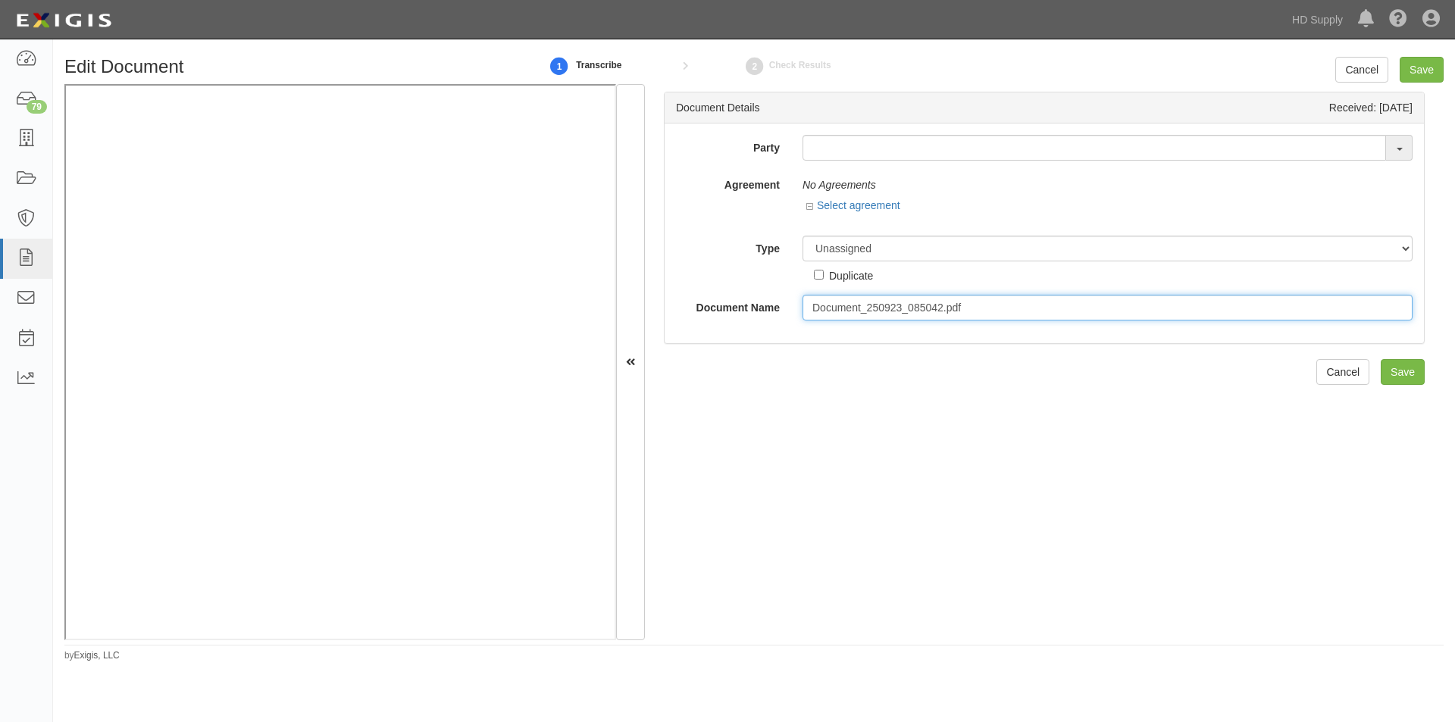
drag, startPoint x: 963, startPoint y: 308, endPoint x: 809, endPoint y: 306, distance: 154.7
click at [797, 306] on div "Document_250923_085042.pdf" at bounding box center [1107, 308] width 633 height 26
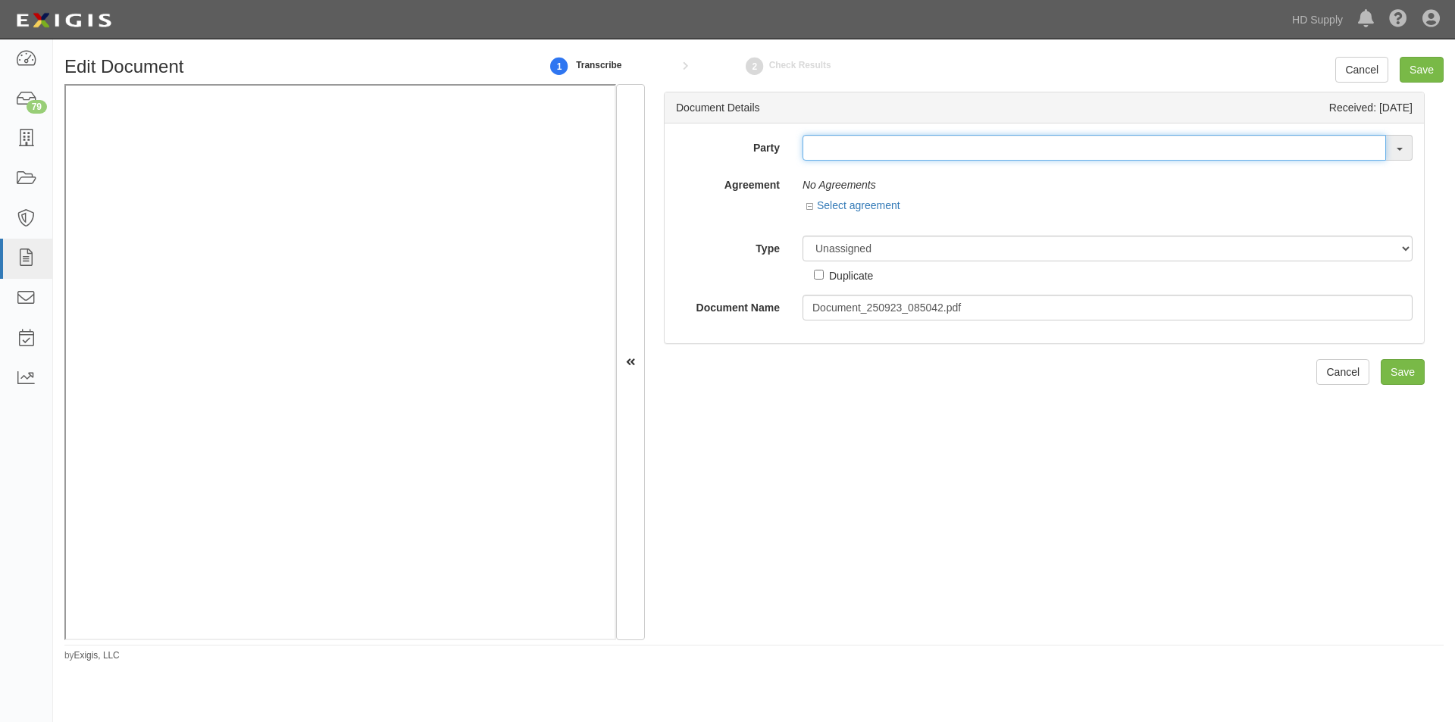
click at [828, 146] on input "text" at bounding box center [1095, 148] width 584 height 26
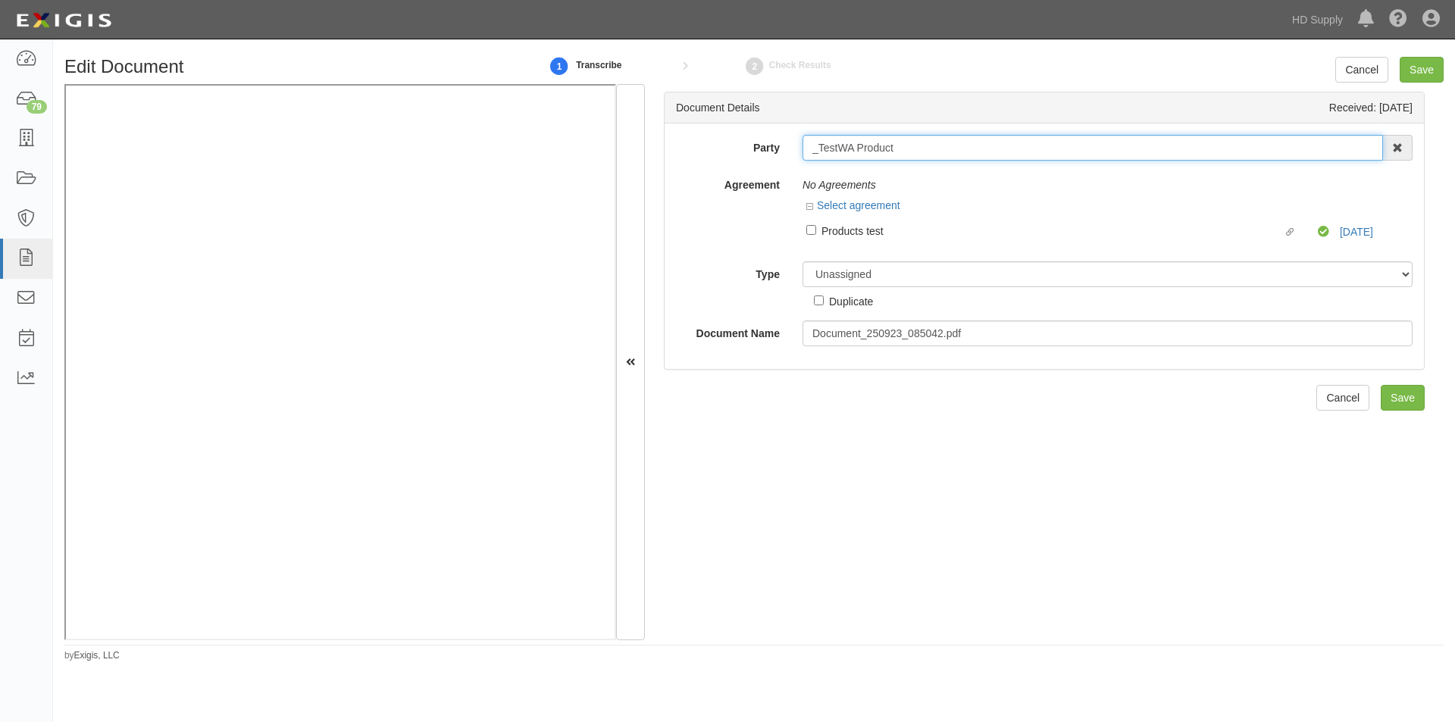
type input "_TestWA Product"
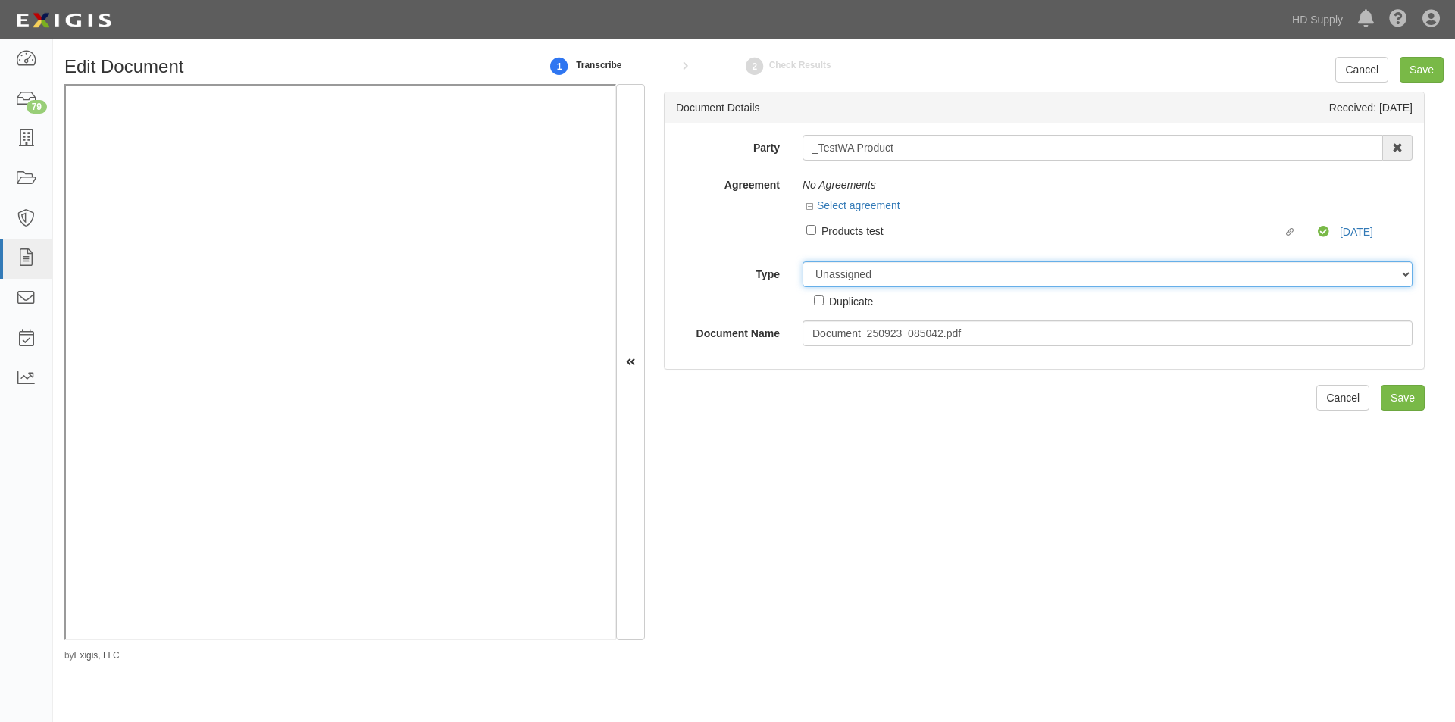
click at [913, 285] on select "Unassigned Binder Cancellation Notice Certificate Contract Endorsement Insuranc…" at bounding box center [1108, 275] width 610 height 26
select select "OtherDetail"
click at [803, 262] on select "Unassigned Binder Cancellation Notice Certificate Contract Endorsement Insuranc…" at bounding box center [1108, 275] width 610 height 26
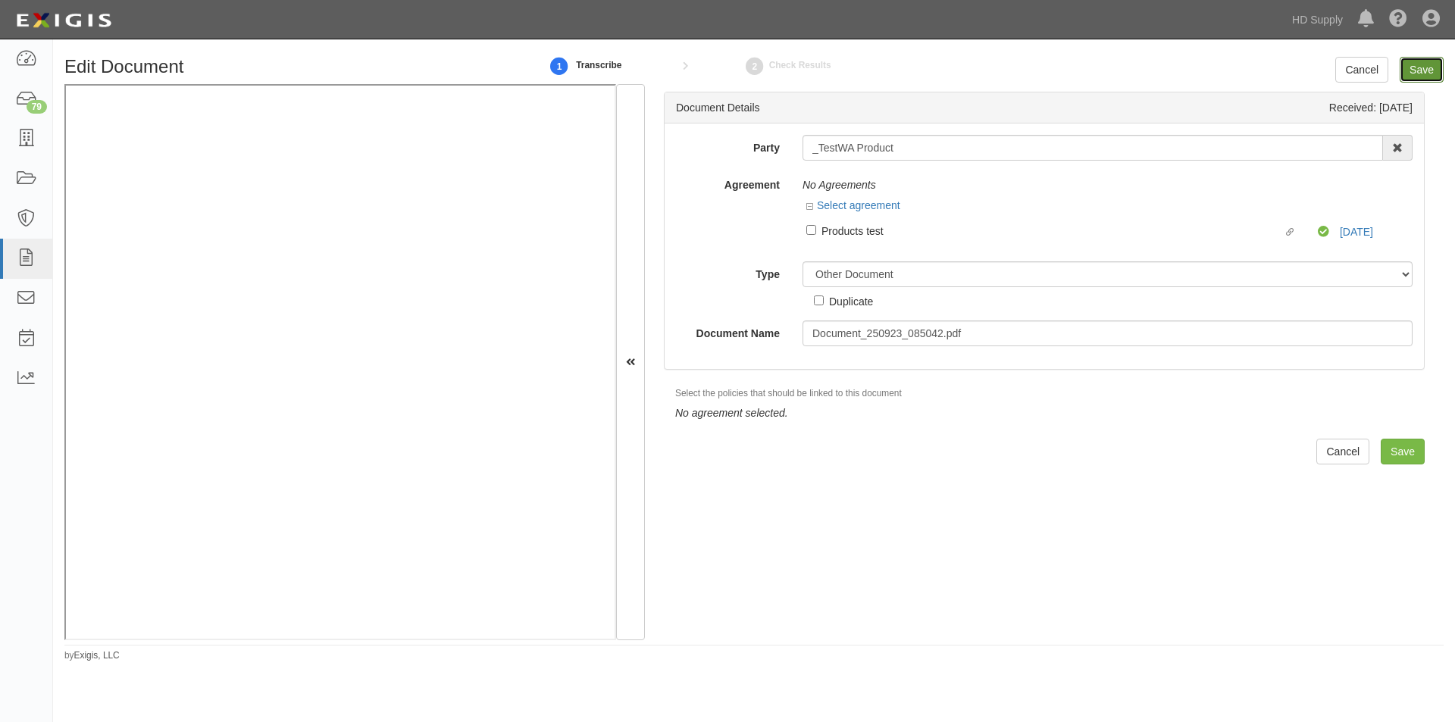
click at [1428, 74] on input "Save" at bounding box center [1422, 70] width 44 height 26
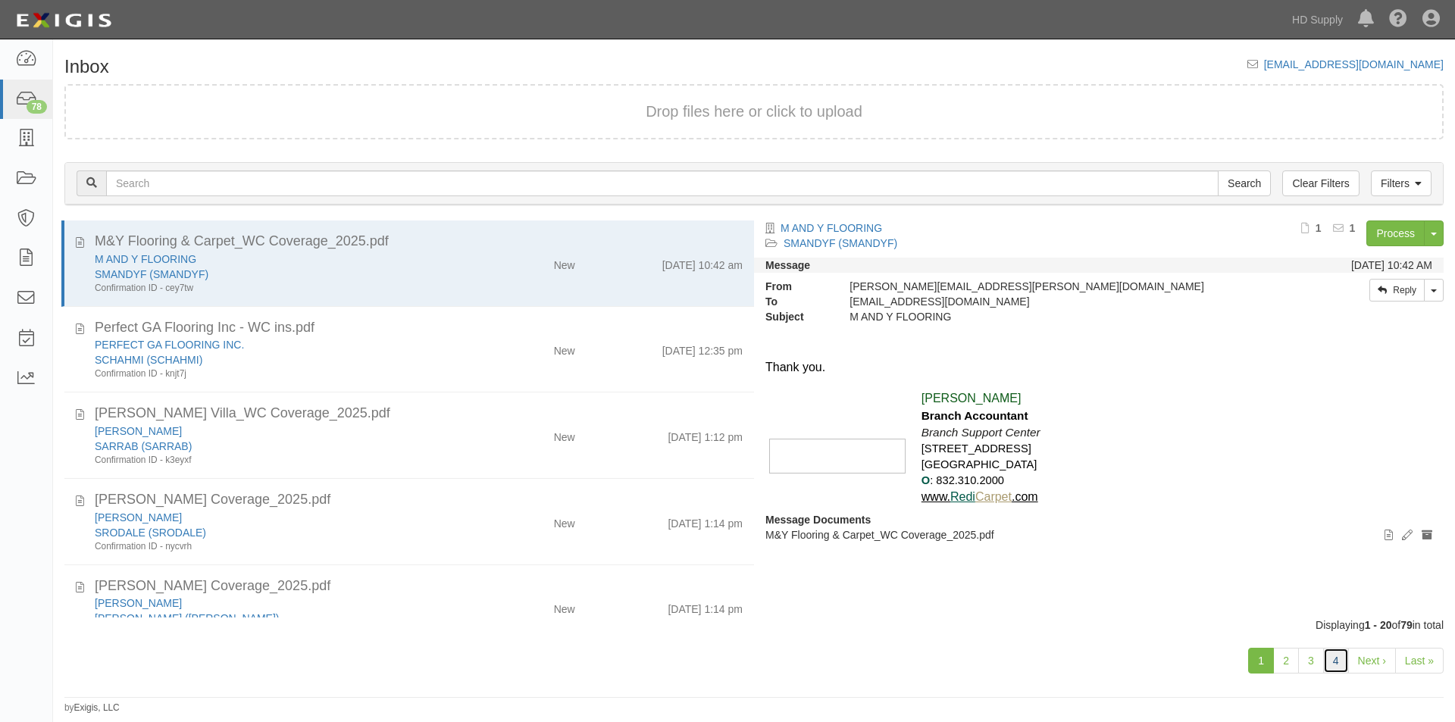
click at [1334, 660] on link "4" at bounding box center [1337, 661] width 26 height 26
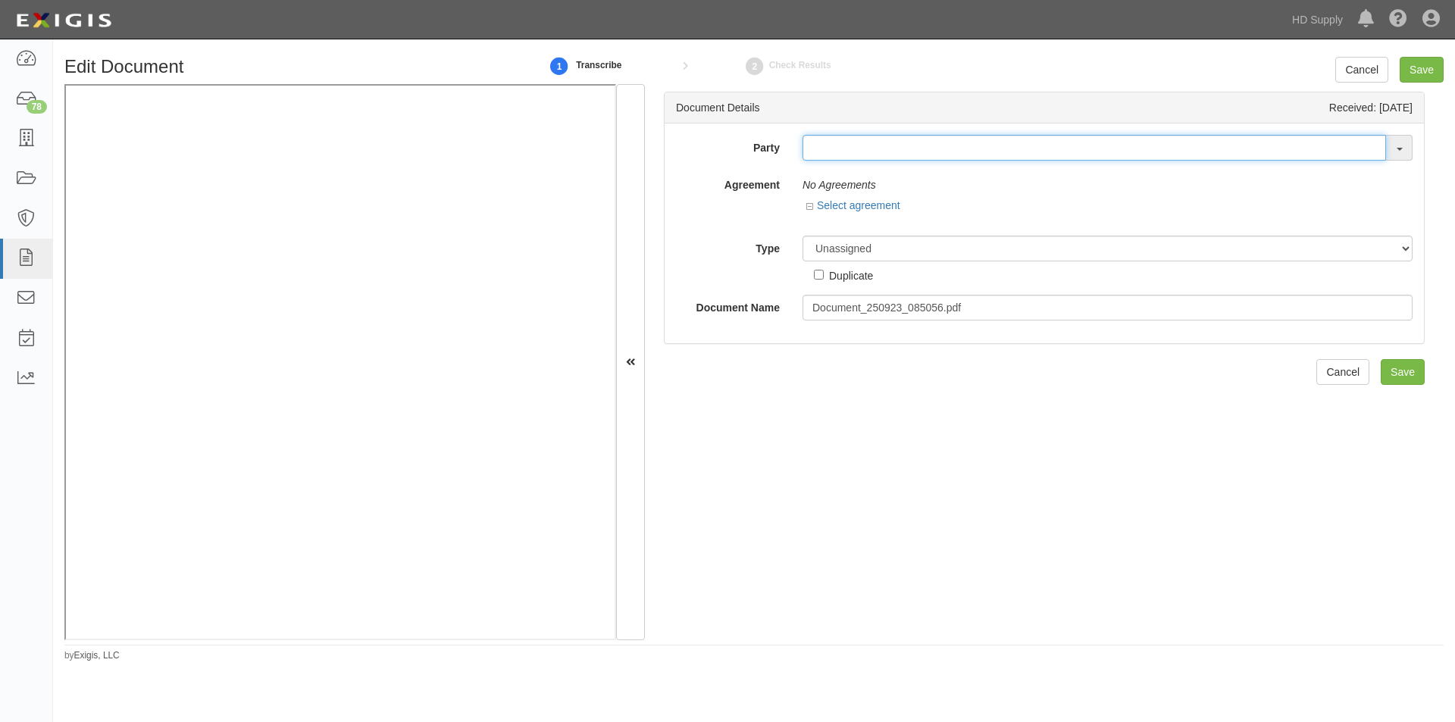
click at [844, 147] on input "text" at bounding box center [1095, 148] width 584 height 26
type input "[PERSON_NAME]"
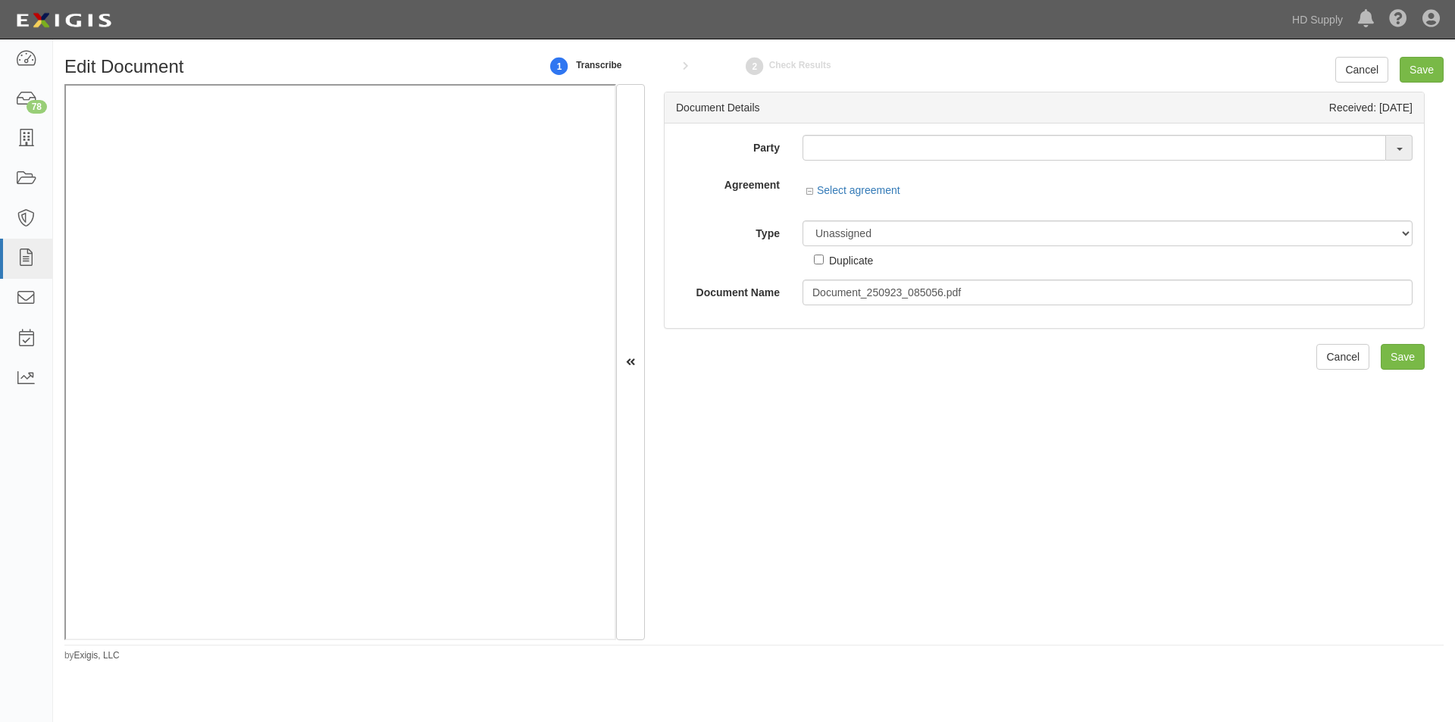
click at [122, 685] on div "Edit Document 1 Transcribe 2 Check Results Cancel Save Document Details Receive…" at bounding box center [727, 370] width 1455 height 650
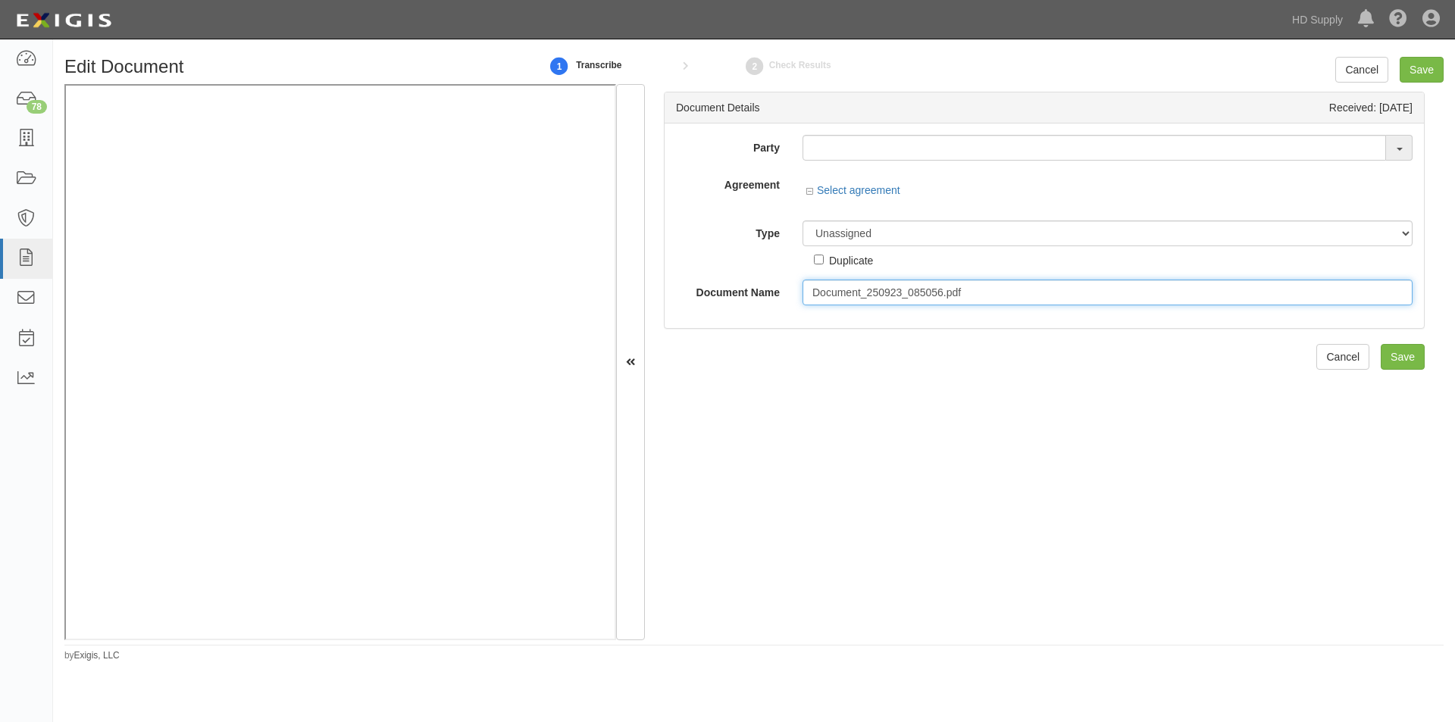
drag, startPoint x: 965, startPoint y: 294, endPoint x: 813, endPoint y: 294, distance: 152.4
click at [803, 299] on input "Document_250923_085056.pdf" at bounding box center [1108, 293] width 610 height 26
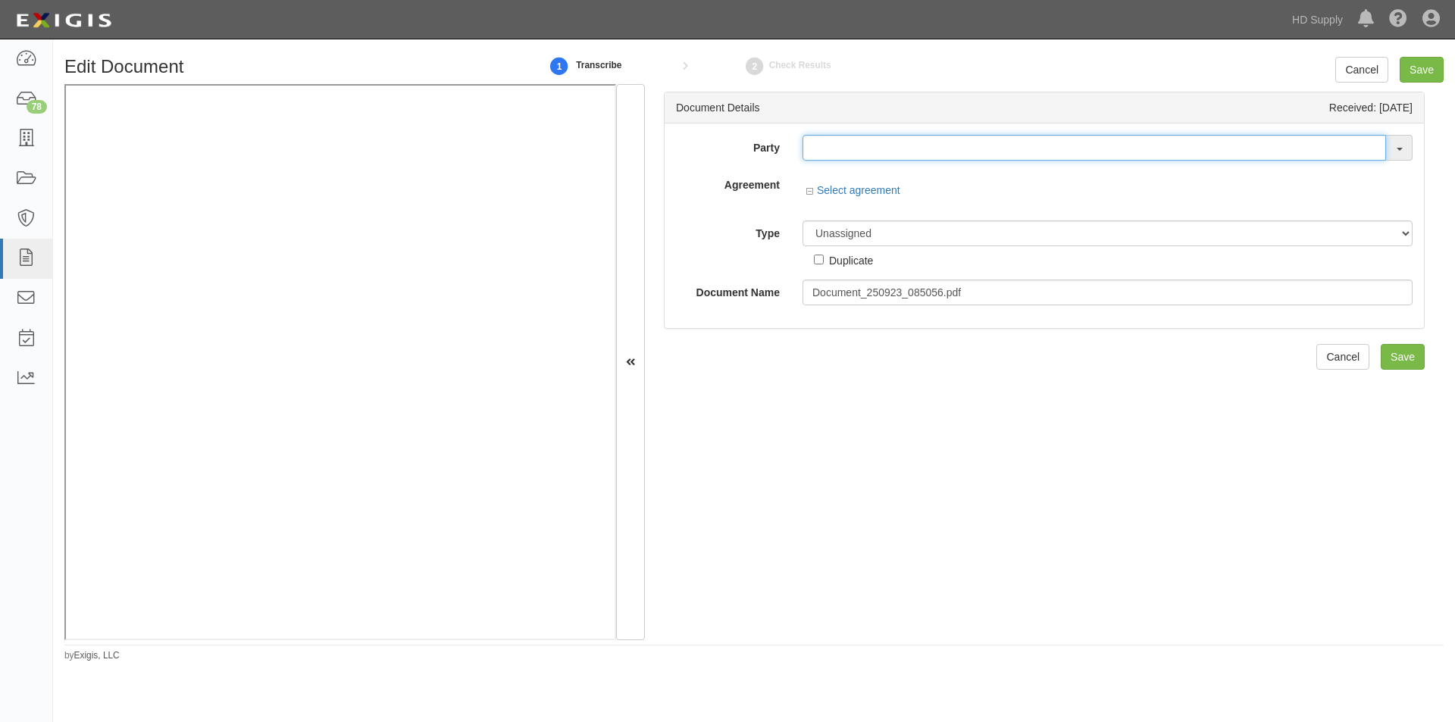
click at [821, 149] on input "text" at bounding box center [1095, 148] width 584 height 26
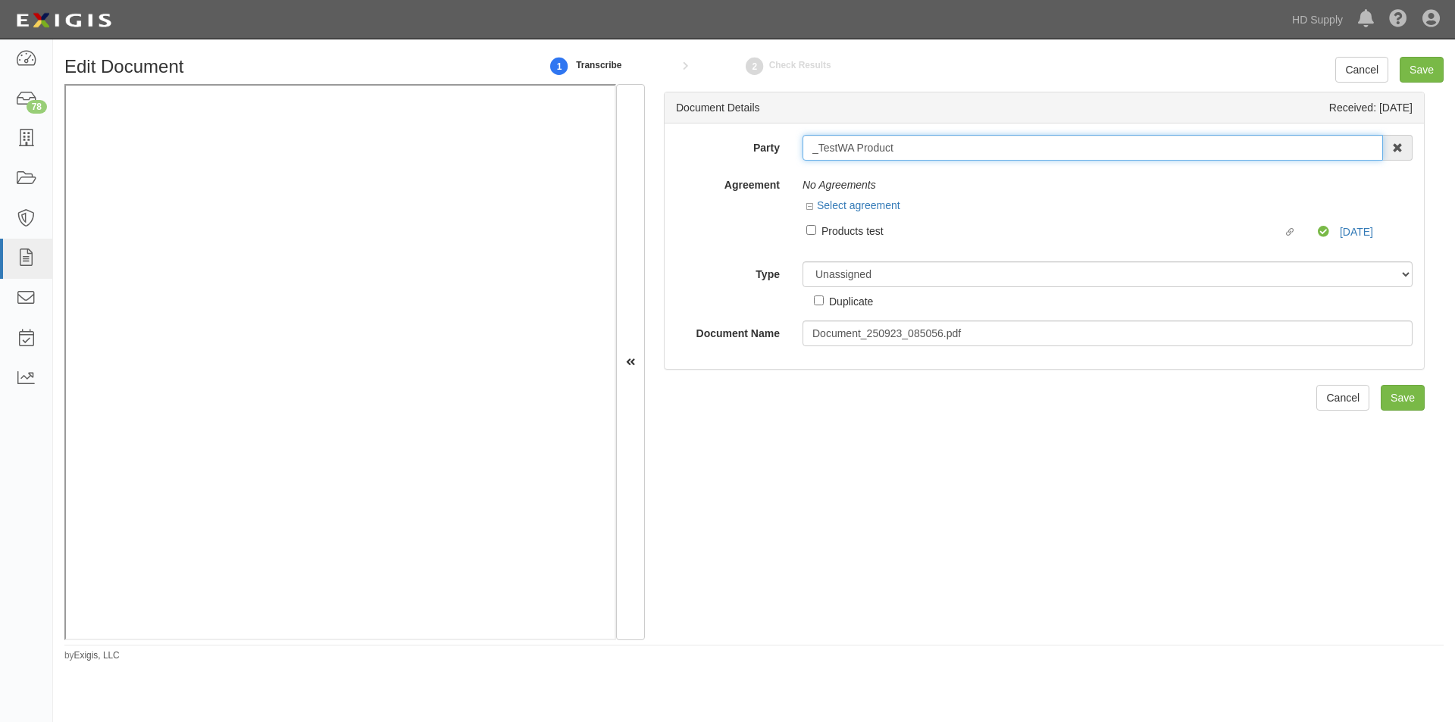
type input "_TestWA Product"
click at [855, 288] on div "Duplicate" at bounding box center [843, 298] width 59 height 22
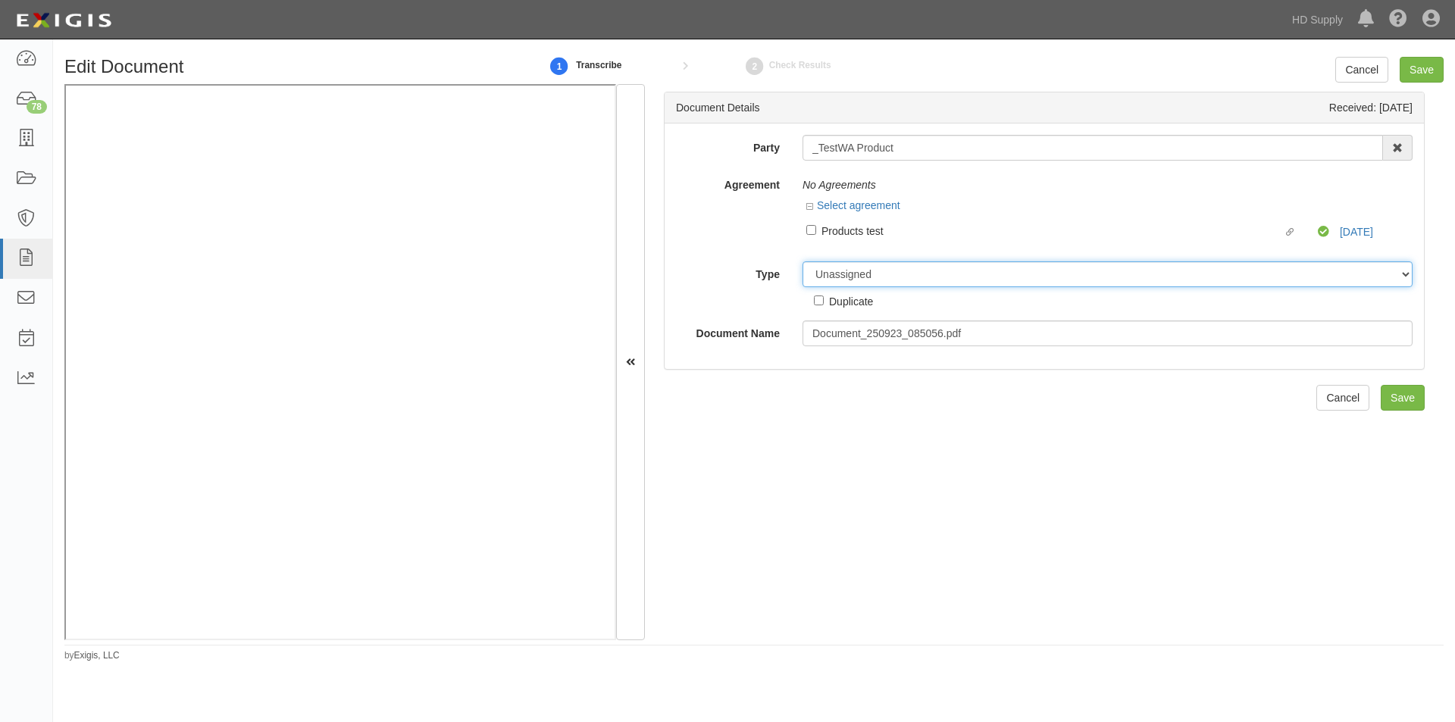
click at [855, 284] on select "Unassigned Binder Cancellation Notice Certificate Contract Endorsement Insuranc…" at bounding box center [1108, 275] width 610 height 26
select select "OtherDetail"
click at [803, 262] on select "Unassigned Binder Cancellation Notice Certificate Contract Endorsement Insuranc…" at bounding box center [1108, 275] width 610 height 26
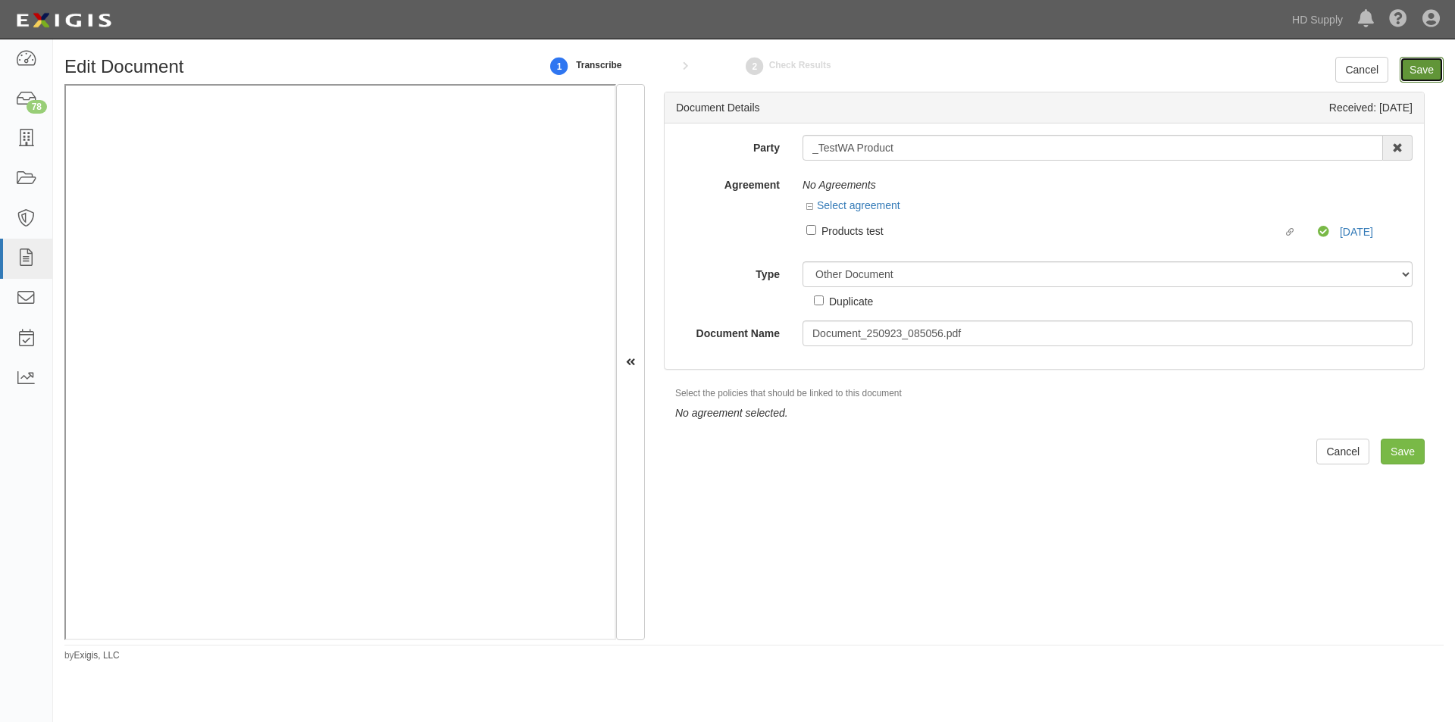
click at [1419, 64] on input "Save" at bounding box center [1422, 70] width 44 height 26
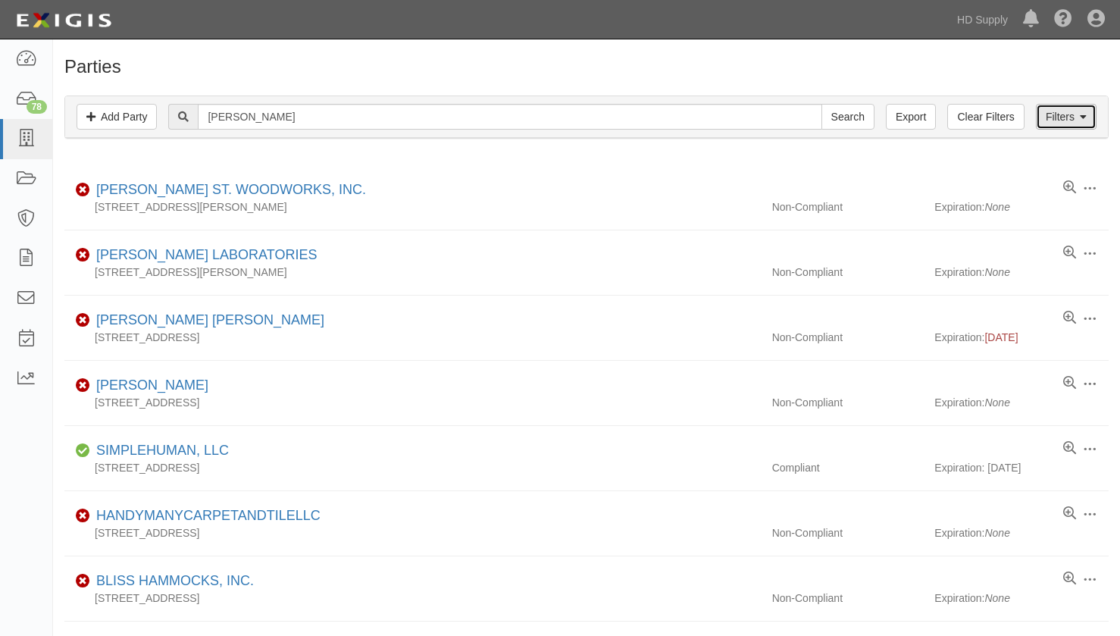
click at [1057, 112] on link "Filters" at bounding box center [1066, 117] width 61 height 26
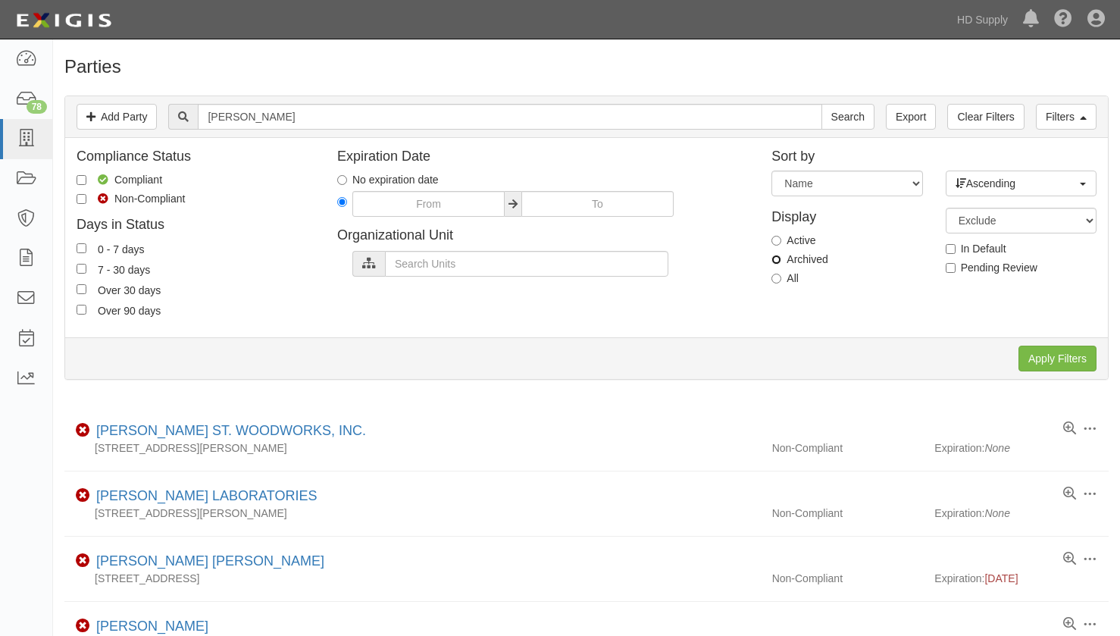
click at [775, 256] on input "Archived" at bounding box center [777, 260] width 10 height 10
radio input "true"
click at [1057, 352] on input "Apply Filters" at bounding box center [1058, 359] width 78 height 26
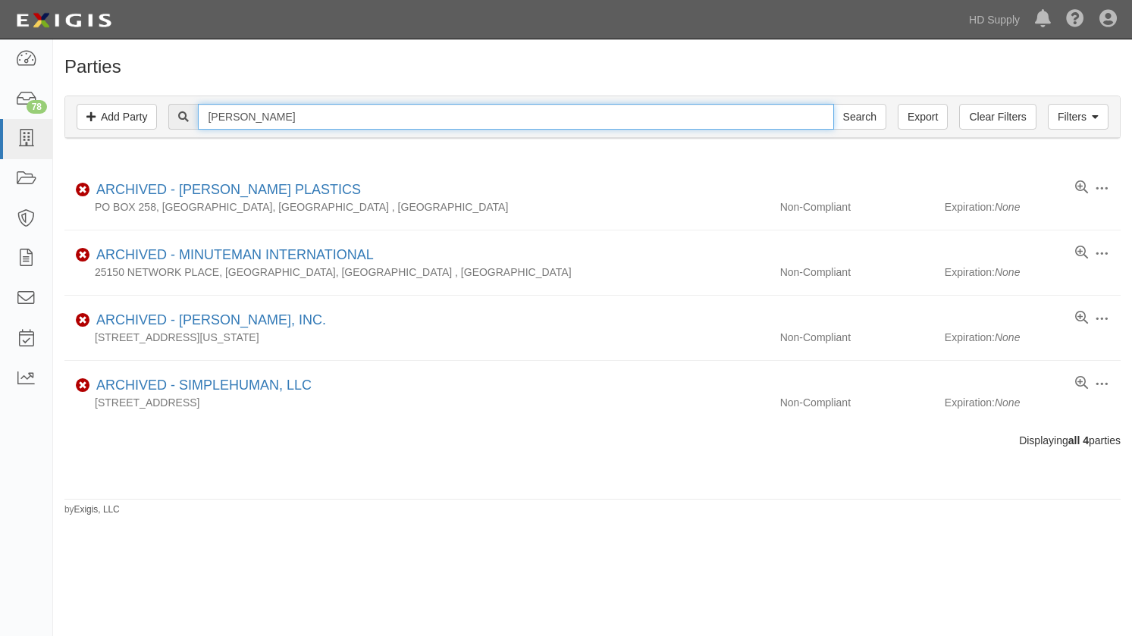
drag, startPoint x: 278, startPoint y: 121, endPoint x: 175, endPoint y: 127, distance: 103.3
click at [175, 127] on div "[PERSON_NAME] Search" at bounding box center [526, 117] width 717 height 26
type input "j.r"
click at [833, 104] on input "Search" at bounding box center [859, 117] width 53 height 26
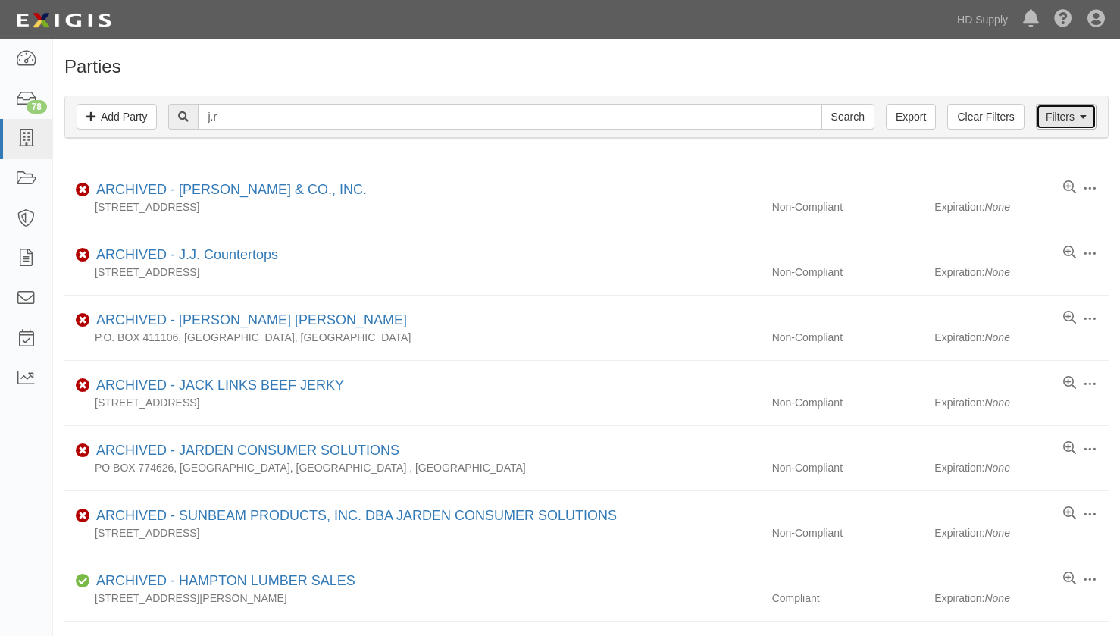
click at [1049, 111] on link "Filters" at bounding box center [1066, 117] width 61 height 26
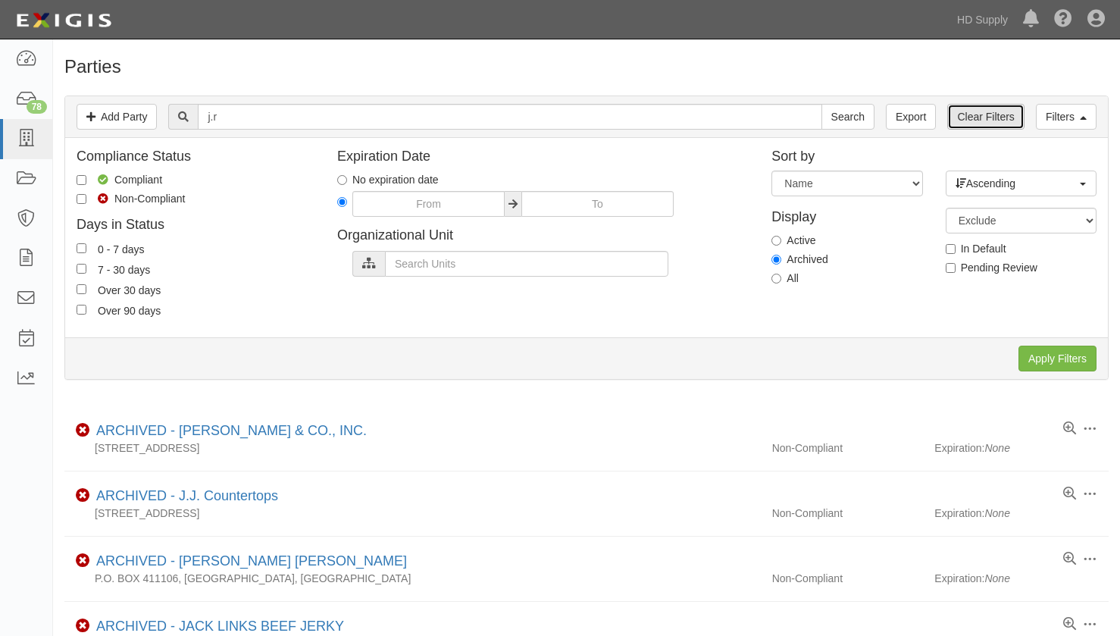
click at [992, 126] on link "Clear Filters" at bounding box center [986, 117] width 77 height 26
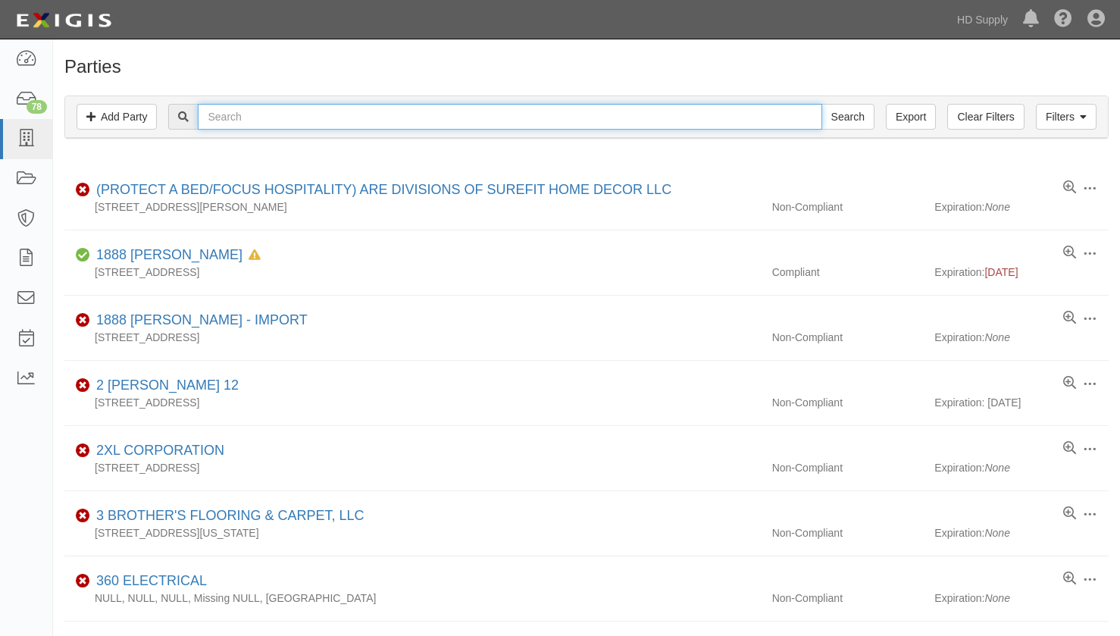
click at [359, 121] on input "text" at bounding box center [510, 117] width 624 height 26
type input "j.r"
click at [822, 104] on input "Search" at bounding box center [848, 117] width 53 height 26
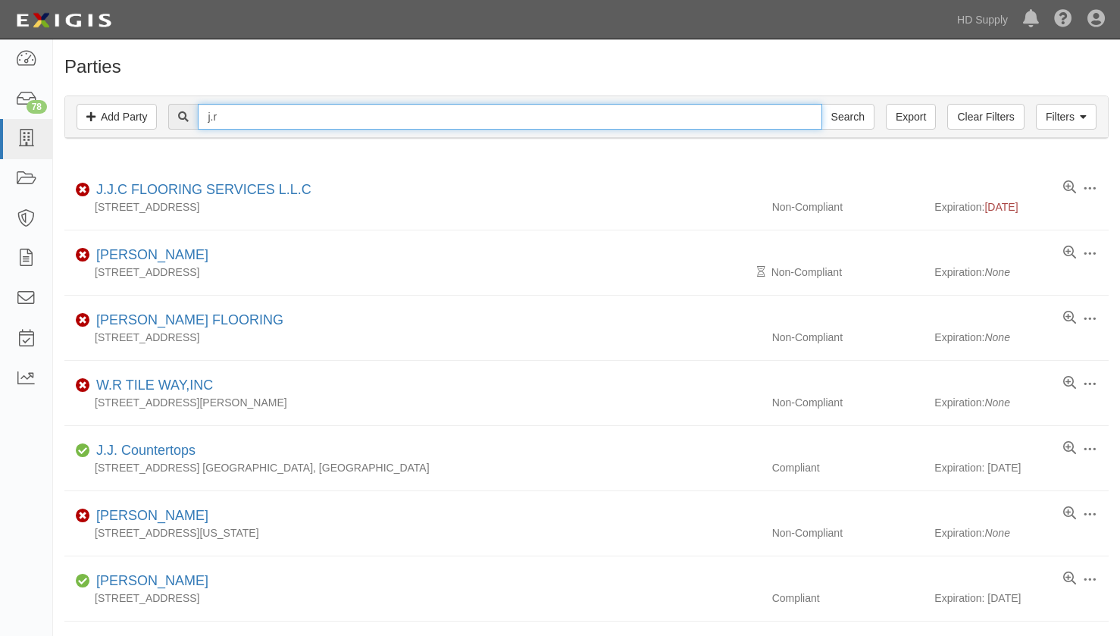
click at [297, 122] on input "j.r" at bounding box center [510, 117] width 624 height 26
type input "[PERSON_NAME]"
click at [822, 104] on input "Search" at bounding box center [848, 117] width 53 height 26
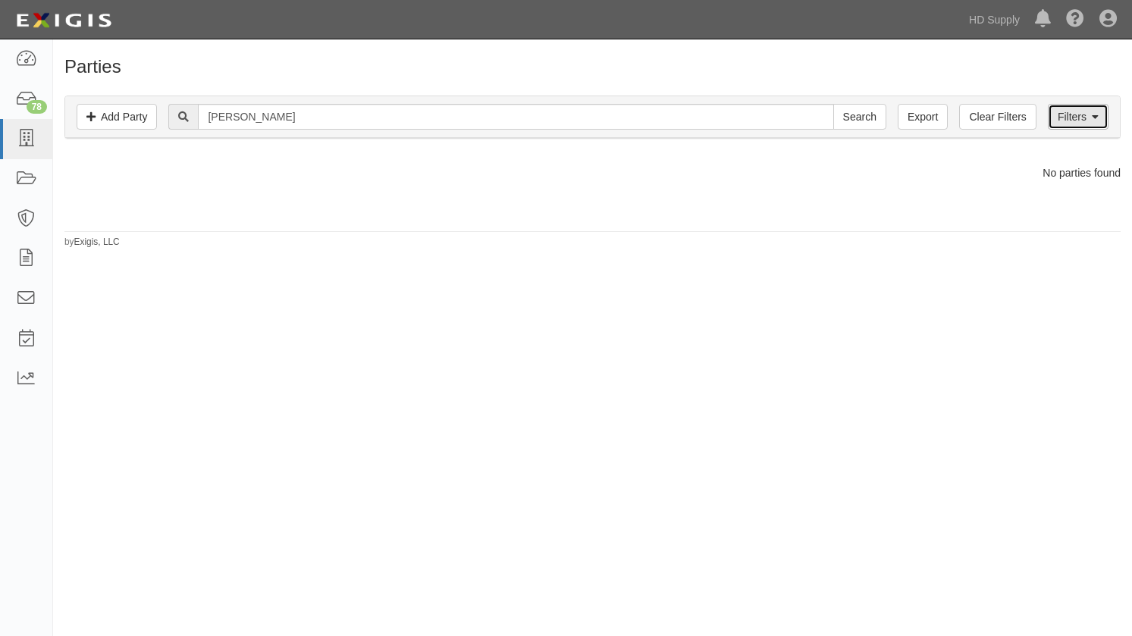
click at [1075, 121] on link "Filters" at bounding box center [1078, 117] width 61 height 26
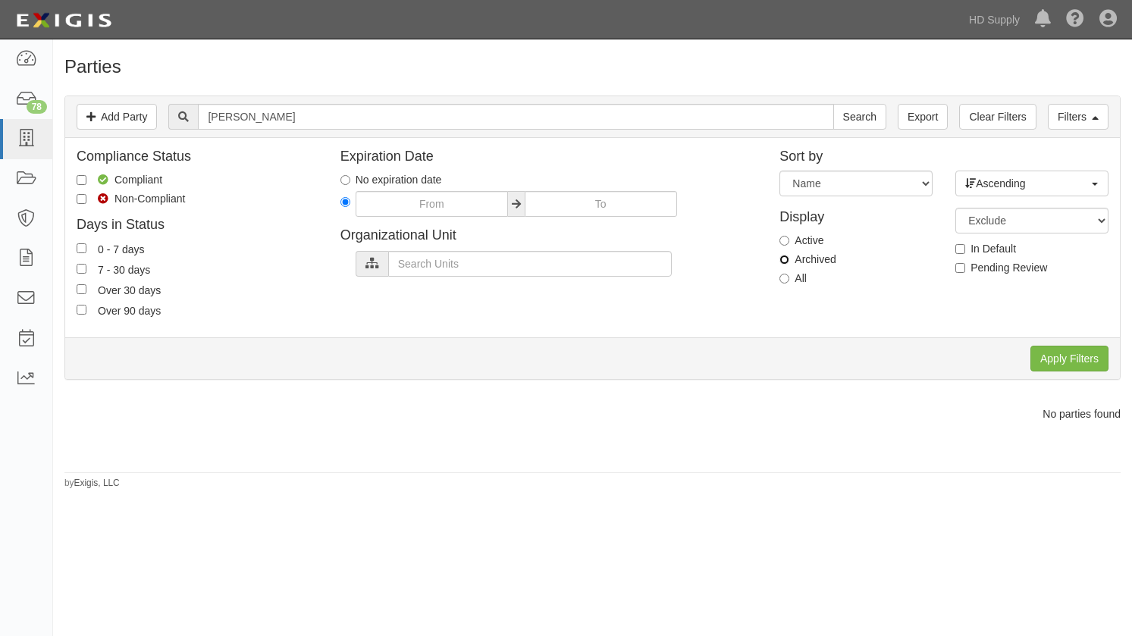
click at [782, 261] on input "Archived" at bounding box center [784, 260] width 10 height 10
radio input "true"
click at [1069, 360] on input "Apply Filters" at bounding box center [1069, 359] width 78 height 26
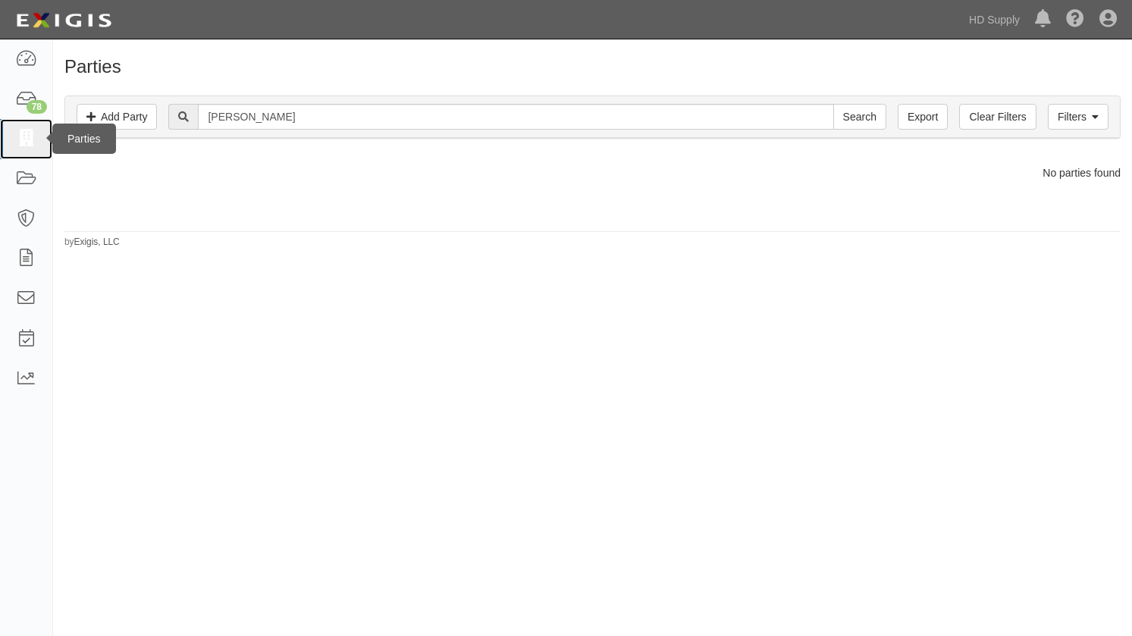
click at [24, 135] on icon at bounding box center [25, 138] width 21 height 17
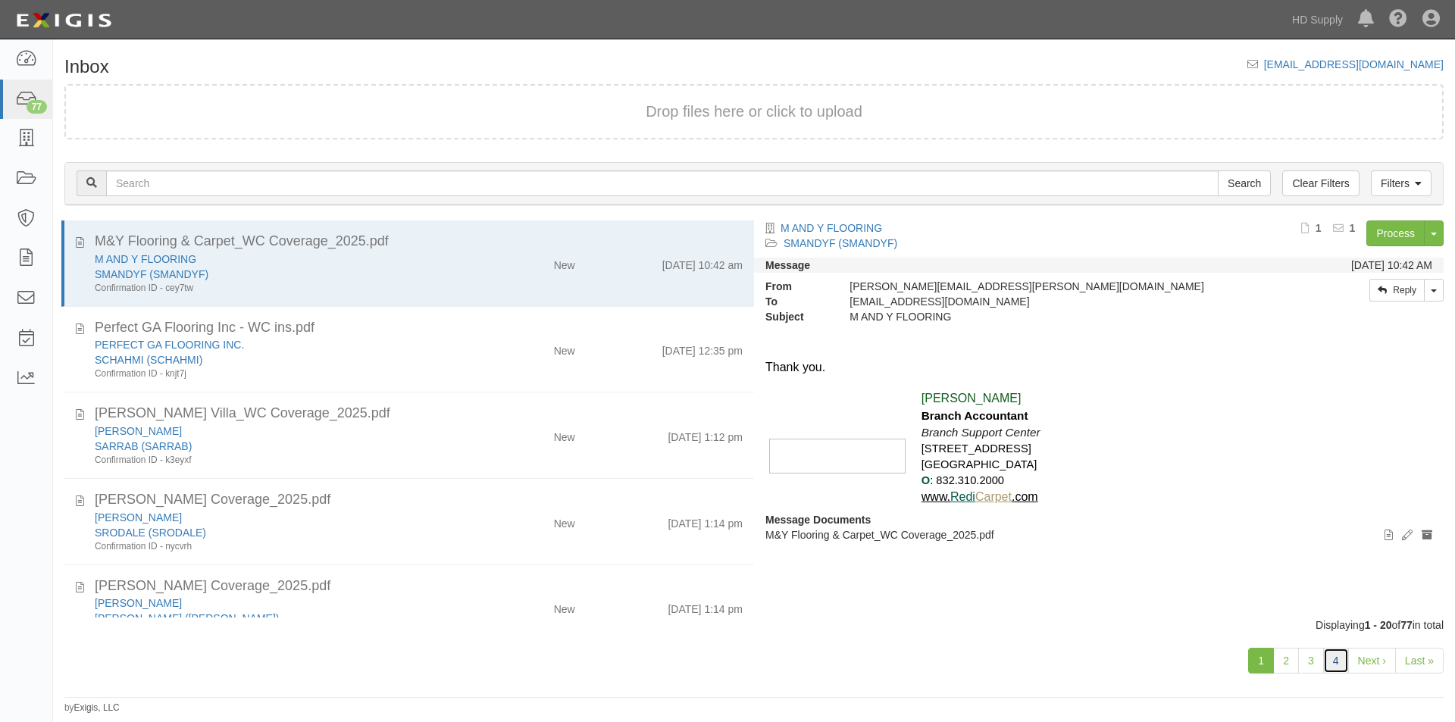
click at [1329, 660] on link "4" at bounding box center [1337, 661] width 26 height 26
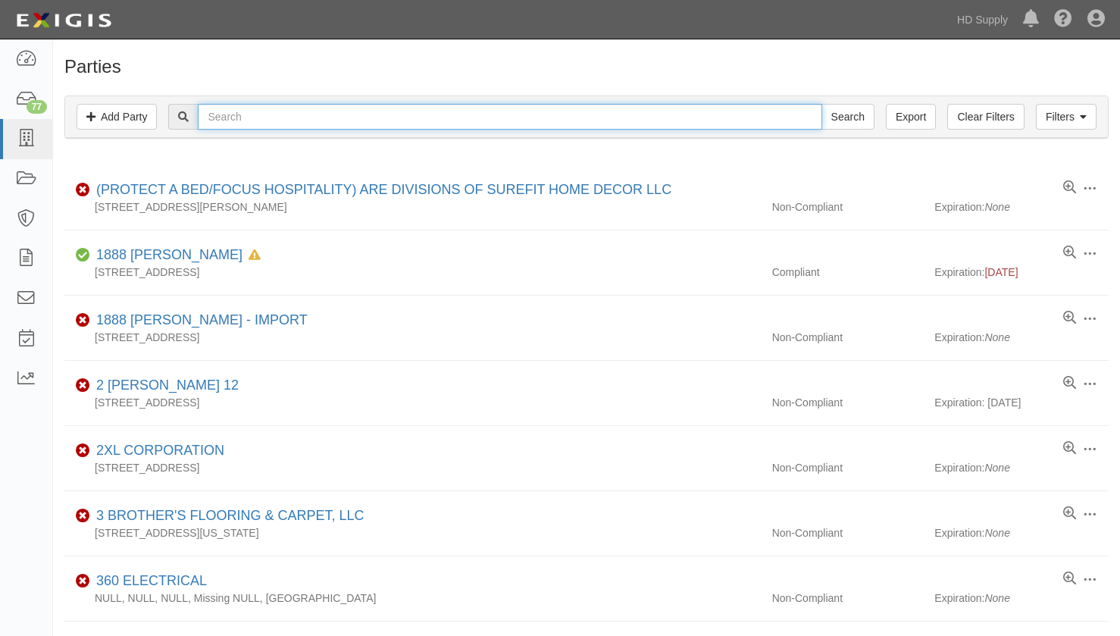
click at [230, 124] on input "text" at bounding box center [510, 117] width 624 height 26
type input "performance food"
click at [822, 104] on input "Search" at bounding box center [848, 117] width 53 height 26
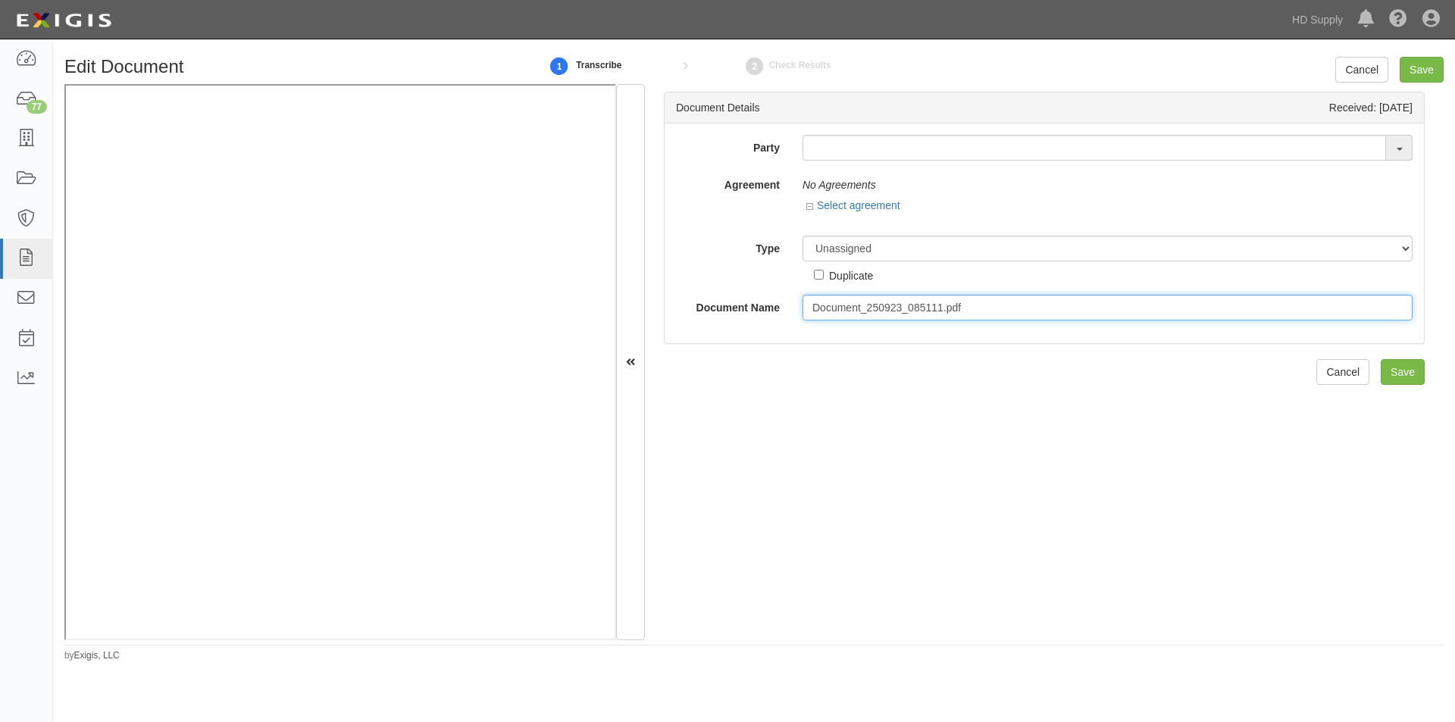
drag, startPoint x: 974, startPoint y: 306, endPoint x: 802, endPoint y: 305, distance: 172.1
click at [803, 305] on input "Document_250923_085111.pdf" at bounding box center [1108, 308] width 610 height 26
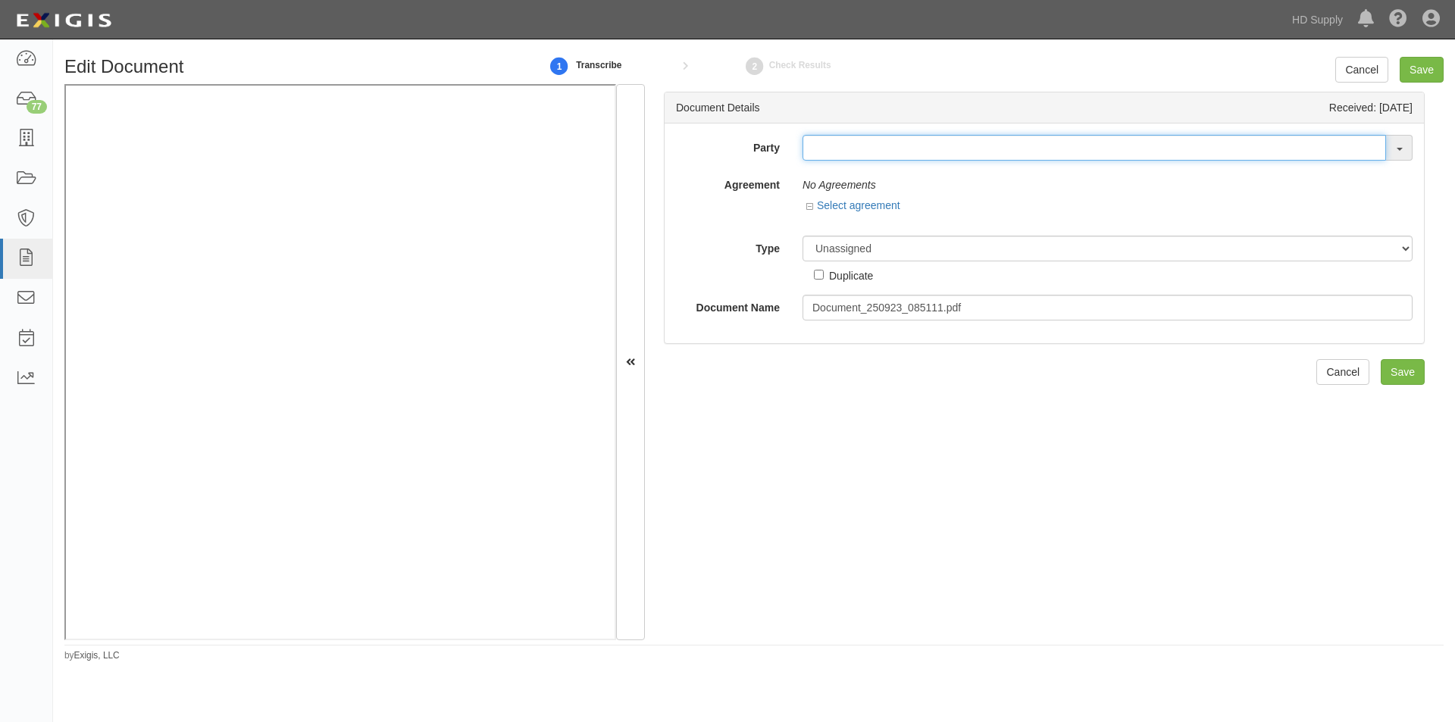
click at [927, 148] on input "text" at bounding box center [1095, 148] width 584 height 26
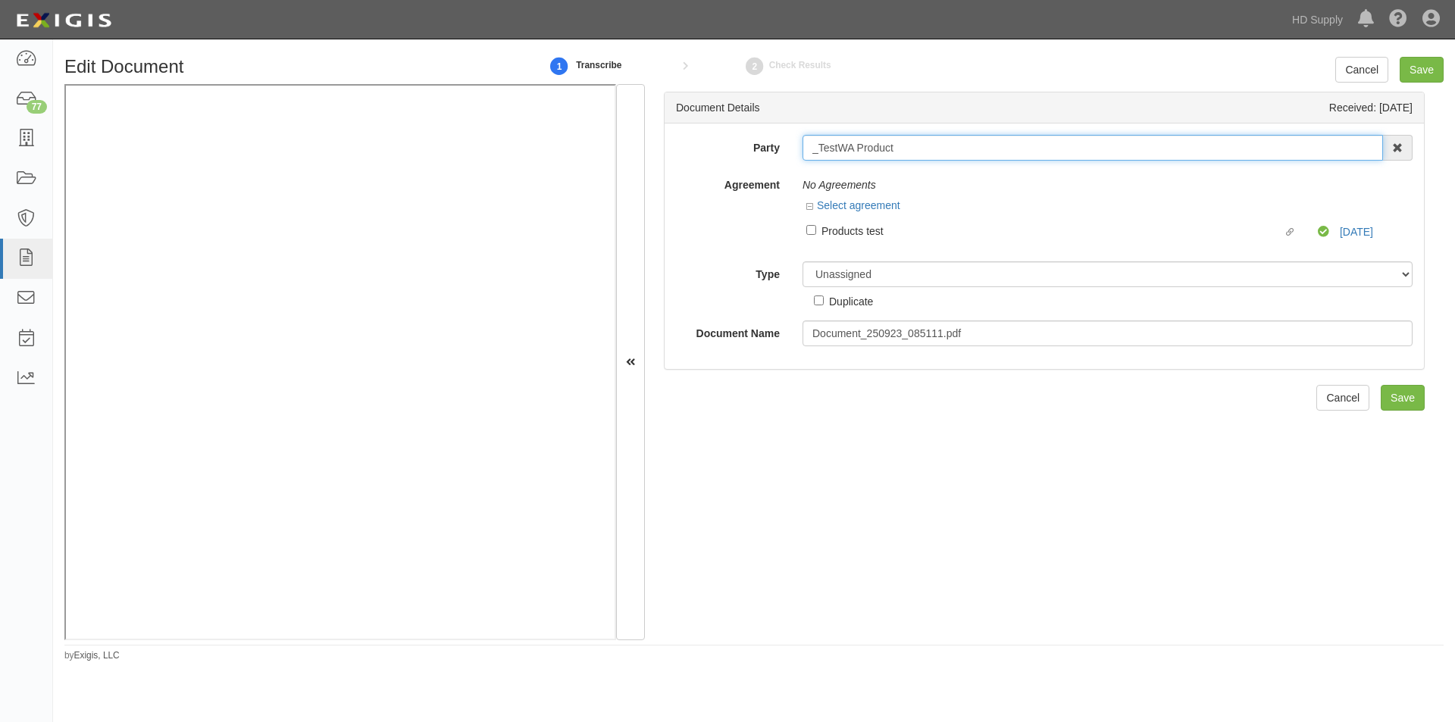
type input "_TestWA Product"
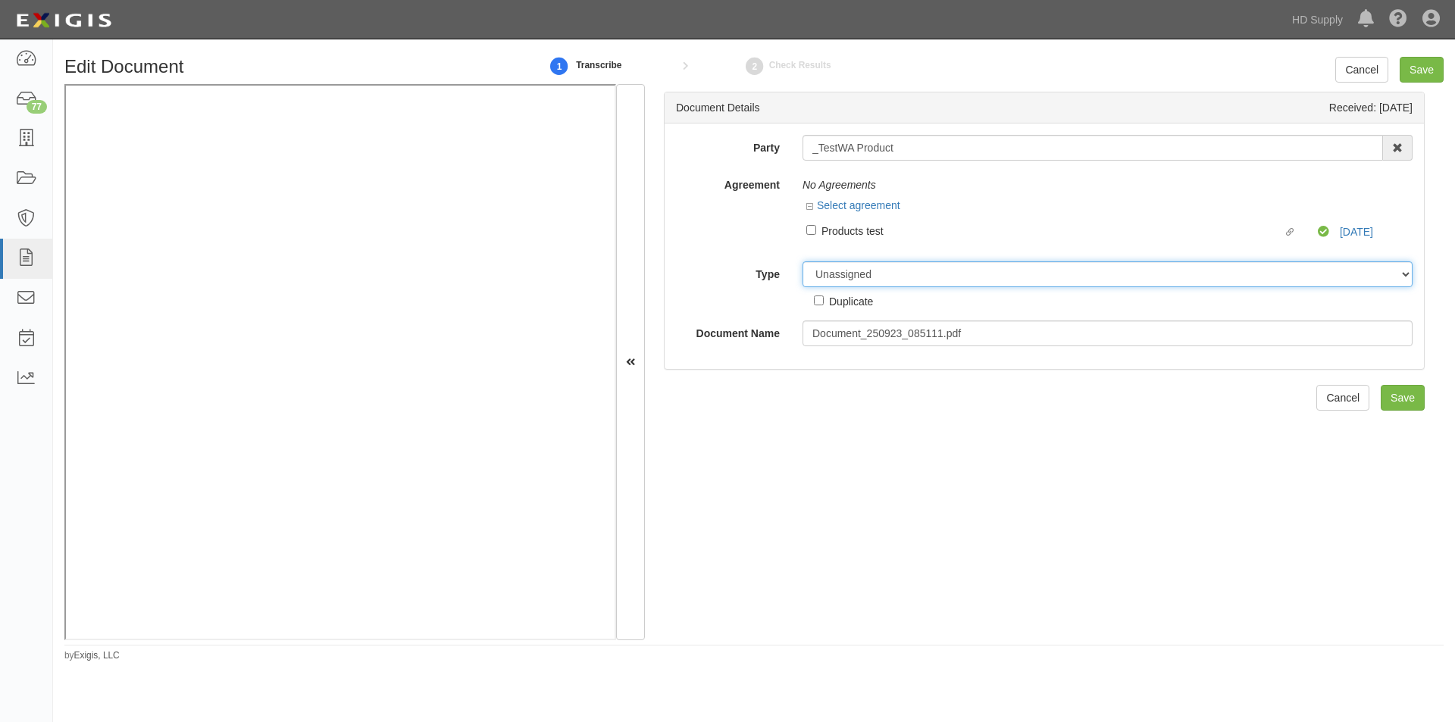
click at [879, 277] on select "Unassigned Binder Cancellation Notice Certificate Contract Endorsement Insuranc…" at bounding box center [1108, 275] width 610 height 26
select select "OtherDetail"
click at [803, 262] on select "Unassigned Binder Cancellation Notice Certificate Contract Endorsement Insuranc…" at bounding box center [1108, 275] width 610 height 26
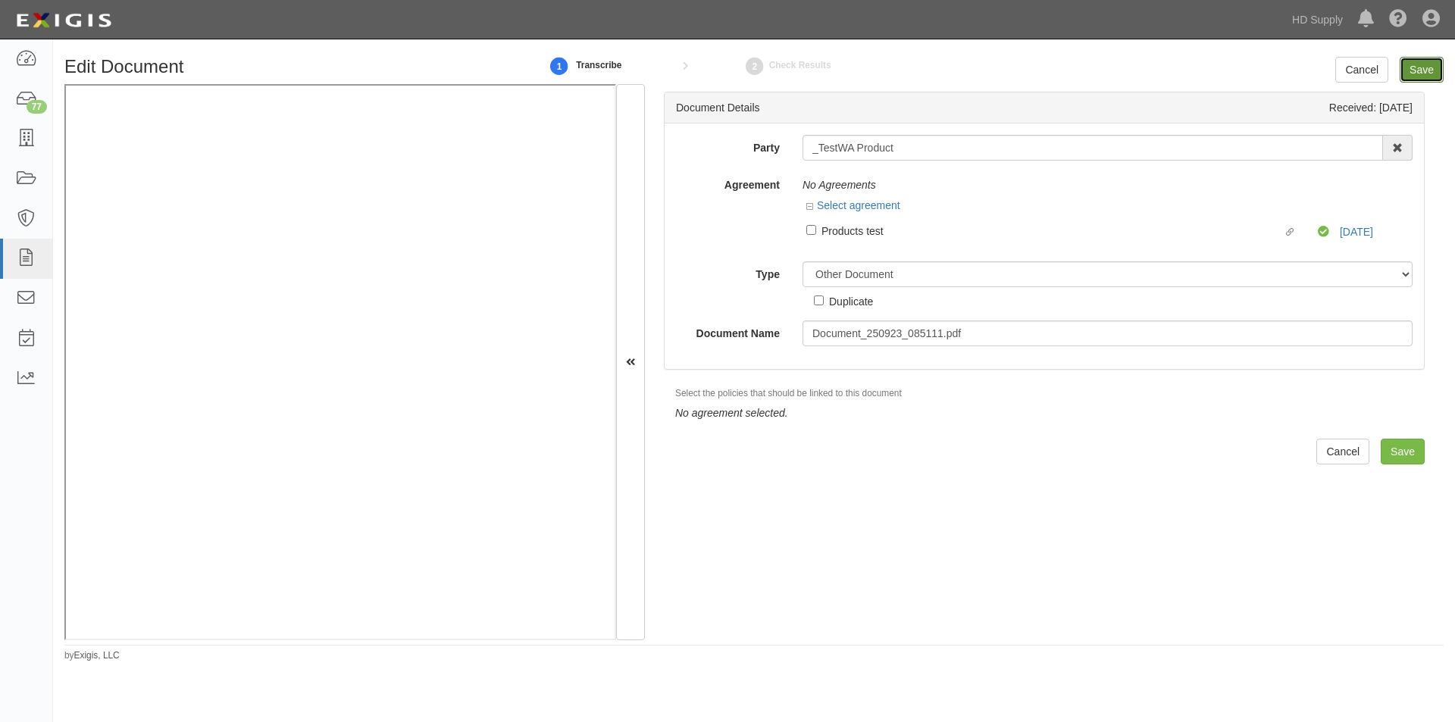
click at [1415, 64] on input "Save" at bounding box center [1422, 70] width 44 height 26
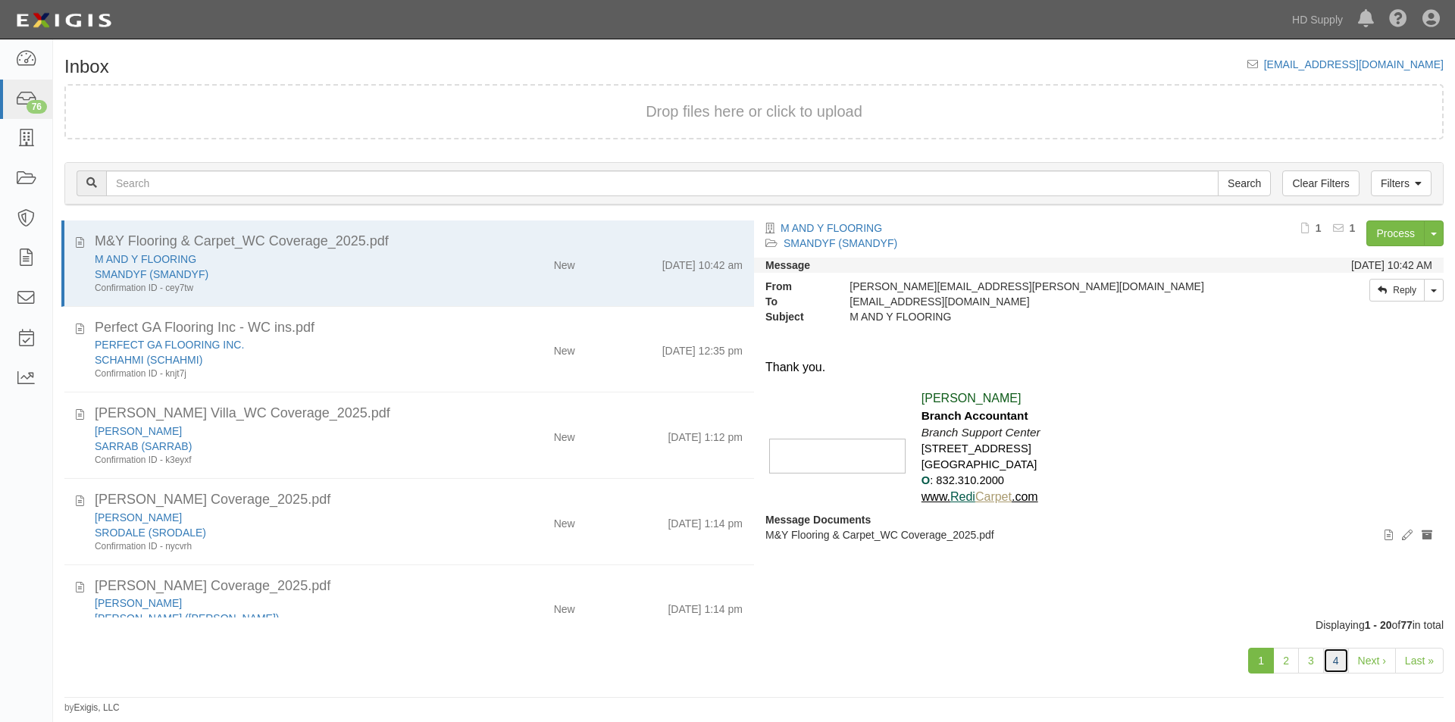
click at [1326, 665] on link "4" at bounding box center [1337, 661] width 26 height 26
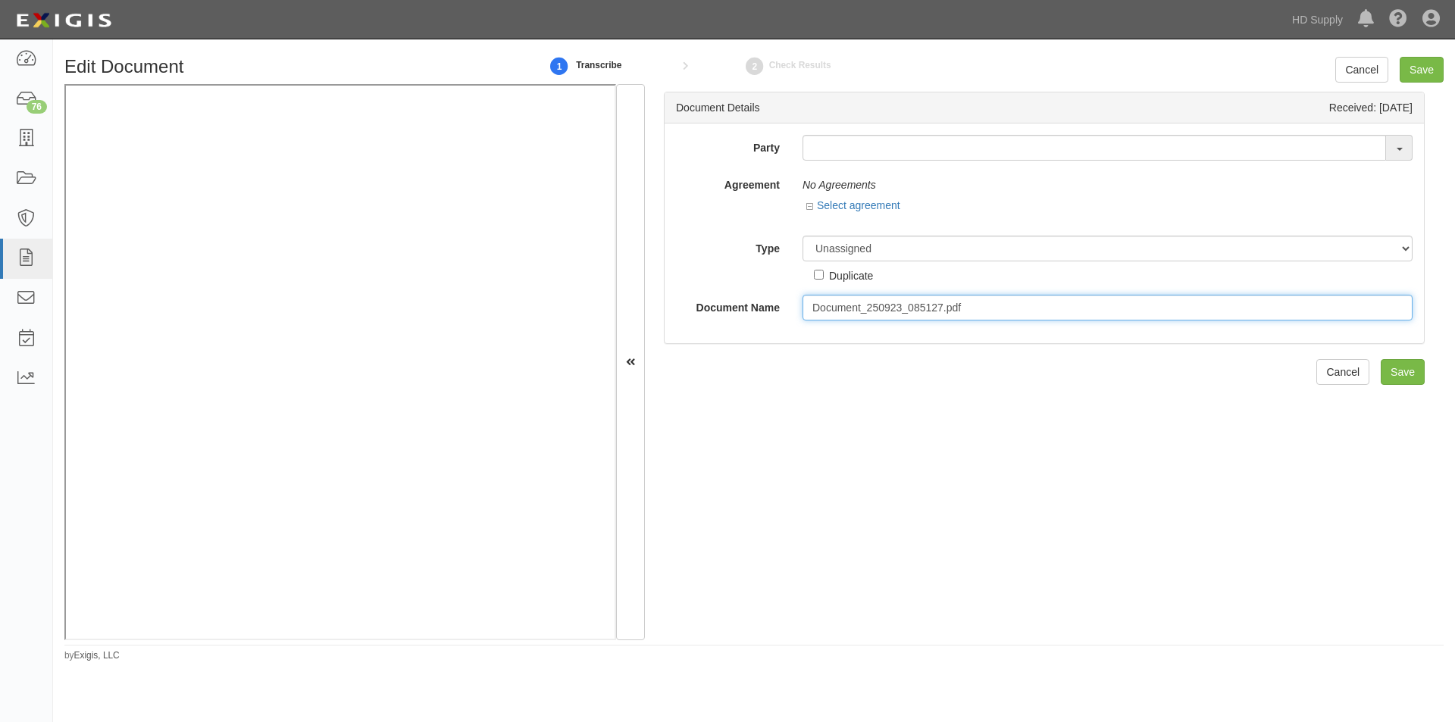
drag, startPoint x: 970, startPoint y: 309, endPoint x: 800, endPoint y: 308, distance: 169.8
click at [800, 308] on div "Document_250923_085127.pdf" at bounding box center [1107, 308] width 633 height 26
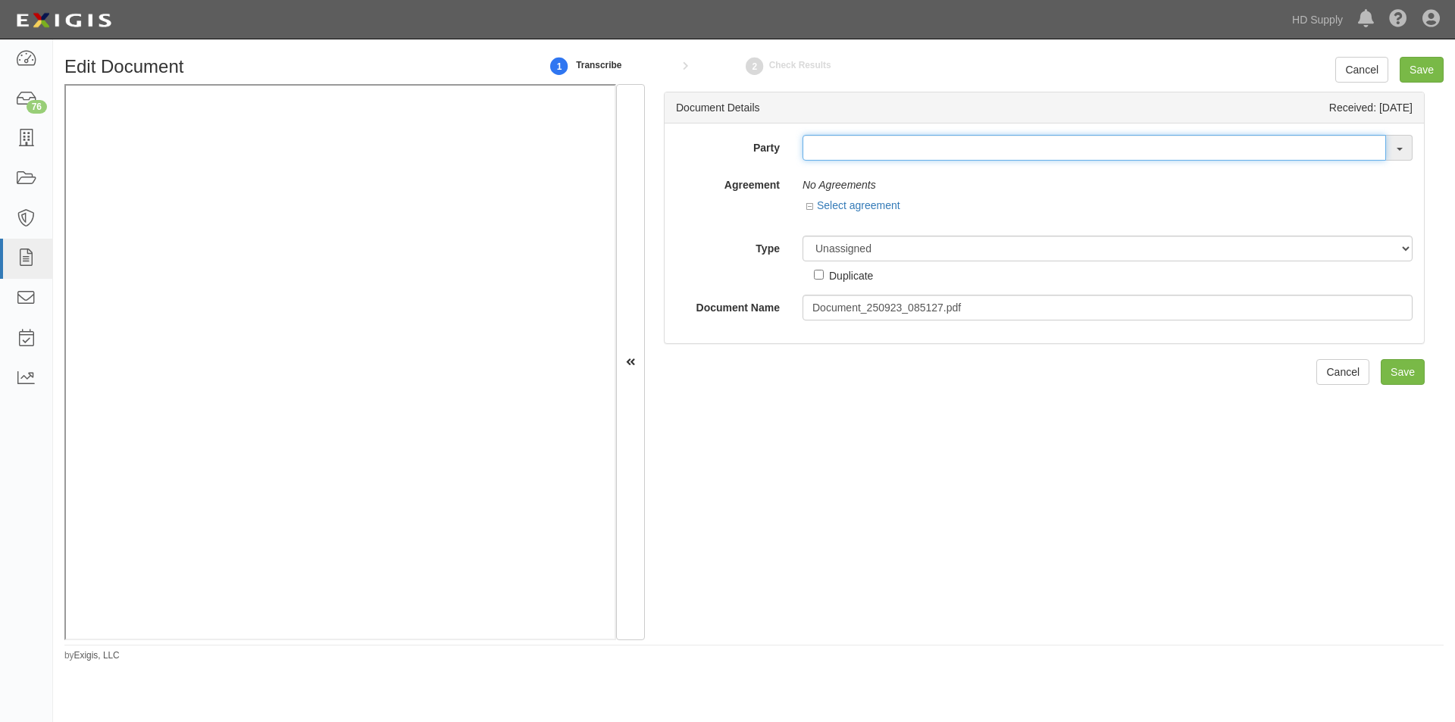
click at [822, 152] on input "text" at bounding box center [1095, 148] width 584 height 26
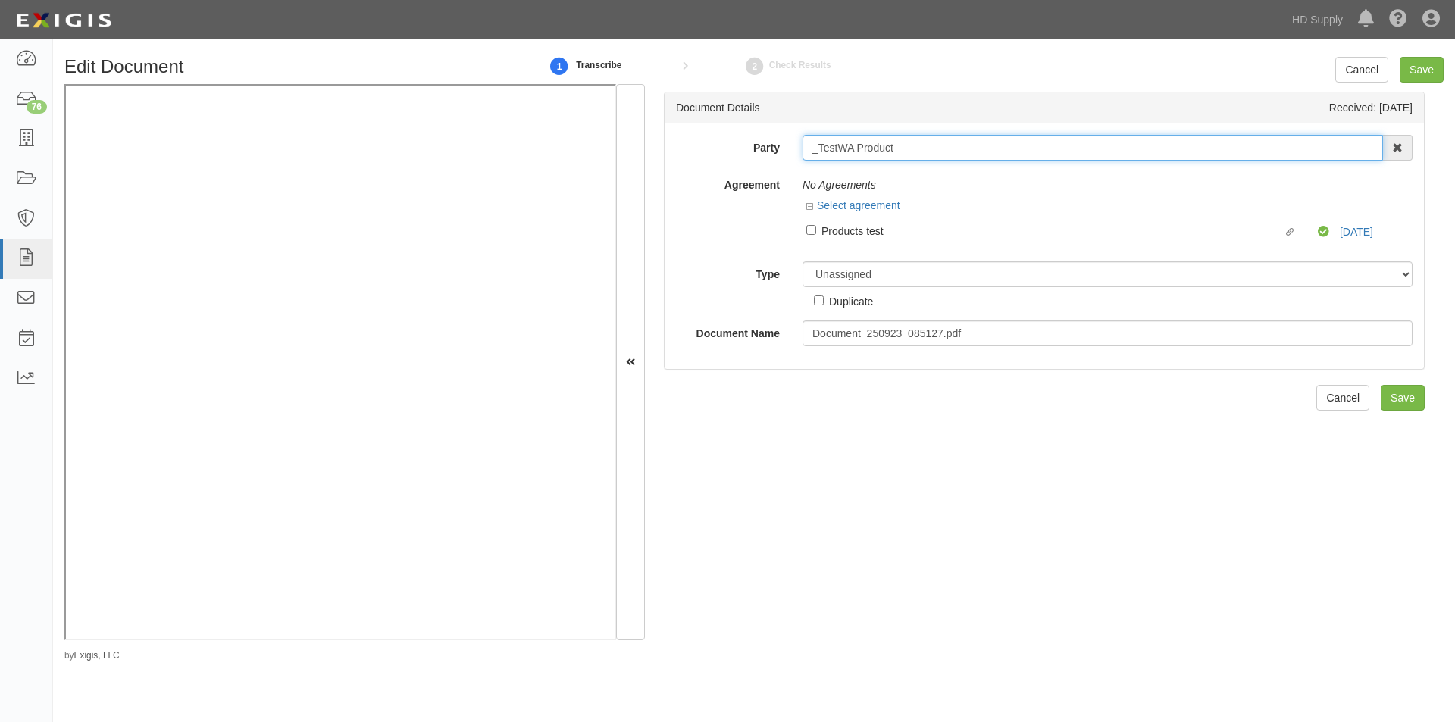
type input "_TestWA Product"
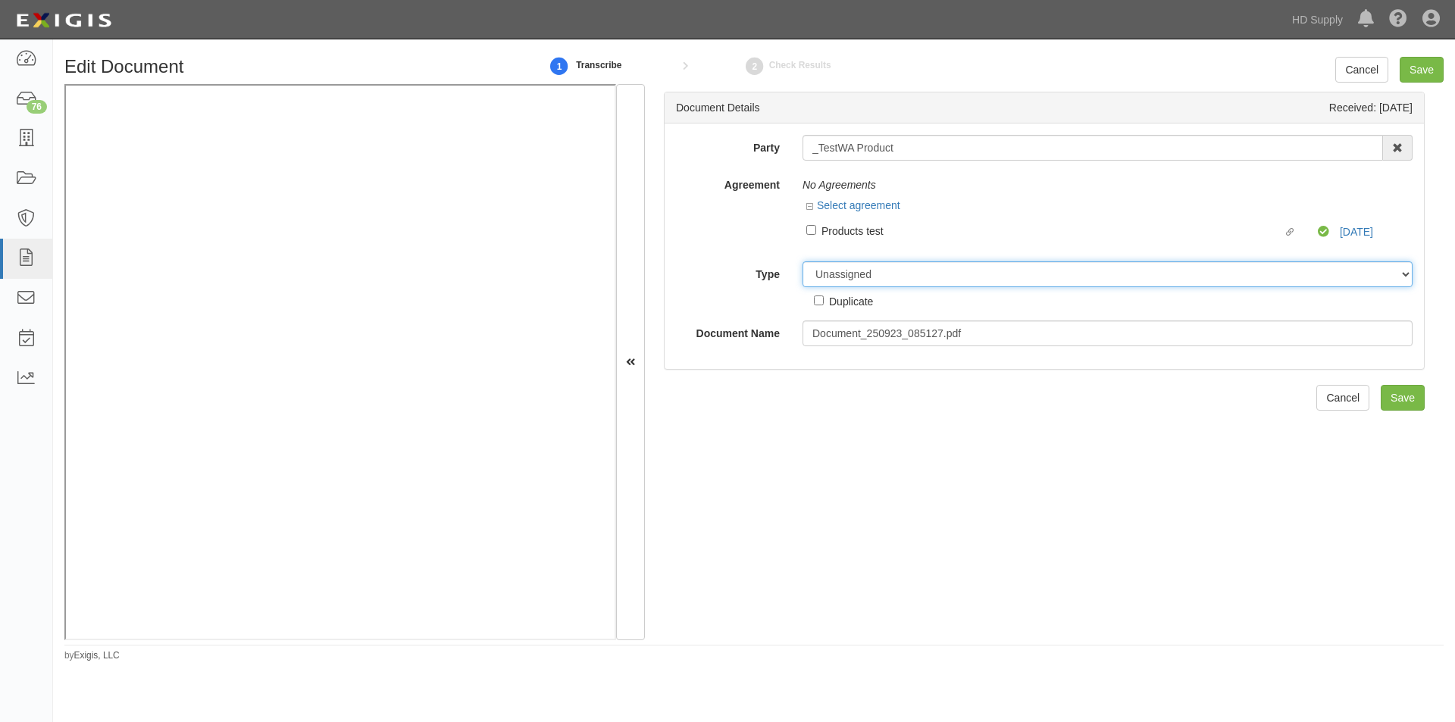
click at [860, 280] on select "Unassigned Binder Cancellation Notice Certificate Contract Endorsement Insuranc…" at bounding box center [1108, 275] width 610 height 26
click at [803, 262] on select "Unassigned Binder Cancellation Notice Certificate Contract Endorsement Insuranc…" at bounding box center [1108, 275] width 610 height 26
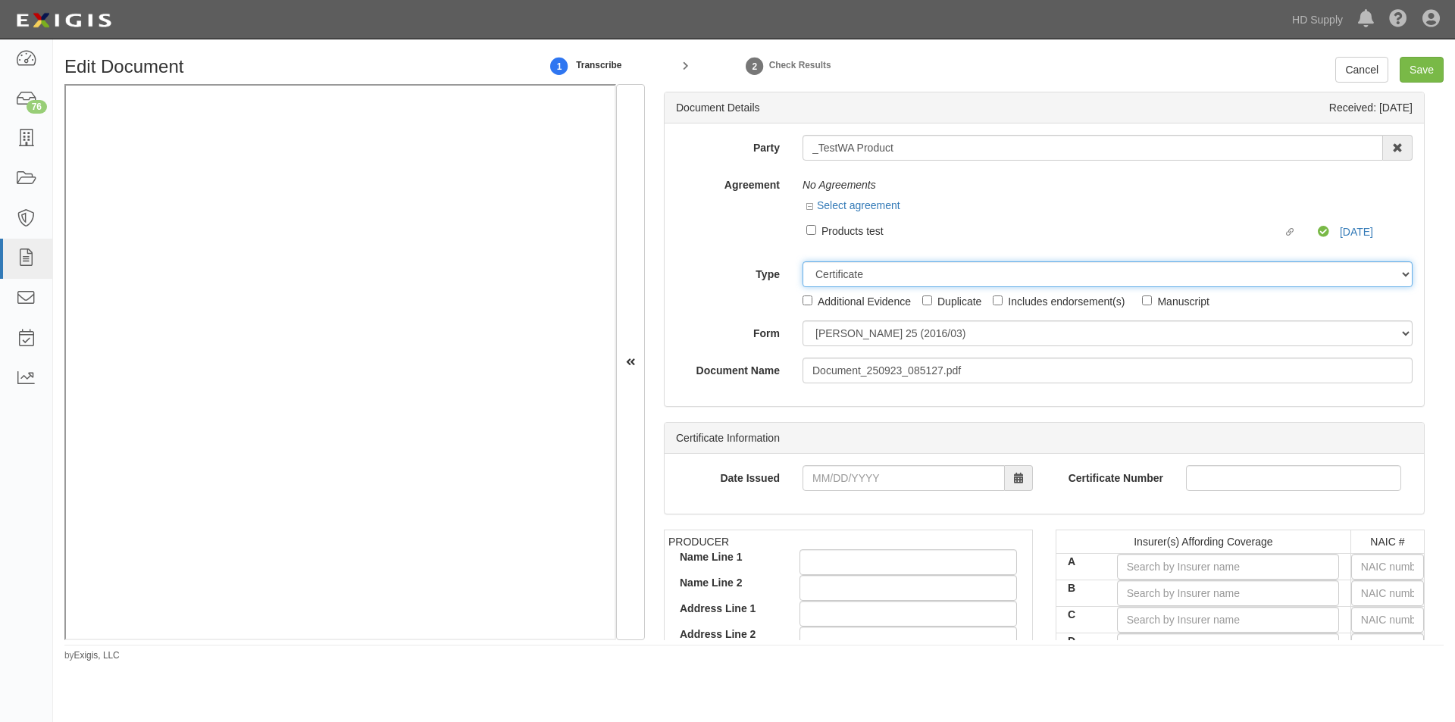
click at [844, 283] on select "Unassigned Binder Cancellation Notice Certificate Contract Endorsement Insuranc…" at bounding box center [1108, 275] width 610 height 26
select select "OtherDetail"
click at [803, 262] on select "Unassigned Binder Cancellation Notice Certificate Contract Endorsement Insuranc…" at bounding box center [1108, 275] width 610 height 26
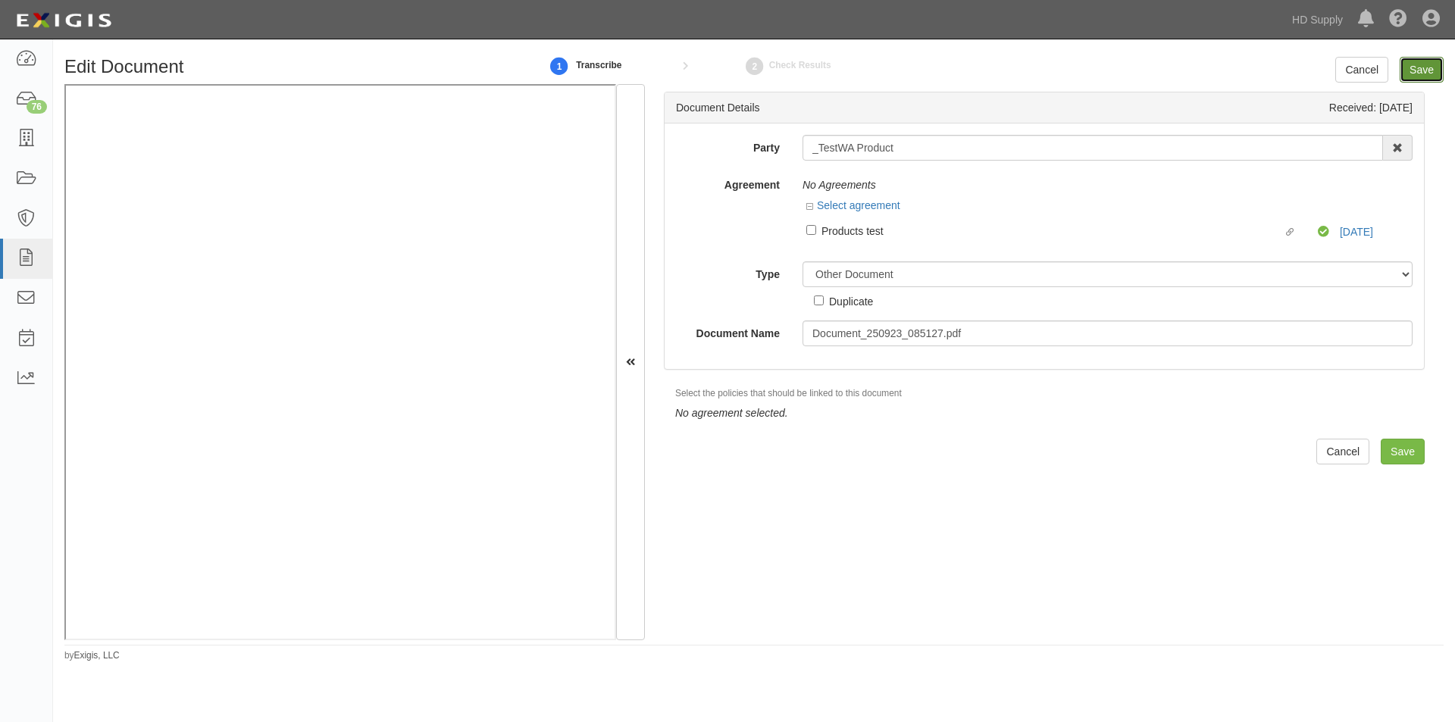
click at [1421, 70] on input "Save" at bounding box center [1422, 70] width 44 height 26
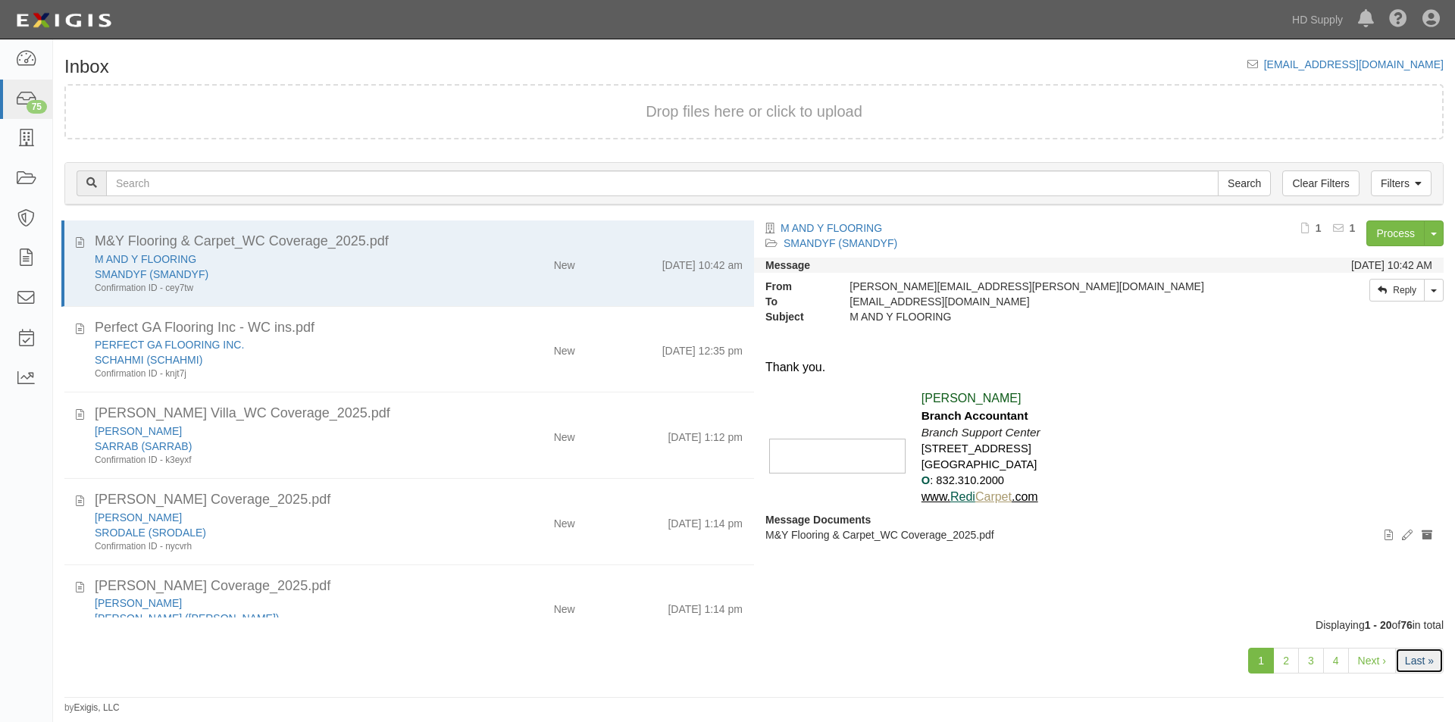
click at [1408, 666] on link "Last »" at bounding box center [1420, 661] width 49 height 26
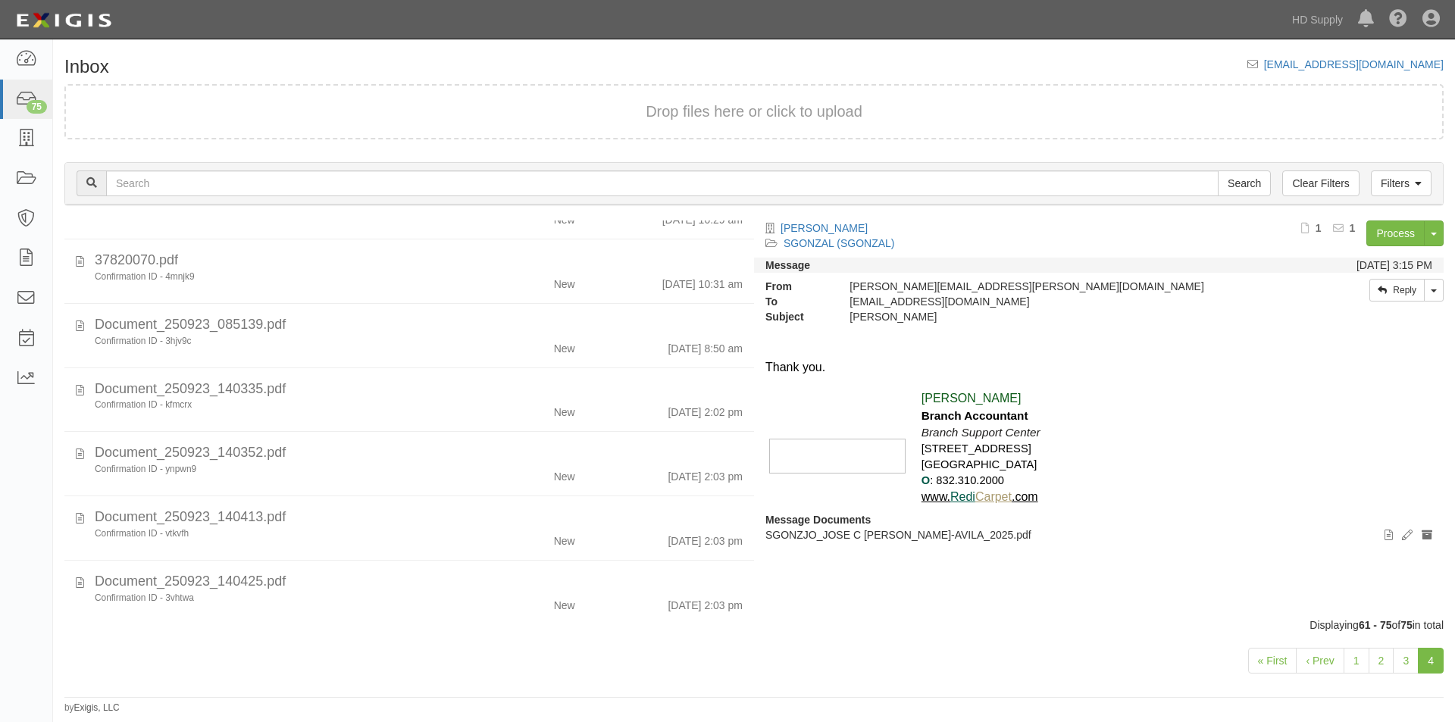
scroll to position [749, 0]
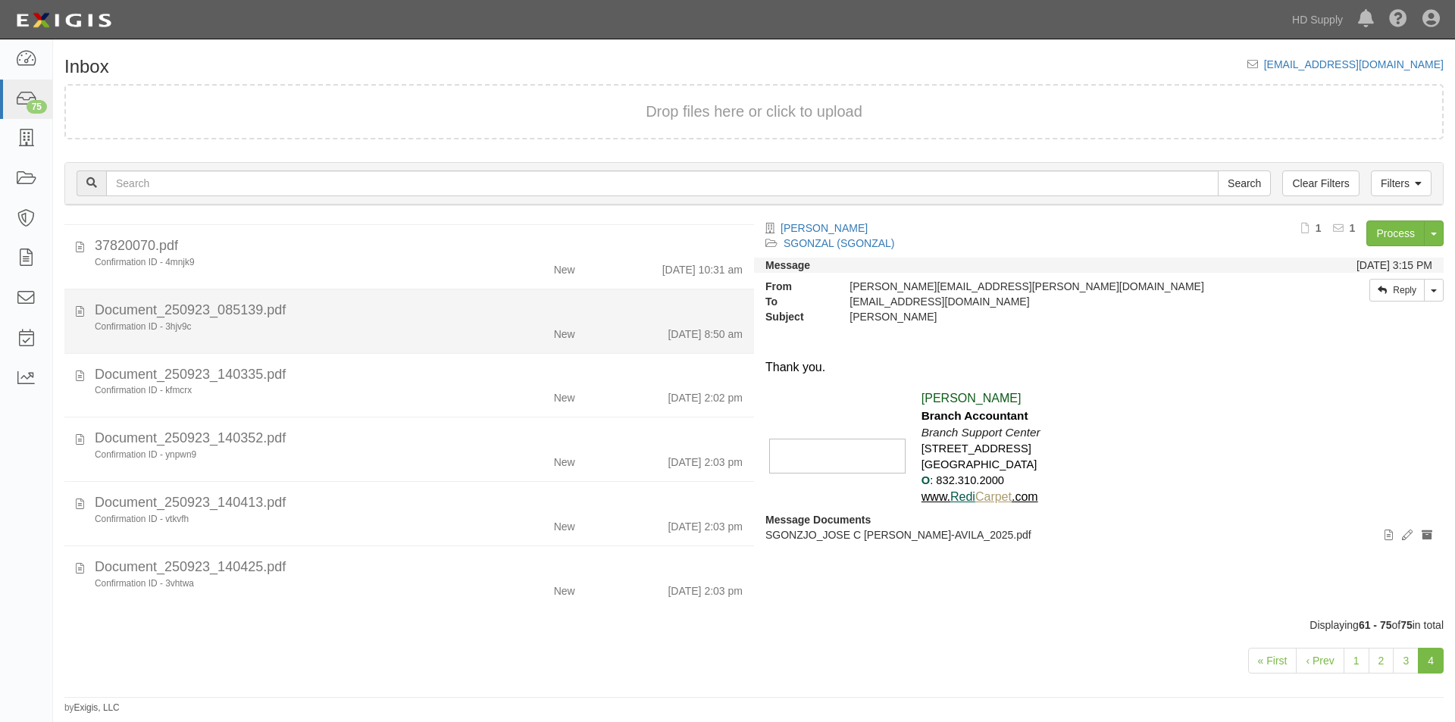
click at [382, 322] on div "Confirmation ID - 3hjv9c" at bounding box center [279, 327] width 368 height 13
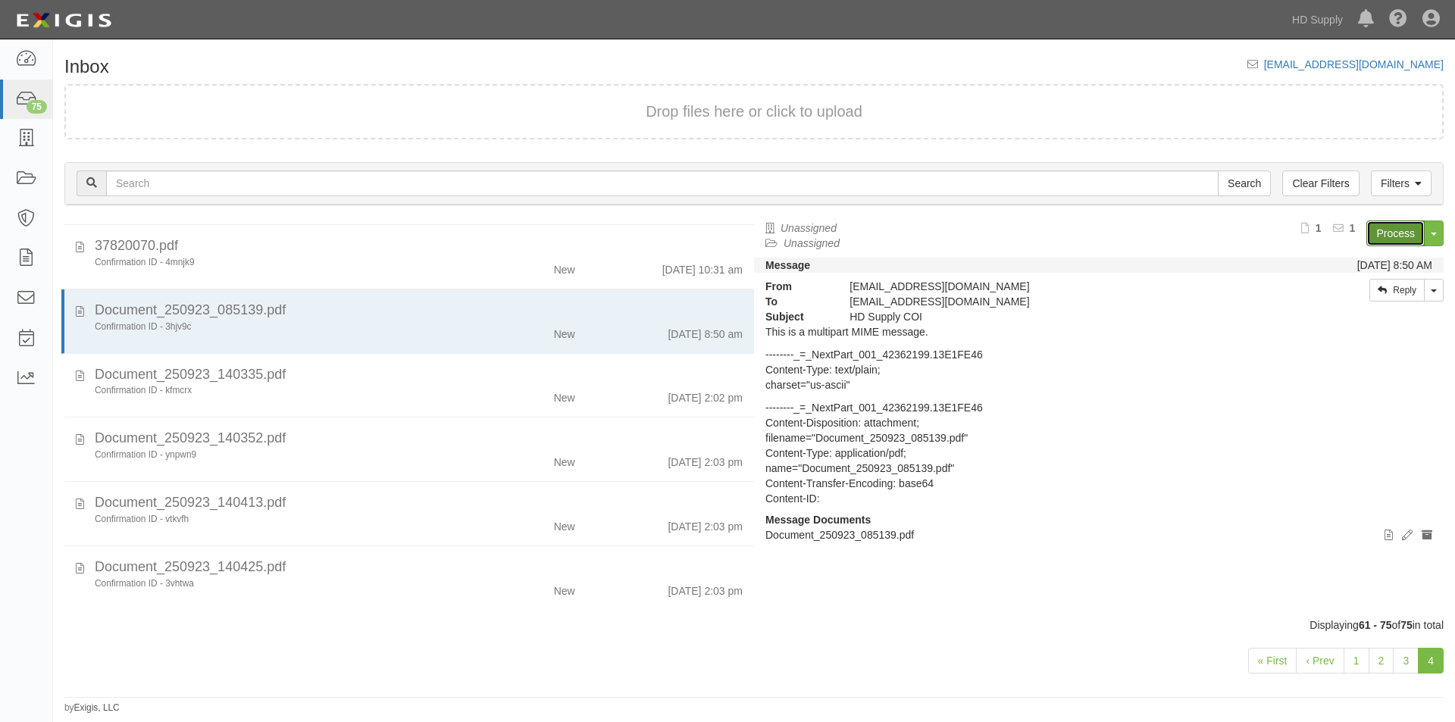
click at [1388, 237] on link "Process" at bounding box center [1396, 234] width 58 height 26
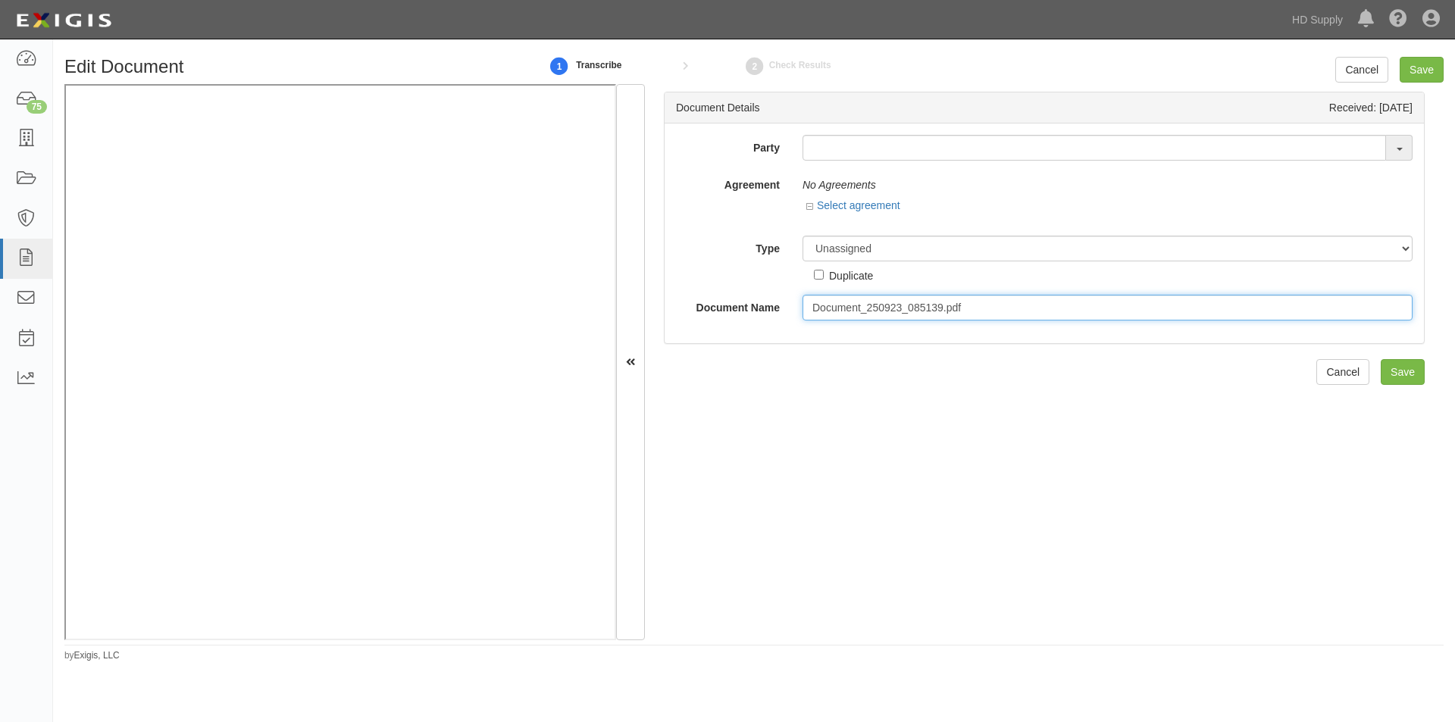
drag, startPoint x: 979, startPoint y: 304, endPoint x: 784, endPoint y: 310, distance: 195.7
click at [784, 310] on div "Document Name Document_250923_085139.pdf" at bounding box center [1045, 308] width 760 height 26
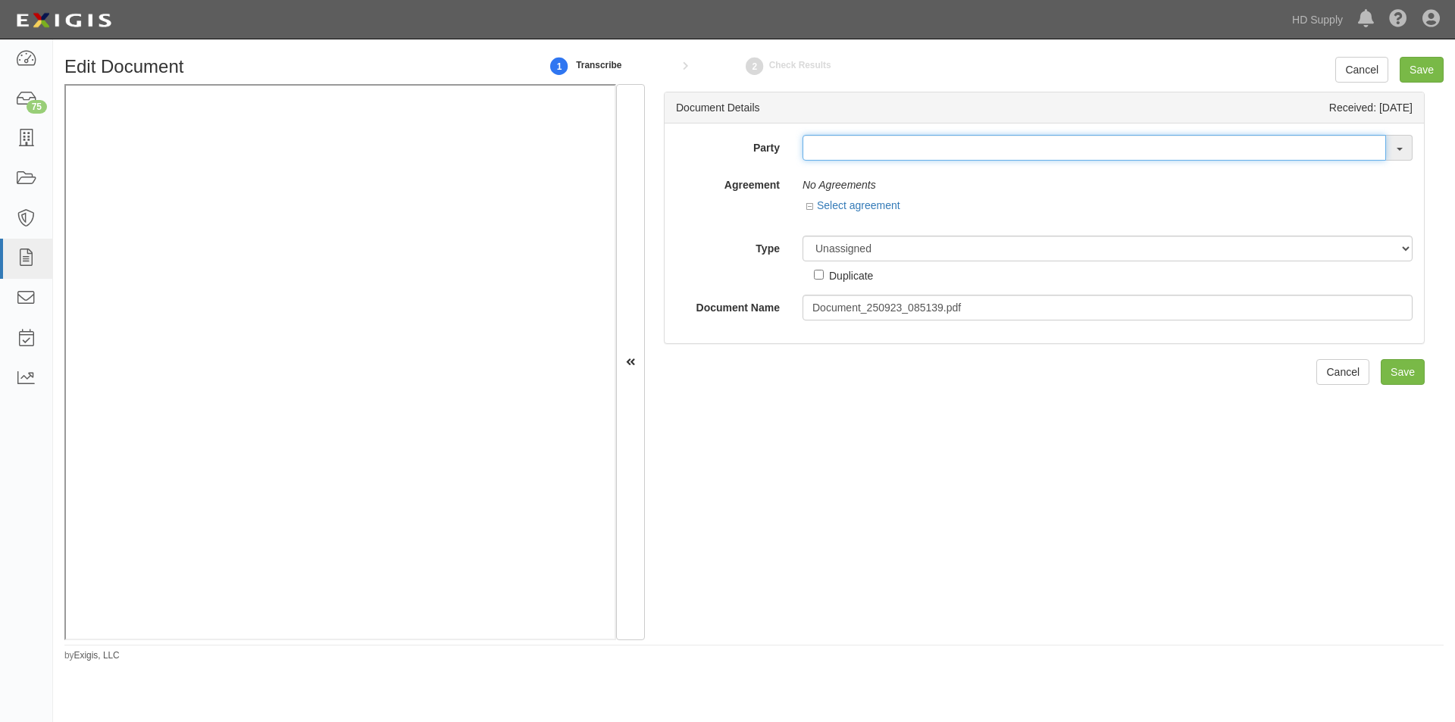
click at [942, 145] on input "text" at bounding box center [1095, 148] width 584 height 26
type input "_TestWA Product"
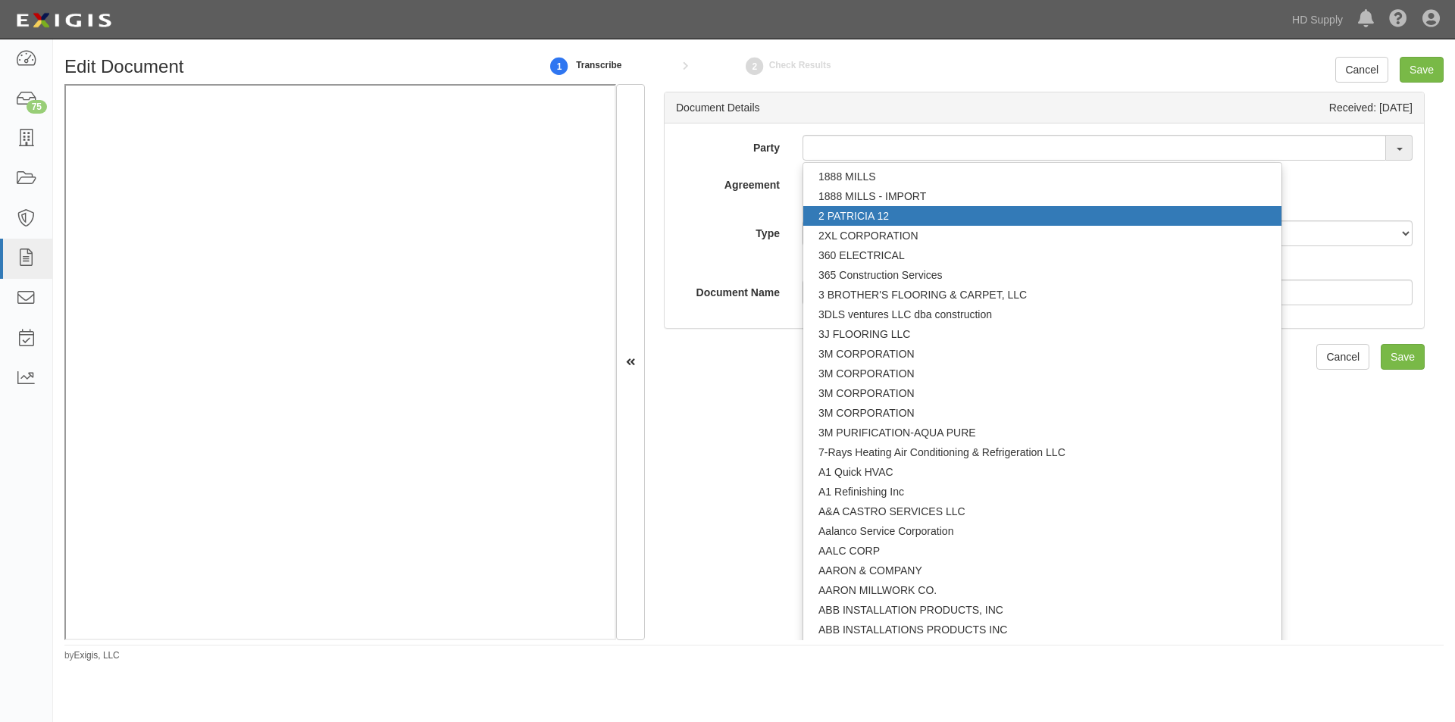
click at [715, 218] on div "Party 1 8 8 8 M I L L S 1 8 8 8 M I L L S - I M P O R T 2 P A T R I C I A 1 2 2…" at bounding box center [1044, 220] width 737 height 171
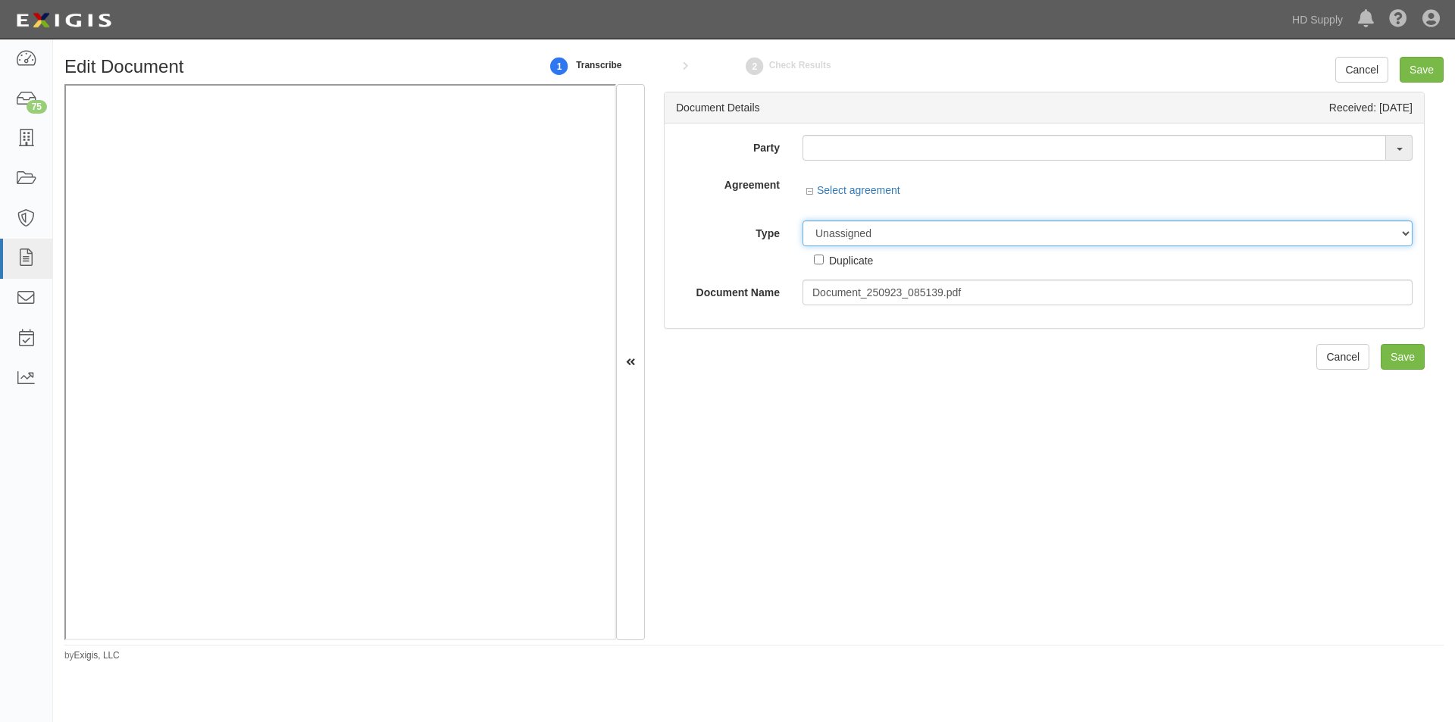
click at [823, 226] on select "Unassigned Binder Cancellation Notice Certificate Contract Endorsement Insuranc…" at bounding box center [1108, 234] width 610 height 26
select select "OtherDetail"
click at [803, 221] on select "Unassigned Binder Cancellation Notice Certificate Contract Endorsement Insuranc…" at bounding box center [1108, 234] width 610 height 26
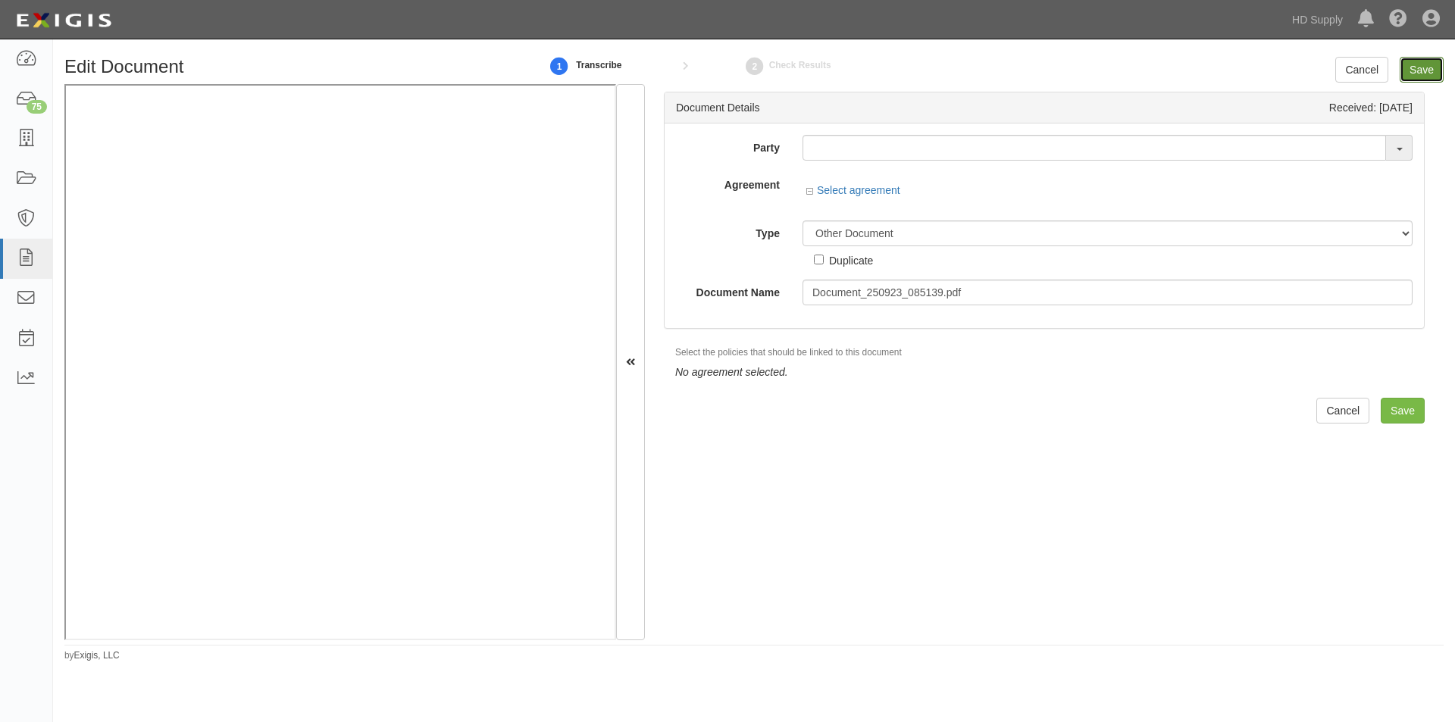
click at [1414, 80] on input "Save" at bounding box center [1422, 70] width 44 height 26
click at [885, 149] on input "text" at bounding box center [1095, 148] width 584 height 26
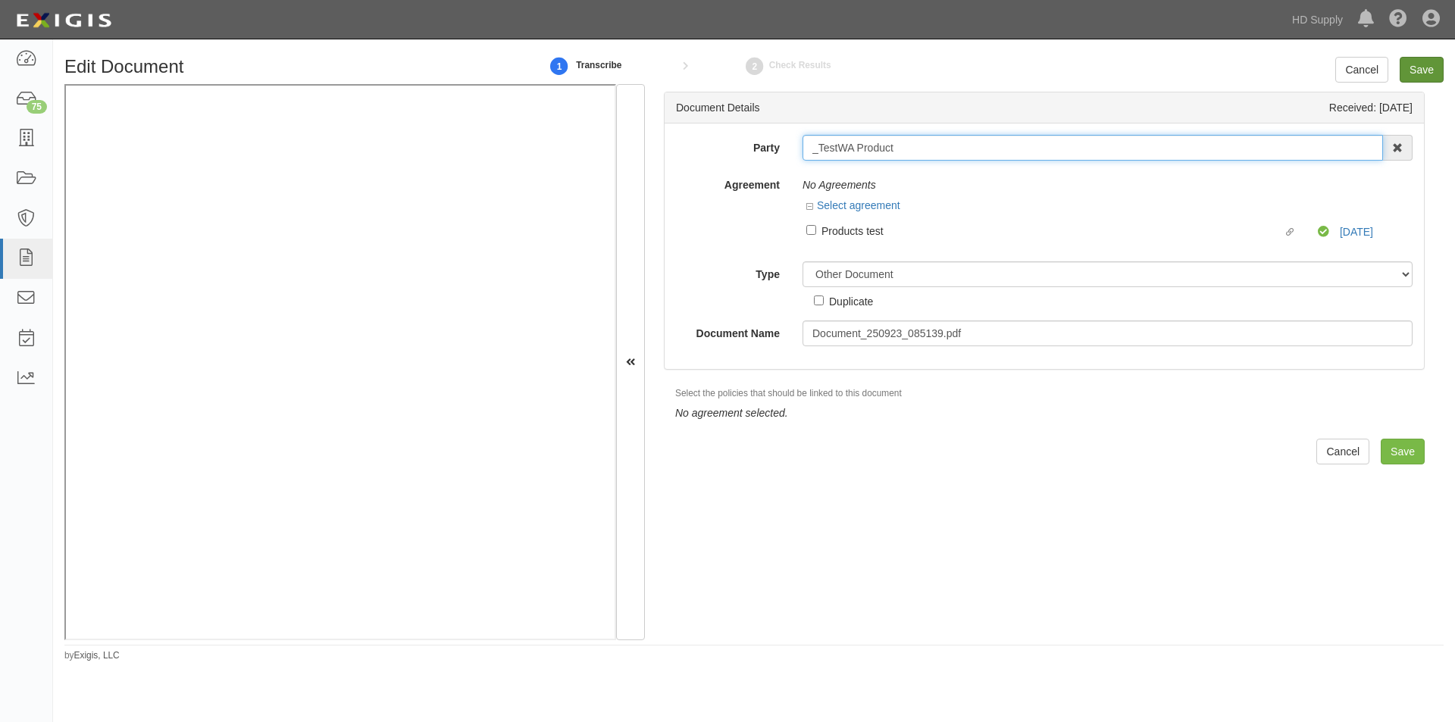
type input "_TestWA Product"
click at [1418, 74] on input "Save" at bounding box center [1422, 70] width 44 height 26
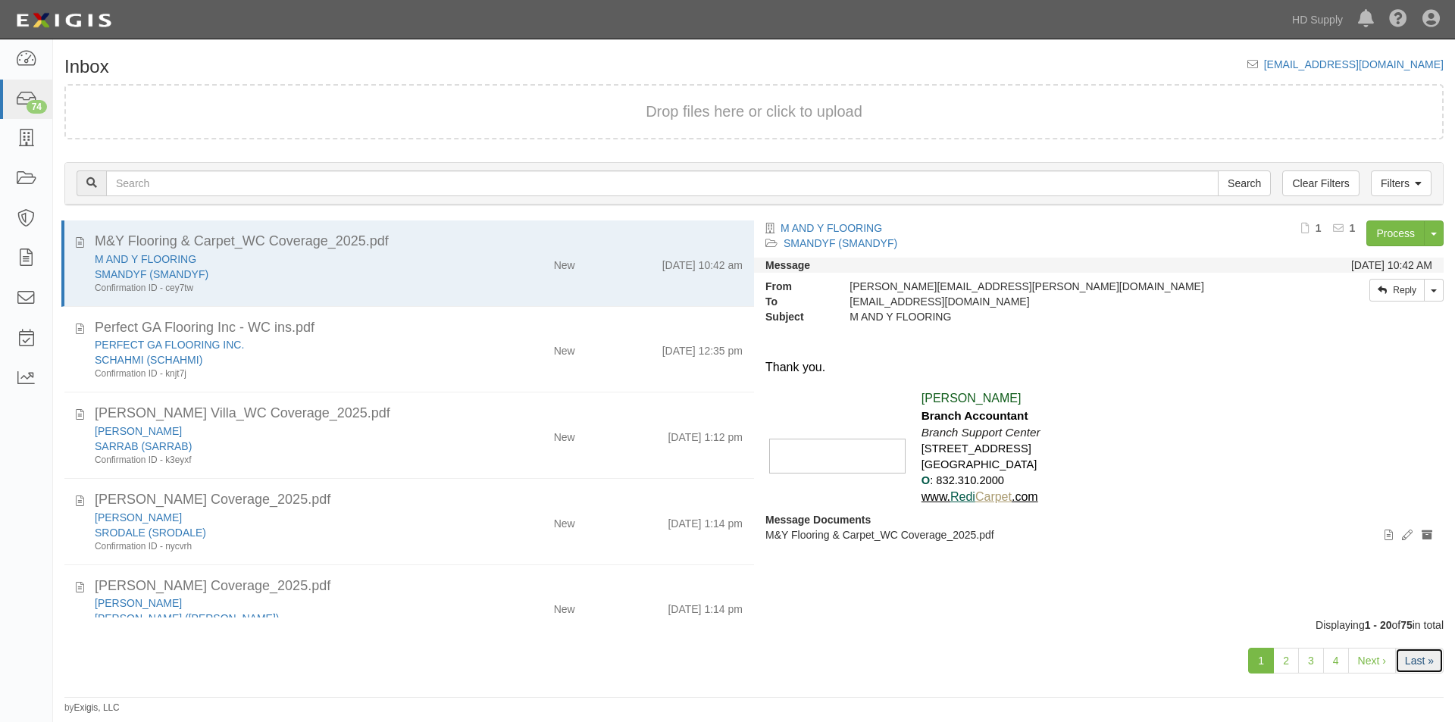
click at [1405, 658] on link "Last »" at bounding box center [1420, 661] width 49 height 26
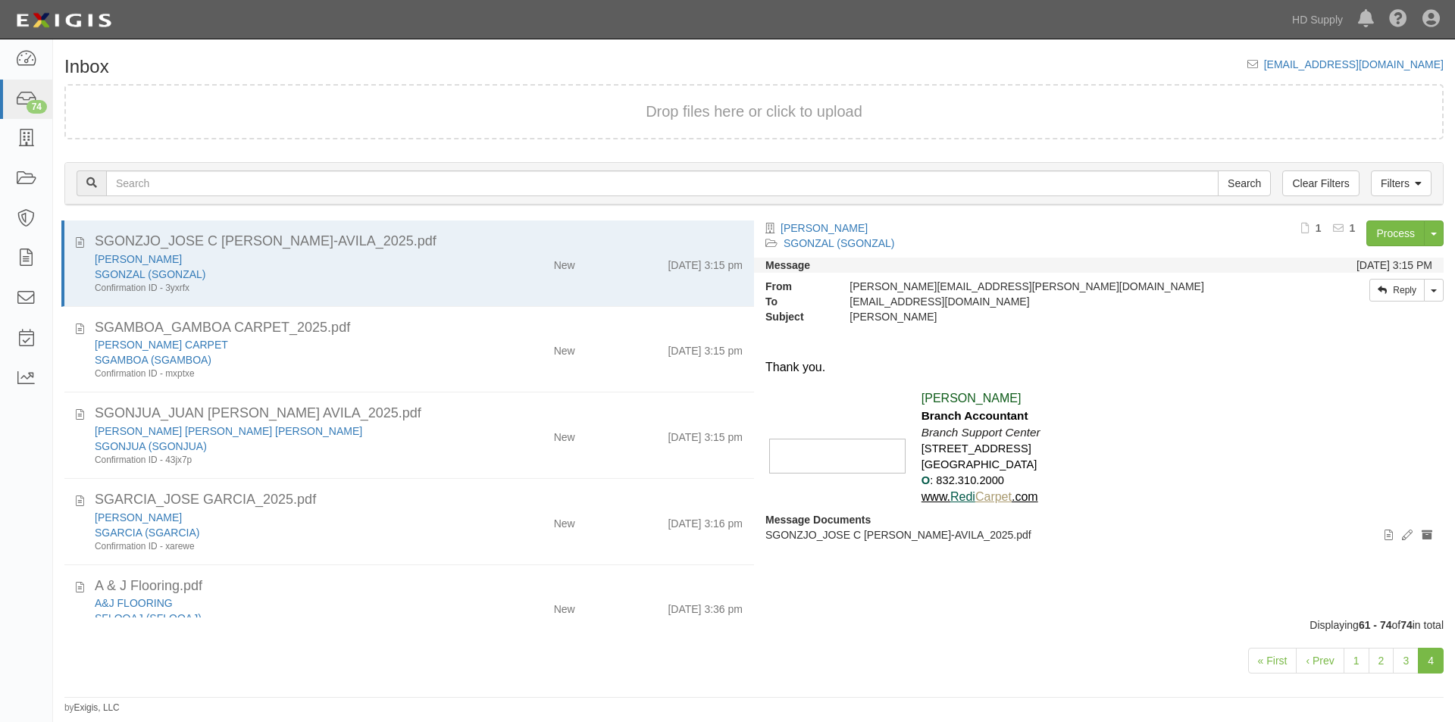
scroll to position [25, 0]
drag, startPoint x: 1454, startPoint y: 387, endPoint x: 1454, endPoint y: 427, distance: 39.4
click at [1454, 427] on div "[PERSON_NAME] (SGONZAL) Process Toggle Document Dropdown Archive Document Close…" at bounding box center [1104, 412] width 701 height 383
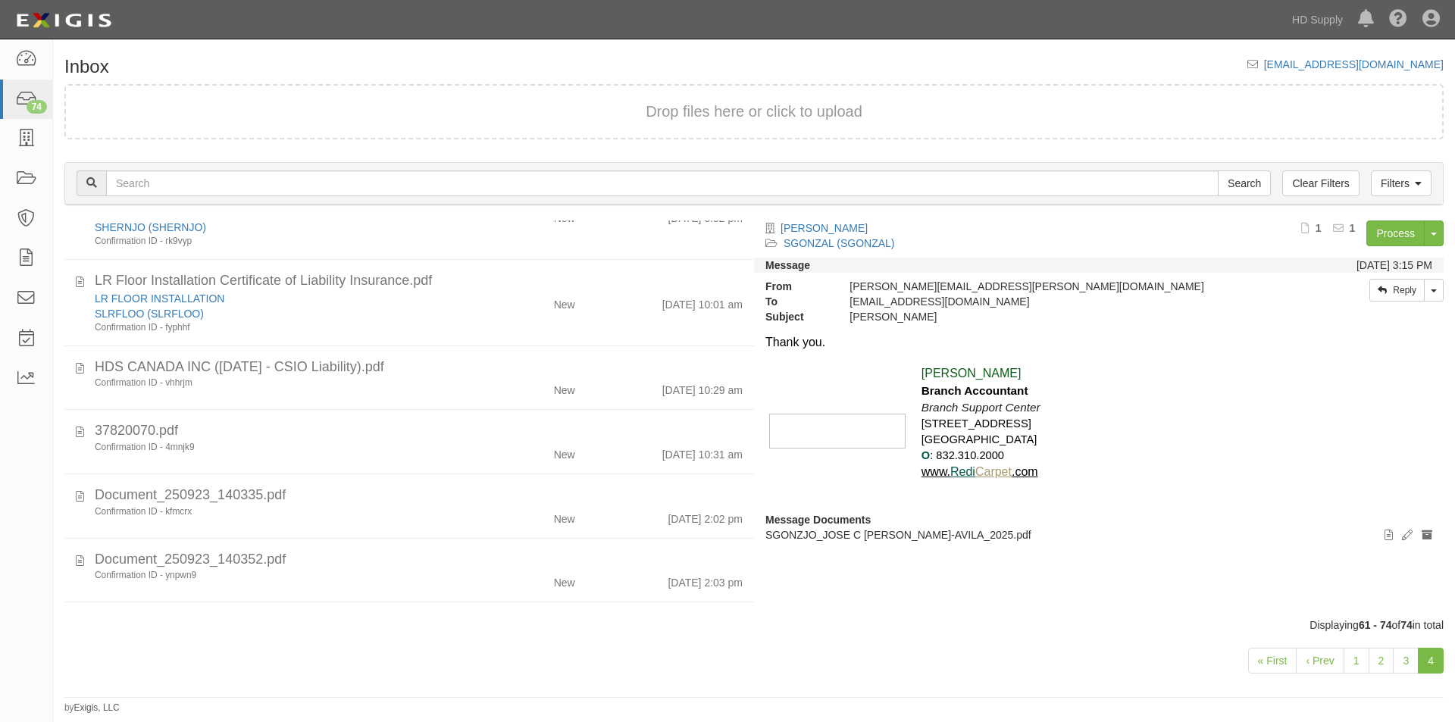
scroll to position [685, 0]
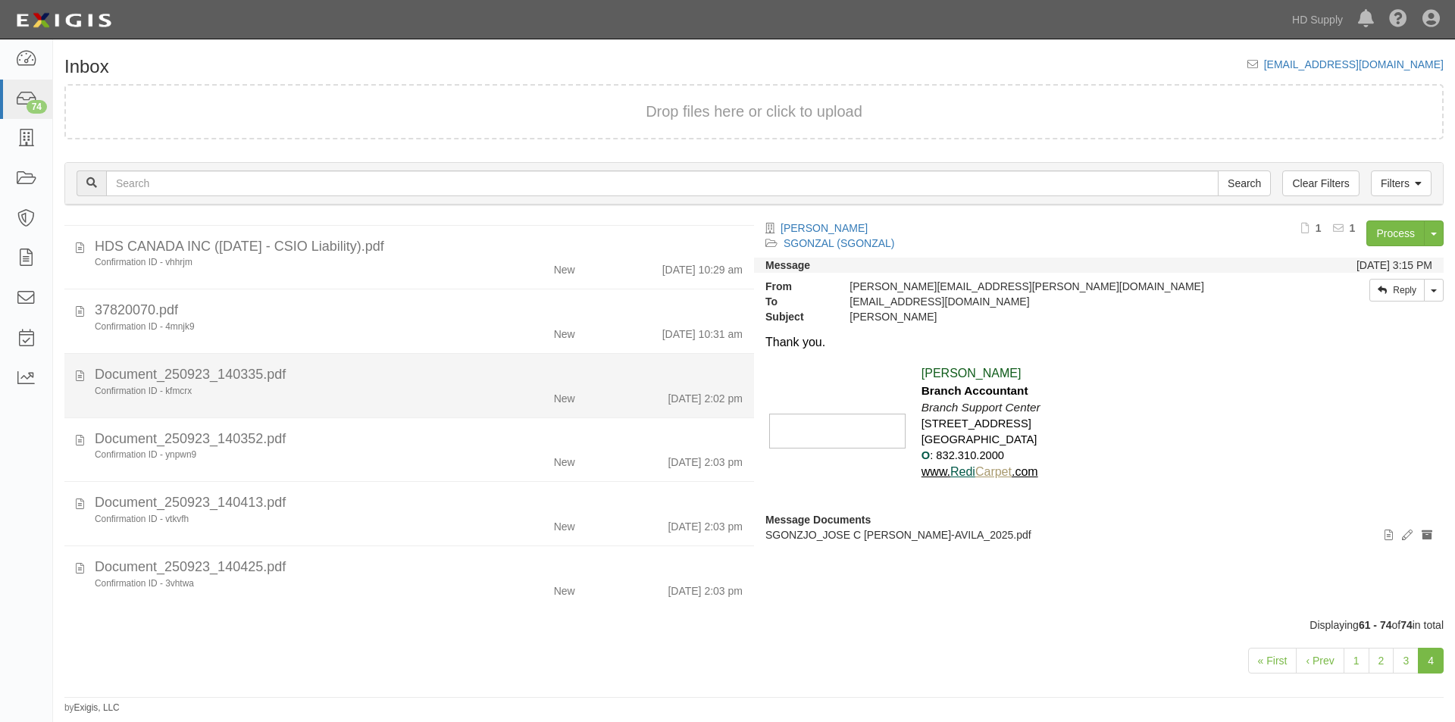
click at [346, 396] on div "Confirmation ID - kfmcrx" at bounding box center [279, 391] width 368 height 13
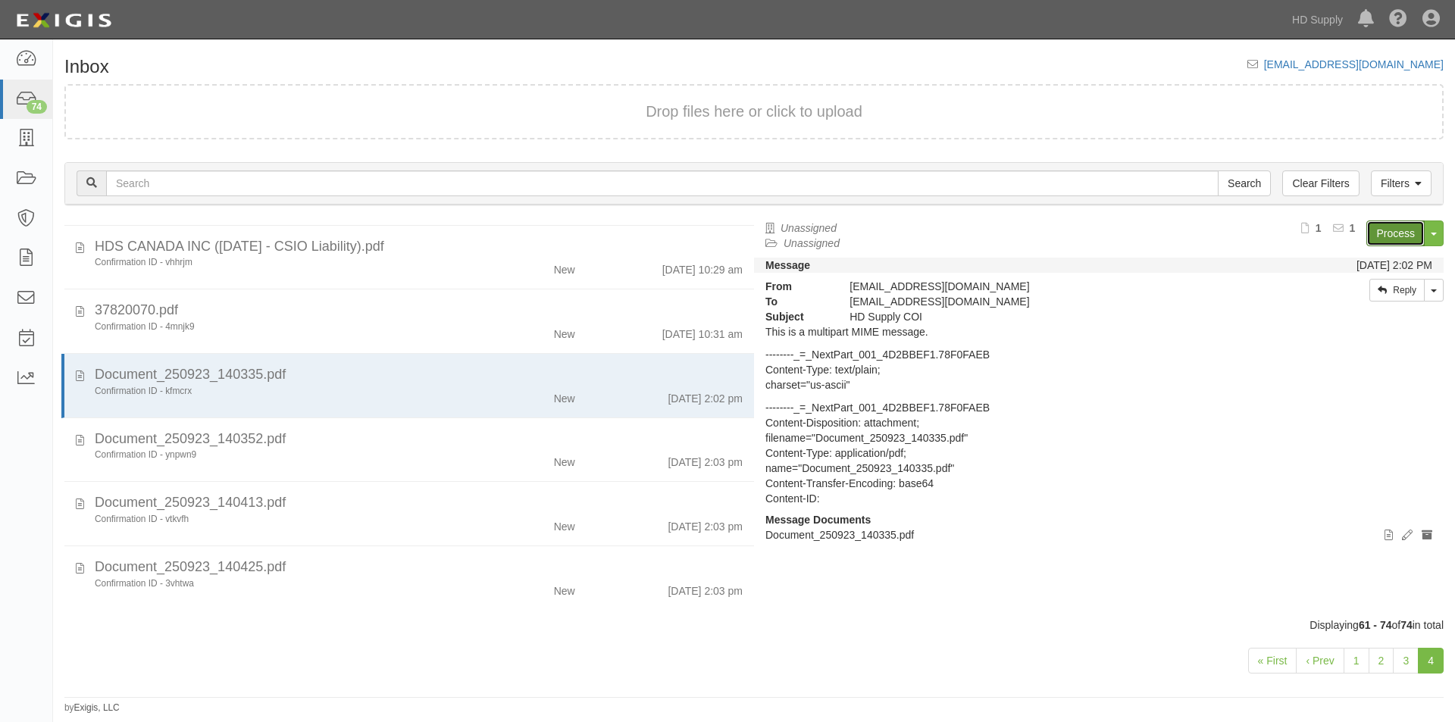
click at [1378, 231] on link "Process" at bounding box center [1396, 234] width 58 height 26
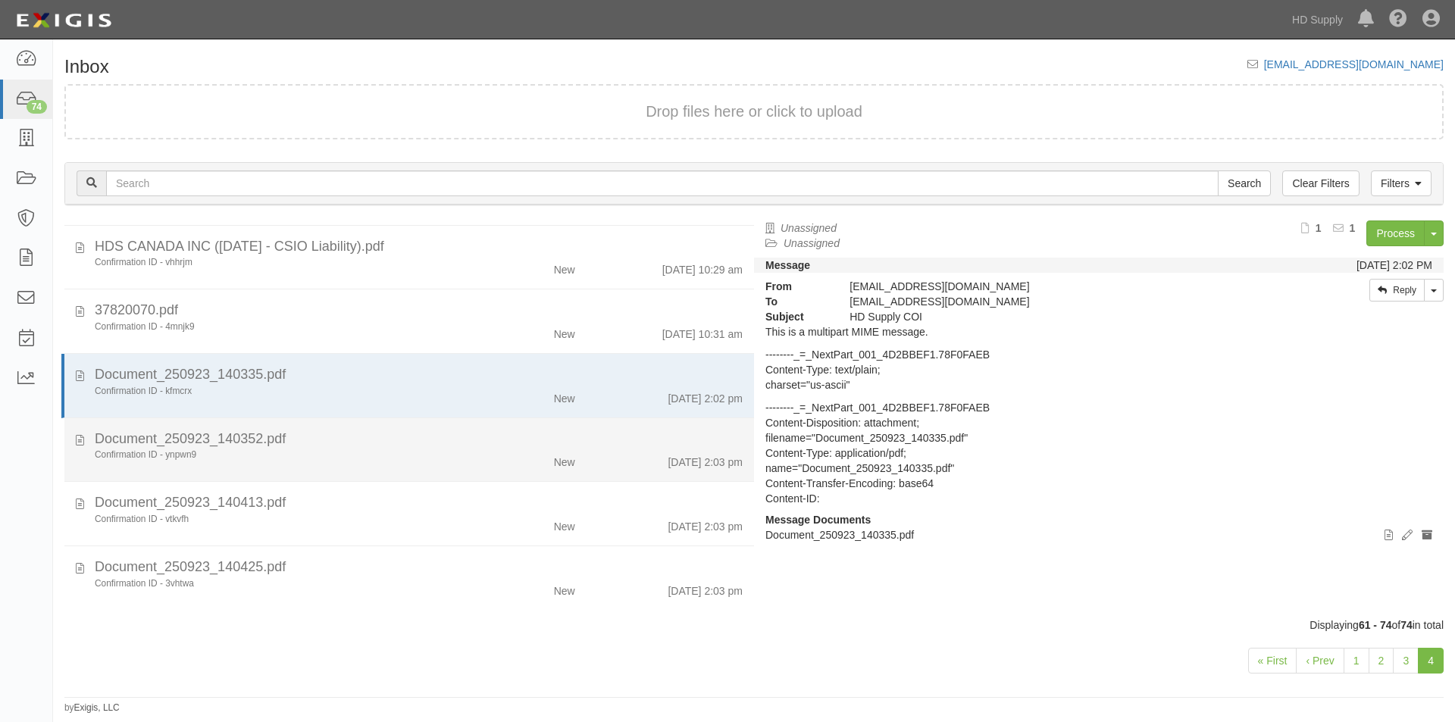
click at [285, 447] on div "Document_250923_140352.pdf" at bounding box center [419, 440] width 648 height 20
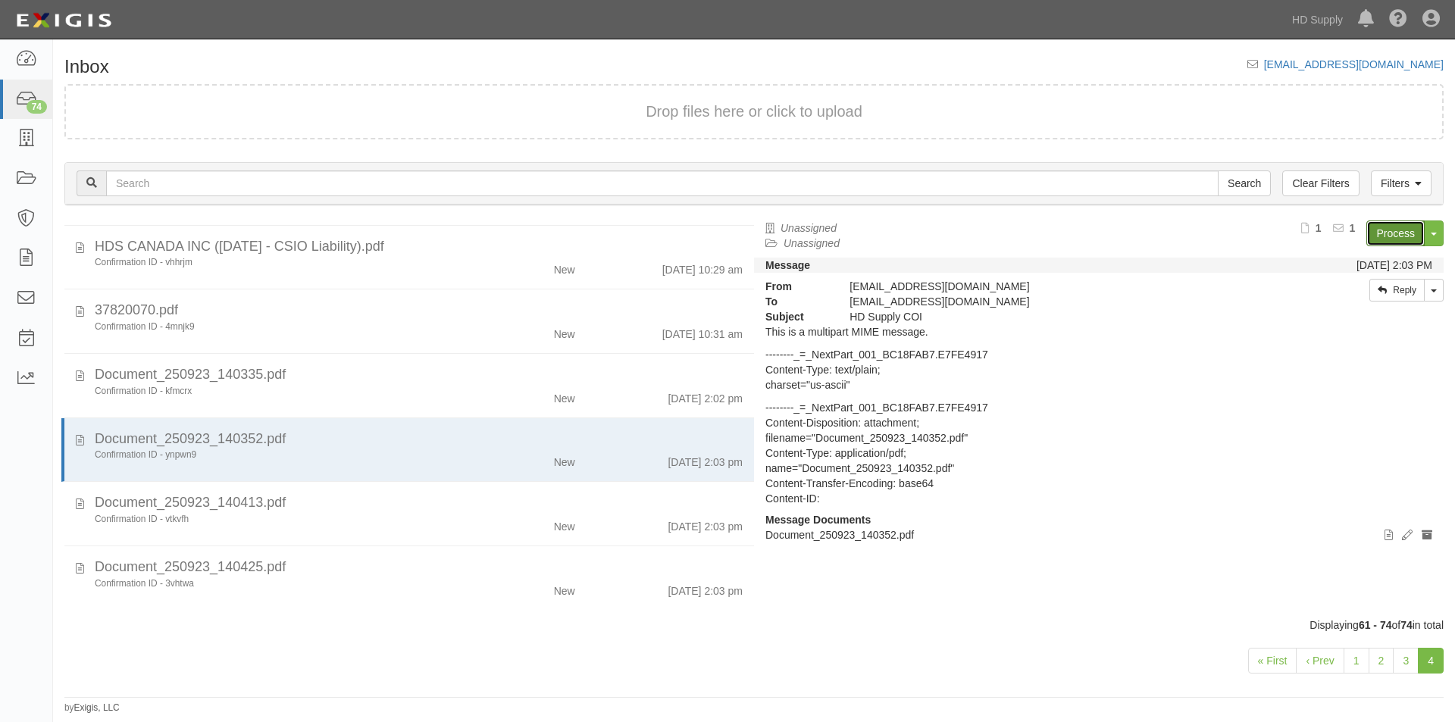
click at [1387, 233] on link "Process" at bounding box center [1396, 234] width 58 height 26
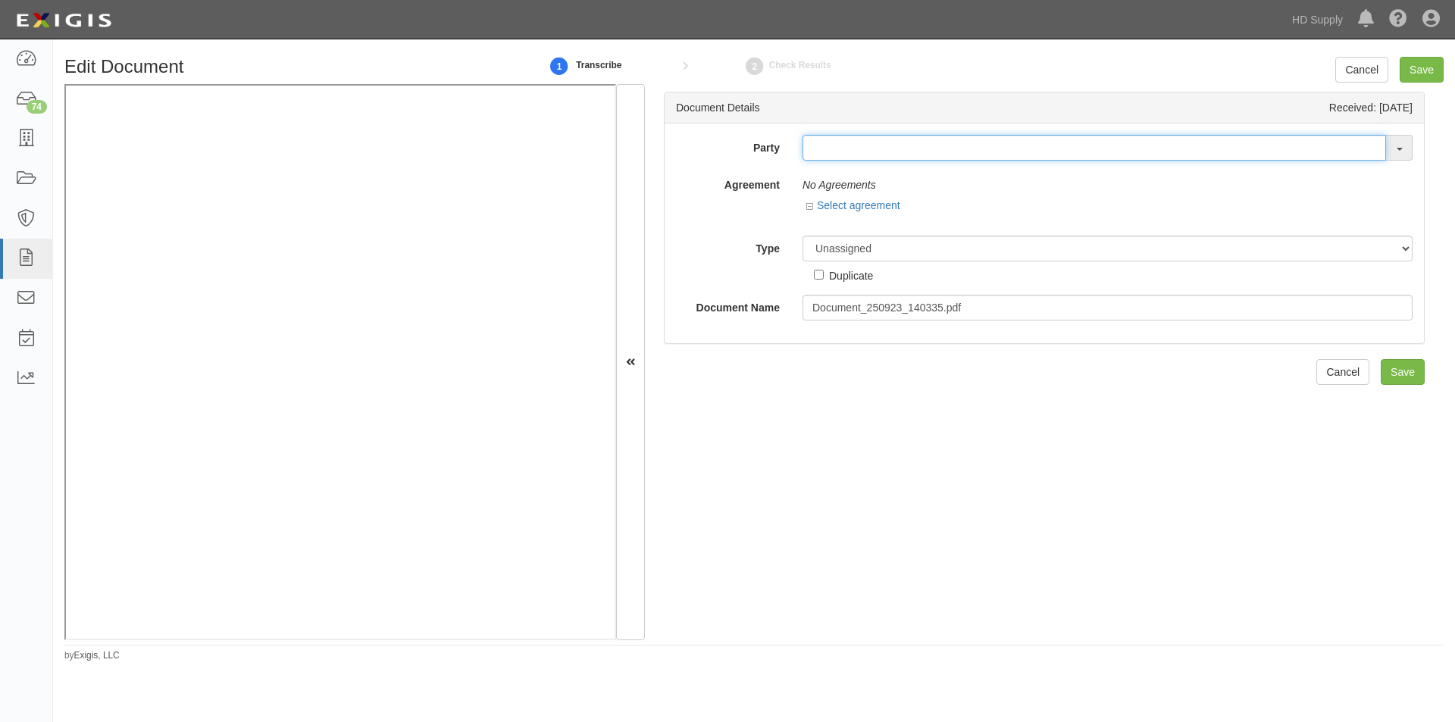
click at [810, 146] on input "text" at bounding box center [1095, 148] width 584 height 26
type input "channel"
click at [845, 150] on input "text" at bounding box center [1095, 148] width 584 height 26
type input "performance food"
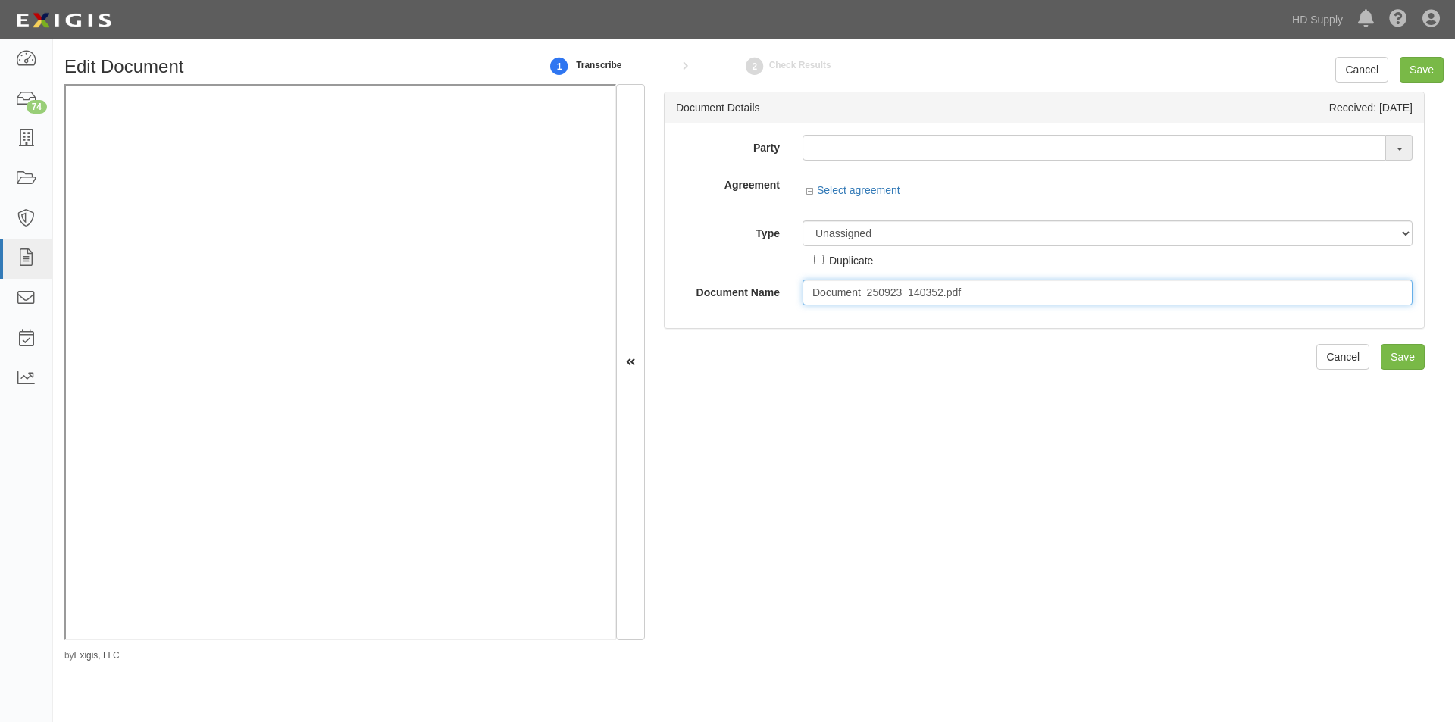
drag, startPoint x: 964, startPoint y: 290, endPoint x: 804, endPoint y: 296, distance: 160.8
click at [804, 296] on input "Document_250923_140352.pdf" at bounding box center [1108, 293] width 610 height 26
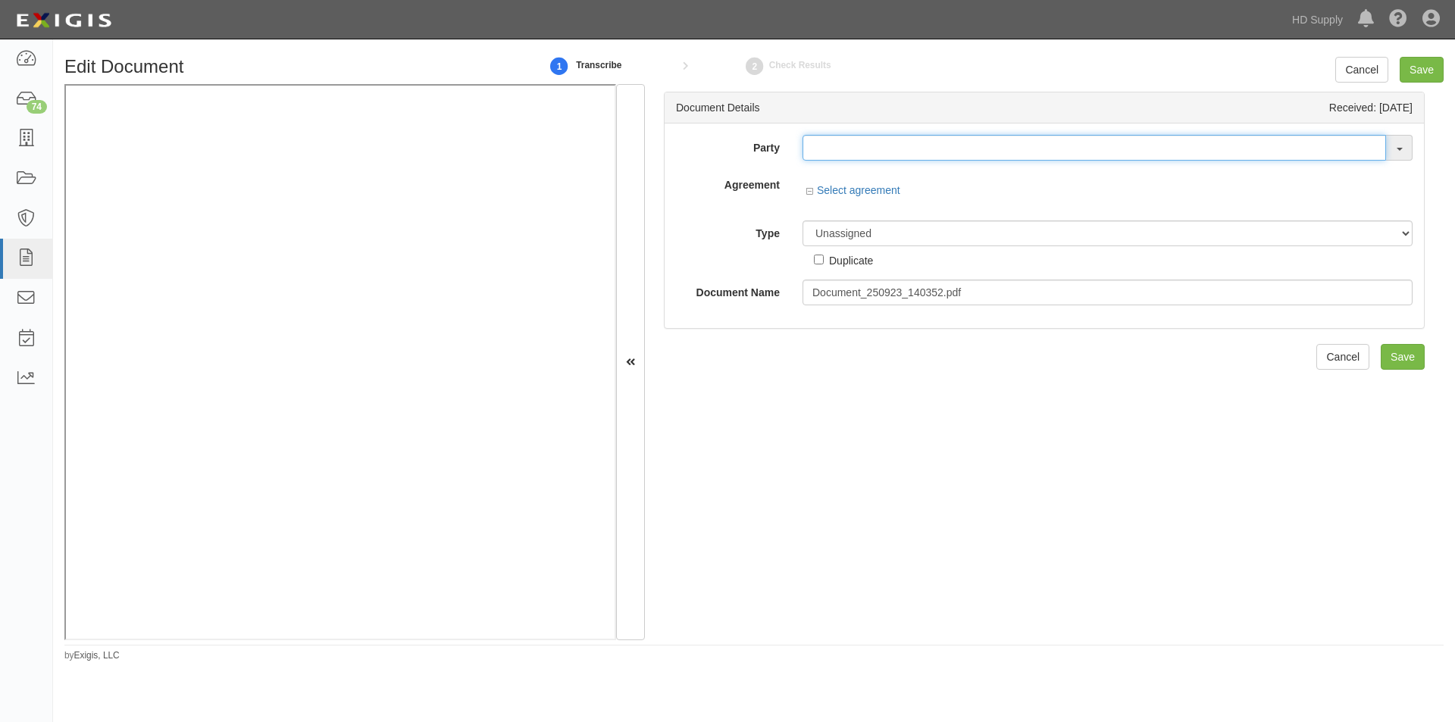
click at [900, 156] on input "text" at bounding box center [1095, 148] width 584 height 26
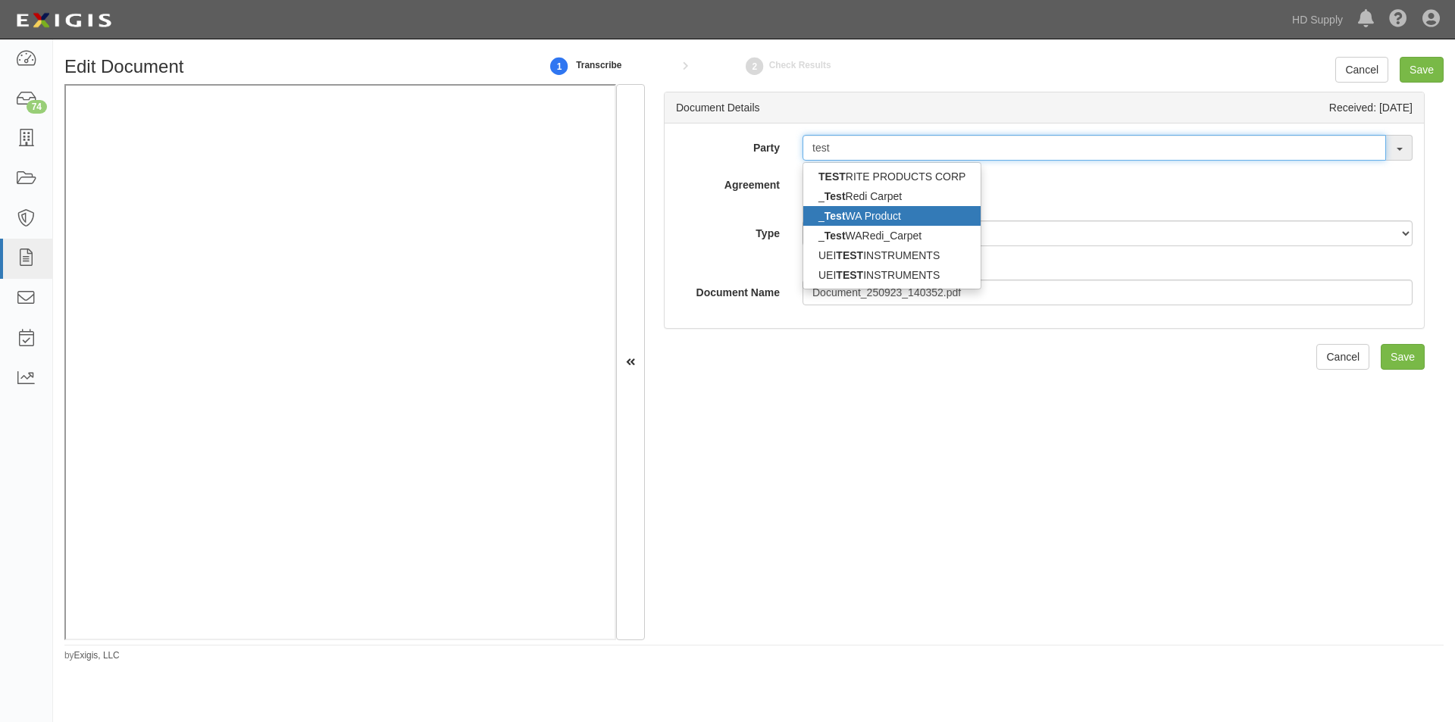
type input "test"
click at [873, 208] on link "_ Test WA Product" at bounding box center [892, 216] width 177 height 20
type input "_TestWA Product"
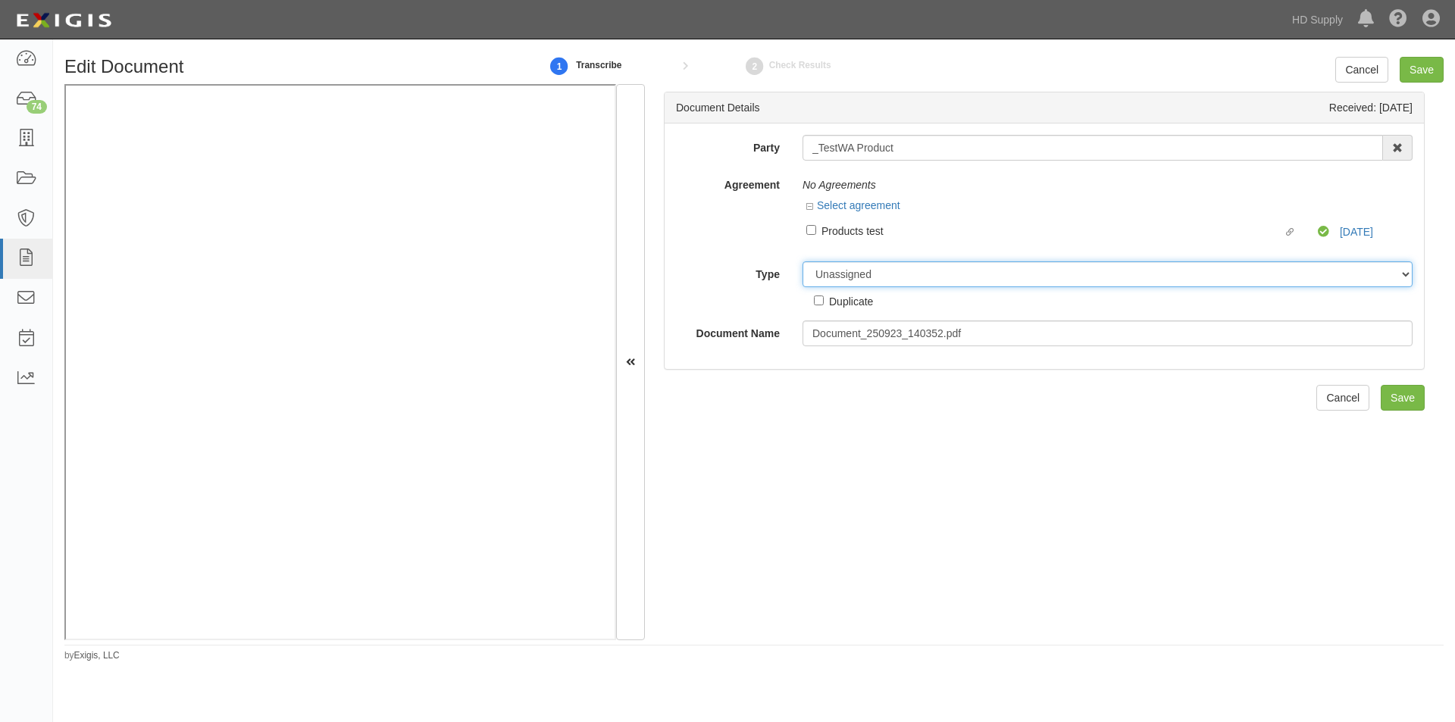
click at [859, 276] on select "Unassigned Binder Cancellation Notice Certificate Contract Endorsement Insuranc…" at bounding box center [1108, 275] width 610 height 26
select select "OtherDetail"
click at [803, 262] on select "Unassigned Binder Cancellation Notice Certificate Contract Endorsement Insuranc…" at bounding box center [1108, 275] width 610 height 26
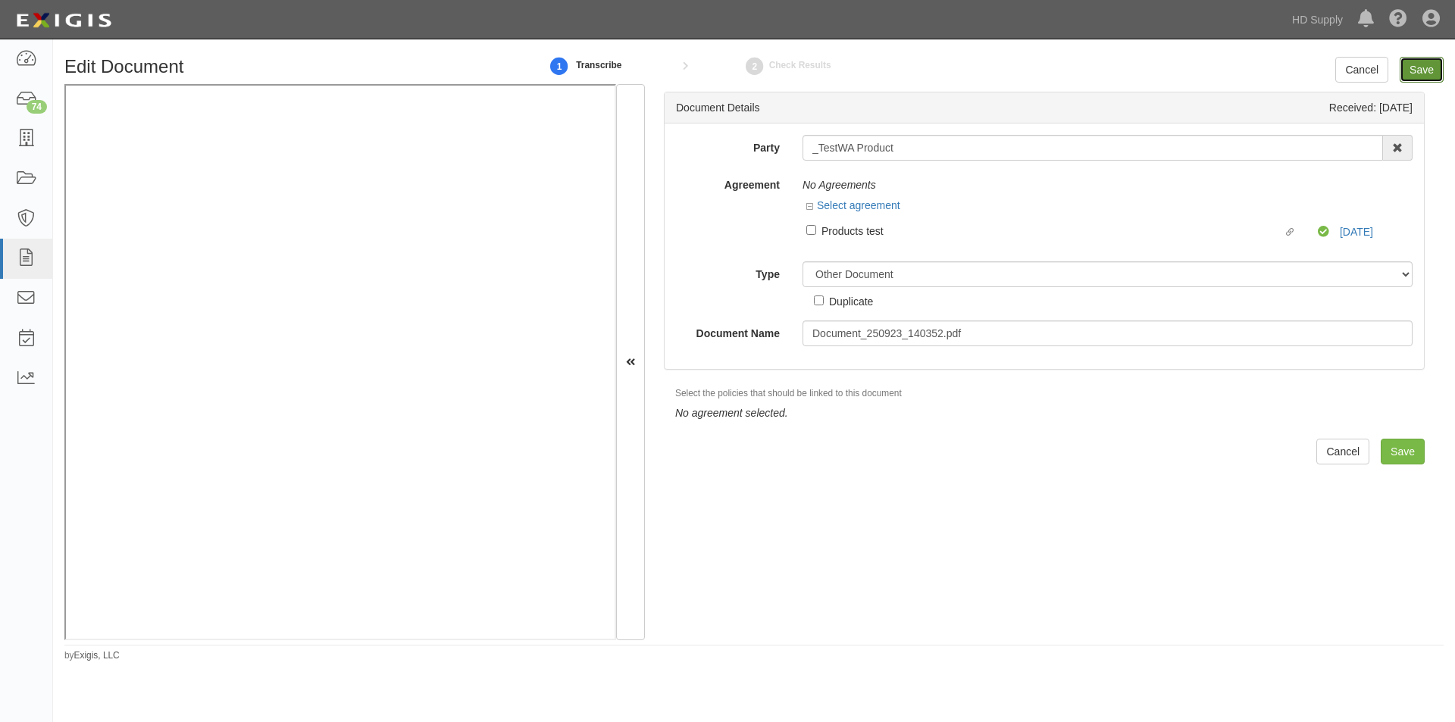
click at [1430, 70] on input "Save" at bounding box center [1422, 70] width 44 height 26
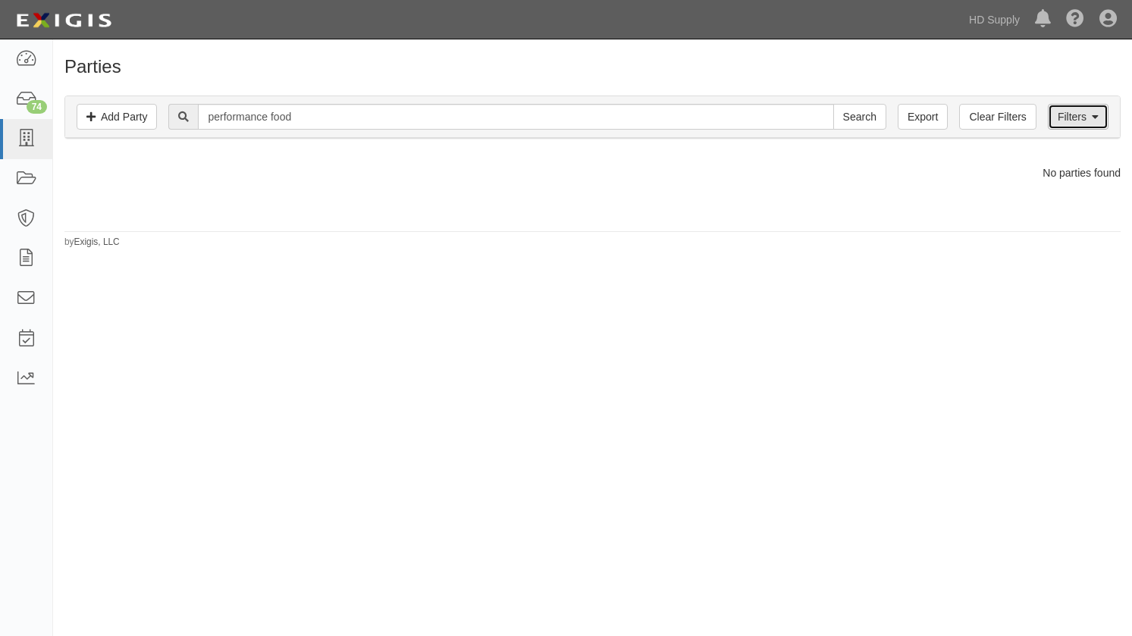
click at [1061, 119] on link "Filters" at bounding box center [1078, 117] width 61 height 26
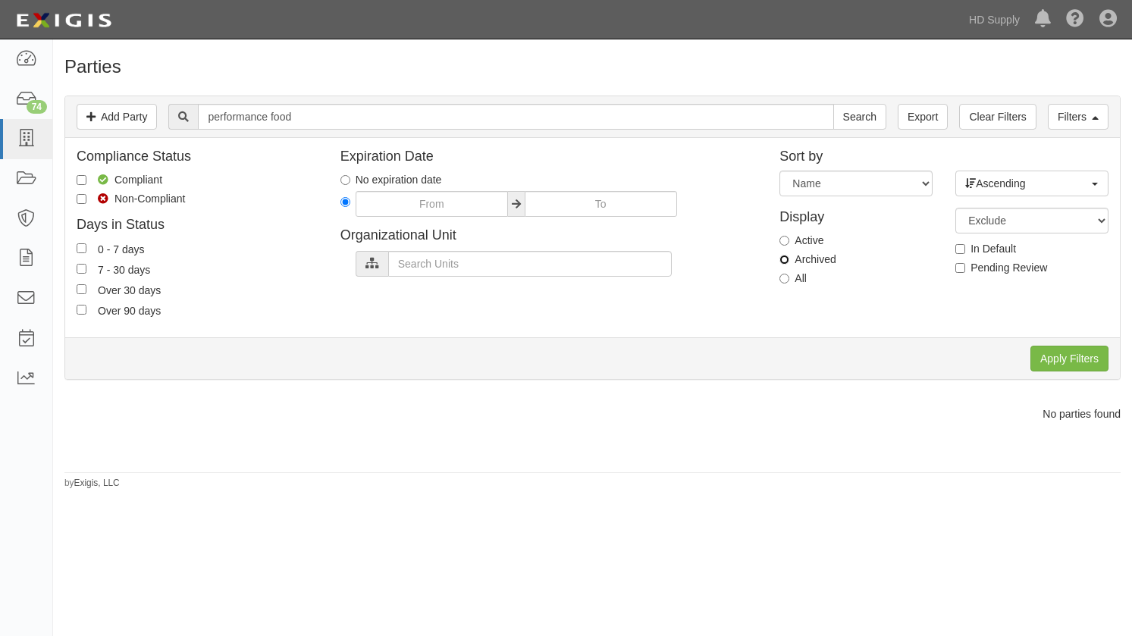
click at [788, 264] on input "Archived" at bounding box center [784, 260] width 10 height 10
radio input "true"
click at [1084, 356] on input "Apply Filters" at bounding box center [1069, 359] width 78 height 26
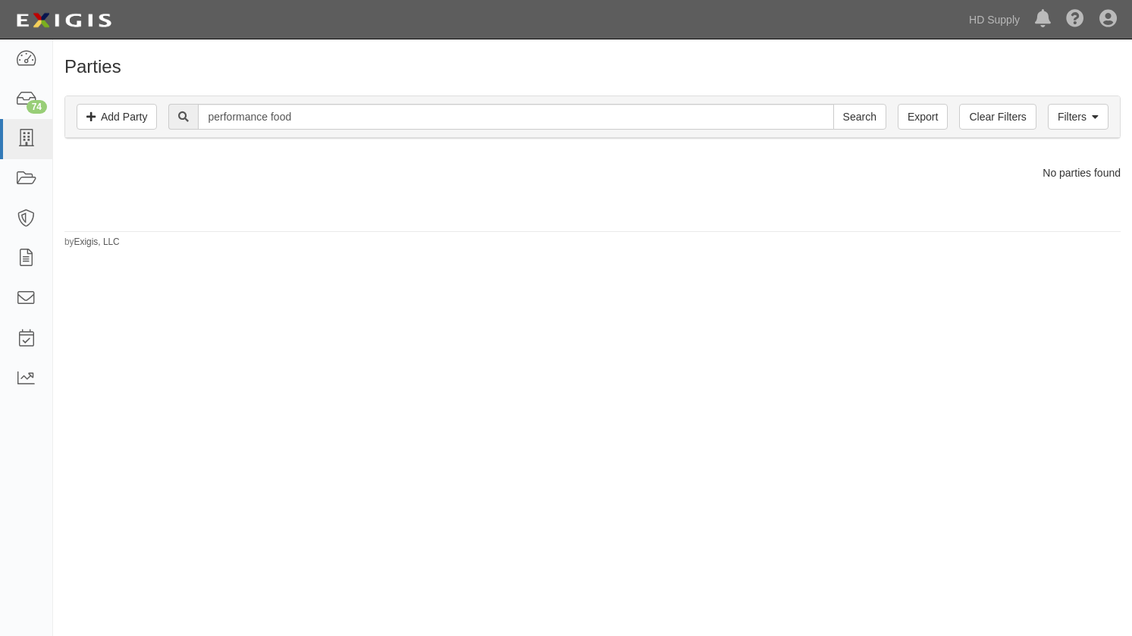
click at [143, 419] on div "Parties Add Party Filters Add Party Clear Filters Export performance food Searc…" at bounding box center [566, 331] width 1132 height 572
click at [25, 138] on icon at bounding box center [25, 138] width 21 height 17
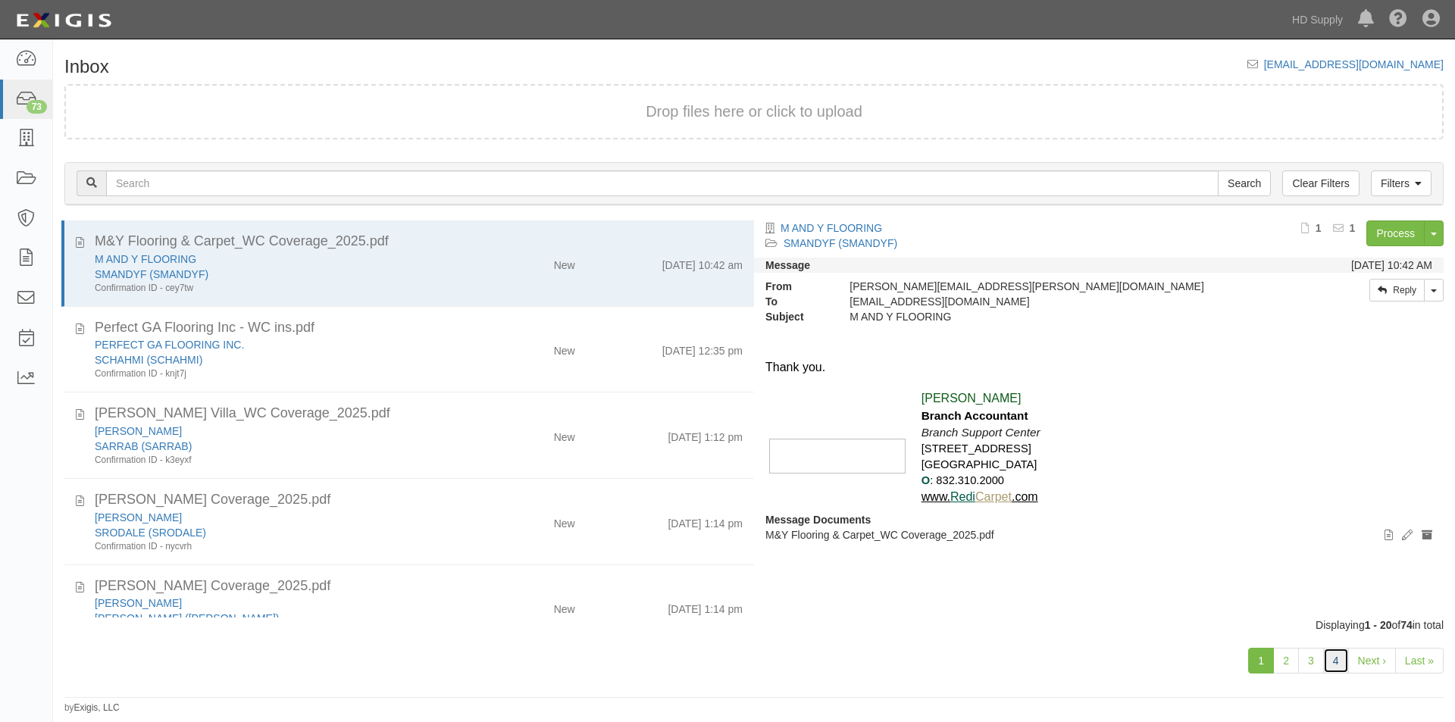
click at [1342, 665] on link "4" at bounding box center [1337, 661] width 26 height 26
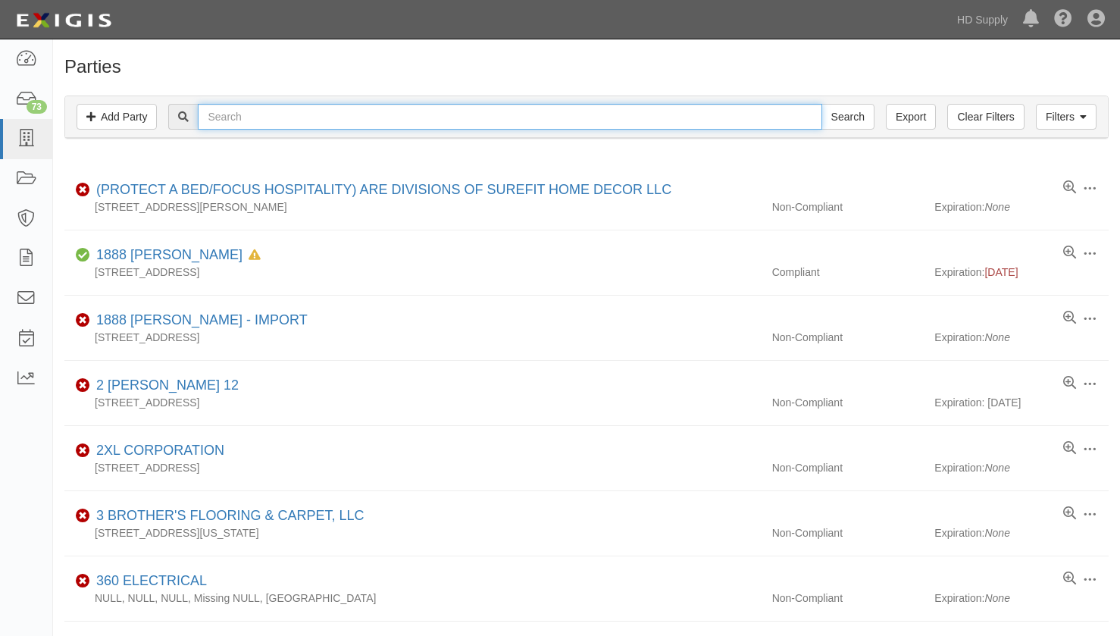
click at [249, 119] on input "text" at bounding box center [510, 117] width 624 height 26
type input "mat holdings"
click at [822, 104] on input "Search" at bounding box center [848, 117] width 53 height 26
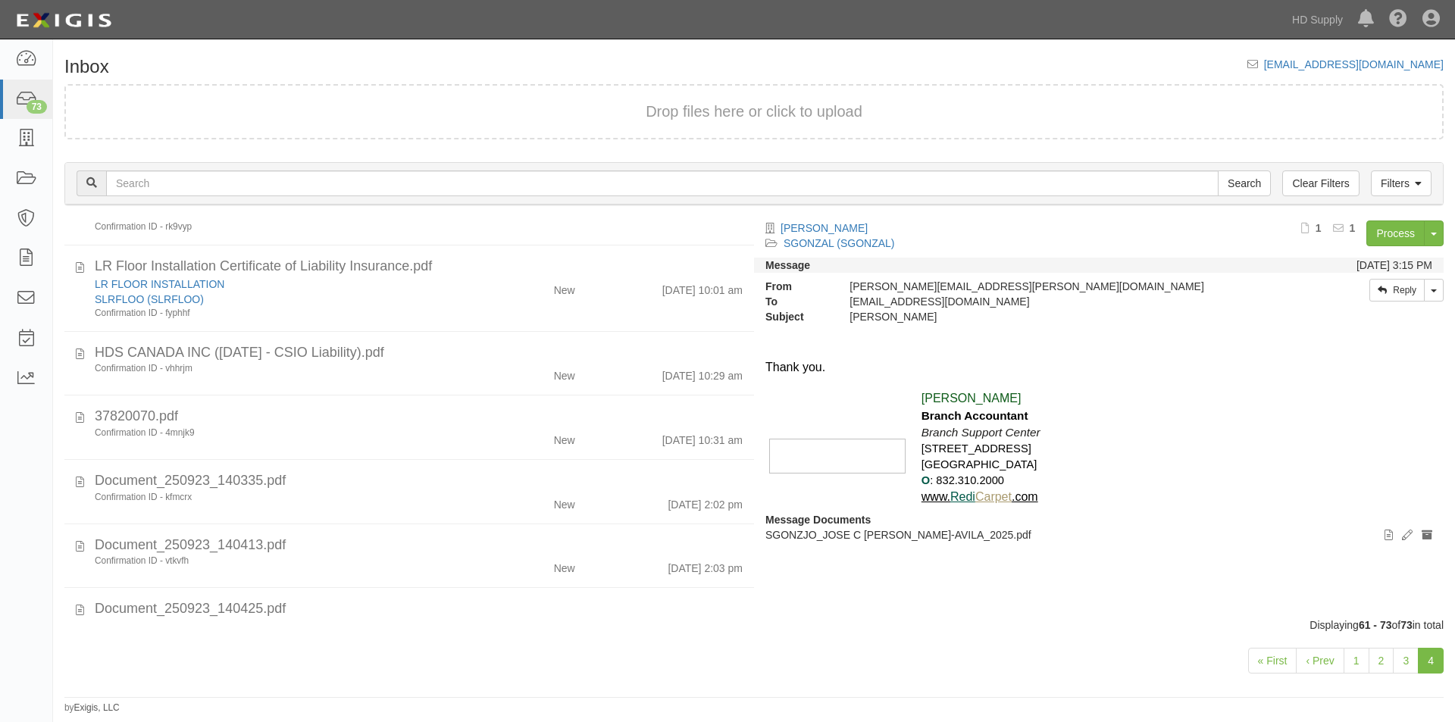
scroll to position [620, 0]
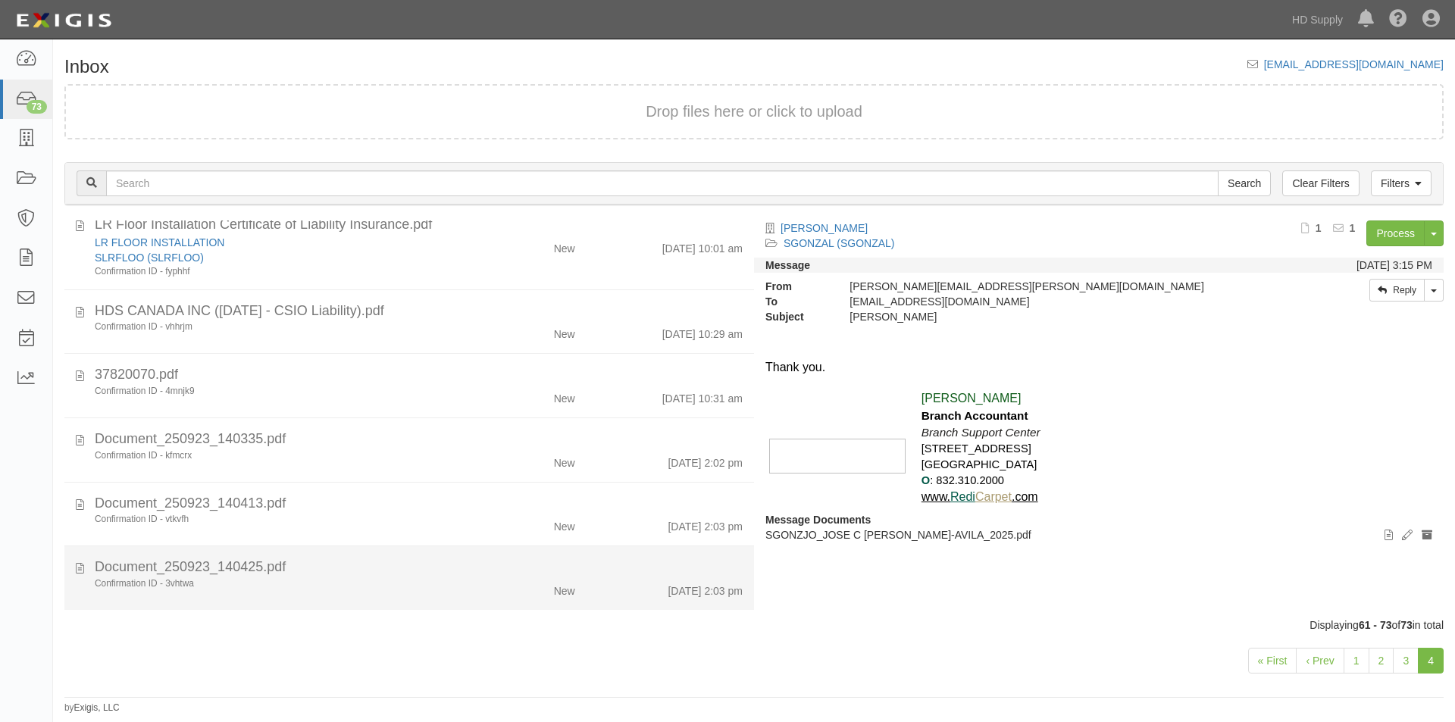
click at [405, 581] on div "Confirmation ID - 3vhtwa" at bounding box center [279, 584] width 368 height 13
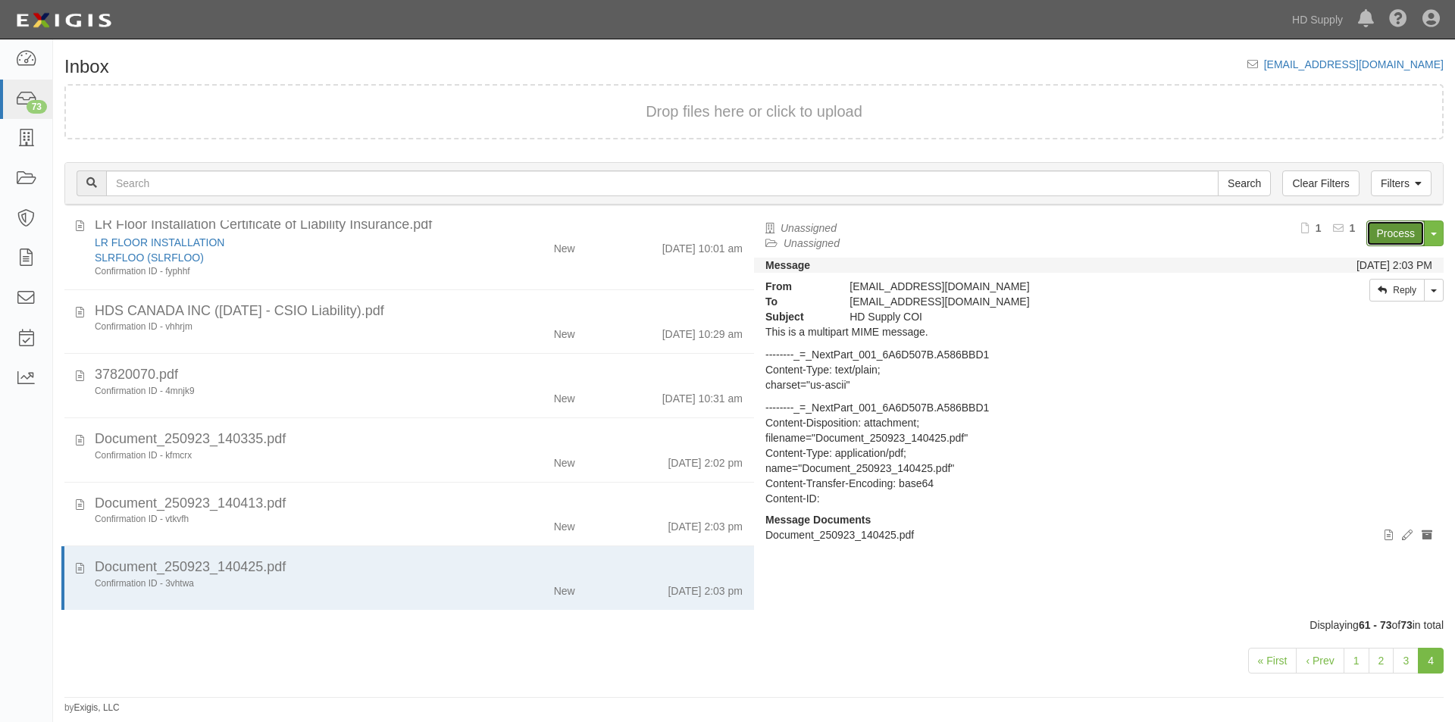
click at [1377, 233] on link "Process" at bounding box center [1396, 234] width 58 height 26
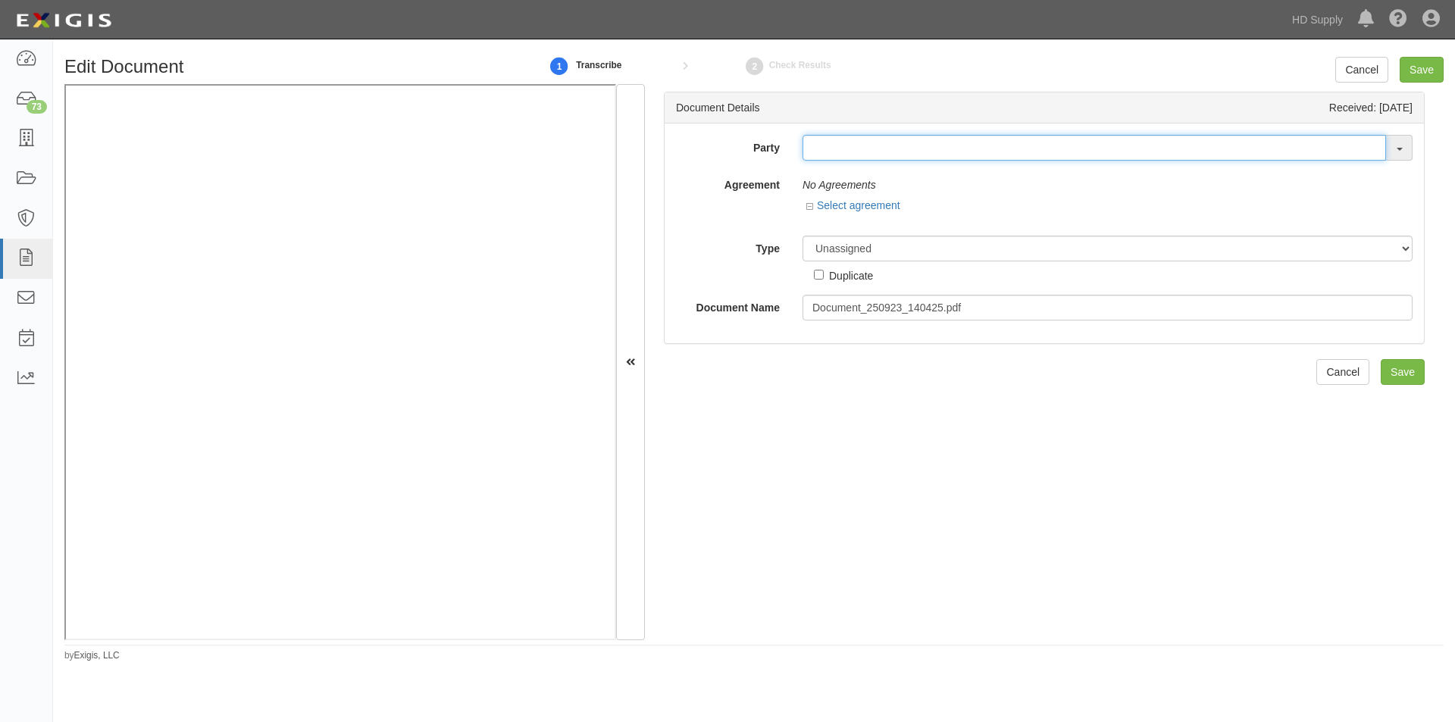
click at [832, 158] on input "text" at bounding box center [1095, 148] width 584 height 26
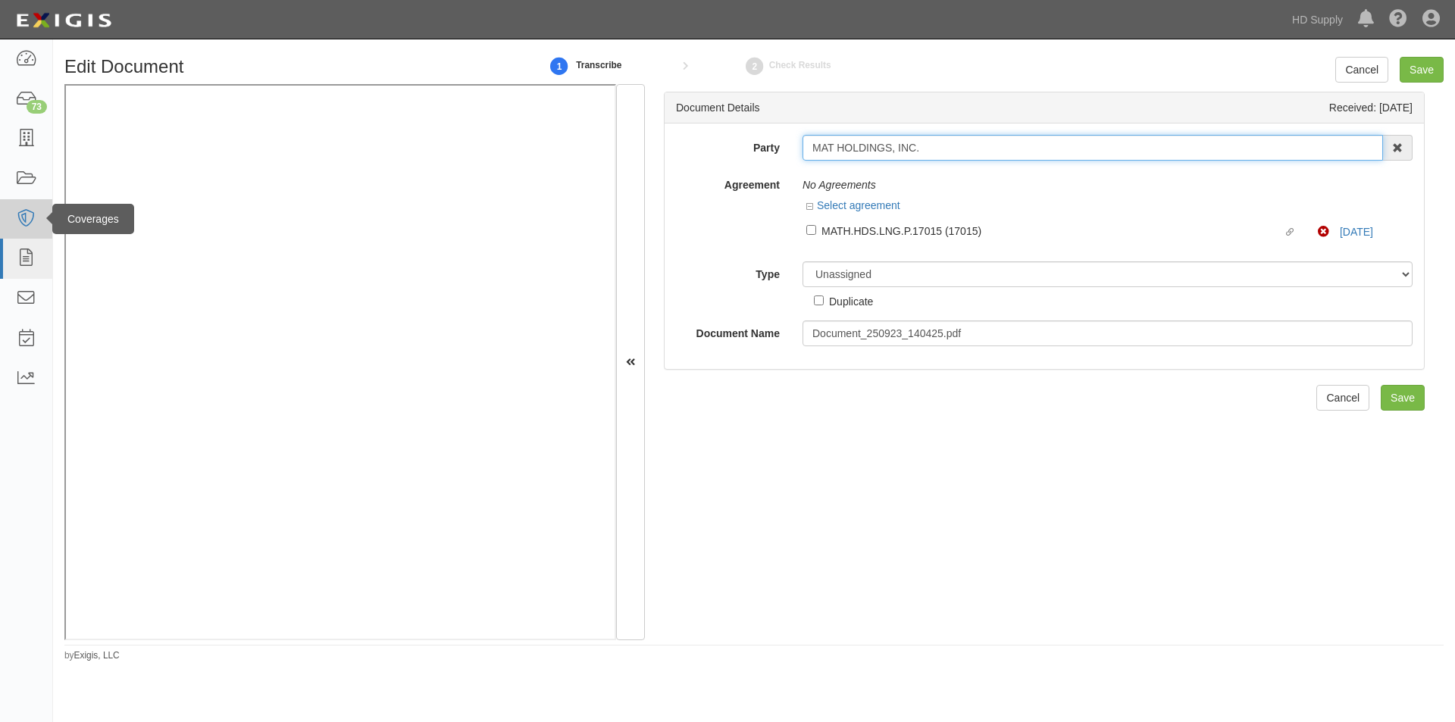
type input "MAT HOLDINGS, INC."
drag, startPoint x: 936, startPoint y: 145, endPoint x: 807, endPoint y: 143, distance: 128.9
click at [776, 151] on div "Party MAT HOLDINGS, INC. MAT HOL DINGS, INC. 1888 MILLS 1888 MILLS - IMPORT 2 P…" at bounding box center [1045, 148] width 760 height 26
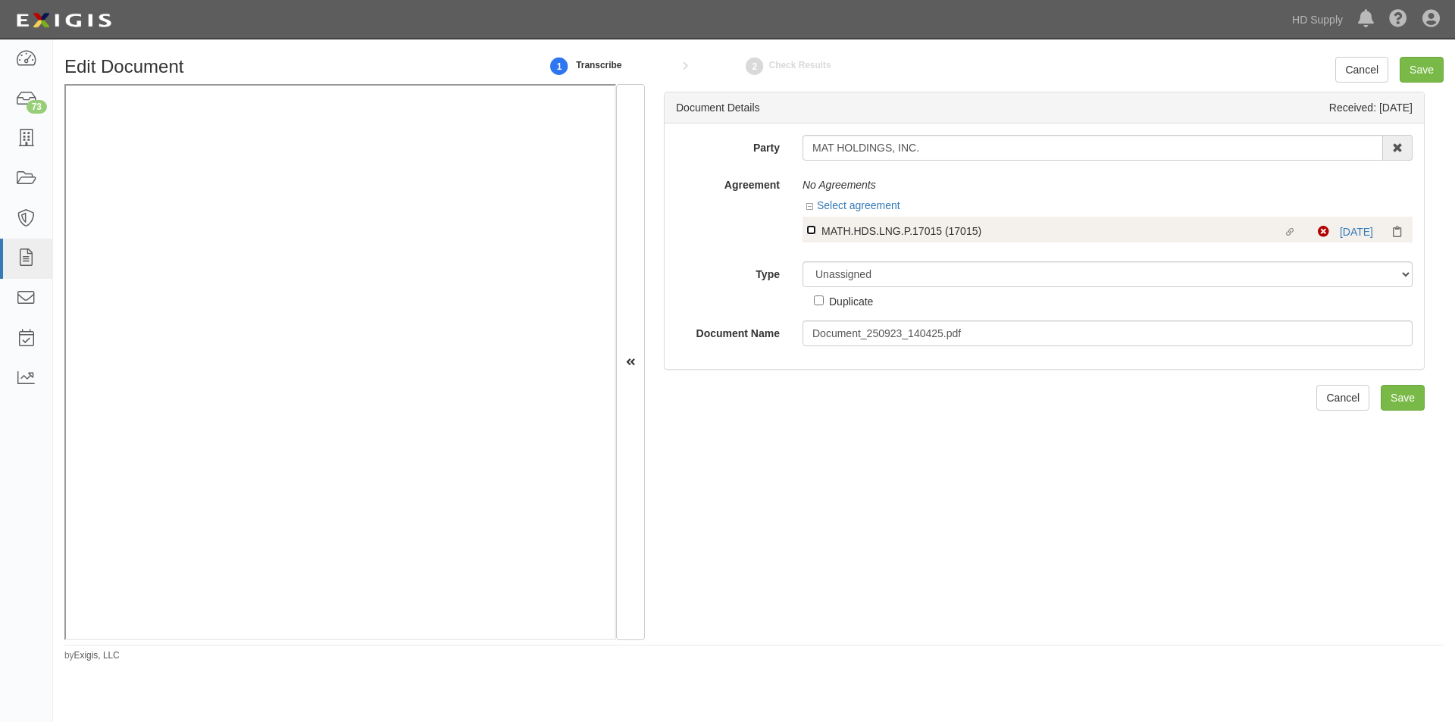
click at [810, 233] on input "Linked agreement MATH.HDS.LNG.P.17015 (17015) Linked agreement" at bounding box center [812, 230] width 10 height 10
checkbox input "true"
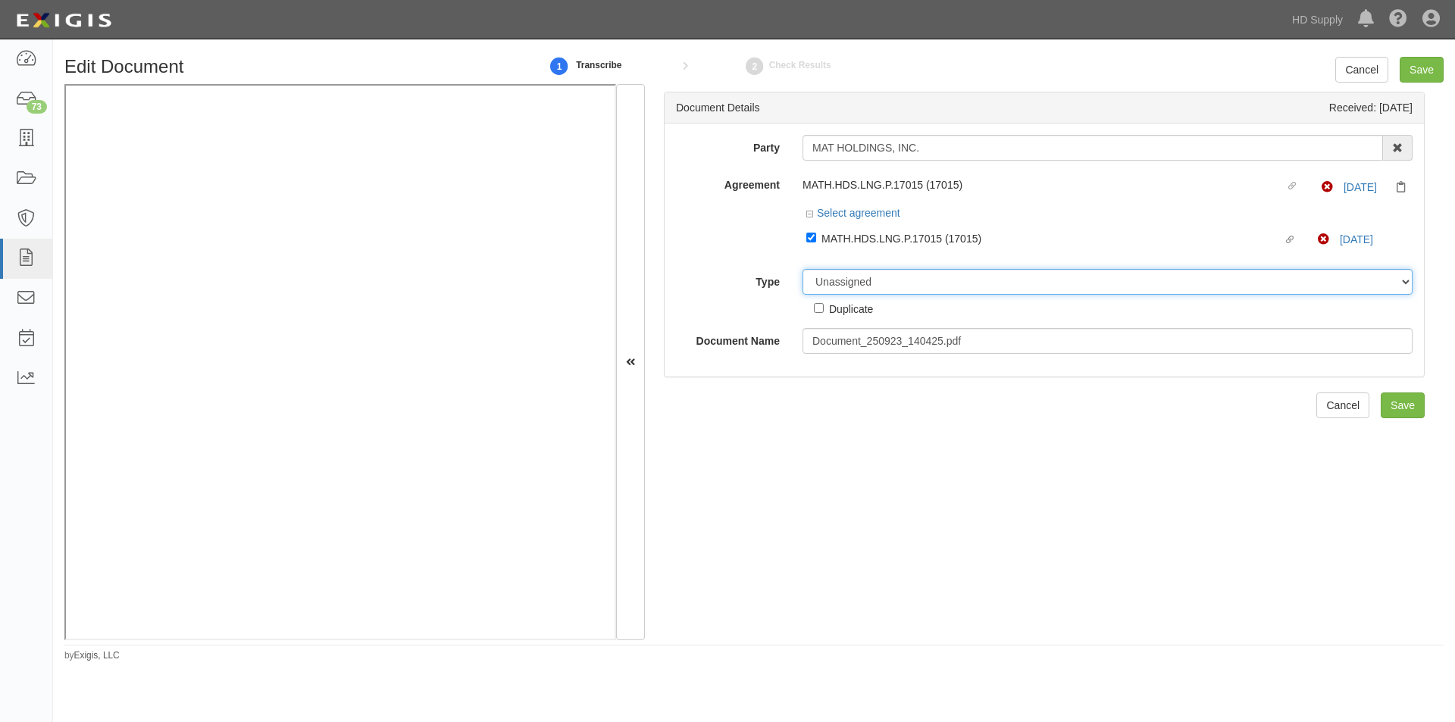
click at [828, 279] on select "Unassigned Binder Cancellation Notice Certificate Contract Endorsement Insuranc…" at bounding box center [1108, 282] width 610 height 26
select select "OtherDetail"
click at [803, 269] on select "Unassigned Binder Cancellation Notice Certificate Contract Endorsement Insuranc…" at bounding box center [1108, 282] width 610 height 26
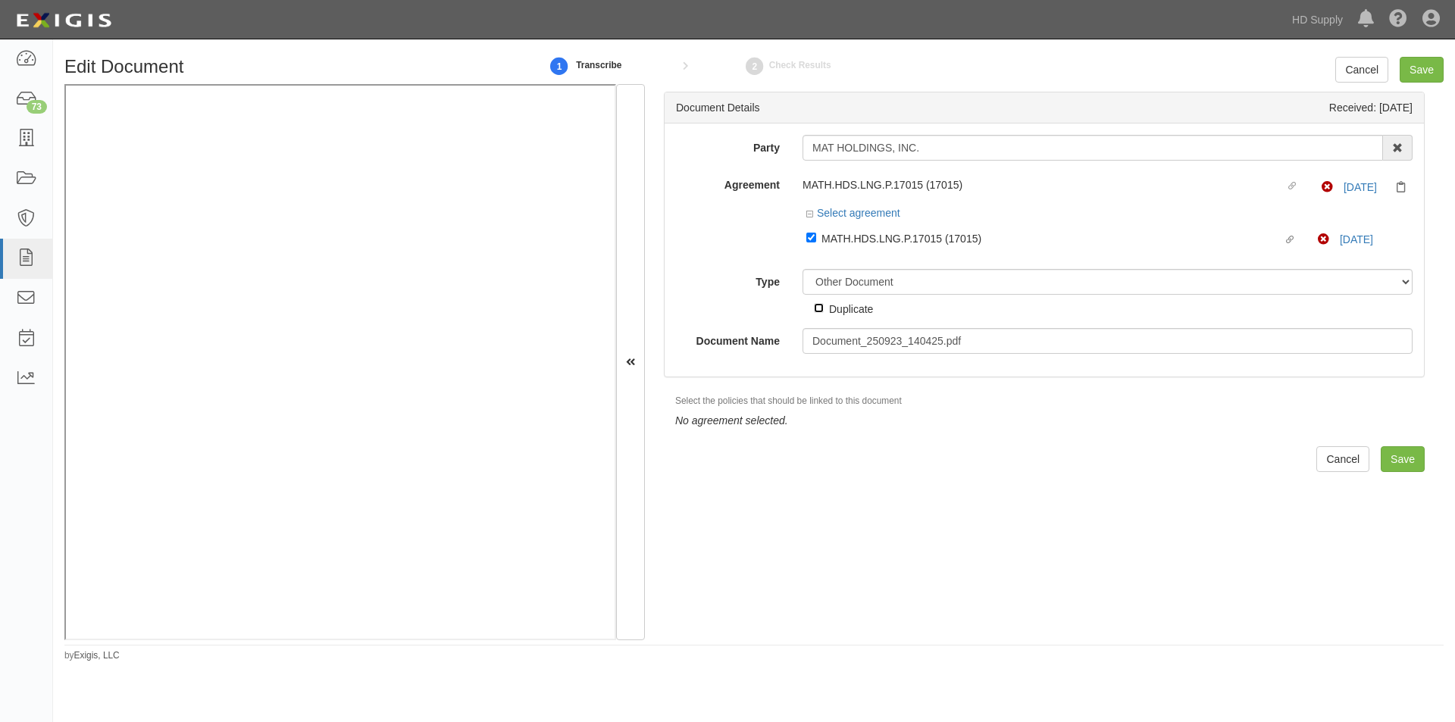
click at [817, 309] on input "Duplicate" at bounding box center [819, 308] width 10 height 10
checkbox input "true"
click at [1415, 75] on input "Save" at bounding box center [1422, 70] width 44 height 26
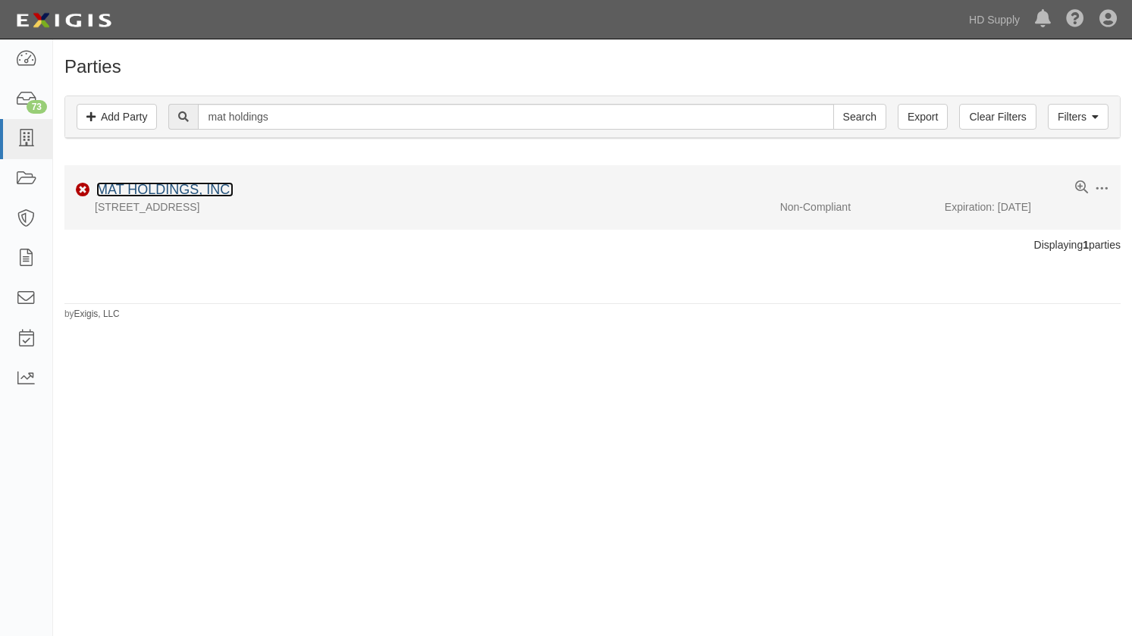
drag, startPoint x: 168, startPoint y: 183, endPoint x: 223, endPoint y: 196, distance: 56.7
click at [169, 186] on link "MAT HOLDINGS, INC." at bounding box center [164, 189] width 137 height 15
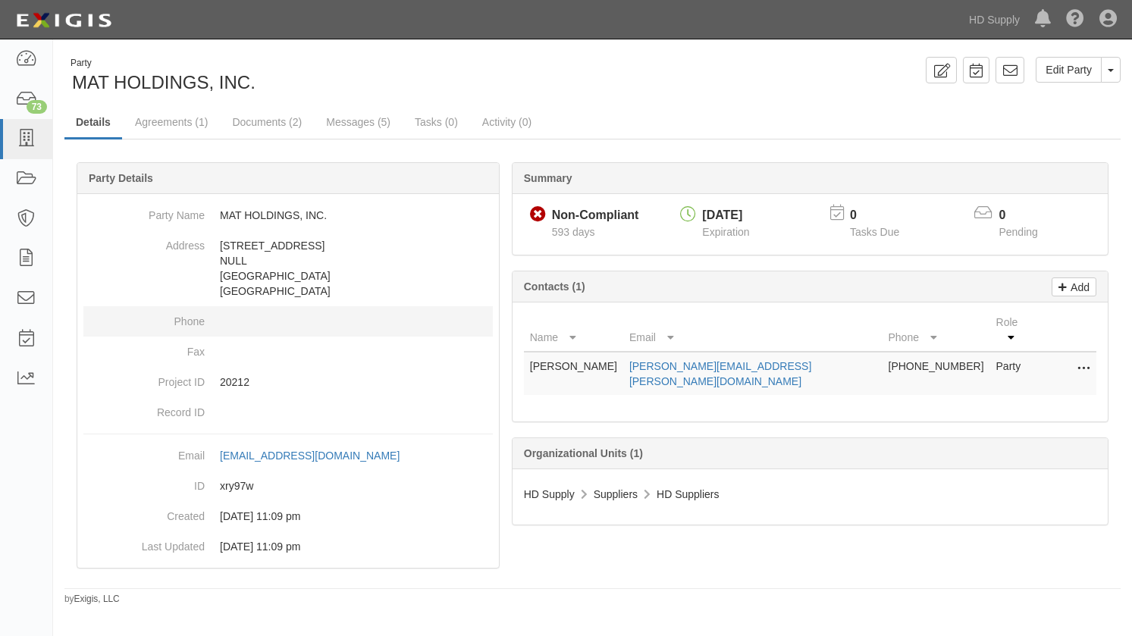
click at [183, 336] on dd at bounding box center [287, 321] width 409 height 30
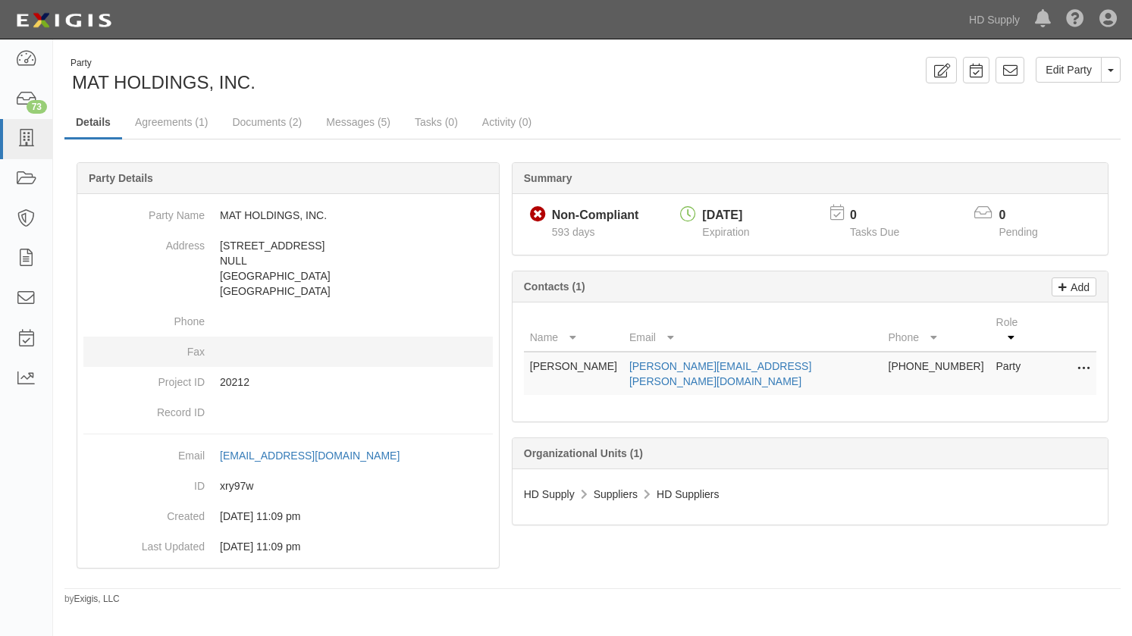
click at [111, 346] on dt "Fax" at bounding box center [143, 348] width 121 height 23
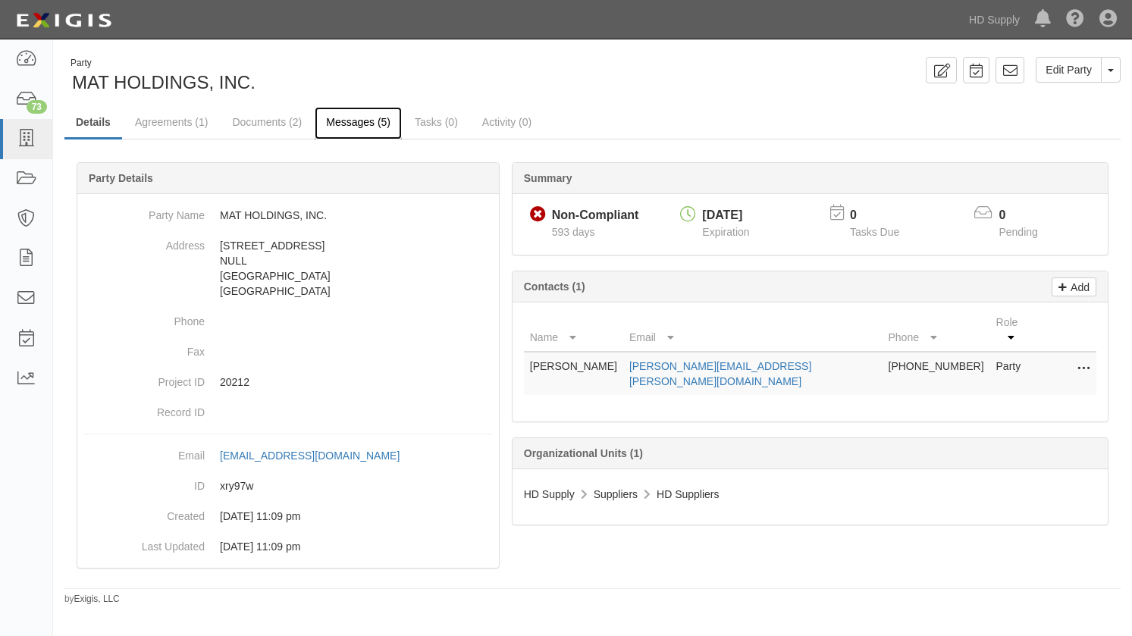
click at [371, 112] on link "Messages (5)" at bounding box center [358, 123] width 87 height 33
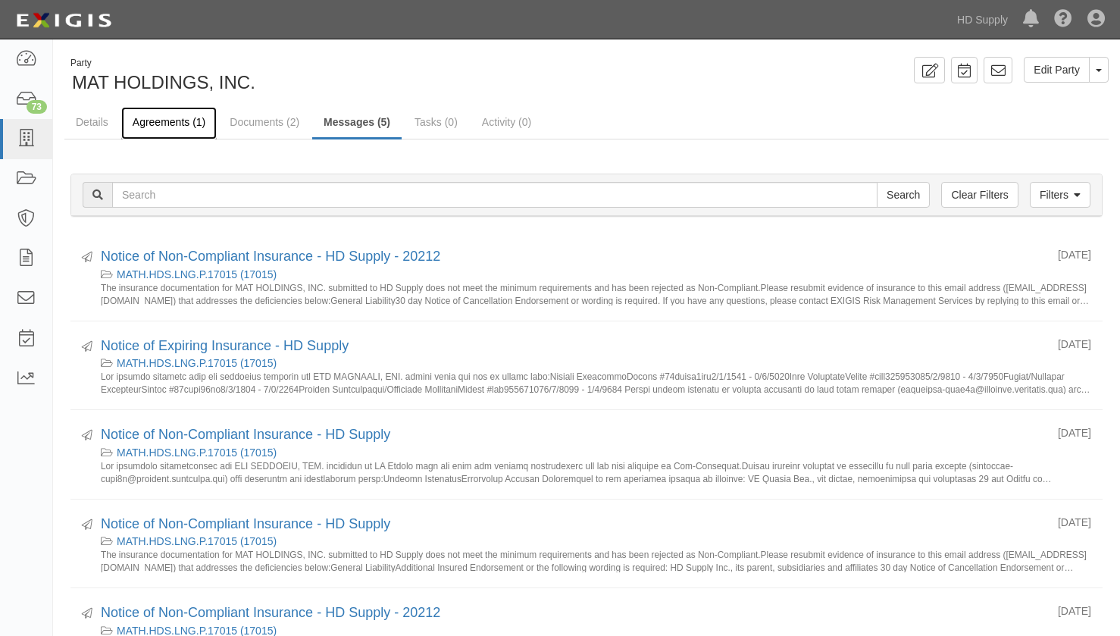
click at [190, 127] on link "Agreements (1)" at bounding box center [169, 123] width 96 height 33
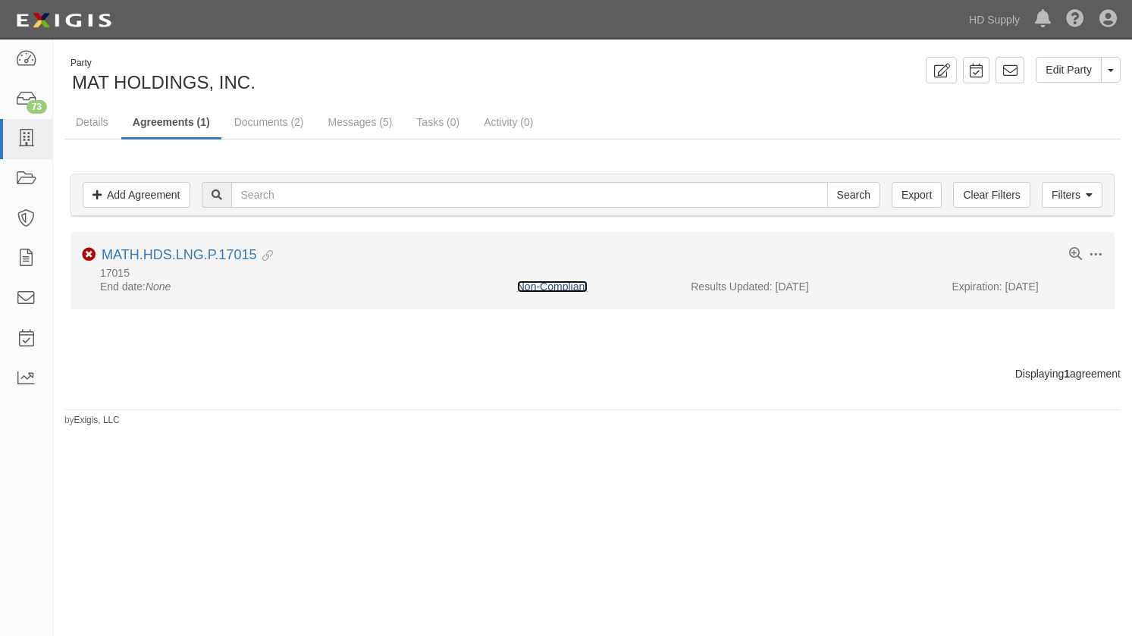
click at [525, 287] on link "Non-Compliant" at bounding box center [552, 286] width 70 height 12
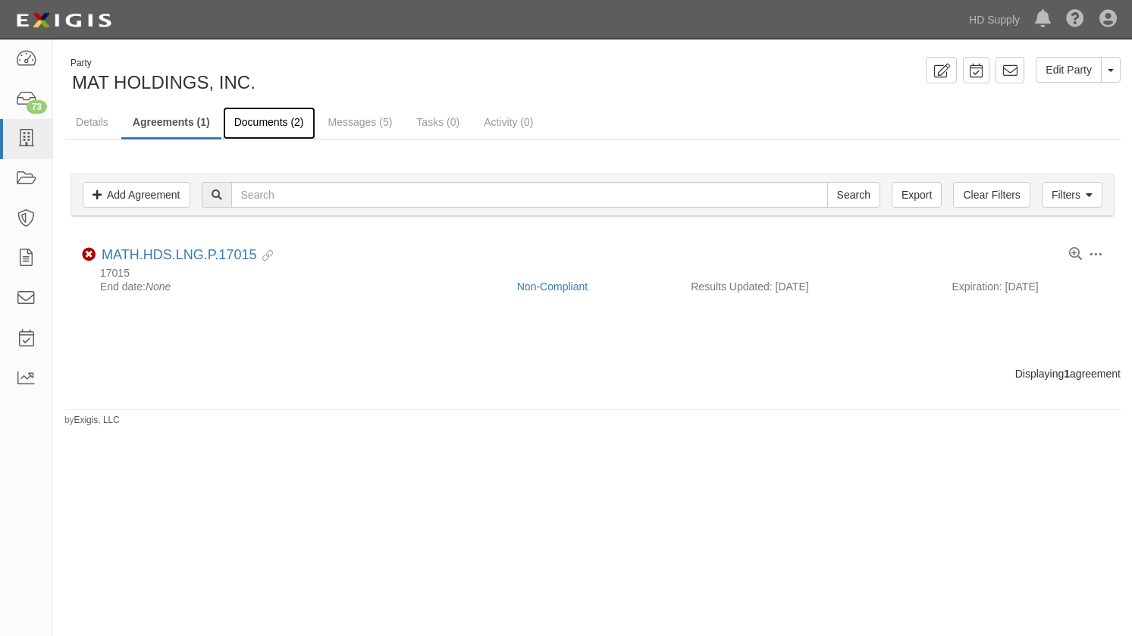
click at [246, 122] on link "Documents (2)" at bounding box center [269, 123] width 92 height 33
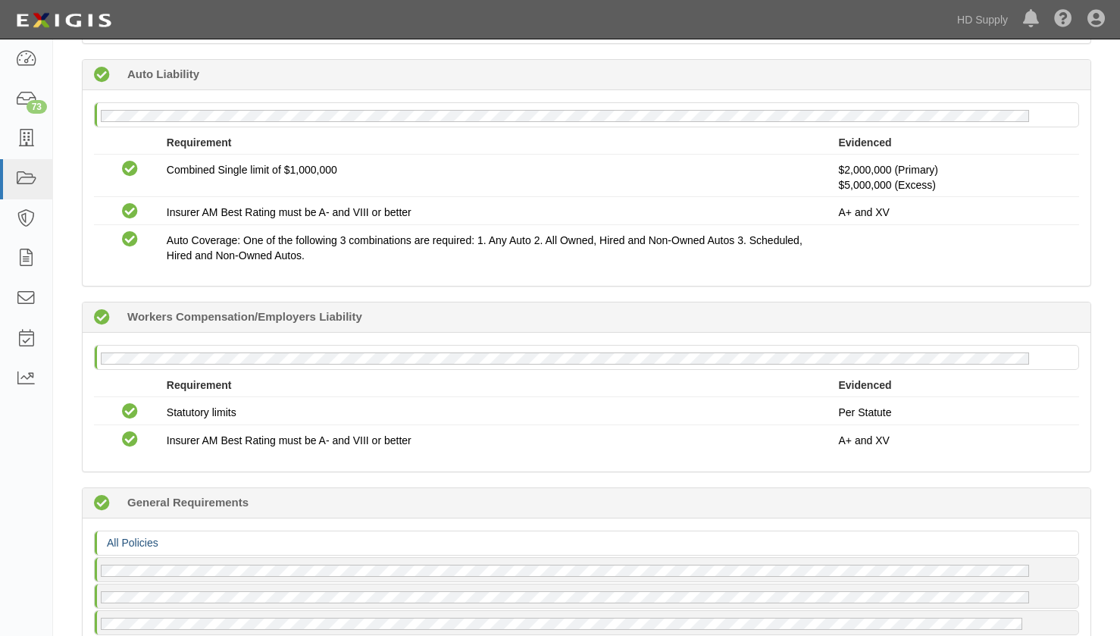
scroll to position [522, 0]
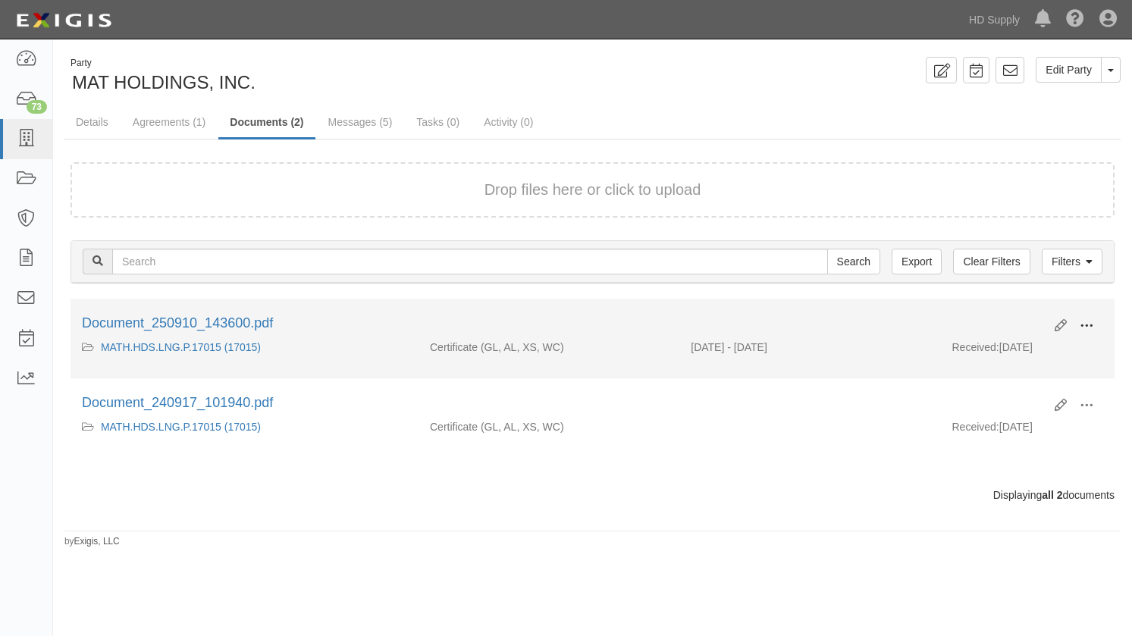
click at [1089, 321] on span at bounding box center [1086, 326] width 14 height 14
click at [984, 353] on link "View" at bounding box center [1013, 347] width 120 height 27
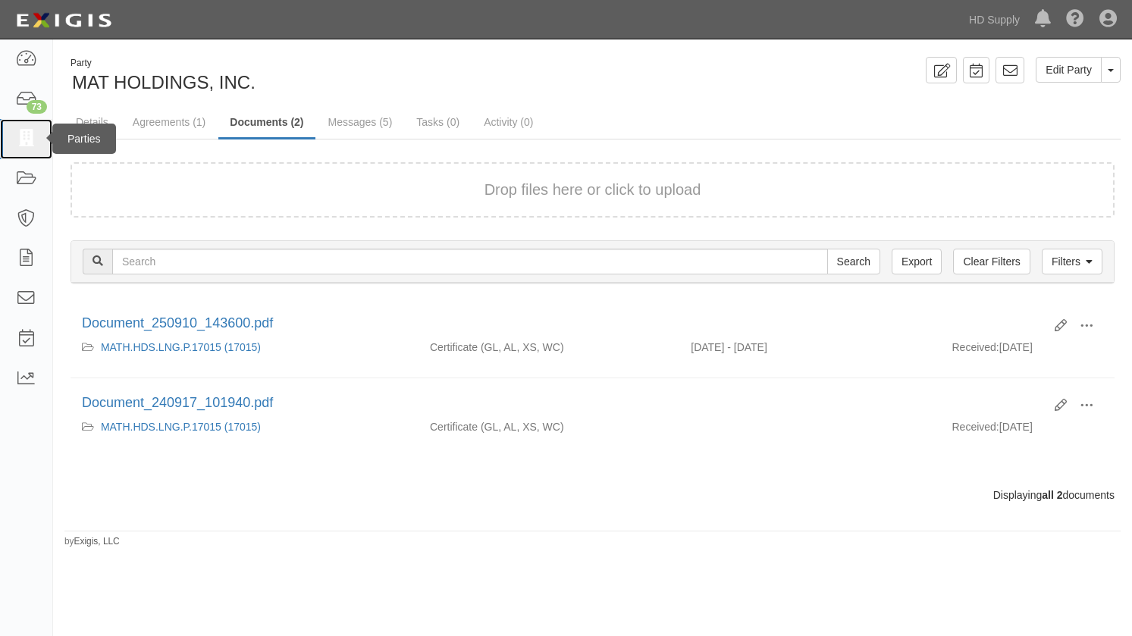
click at [32, 136] on icon at bounding box center [25, 138] width 21 height 17
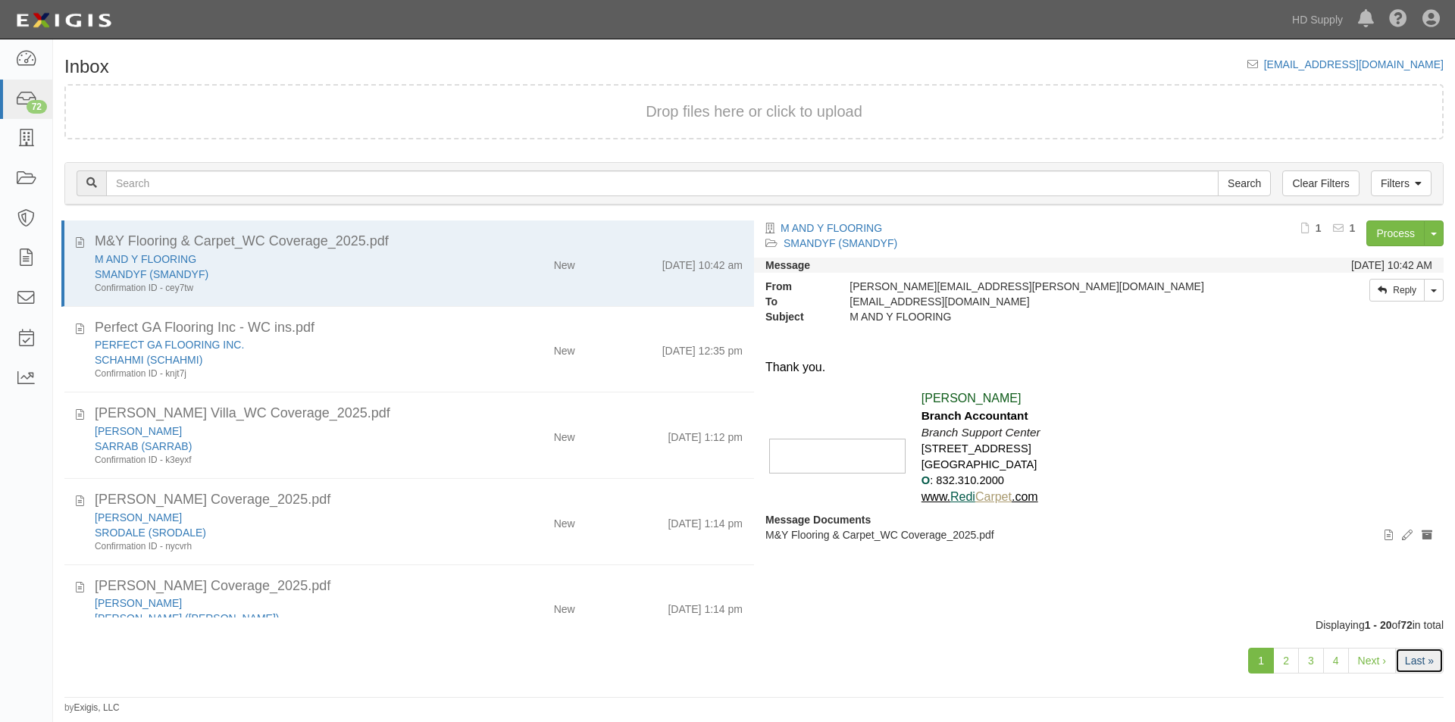
click at [1419, 663] on link "Last »" at bounding box center [1420, 661] width 49 height 26
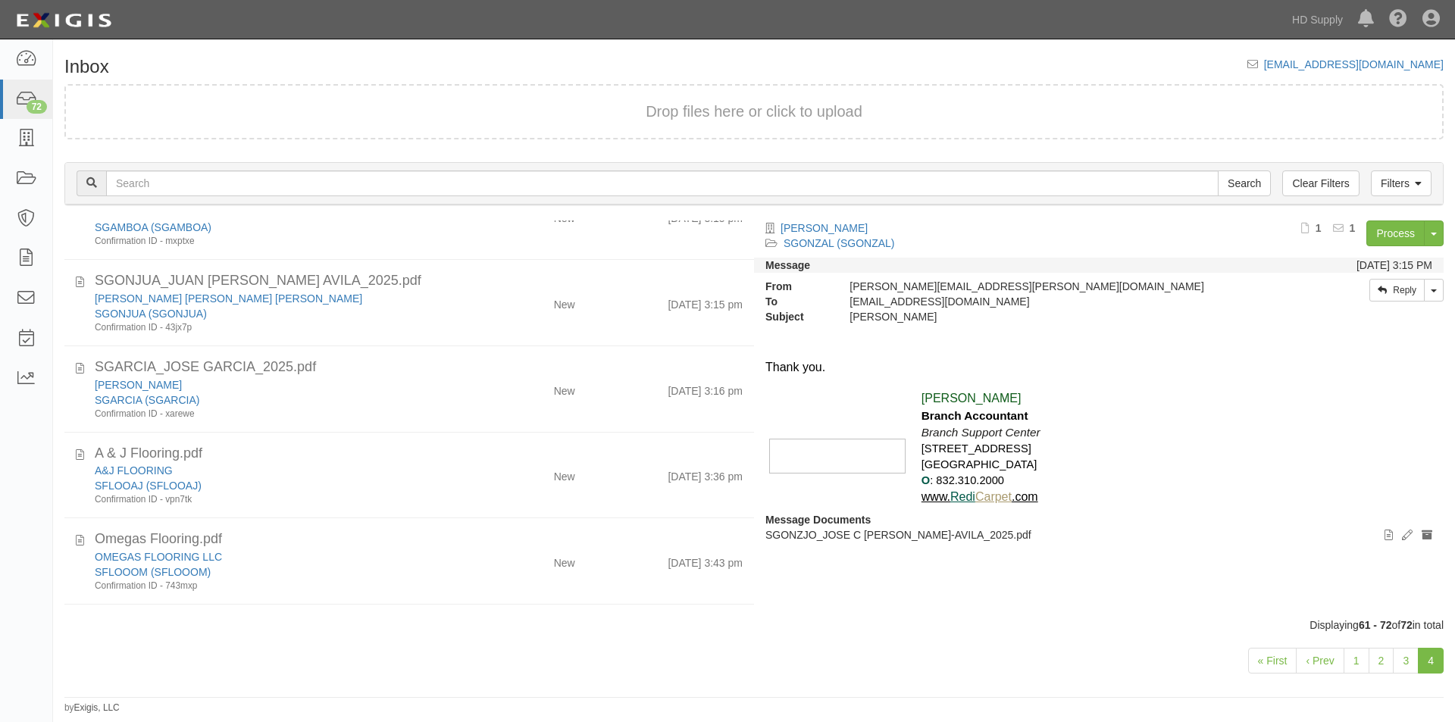
scroll to position [556, 0]
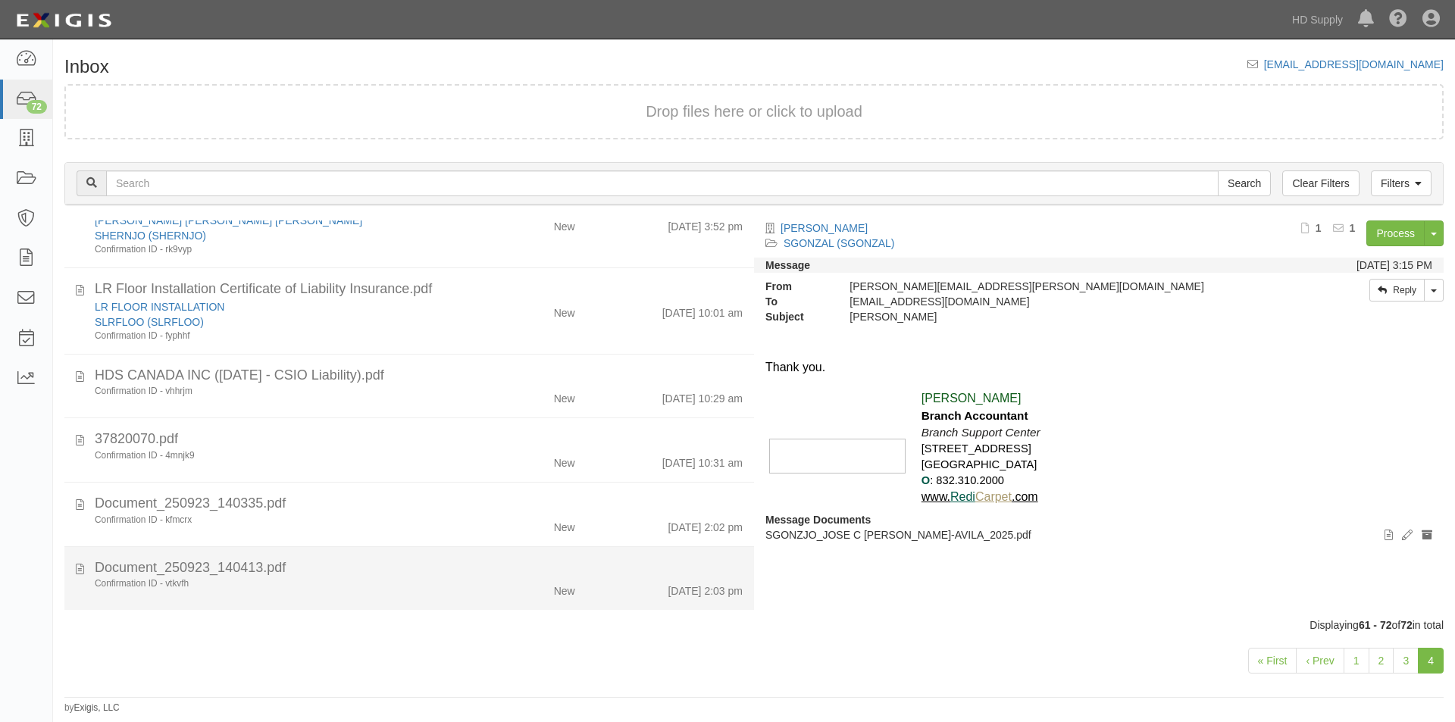
click at [455, 580] on div "Confirmation ID - vtkvfh" at bounding box center [279, 584] width 368 height 13
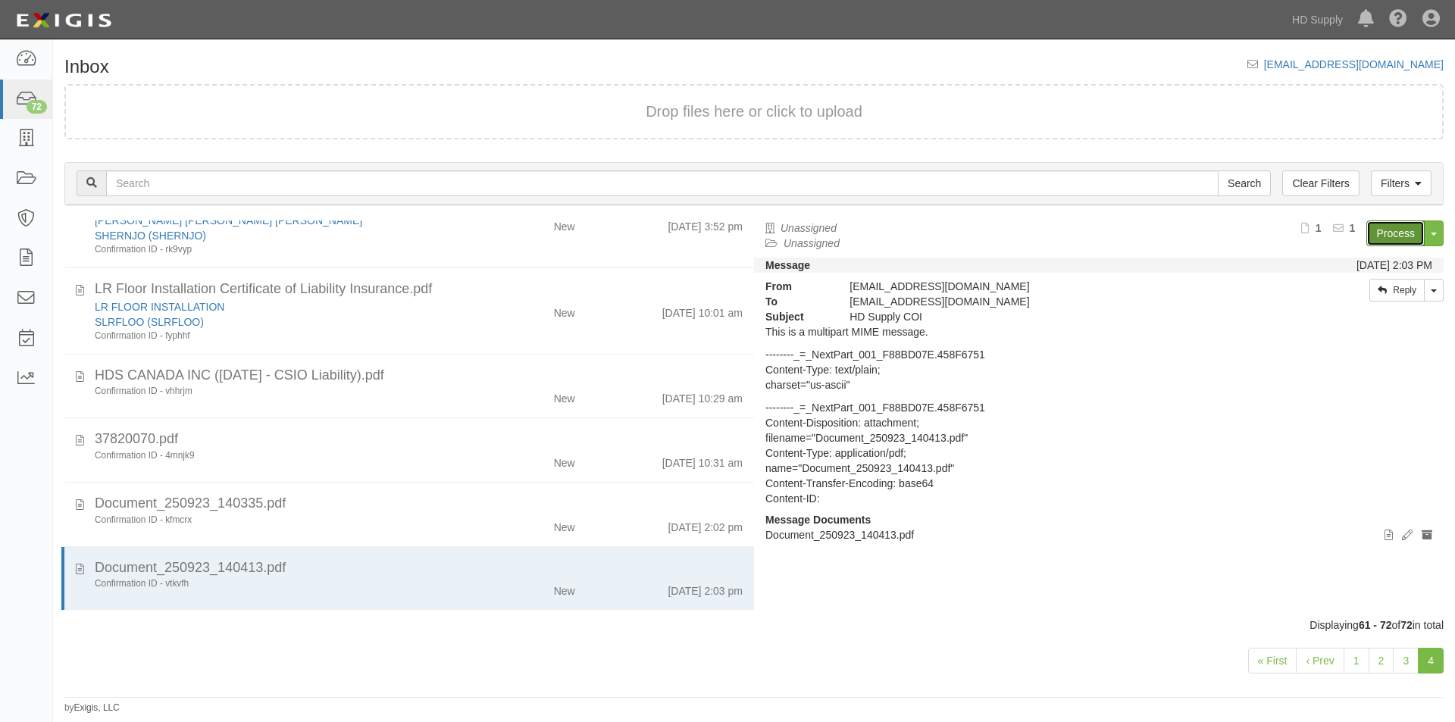
click at [1405, 233] on link "Process" at bounding box center [1396, 234] width 58 height 26
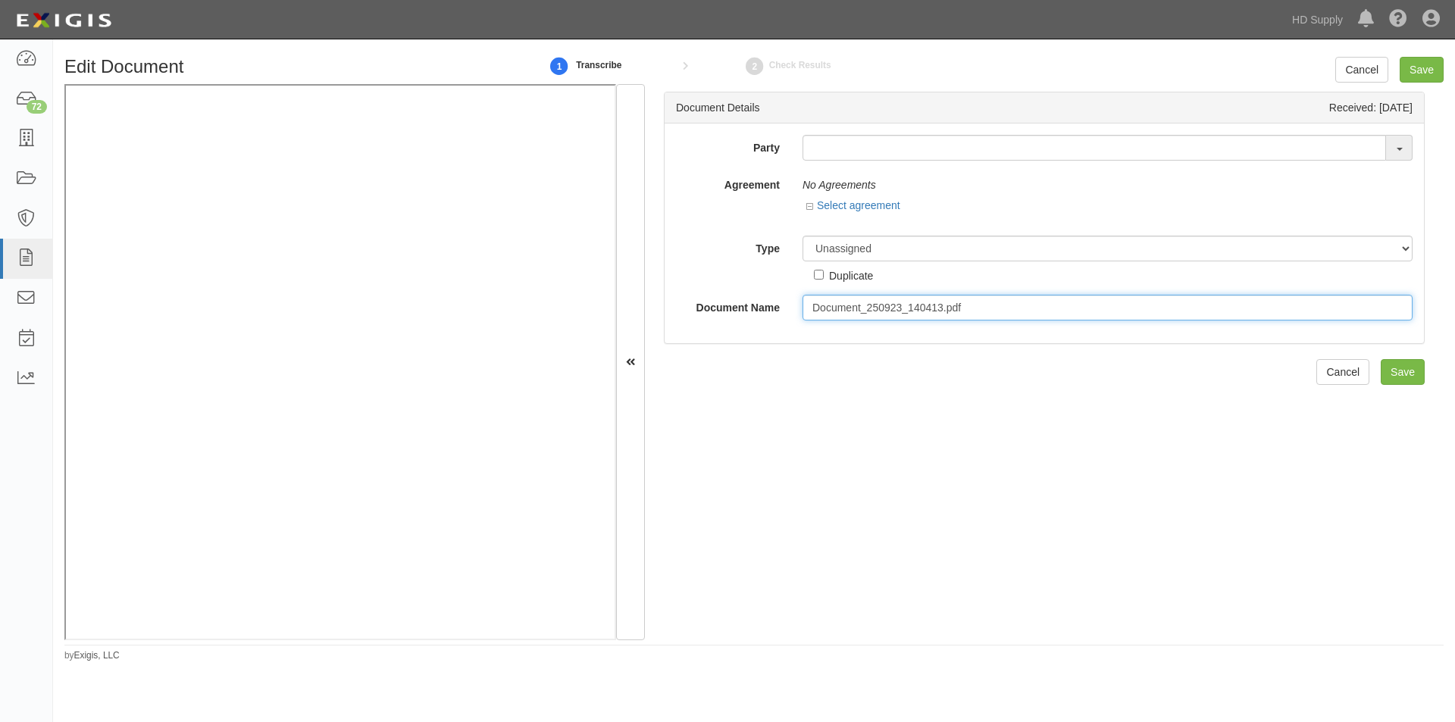
drag, startPoint x: 967, startPoint y: 310, endPoint x: 786, endPoint y: 306, distance: 181.2
click at [786, 306] on div "Document Name Document_250923_140413.pdf" at bounding box center [1045, 308] width 760 height 26
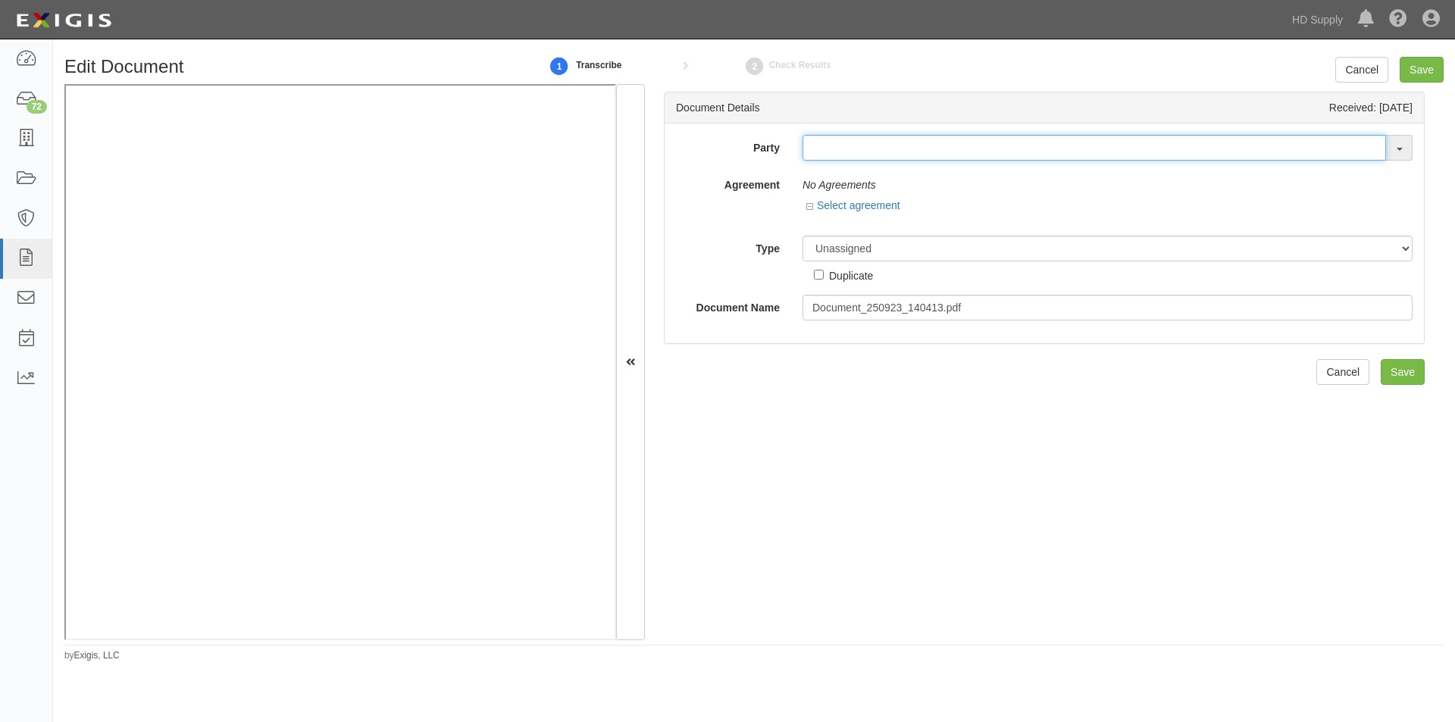
click at [896, 147] on input "text" at bounding box center [1095, 148] width 584 height 26
type input "testwa"
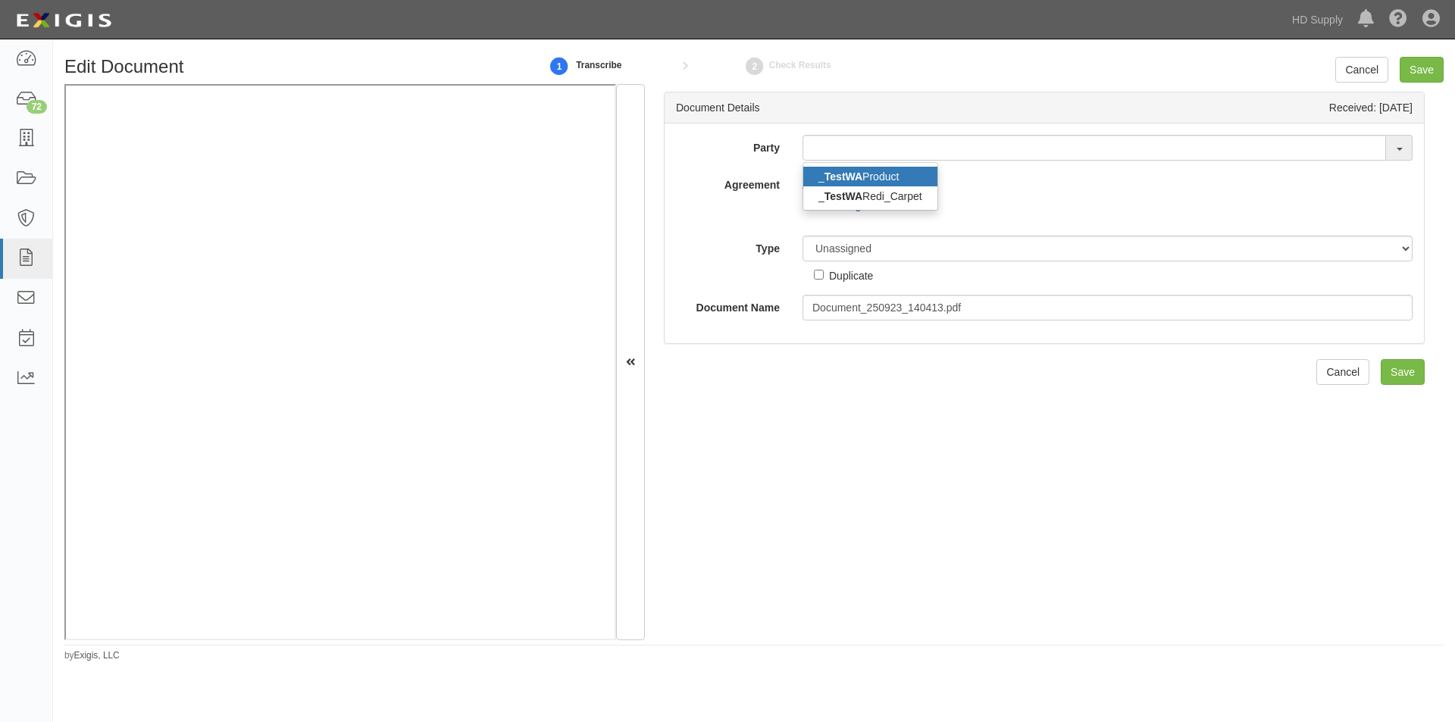
click at [885, 174] on link "_ TestWA Product" at bounding box center [871, 177] width 134 height 20
type input "_TestWA Product"
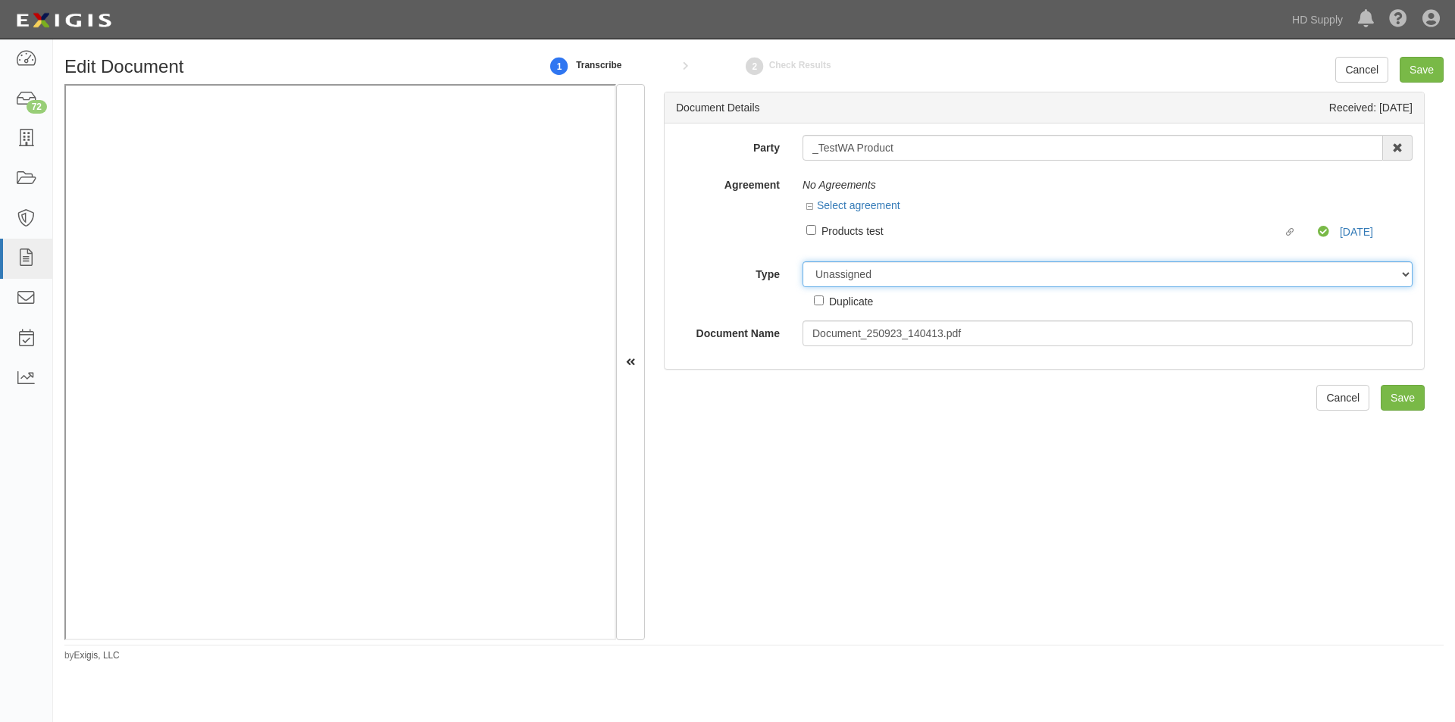
click at [901, 280] on select "Unassigned Binder Cancellation Notice Certificate Contract Endorsement Insuranc…" at bounding box center [1108, 275] width 610 height 26
select select "OtherDetail"
click at [803, 262] on select "Unassigned Binder Cancellation Notice Certificate Contract Endorsement Insuranc…" at bounding box center [1108, 275] width 610 height 26
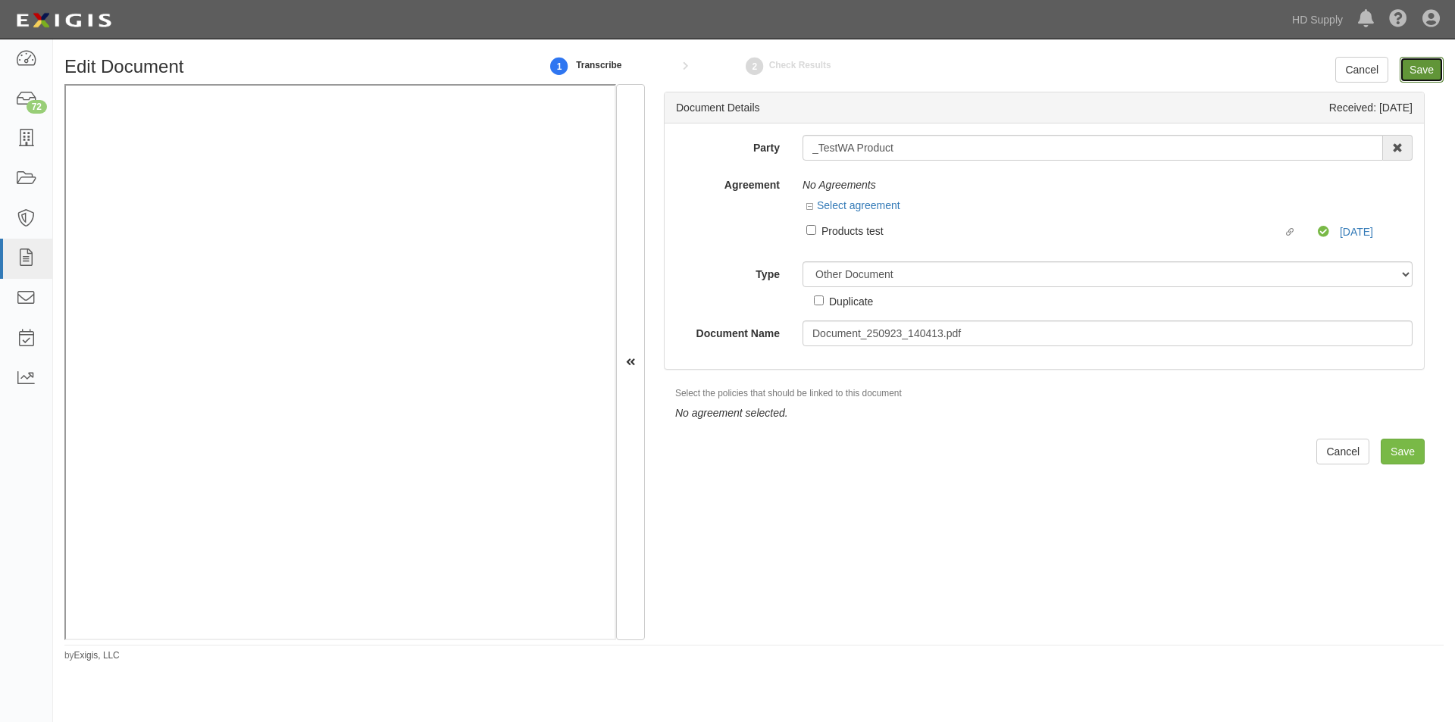
click at [1425, 72] on input "Save" at bounding box center [1422, 70] width 44 height 26
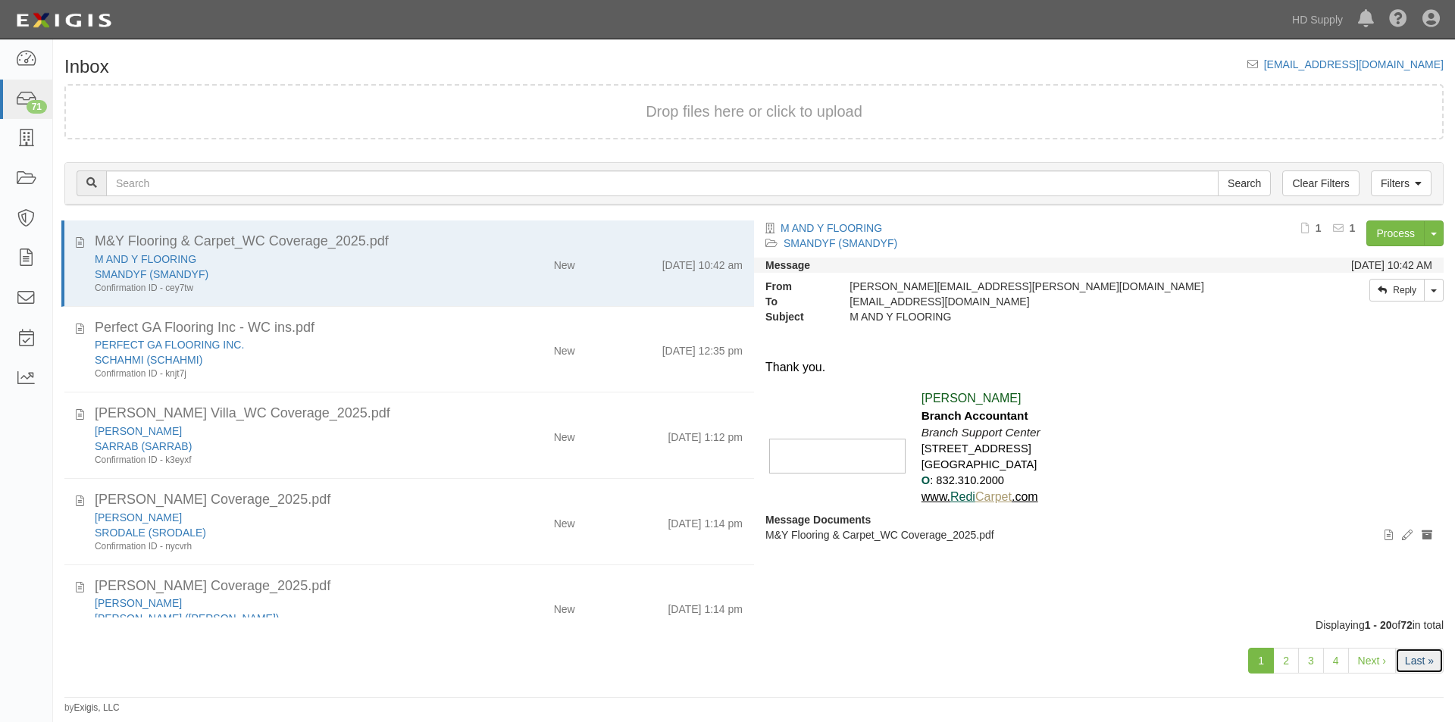
click at [1415, 665] on link "Last »" at bounding box center [1420, 661] width 49 height 26
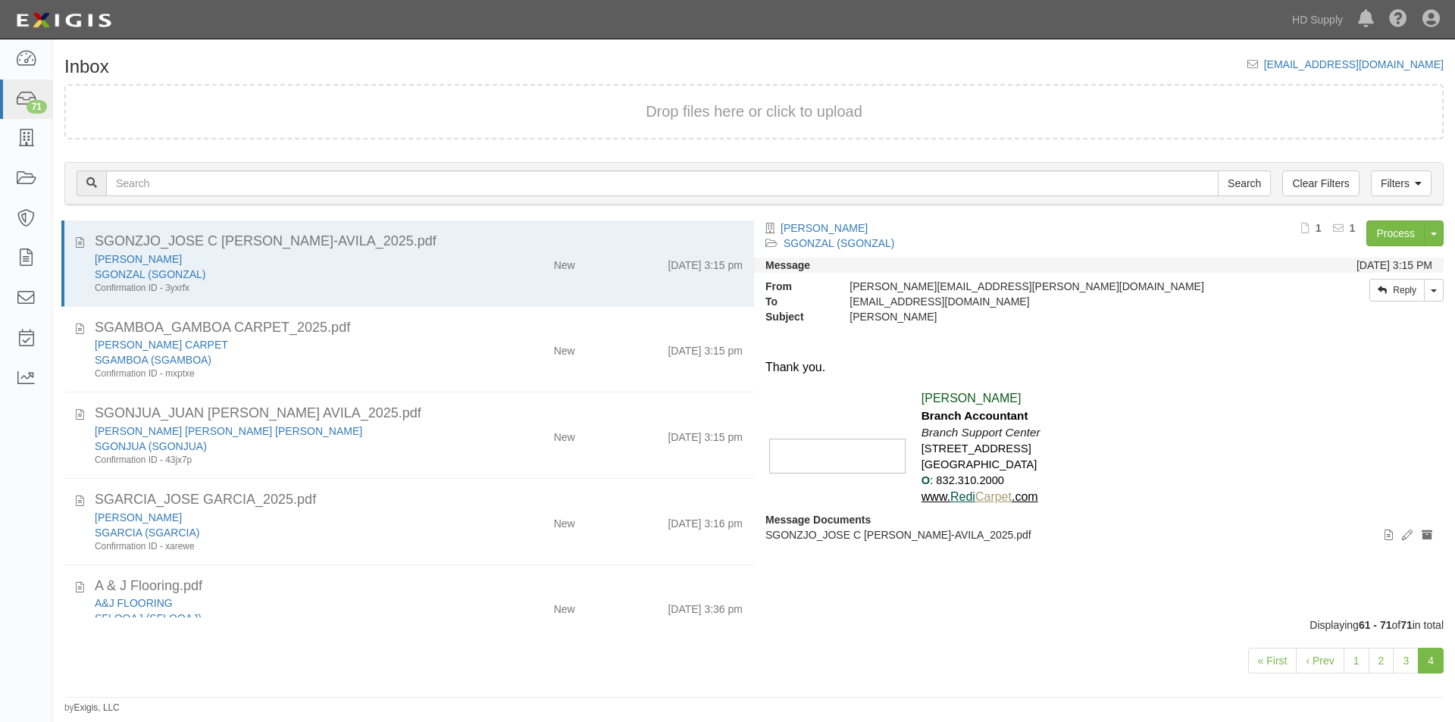
scroll to position [492, 0]
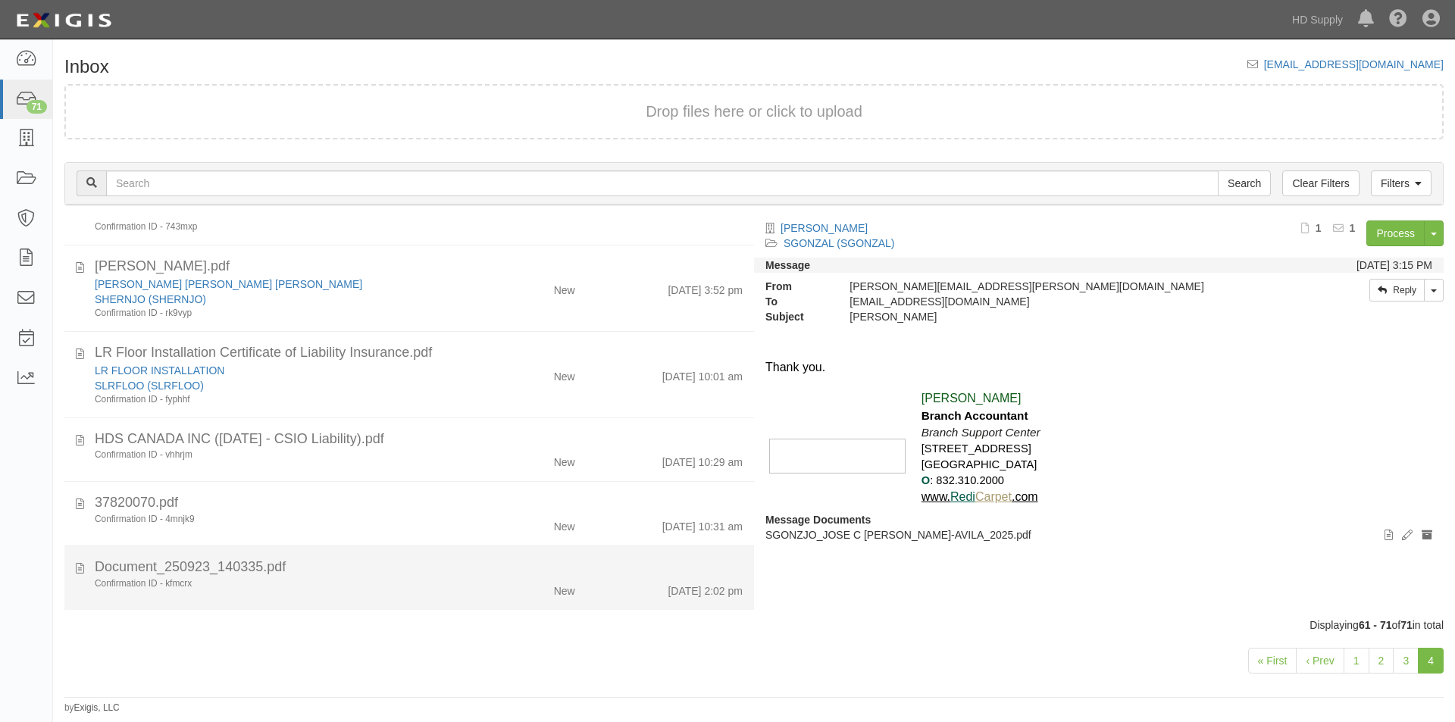
click at [409, 571] on div "Document_250923_140335.pdf" at bounding box center [419, 568] width 648 height 20
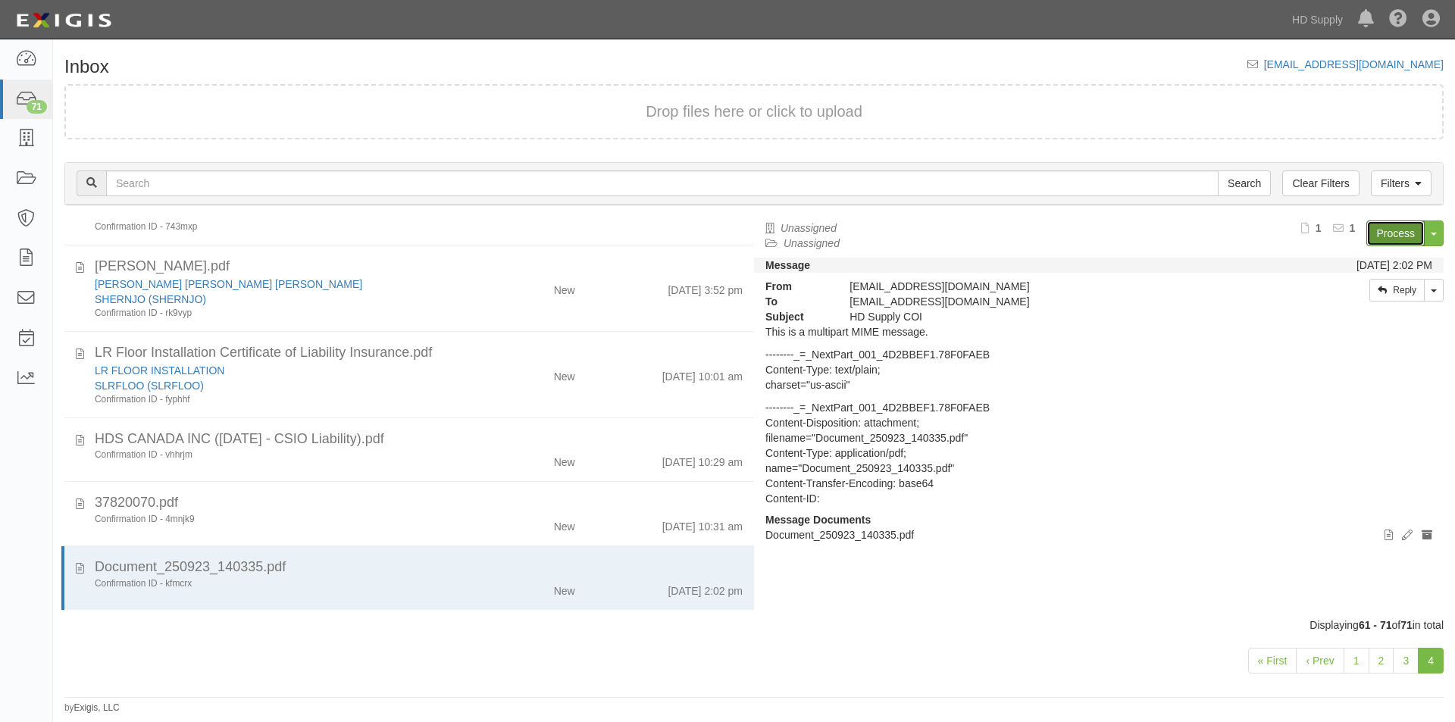
click at [1404, 232] on link "Process" at bounding box center [1396, 234] width 58 height 26
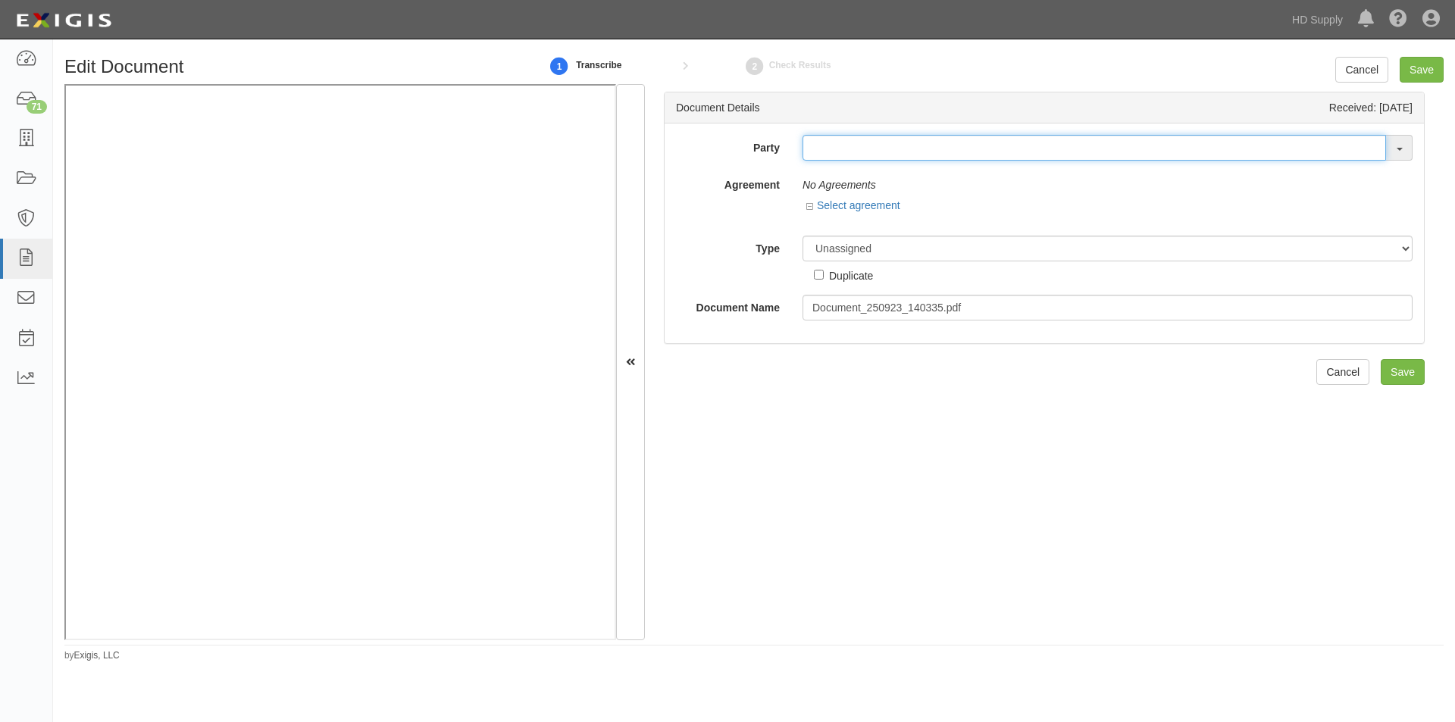
click at [878, 152] on input "text" at bounding box center [1095, 148] width 584 height 26
type input "channel"
